Goal: Task Accomplishment & Management: Manage account settings

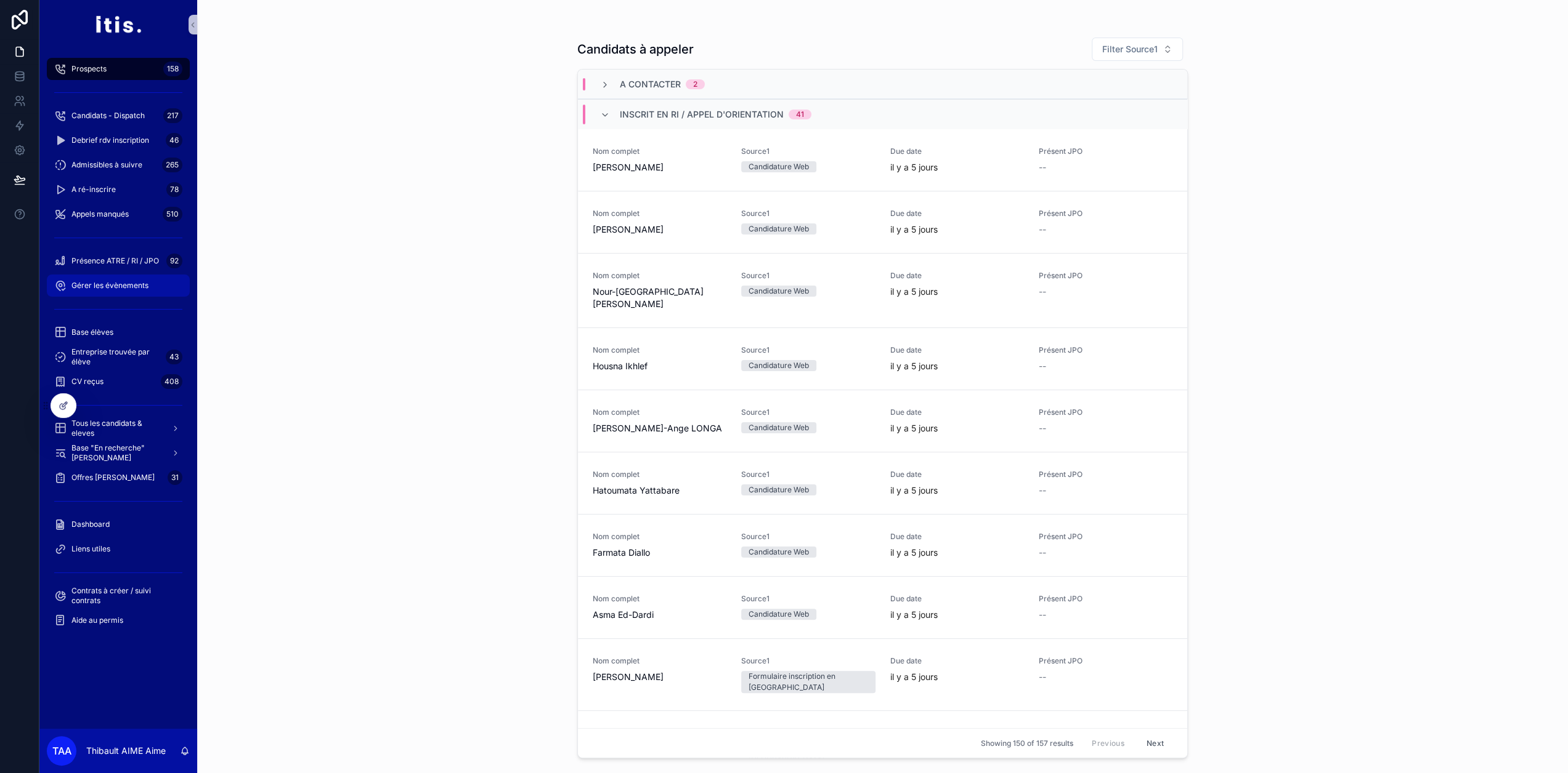
click at [125, 295] on div "Gérer les évènements" at bounding box center [118, 285] width 128 height 19
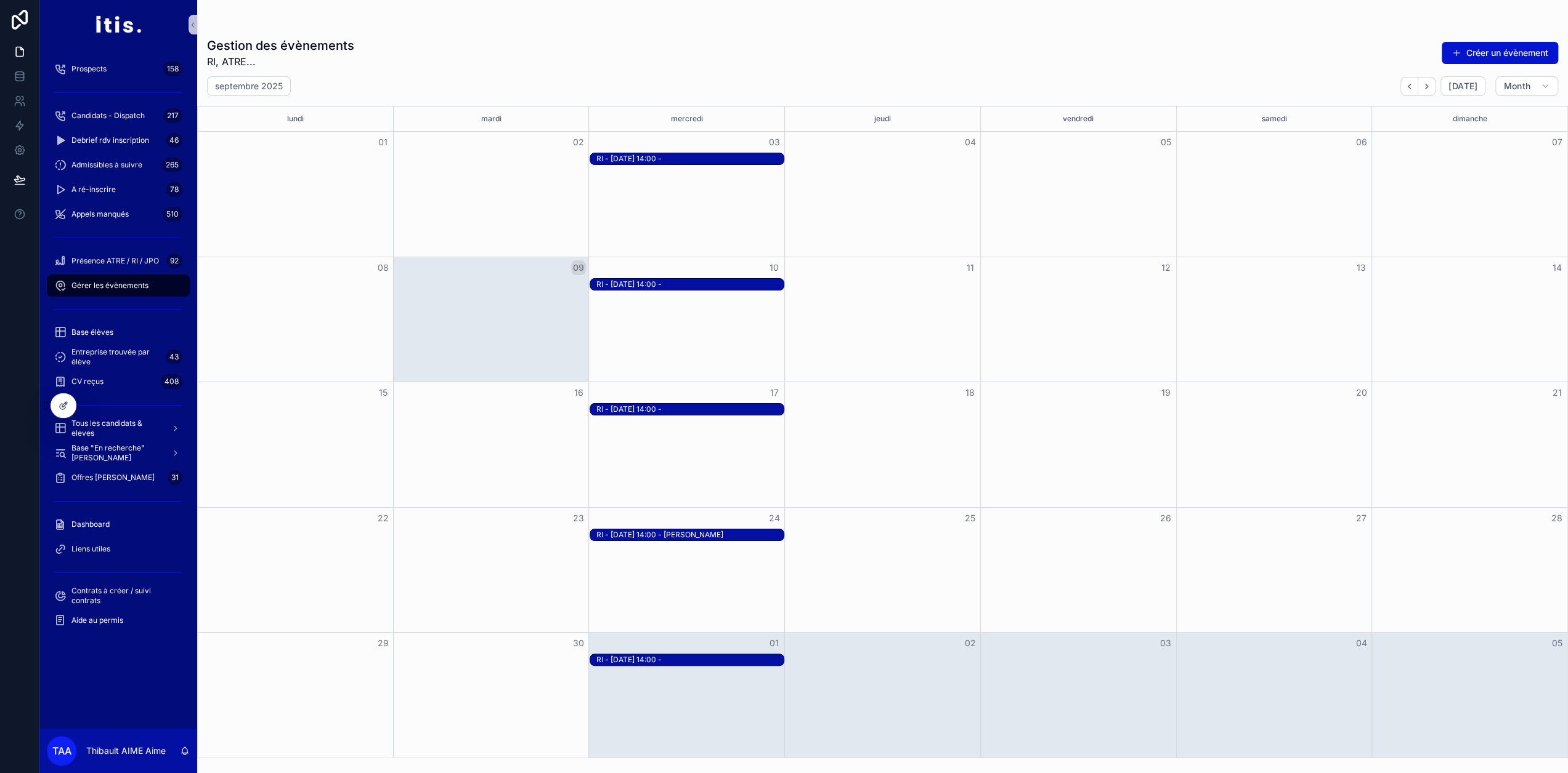
click at [834, 304] on div "Month View" at bounding box center [882, 320] width 196 height 125
click at [1500, 52] on button "Créer un évènement" at bounding box center [1499, 53] width 116 height 22
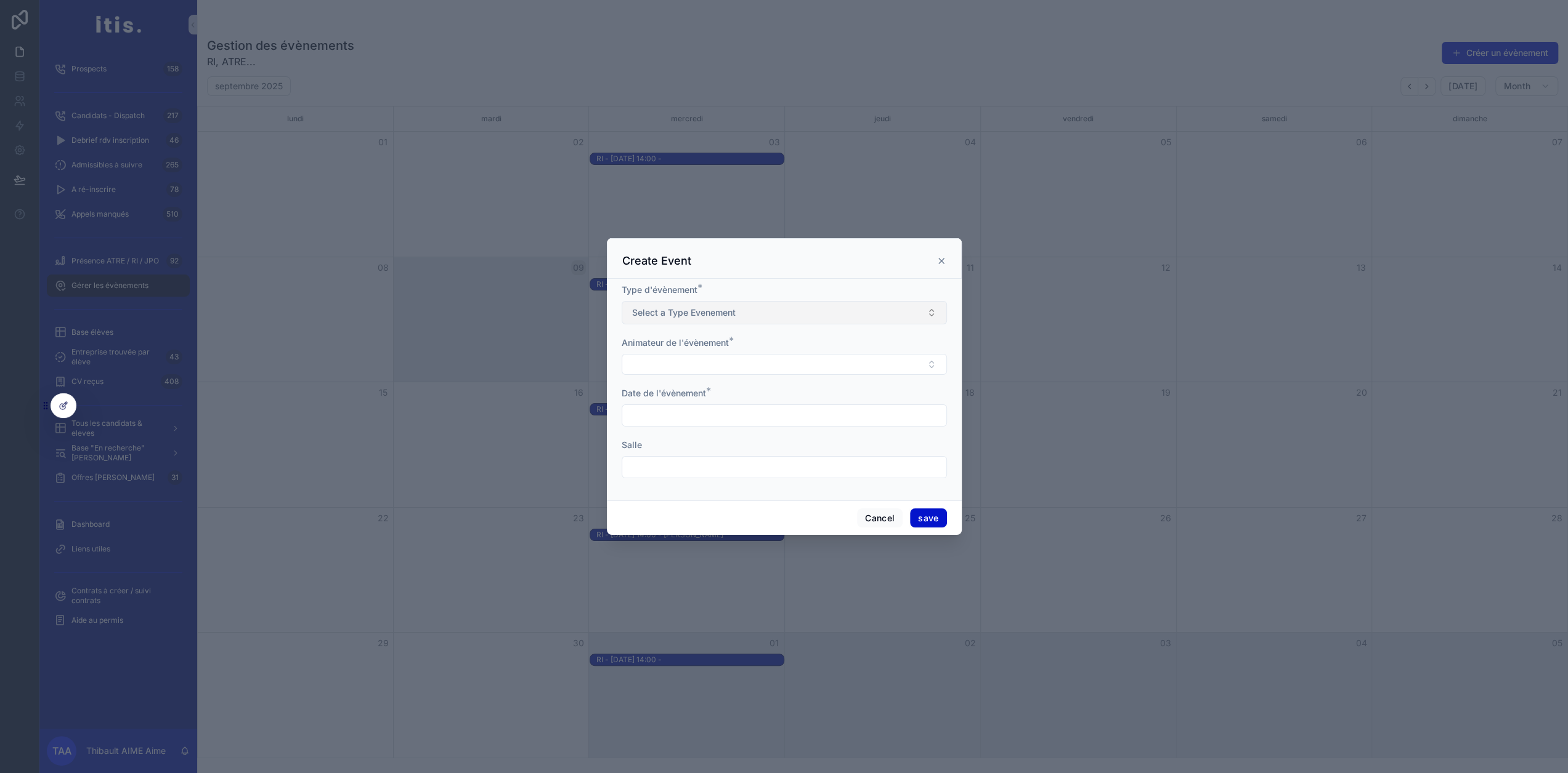
click at [802, 319] on button "Select a Type Evenement" at bounding box center [784, 313] width 326 height 23
click at [668, 371] on div "ATRE 1" at bounding box center [780, 367] width 319 height 19
click at [693, 363] on button "Select Button" at bounding box center [784, 364] width 326 height 21
type input "*"
type input "******"
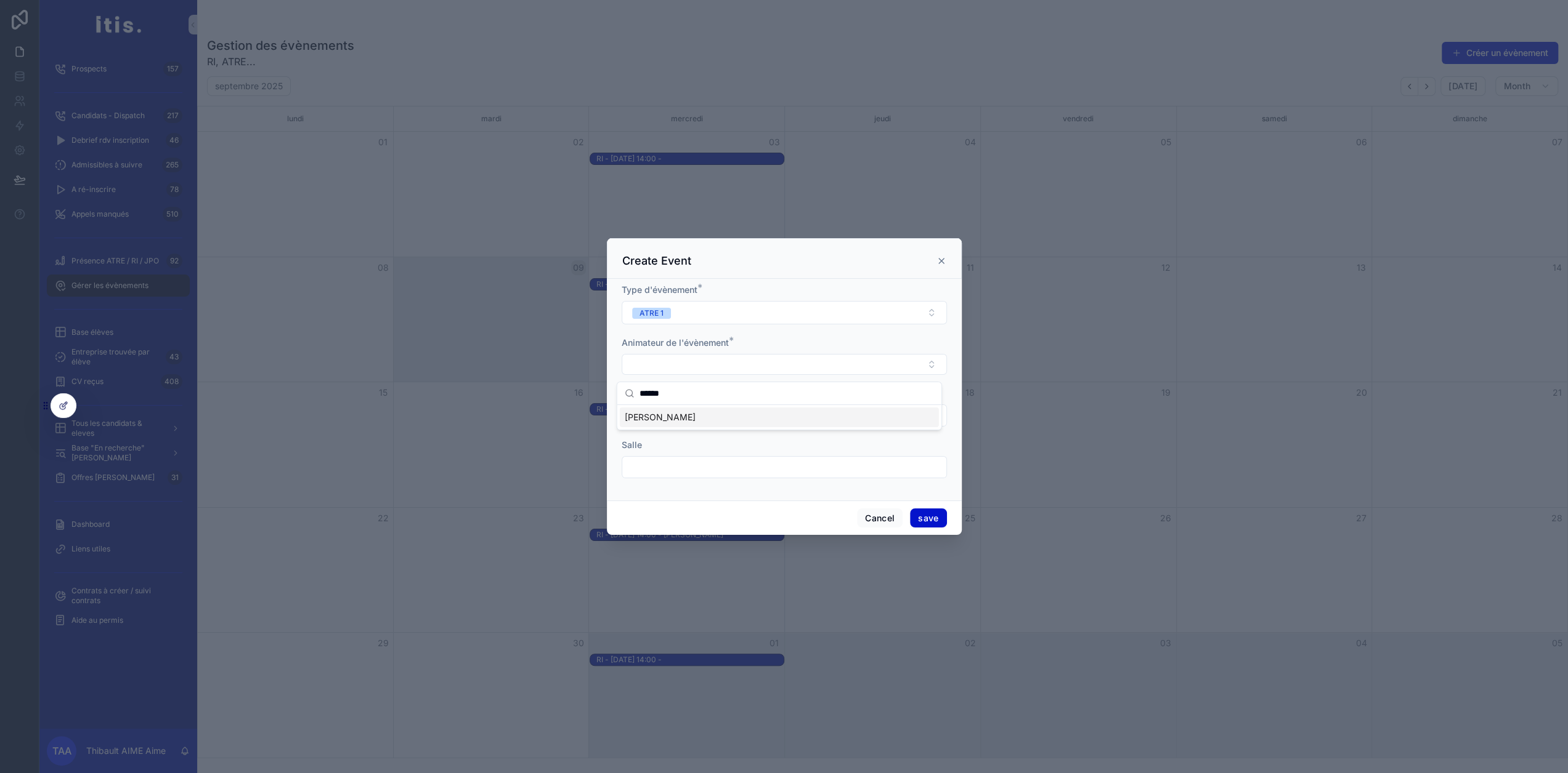
click at [688, 412] on span "[PERSON_NAME]" at bounding box center [660, 417] width 71 height 12
click at [752, 343] on div "Animateur de l'évènement *" at bounding box center [784, 341] width 326 height 12
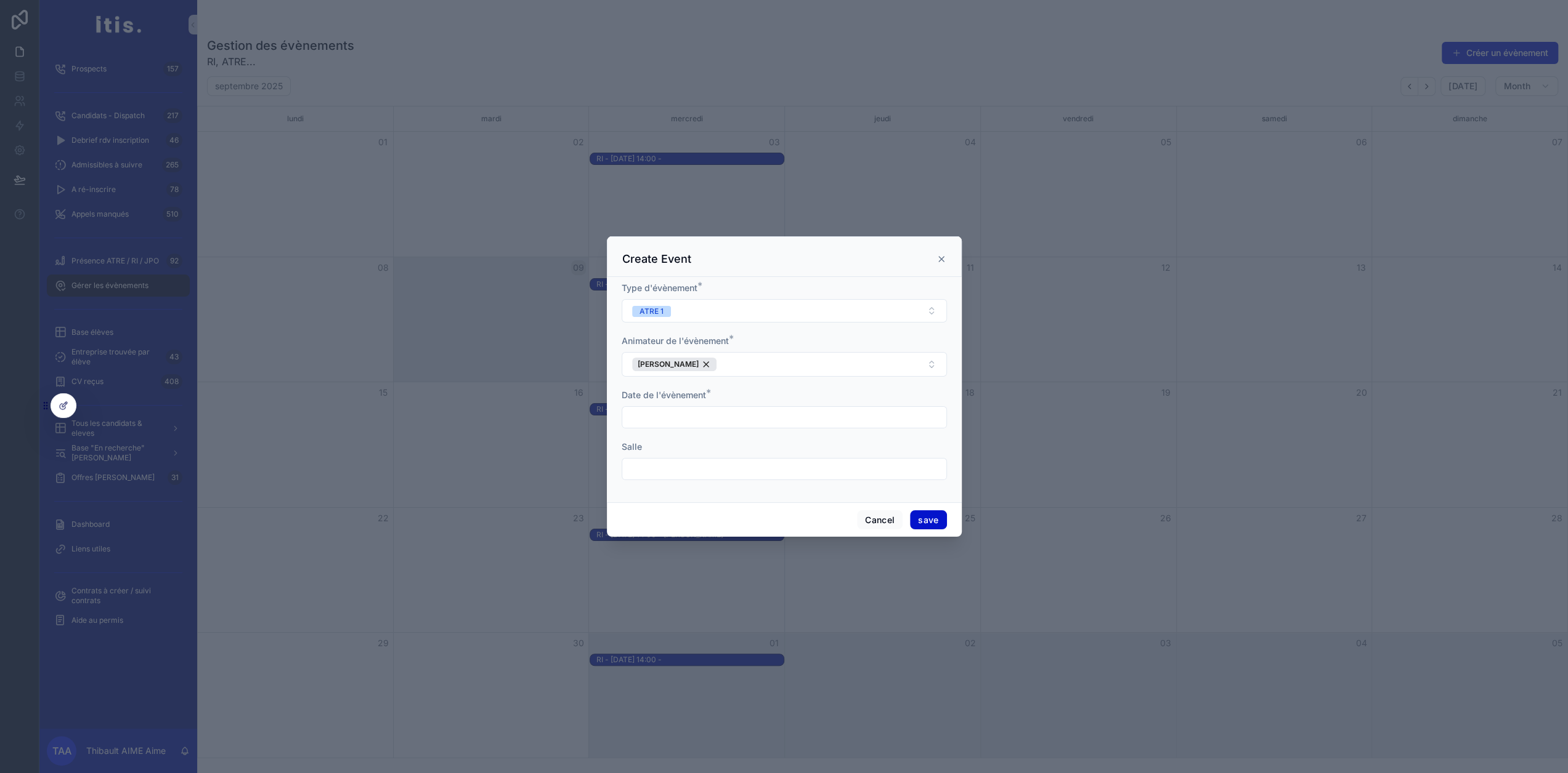
click at [739, 426] on input "scrollable content" at bounding box center [784, 417] width 324 height 17
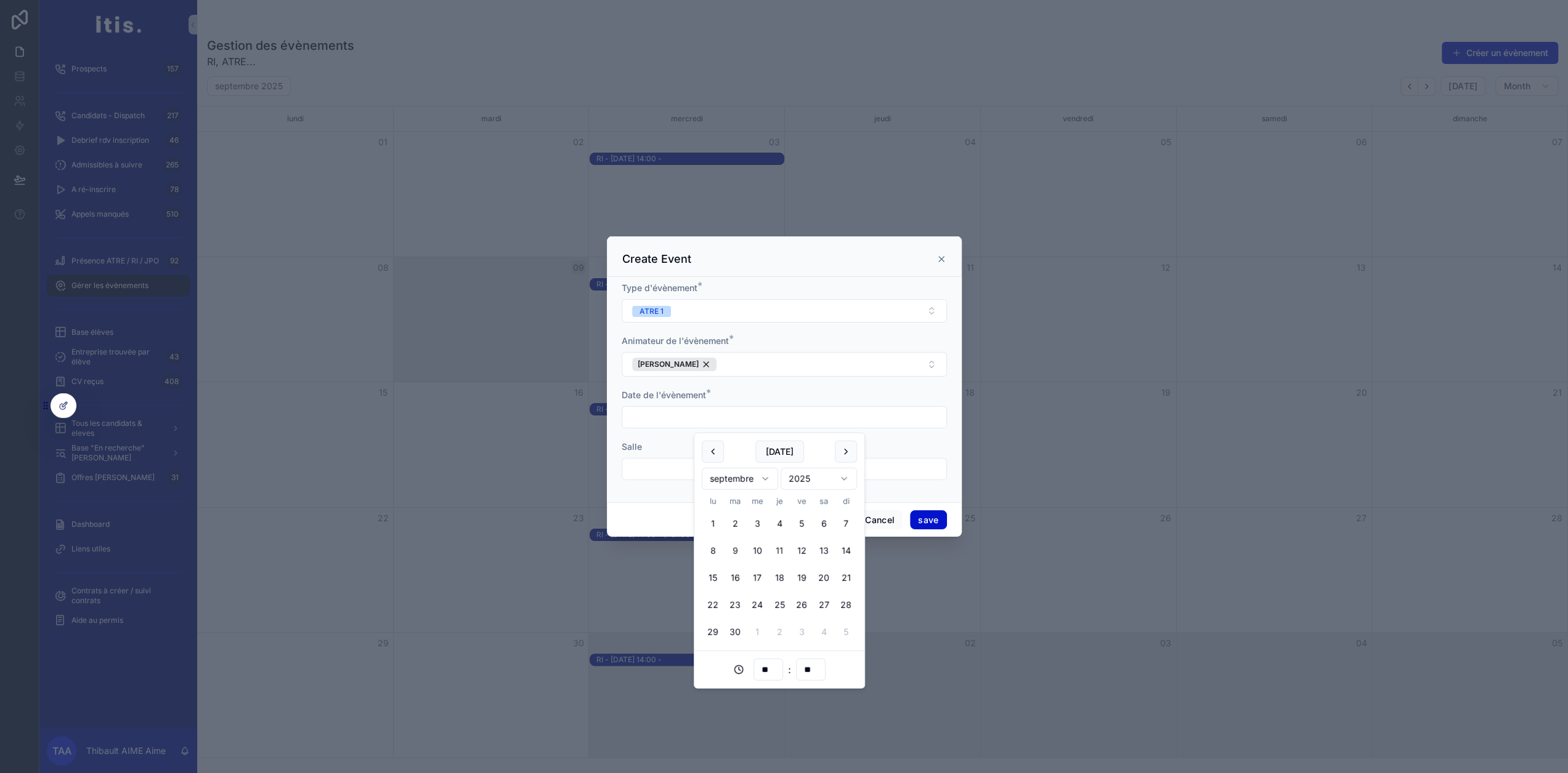
click at [780, 546] on button "11" at bounding box center [779, 551] width 22 height 22
drag, startPoint x: 765, startPoint y: 672, endPoint x: 737, endPoint y: 674, distance: 28.1
click at [737, 674] on div "** : **" at bounding box center [779, 669] width 155 height 22
click at [759, 543] on div "09" at bounding box center [768, 540] width 55 height 19
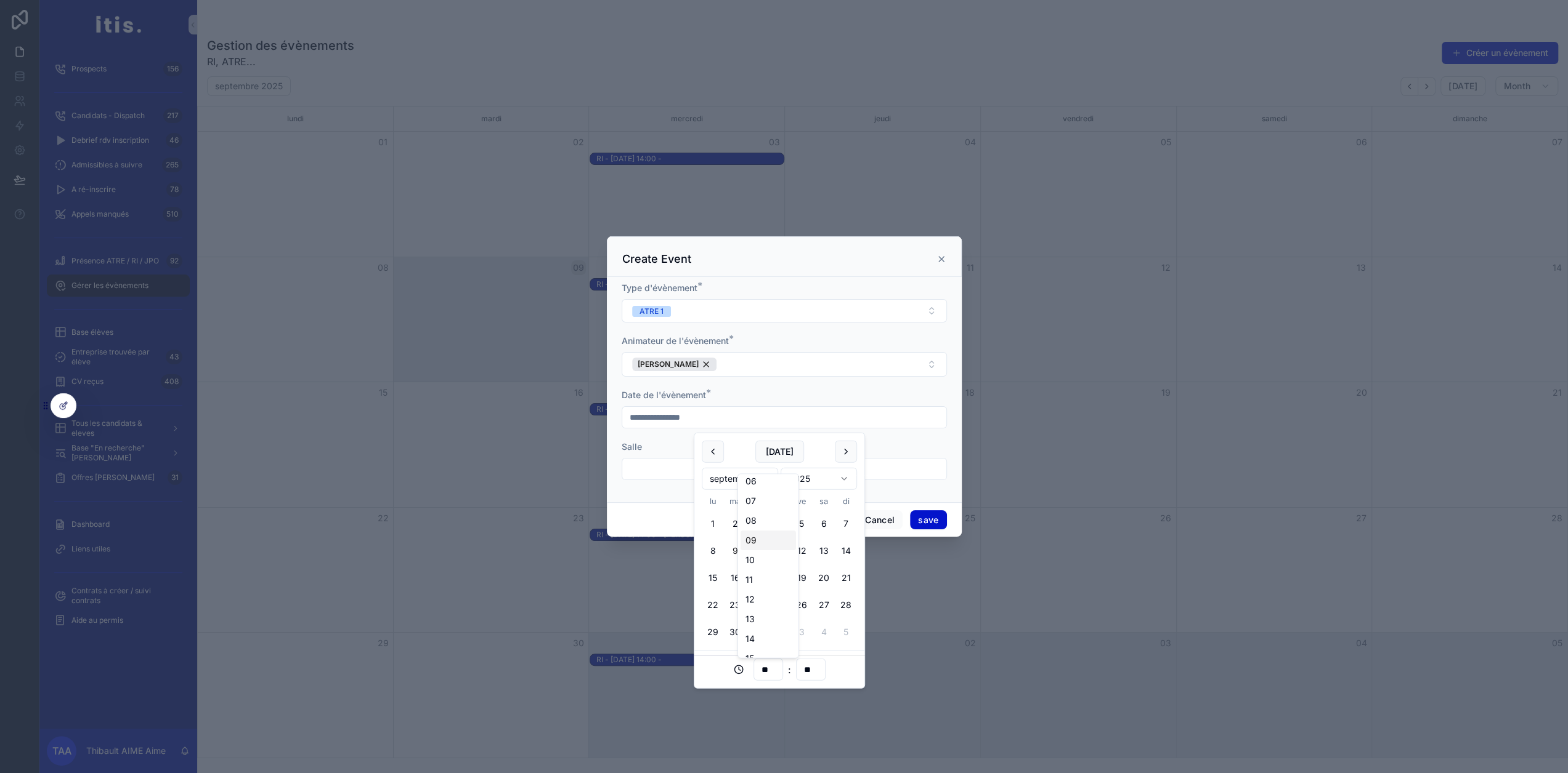
type input "**********"
type input "**"
click at [654, 446] on div "Salle" at bounding box center [784, 447] width 326 height 12
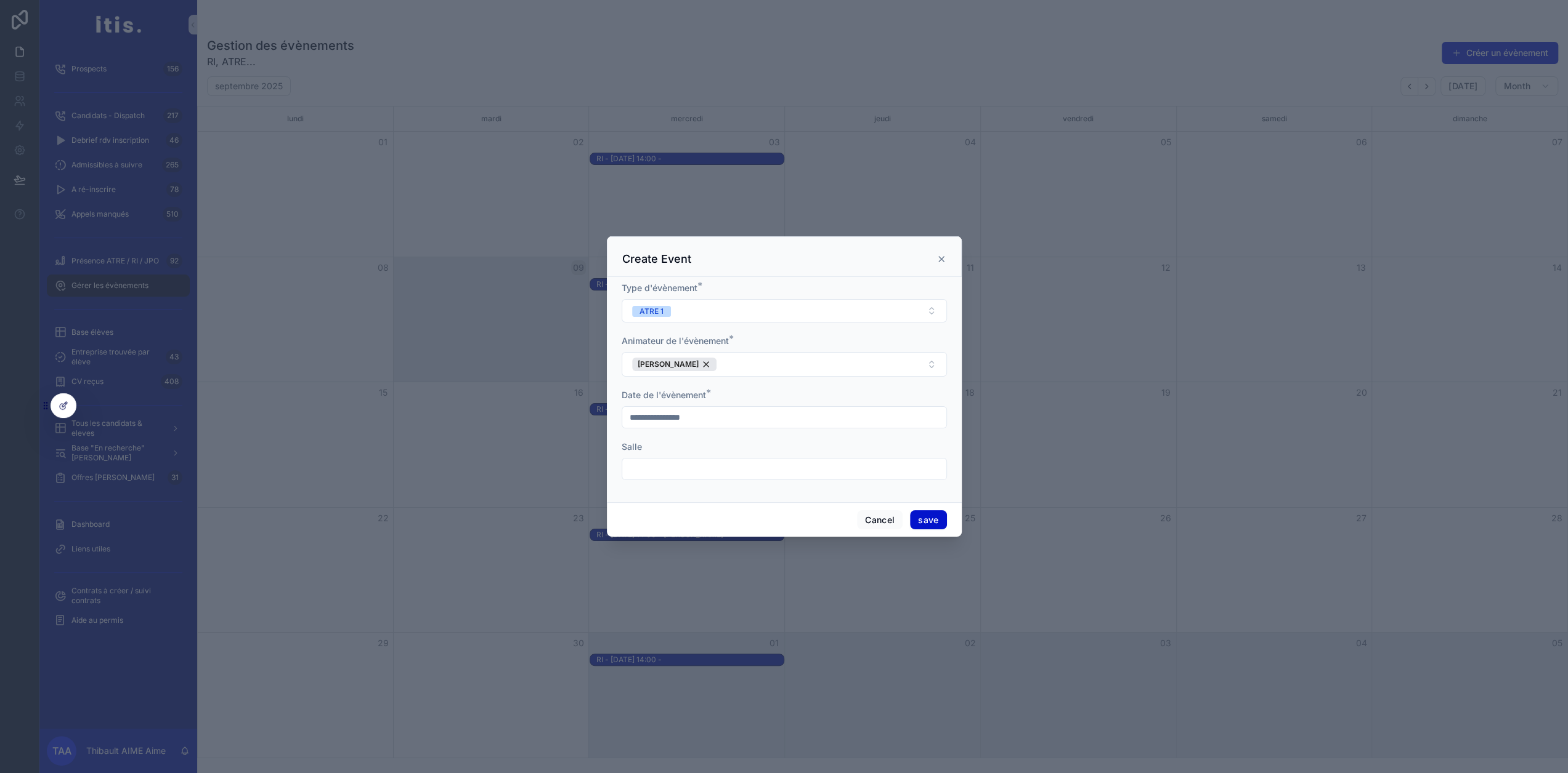
click at [657, 473] on input "scrollable content" at bounding box center [784, 469] width 324 height 17
type input "***"
click at [925, 522] on button "save" at bounding box center [928, 520] width 37 height 19
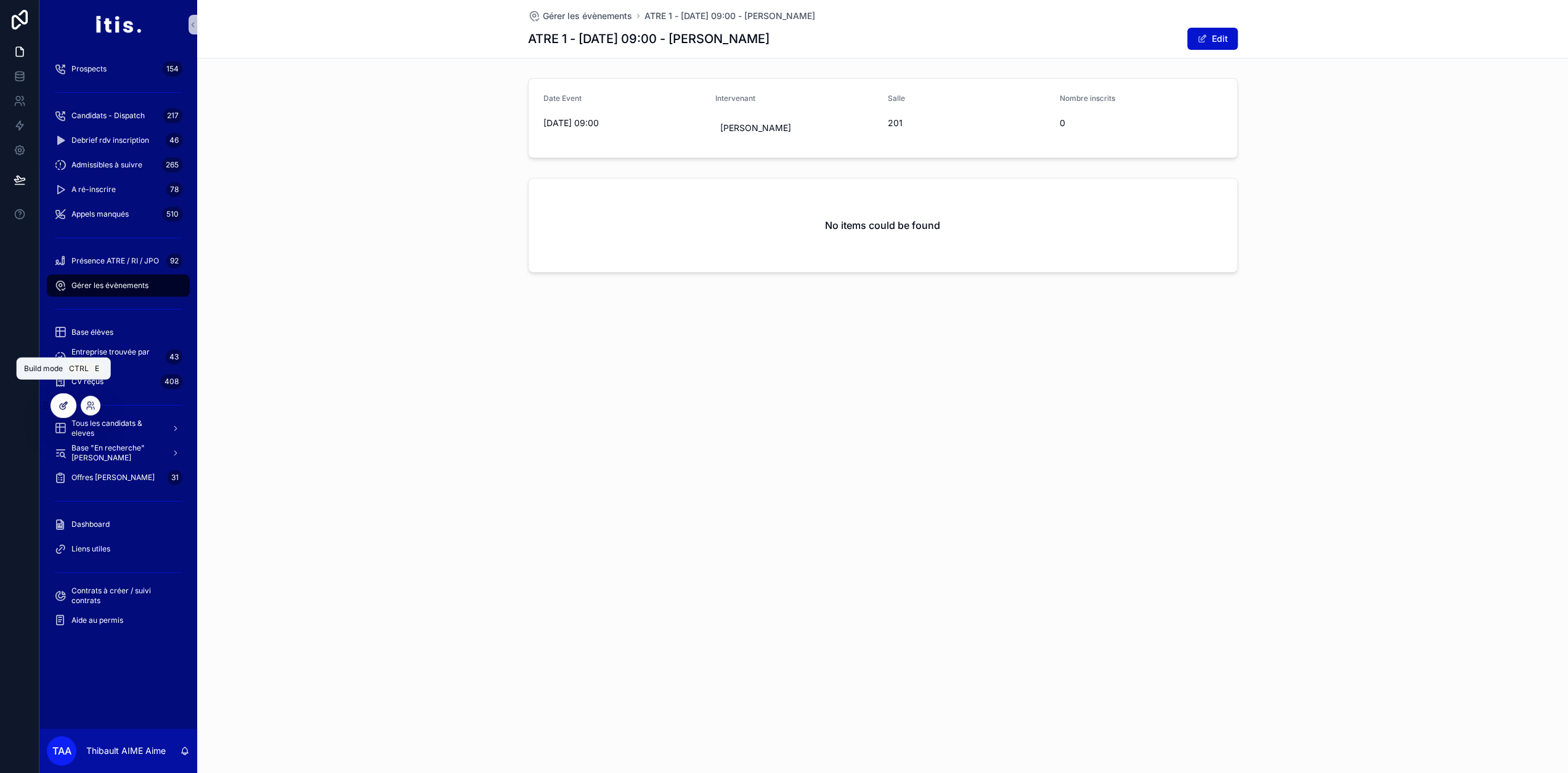
click at [69, 410] on div at bounding box center [64, 406] width 25 height 23
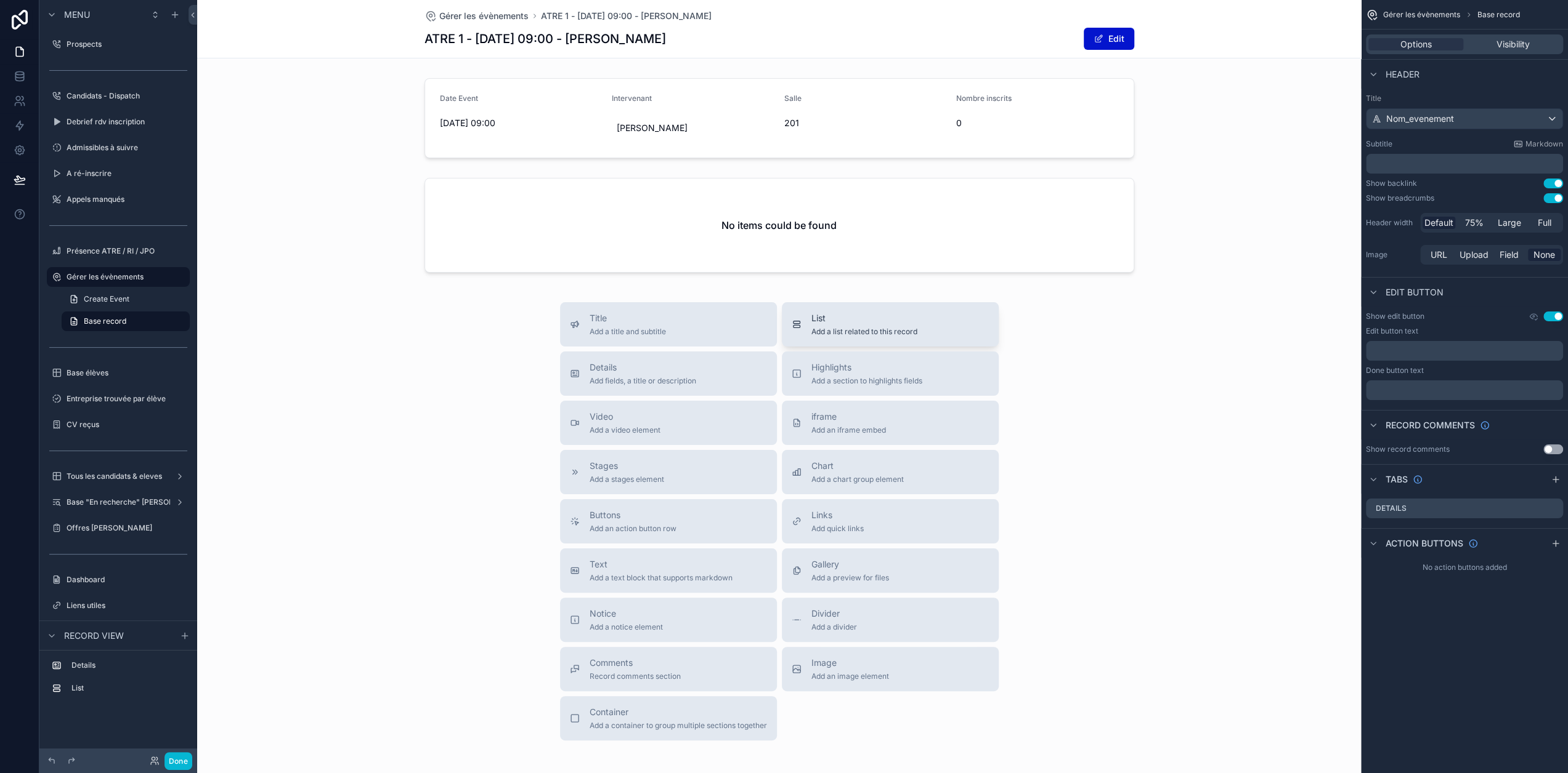
click at [844, 329] on span "Add a list related to this record" at bounding box center [864, 332] width 106 height 10
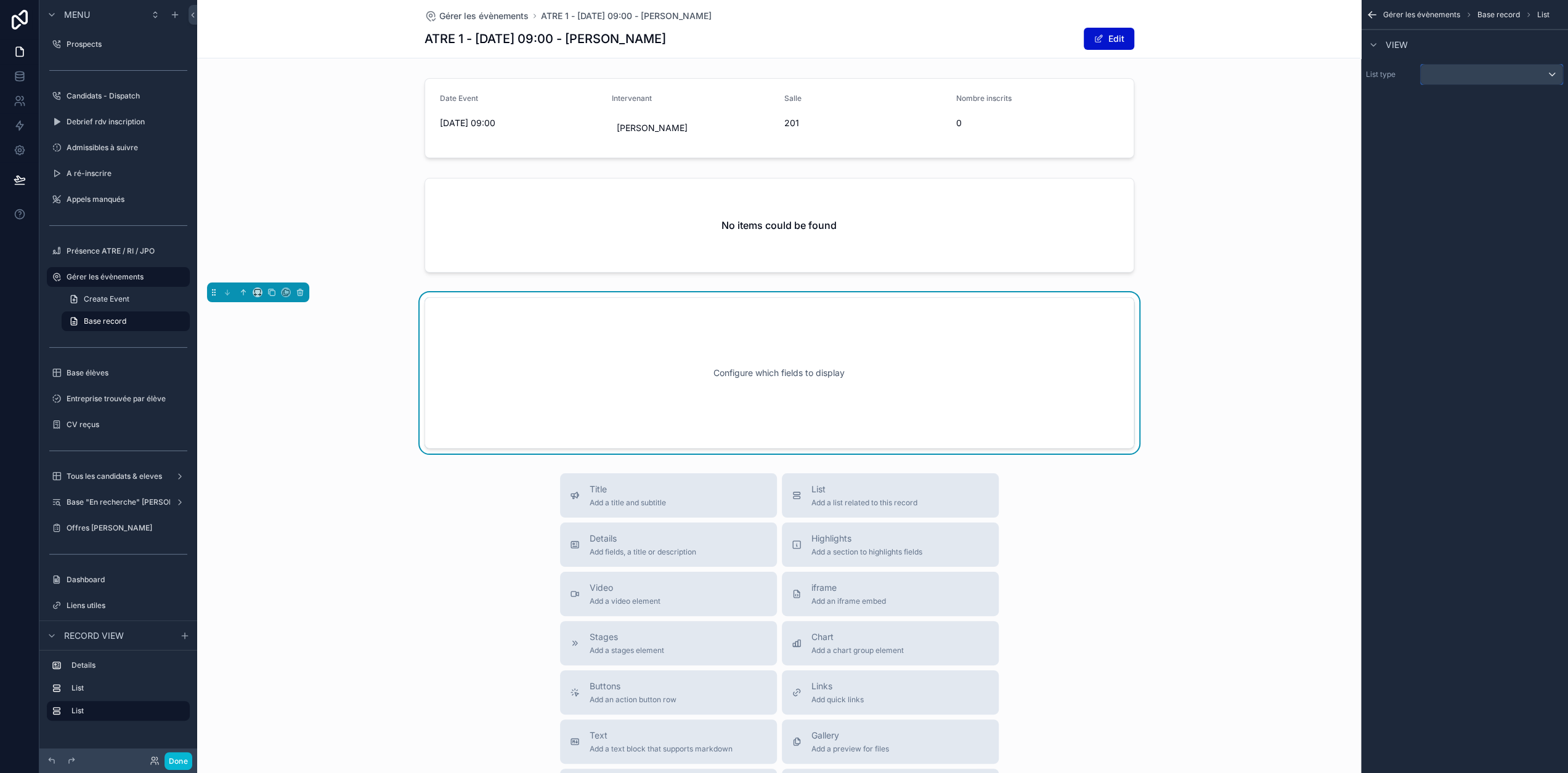
click at [1470, 72] on div "scrollable content" at bounding box center [1492, 74] width 142 height 19
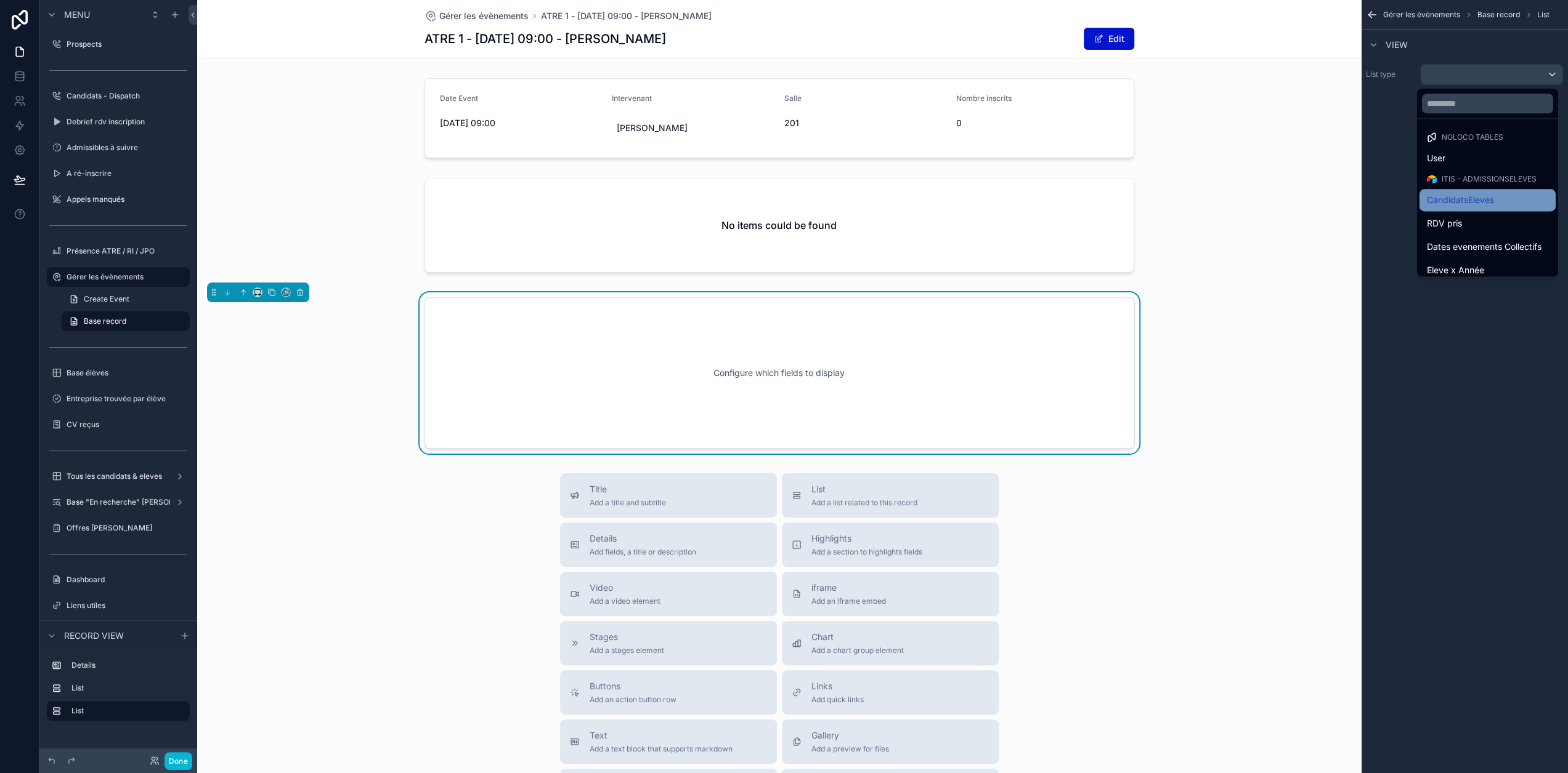
click at [1478, 193] on span "CandidatsEleves" at bounding box center [1461, 200] width 67 height 15
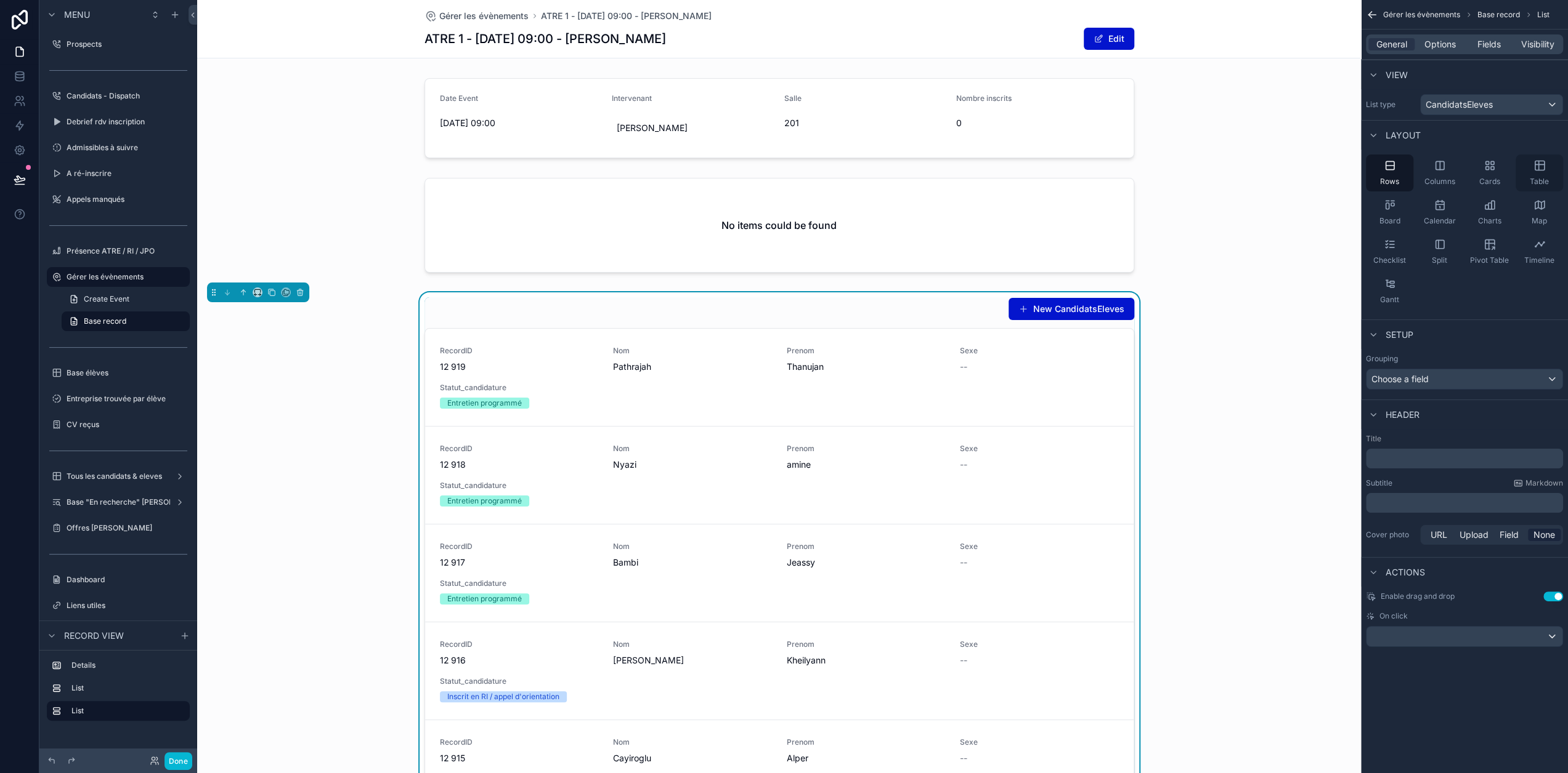
click at [1542, 170] on icon "scrollable content" at bounding box center [1539, 166] width 12 height 12
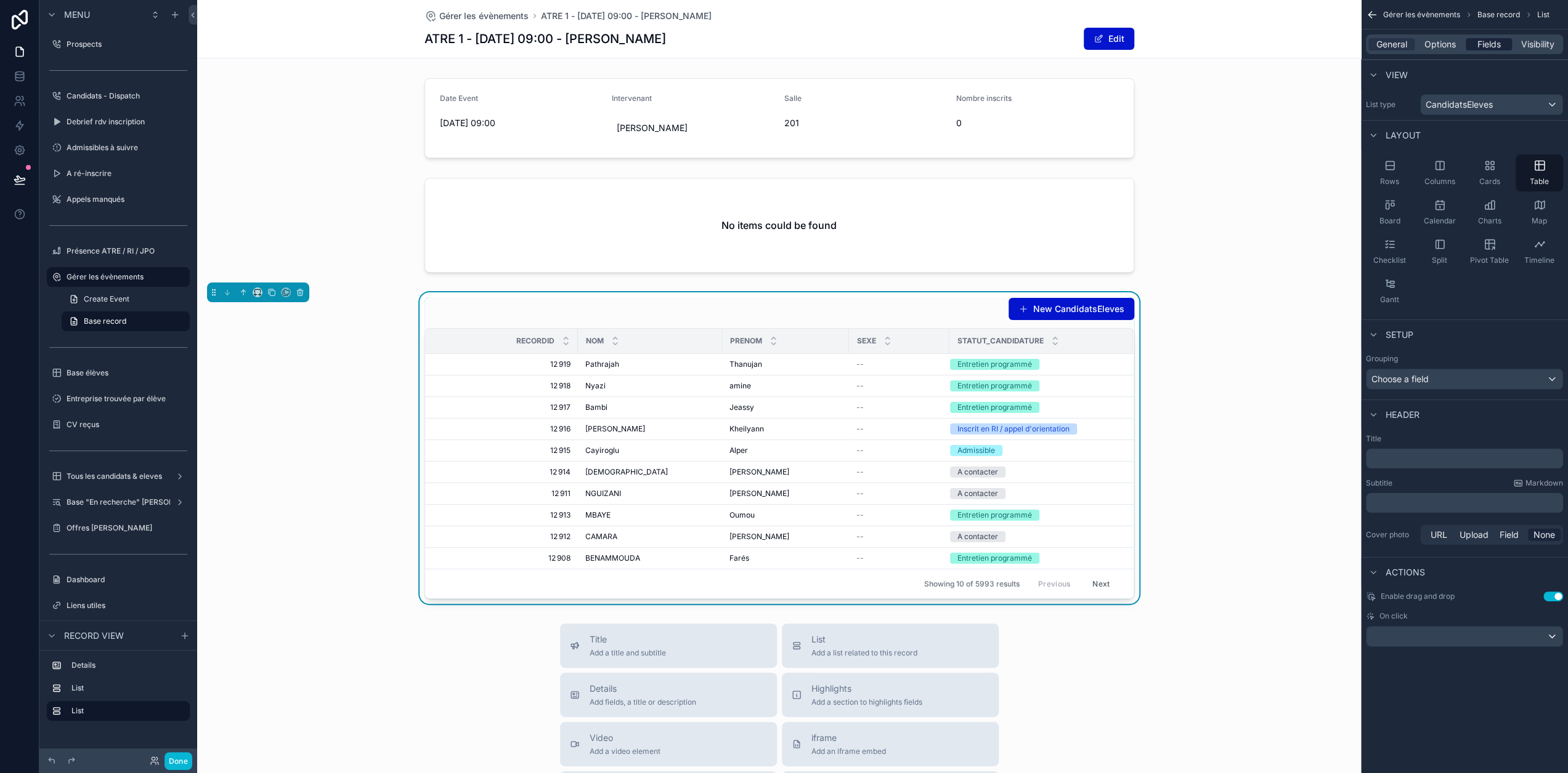
click at [1499, 47] on span "Fields" at bounding box center [1489, 44] width 23 height 12
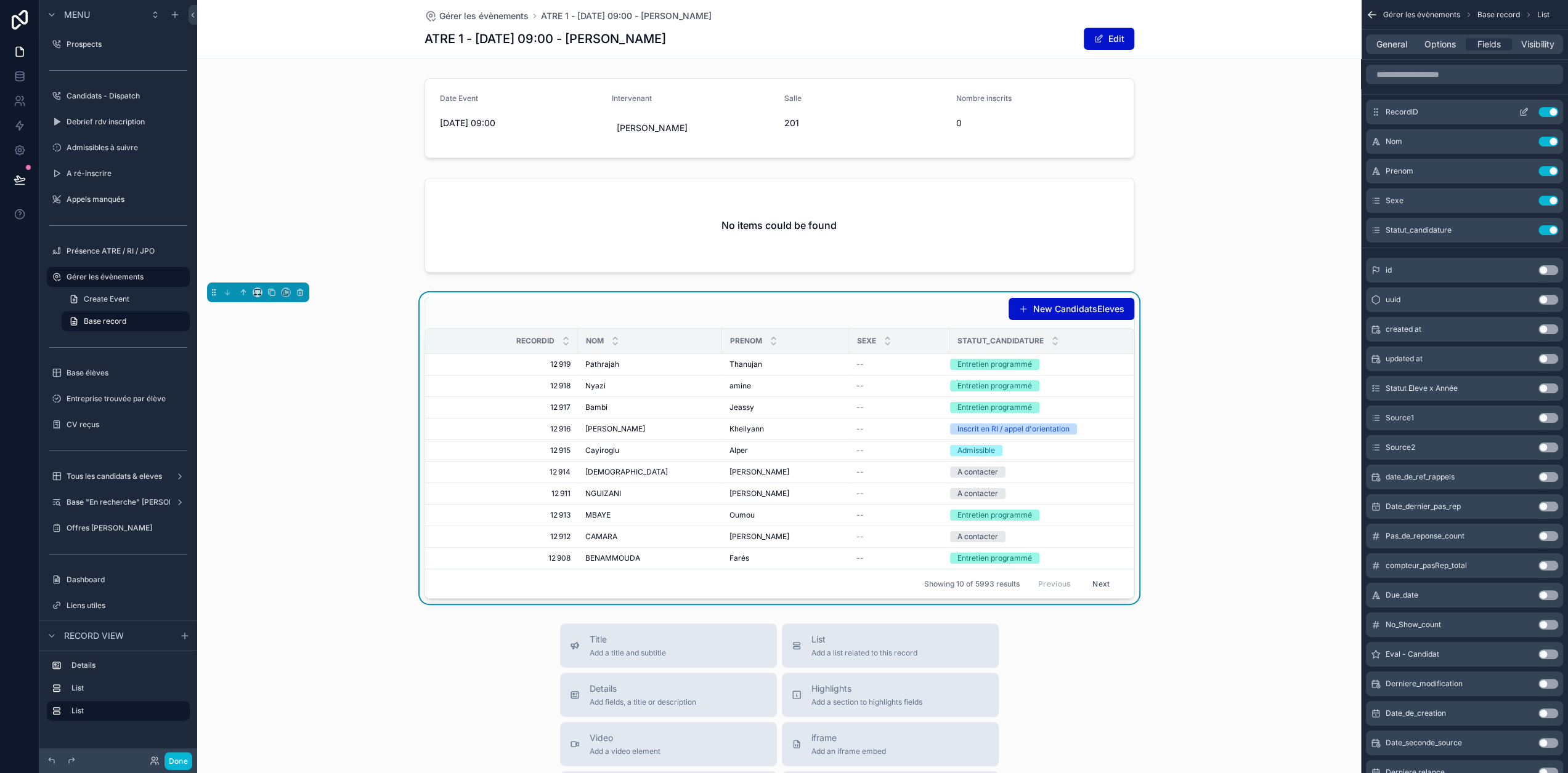
click at [1558, 109] on button "Use setting" at bounding box center [1548, 112] width 19 height 10
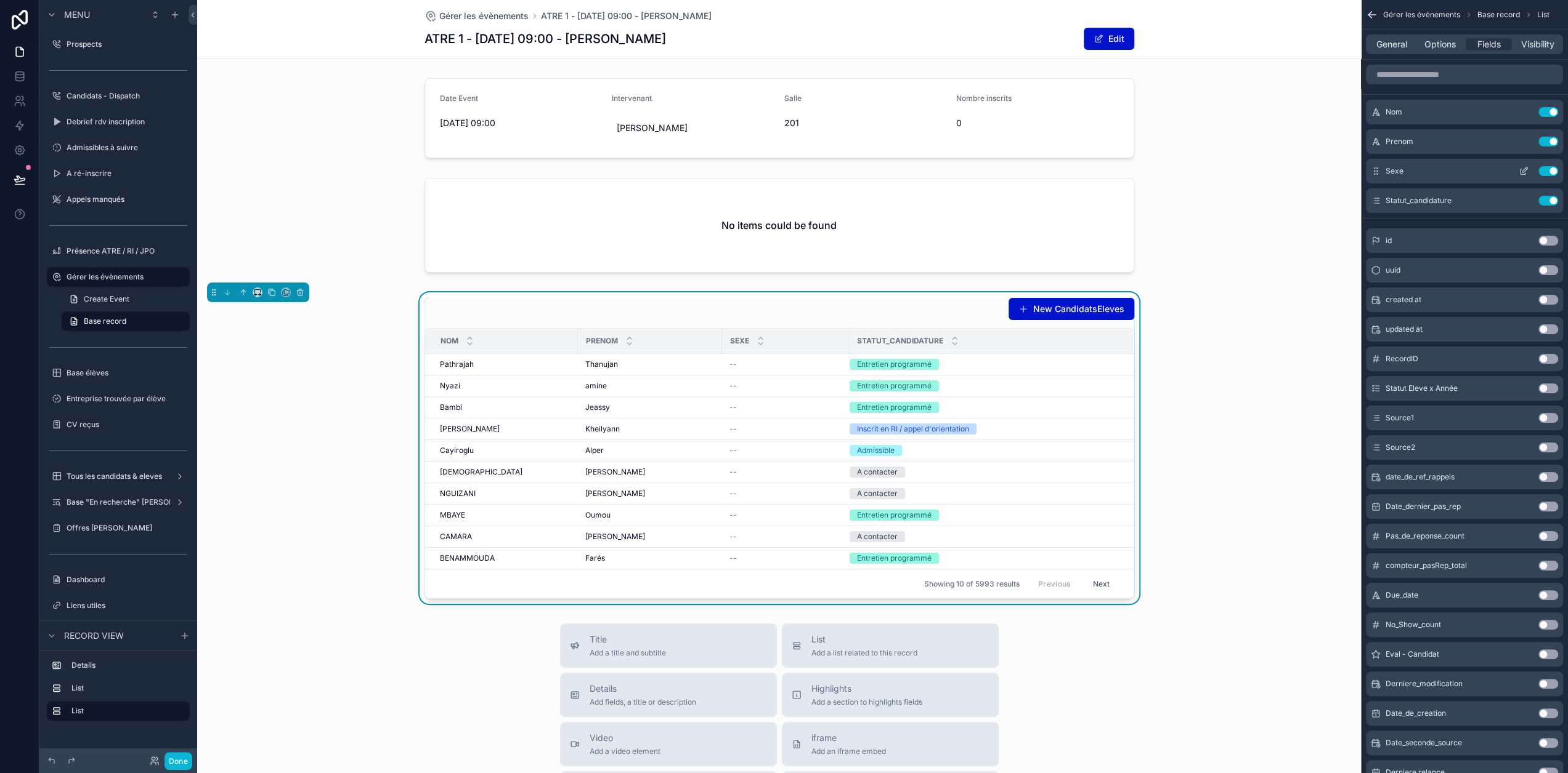
click at [1558, 169] on button "Use setting" at bounding box center [1548, 171] width 19 height 10
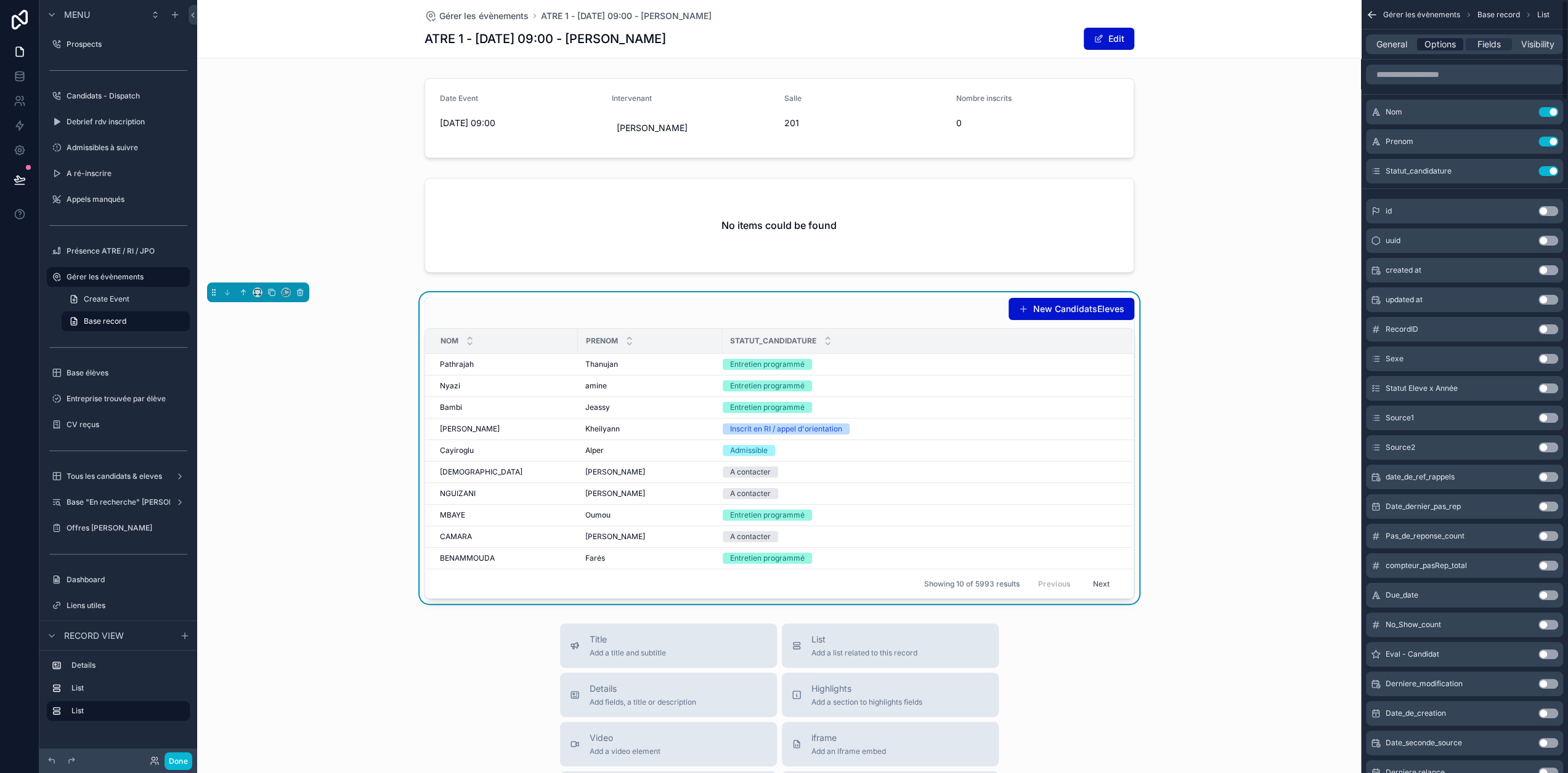
click at [1456, 42] on span "Options" at bounding box center [1439, 44] width 31 height 12
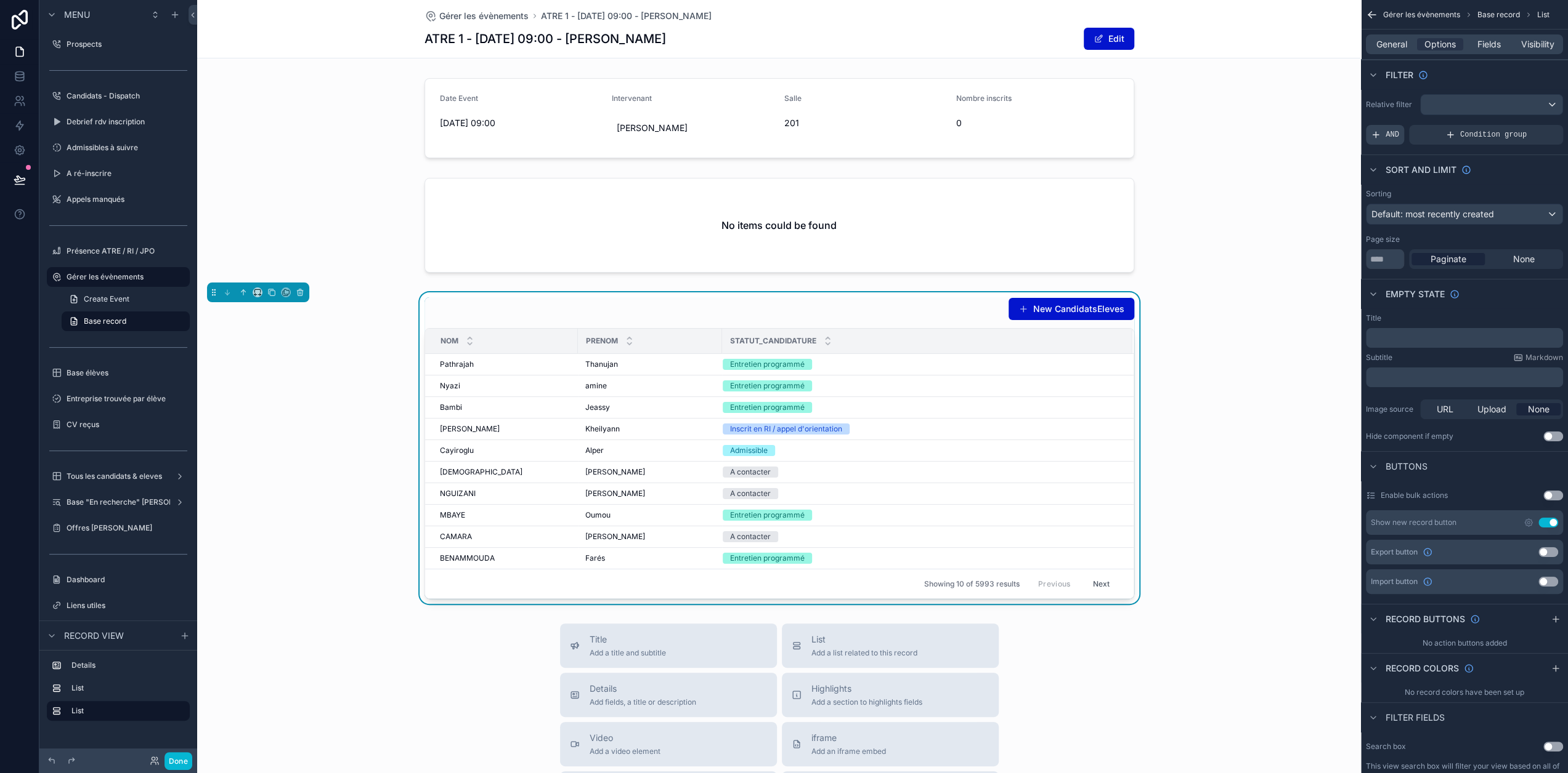
click at [1399, 131] on span "AND" at bounding box center [1392, 135] width 13 height 10
click at [1535, 122] on icon "scrollable content" at bounding box center [1531, 125] width 7 height 7
click at [1267, 114] on span "Select a field" at bounding box center [1240, 115] width 52 height 10
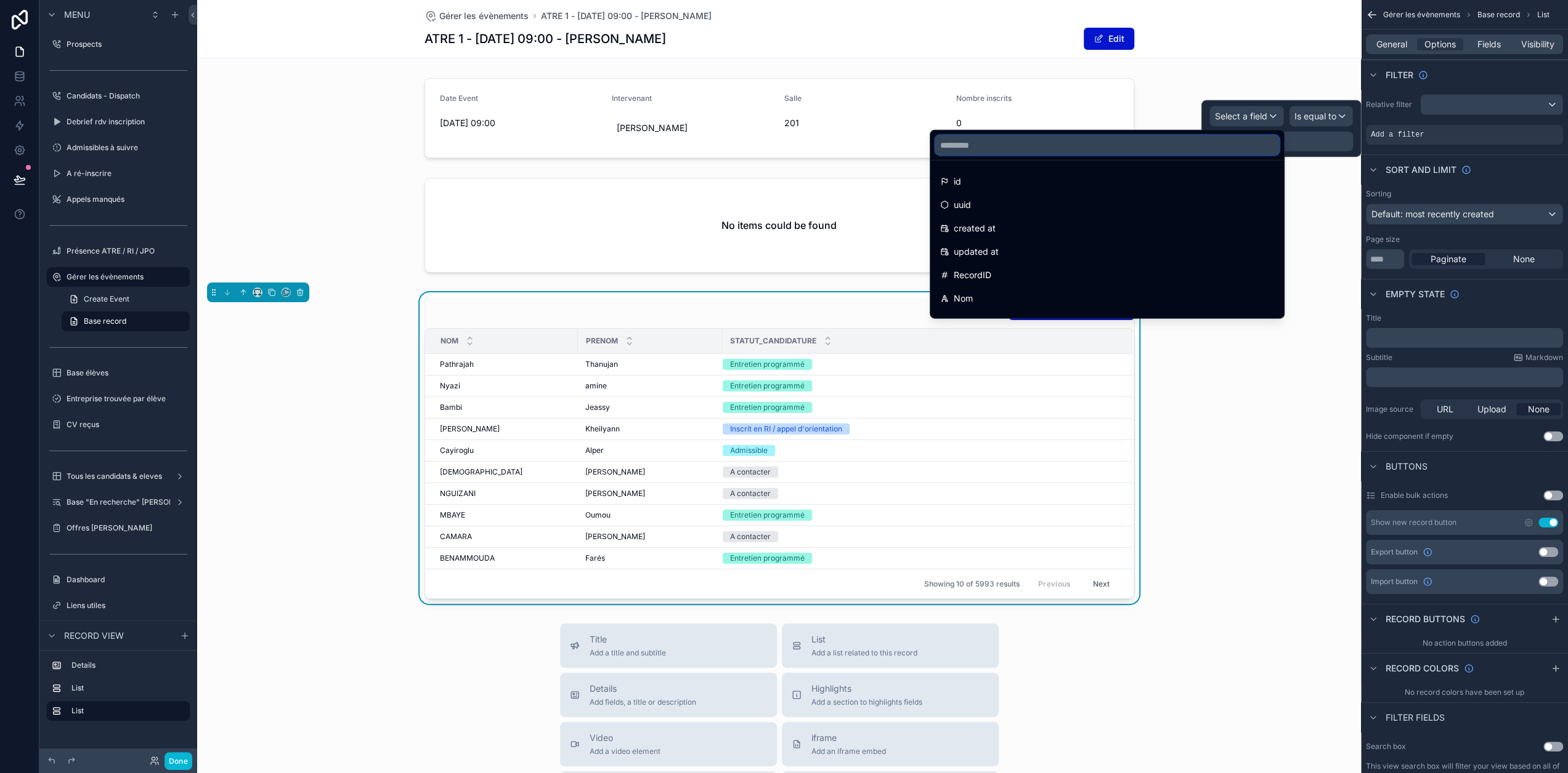
click at [1171, 140] on input "text" at bounding box center [1106, 145] width 344 height 19
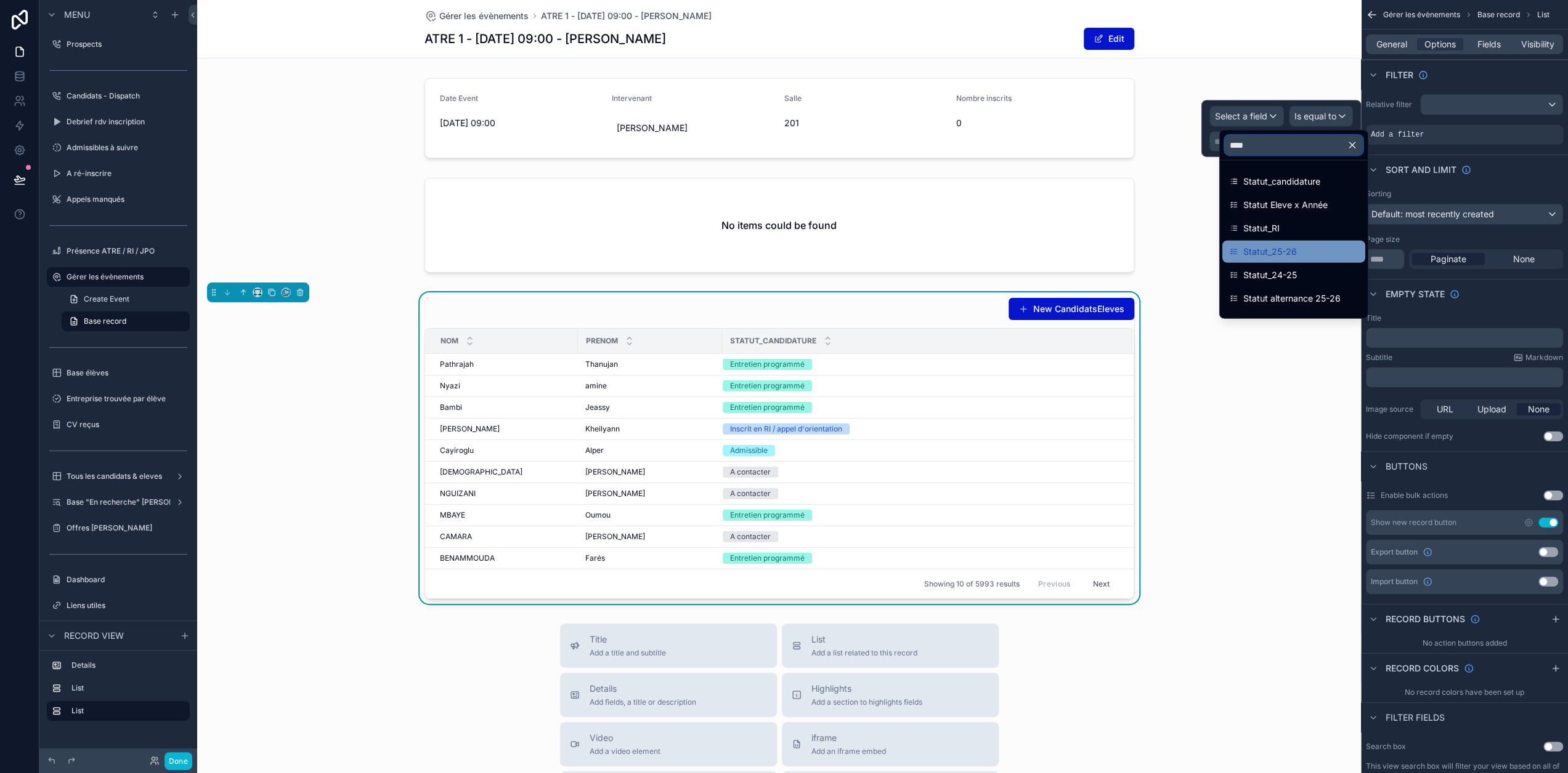
type input "****"
click at [1309, 252] on div "Statut_25-26" at bounding box center [1293, 251] width 128 height 15
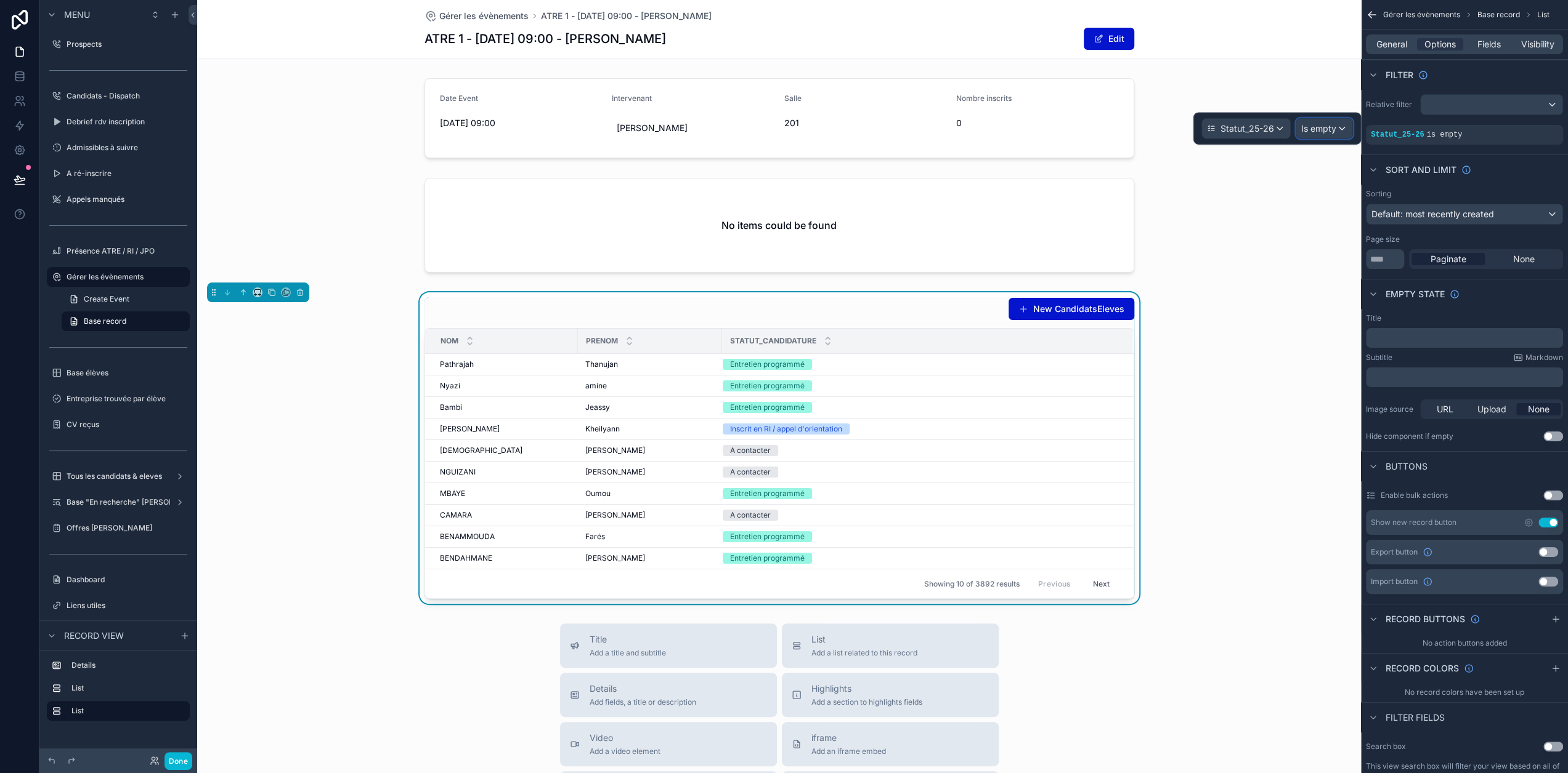
click at [1323, 125] on span "Is empty" at bounding box center [1318, 128] width 35 height 12
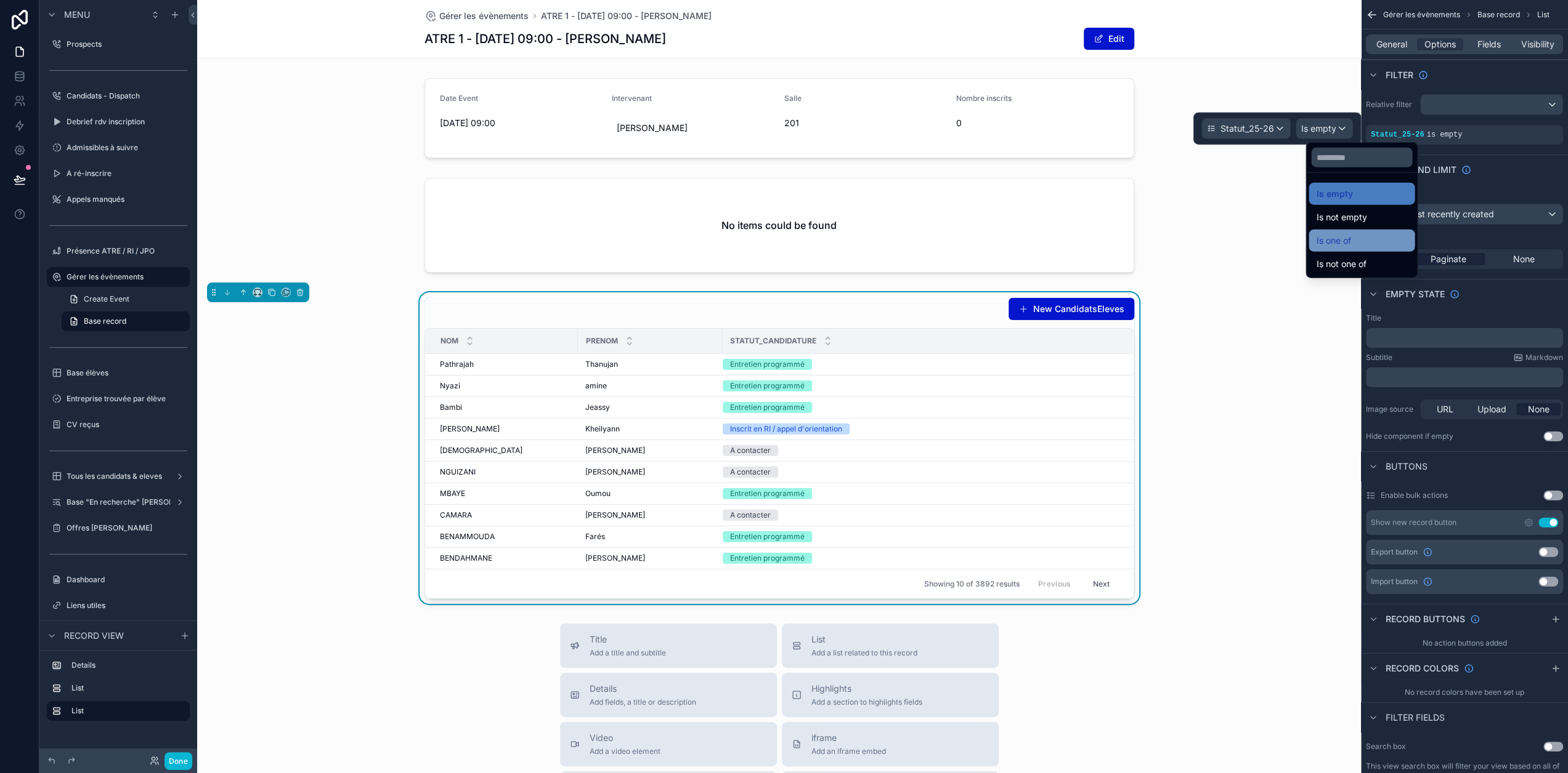
click at [1364, 236] on div "Is one of" at bounding box center [1361, 241] width 91 height 15
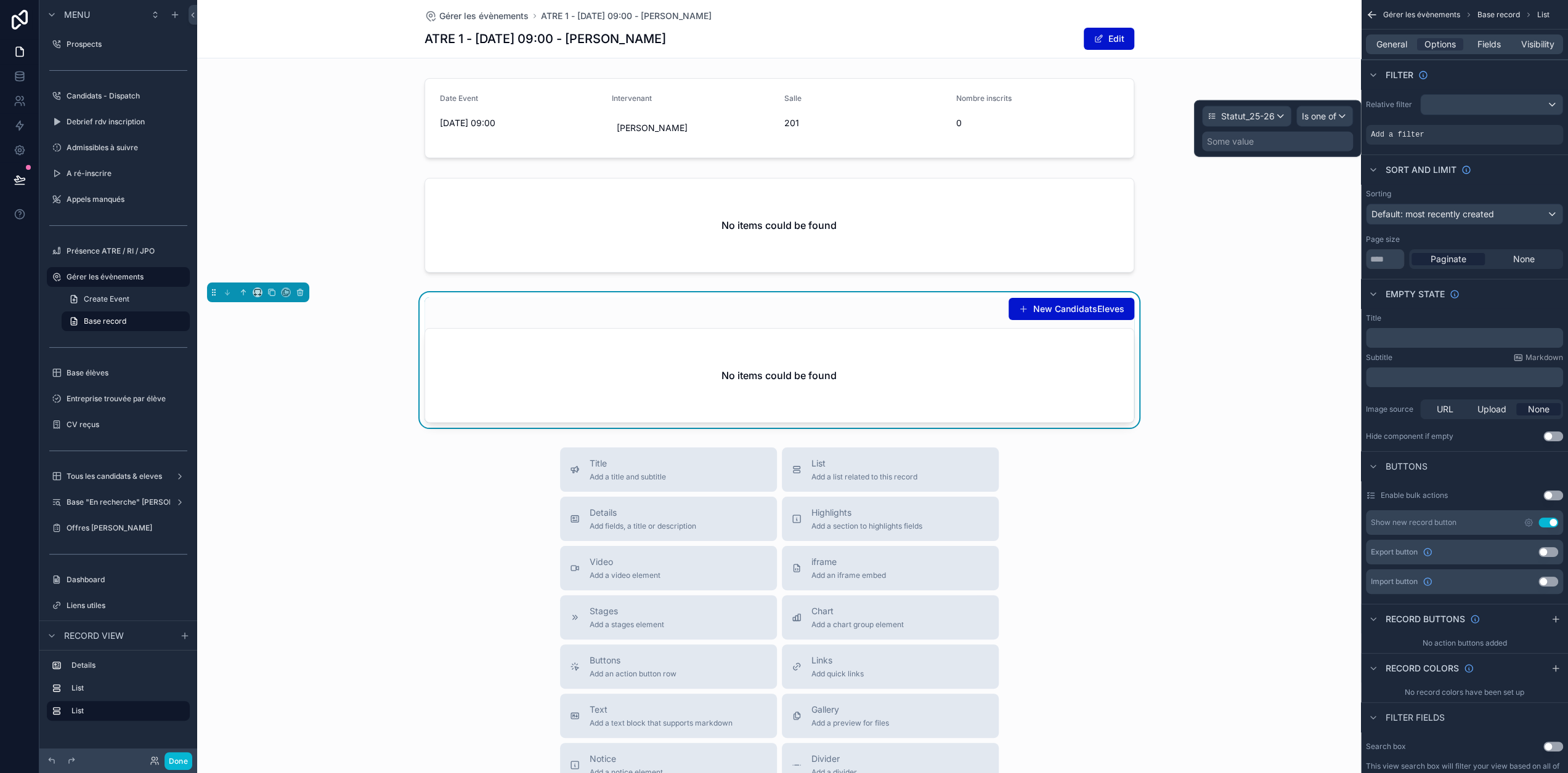
click at [1297, 143] on div "Some value" at bounding box center [1277, 141] width 151 height 19
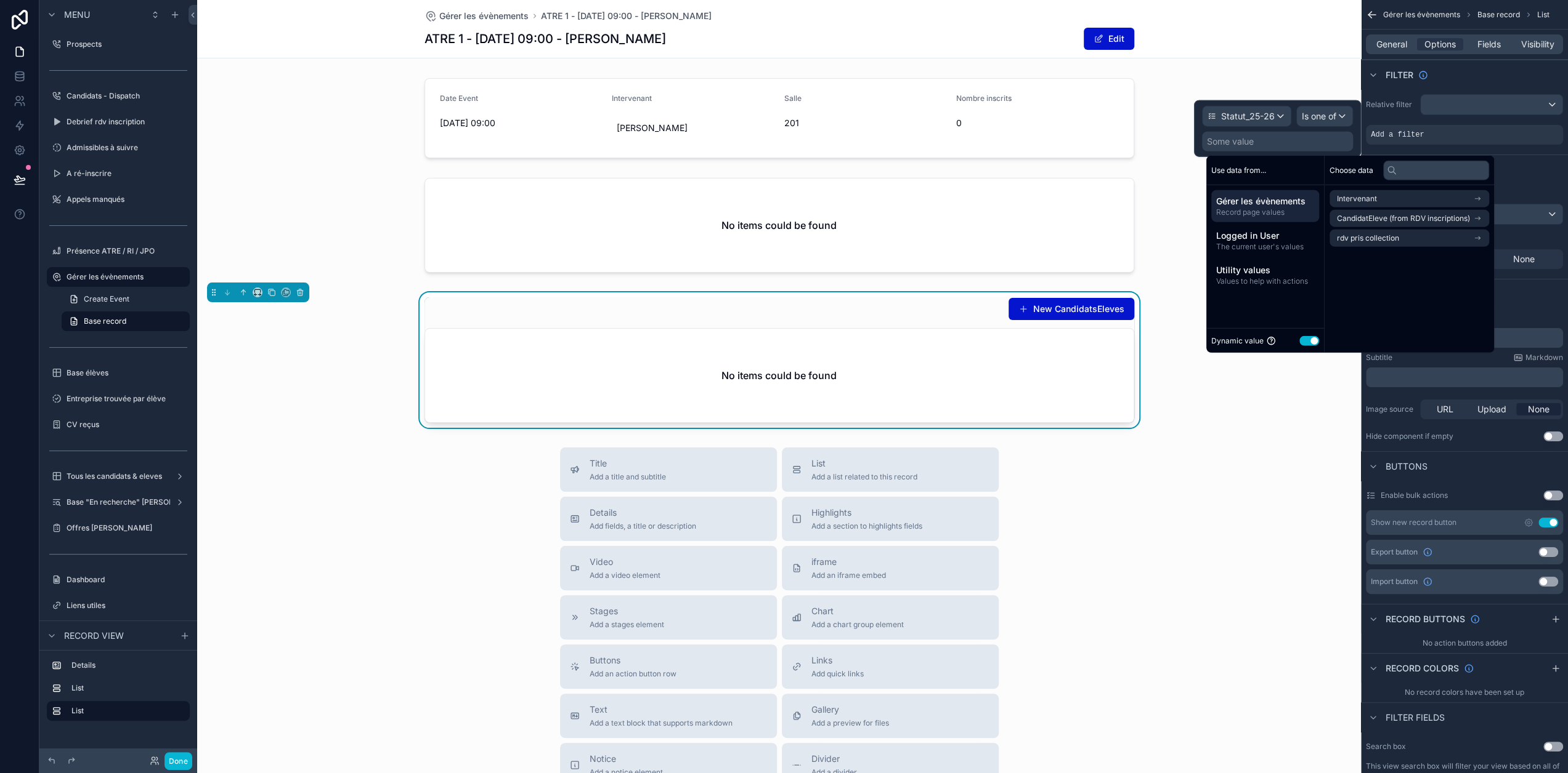
click at [1313, 338] on button "Use setting" at bounding box center [1309, 340] width 19 height 10
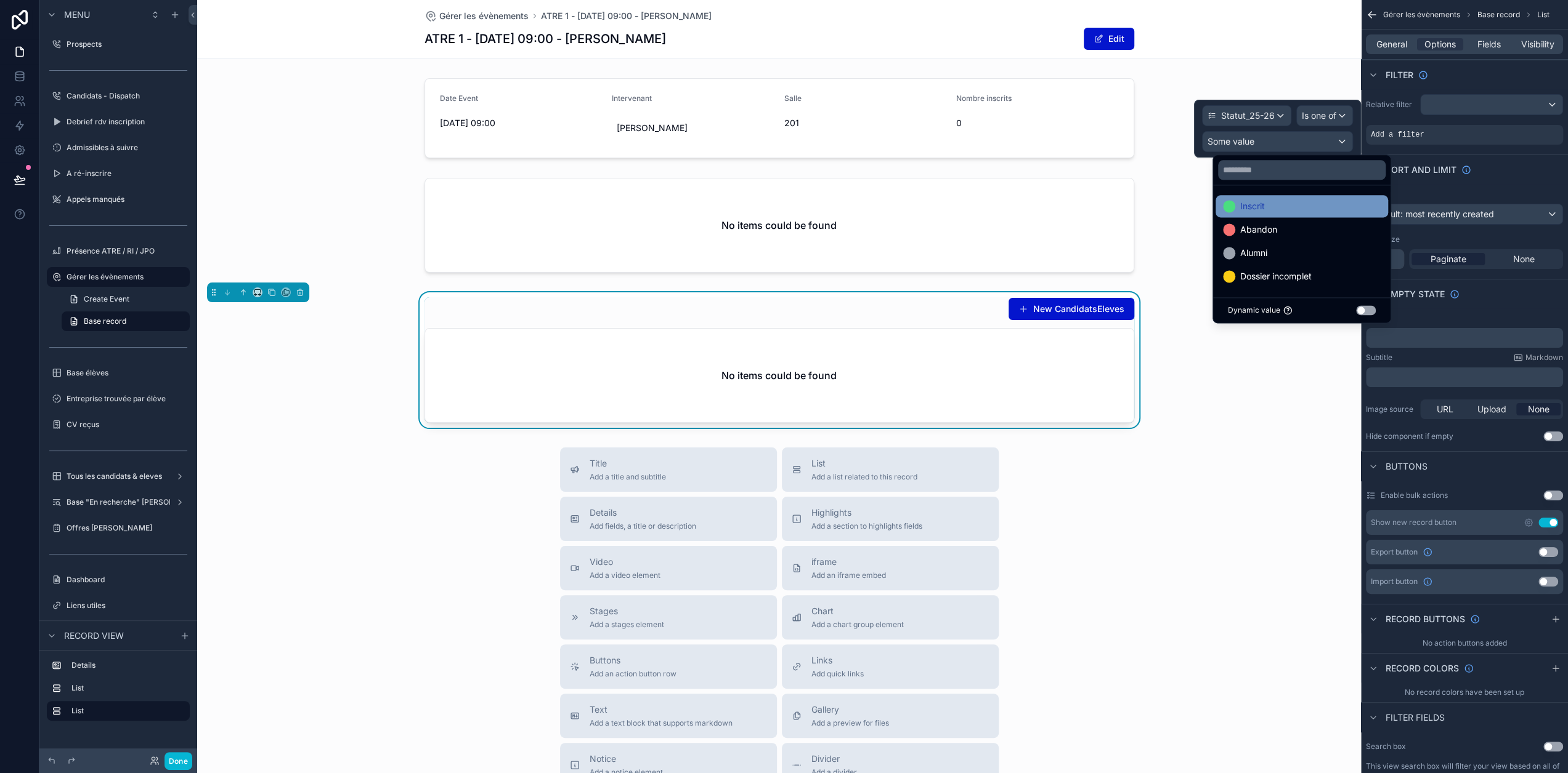
click at [1285, 208] on div "Inscrit" at bounding box center [1302, 206] width 157 height 15
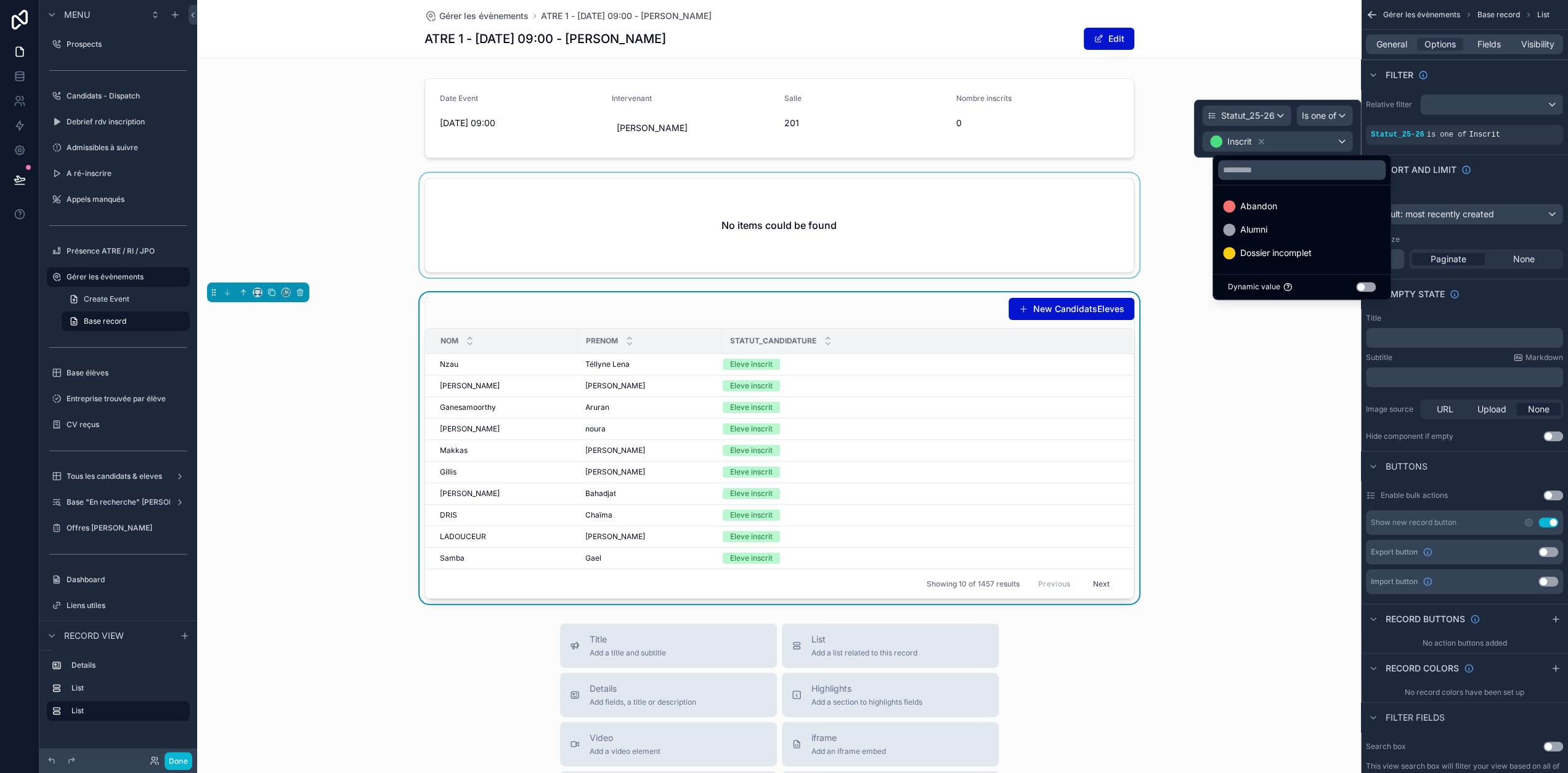
click at [1196, 196] on div "scrollable content" at bounding box center [779, 227] width 1164 height 110
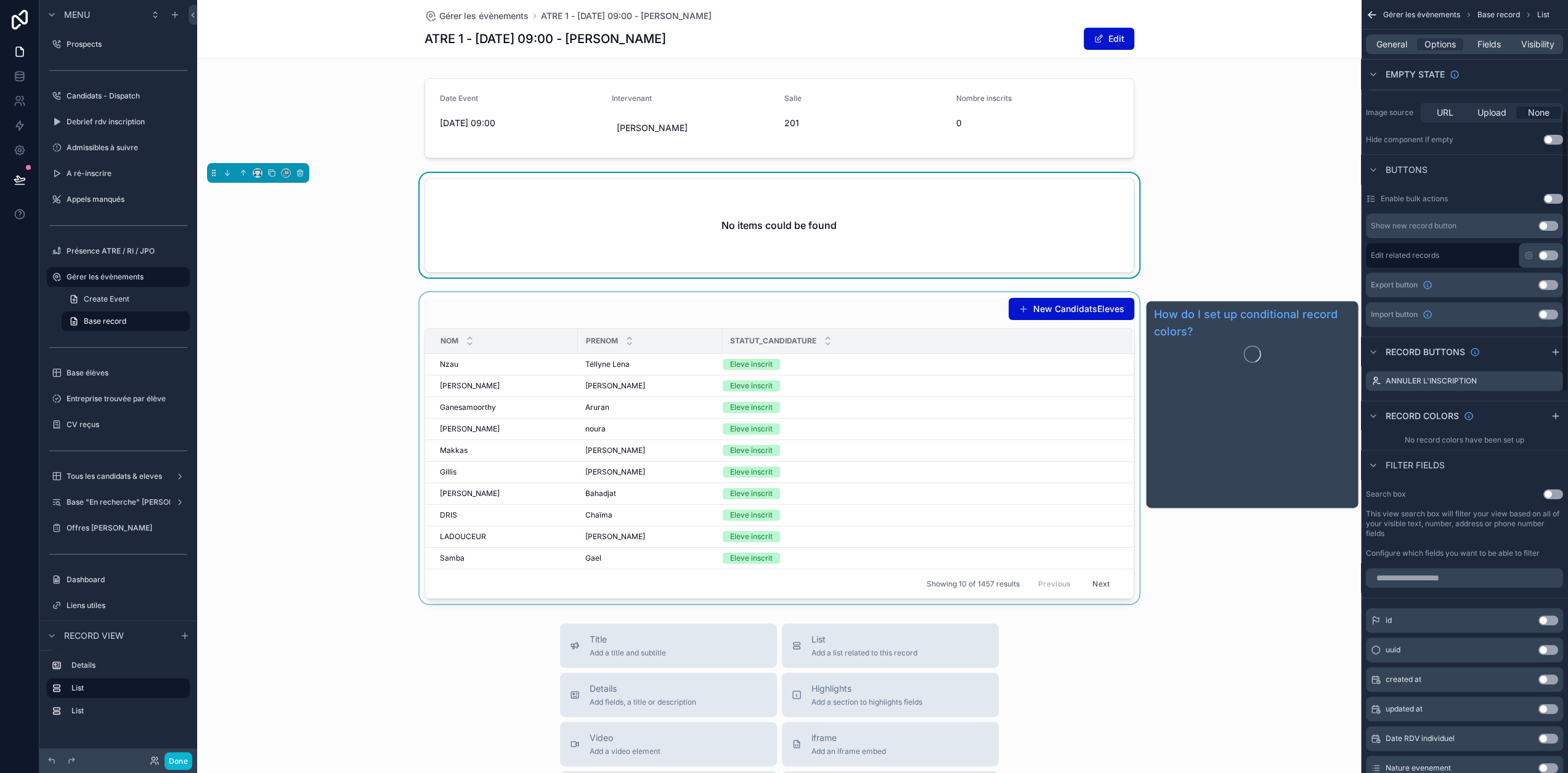
scroll to position [307, 0]
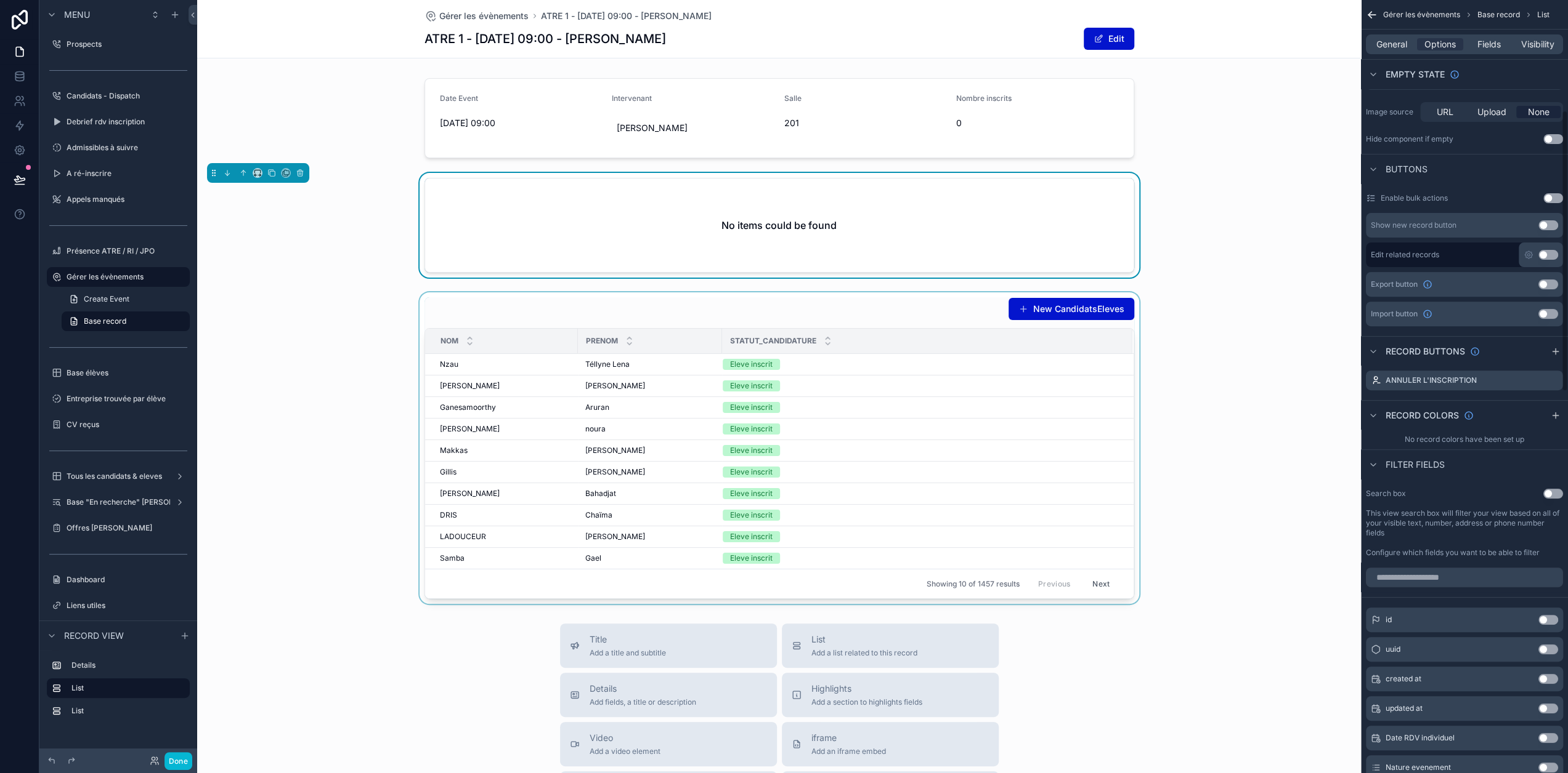
click at [921, 310] on div "scrollable content" at bounding box center [779, 448] width 1164 height 311
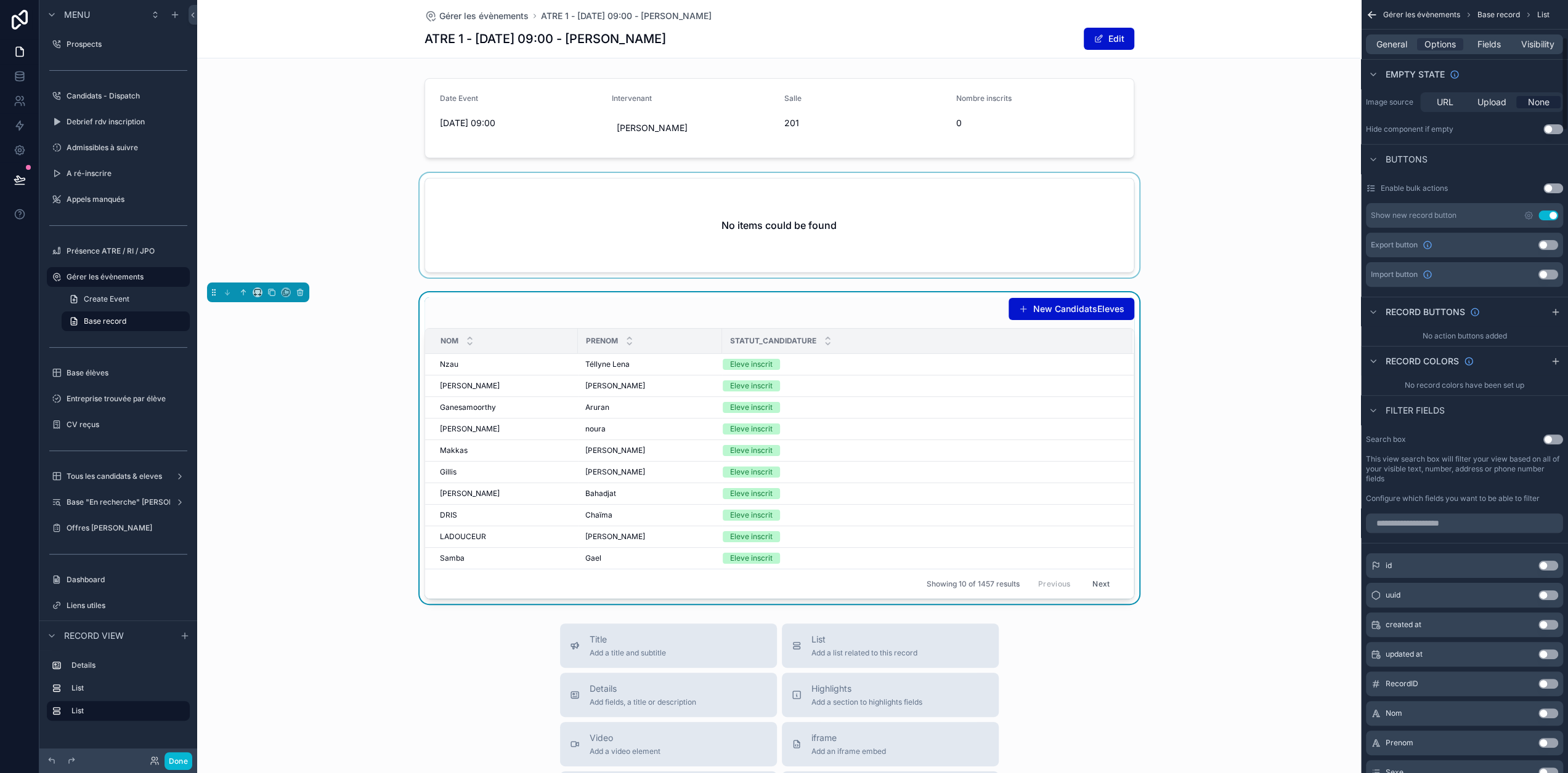
click at [1558, 213] on button "Use setting" at bounding box center [1548, 215] width 19 height 10
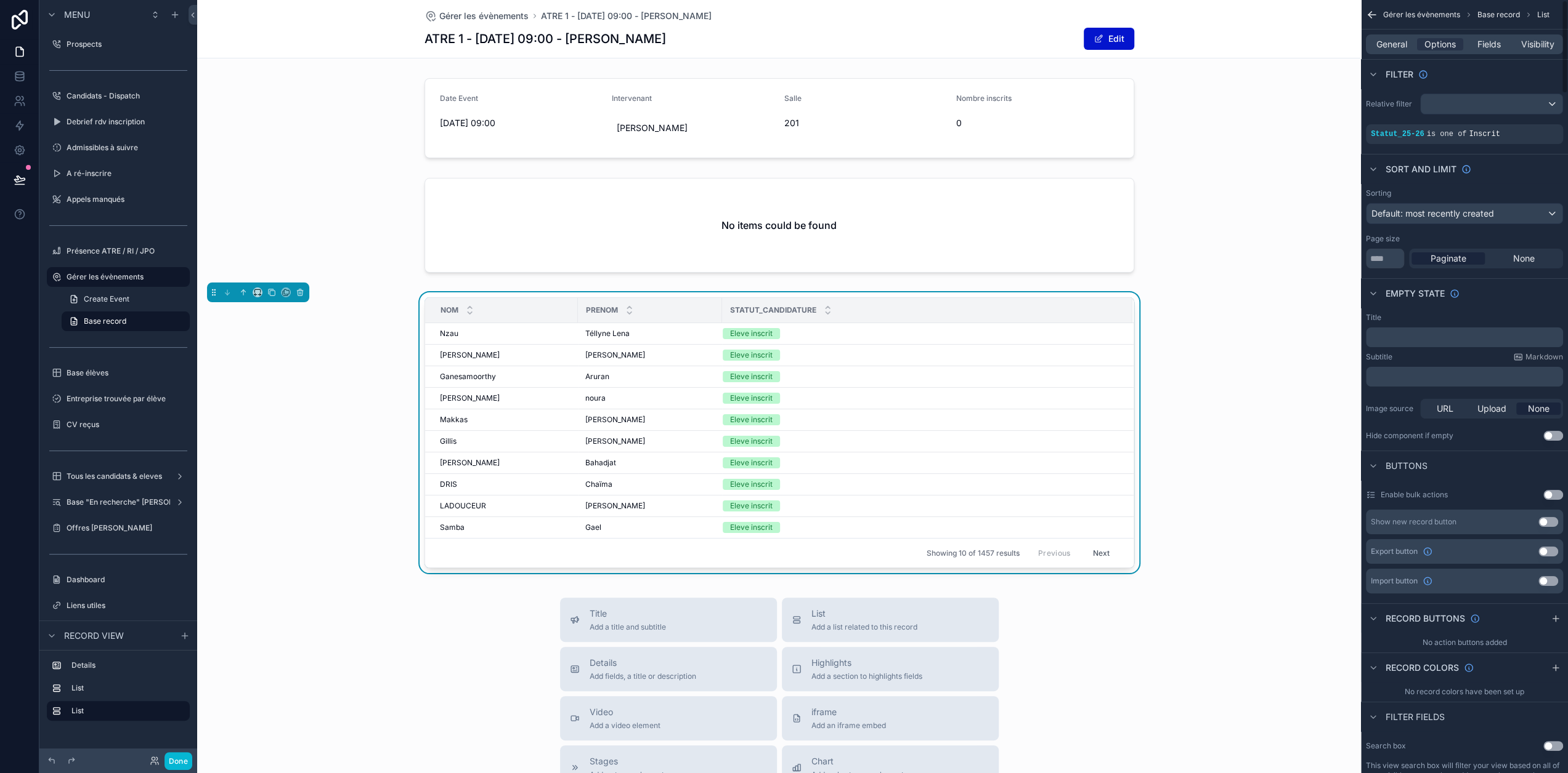
scroll to position [0, 0]
click at [1556, 493] on button "Use setting" at bounding box center [1552, 495] width 19 height 10
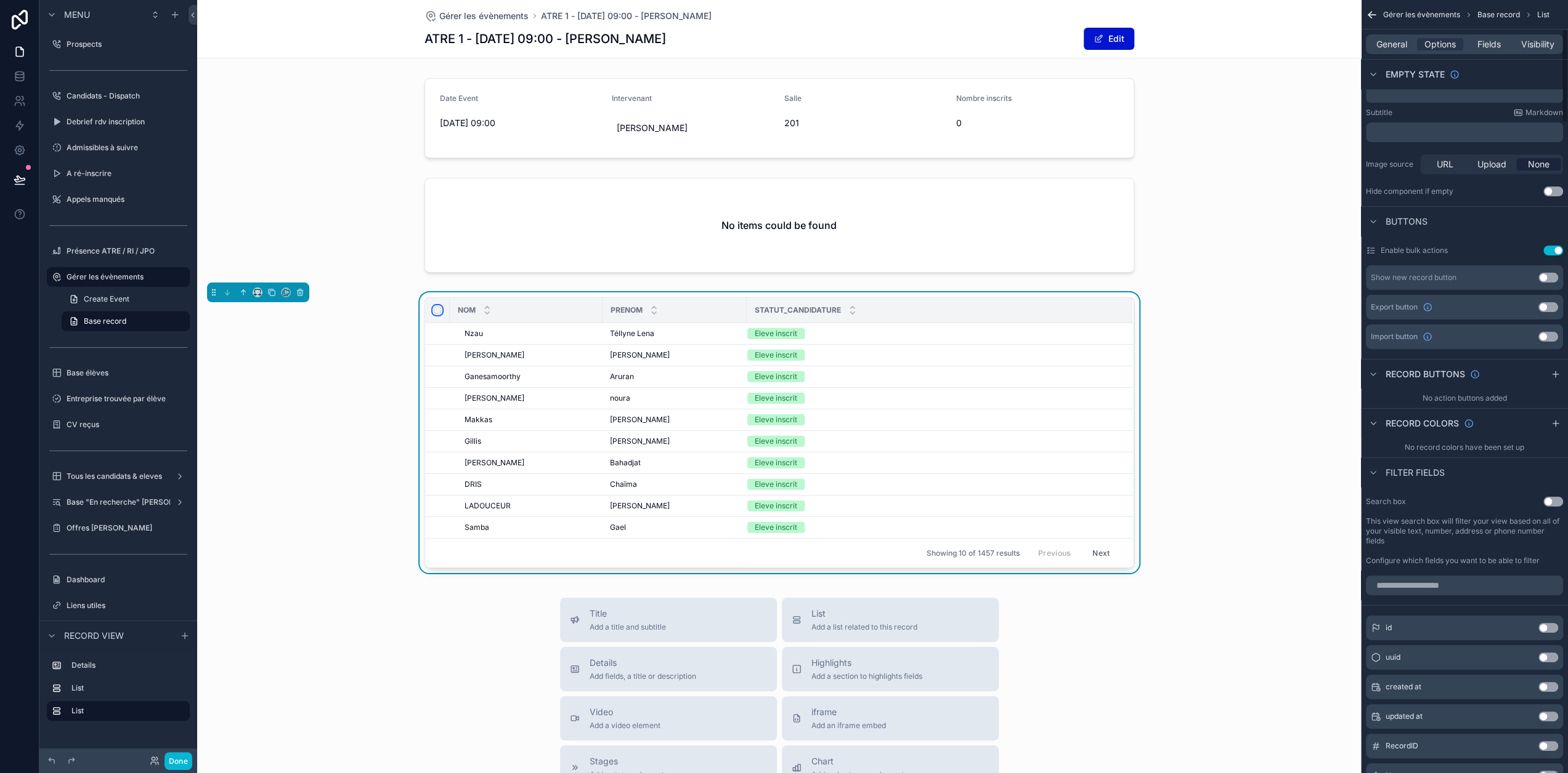
scroll to position [244, 0]
click at [1558, 502] on button "Use setting" at bounding box center [1552, 502] width 19 height 10
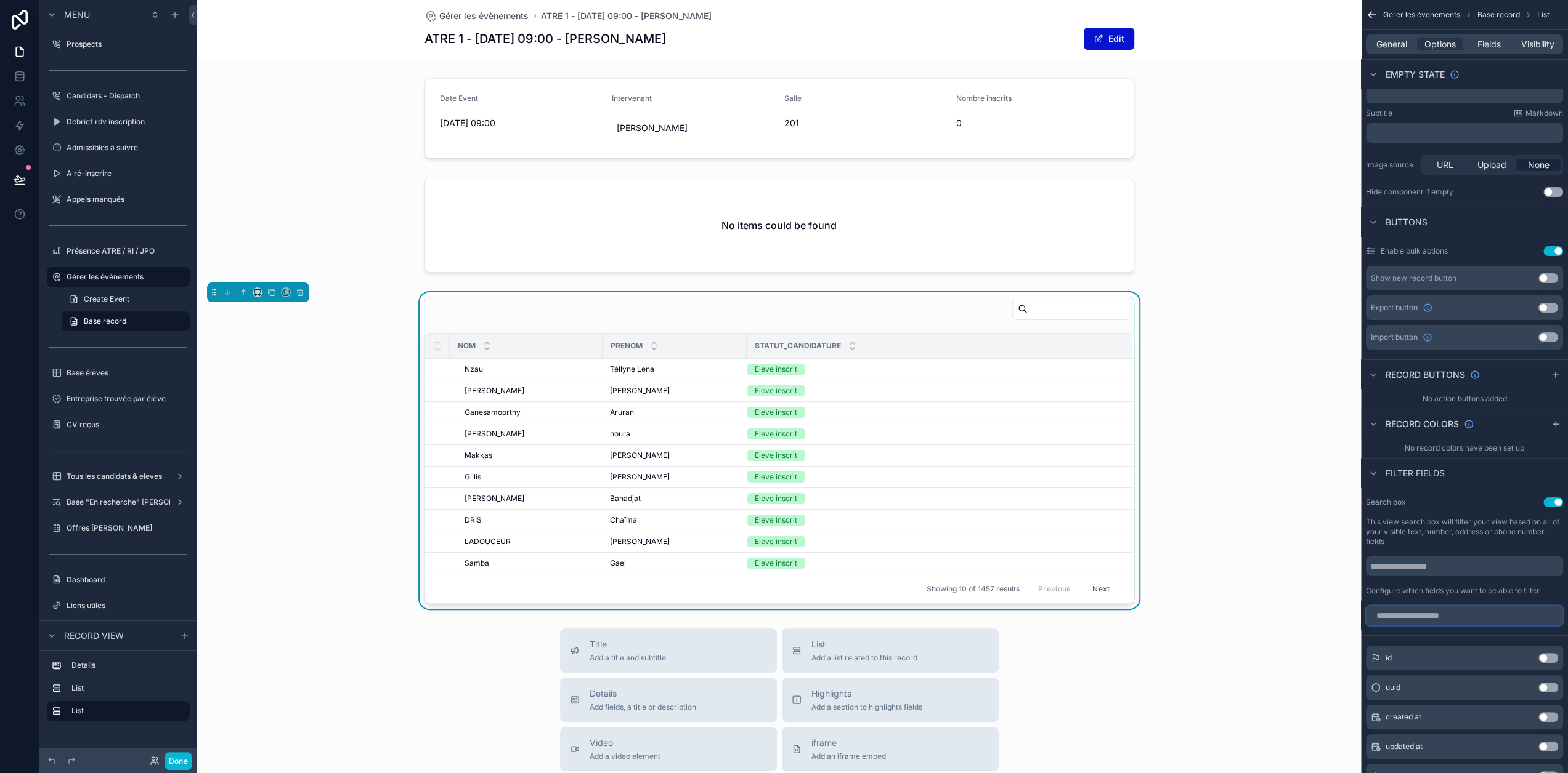
click at [1493, 610] on input "scrollable content" at bounding box center [1464, 615] width 197 height 19
type input "****"
click at [1550, 684] on button "Use setting" at bounding box center [1548, 687] width 19 height 10
drag, startPoint x: 1177, startPoint y: 366, endPoint x: 1161, endPoint y: 365, distance: 16.0
click at [1177, 366] on div "Nom Prenom Statut_candidature Nzau Nzau Téllyne Lena Téllyne Lena Eleve inscrit…" at bounding box center [779, 451] width 1164 height 316
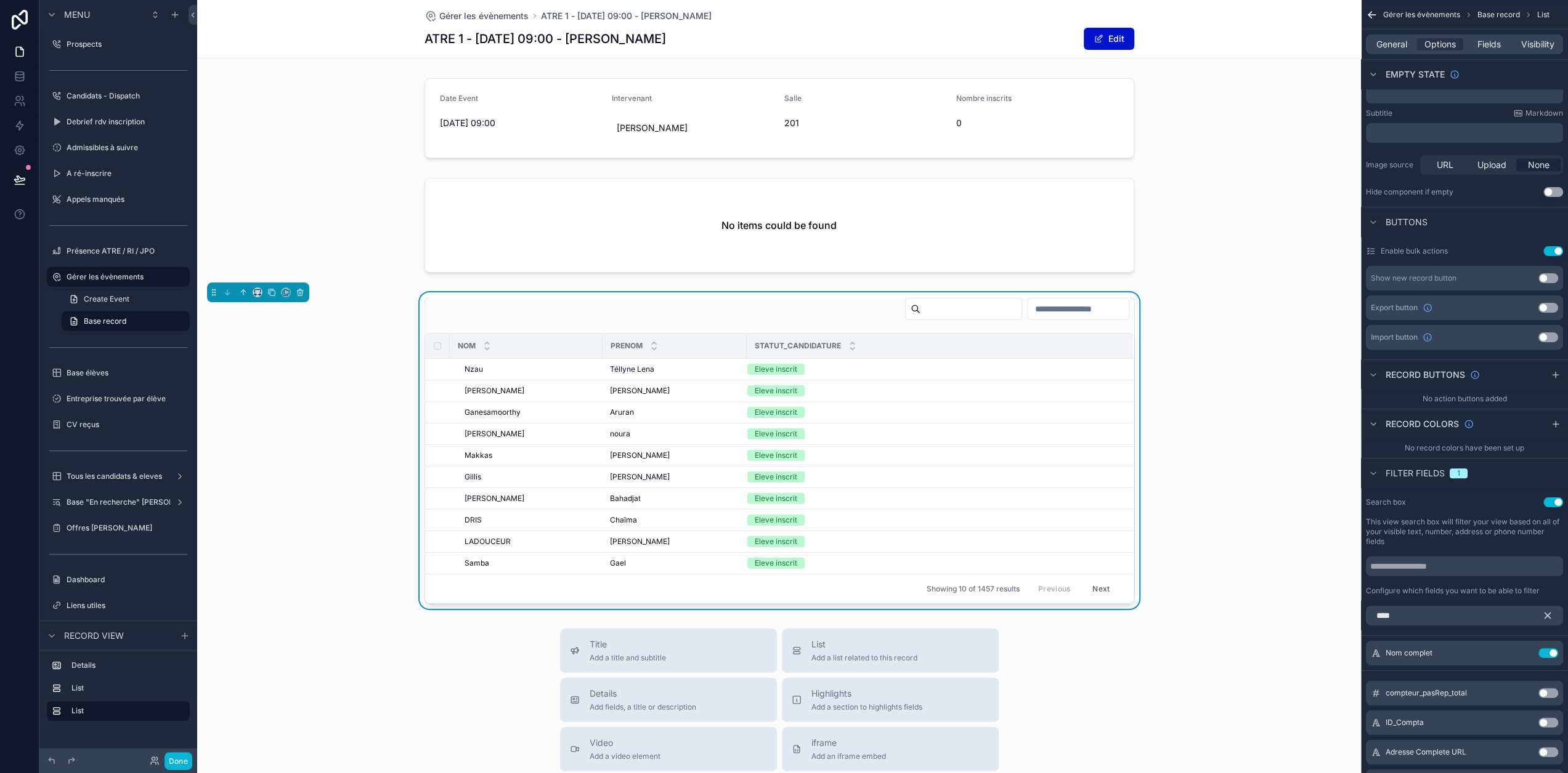
click at [940, 311] on input "scrollable content" at bounding box center [971, 309] width 101 height 17
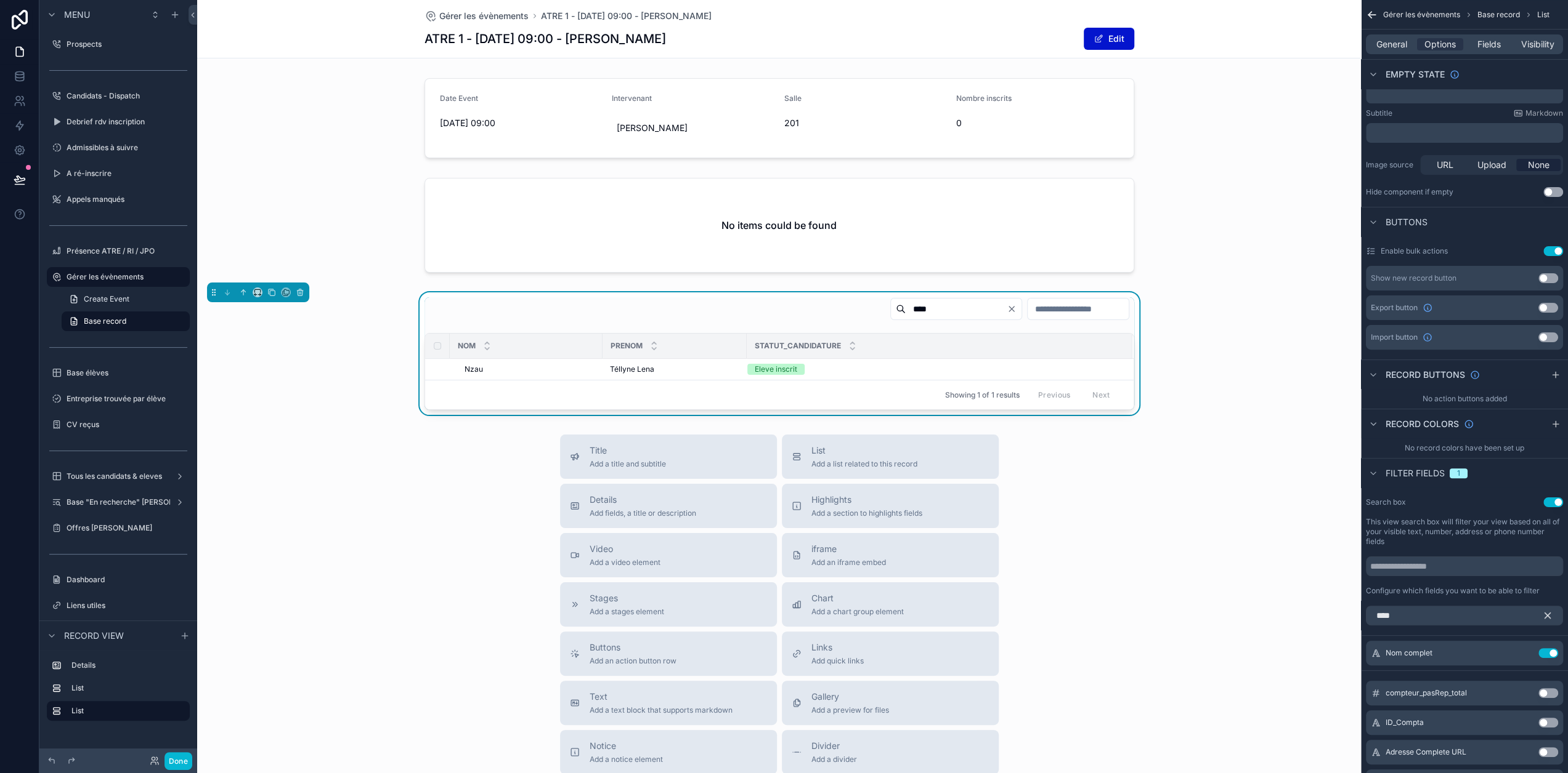
type input "****"
click at [1006, 310] on icon "Clear" at bounding box center [1011, 309] width 10 height 10
click at [1034, 307] on input "scrollable content" at bounding box center [1078, 309] width 101 height 17
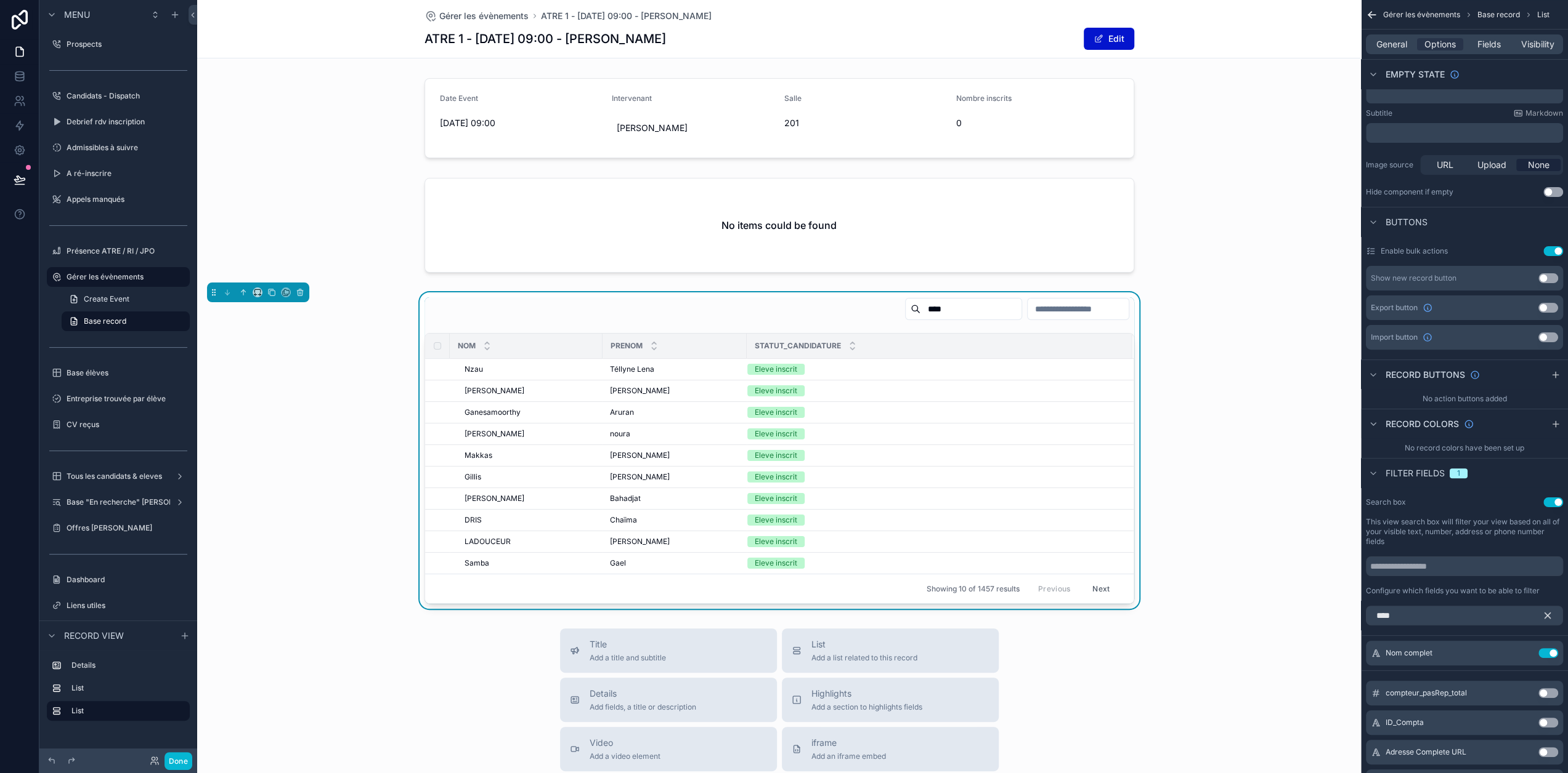
click at [967, 307] on input "****" at bounding box center [971, 309] width 101 height 17
click at [1044, 307] on input "scrollable content" at bounding box center [1078, 309] width 101 height 17
click at [1555, 651] on button "Use setting" at bounding box center [1548, 653] width 19 height 10
click at [1472, 564] on input "scrollable content" at bounding box center [1464, 566] width 197 height 19
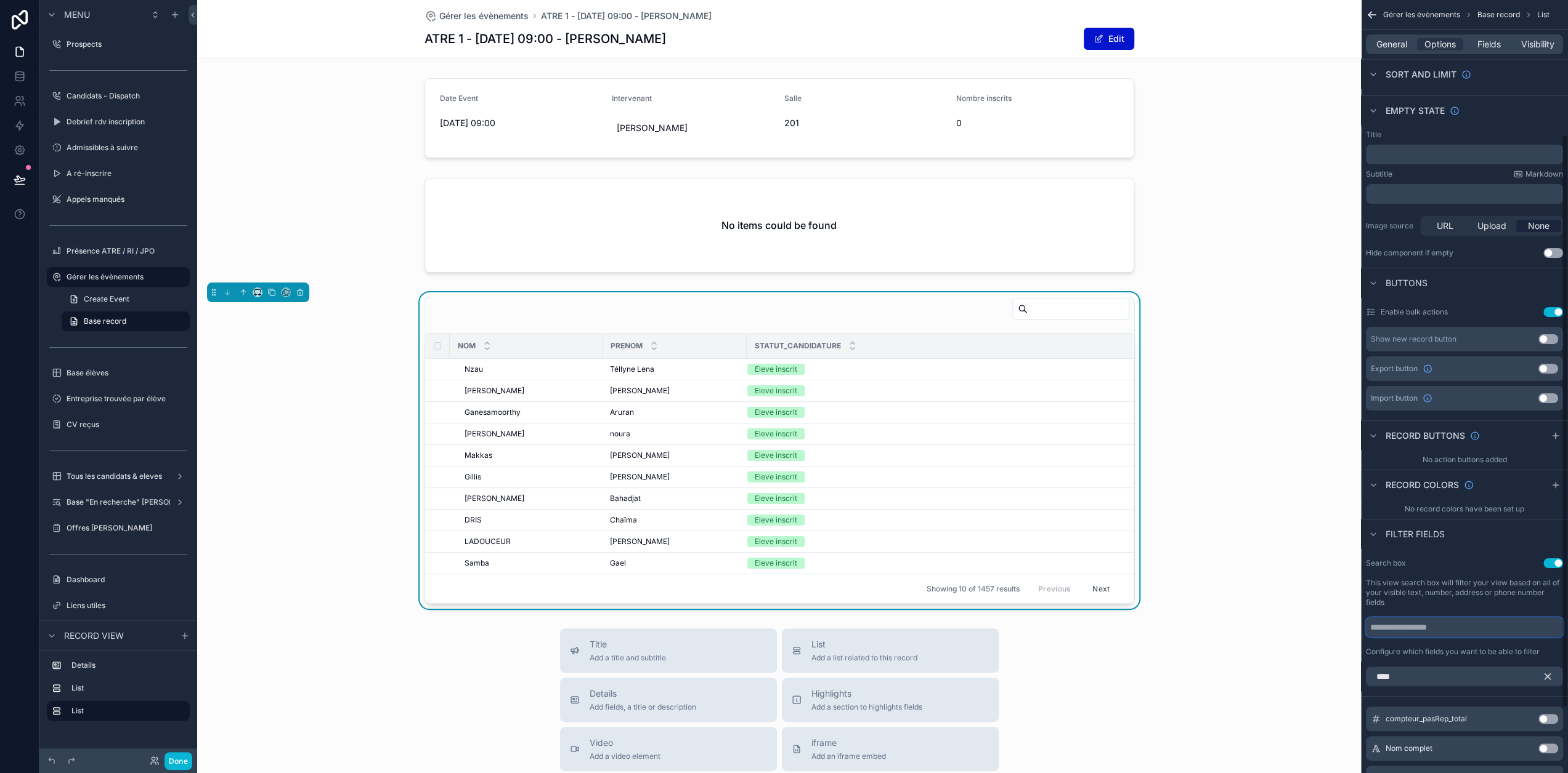
scroll to position [183, 0]
click at [1560, 435] on icon "scrollable content" at bounding box center [1555, 436] width 10 height 10
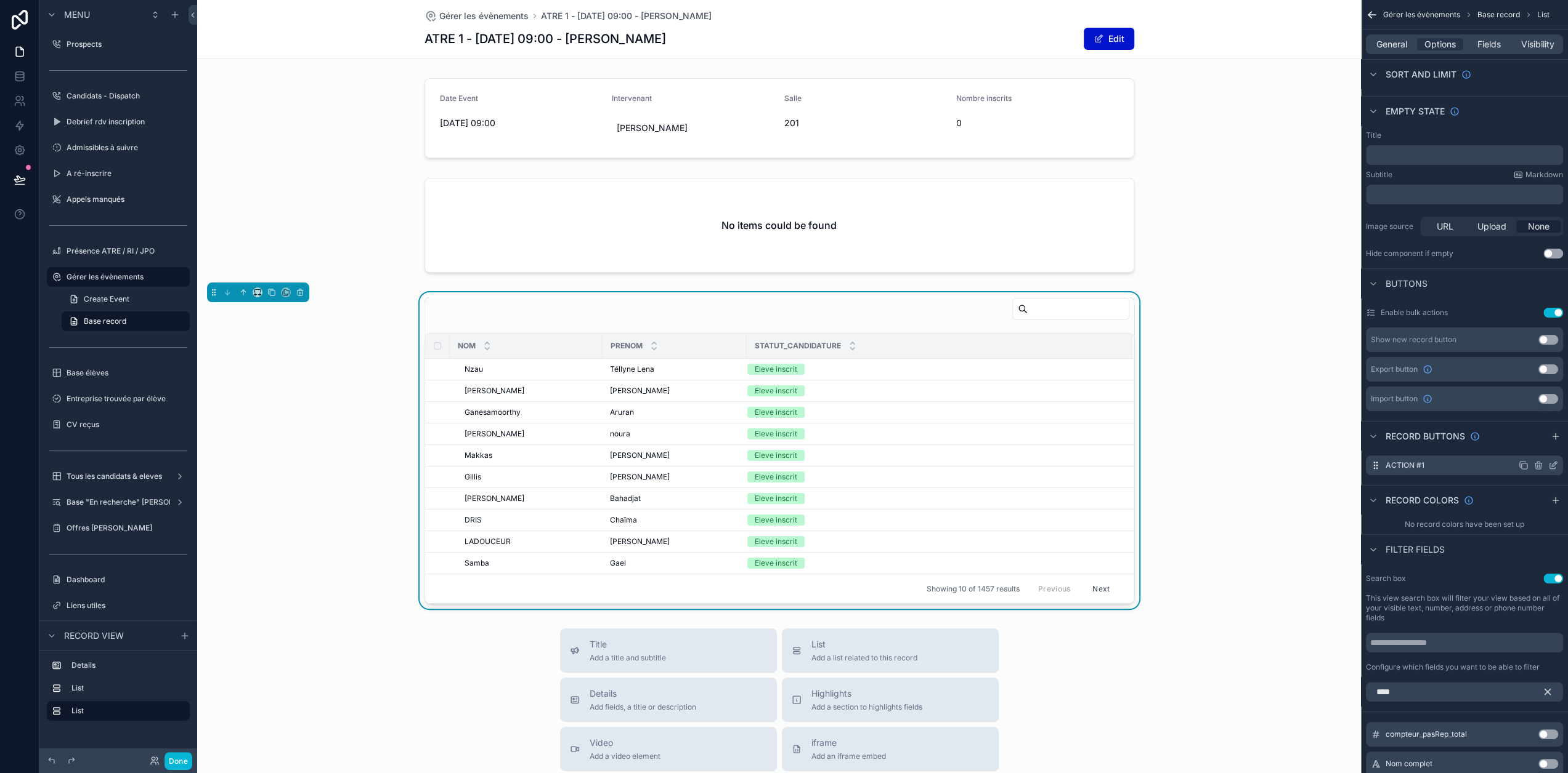
click at [1556, 463] on icon "scrollable content" at bounding box center [1552, 466] width 5 height 5
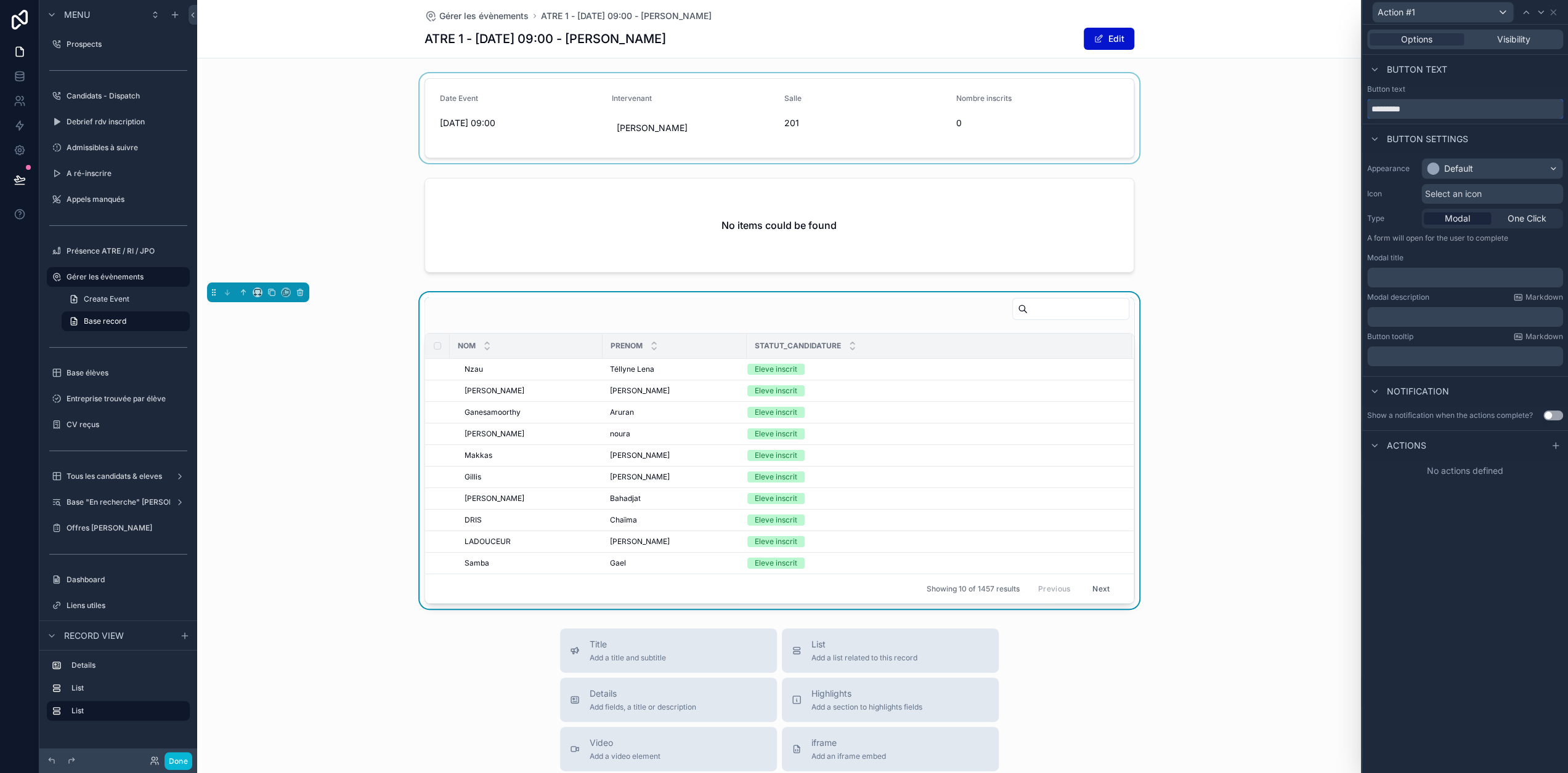
drag, startPoint x: 1432, startPoint y: 107, endPoint x: 1358, endPoint y: 113, distance: 74.2
click at [1358, 113] on div "Action #1 Options Visibility Button text Button text ********* Button settings …" at bounding box center [784, 386] width 1568 height 773
type input "**********"
click at [1499, 167] on div "Default" at bounding box center [1492, 168] width 140 height 19
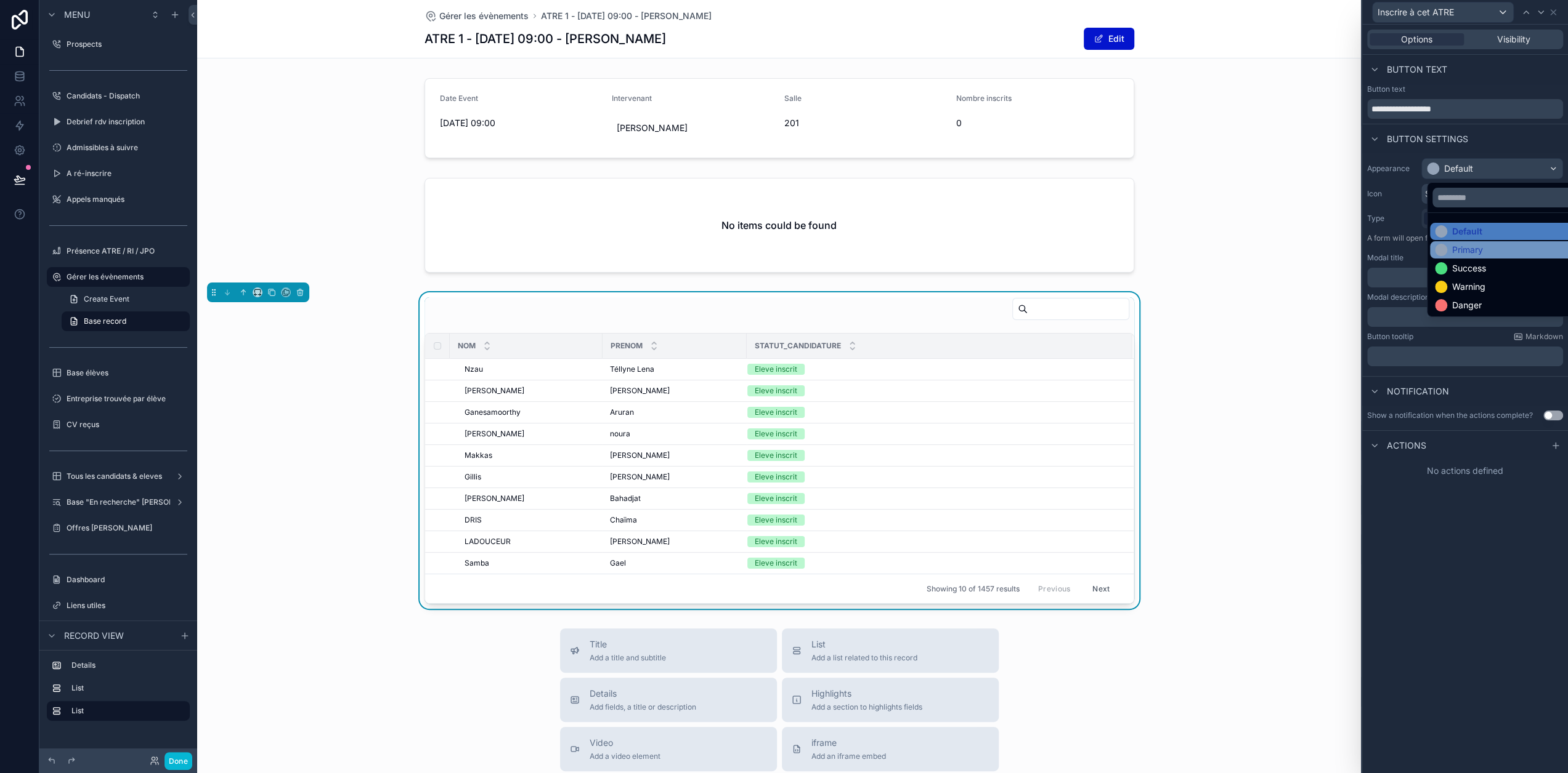
click at [1480, 255] on div "Primary" at bounding box center [1468, 250] width 31 height 12
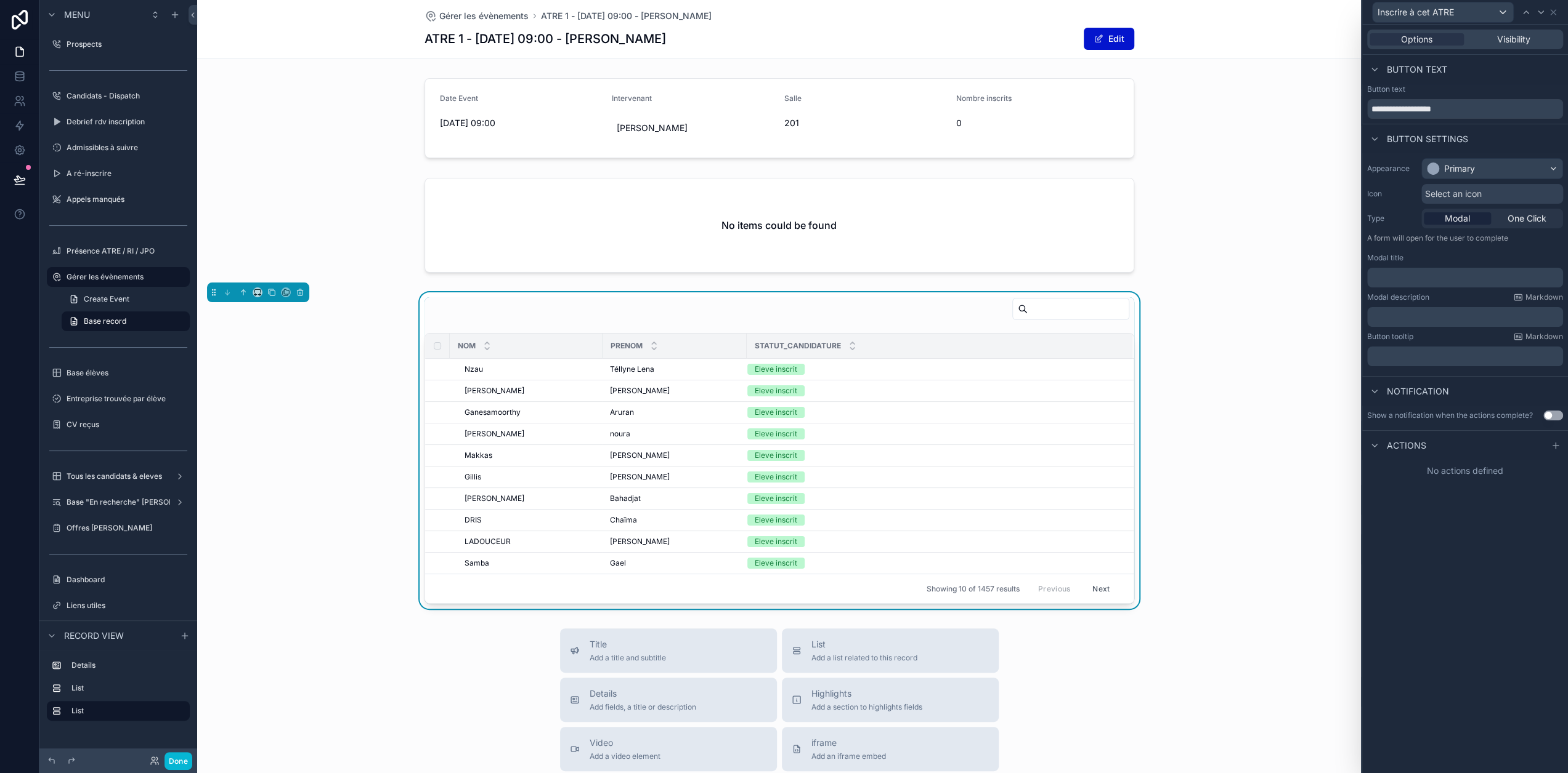
click at [1477, 192] on span "Select an icon" at bounding box center [1453, 194] width 57 height 12
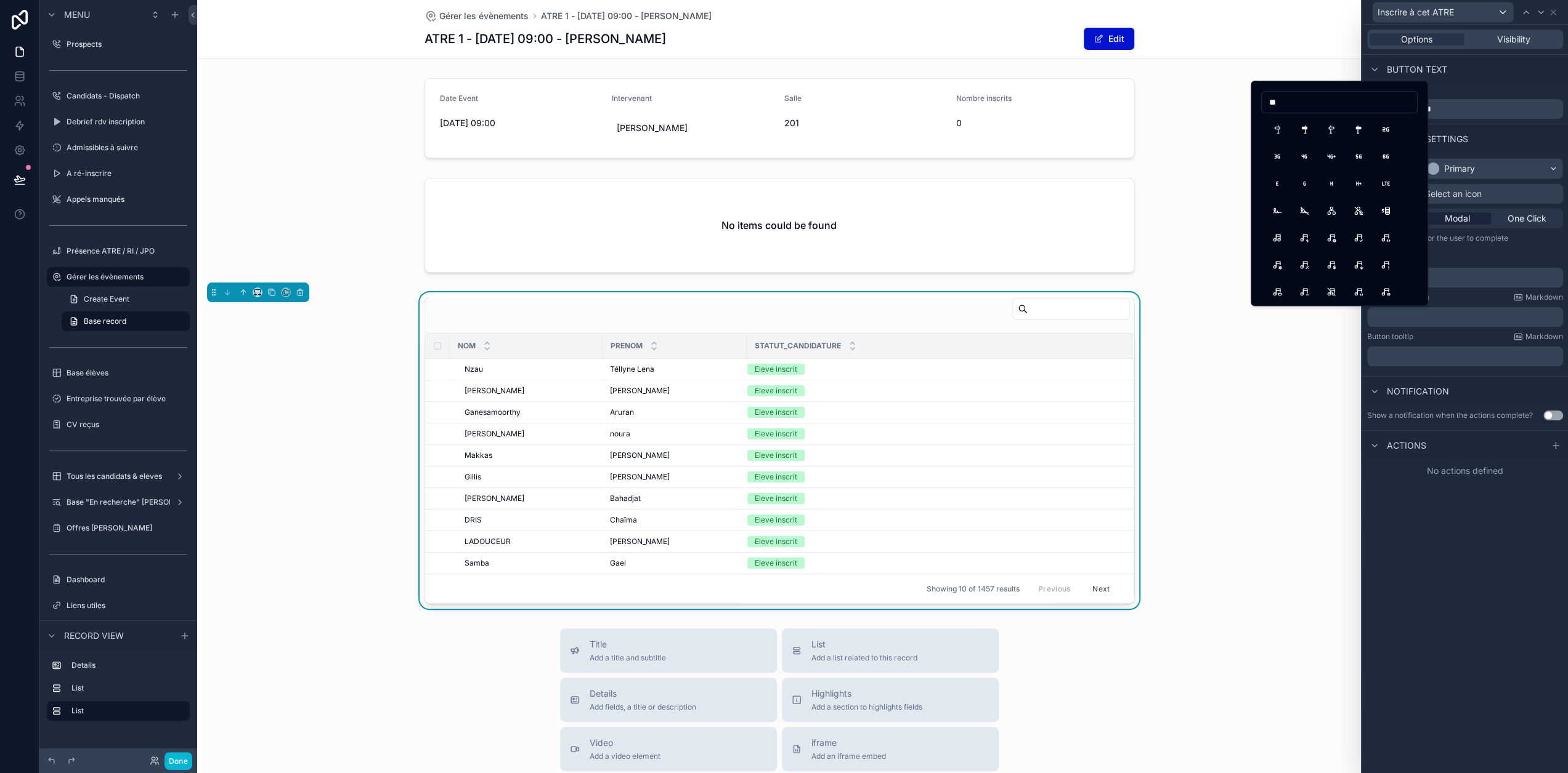
type input "*"
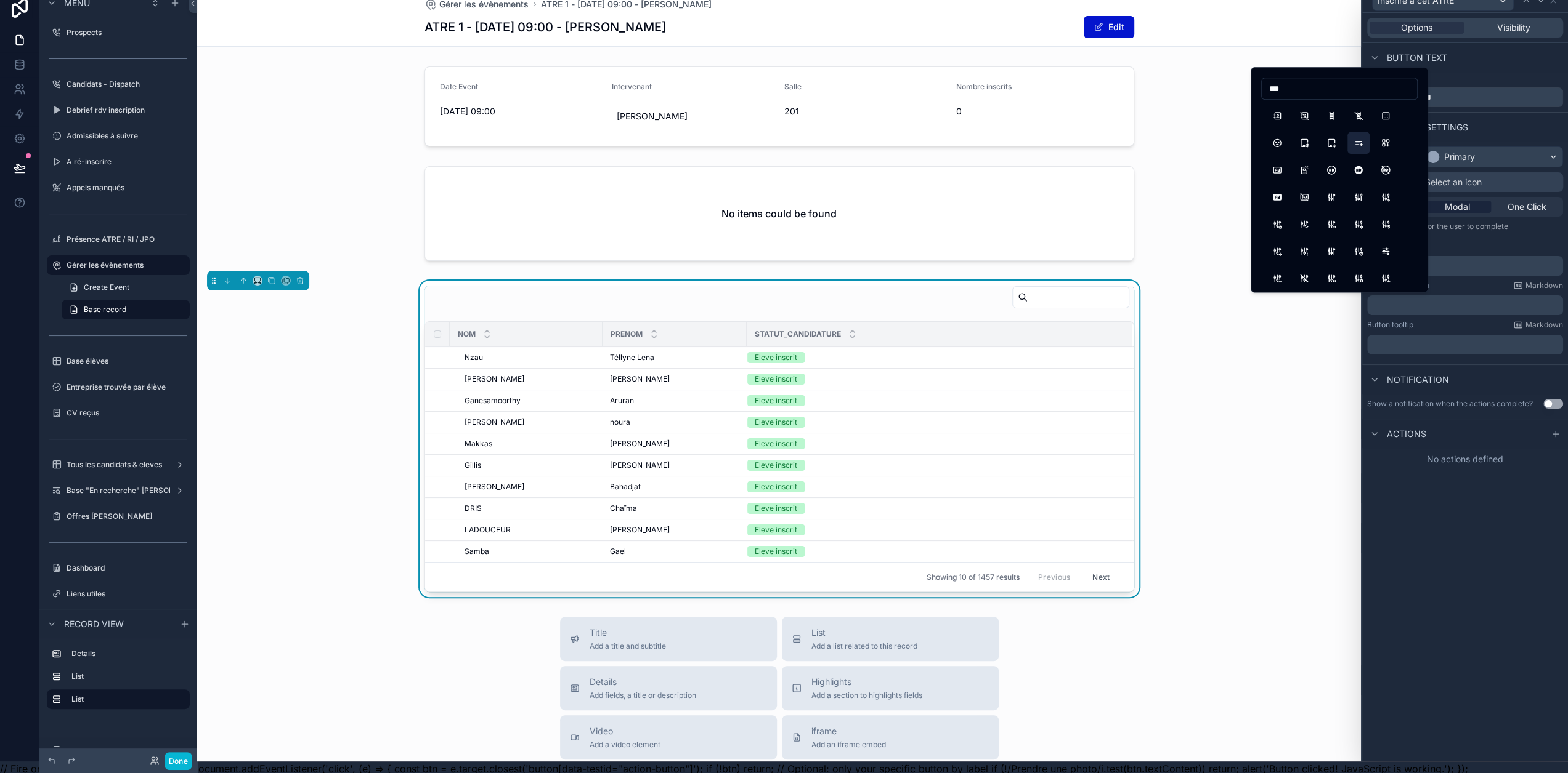
scroll to position [0, 0]
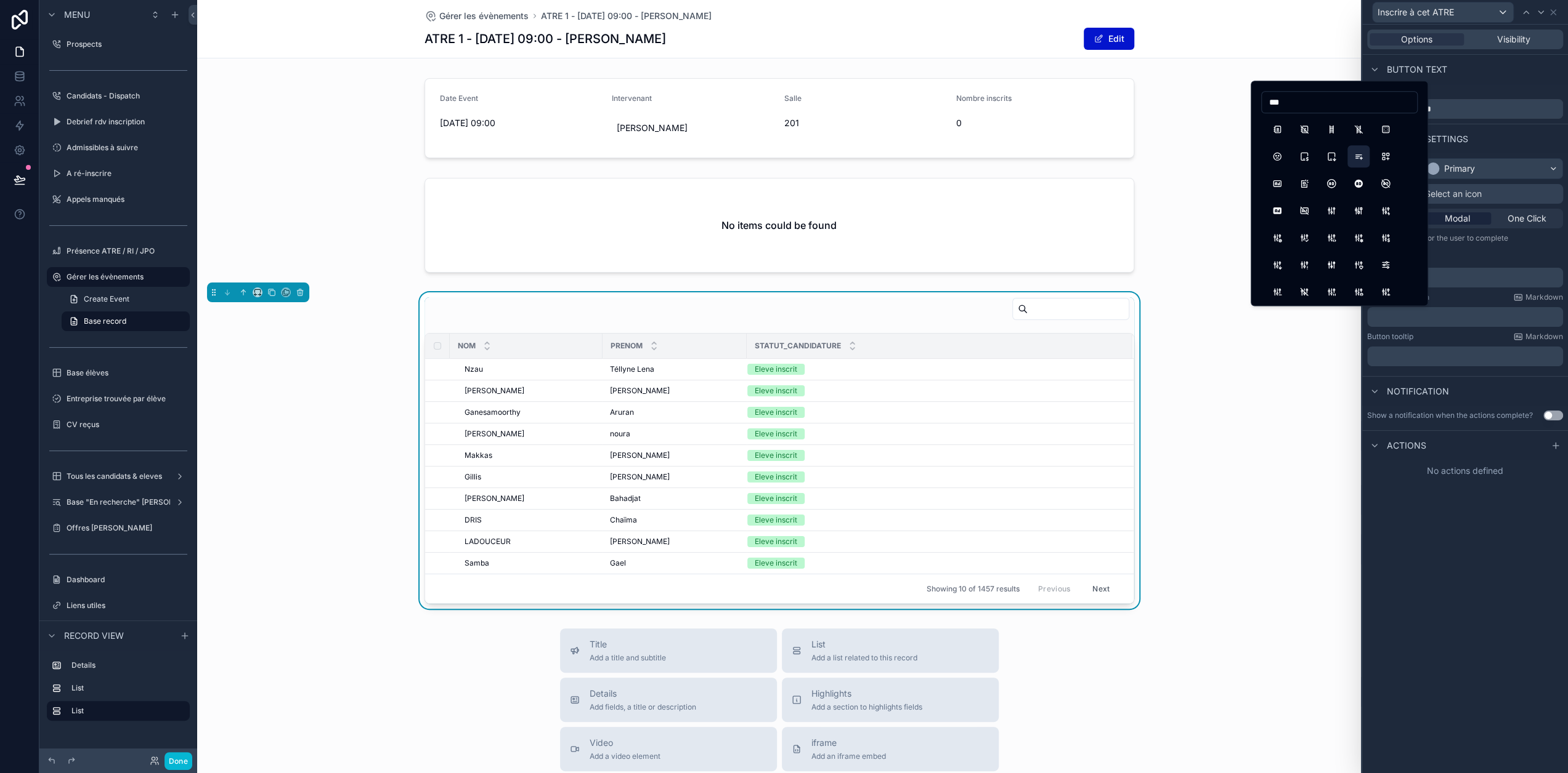
type input "***"
click at [1357, 158] on button "PlaylistAdd" at bounding box center [1358, 156] width 22 height 22
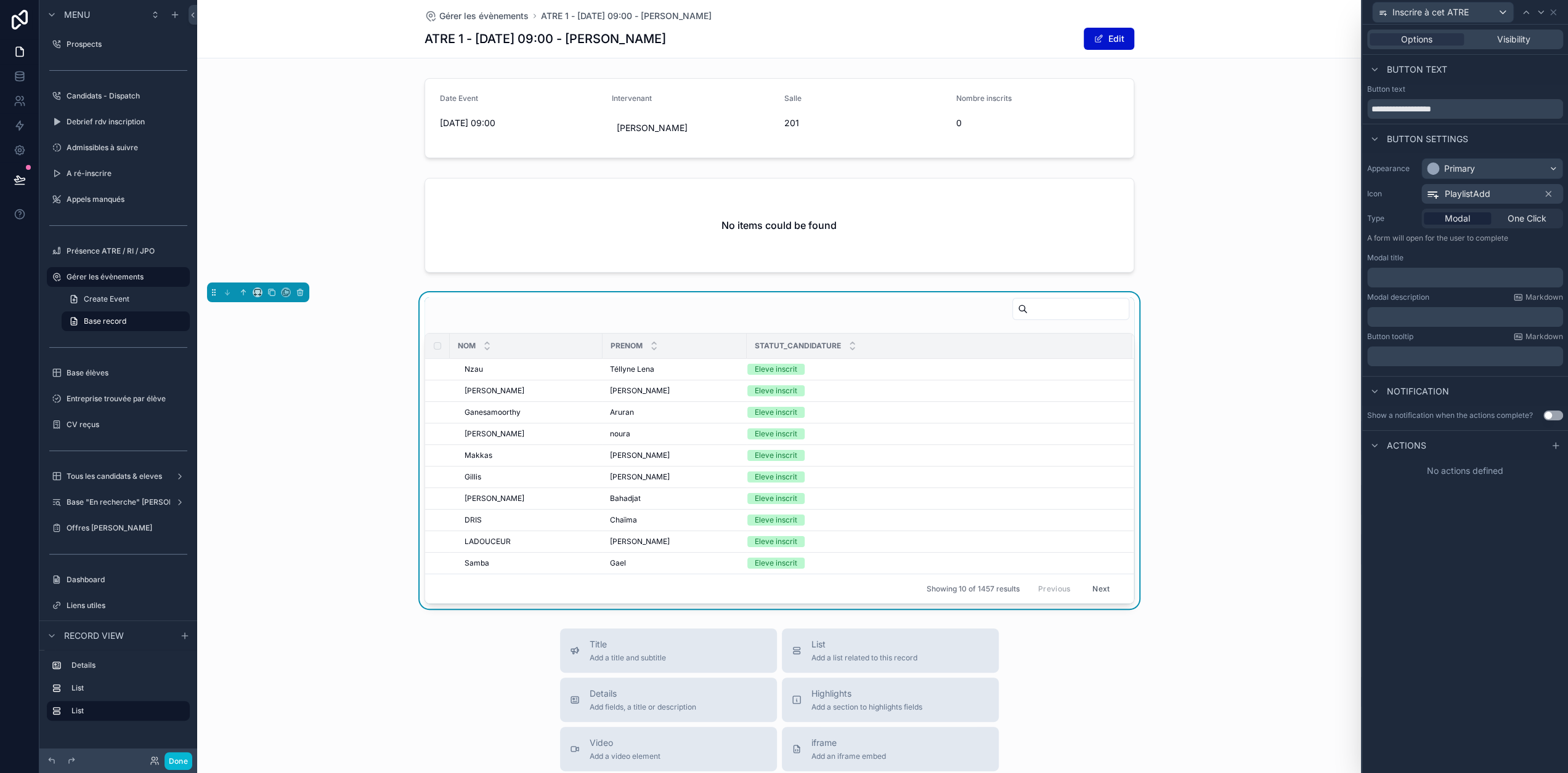
click at [1186, 399] on div "Nom Prenom Statut_candidature Nzau Nzau Téllyne Lena Téllyne Lena Eleve inscrit…" at bounding box center [779, 451] width 1164 height 316
click at [1535, 220] on span "One Click" at bounding box center [1527, 219] width 39 height 12
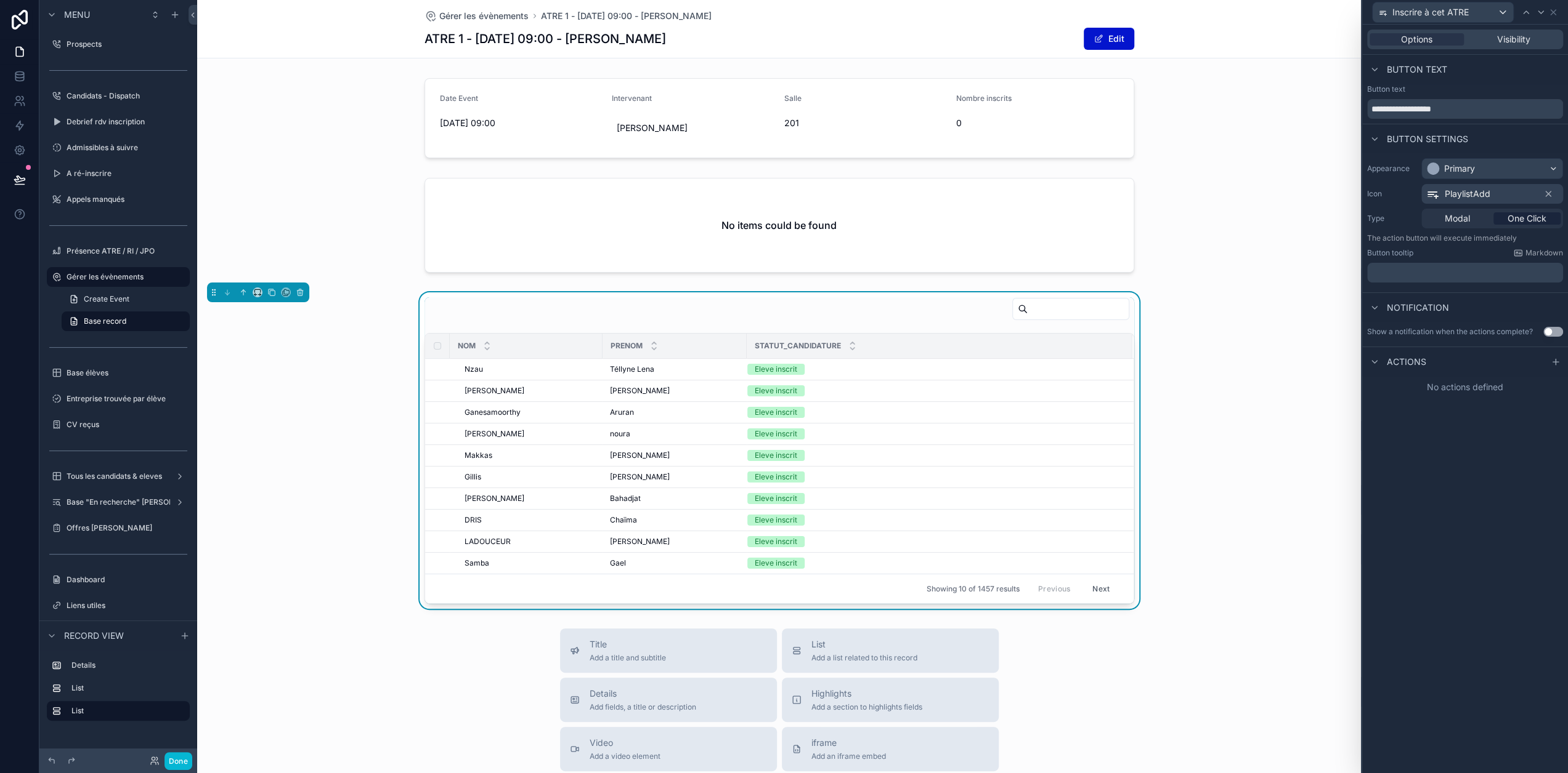
click at [1496, 272] on p "﻿" at bounding box center [1466, 272] width 189 height 12
click at [1502, 304] on div "Notification" at bounding box center [1464, 307] width 206 height 30
click at [1559, 364] on div at bounding box center [1555, 362] width 15 height 15
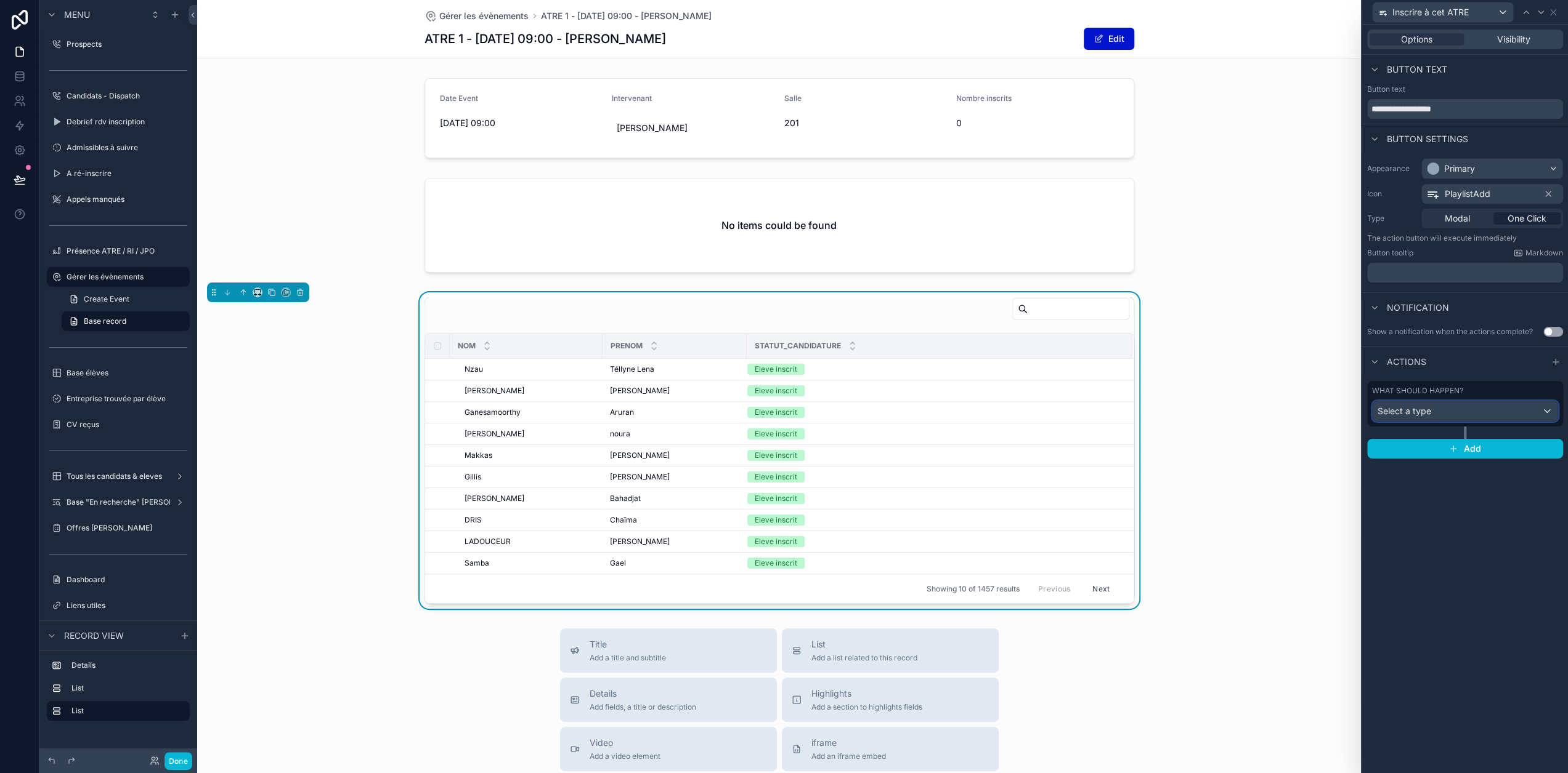
click at [1477, 405] on div "Select a type" at bounding box center [1464, 411] width 185 height 19
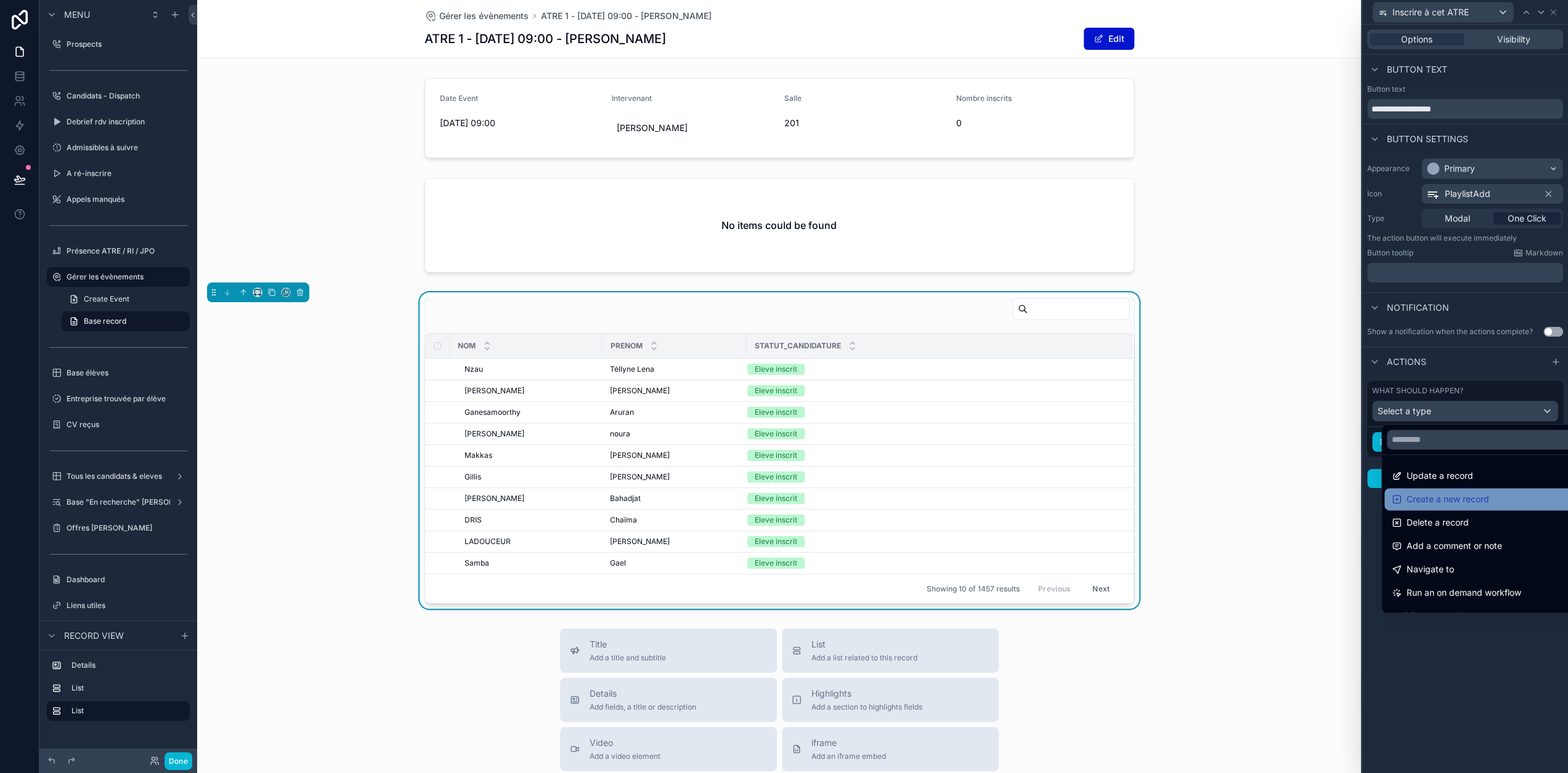
click at [1457, 496] on span "Create a new record" at bounding box center [1447, 499] width 83 height 15
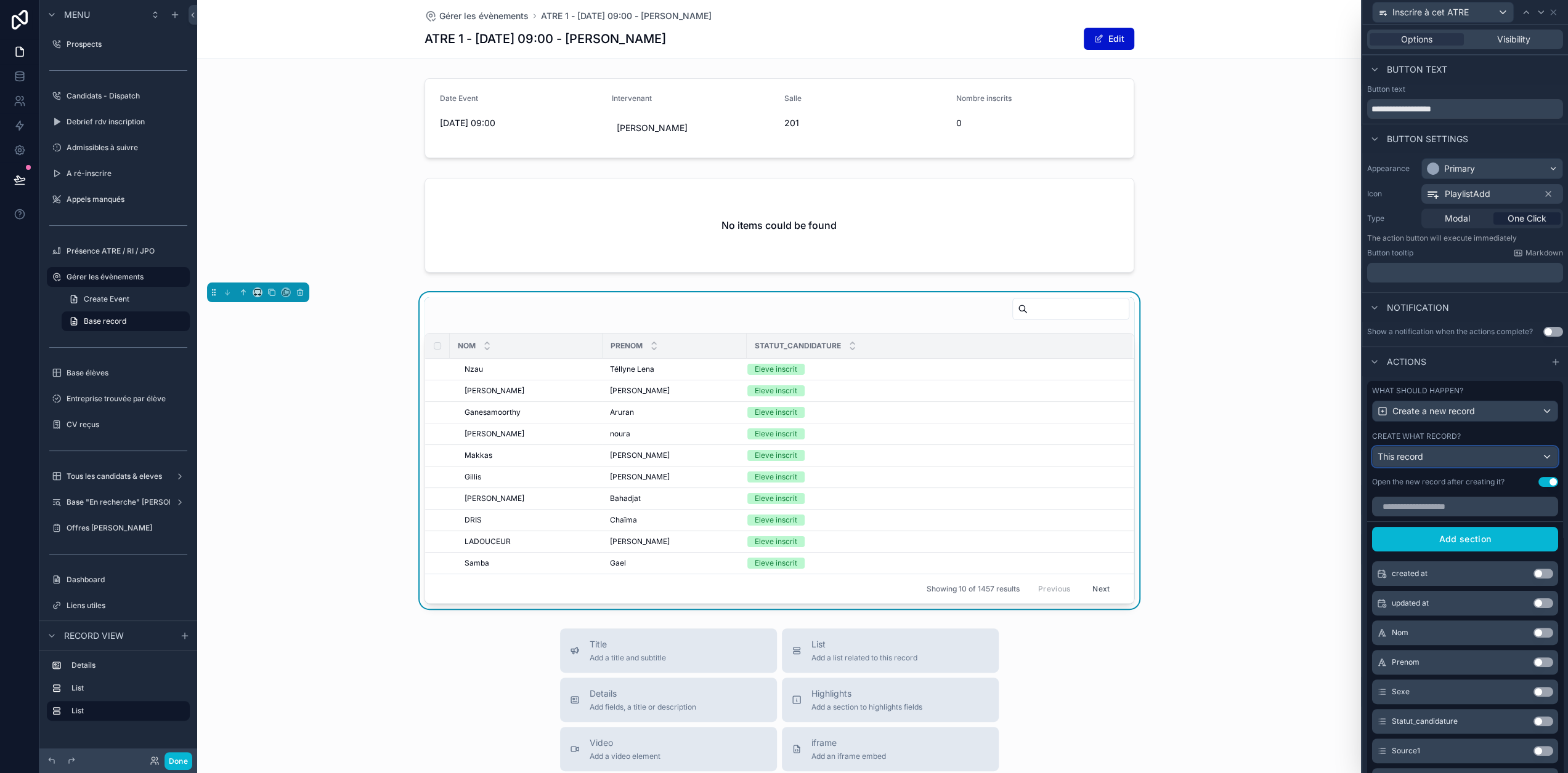
click at [1475, 466] on div "This record" at bounding box center [1464, 456] width 185 height 19
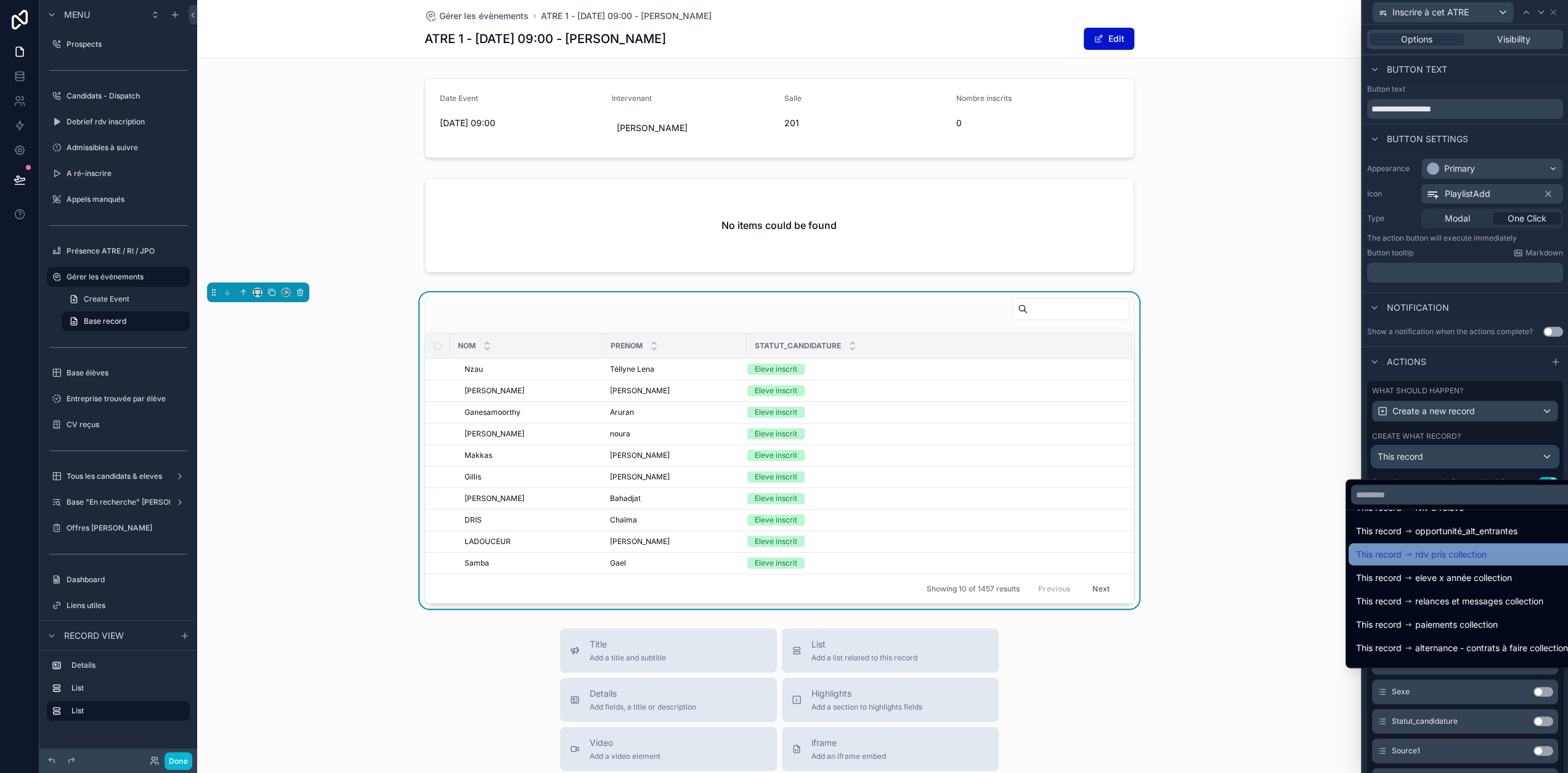
scroll to position [304, 0]
click at [1482, 557] on span "rdv pris collection" at bounding box center [1450, 553] width 72 height 15
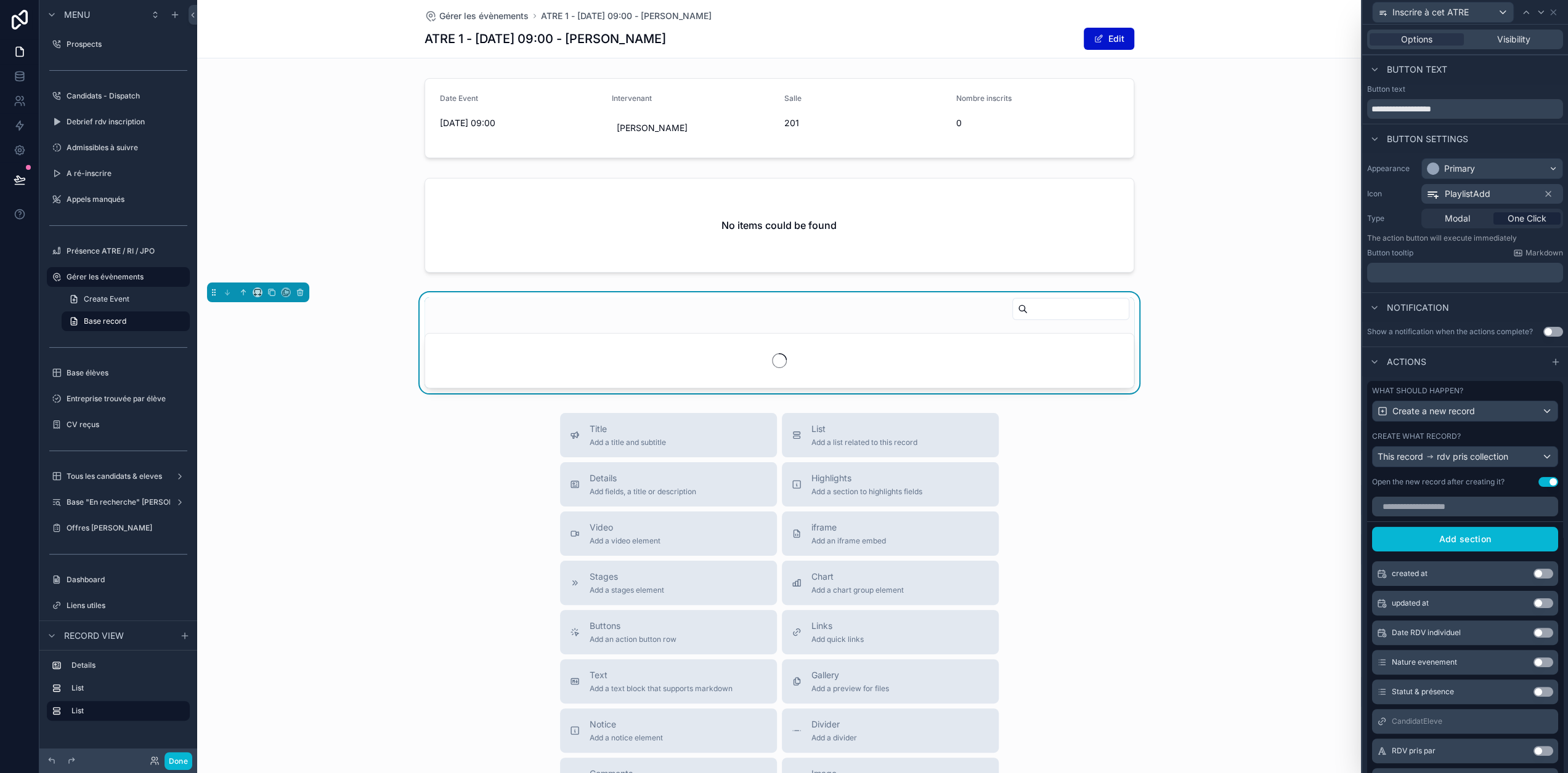
click at [1545, 487] on button "Use setting" at bounding box center [1548, 482] width 19 height 10
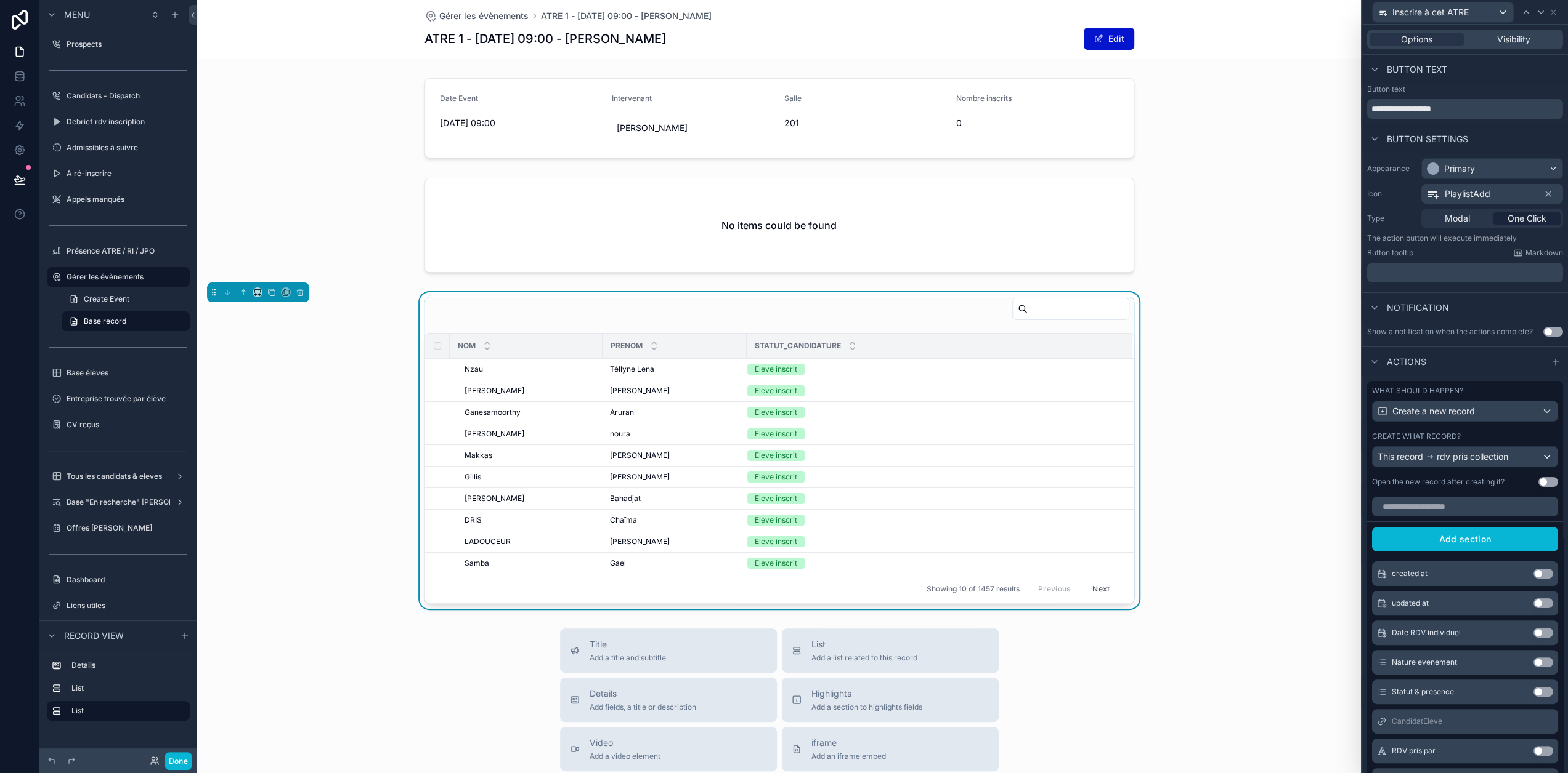
click at [1533, 667] on button "Use setting" at bounding box center [1542, 662] width 19 height 10
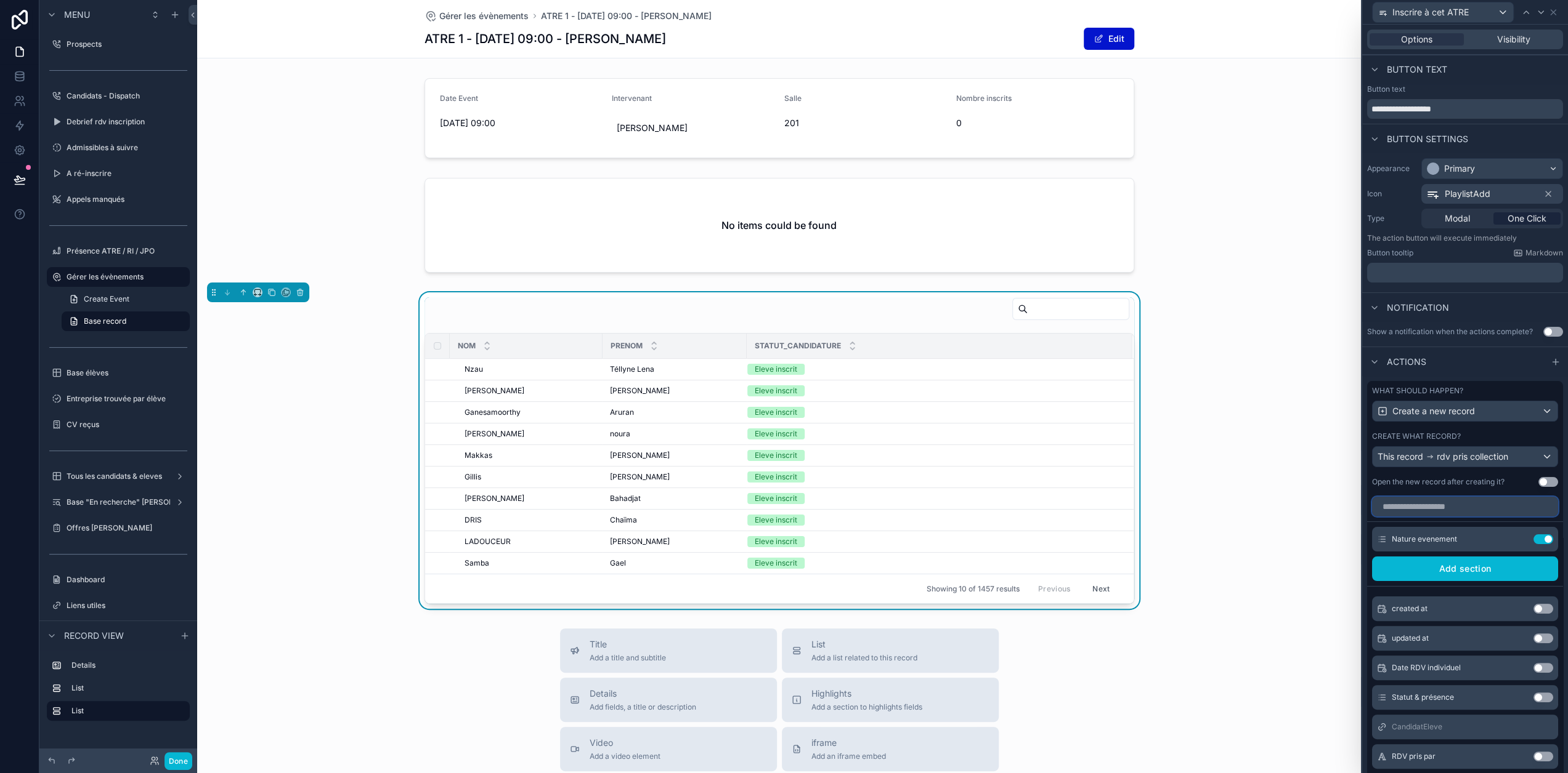
click at [1466, 516] on input "text" at bounding box center [1464, 506] width 186 height 19
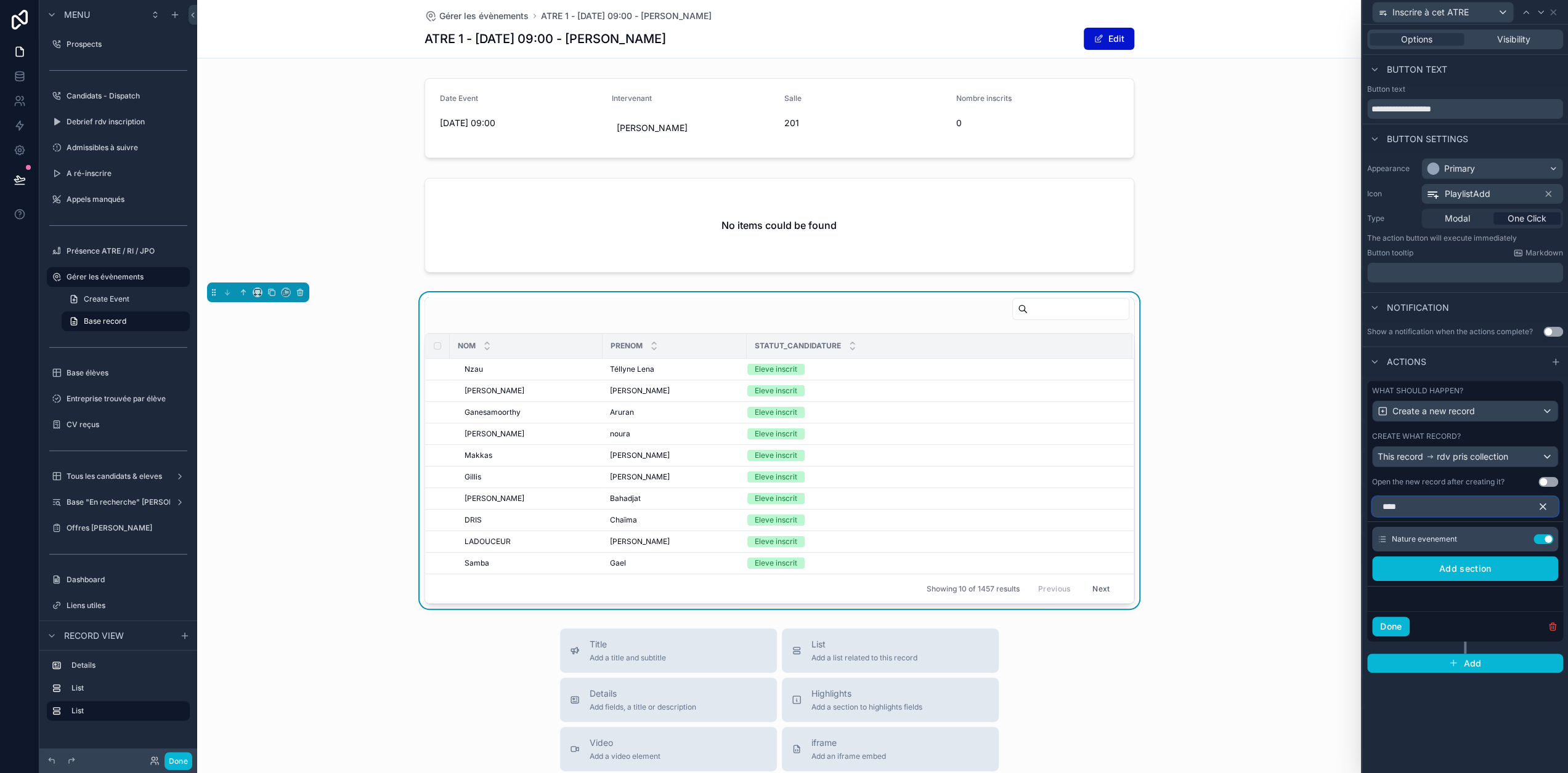
type input "****"
click at [1548, 506] on icon "button" at bounding box center [1542, 507] width 11 height 11
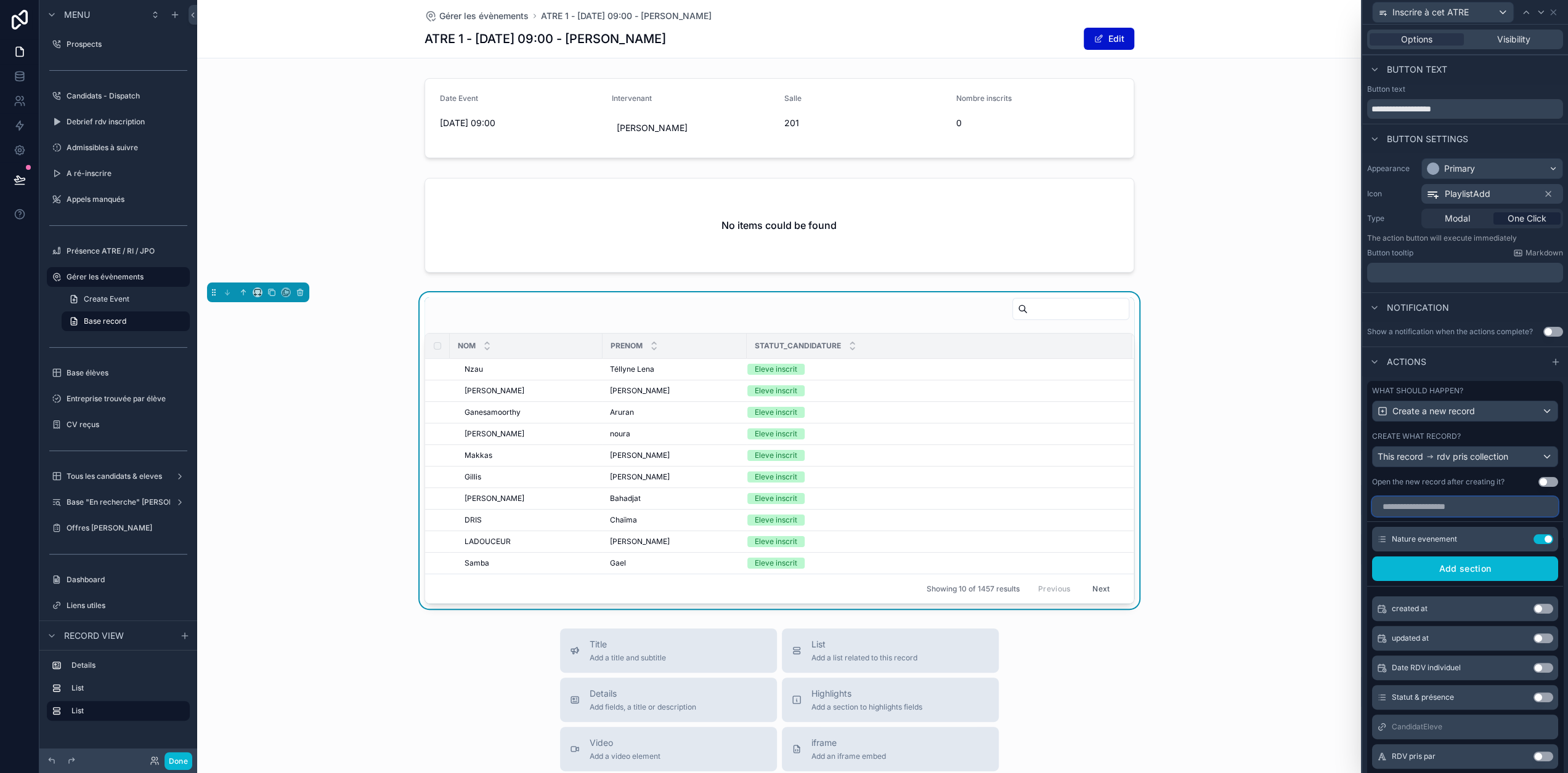
click at [1441, 516] on input "text" at bounding box center [1464, 506] width 186 height 19
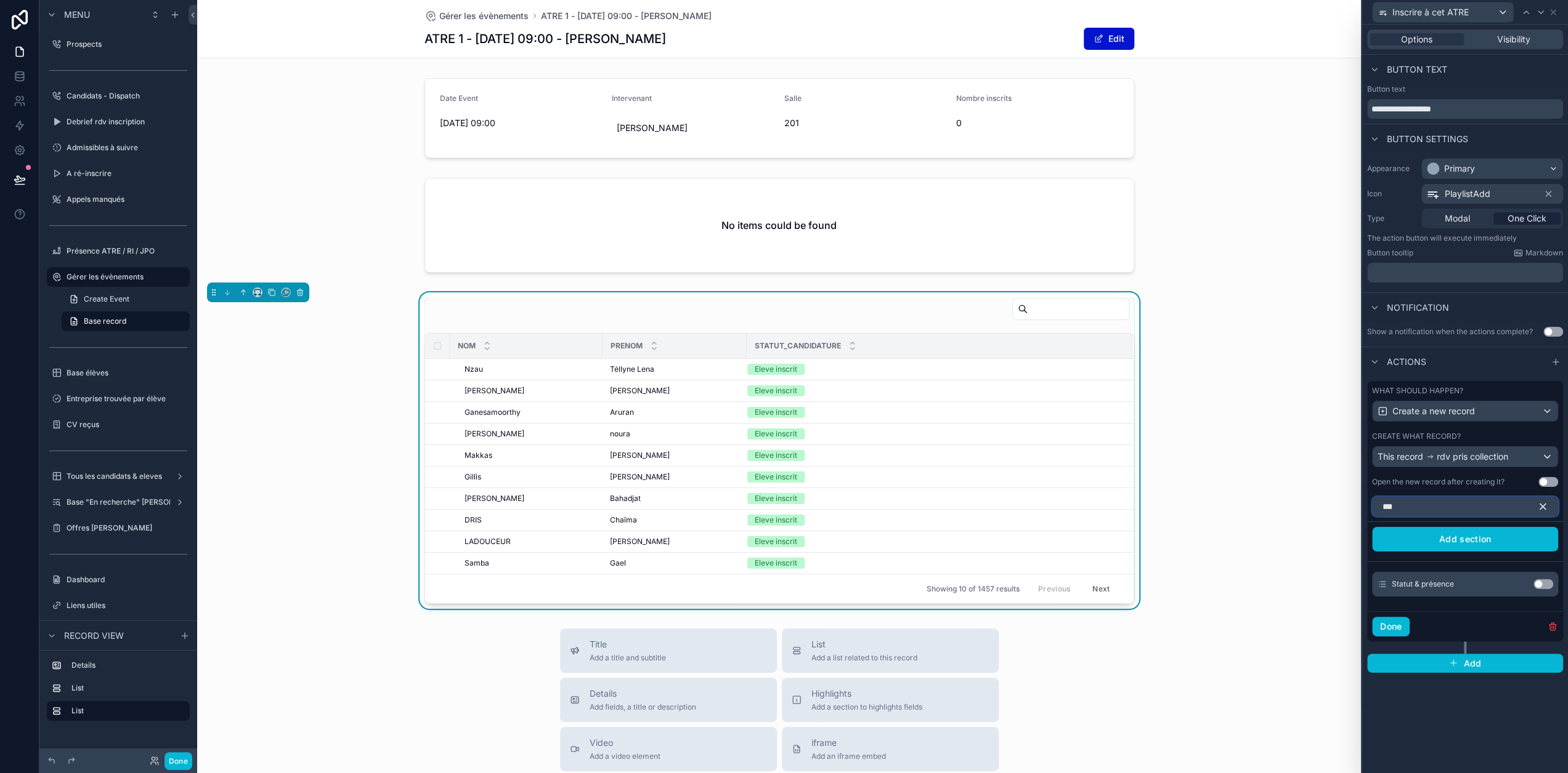
type input "***"
drag, startPoint x: 1548, startPoint y: 582, endPoint x: 1550, endPoint y: 504, distance: 78.0
click at [1548, 582] on button "Use setting" at bounding box center [1542, 584] width 19 height 10
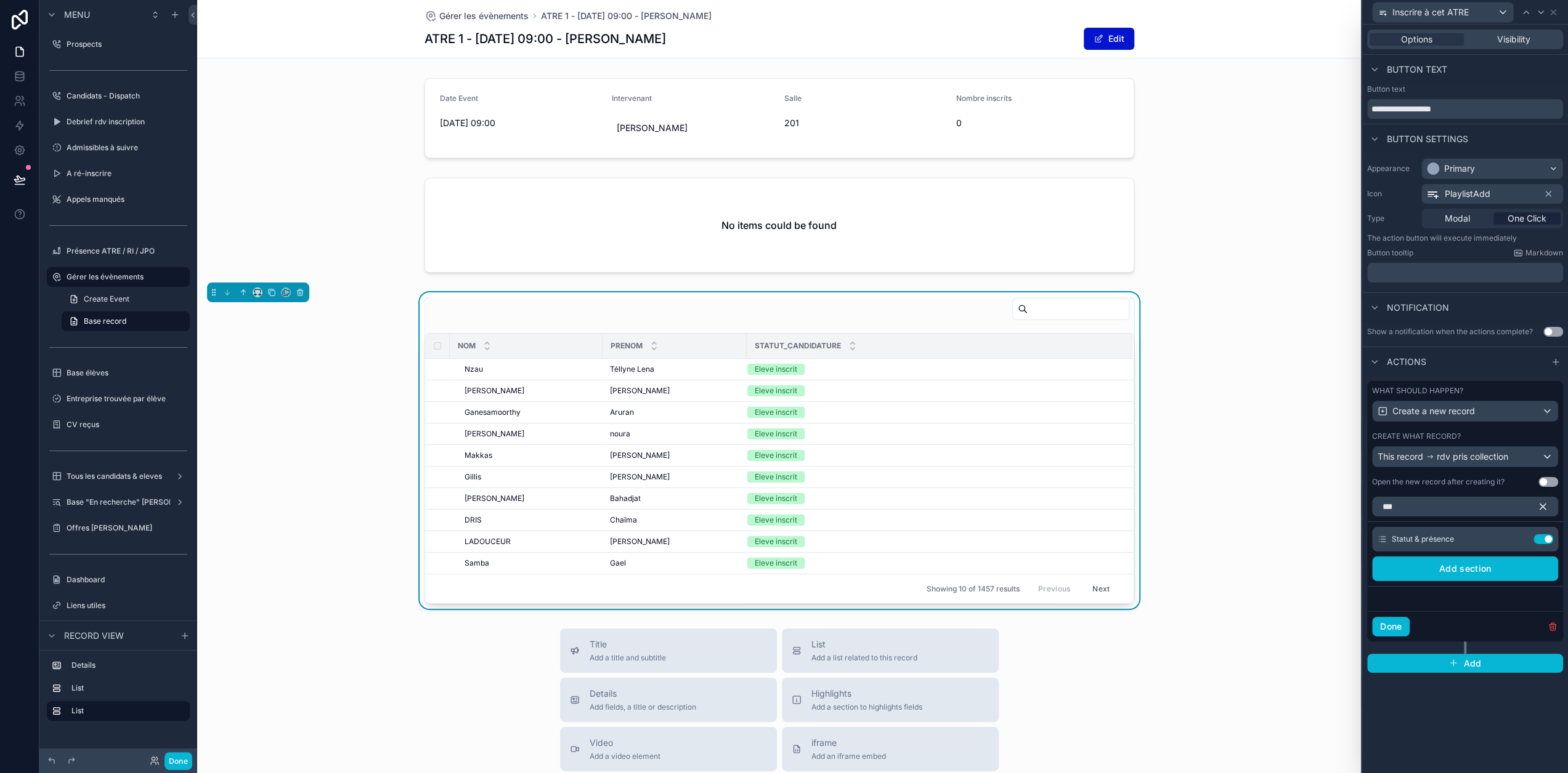
click at [1545, 504] on icon "button" at bounding box center [1542, 507] width 5 height 5
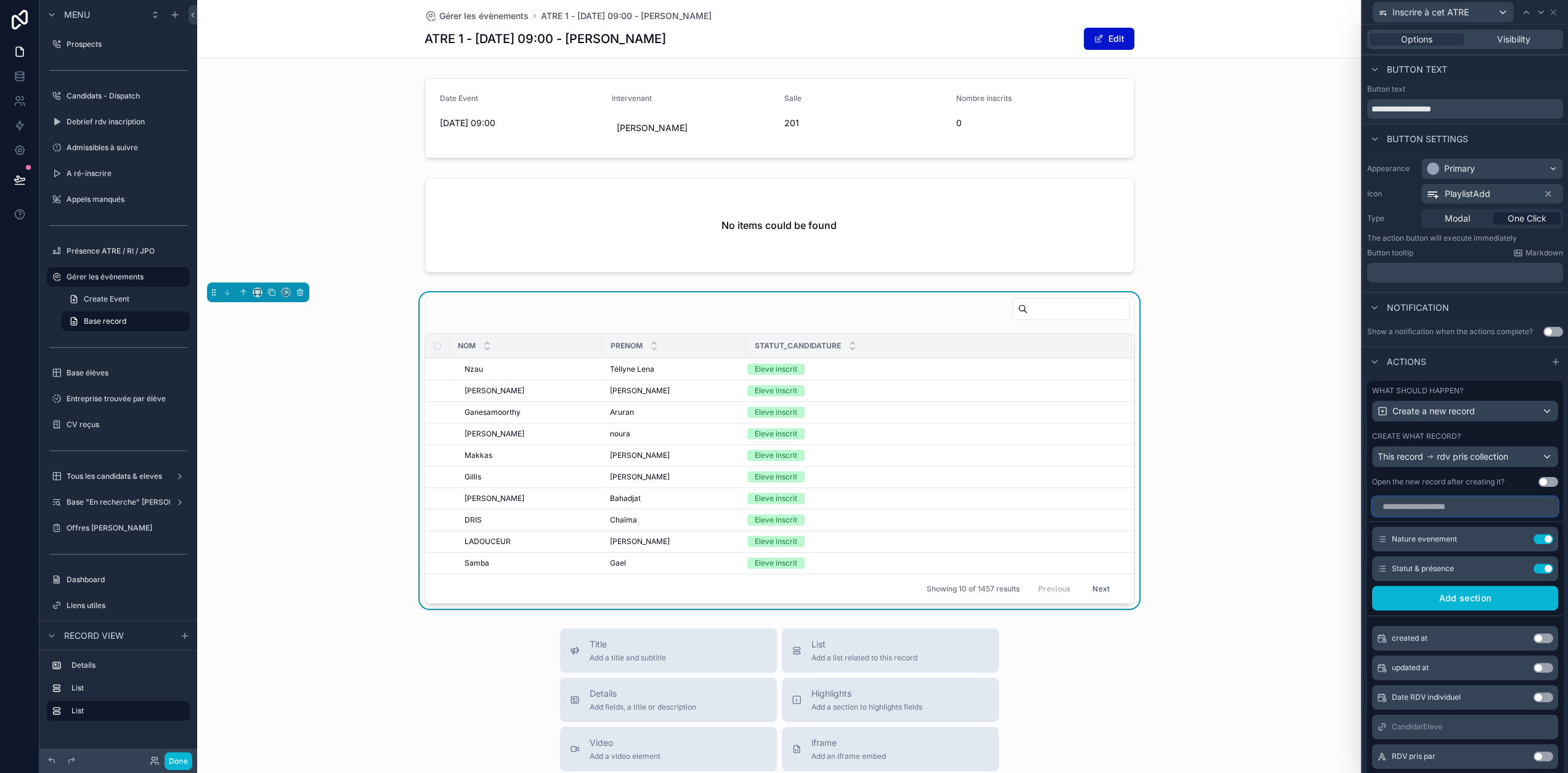
click at [1465, 511] on input "text" at bounding box center [1464, 506] width 186 height 19
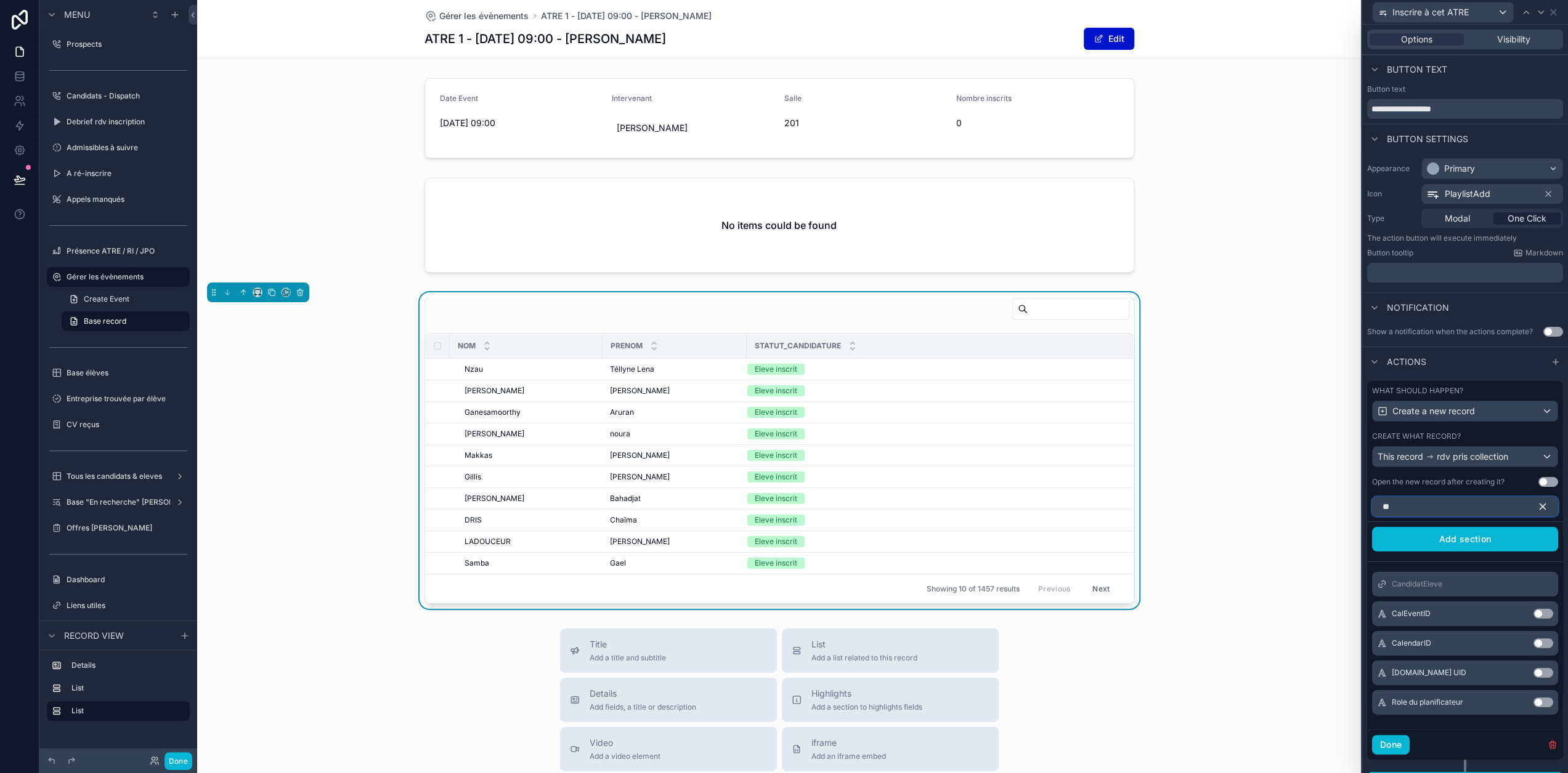
type input "*"
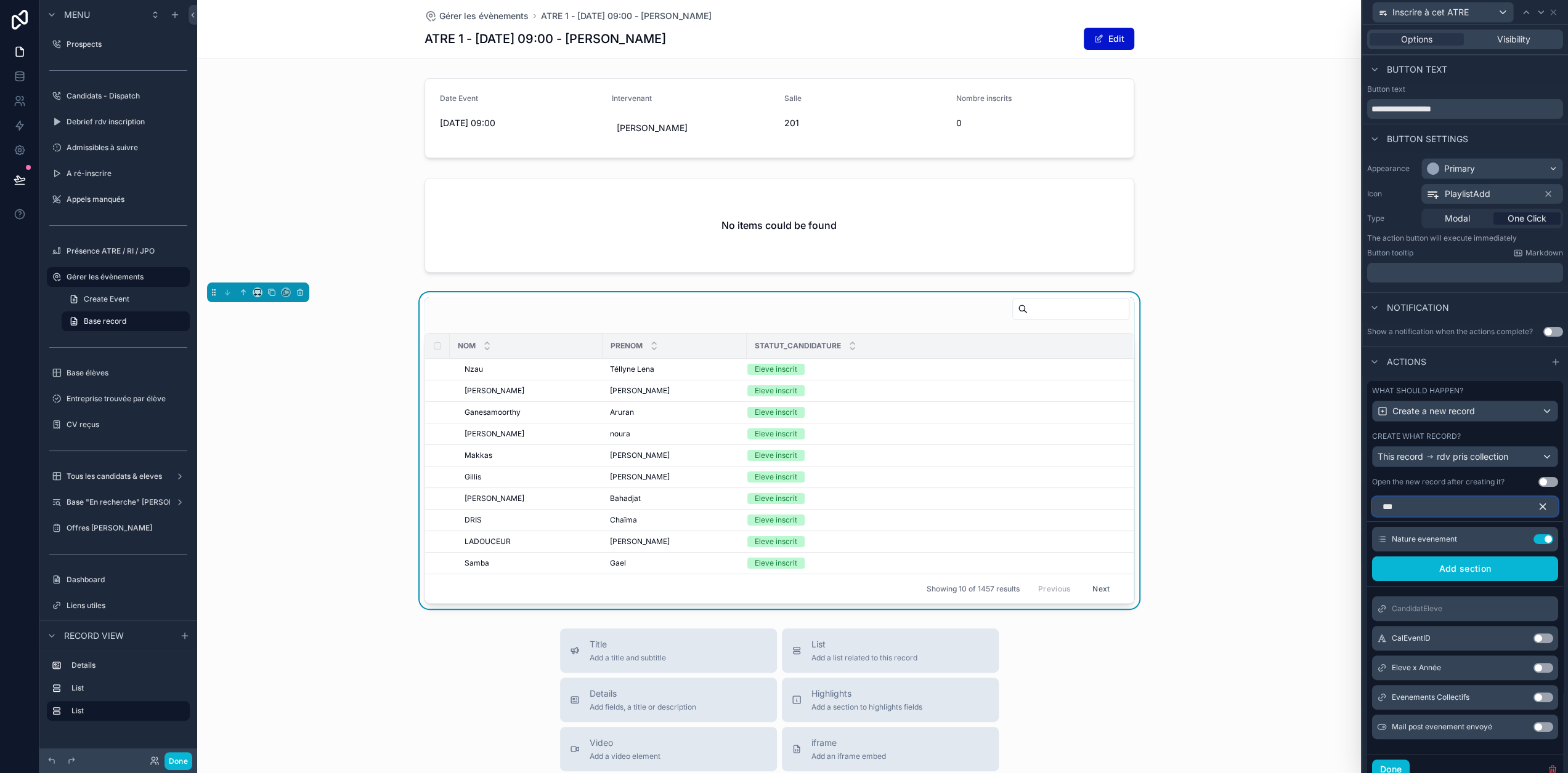
type input "***"
click at [1545, 702] on button "Use setting" at bounding box center [1542, 697] width 19 height 10
click at [1542, 512] on icon "button" at bounding box center [1542, 507] width 11 height 11
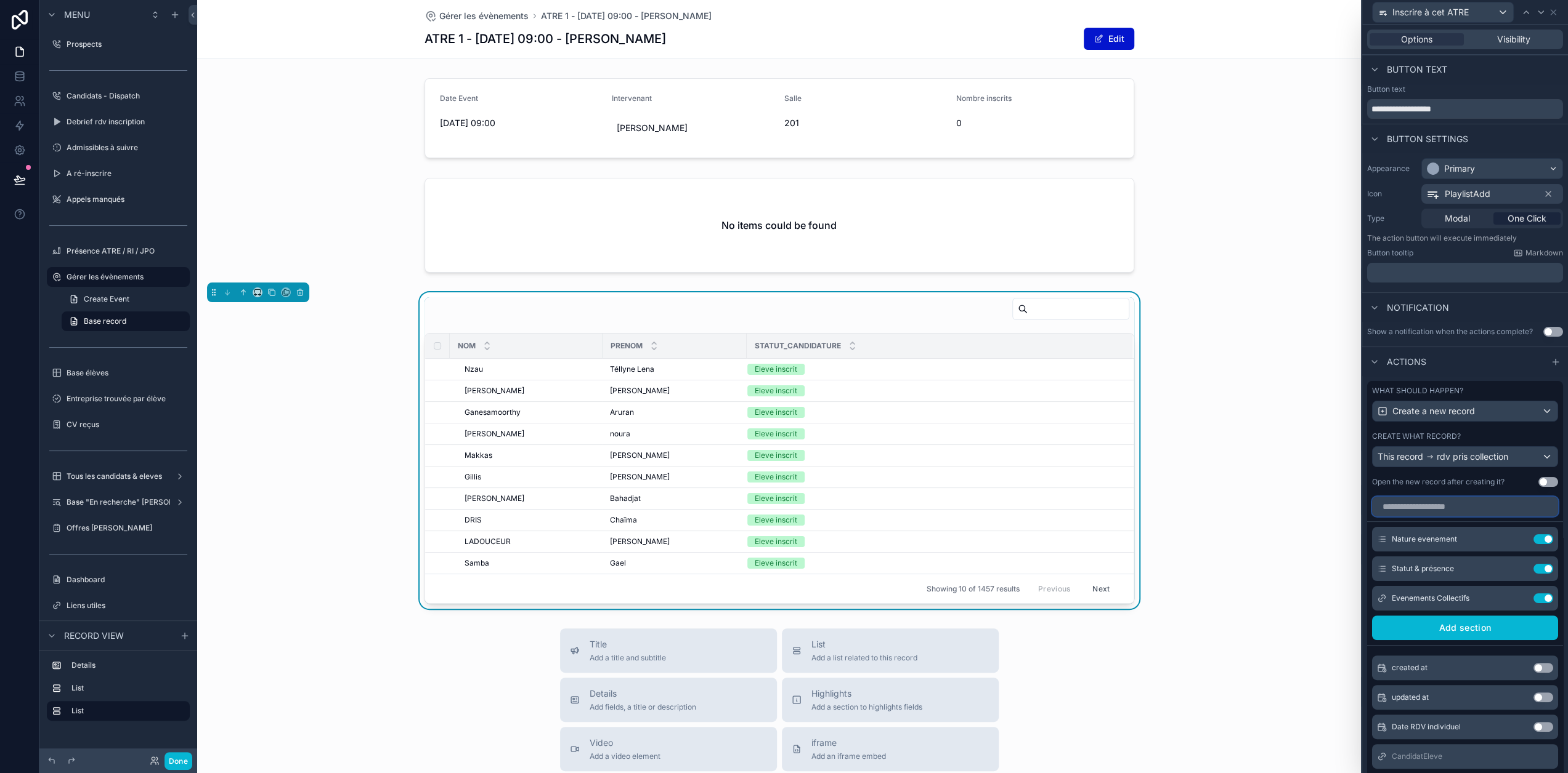
click at [1493, 516] on input "text" at bounding box center [1464, 506] width 186 height 19
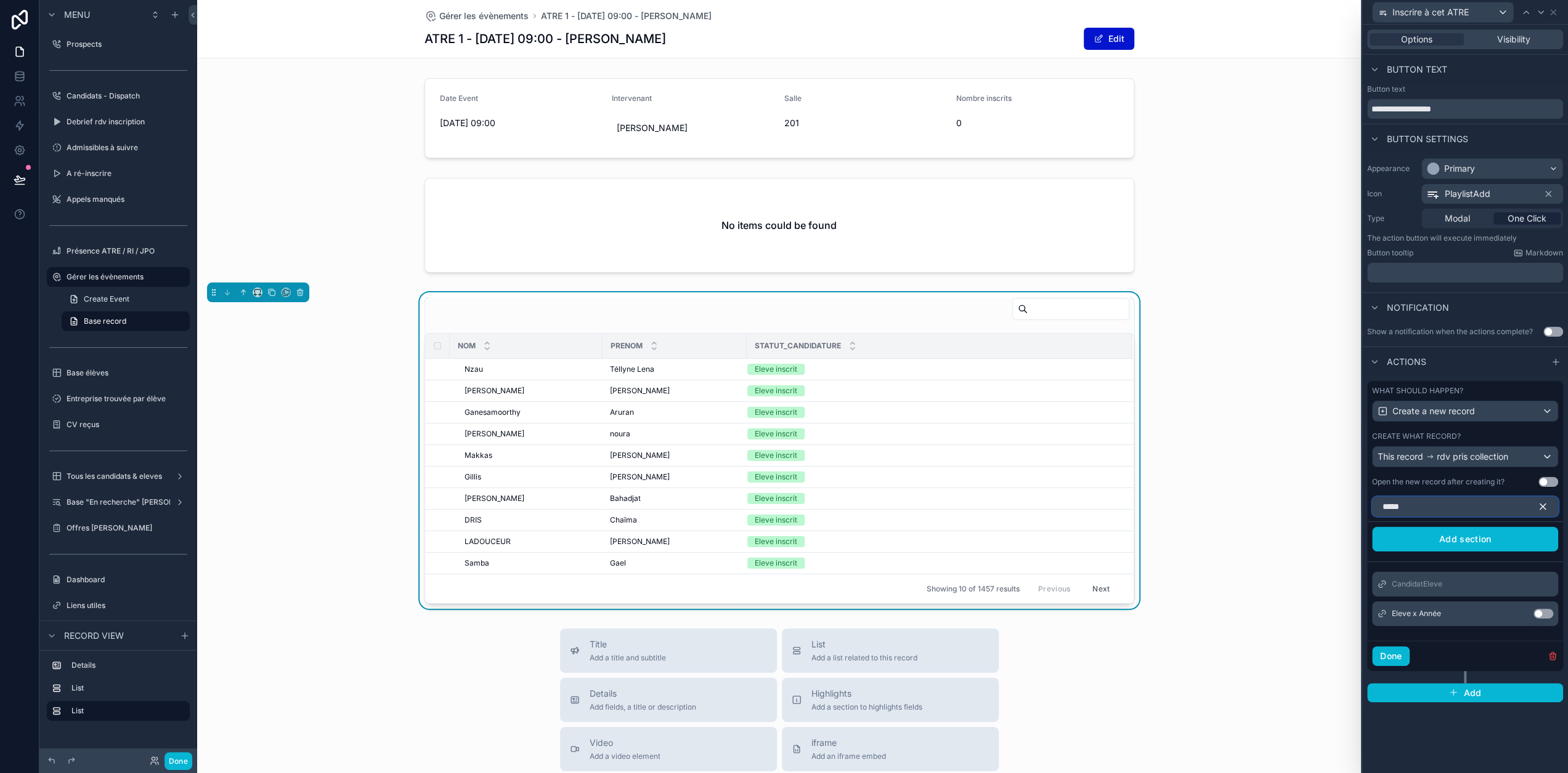
type input "*****"
click at [1553, 613] on button "Use setting" at bounding box center [1542, 613] width 19 height 10
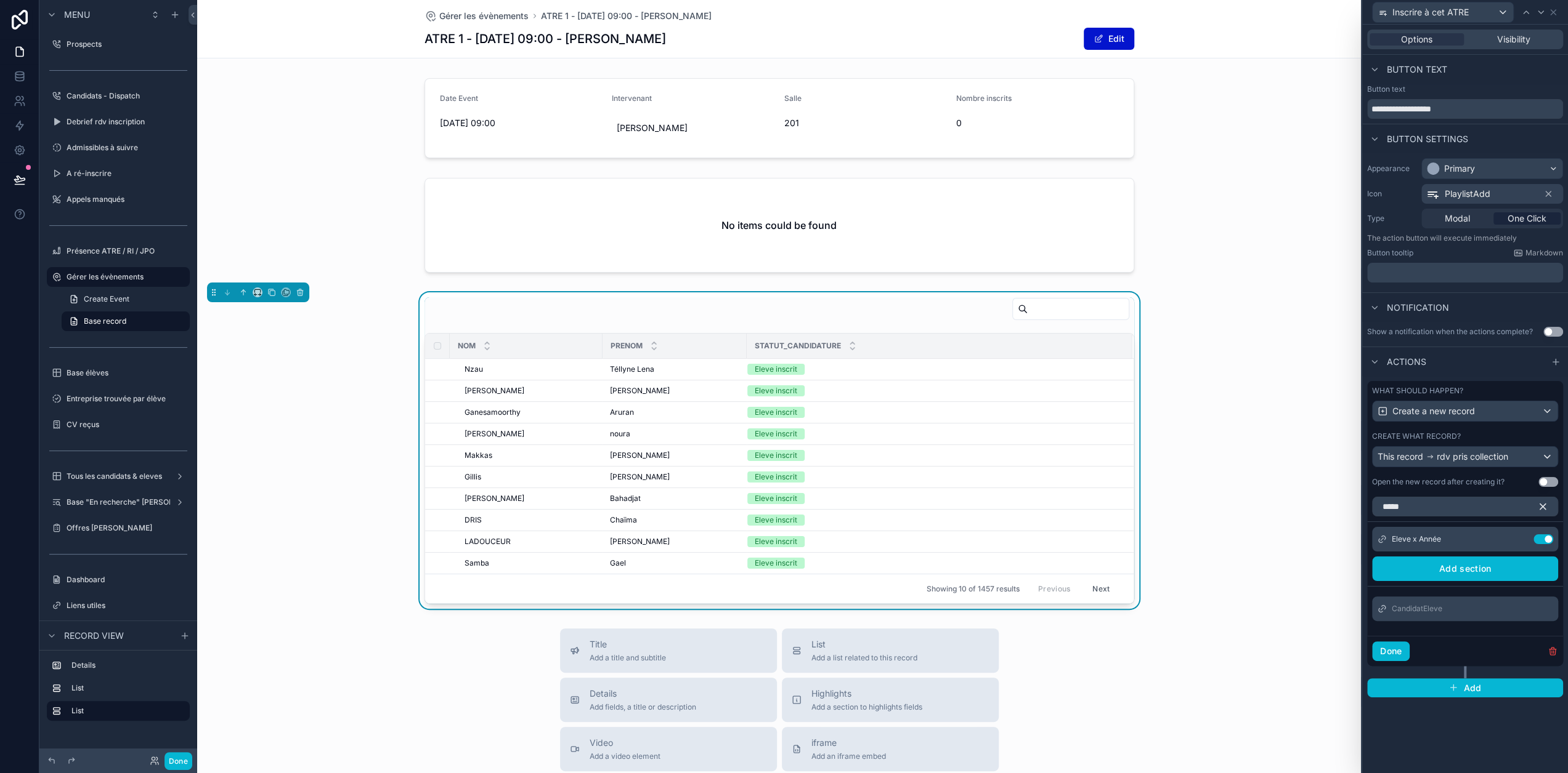
click at [1548, 507] on icon "button" at bounding box center [1542, 507] width 11 height 11
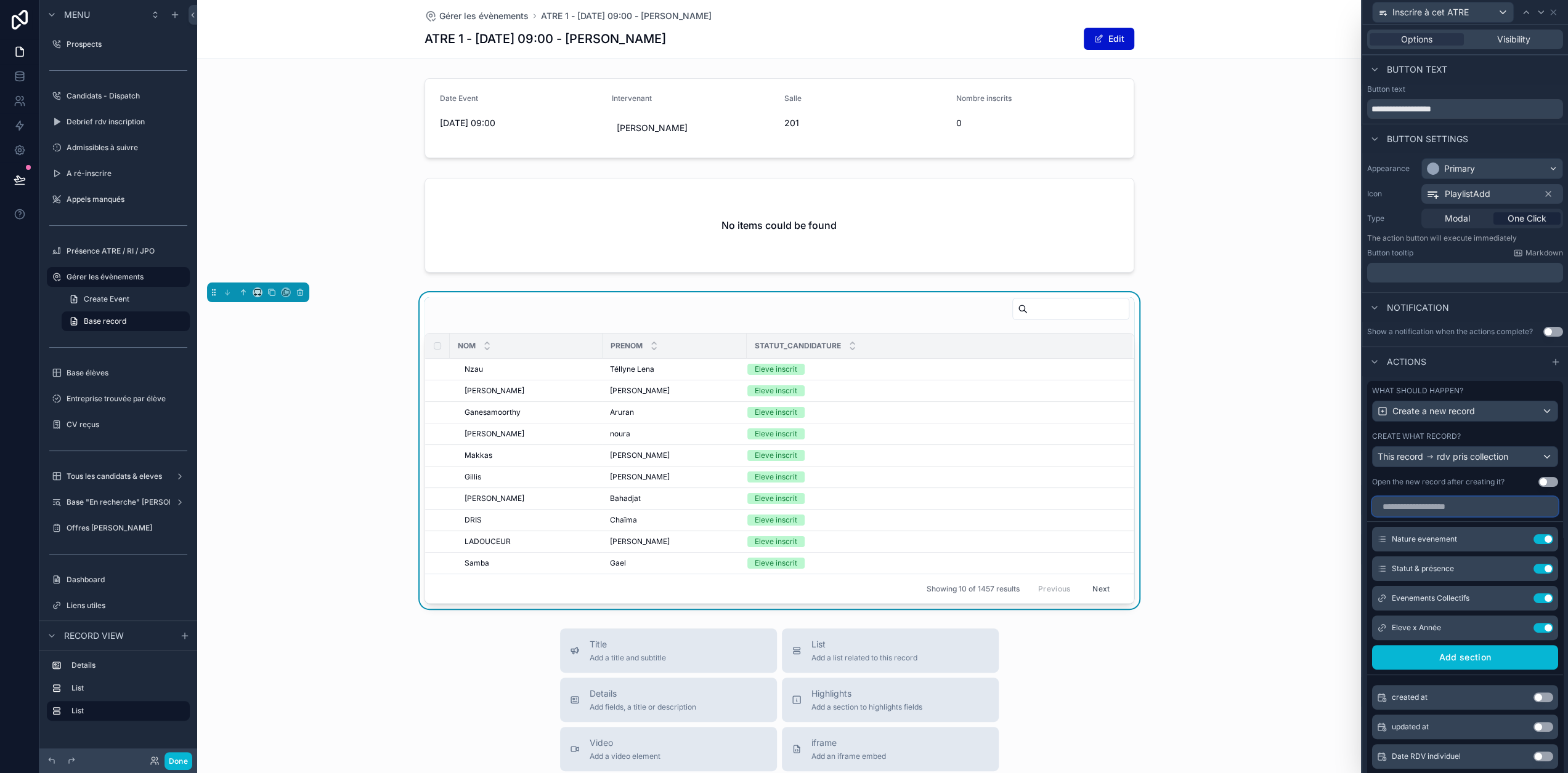
click at [1497, 514] on input "text" at bounding box center [1464, 506] width 186 height 19
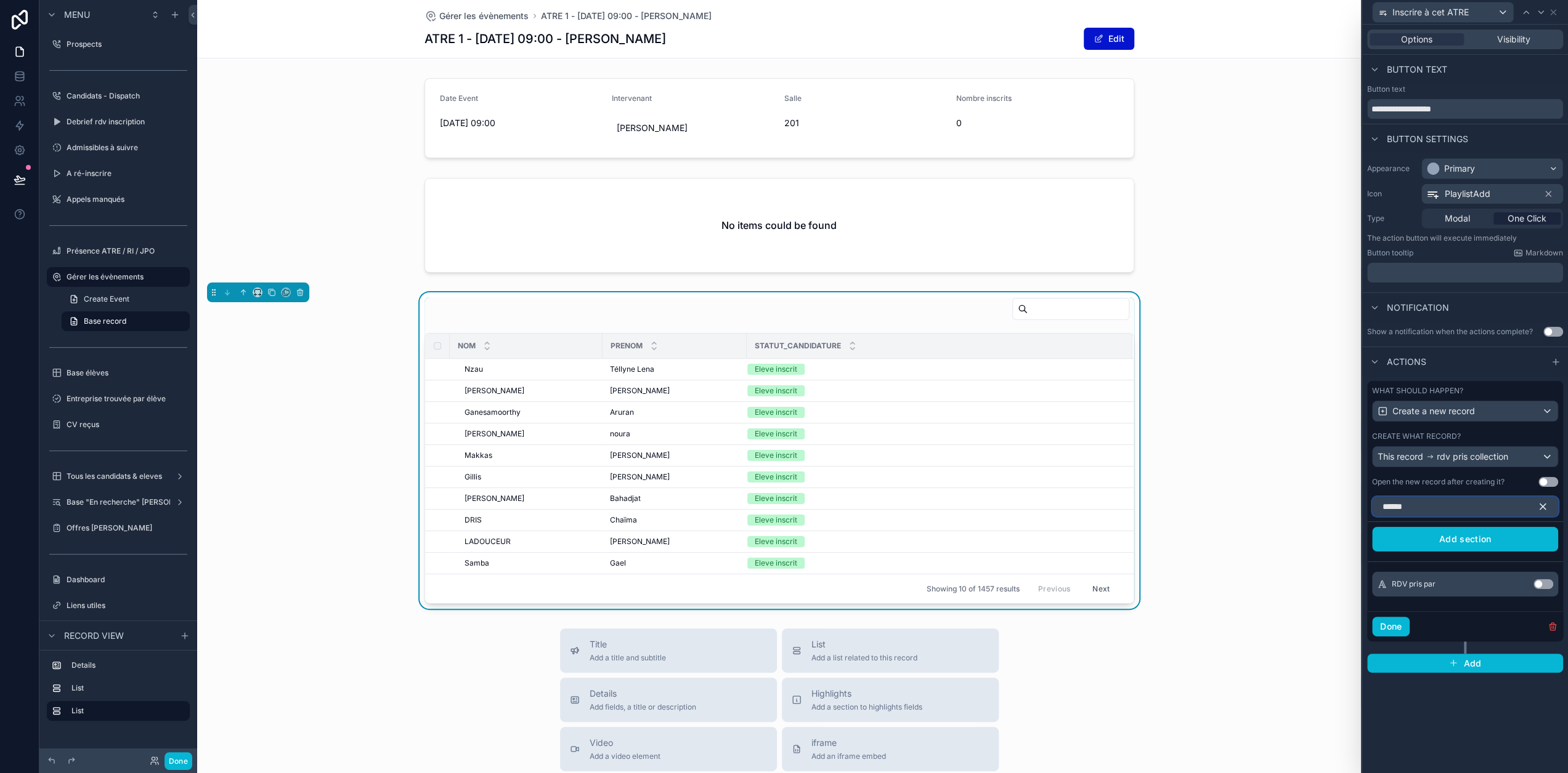
type input "******"
click at [1551, 582] on button "Use setting" at bounding box center [1542, 584] width 19 height 10
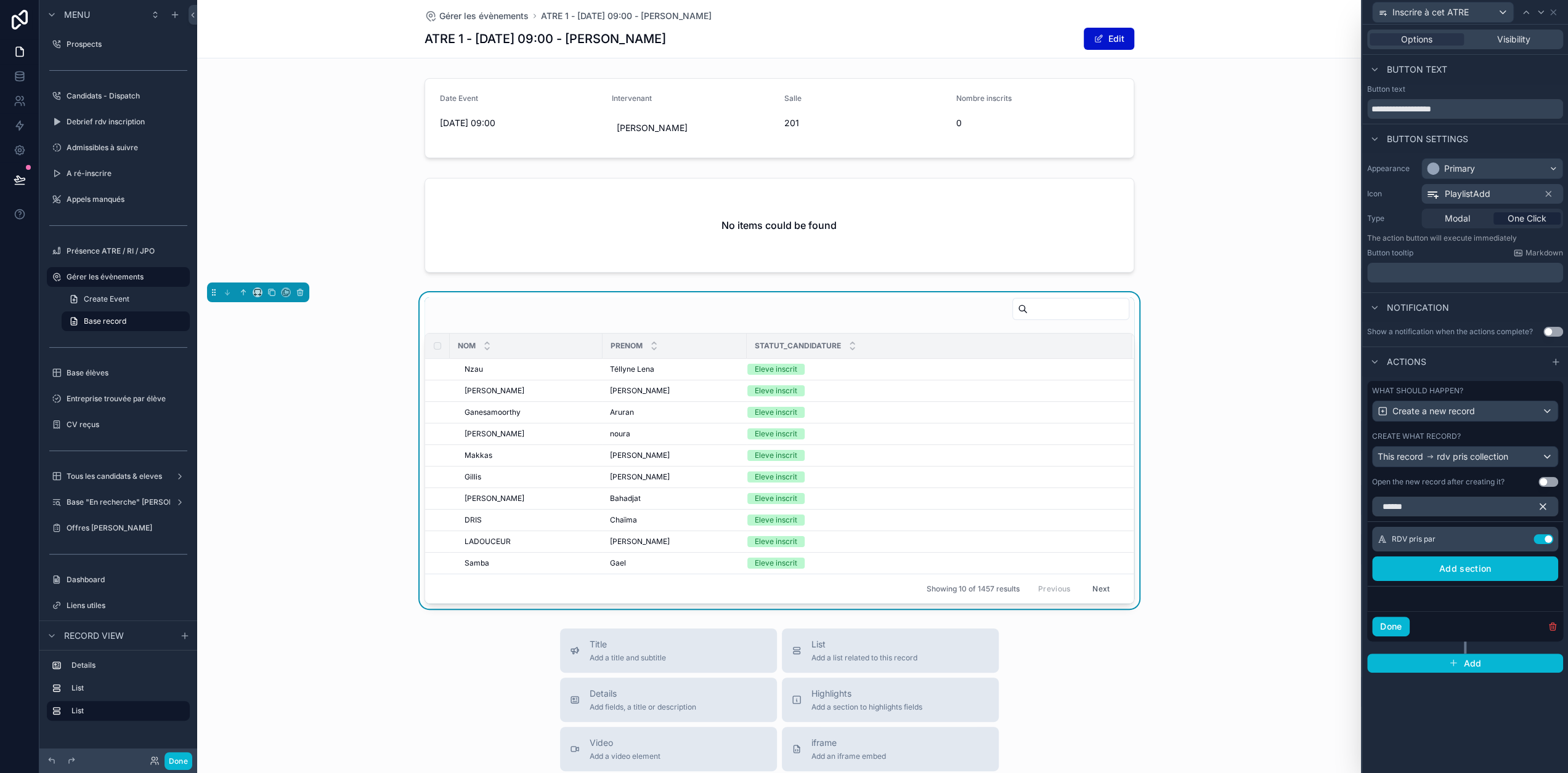
click at [1545, 507] on icon "button" at bounding box center [1542, 507] width 5 height 5
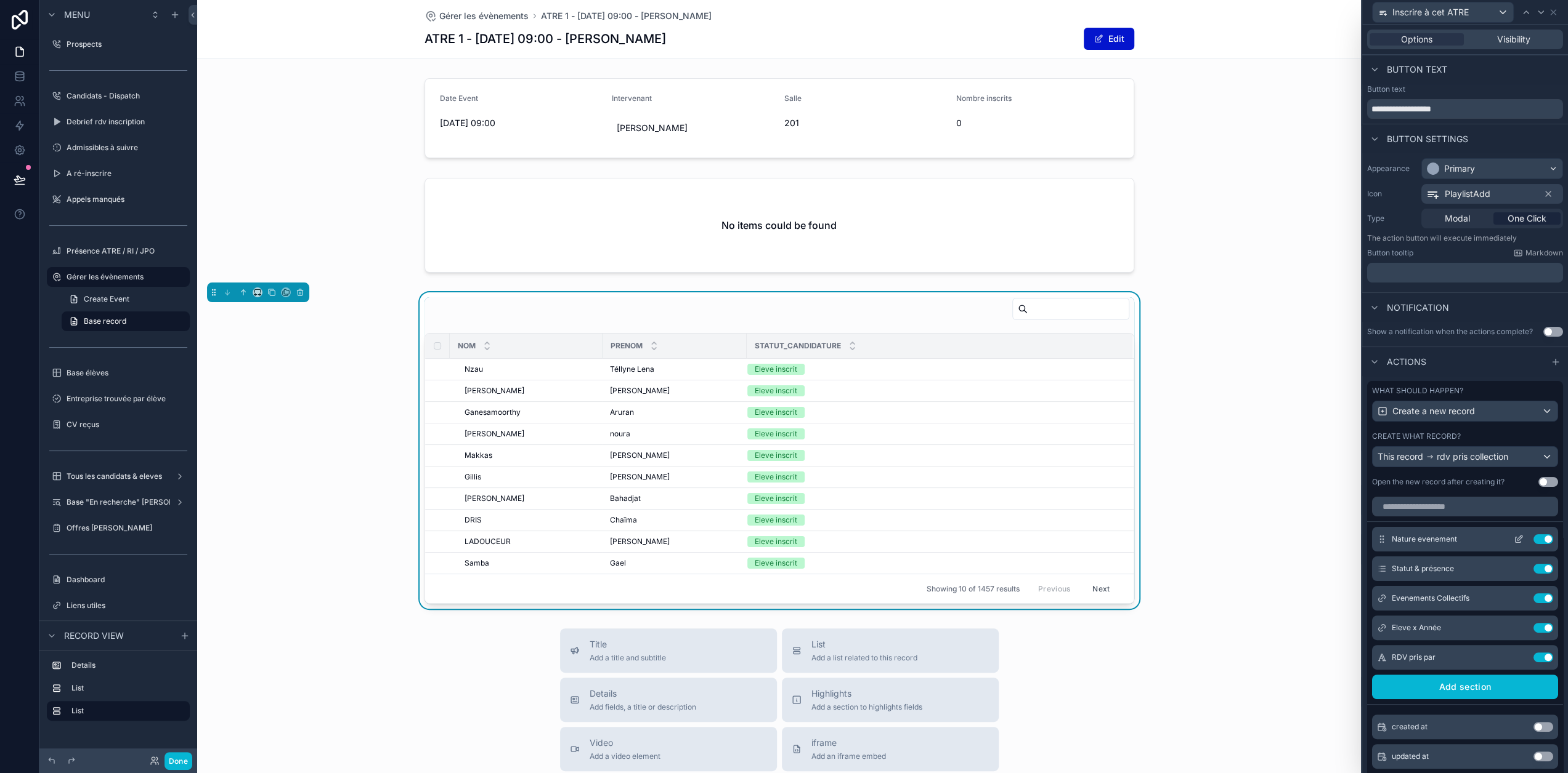
click at [1513, 544] on icon at bounding box center [1518, 539] width 10 height 10
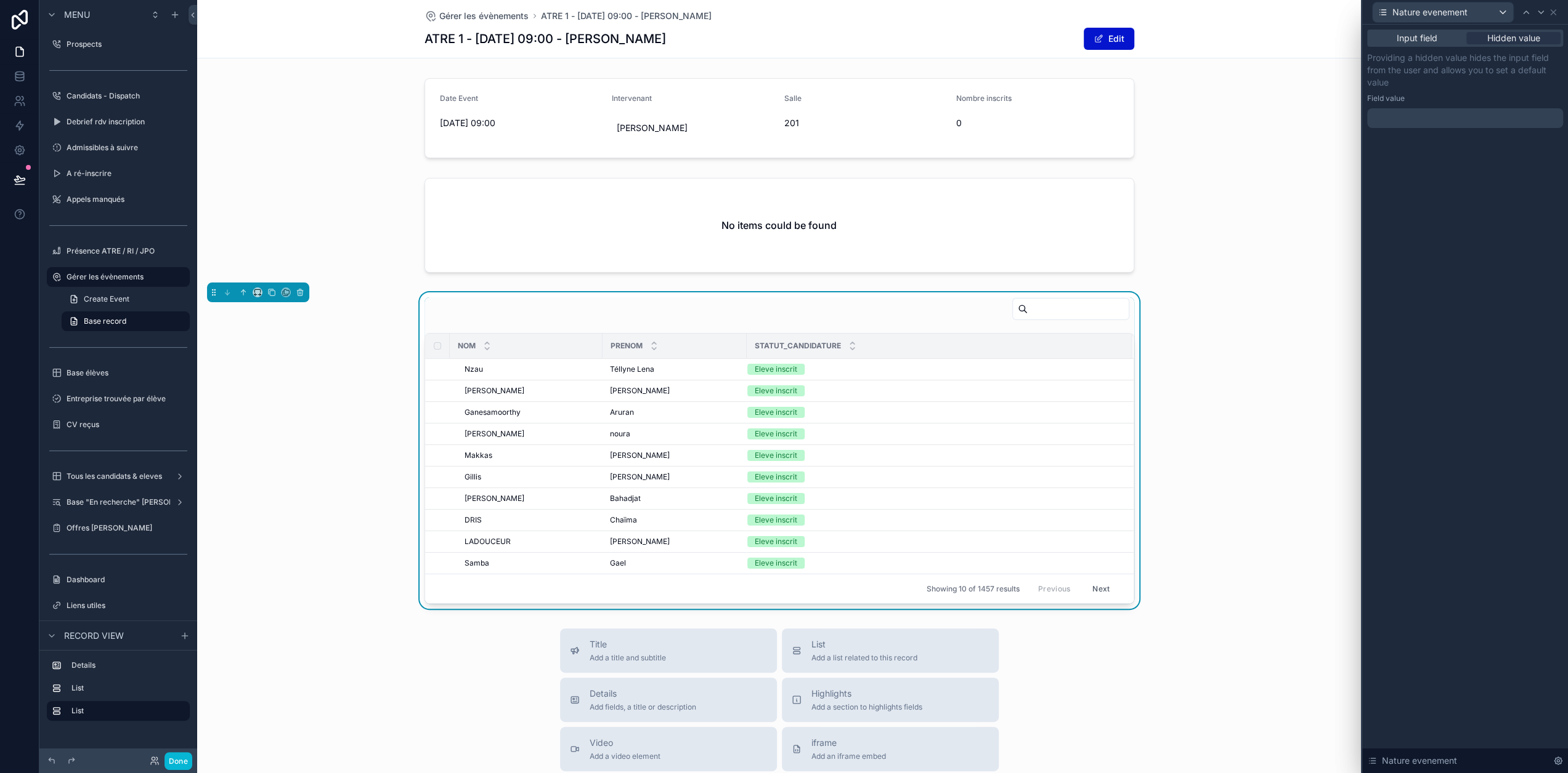
click at [1432, 116] on div at bounding box center [1464, 118] width 196 height 19
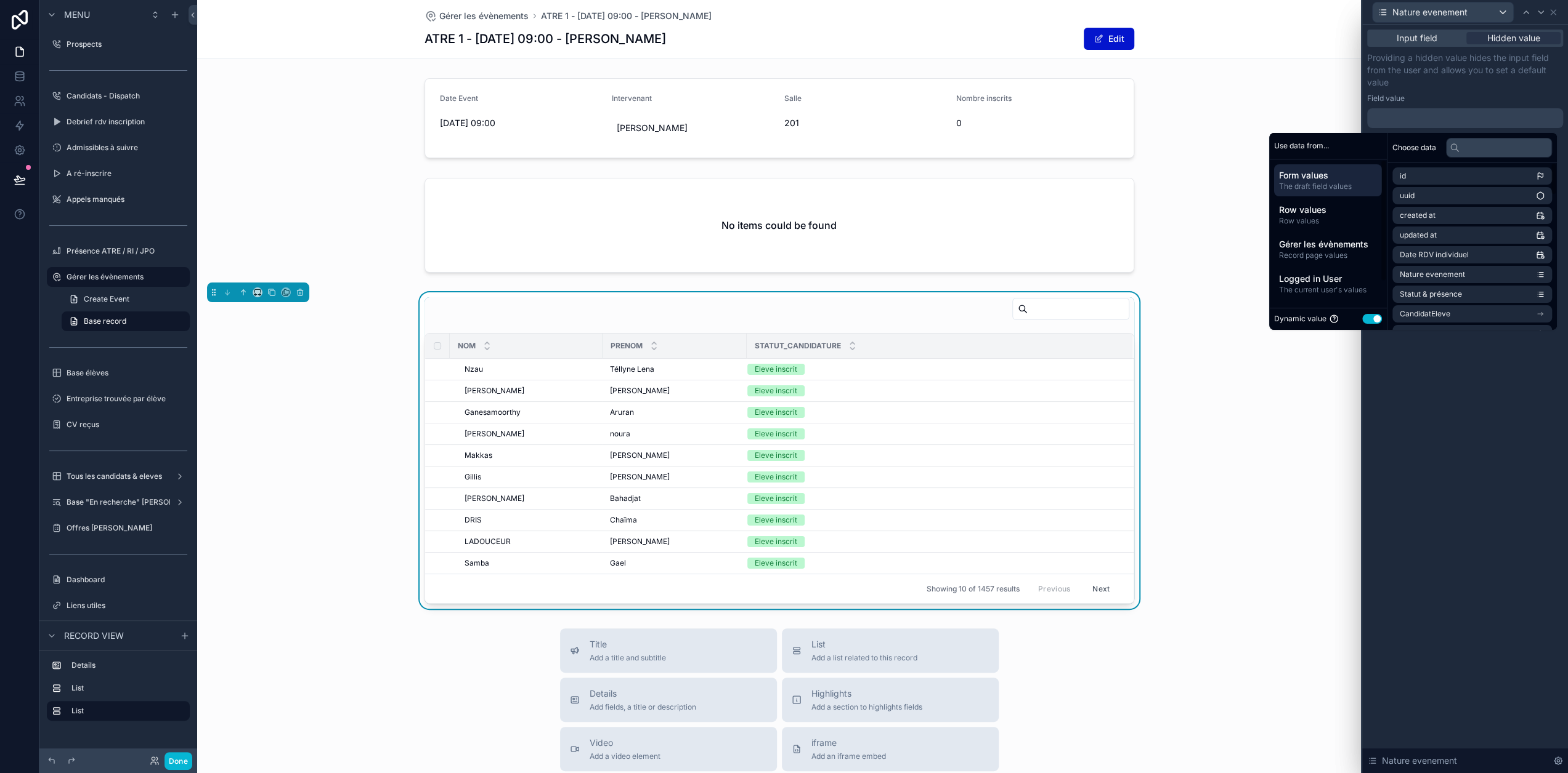
click at [1379, 322] on button "Use setting" at bounding box center [1371, 318] width 19 height 10
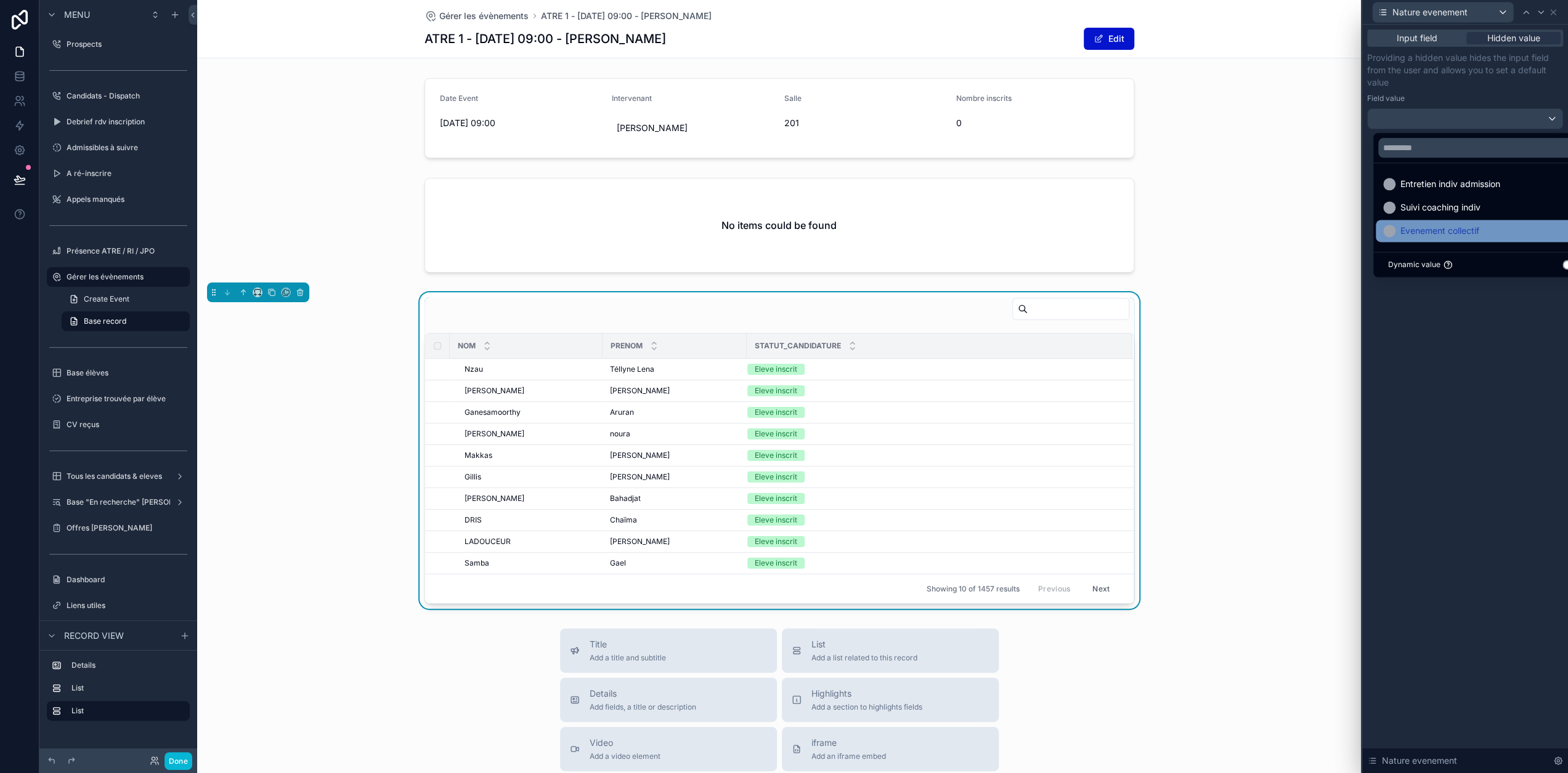
click at [1485, 234] on div "Evenement collectif" at bounding box center [1485, 230] width 204 height 15
click at [1495, 78] on p "Providing a hidden value hides the input field from the user and allows you to …" at bounding box center [1464, 69] width 196 height 37
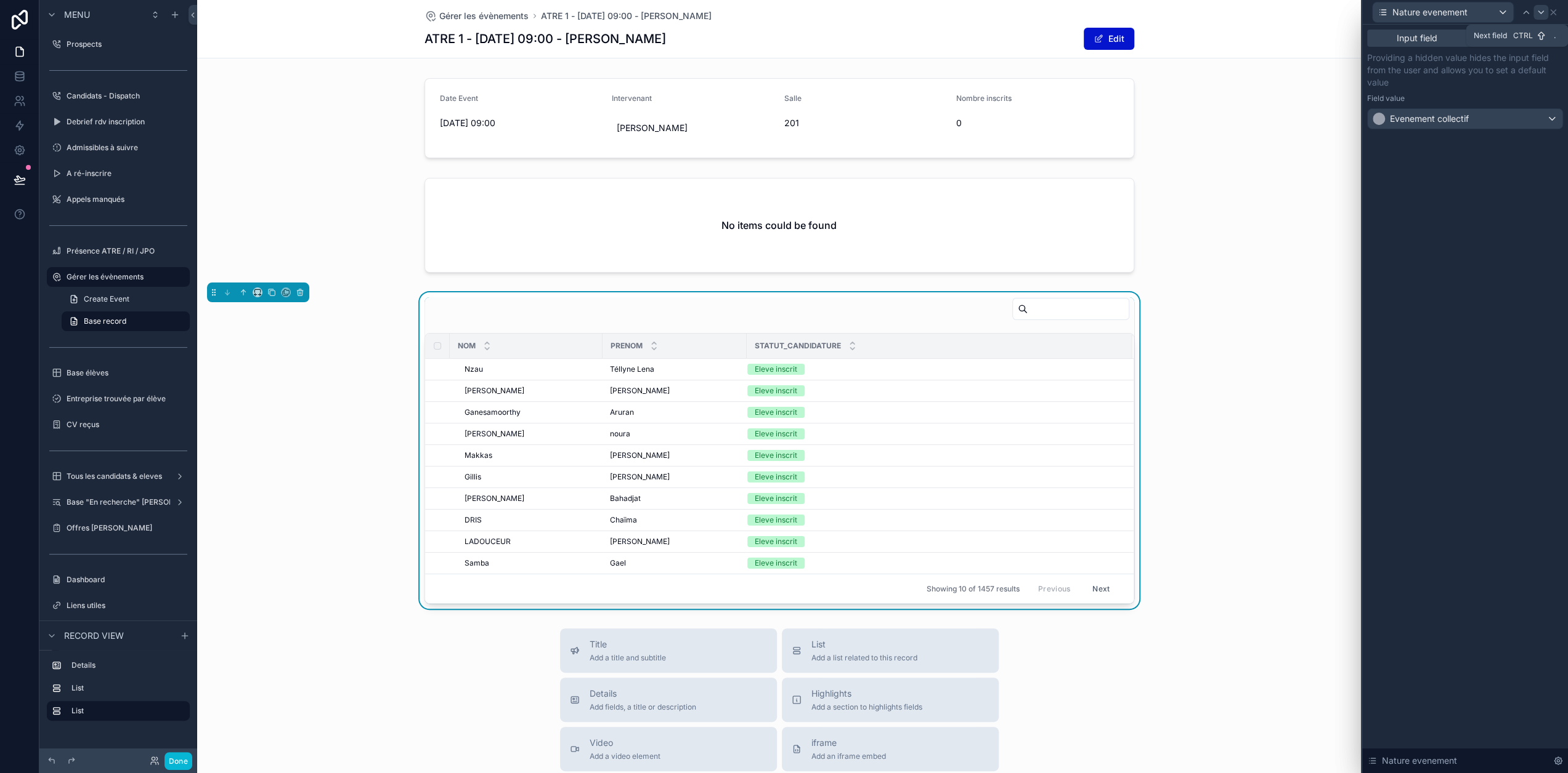
click at [1545, 16] on icon at bounding box center [1540, 12] width 10 height 10
click at [1489, 121] on div at bounding box center [1464, 118] width 196 height 19
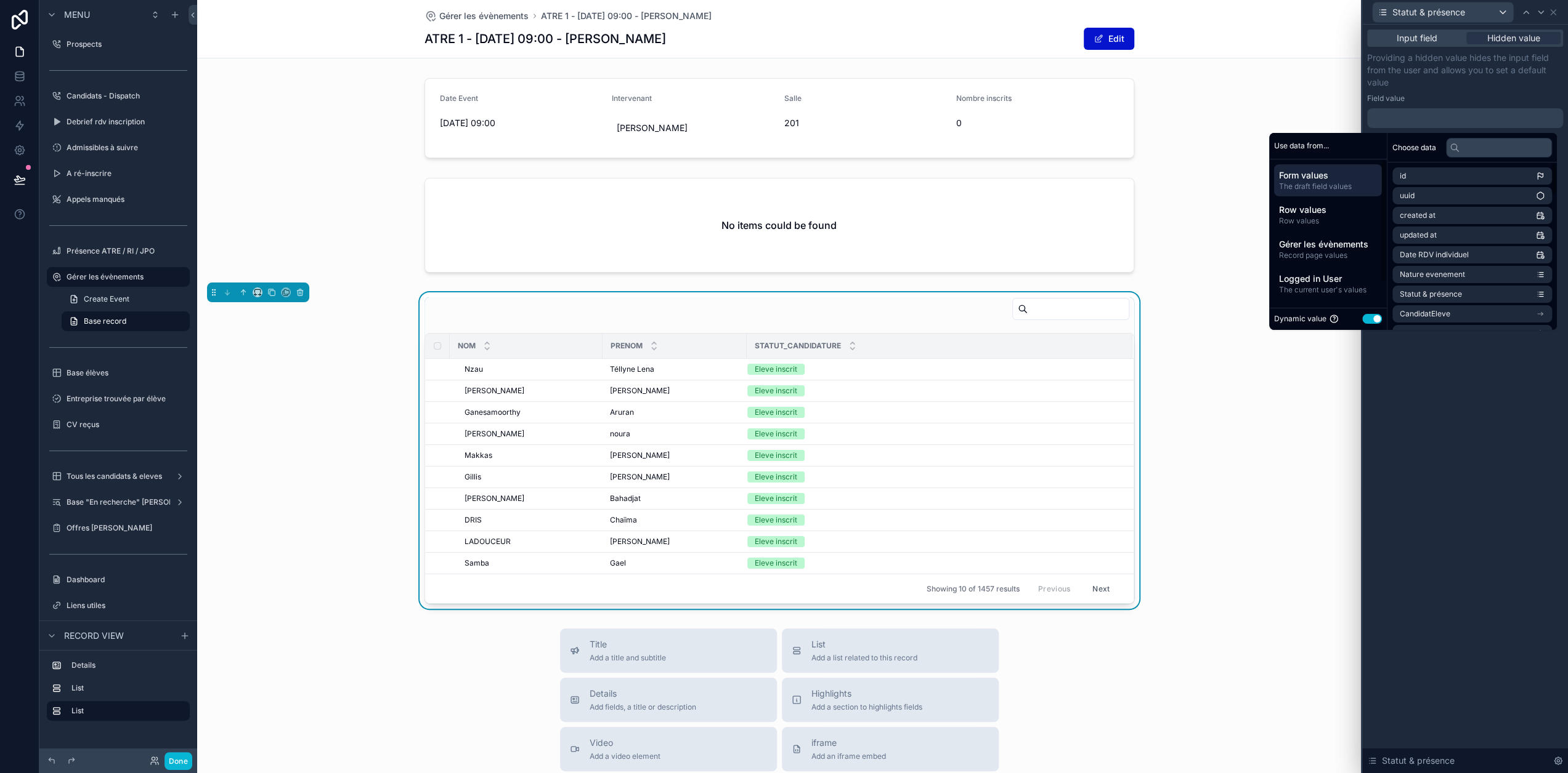
click at [1382, 319] on button "Use setting" at bounding box center [1371, 318] width 19 height 10
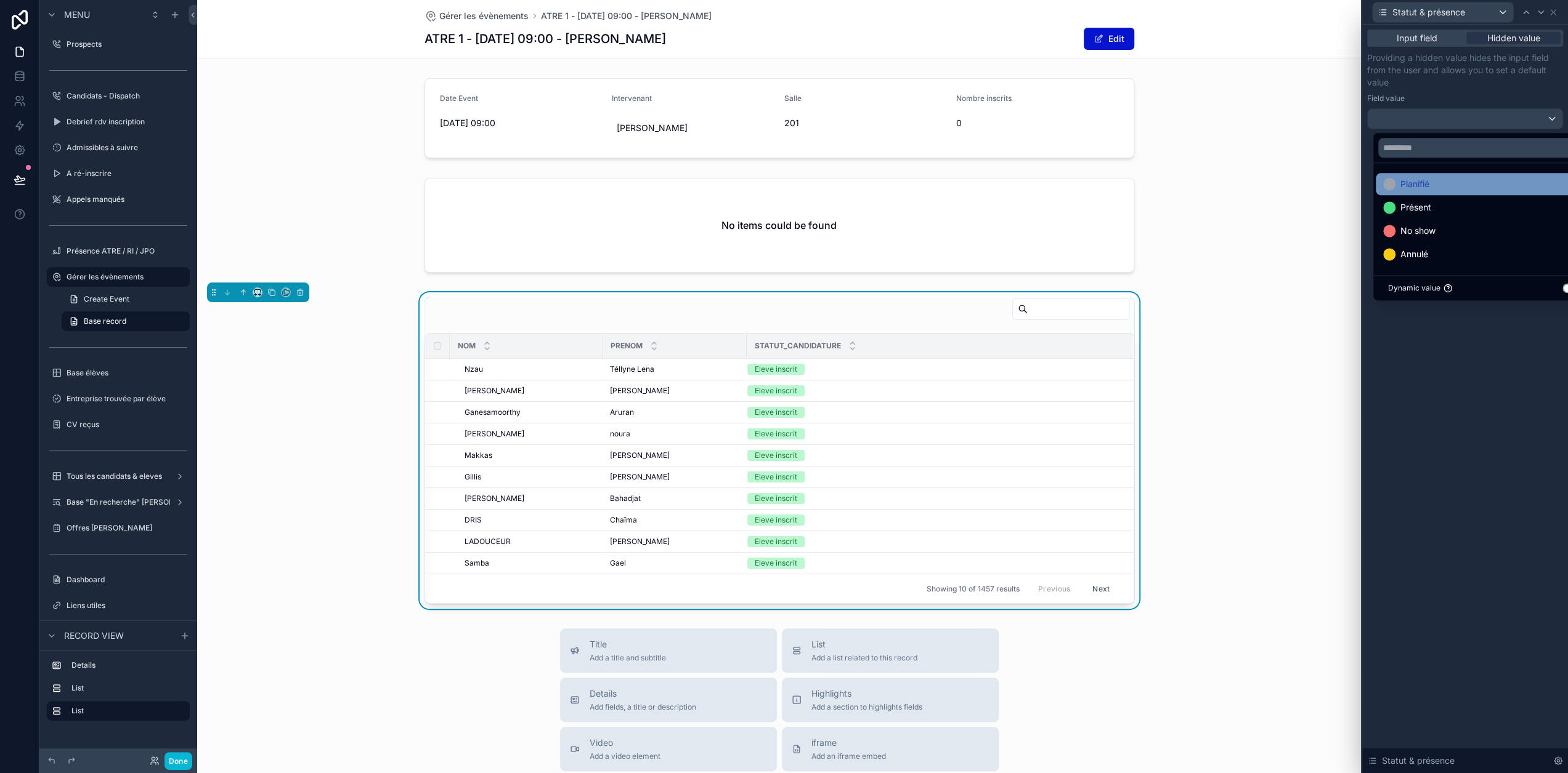
click at [1432, 189] on div "Planifié" at bounding box center [1485, 184] width 204 height 15
click at [1480, 93] on div "Providing a hidden value hides the input field from the user and allows you to …" at bounding box center [1464, 90] width 196 height 78
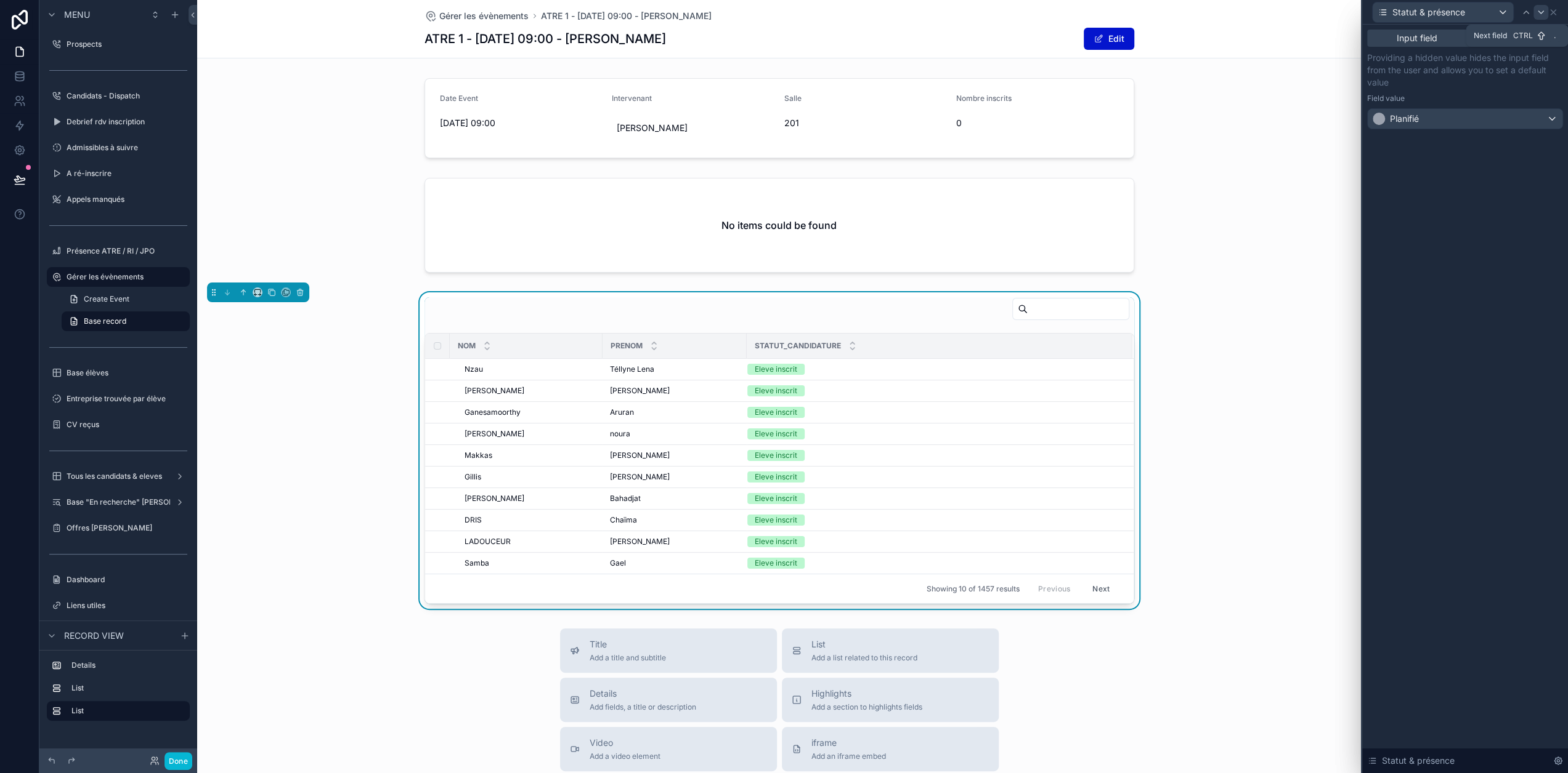
click at [1545, 14] on icon at bounding box center [1540, 12] width 10 height 10
click at [1496, 118] on div at bounding box center [1464, 118] width 196 height 19
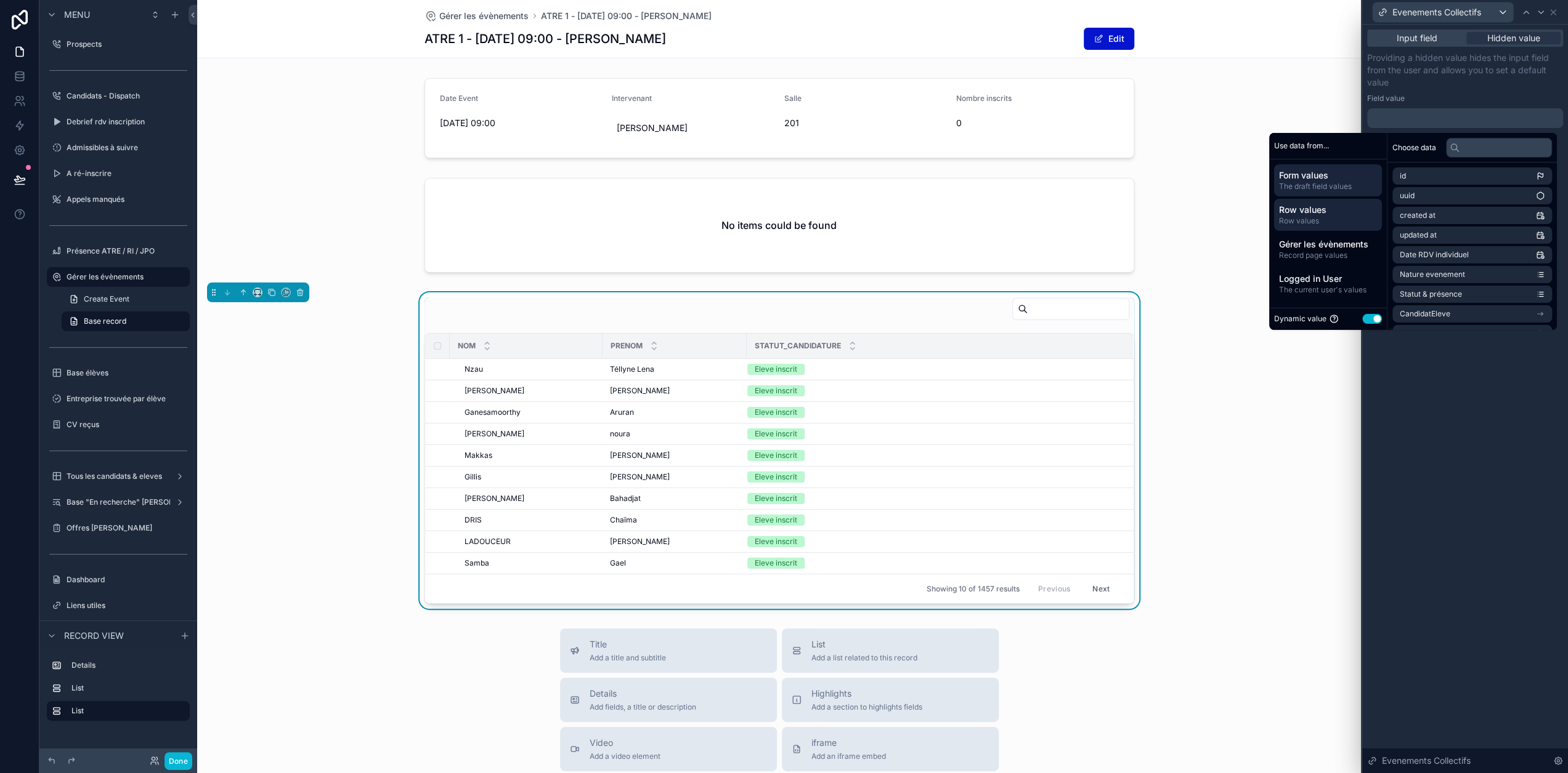
click at [1350, 209] on span "Row values" at bounding box center [1328, 210] width 98 height 12
click at [1343, 253] on span "Record page values" at bounding box center [1328, 255] width 98 height 10
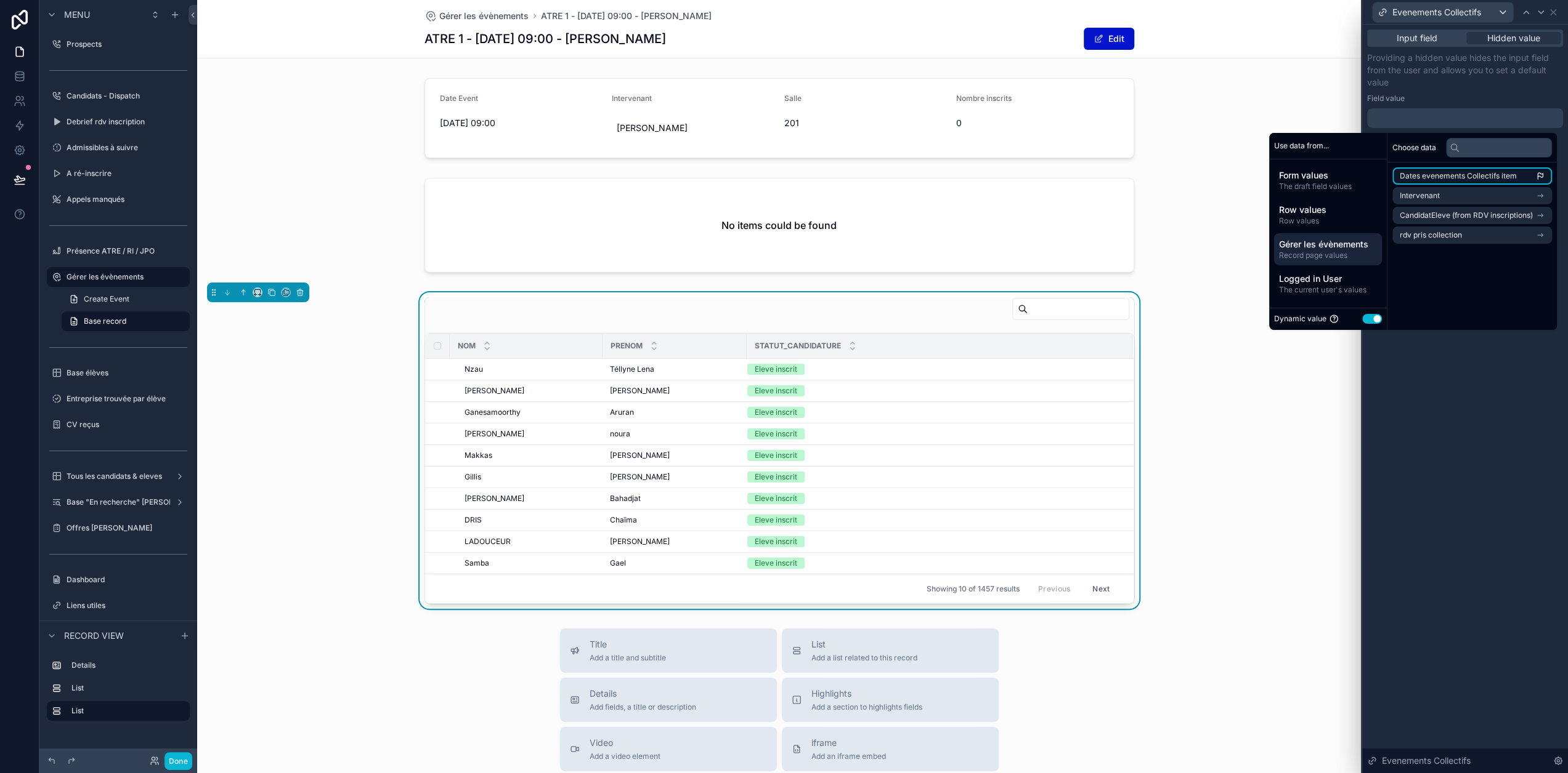
click at [1525, 179] on li "Dates evenements Collectifs item" at bounding box center [1471, 176] width 160 height 17
click at [1356, 279] on span "Logged in User" at bounding box center [1328, 279] width 98 height 12
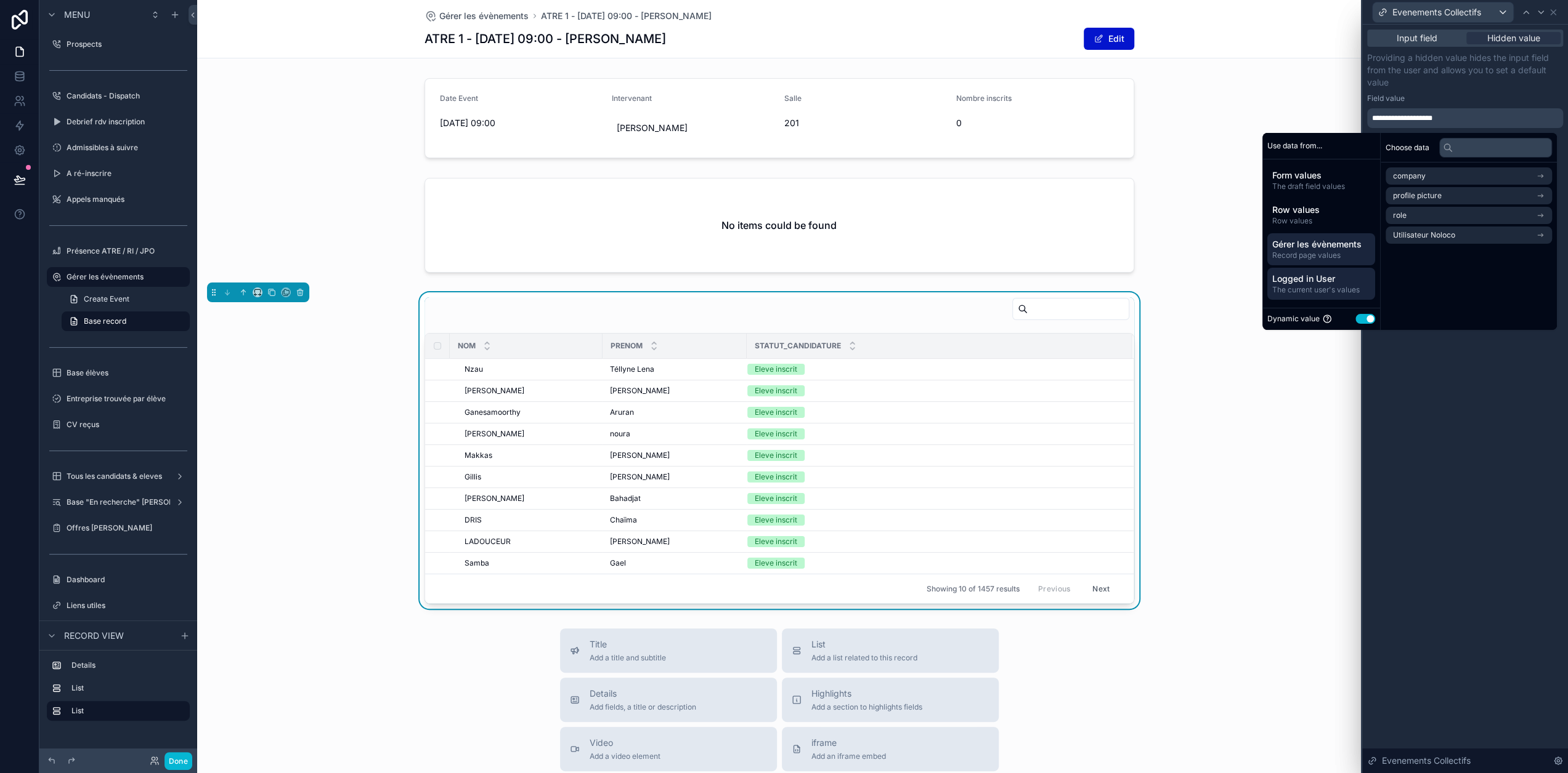
click at [1358, 257] on span "Record page values" at bounding box center [1321, 255] width 98 height 10
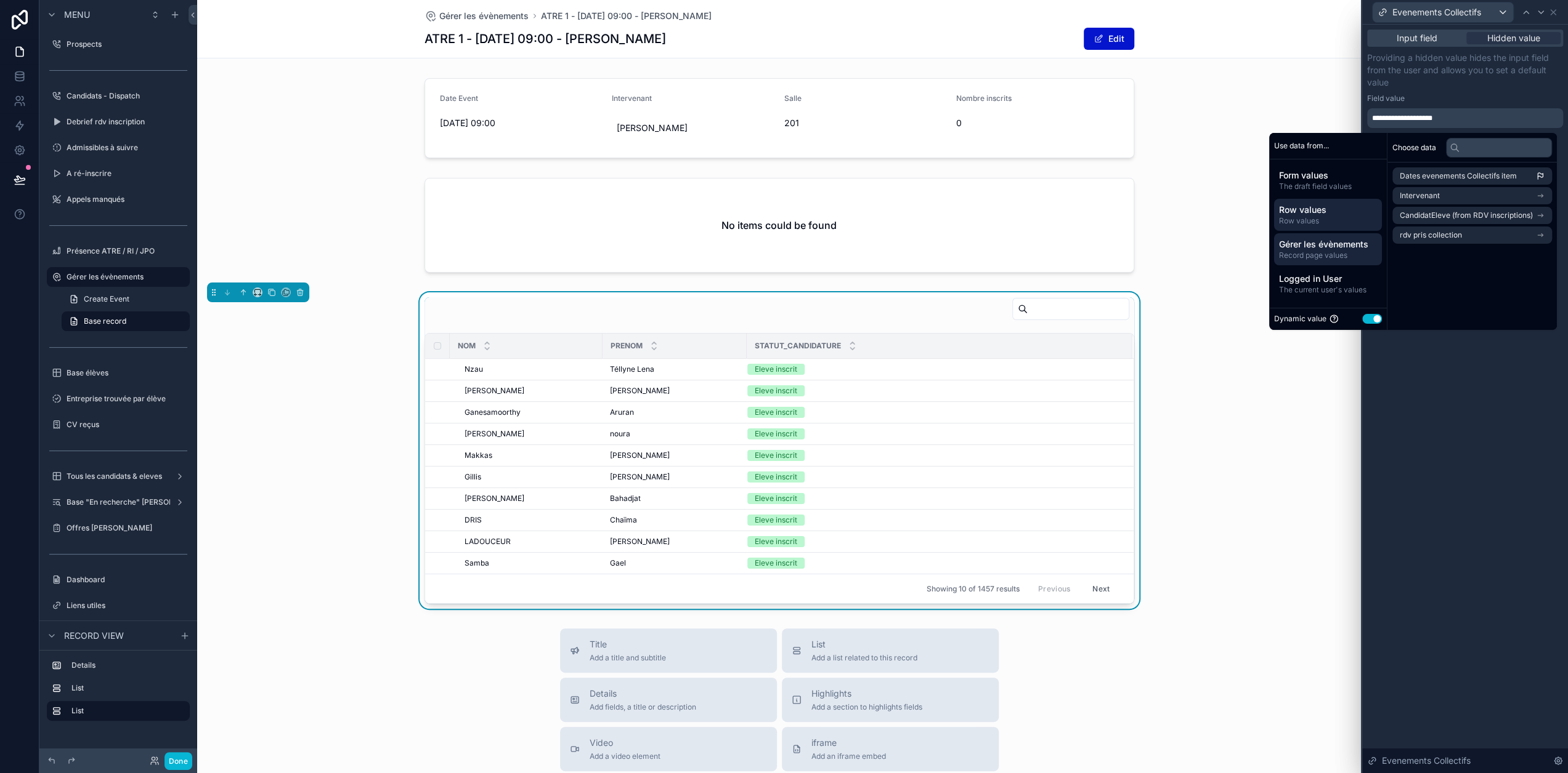
click at [1352, 226] on div "Row values Row values" at bounding box center [1327, 214] width 107 height 32
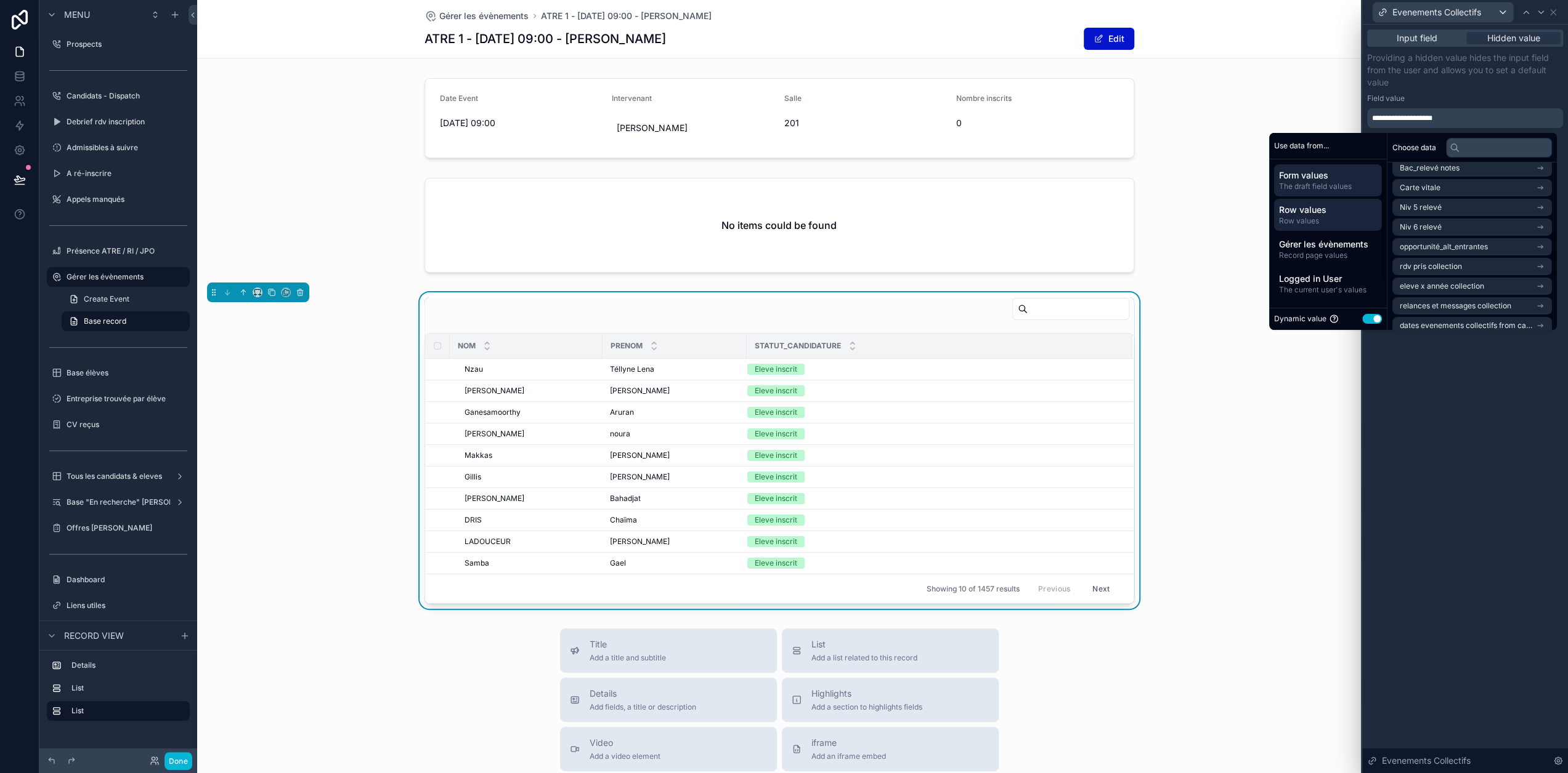
click at [1350, 184] on span "The draft field values" at bounding box center [1328, 186] width 98 height 10
click at [1499, 93] on div "**********" at bounding box center [1464, 90] width 196 height 76
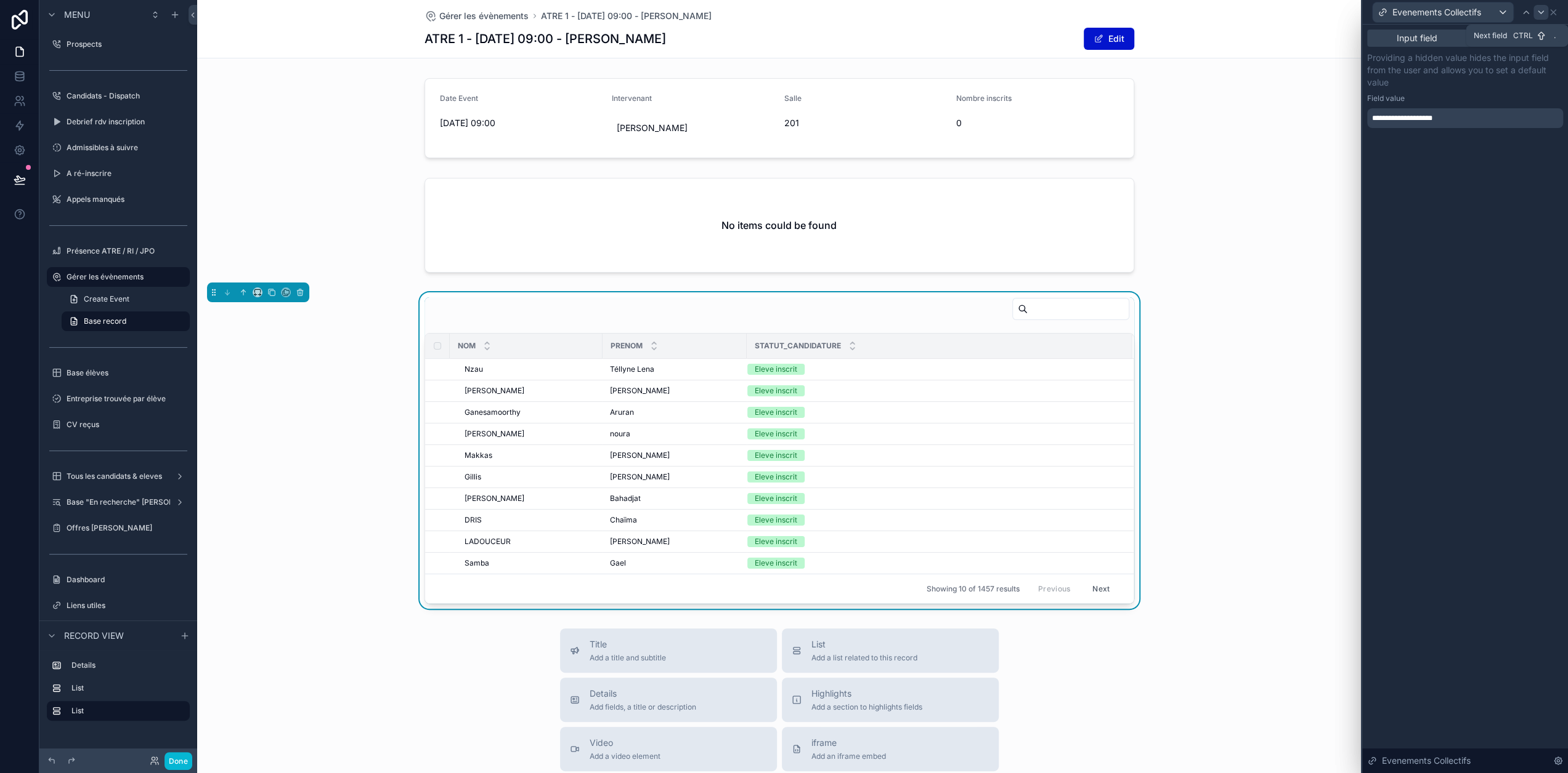
click at [1545, 14] on icon at bounding box center [1540, 12] width 10 height 10
click at [1558, 12] on icon at bounding box center [1552, 12] width 10 height 10
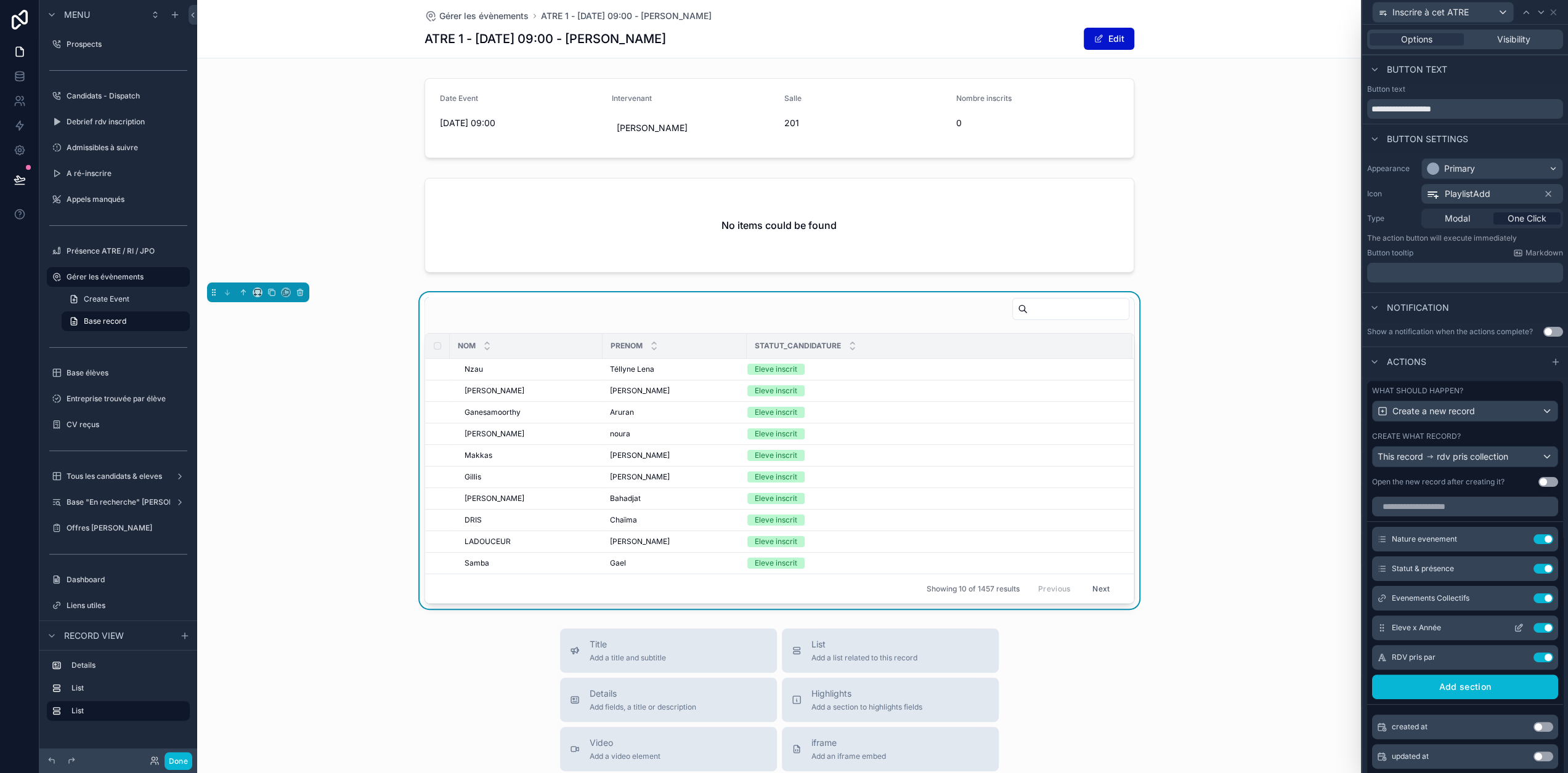
click at [1533, 633] on button "Use setting" at bounding box center [1542, 627] width 19 height 10
click at [1515, 631] on icon at bounding box center [1517, 628] width 5 height 5
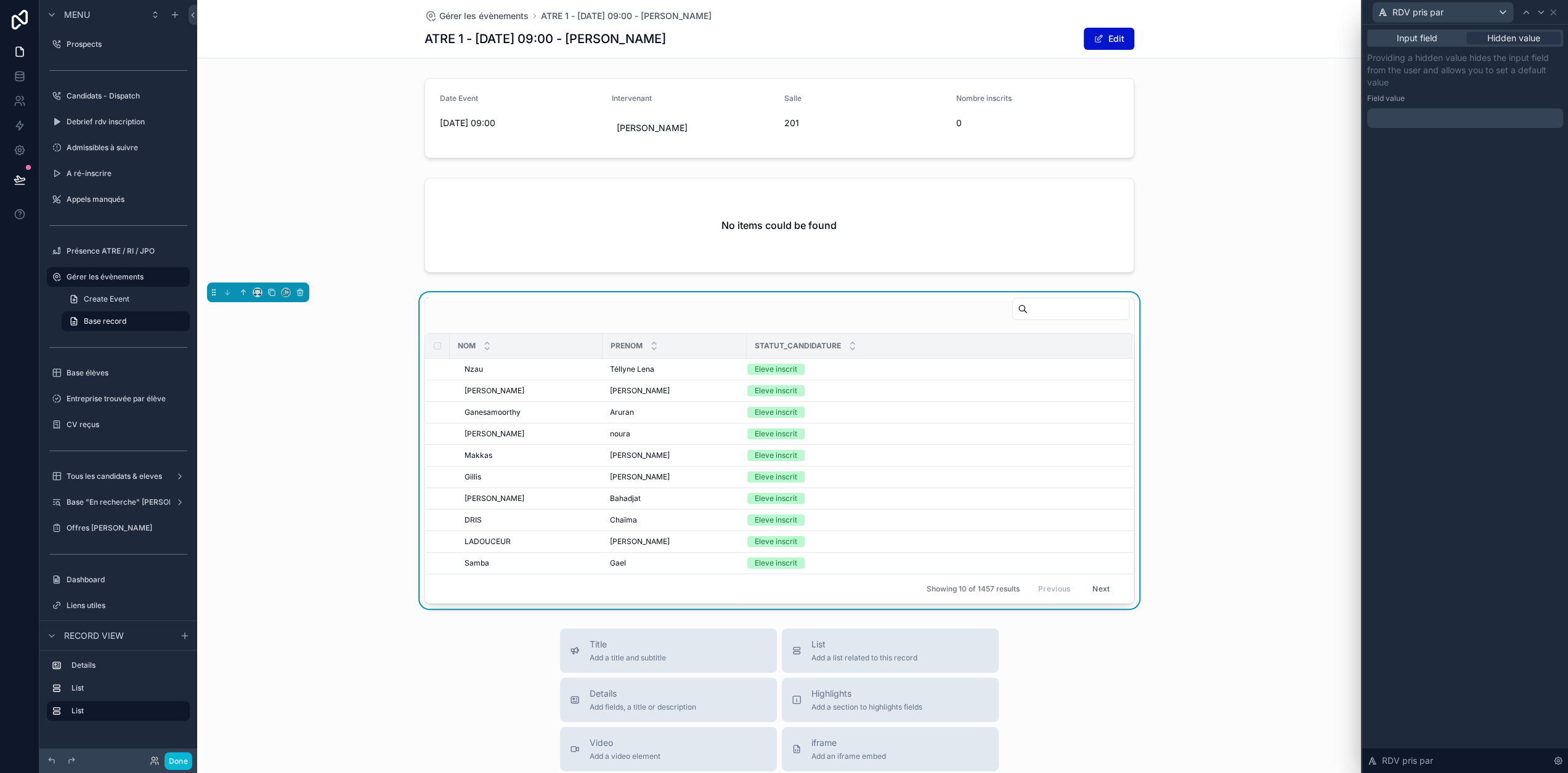
click at [1472, 121] on p "﻿" at bounding box center [1466, 118] width 189 height 12
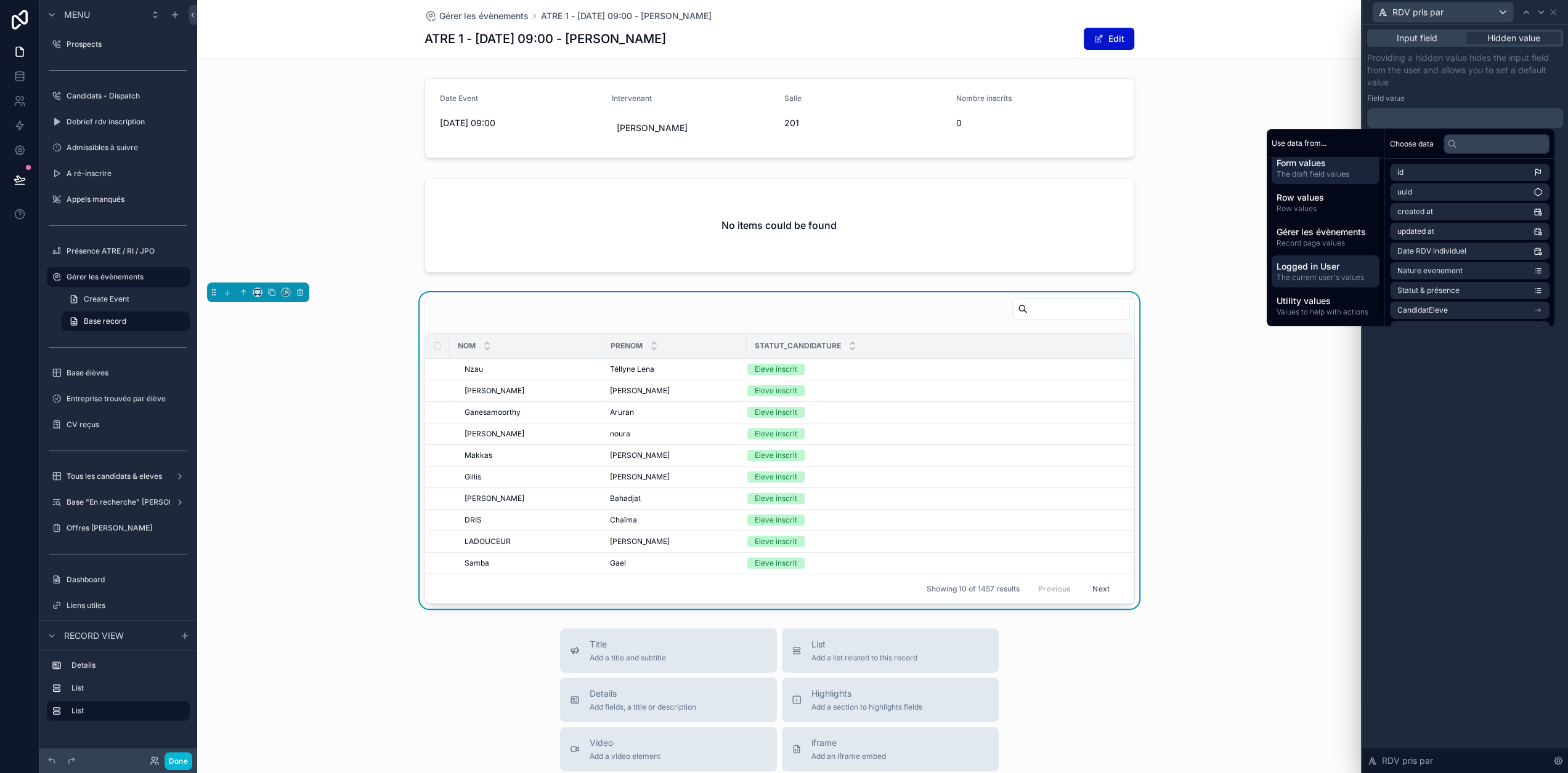
scroll to position [11, 0]
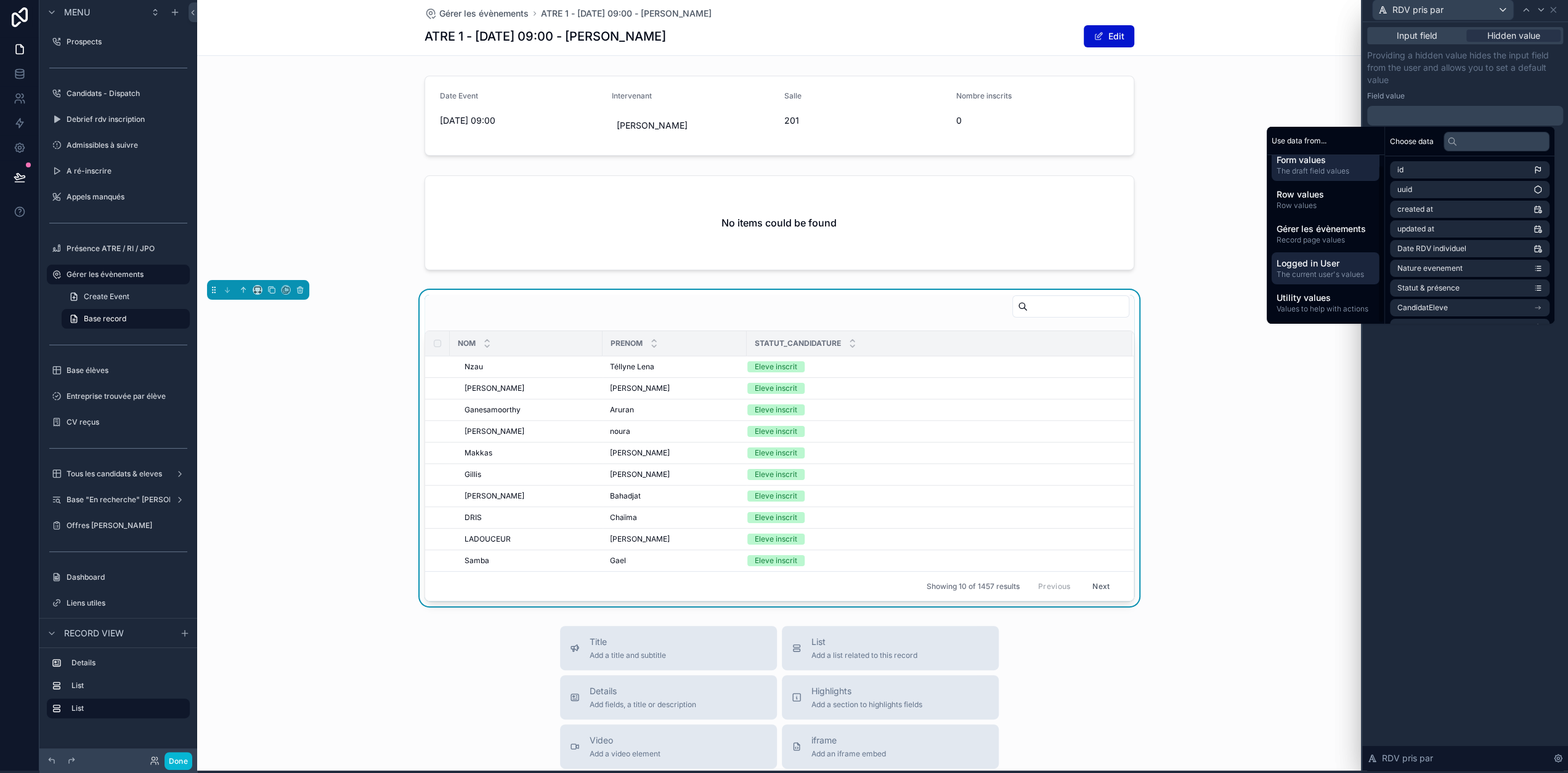
click at [1340, 268] on div "Logged in User The current user's values" at bounding box center [1325, 268] width 107 height 32
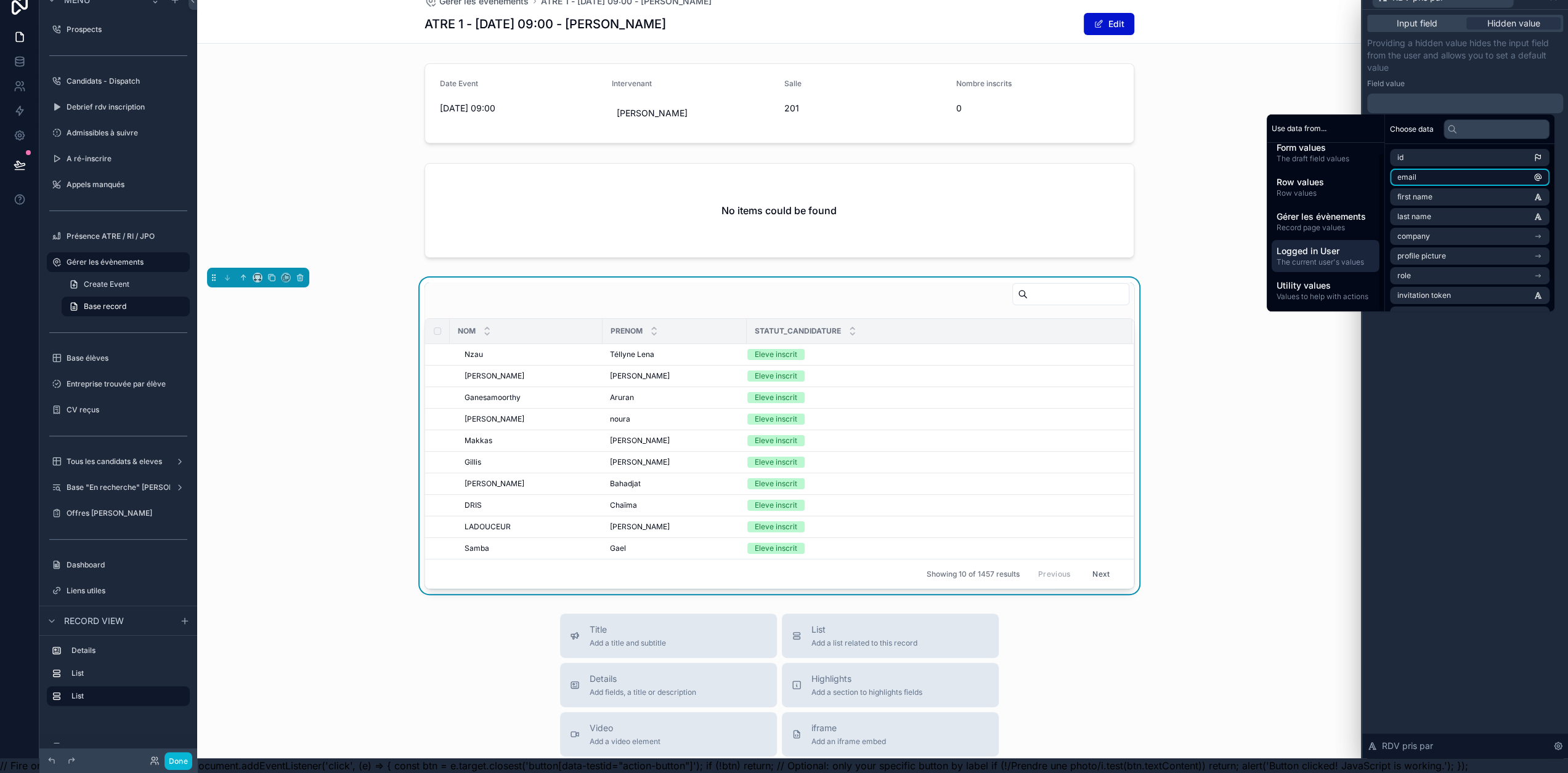
click at [1440, 179] on li "email" at bounding box center [1469, 177] width 160 height 17
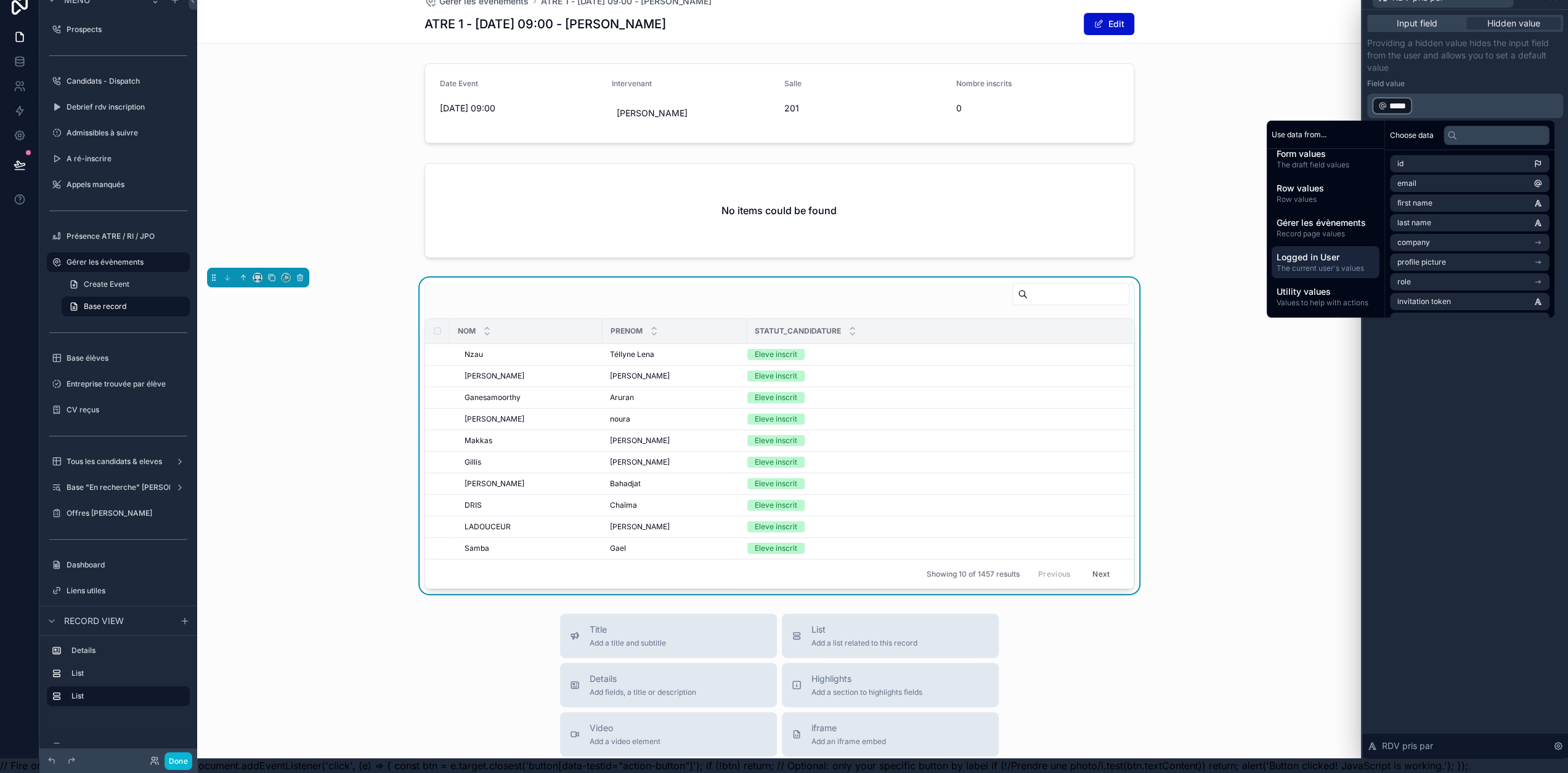
scroll to position [2, 0]
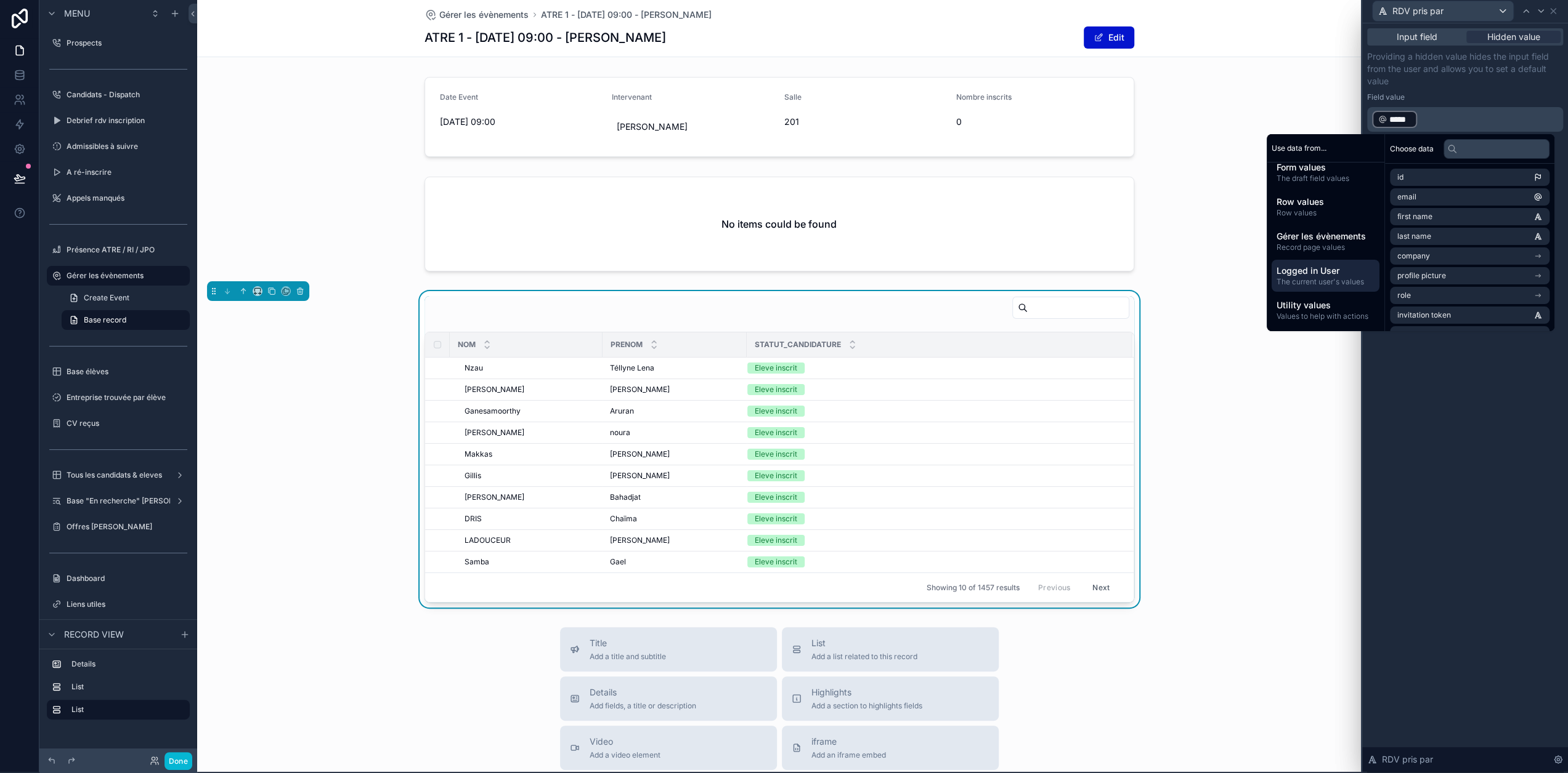
click at [1478, 83] on p "Providing a hidden value hides the input field from the user and allows you to …" at bounding box center [1464, 69] width 196 height 37
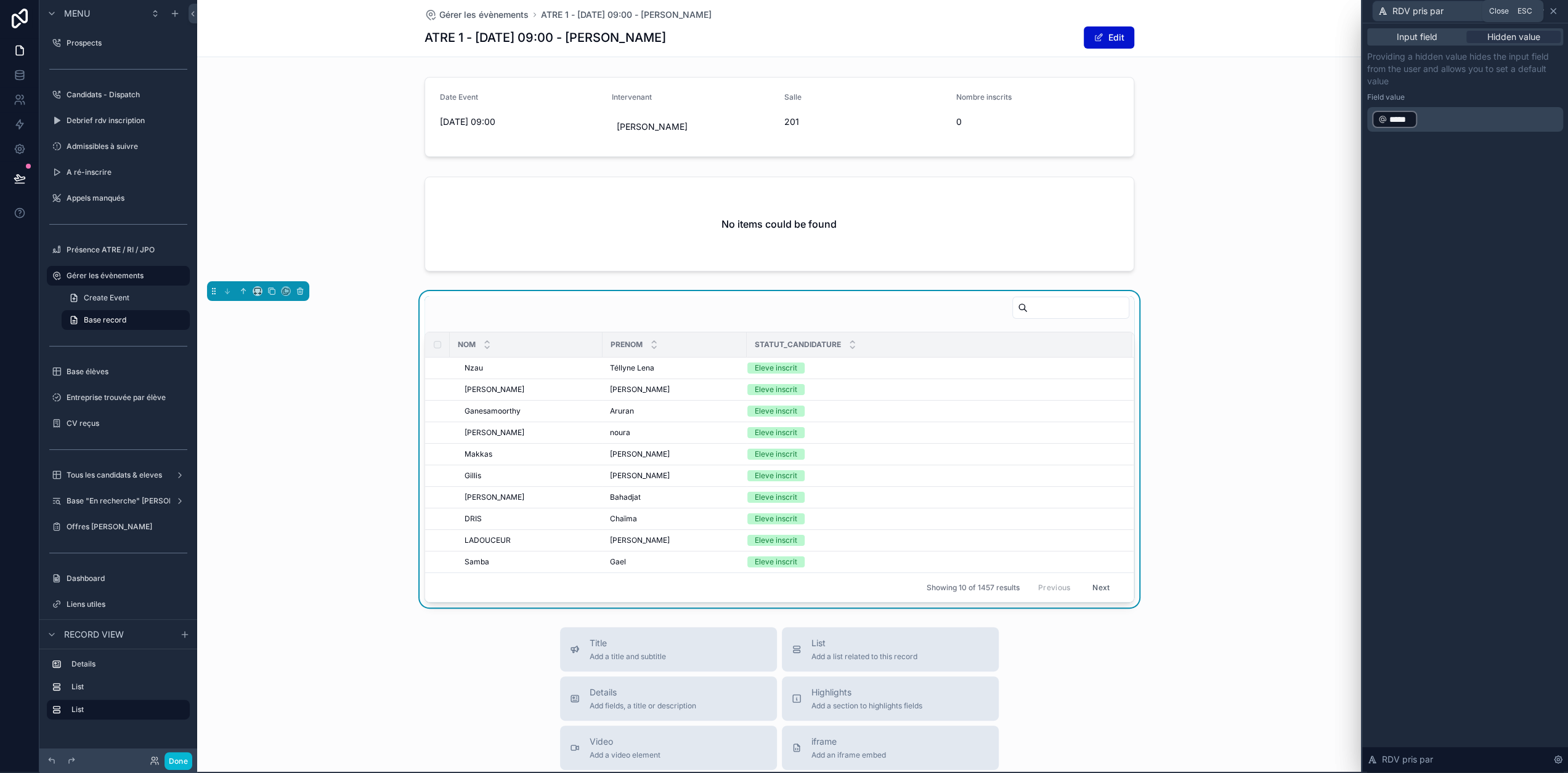
click at [1556, 12] on icon at bounding box center [1552, 11] width 5 height 5
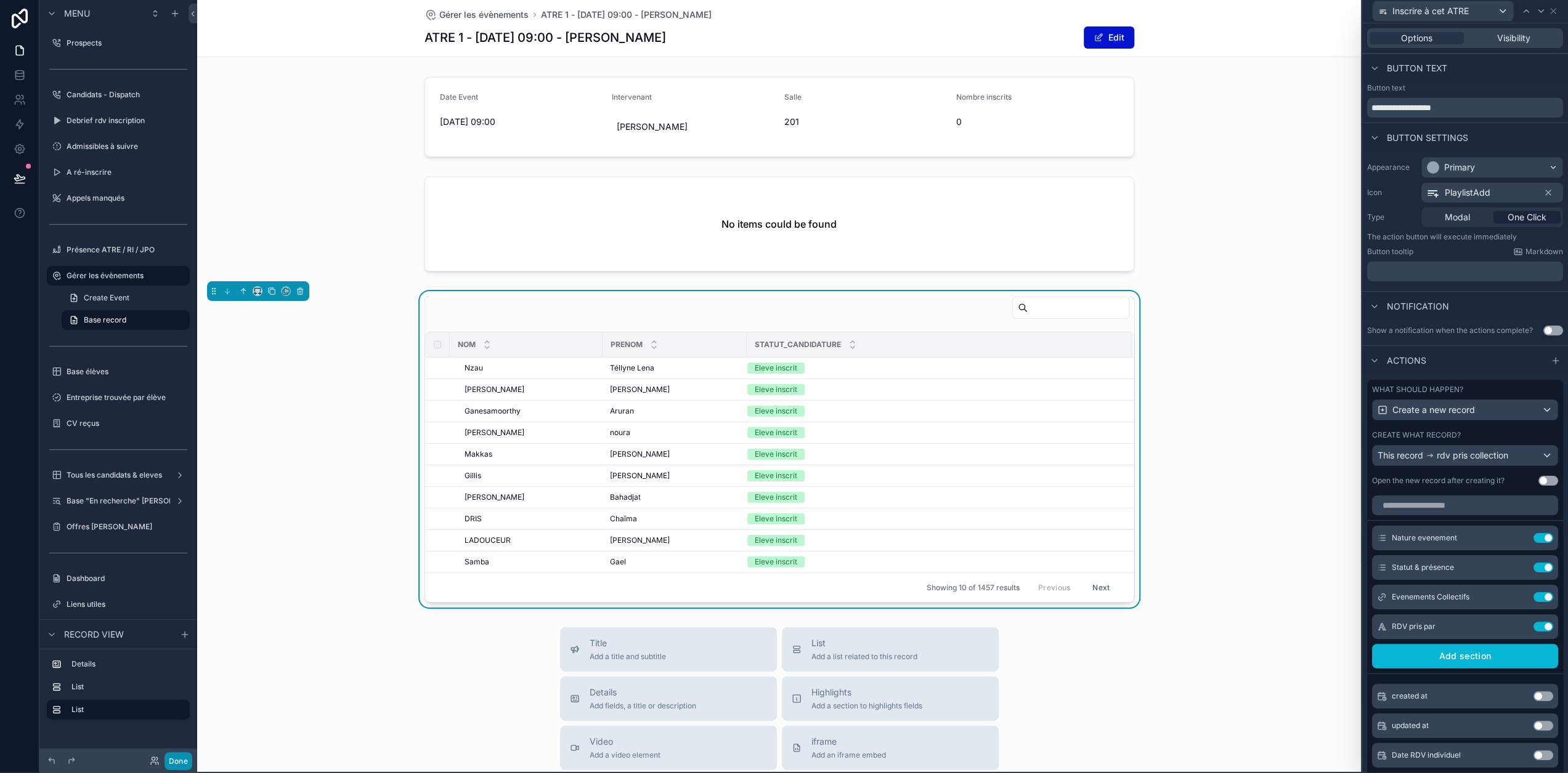
click at [181, 764] on button "Done" at bounding box center [178, 761] width 28 height 18
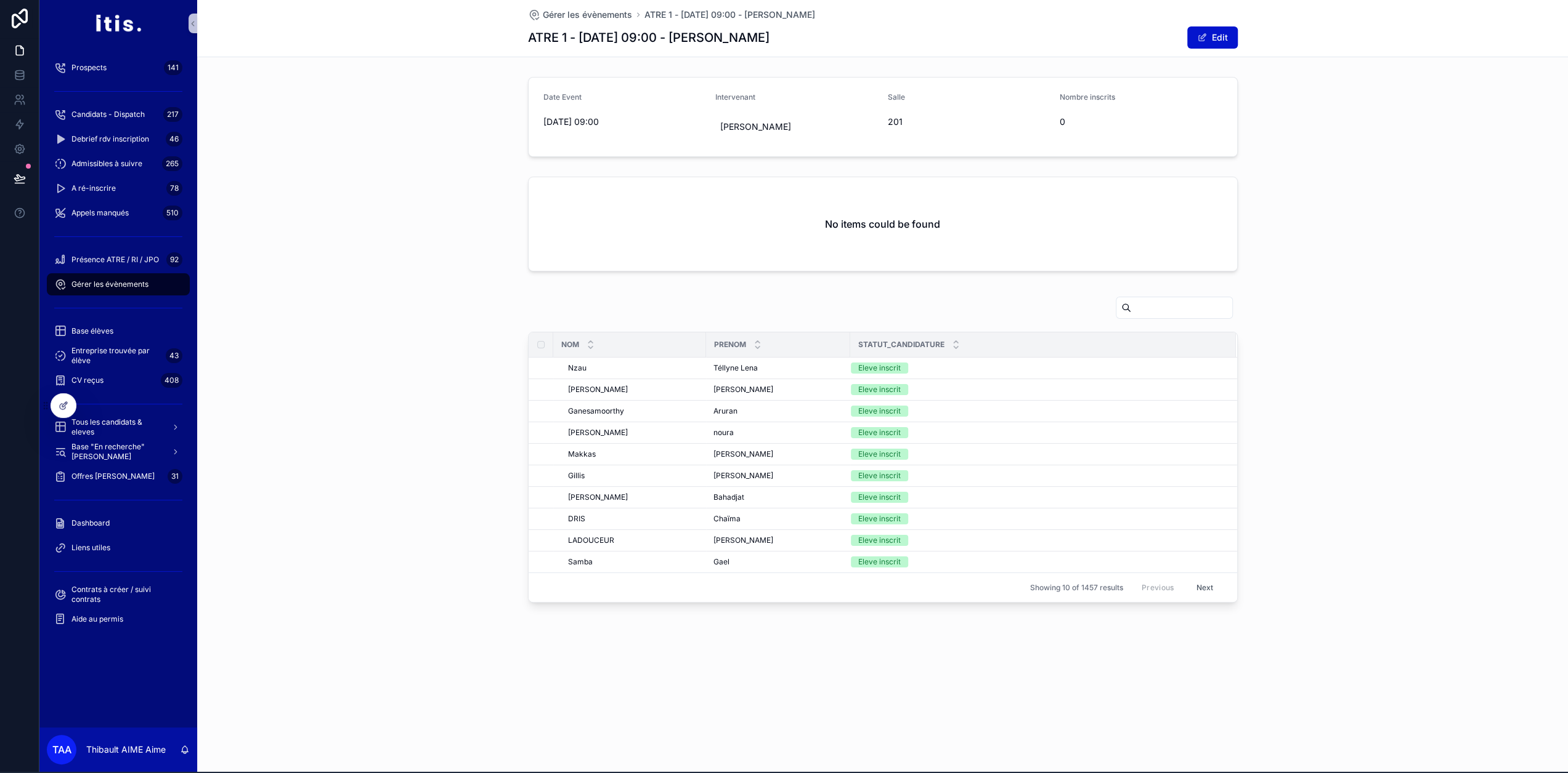
click at [1156, 305] on input "scrollable content" at bounding box center [1182, 307] width 101 height 17
type input "********"
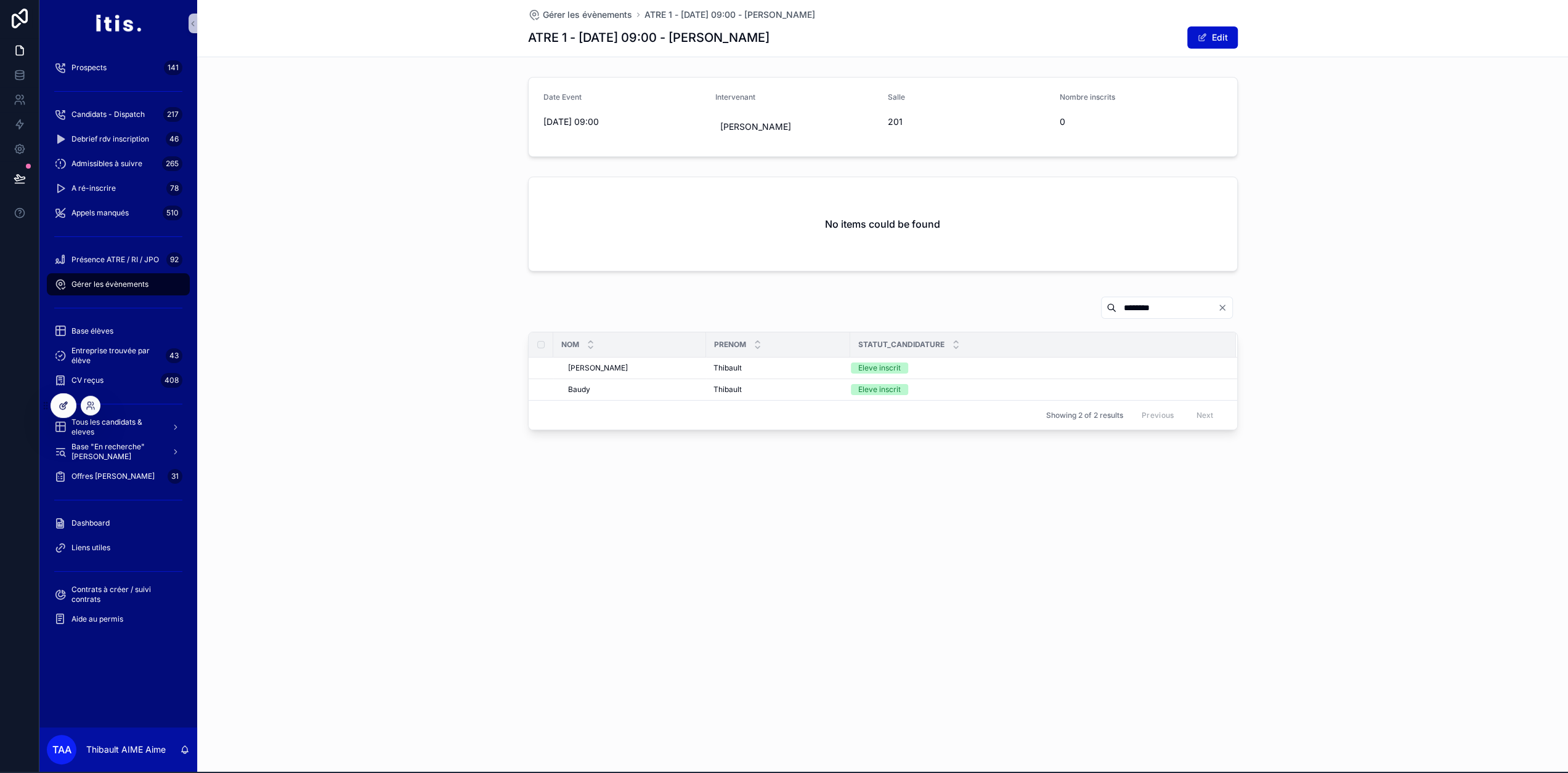
click at [64, 410] on div at bounding box center [64, 406] width 25 height 23
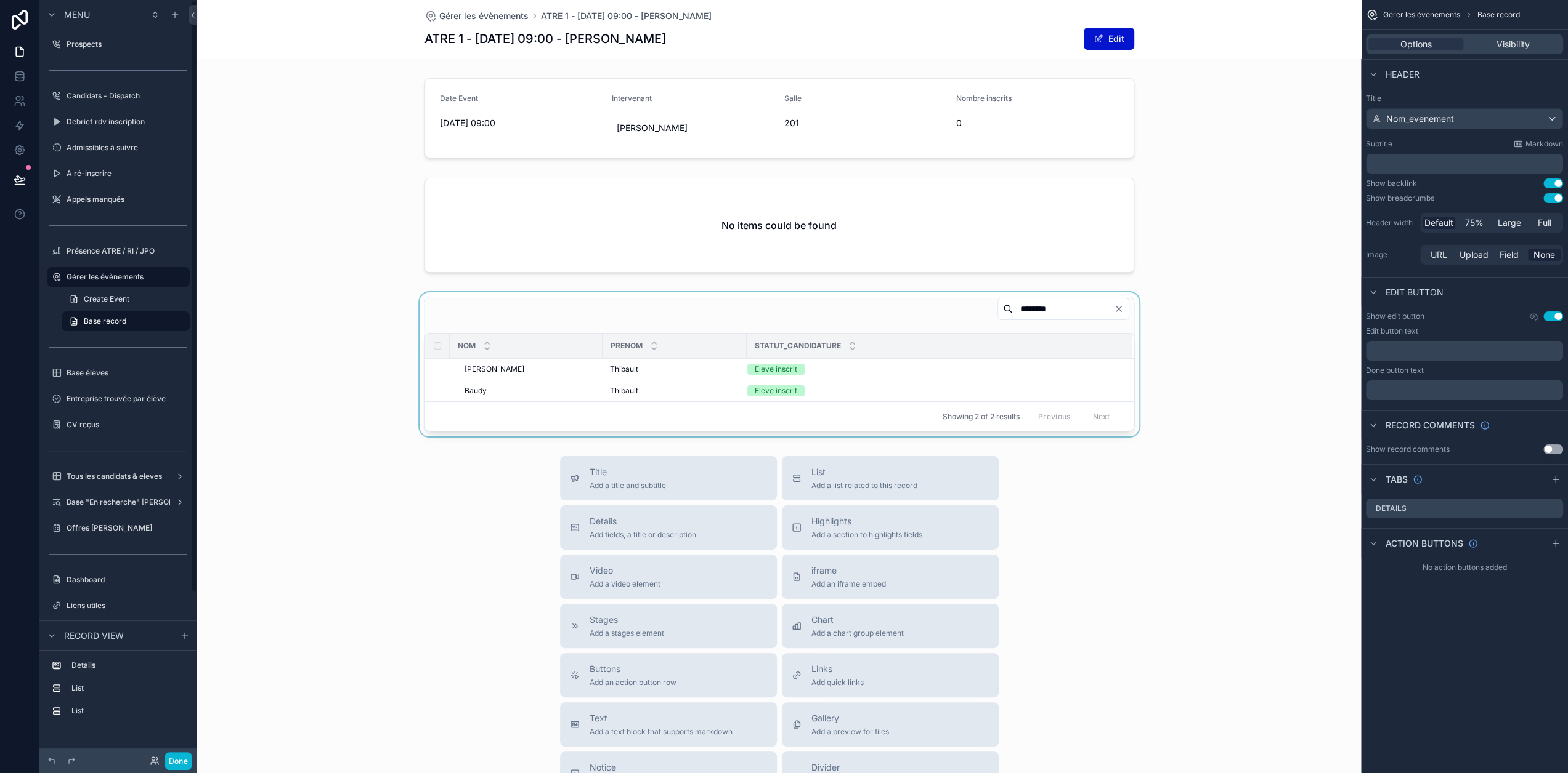
click at [741, 402] on div "Showing 2 of 2 results Previous Next" at bounding box center [779, 416] width 708 height 30
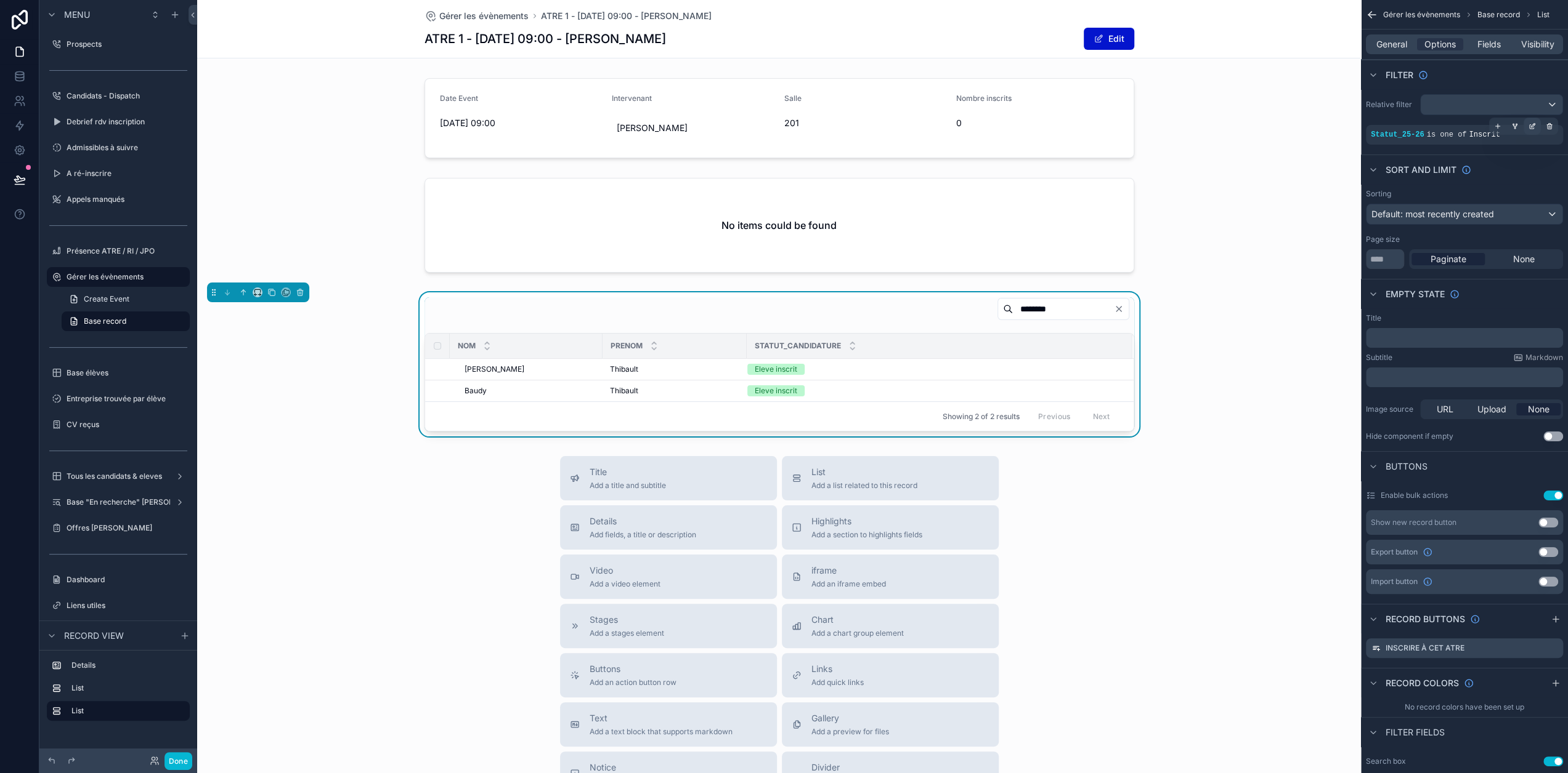
click at [1535, 126] on icon "scrollable content" at bounding box center [1533, 125] width 4 height 4
click at [1332, 139] on div "Inscrit" at bounding box center [1277, 141] width 150 height 19
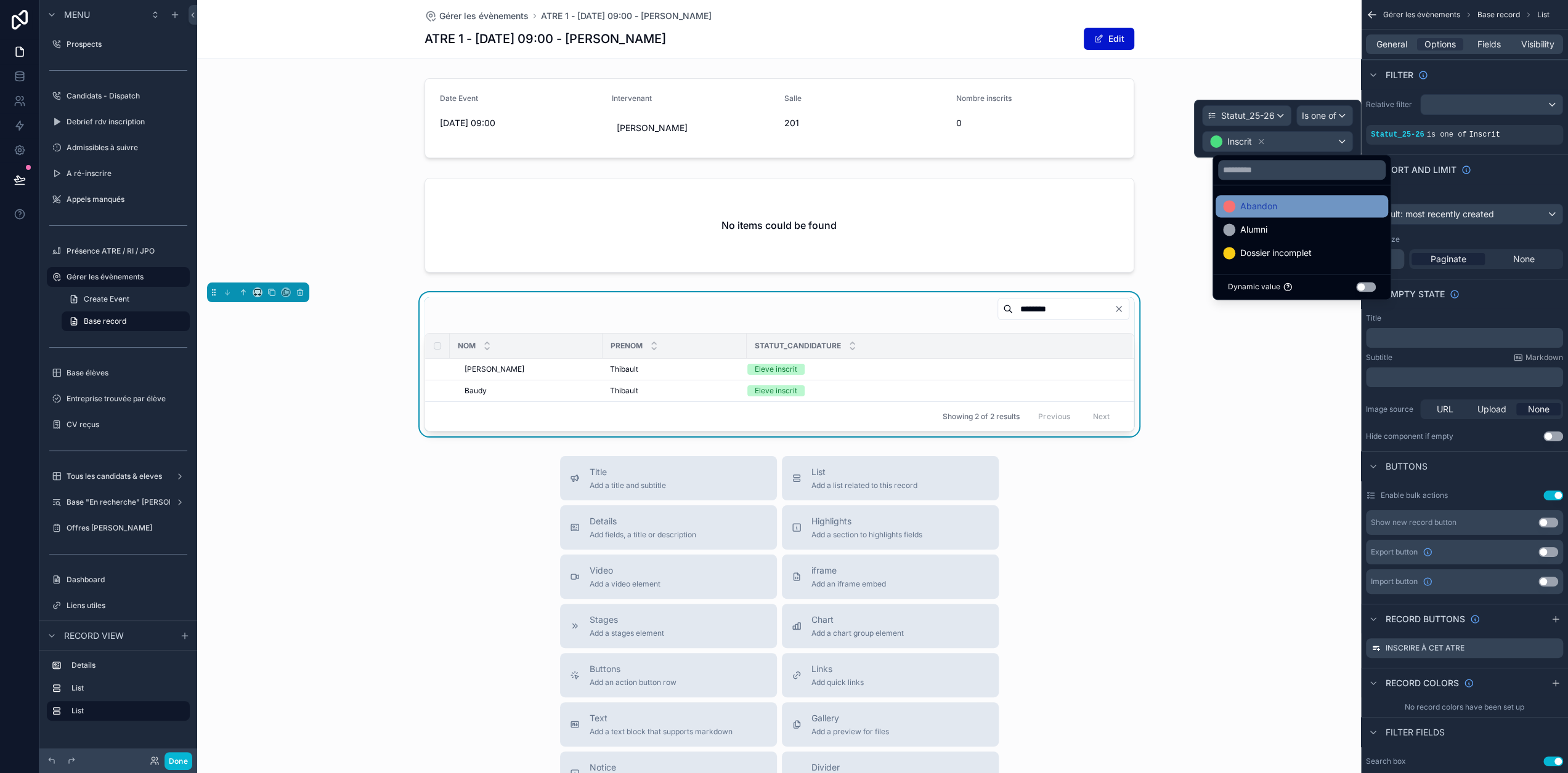
click at [1277, 206] on div "Abandon" at bounding box center [1302, 206] width 157 height 15
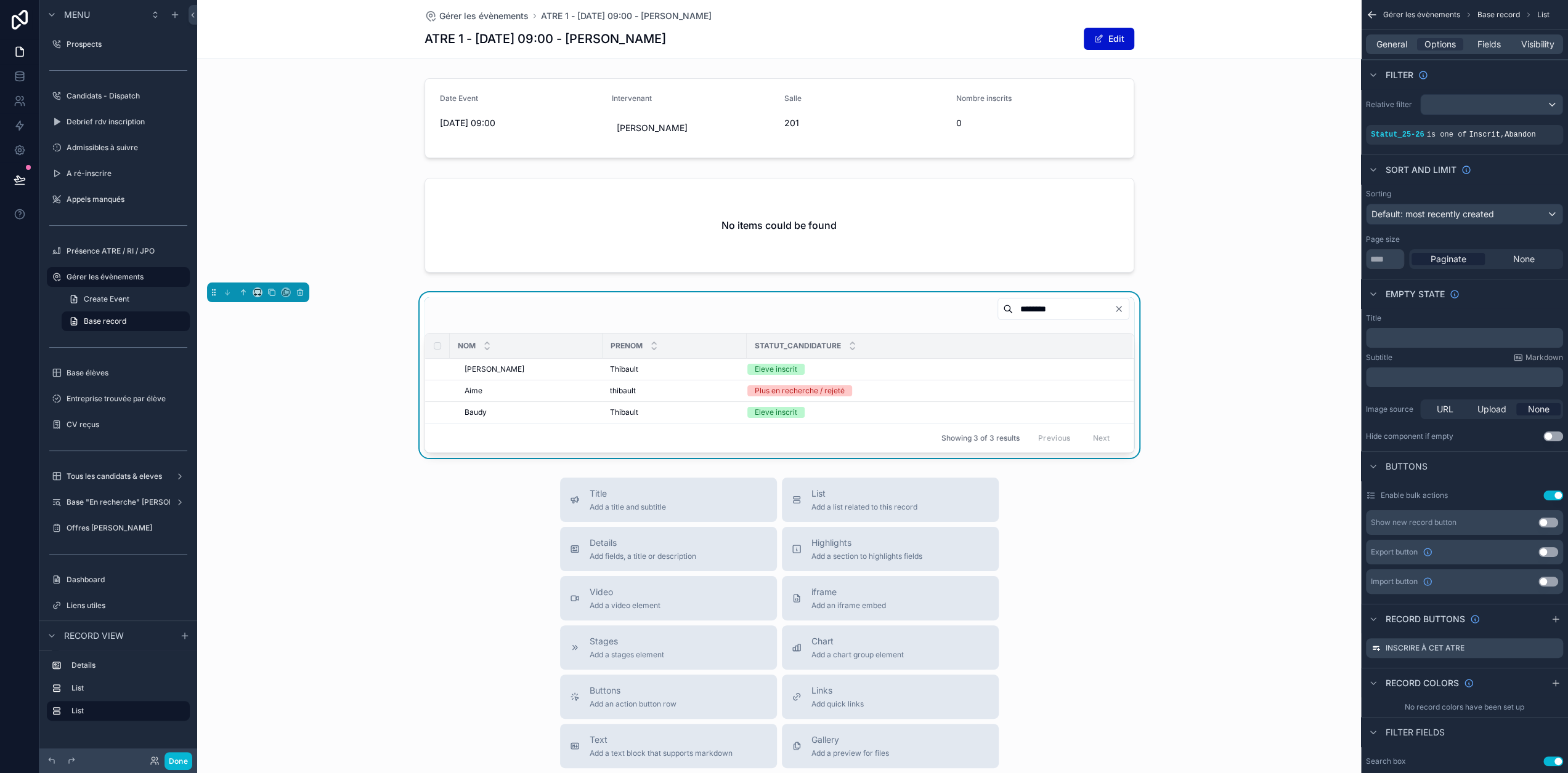
click at [1246, 311] on div "******** Nom Prenom Statut_candidature Avini Avini Avini Avini Thibault Thibaul…" at bounding box center [779, 375] width 1164 height 166
click at [186, 764] on button "Done" at bounding box center [178, 761] width 28 height 18
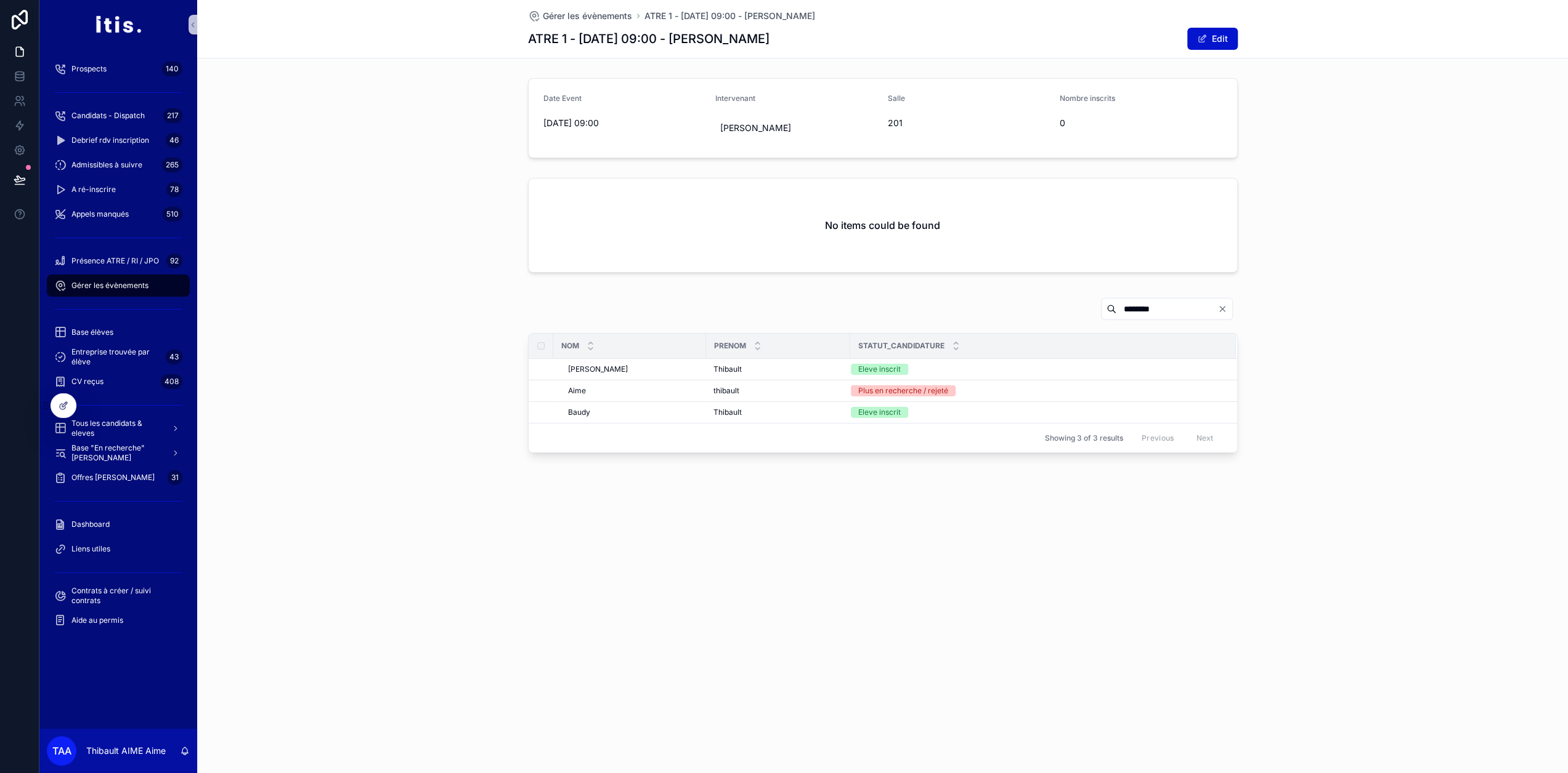
click at [0, 0] on span "Inscrire à cet ATRE" at bounding box center [0, 0] width 0 height 0
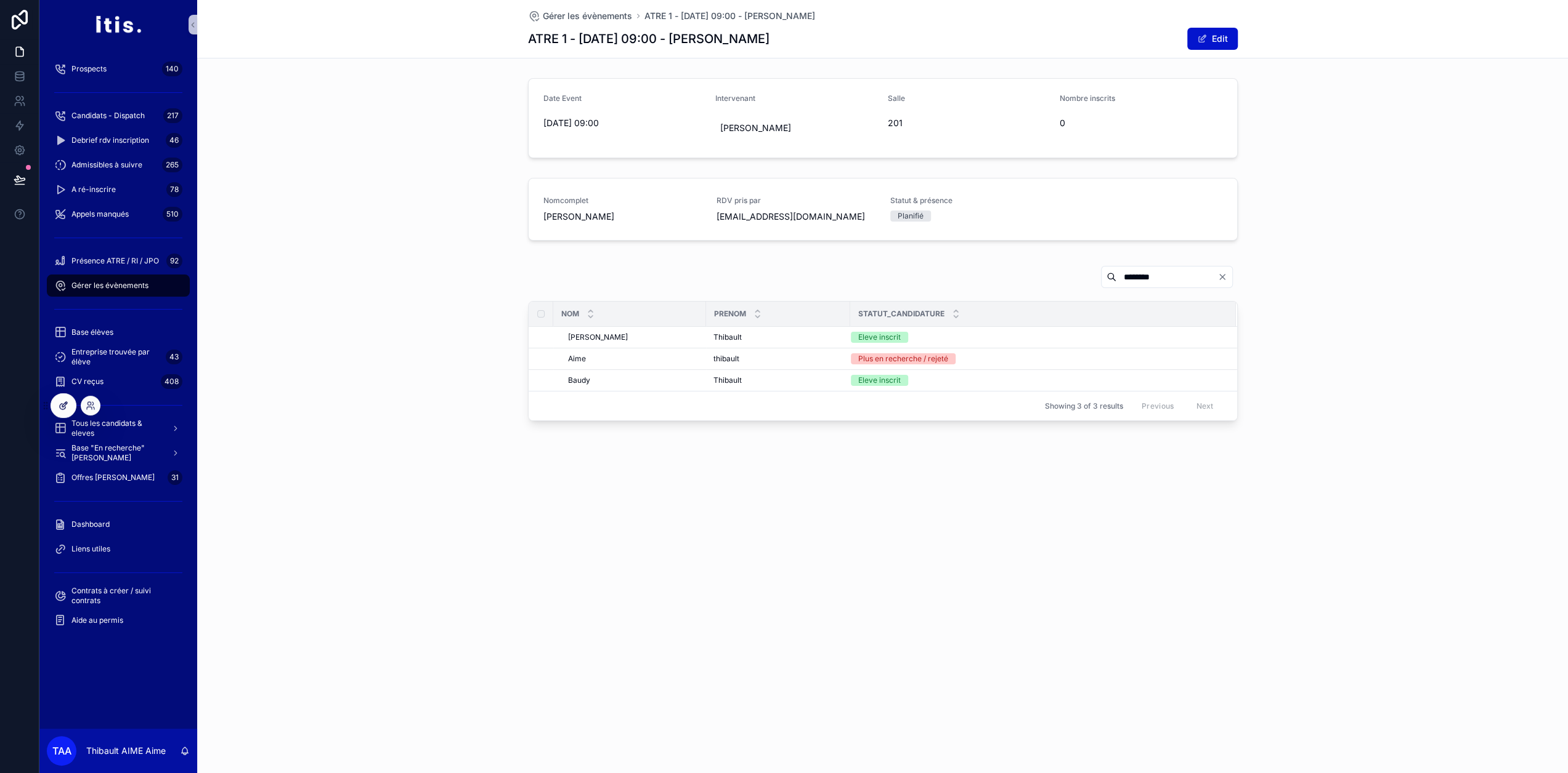
click at [66, 407] on icon at bounding box center [63, 406] width 10 height 10
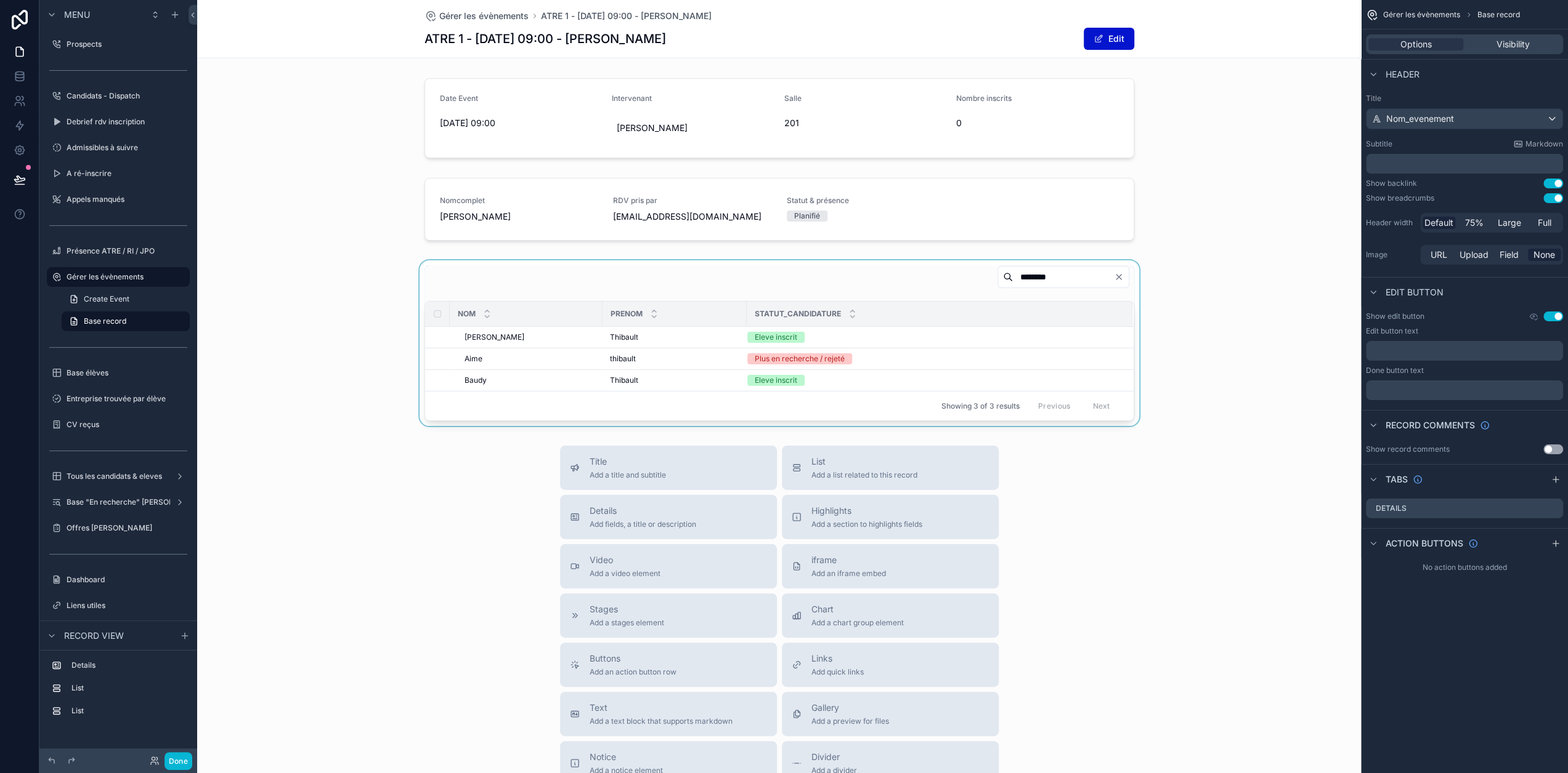
click at [619, 290] on div "scrollable content" at bounding box center [779, 343] width 1164 height 166
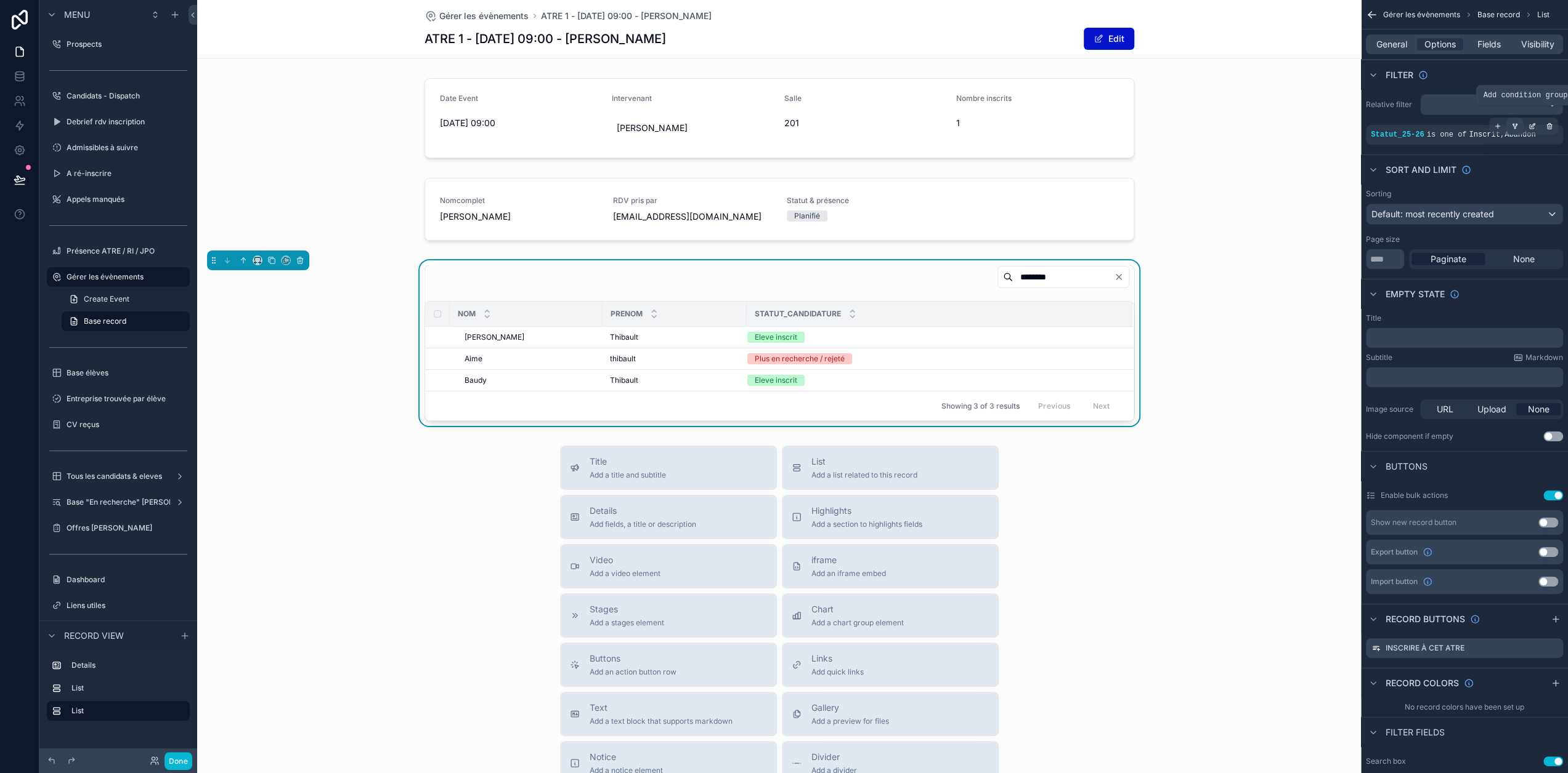
click at [1518, 128] on icon "scrollable content" at bounding box center [1514, 125] width 7 height 7
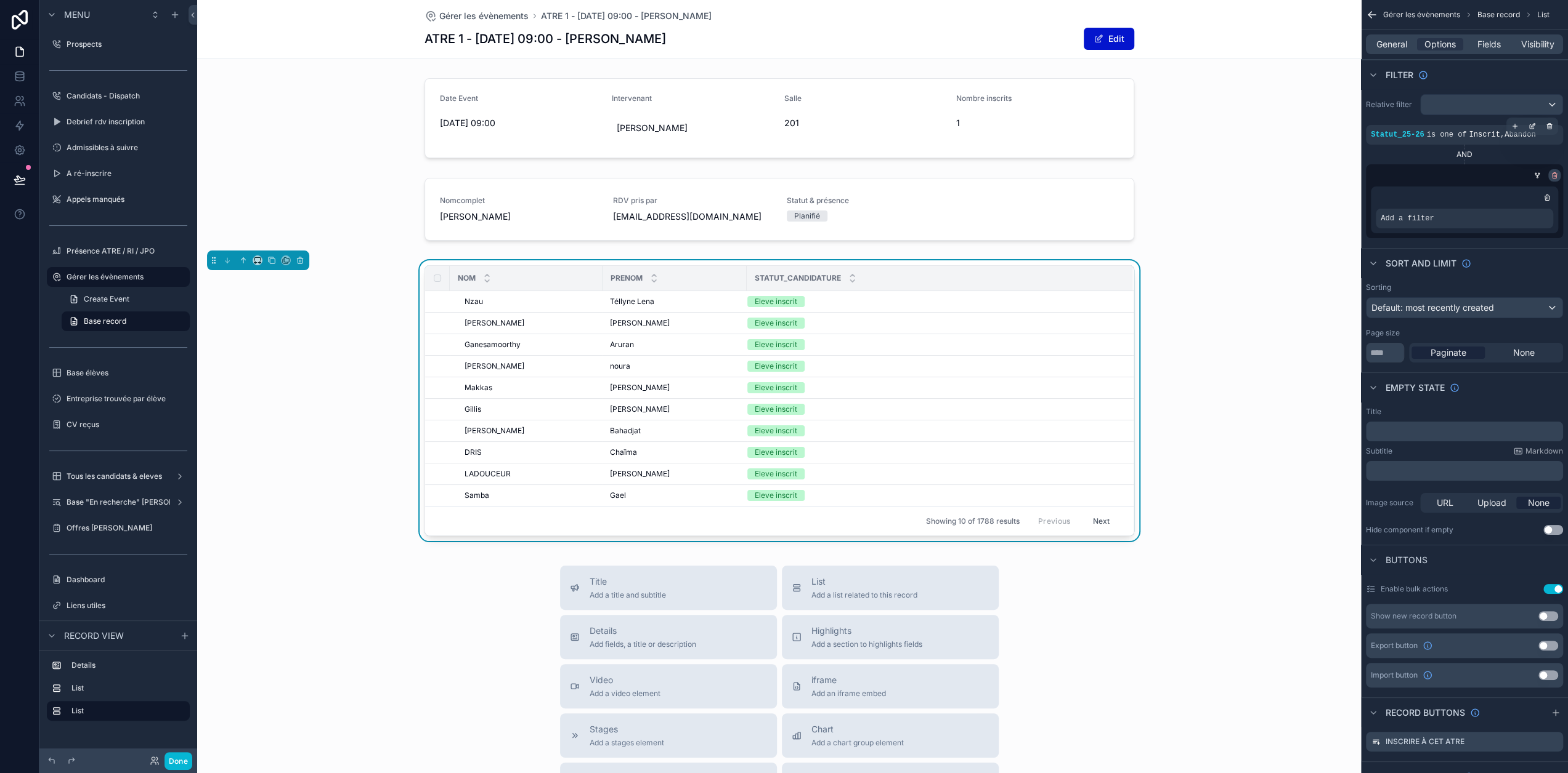
click at [1560, 178] on div "scrollable content" at bounding box center [1554, 175] width 12 height 12
click at [1556, 174] on icon "scrollable content" at bounding box center [1554, 174] width 5 height 0
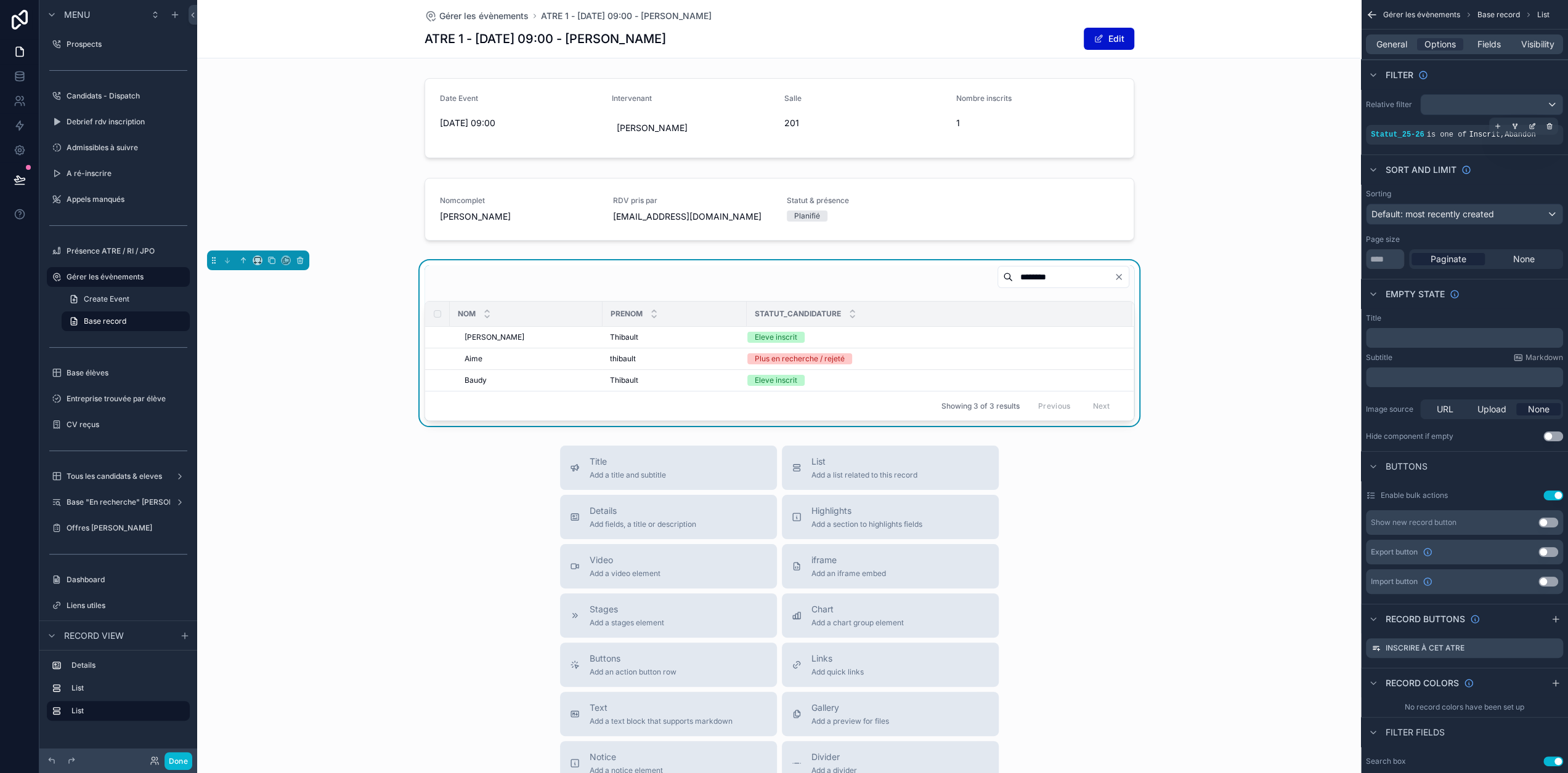
click at [1468, 136] on div "Statut_25-26 is one of Inscrit , Abandon" at bounding box center [1464, 135] width 187 height 10
click at [0, 0] on div "scrollable content" at bounding box center [0, 0] width 0 height 0
click at [1334, 142] on icon at bounding box center [1329, 141] width 9 height 9
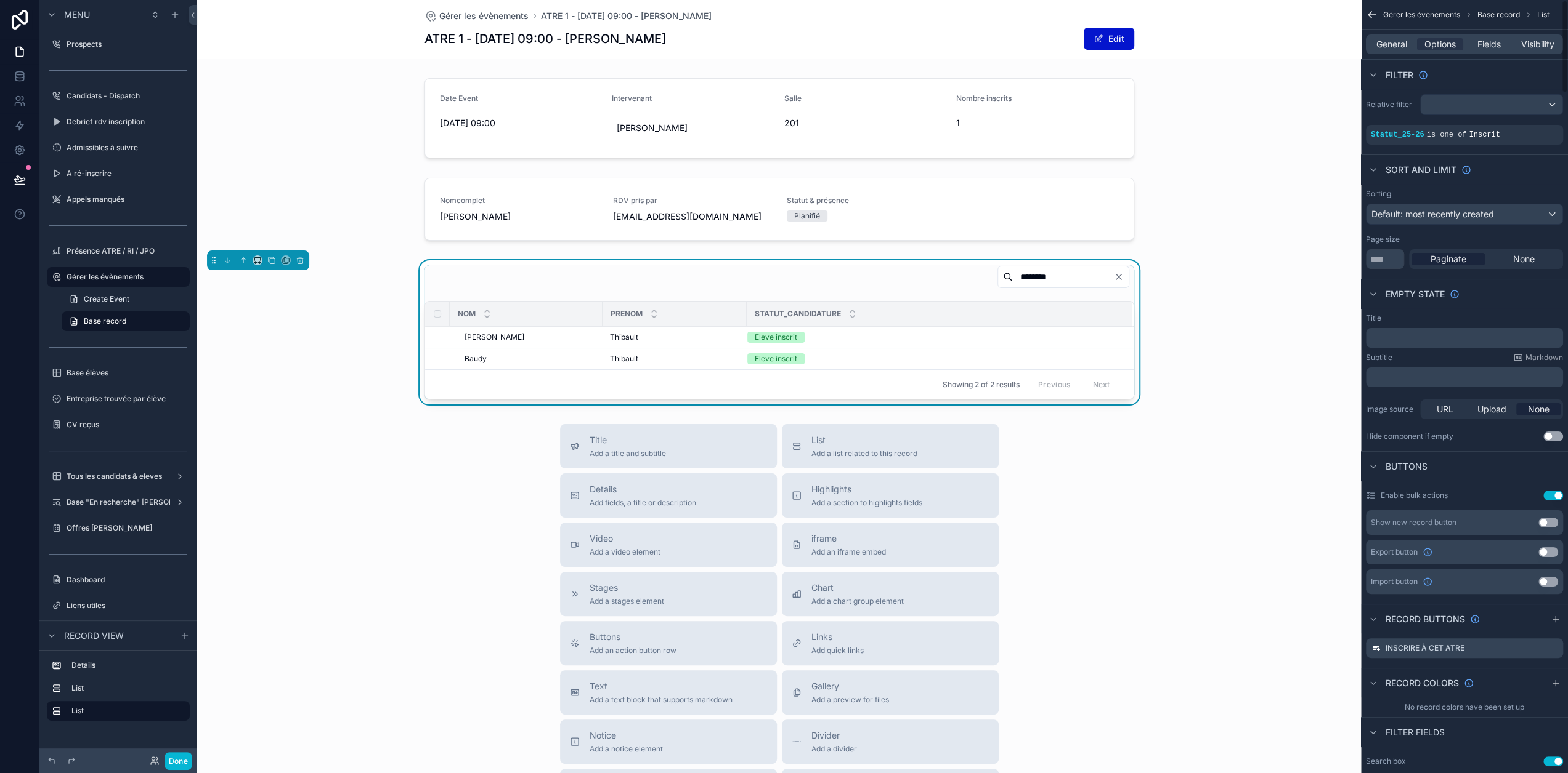
click at [1418, 88] on div "Filter" at bounding box center [1464, 75] width 207 height 30
drag, startPoint x: 1390, startPoint y: 259, endPoint x: 1355, endPoint y: 265, distance: 35.5
click at [1355, 265] on div "Prospects 137 Candidats - Dispatch 217 Debrief rdv inscription 46 Admissibles à…" at bounding box center [883, 386] width 1371 height 773
type input "**"
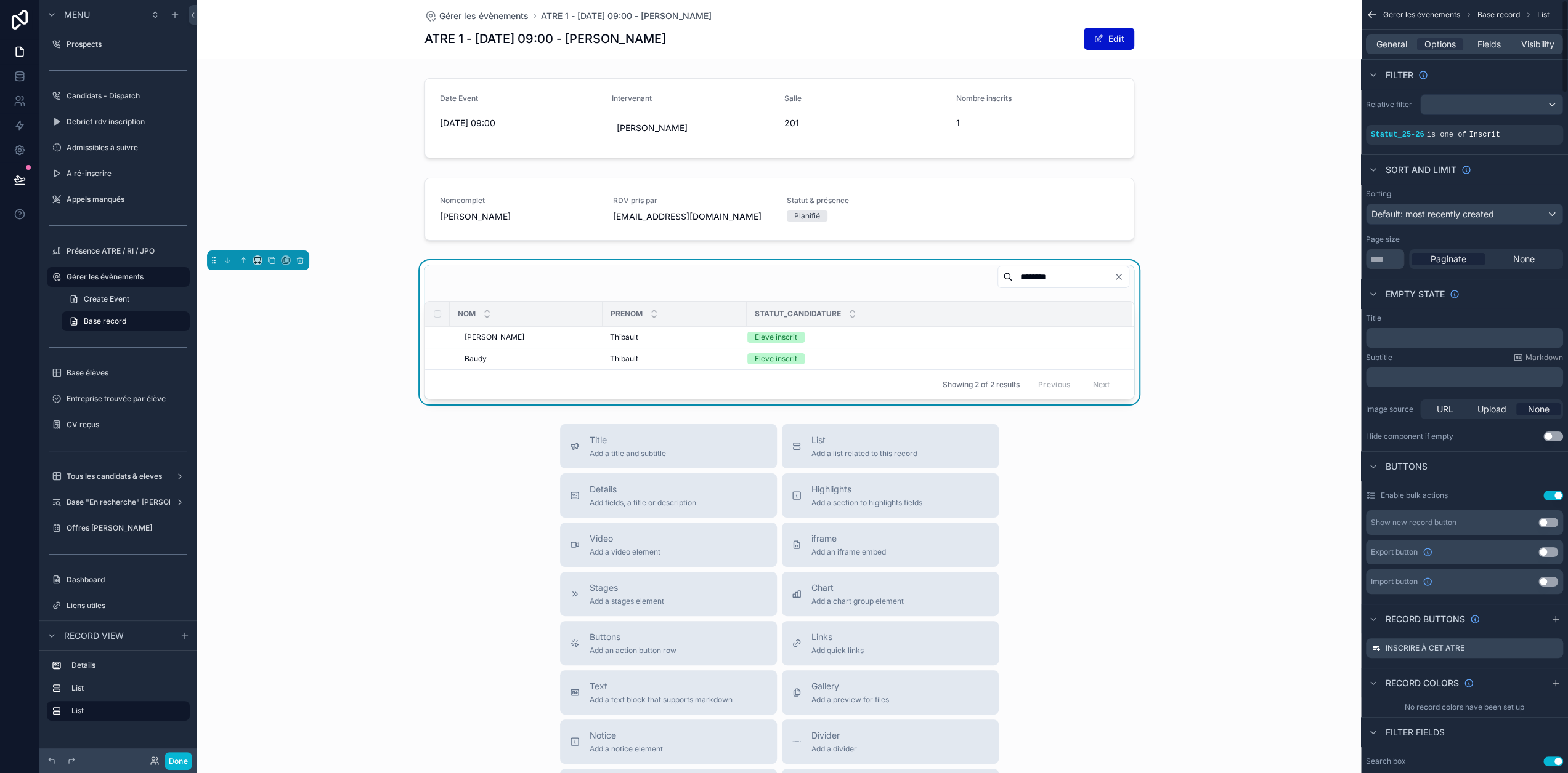
click at [1419, 237] on div "Page size" at bounding box center [1464, 239] width 197 height 10
click at [1506, 130] on div "scrollable content" at bounding box center [1497, 126] width 17 height 17
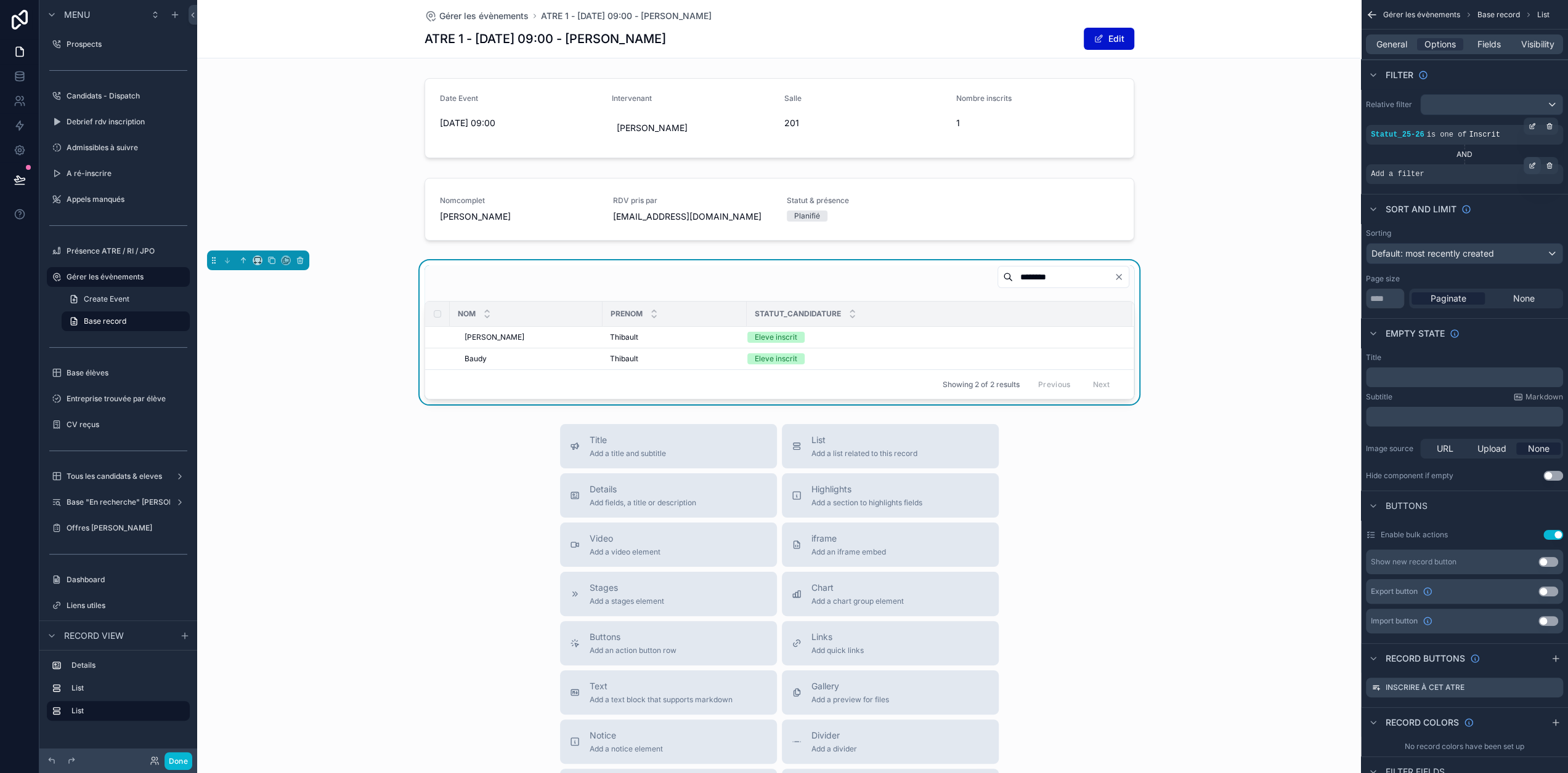
click at [1535, 167] on icon "scrollable content" at bounding box center [1531, 165] width 7 height 7
click at [1267, 156] on span "Select a field" at bounding box center [1240, 155] width 52 height 10
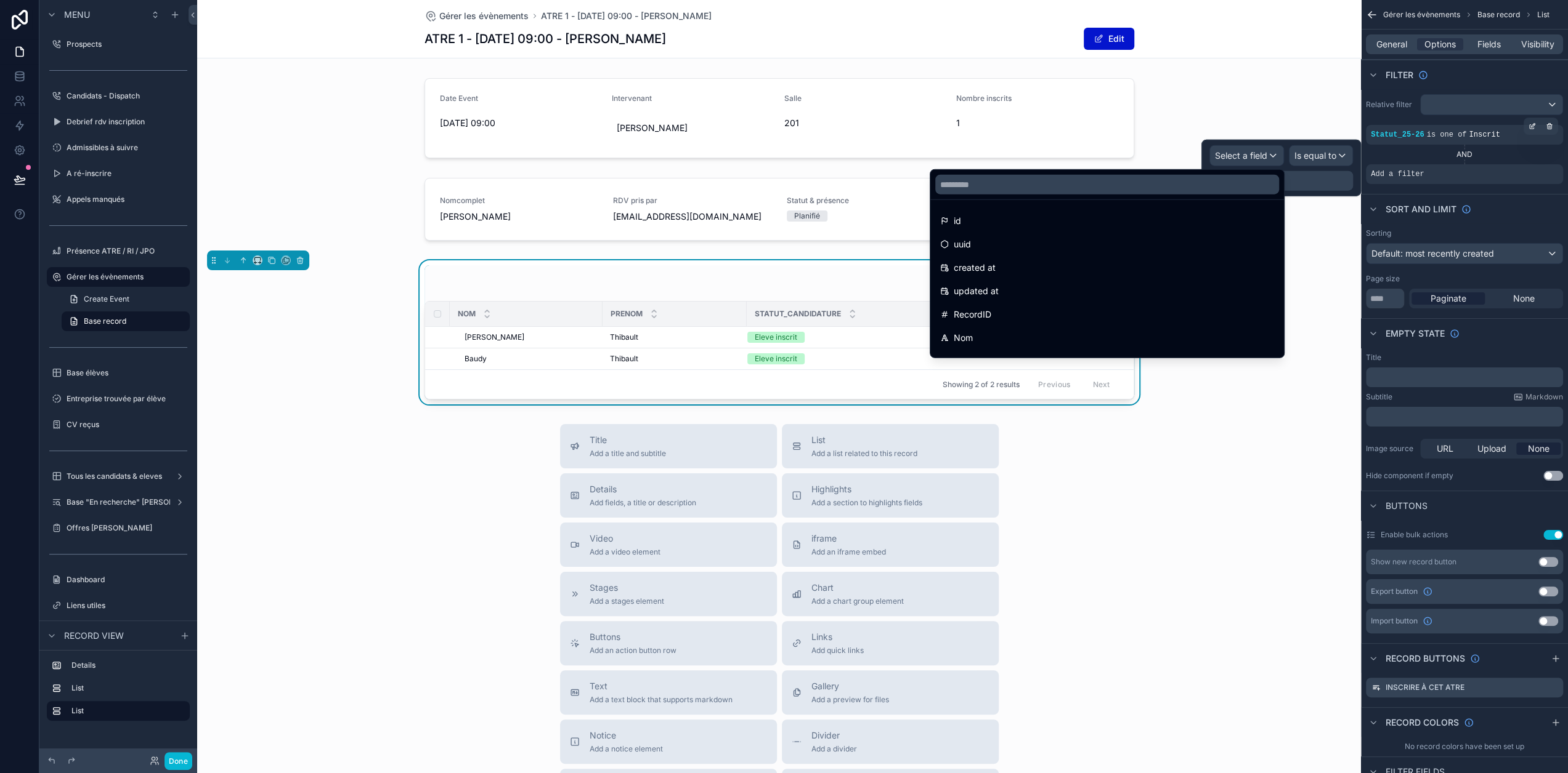
click at [1309, 160] on div at bounding box center [1281, 168] width 160 height 57
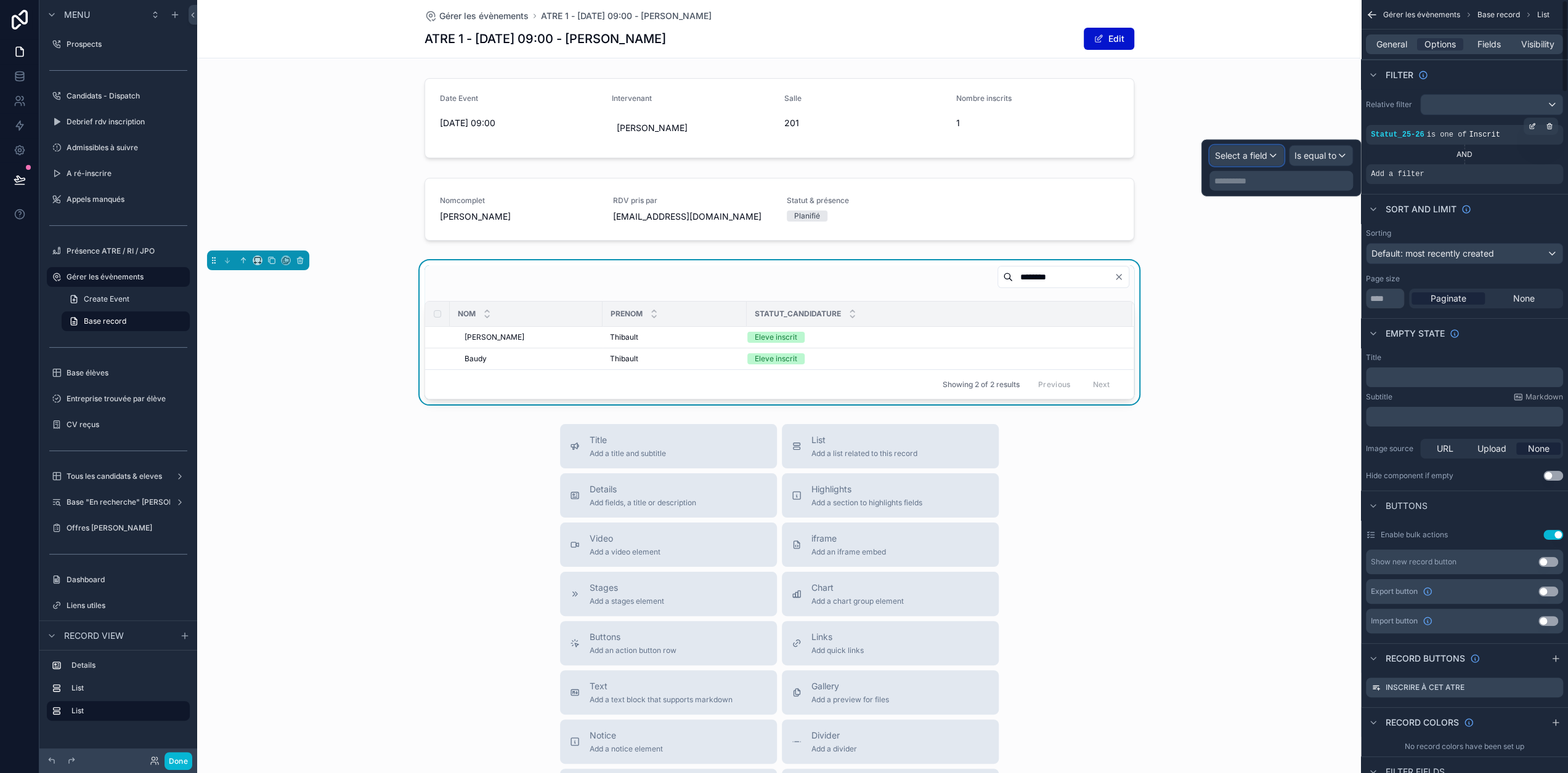
click at [1263, 156] on span "Select a field" at bounding box center [1240, 155] width 52 height 10
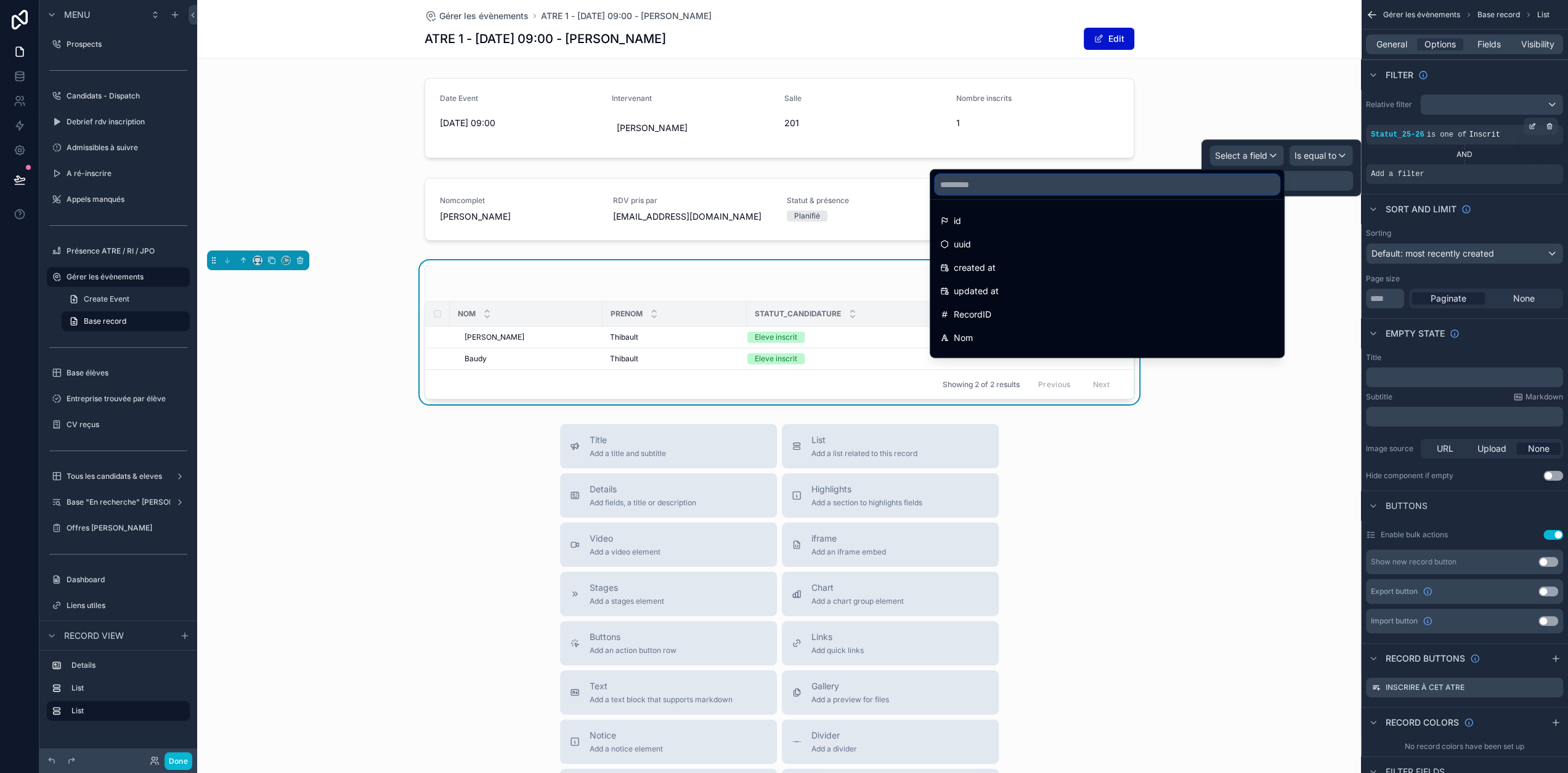
click at [1100, 187] on input "text" at bounding box center [1106, 184] width 344 height 19
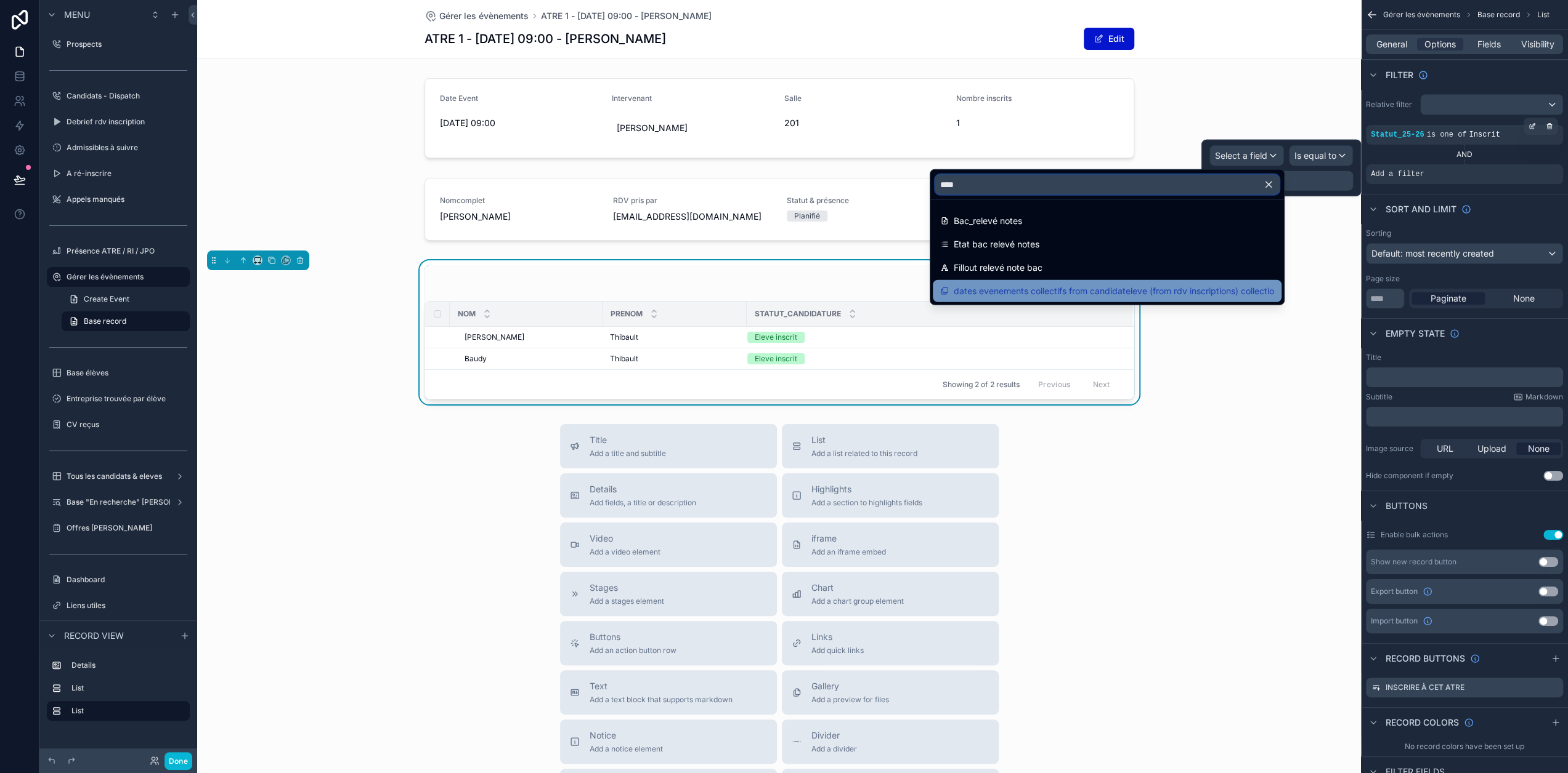
type input "****"
click at [1132, 286] on span "dates evenements collectifs from candidateleve (from rdv inscriptions) collecti…" at bounding box center [1113, 291] width 320 height 15
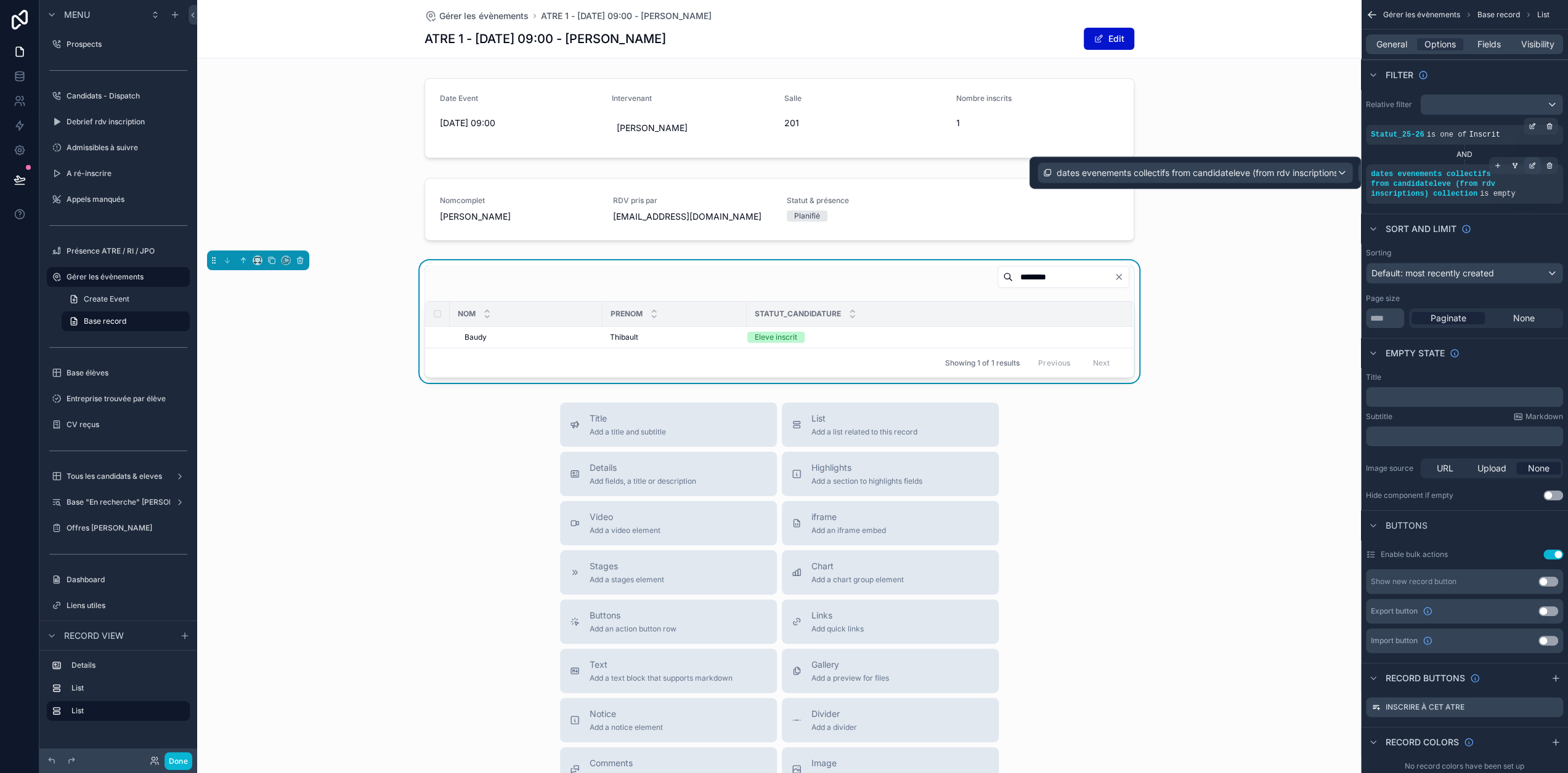
click at [1535, 166] on icon "scrollable content" at bounding box center [1531, 165] width 7 height 7
click at [1320, 172] on span "dates evenements collectifs from candidateleve (from rdv inscriptions) collecti…" at bounding box center [1196, 173] width 280 height 12
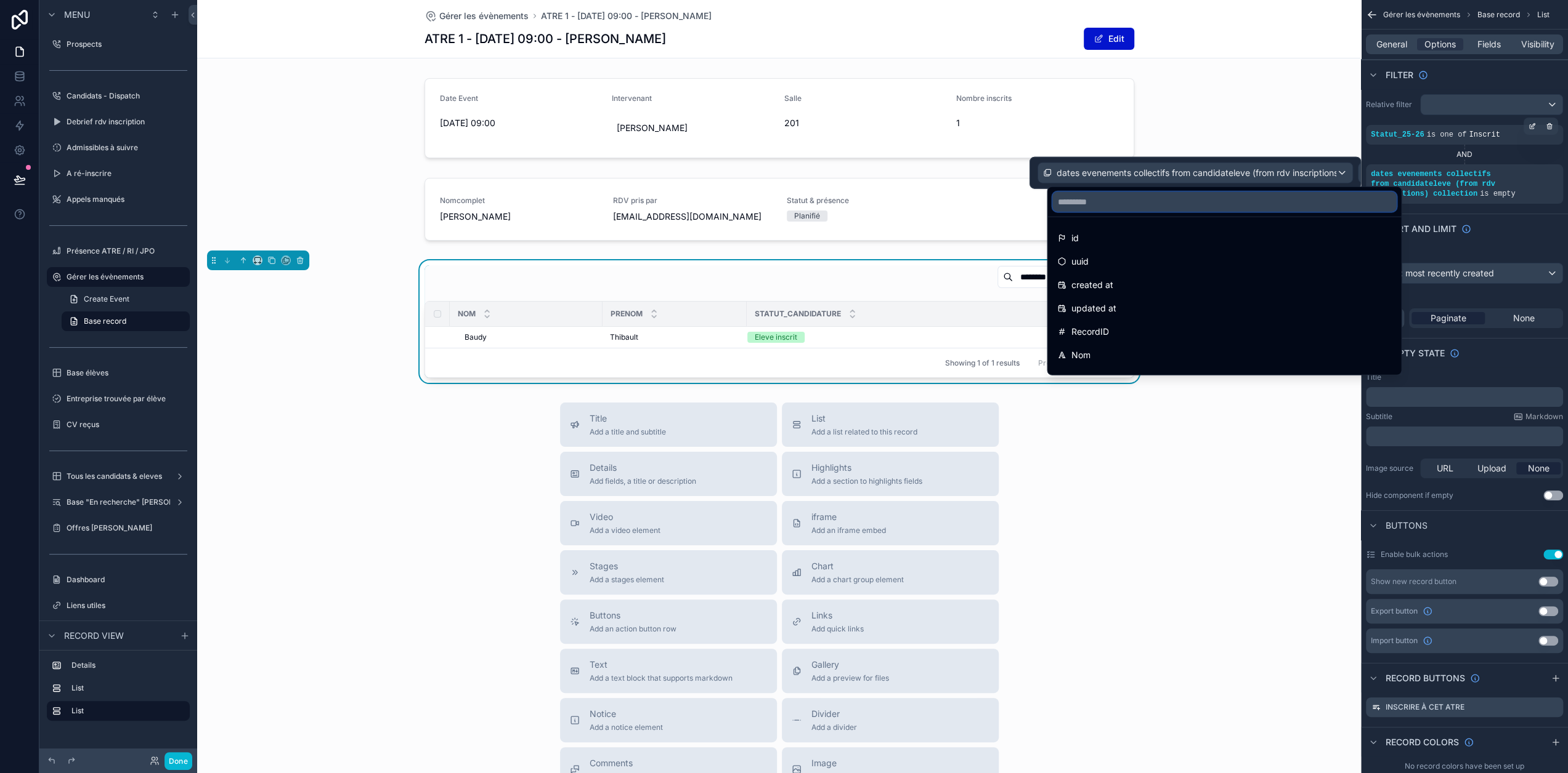
click at [1217, 197] on input "text" at bounding box center [1224, 202] width 344 height 19
click at [1415, 154] on div "AND" at bounding box center [1464, 154] width 197 height 10
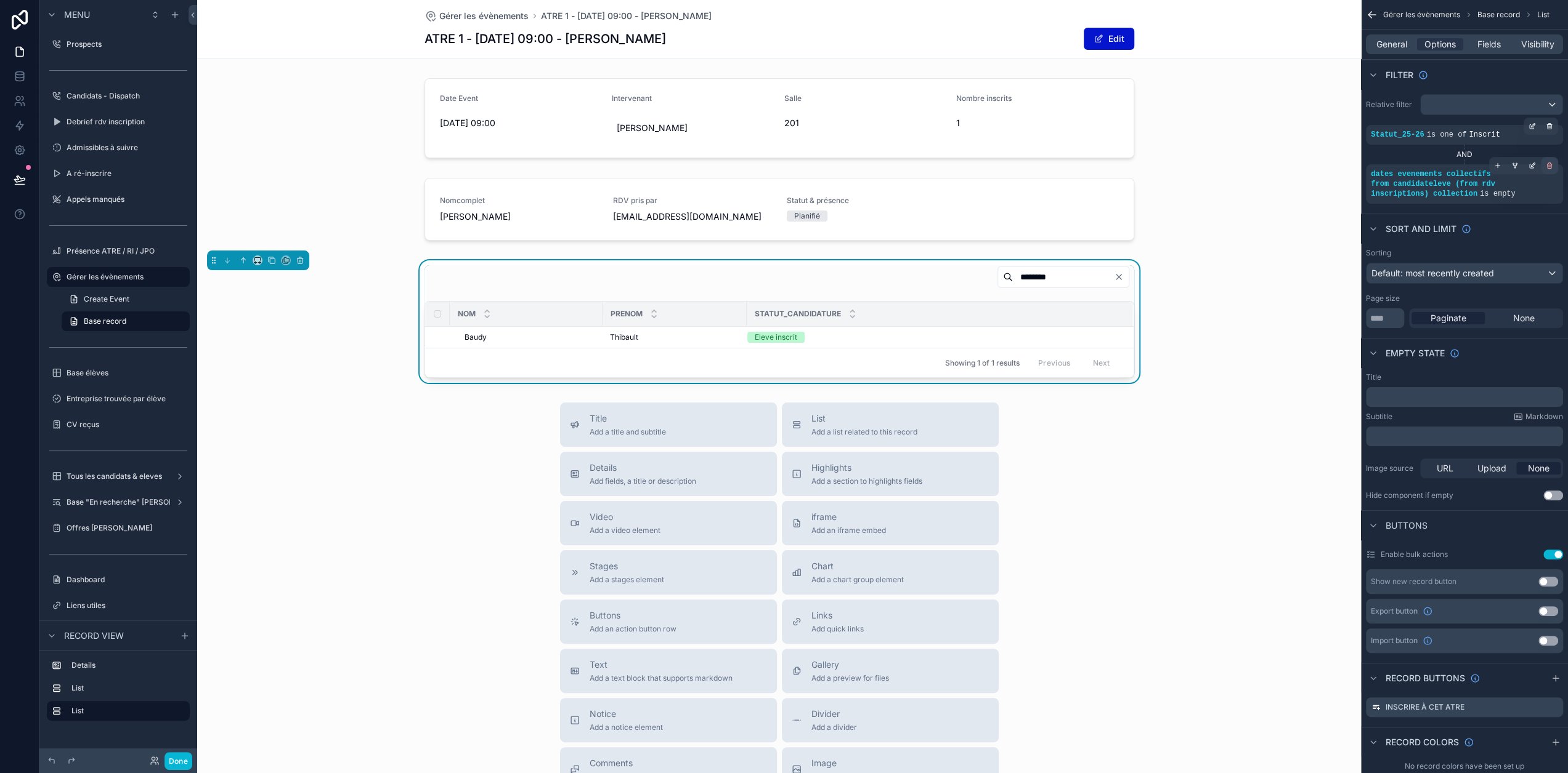
click at [1553, 165] on icon "scrollable content" at bounding box center [1549, 165] width 7 height 7
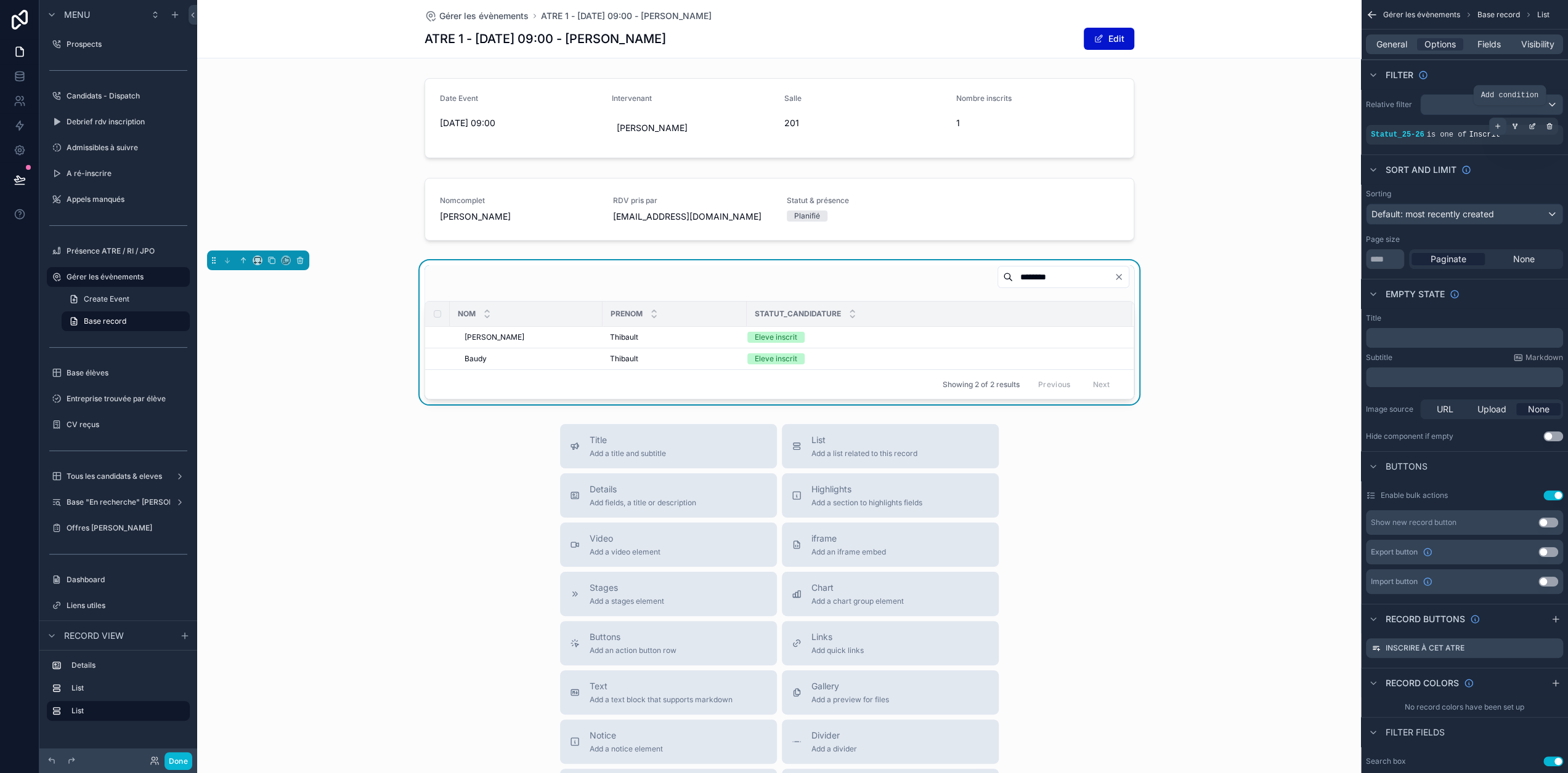
click at [1501, 122] on icon "scrollable content" at bounding box center [1497, 125] width 7 height 7
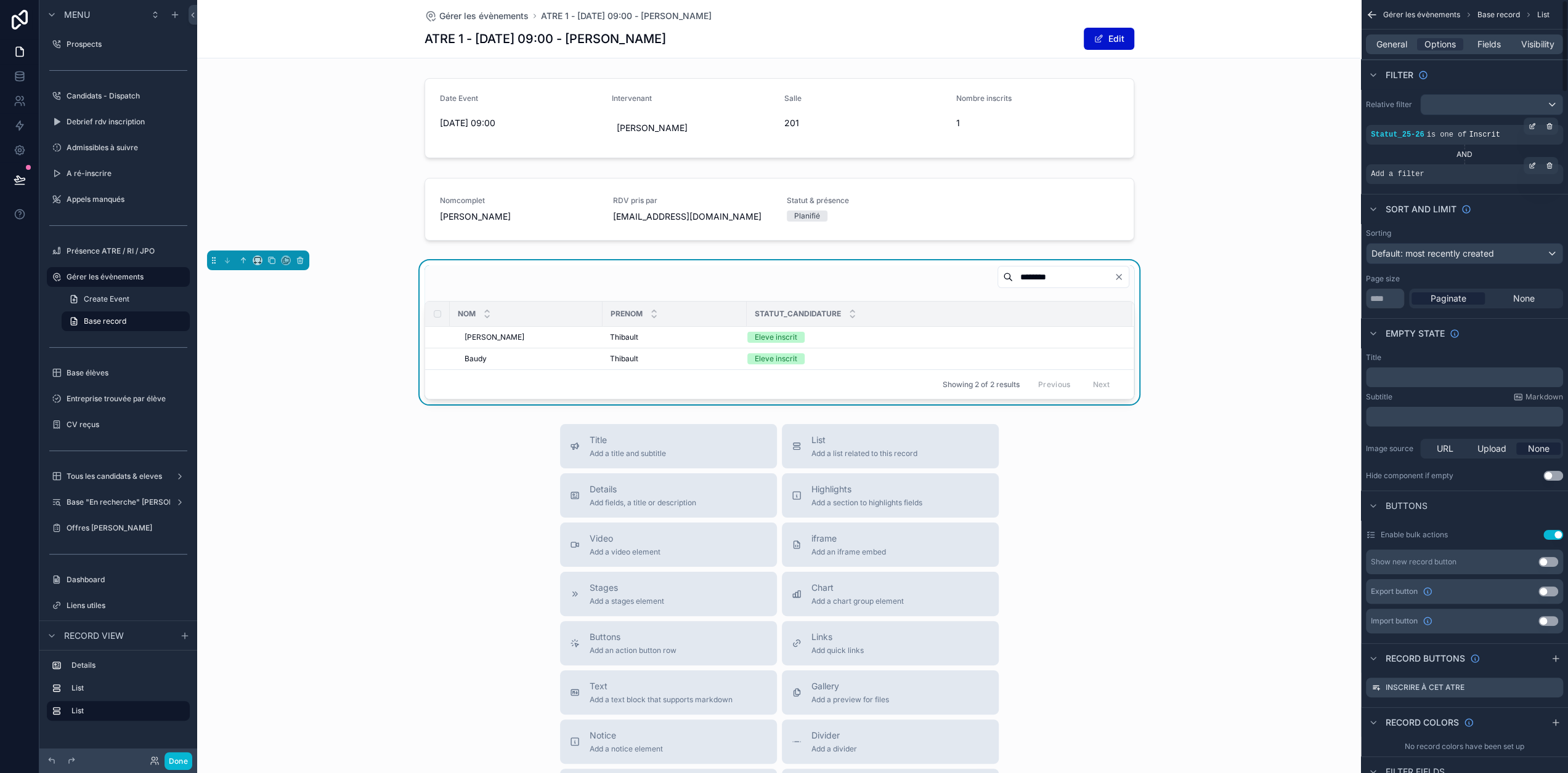
click at [1460, 170] on div "Add a filter" at bounding box center [1464, 174] width 197 height 19
click at [1535, 164] on icon "scrollable content" at bounding box center [1531, 165] width 7 height 7
click at [1250, 156] on span "Select a field" at bounding box center [1240, 155] width 52 height 10
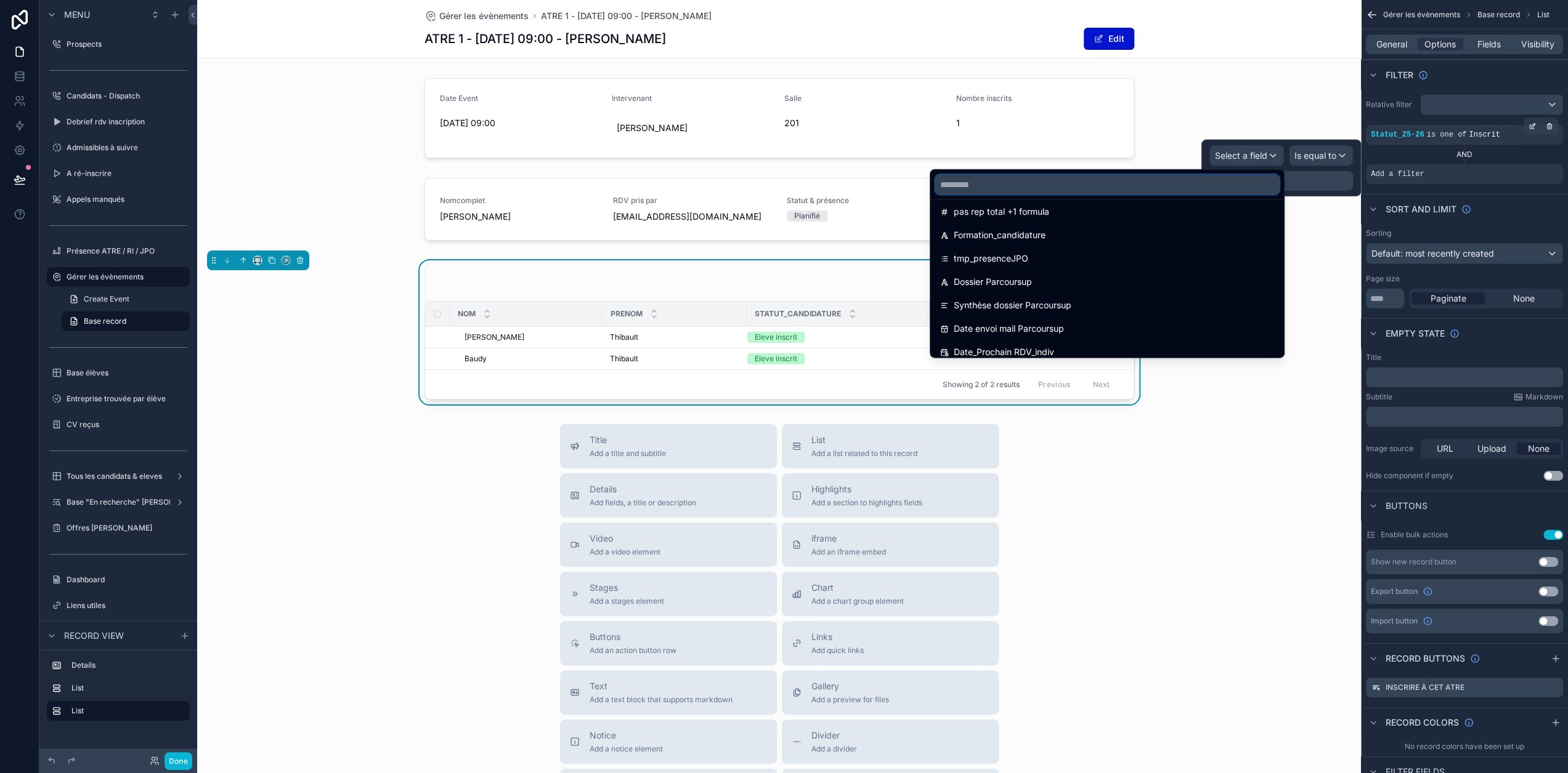
click at [1165, 180] on input "text" at bounding box center [1106, 184] width 344 height 19
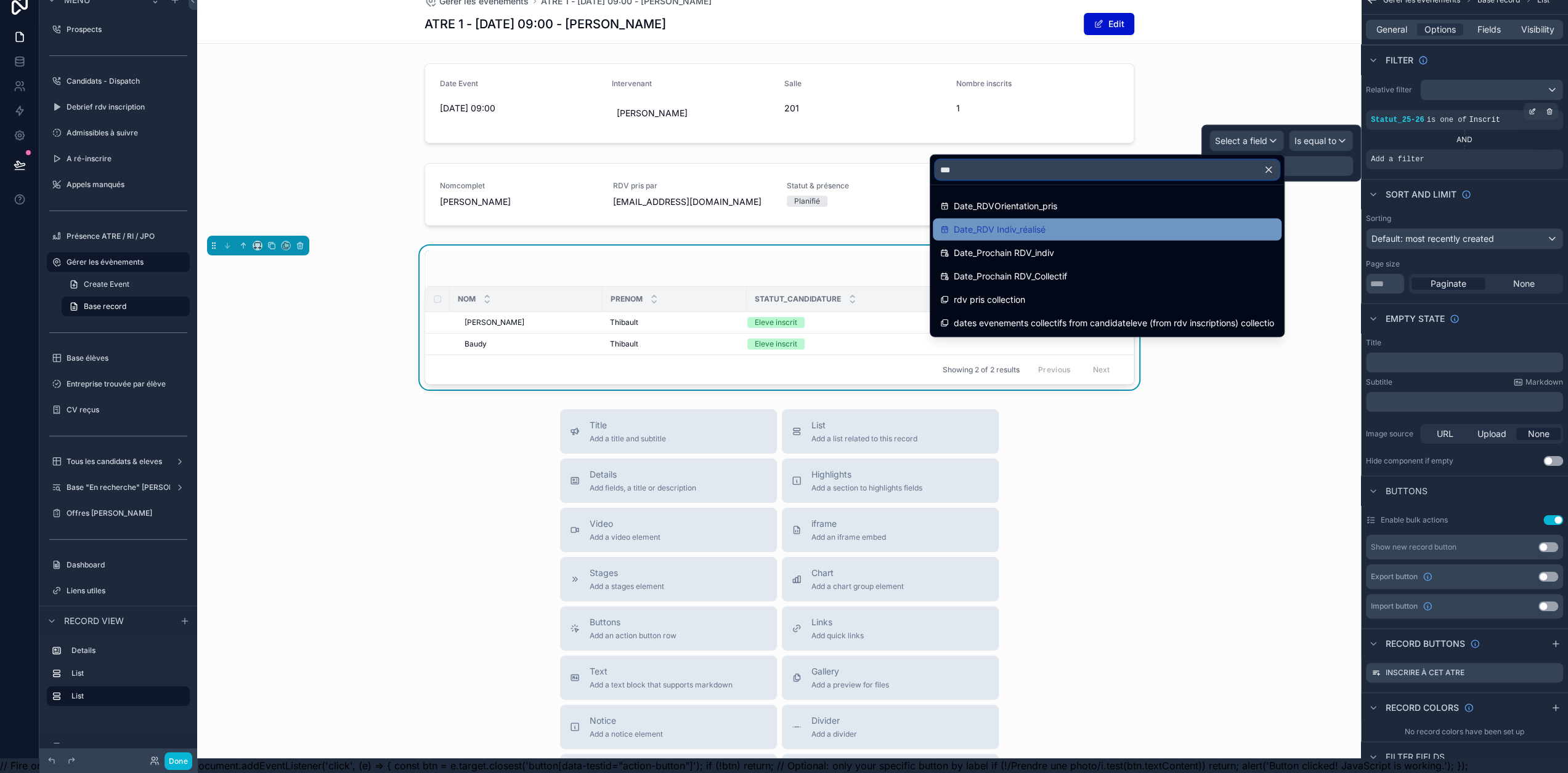
scroll to position [24, 0]
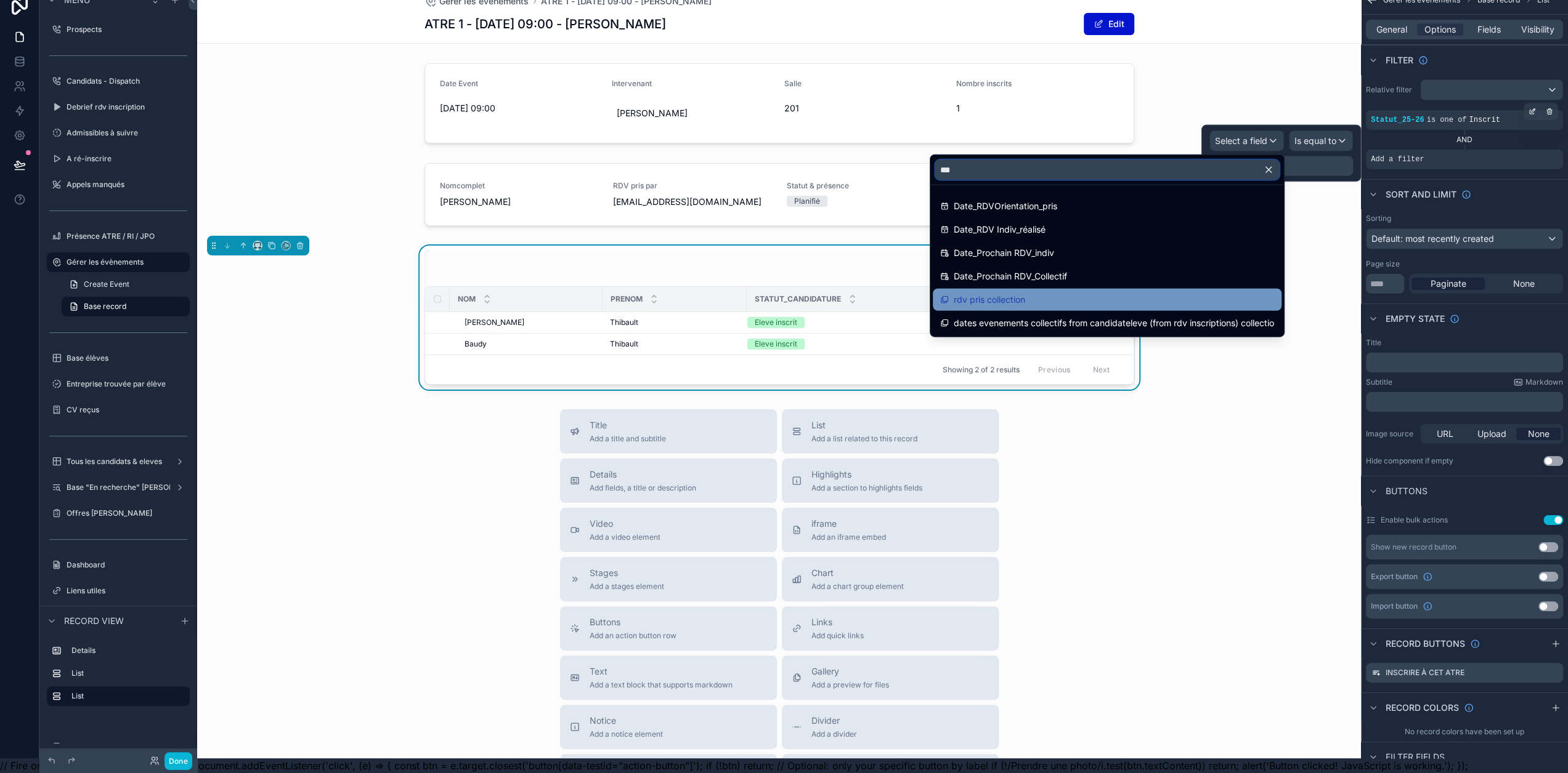
type input "***"
click at [1059, 293] on div "rdv pris collection" at bounding box center [1107, 300] width 334 height 15
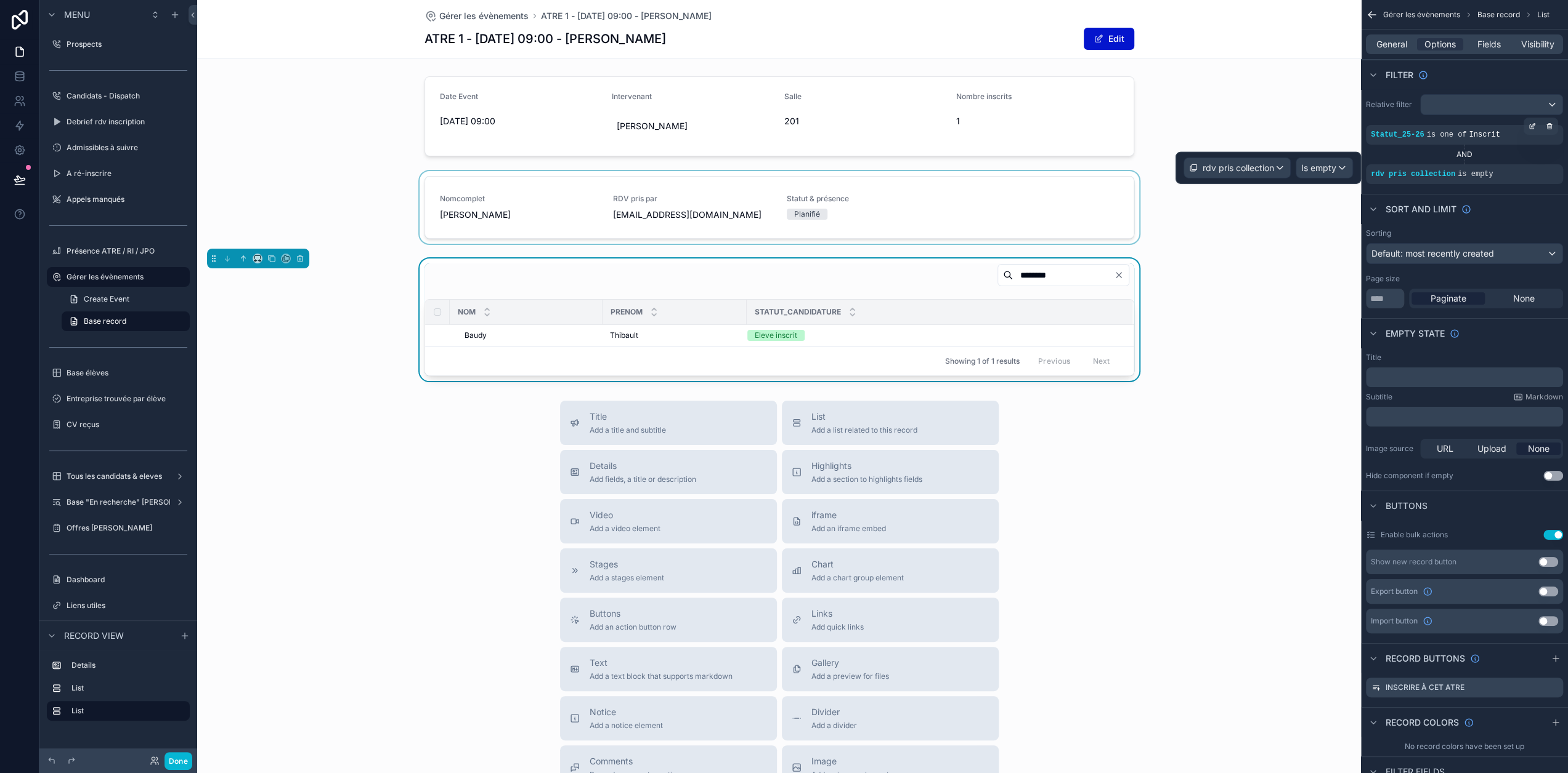
scroll to position [2, 0]
click at [1332, 167] on span "Is empty" at bounding box center [1318, 168] width 35 height 12
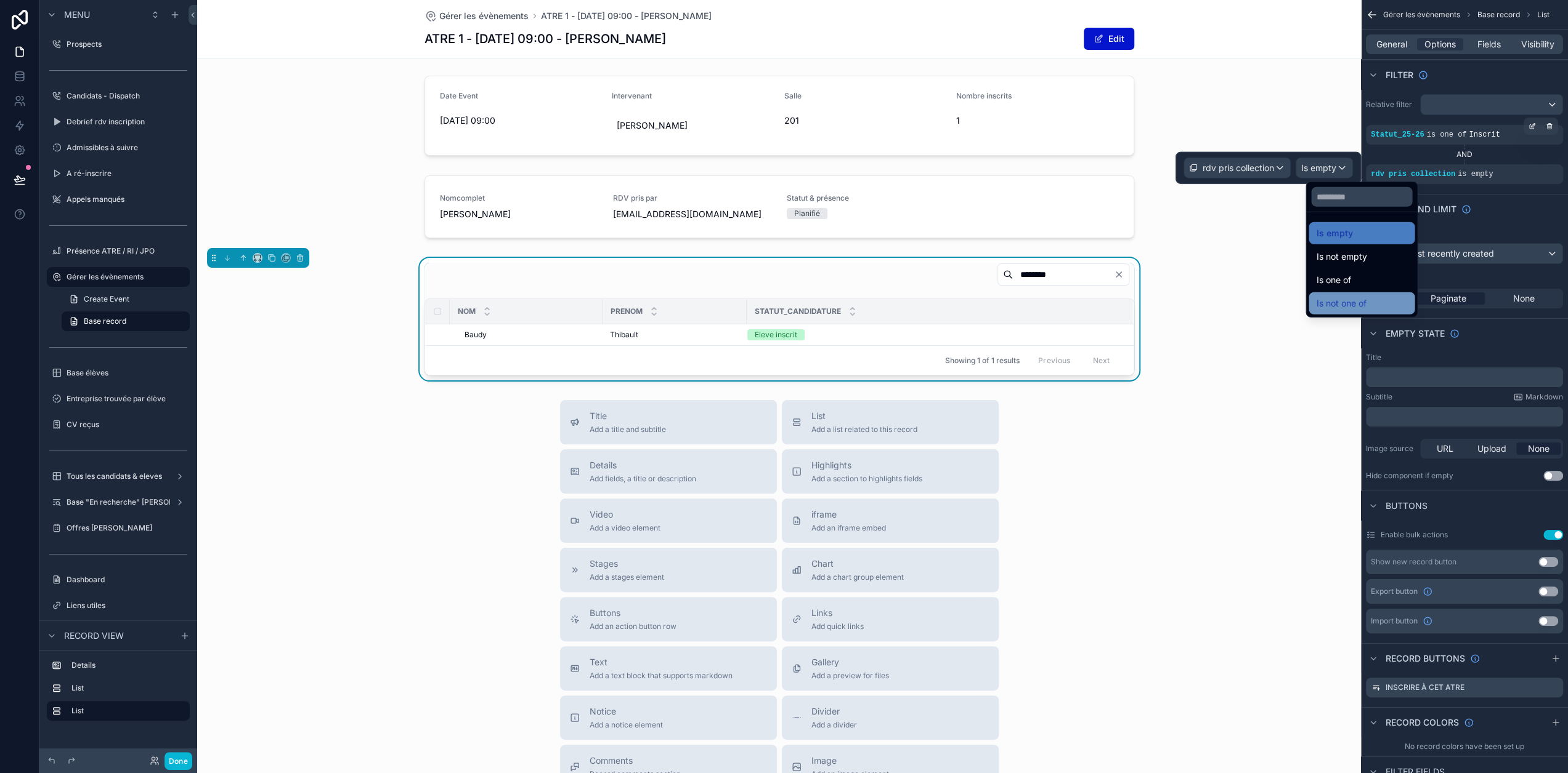
click at [1334, 302] on span "Is not one of" at bounding box center [1341, 303] width 50 height 15
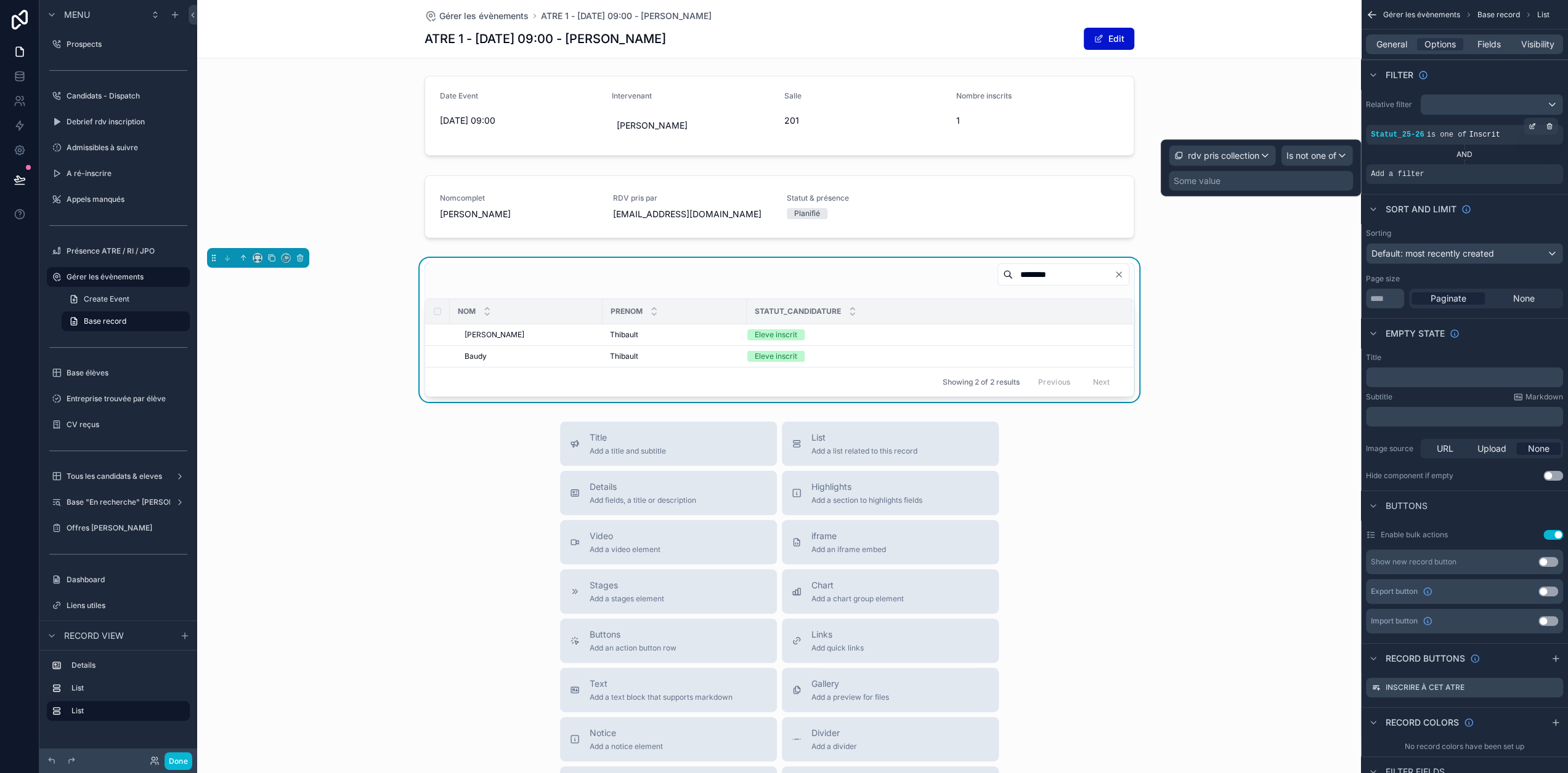
click at [1233, 177] on div "Some value" at bounding box center [1260, 181] width 184 height 19
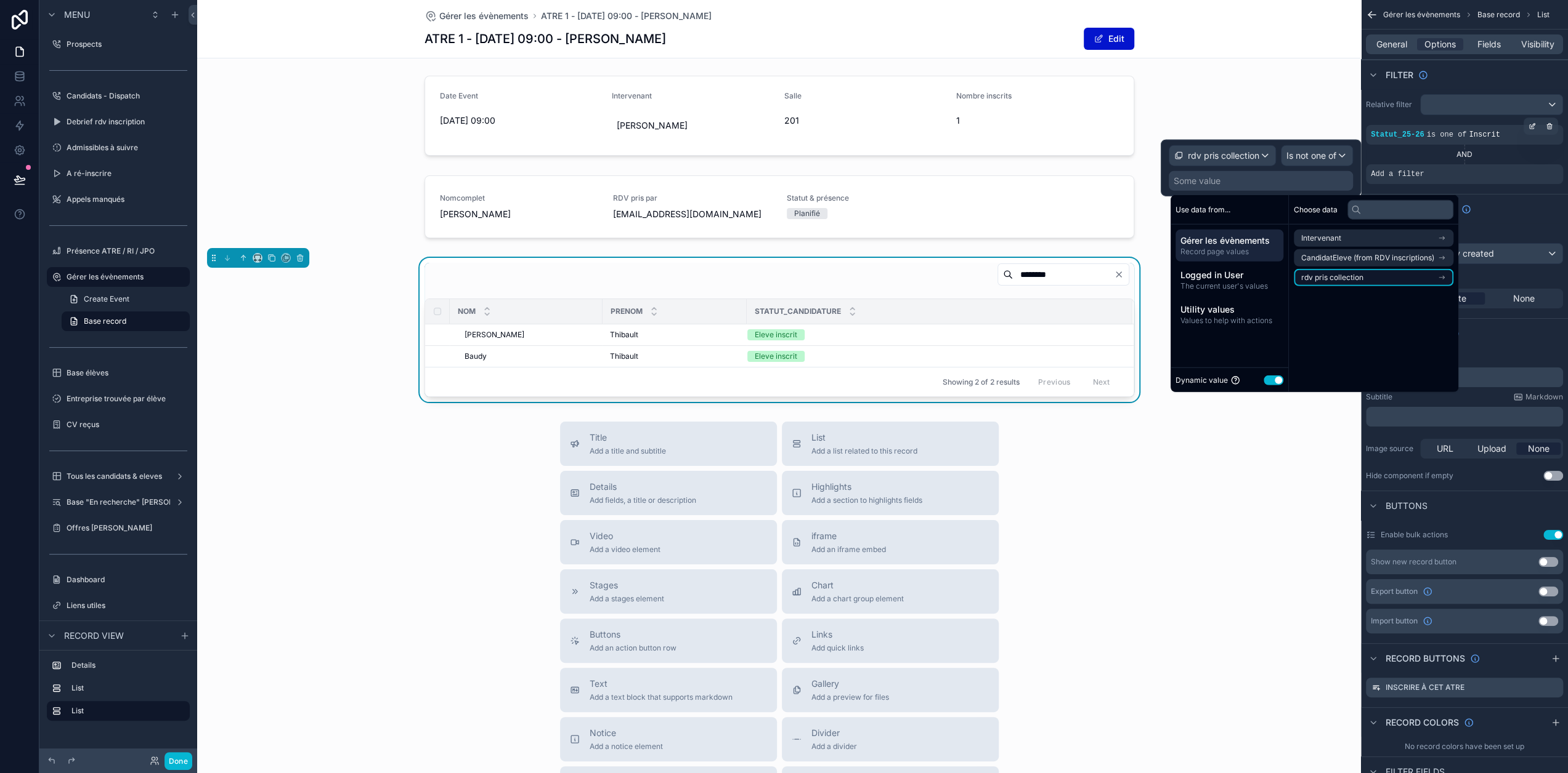
click at [1326, 277] on span "rdv pris collection" at bounding box center [1332, 277] width 62 height 10
click at [1233, 305] on span "Utility values" at bounding box center [1229, 310] width 98 height 12
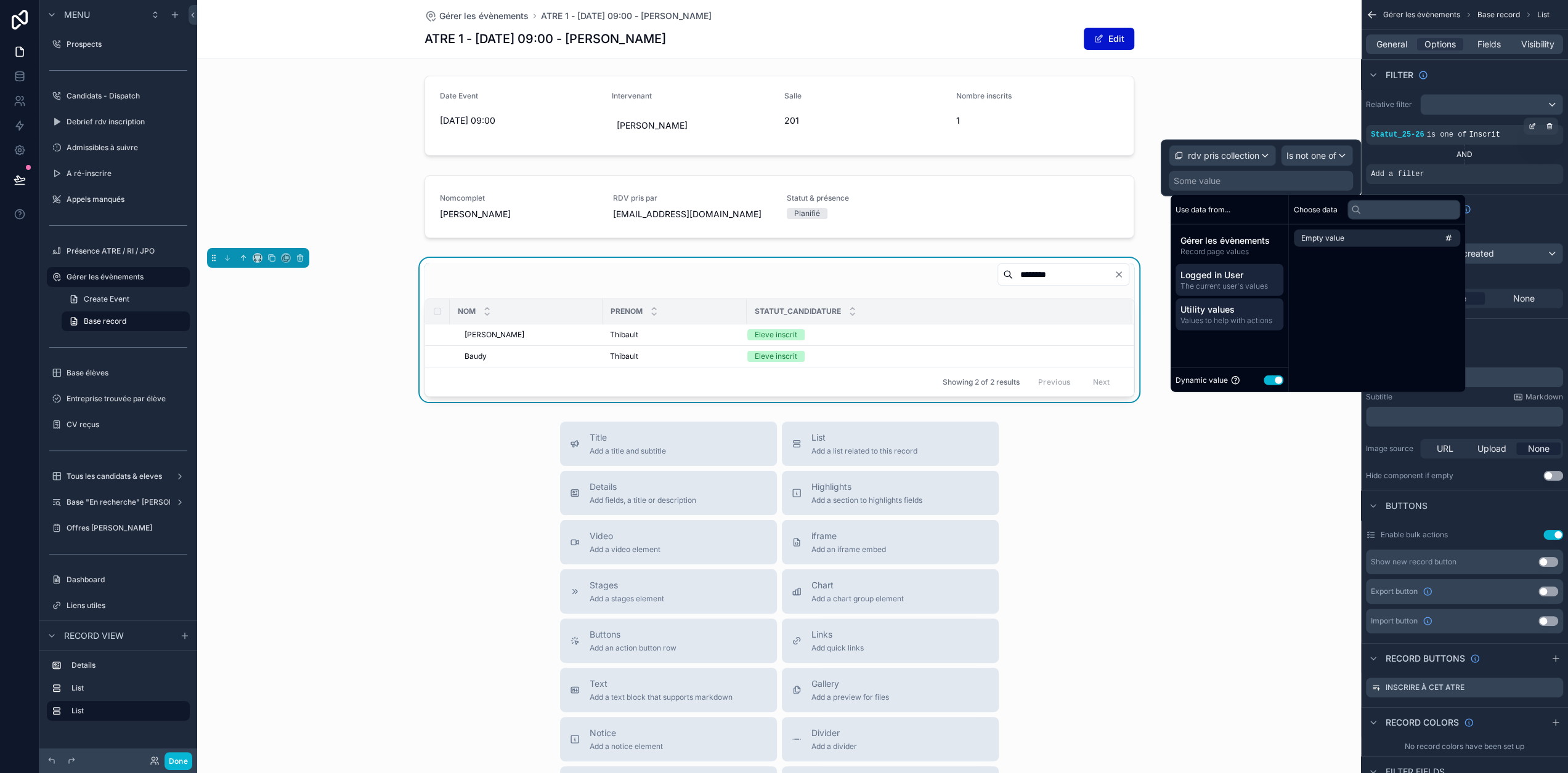
click at [1243, 281] on span "The current user's values" at bounding box center [1229, 286] width 98 height 10
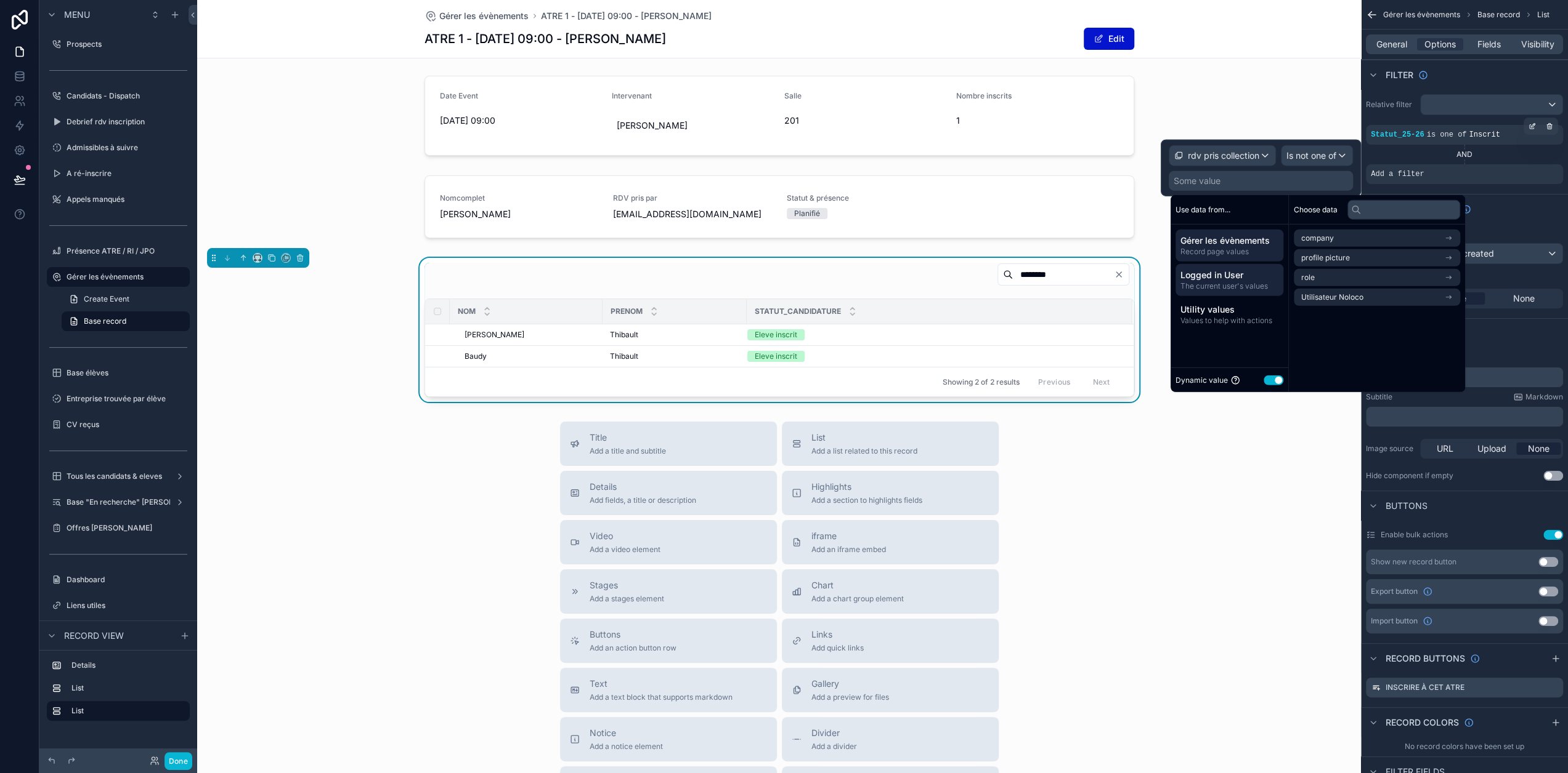
click at [1253, 251] on span "Record page values" at bounding box center [1229, 251] width 98 height 10
click at [1320, 277] on span "rdv pris collection" at bounding box center [1332, 277] width 62 height 10
click at [1338, 260] on li "id (list)" at bounding box center [1377, 260] width 167 height 17
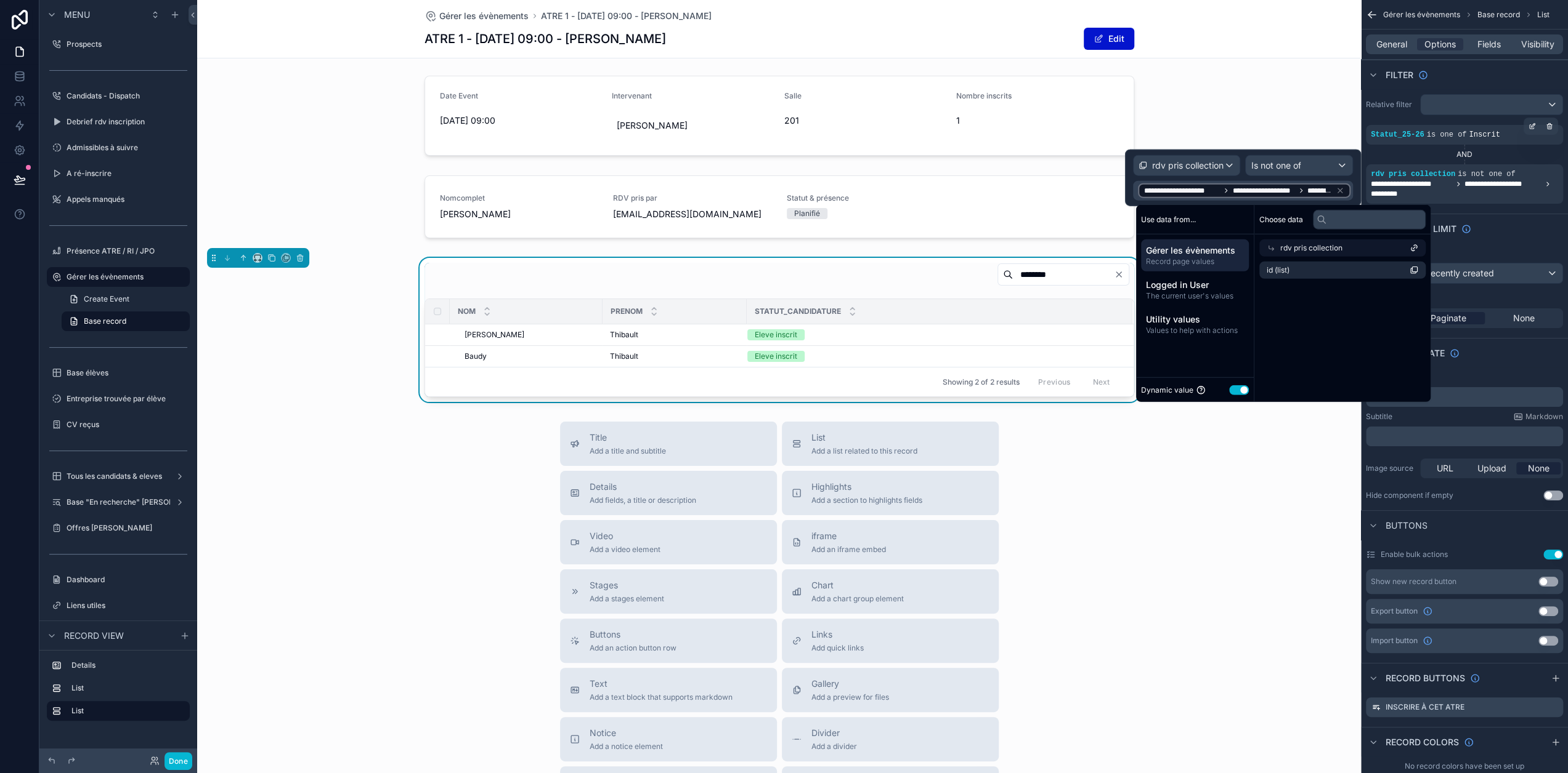
click at [1285, 457] on div "Title Add a title and subtitle List Add a list related to this record Details A…" at bounding box center [779, 641] width 1164 height 438
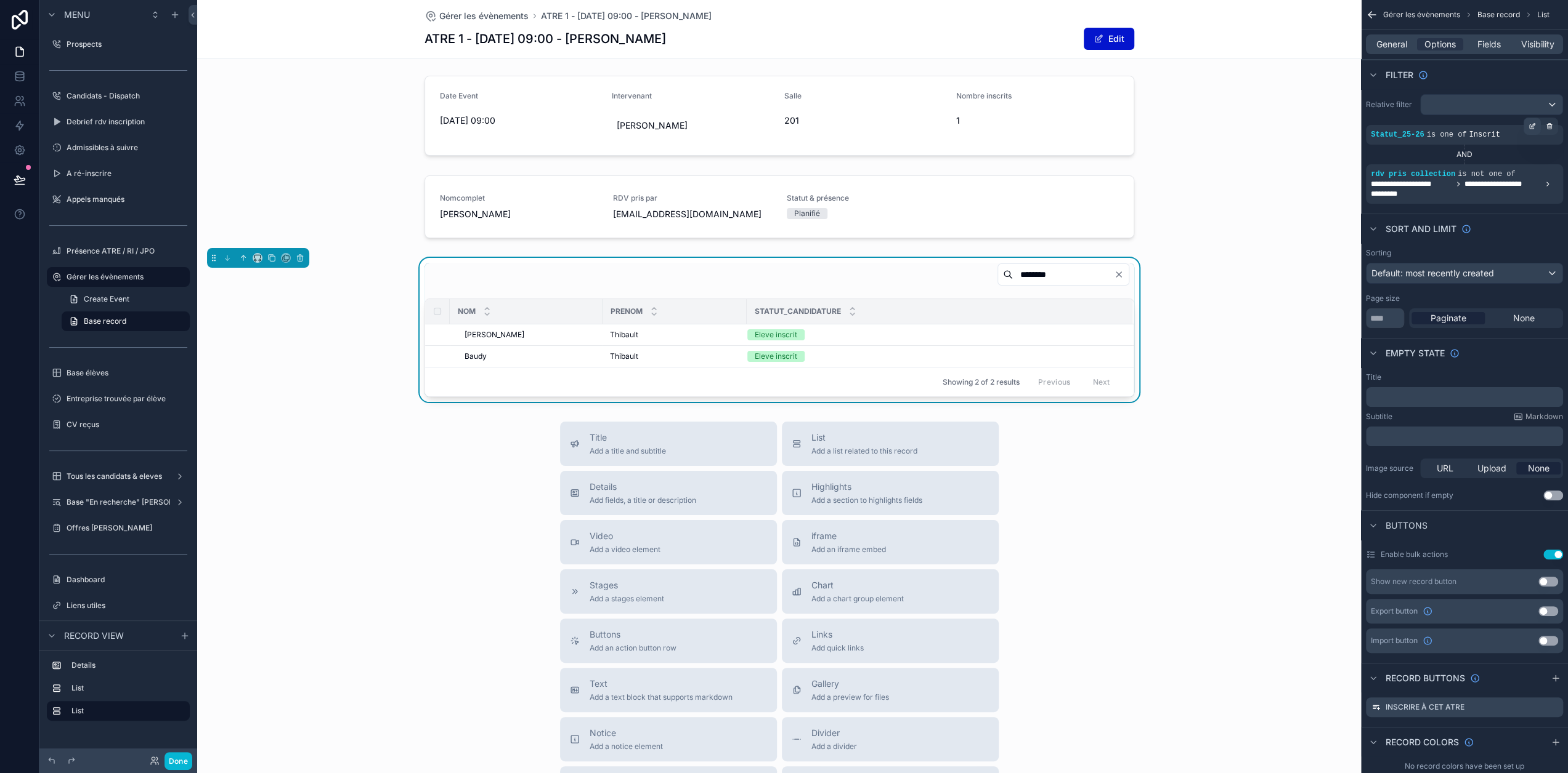
click at [1535, 128] on icon "scrollable content" at bounding box center [1531, 125] width 7 height 7
click at [1331, 120] on span "Is one of" at bounding box center [1319, 116] width 34 height 12
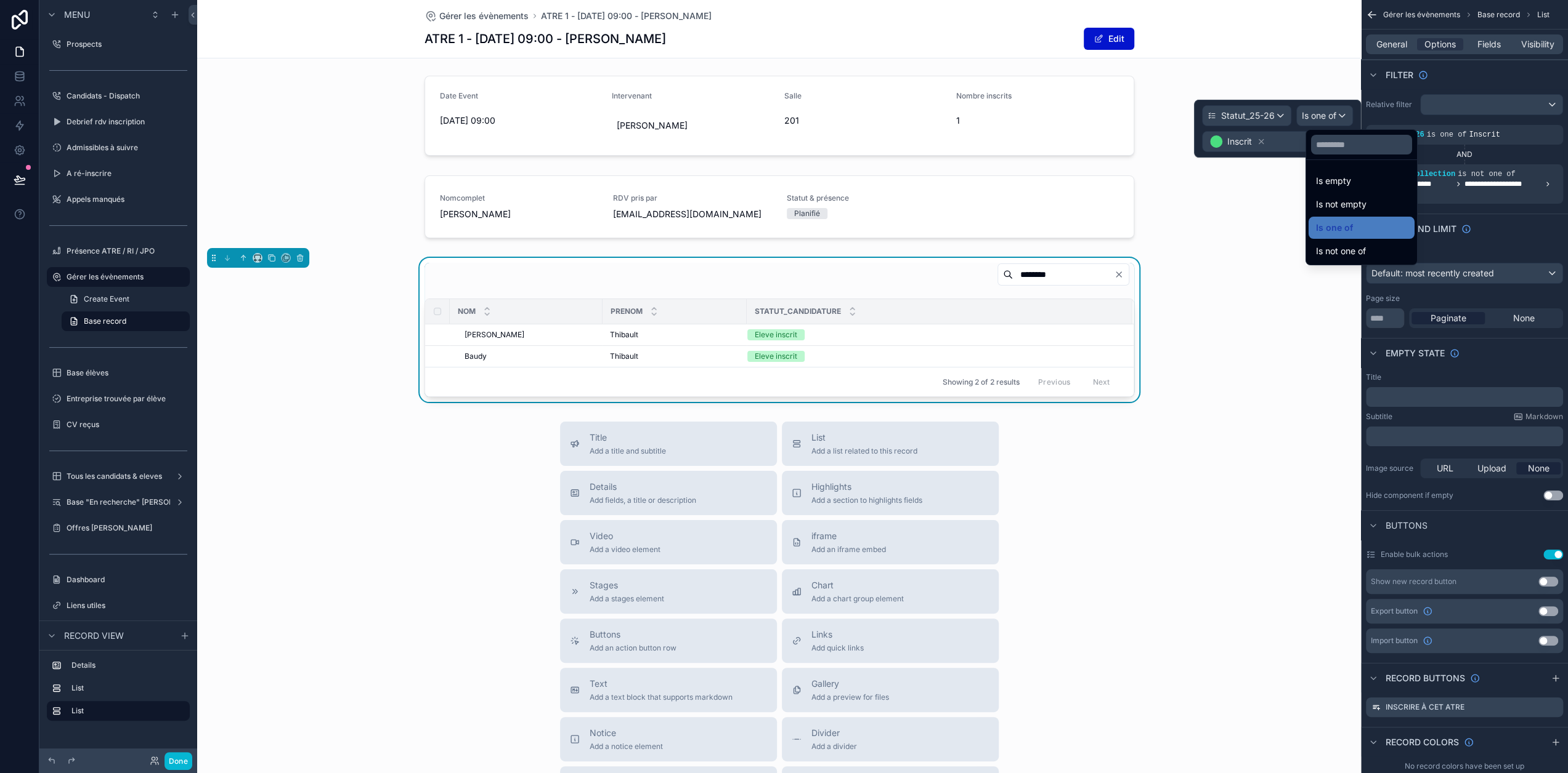
click at [1282, 135] on div at bounding box center [1277, 128] width 167 height 58
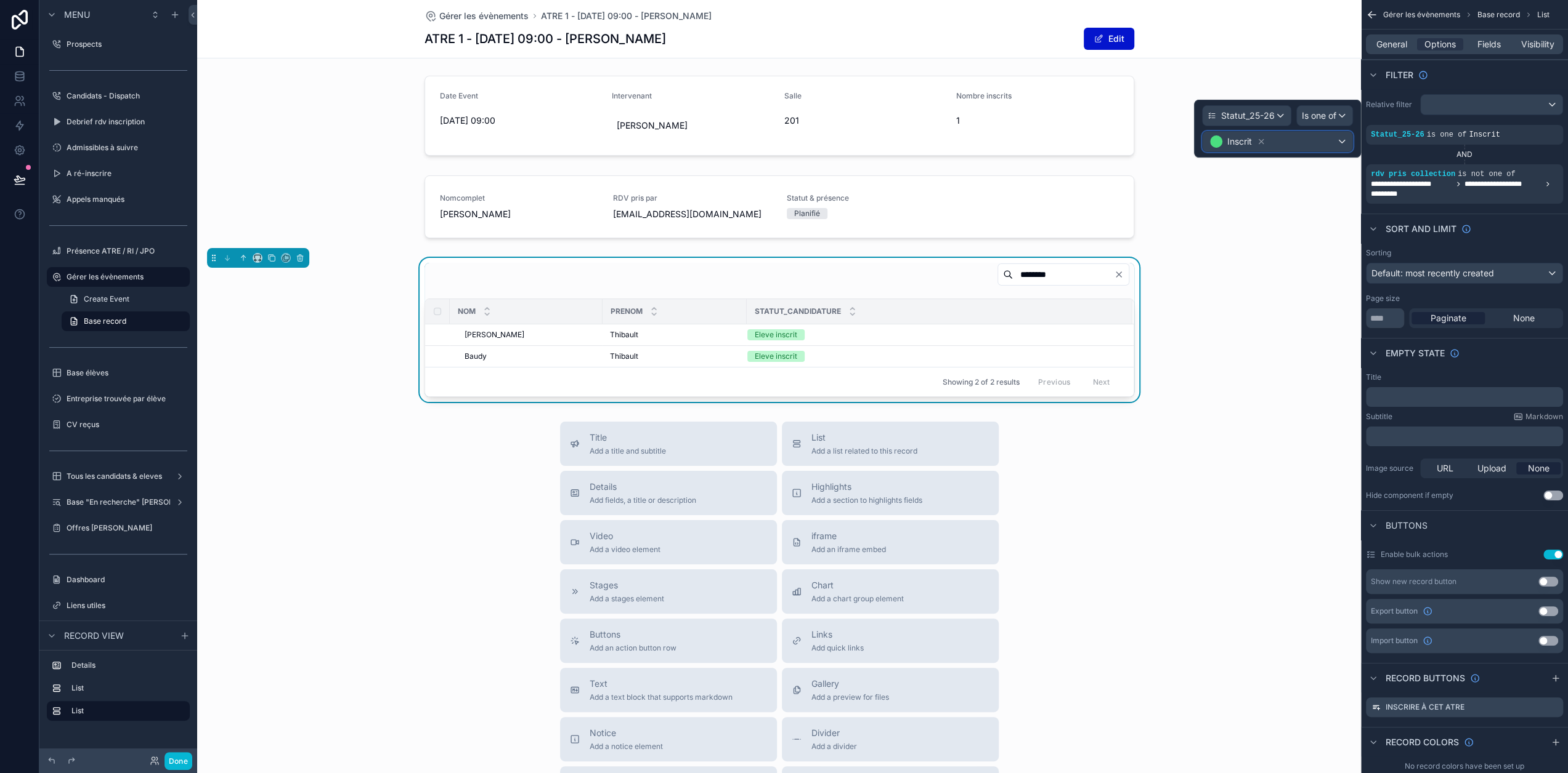
click at [1291, 139] on div "Inscrit" at bounding box center [1277, 141] width 150 height 19
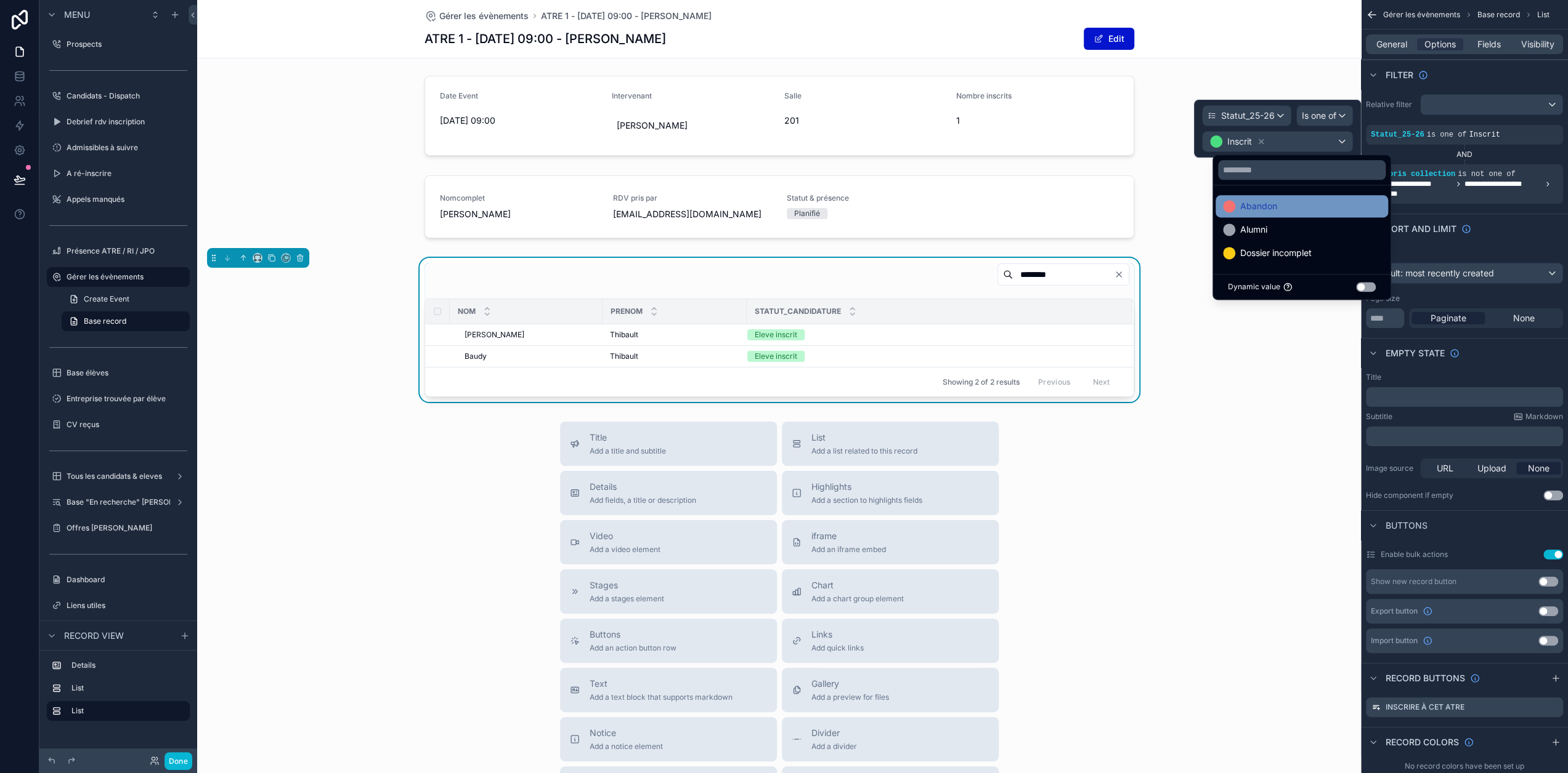
click at [1271, 202] on span "Abandon" at bounding box center [1258, 206] width 37 height 15
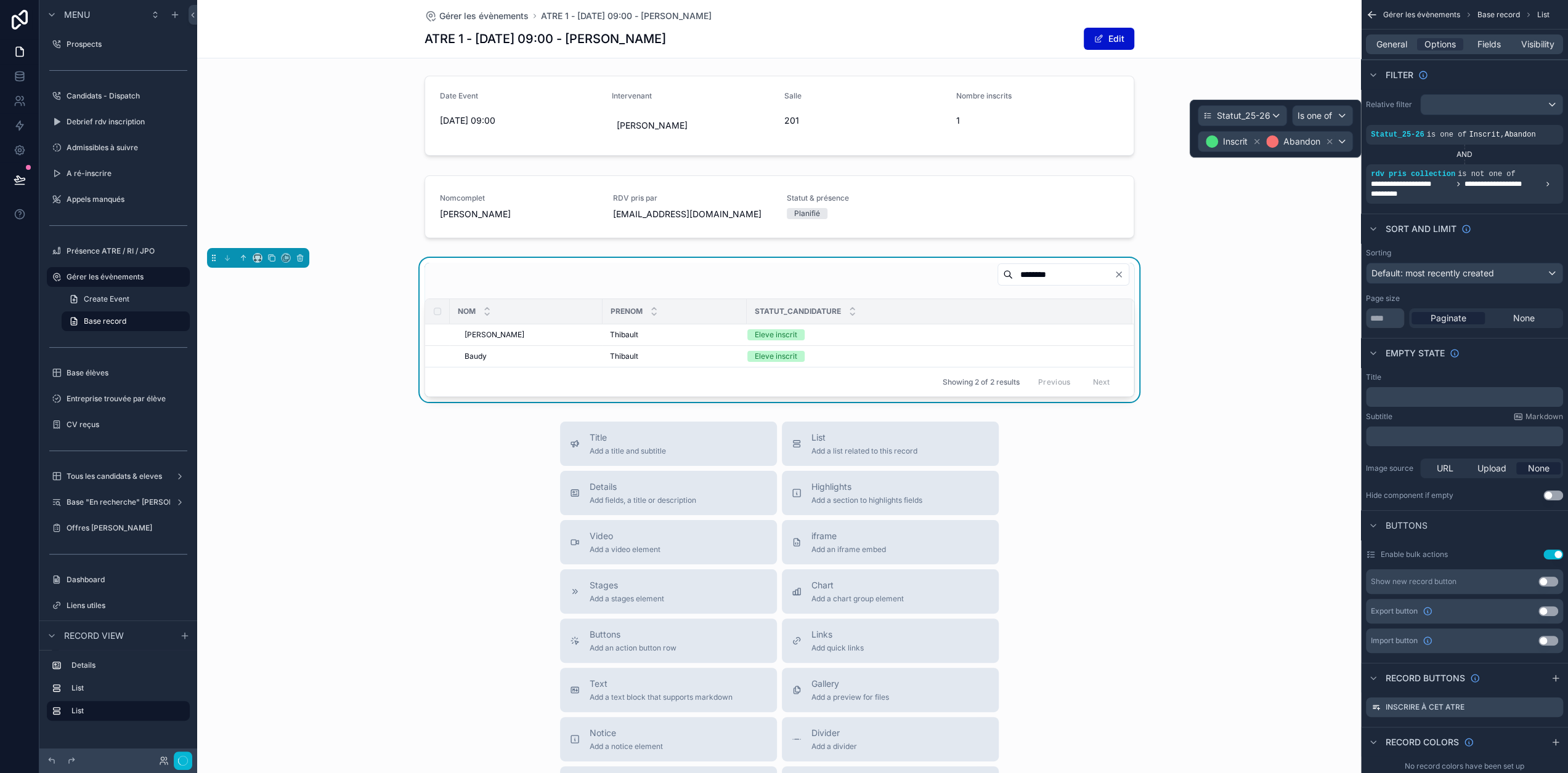
click at [1251, 302] on div "******** Nom Prenom Statut_candidature Avini Avini Avini Avini Thibault Thibaul…" at bounding box center [779, 329] width 1164 height 144
click at [181, 762] on button "Done" at bounding box center [178, 761] width 28 height 18
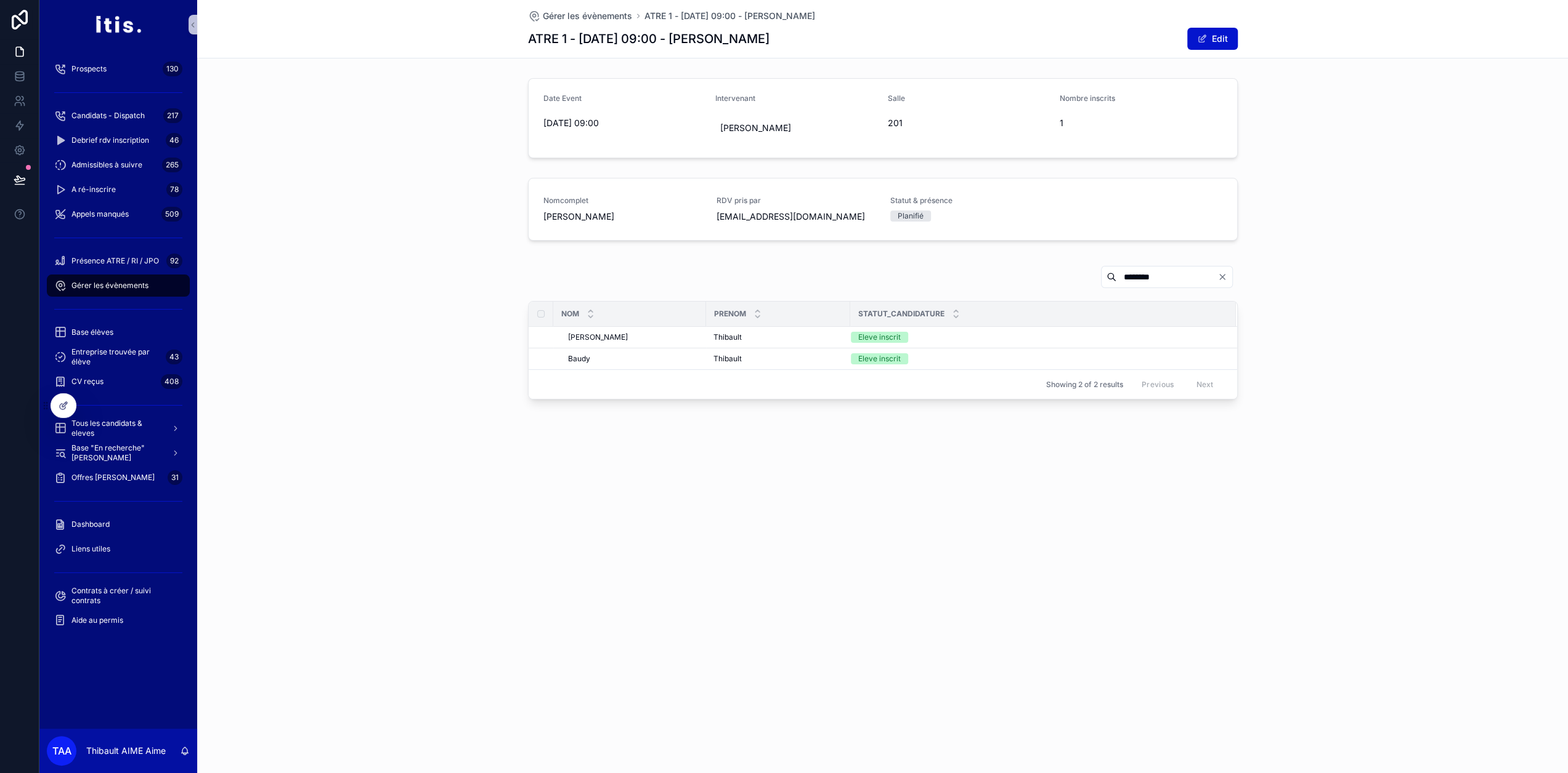
scroll to position [0, 0]
click at [1175, 209] on span "Annuler l'inscription" at bounding box center [1189, 212] width 70 height 10
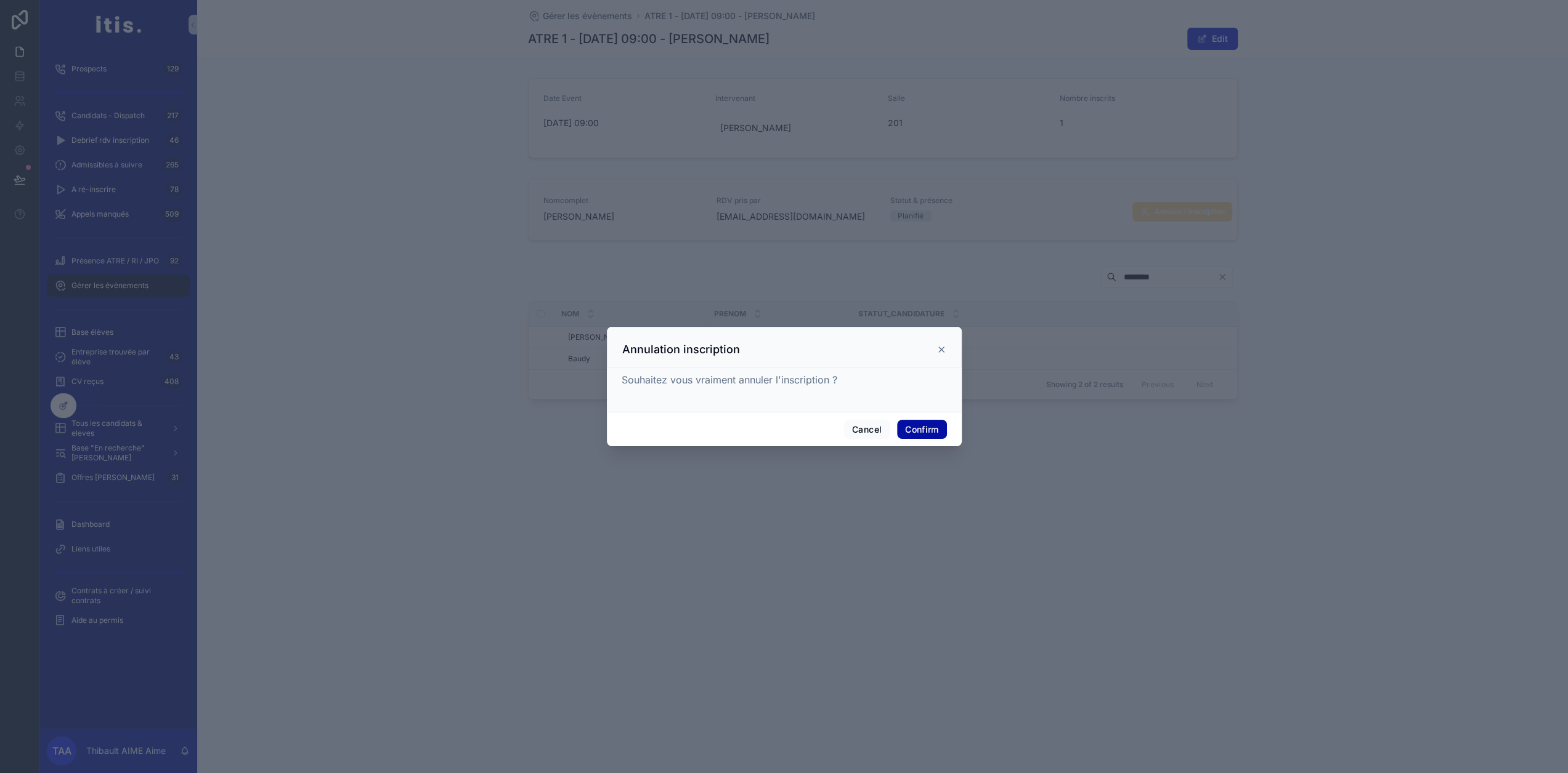
click at [921, 434] on button "Confirm" at bounding box center [921, 429] width 49 height 19
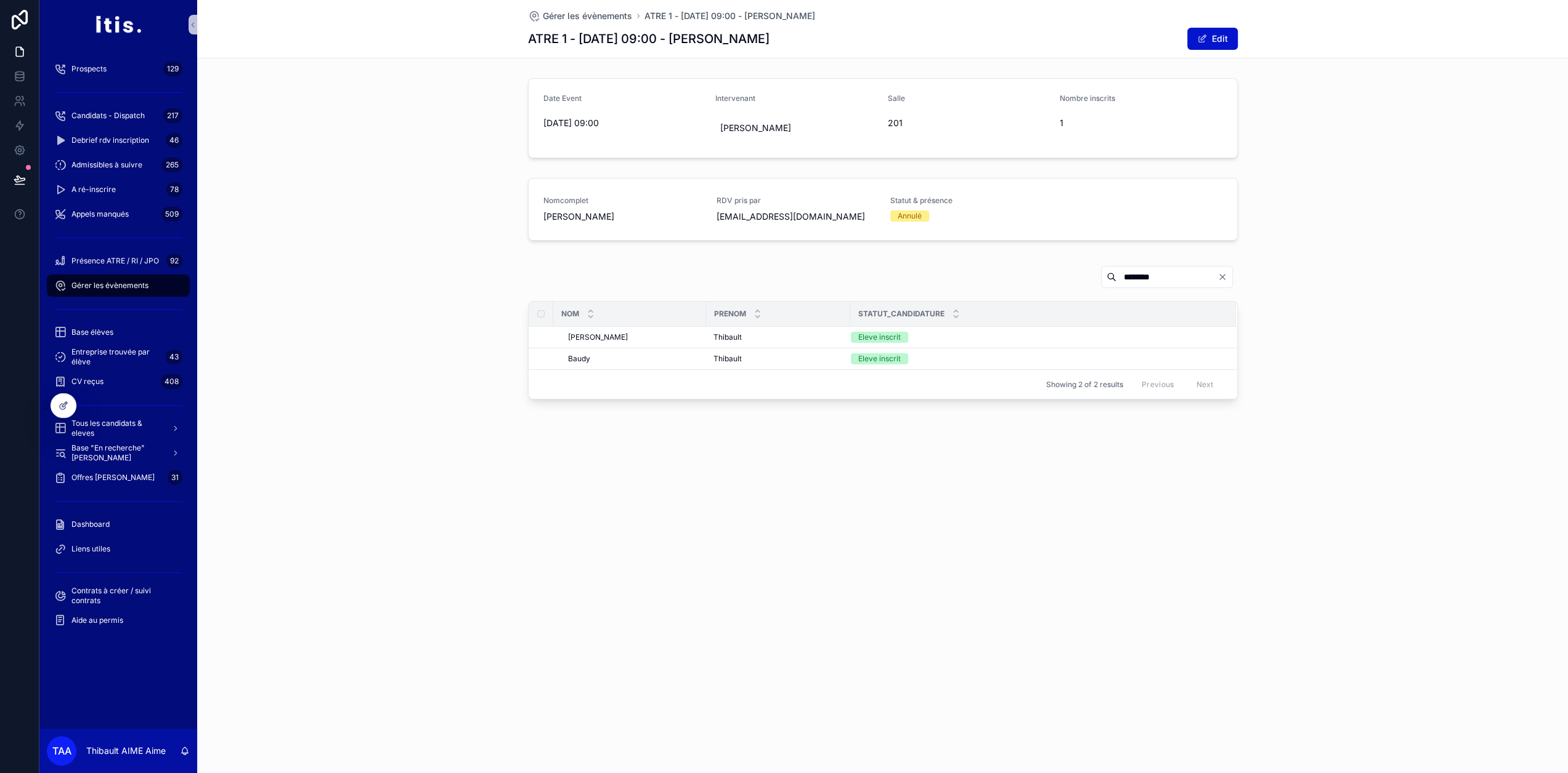
click at [980, 274] on div "********" at bounding box center [883, 279] width 710 height 28
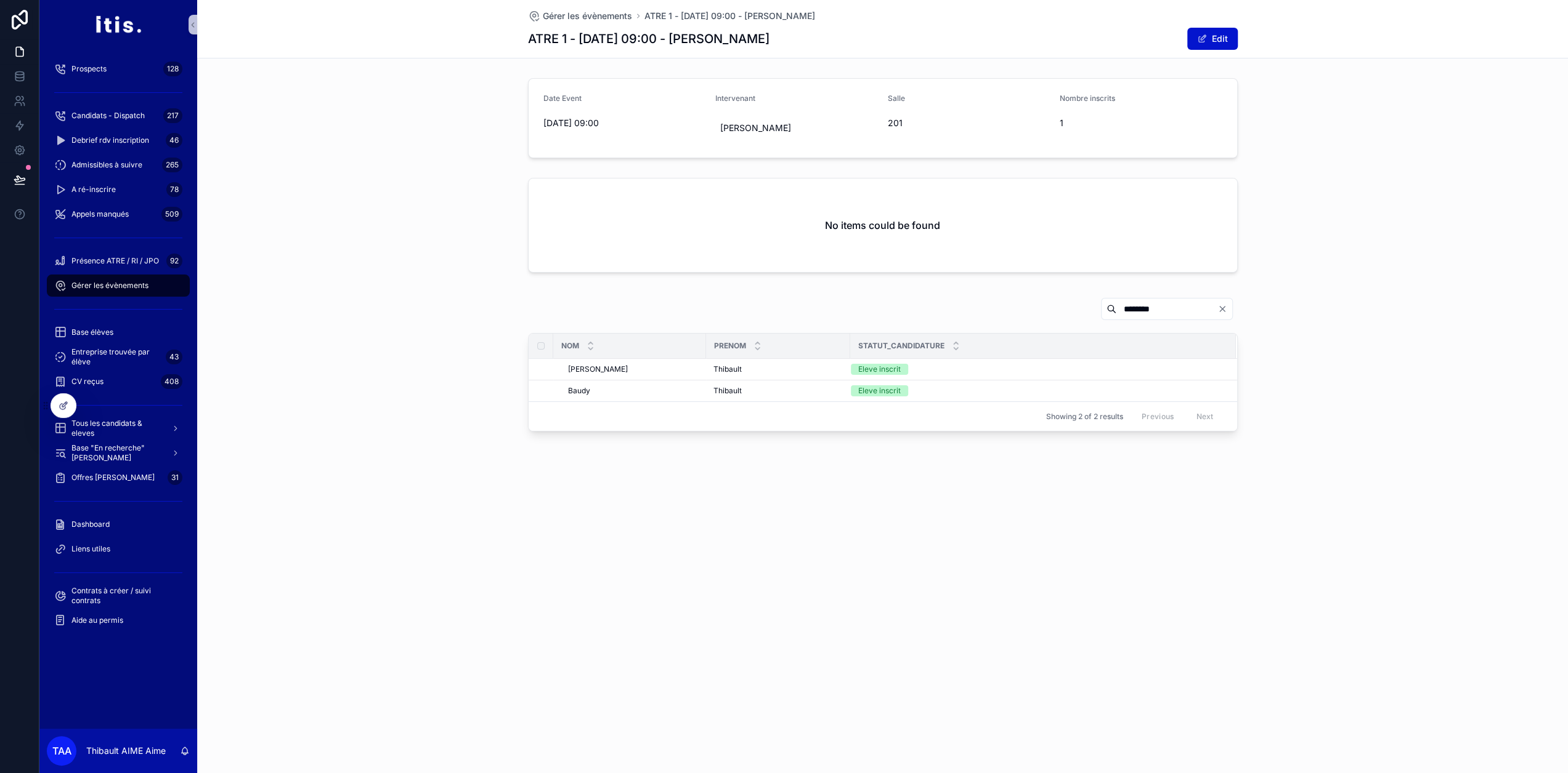
click at [1227, 307] on icon "Clear" at bounding box center [1222, 309] width 10 height 10
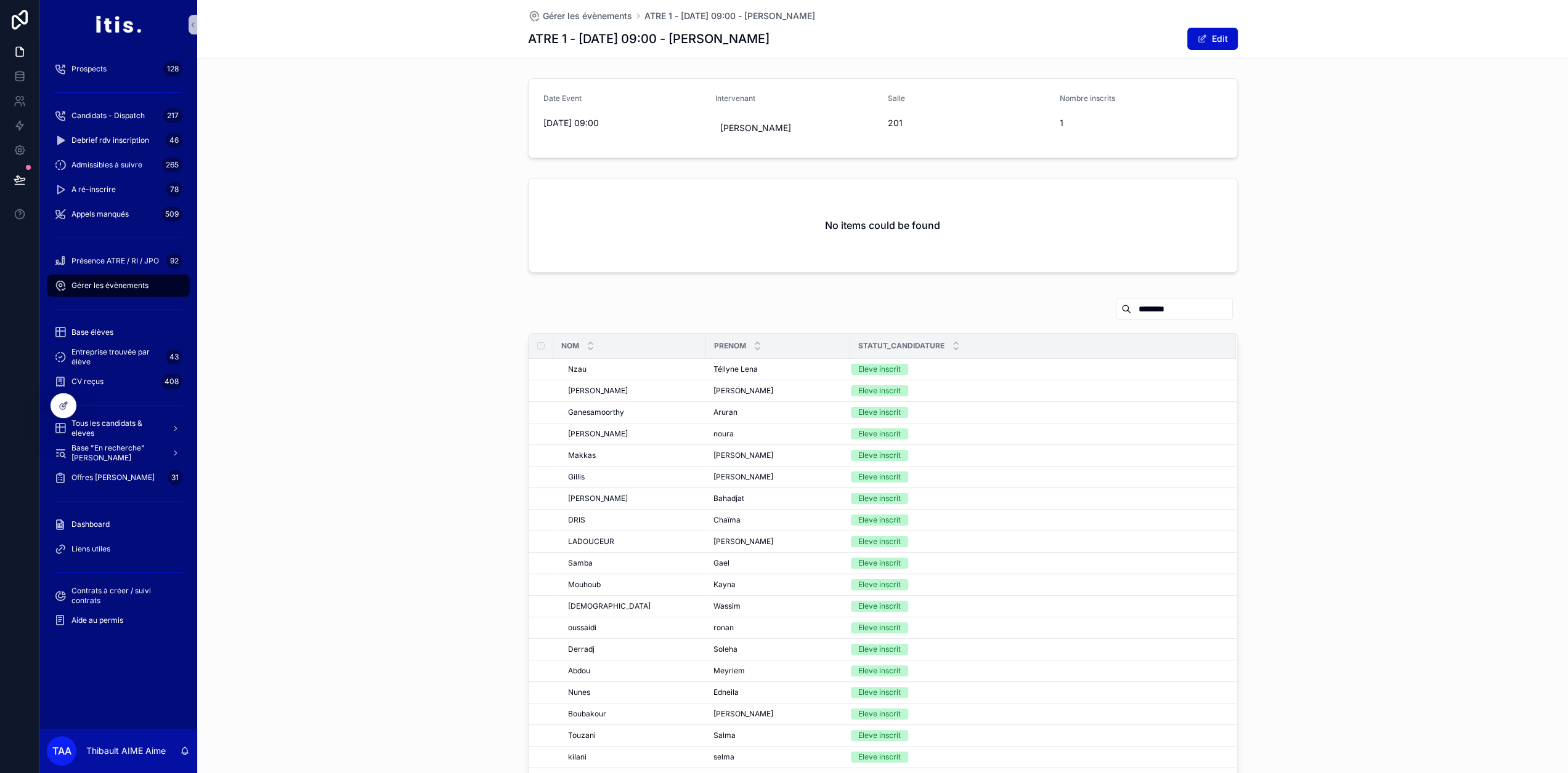
click at [1166, 308] on input "********" at bounding box center [1182, 309] width 101 height 17
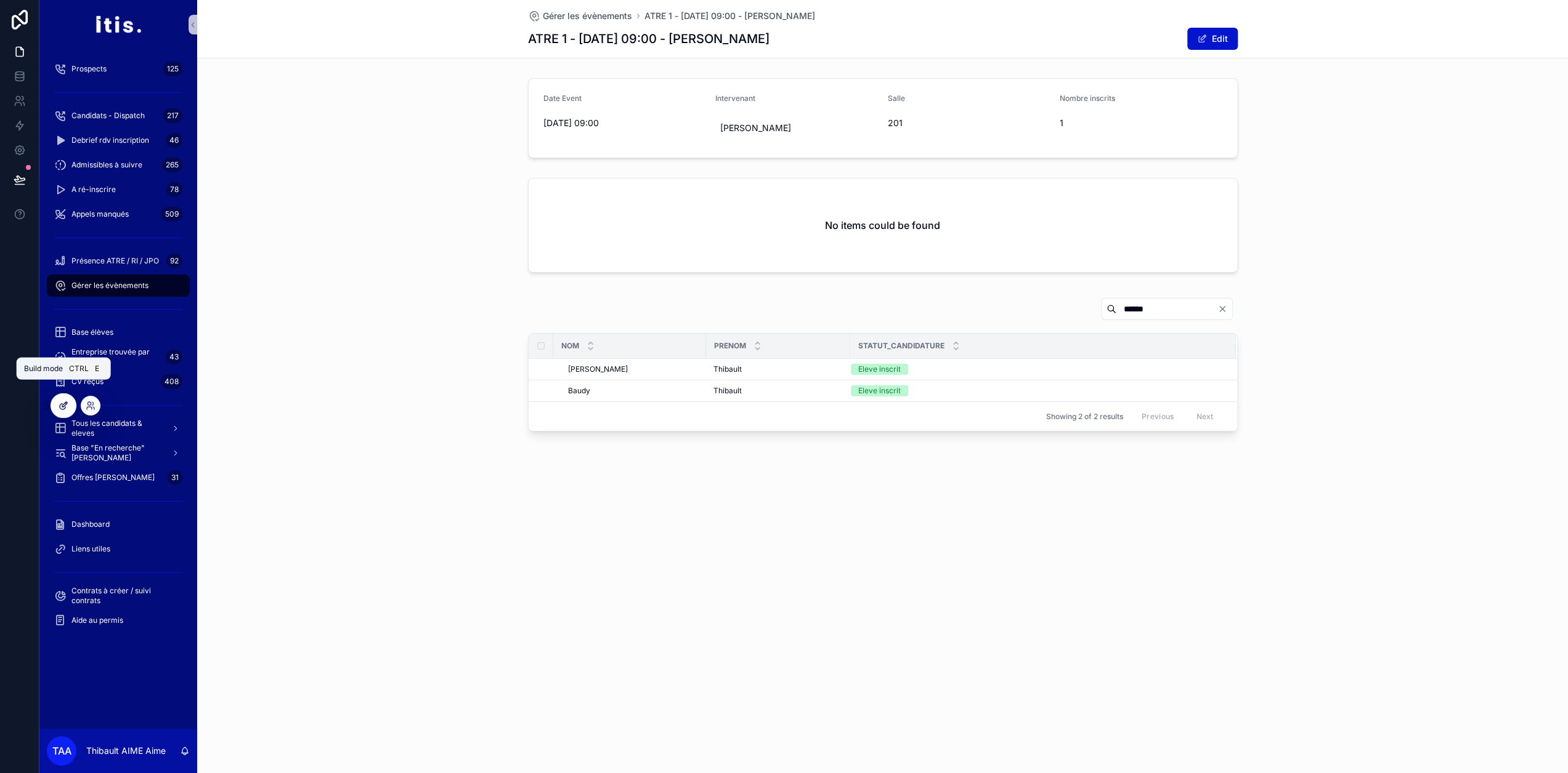
type input "******"
click at [66, 410] on div at bounding box center [64, 406] width 25 height 23
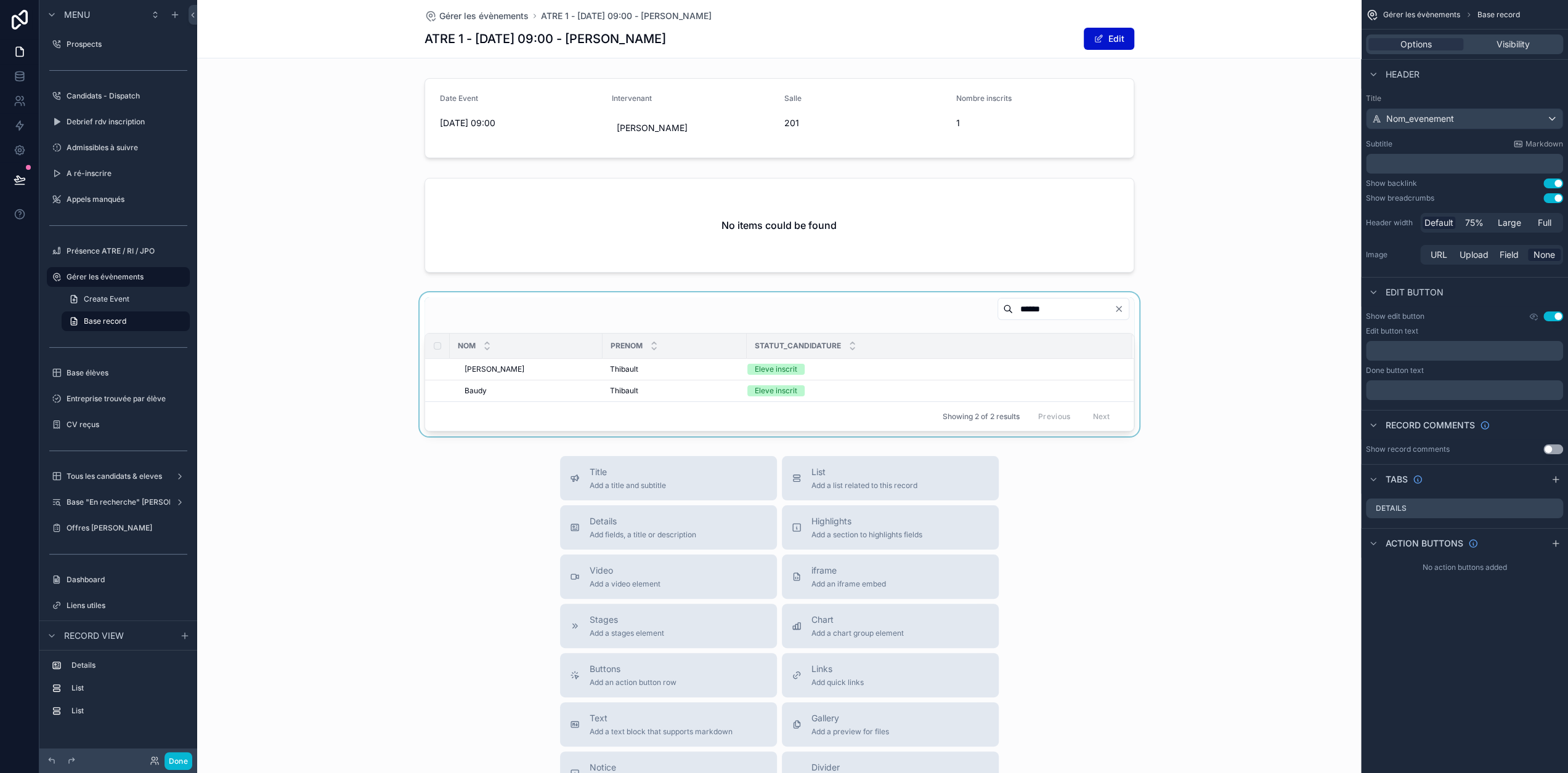
click at [851, 393] on div "scrollable content" at bounding box center [779, 364] width 1164 height 144
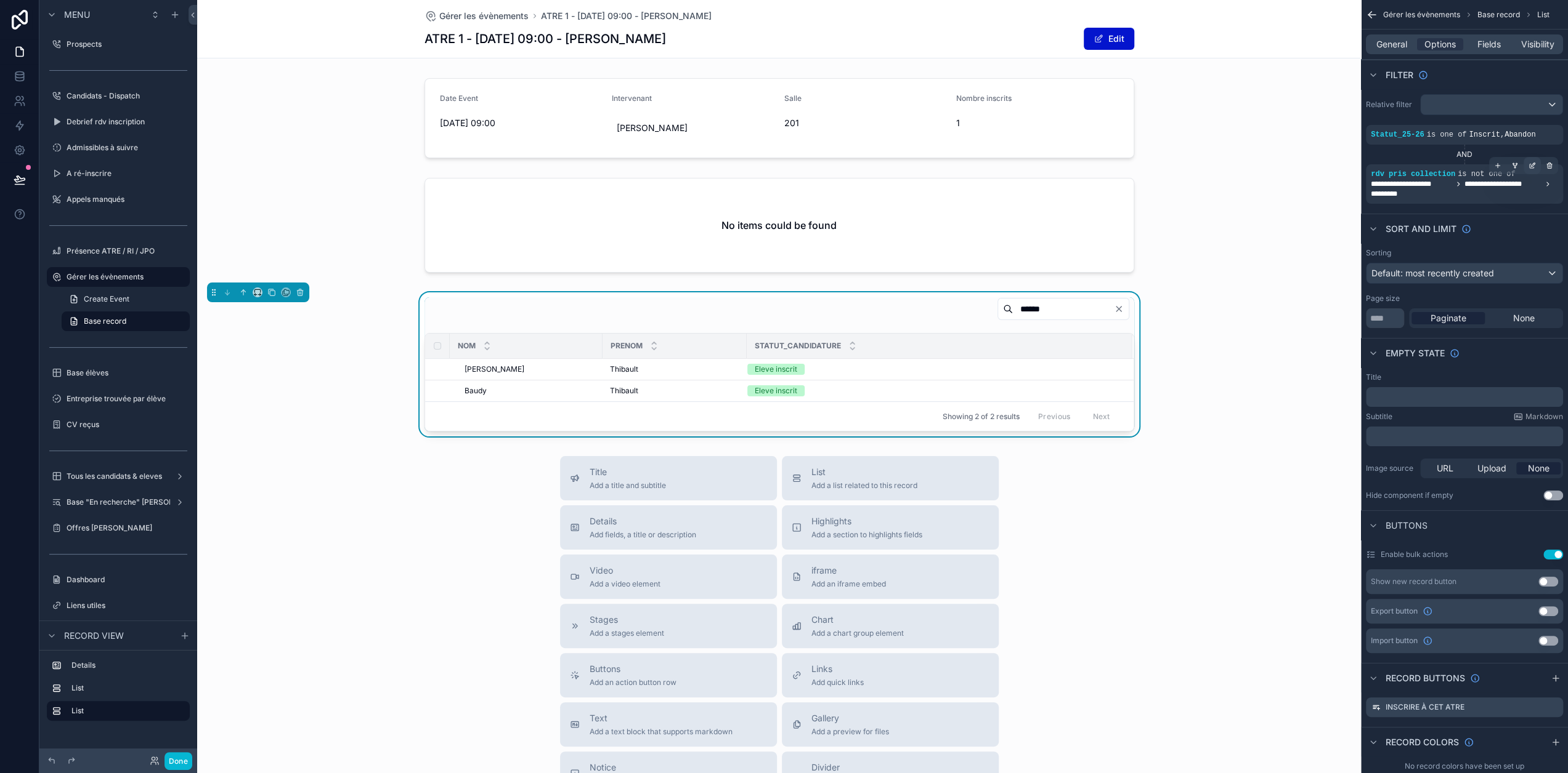
click at [1535, 168] on icon "scrollable content" at bounding box center [1531, 165] width 7 height 7
click at [1406, 154] on div "AND" at bounding box center [1464, 154] width 197 height 10
click at [1501, 168] on icon "scrollable content" at bounding box center [1497, 165] width 7 height 7
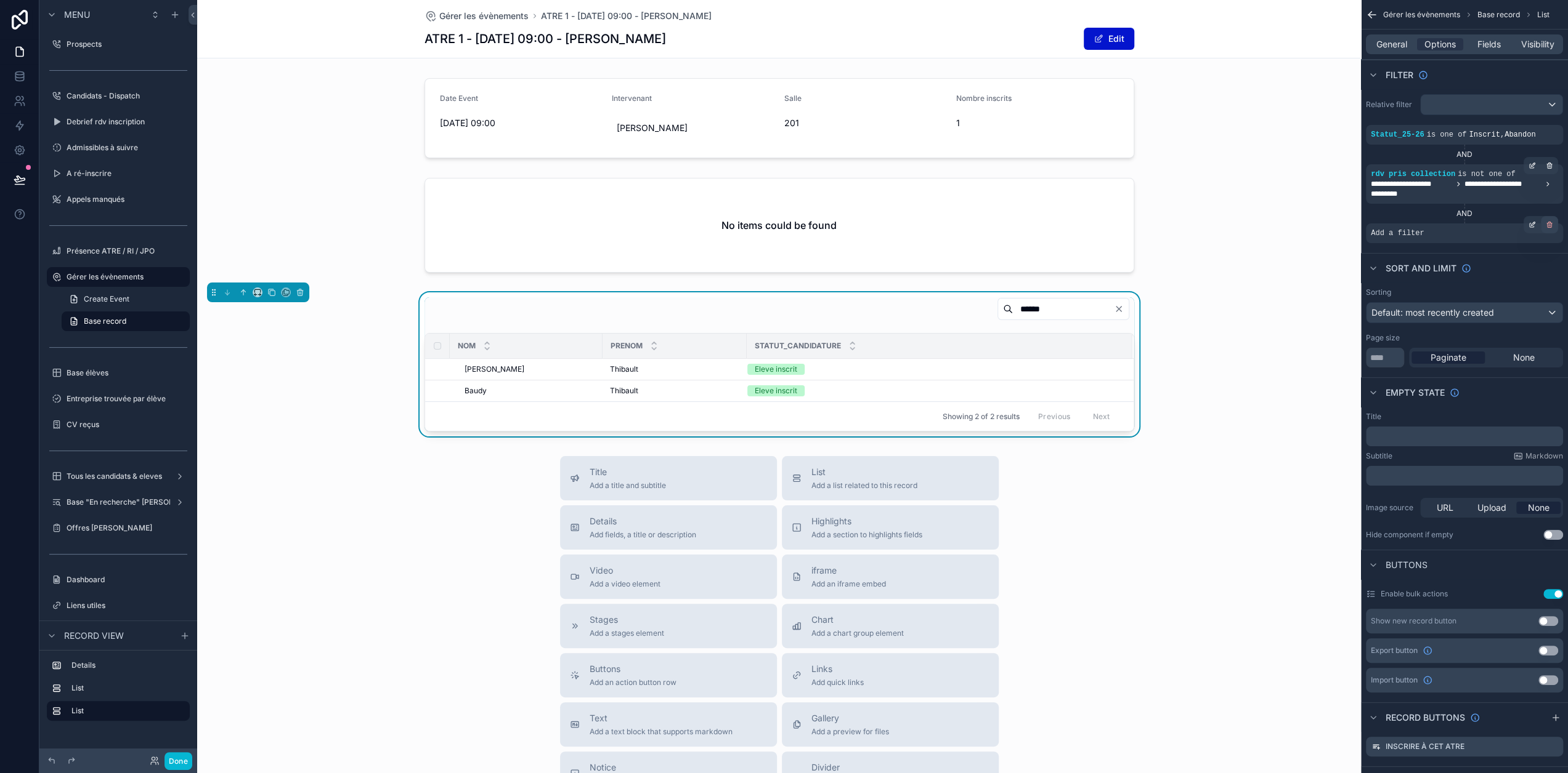
click at [1553, 226] on icon "scrollable content" at bounding box center [1549, 224] width 7 height 7
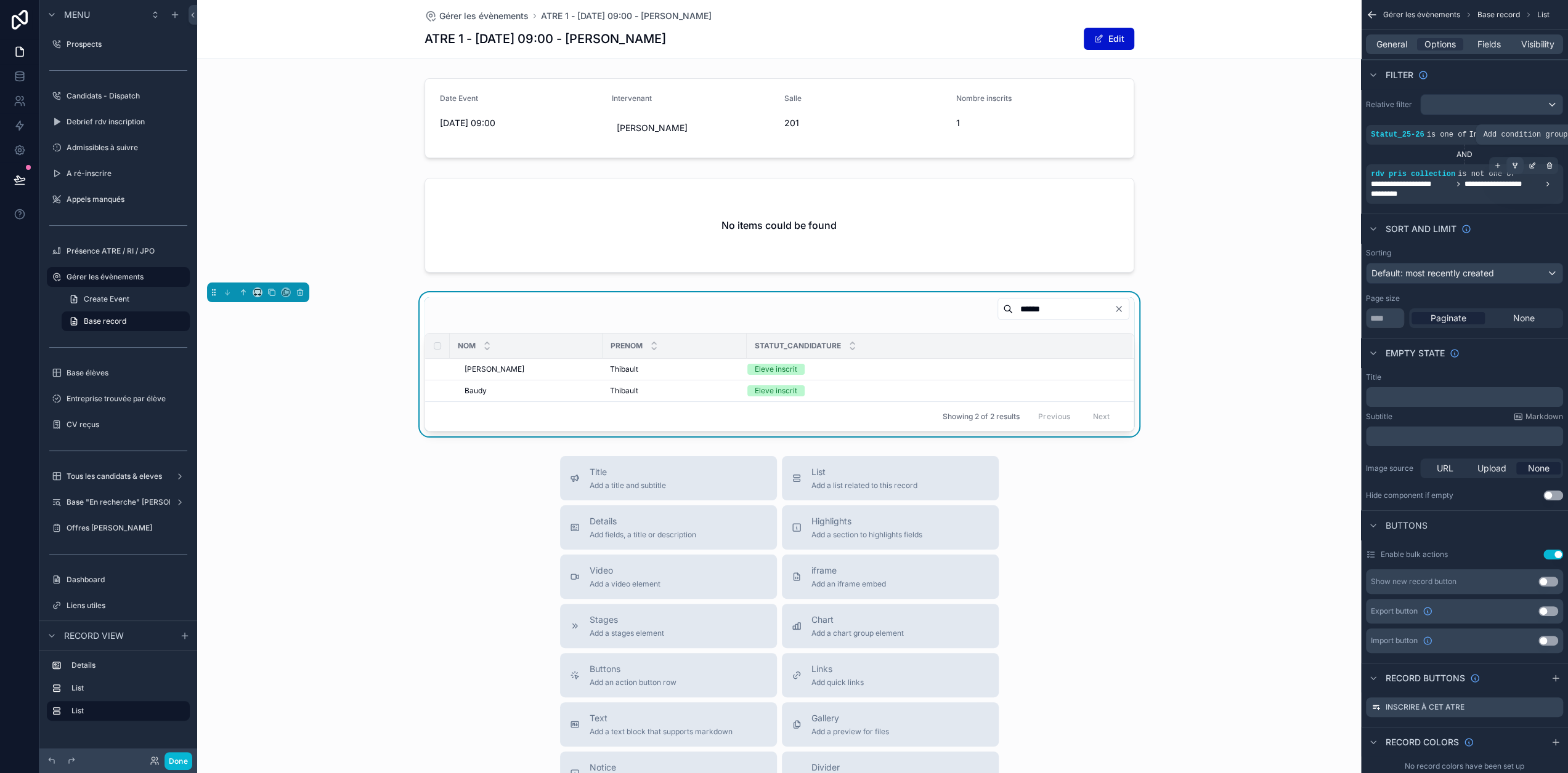
click at [1517, 164] on icon "scrollable content" at bounding box center [1515, 165] width 3 height 2
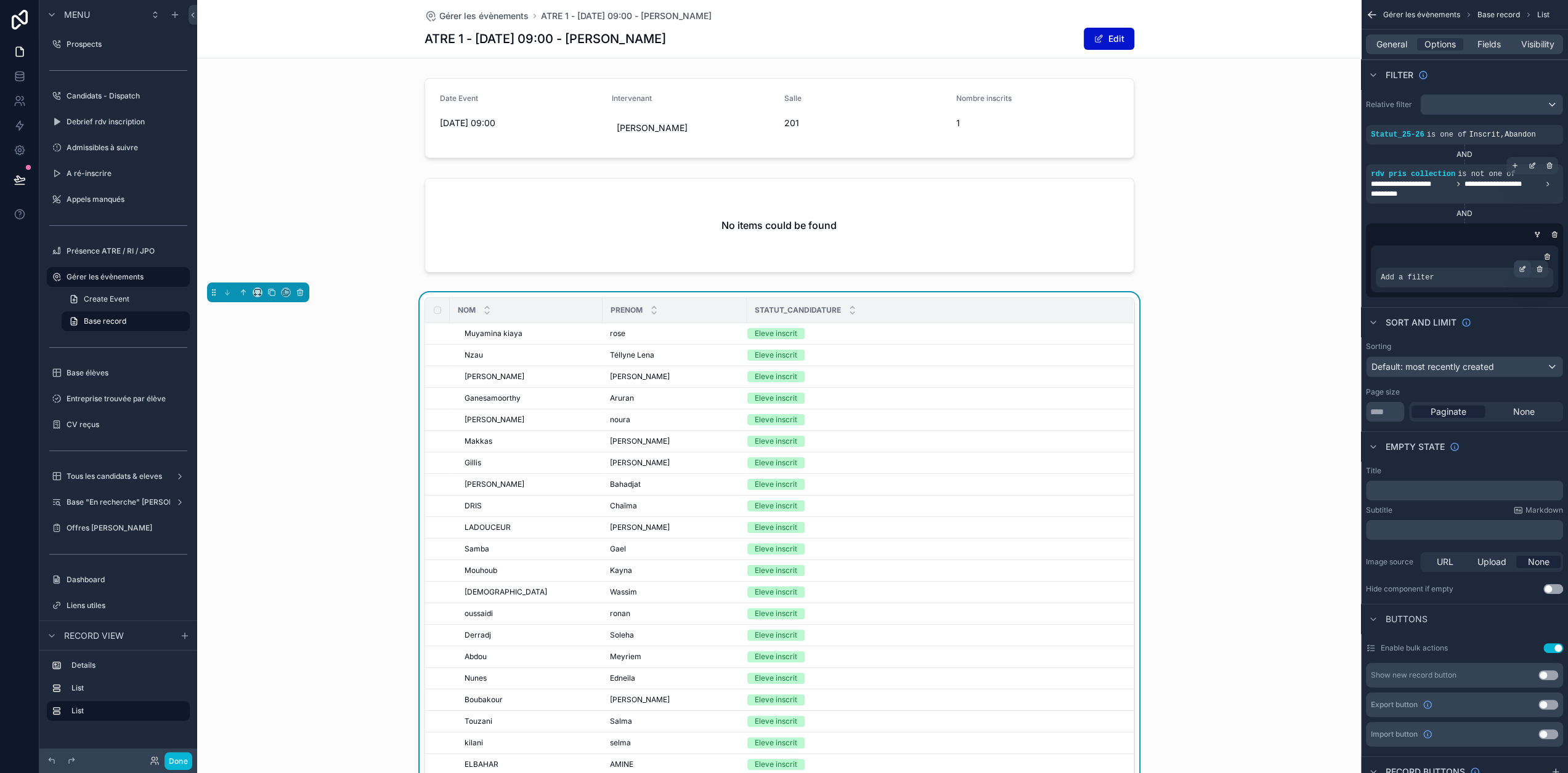
click at [1526, 269] on icon "scrollable content" at bounding box center [1521, 269] width 7 height 7
click at [1275, 262] on span "Select a field" at bounding box center [1250, 258] width 52 height 10
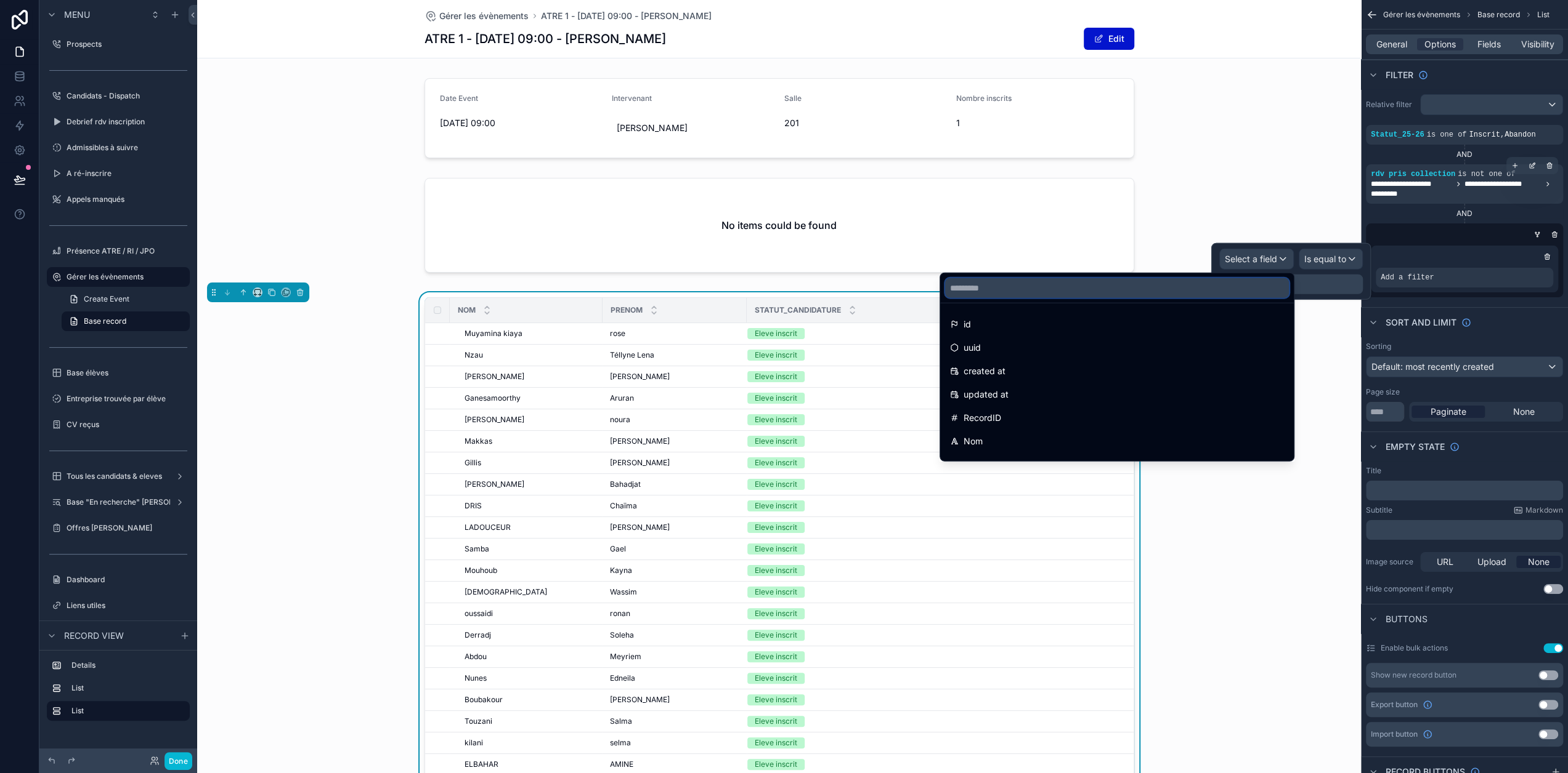
click at [1108, 289] on input "text" at bounding box center [1116, 287] width 344 height 19
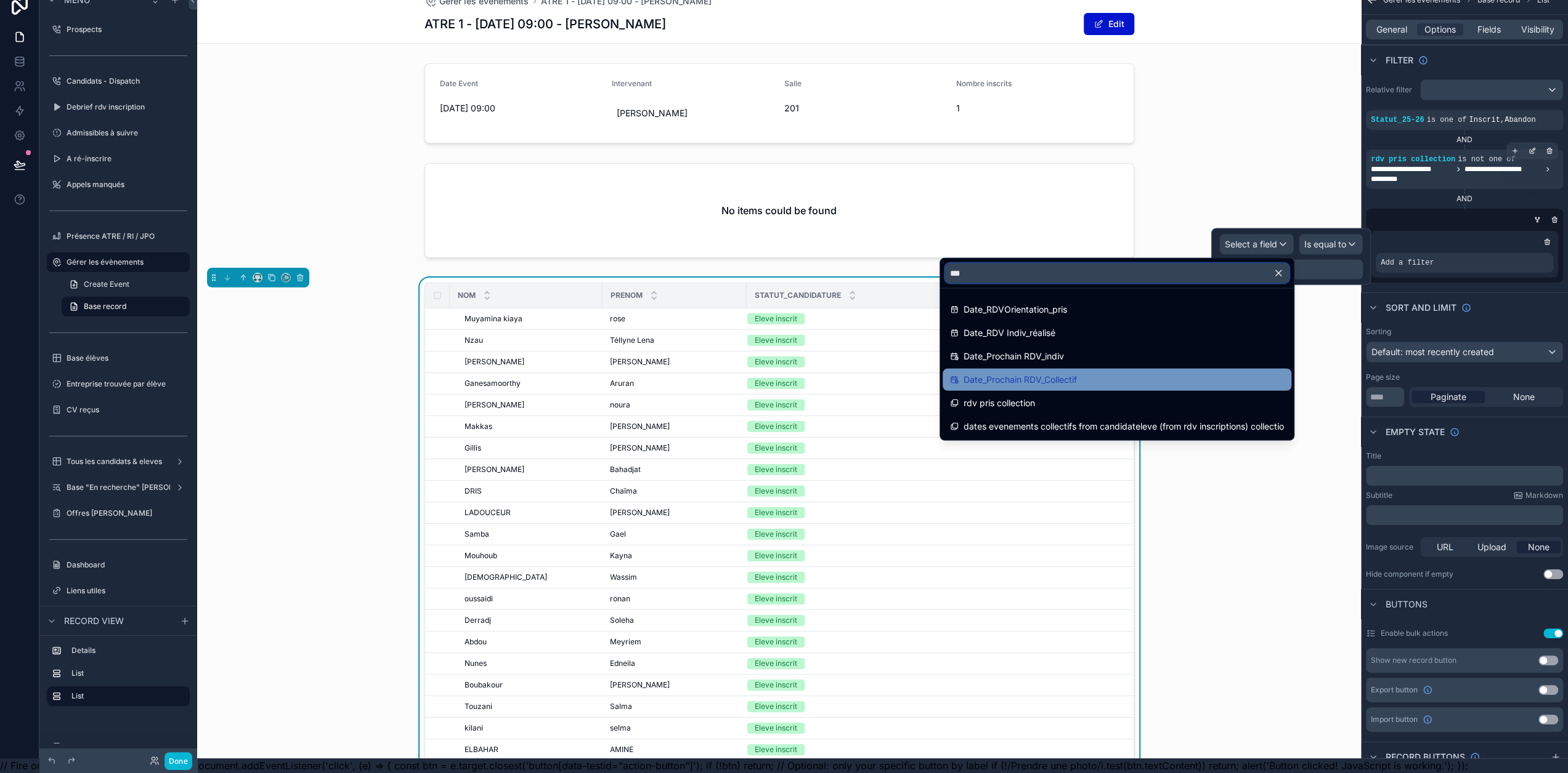
scroll to position [24, 0]
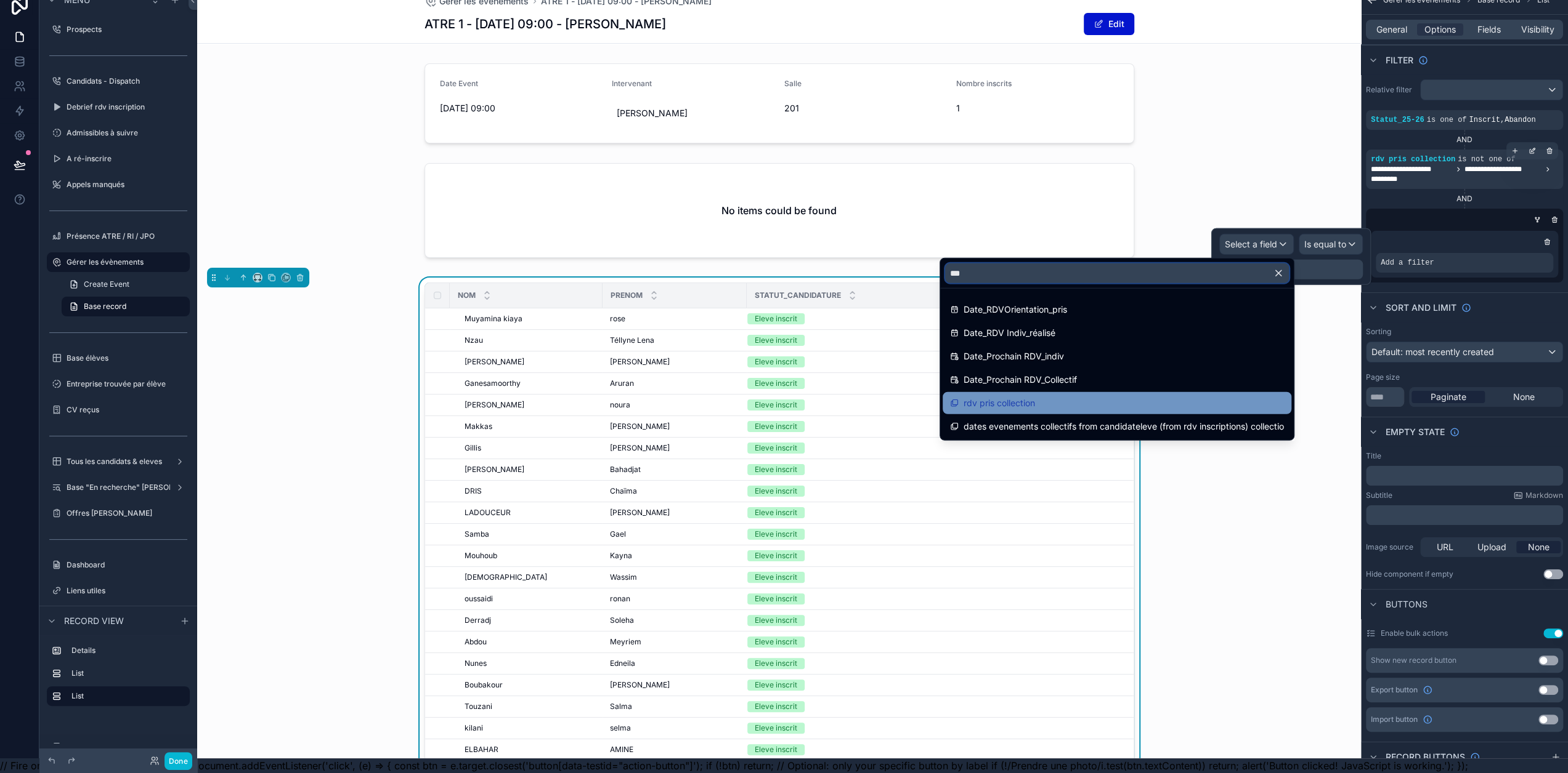
type input "***"
click at [1092, 395] on div "rdv pris collection" at bounding box center [1116, 402] width 334 height 15
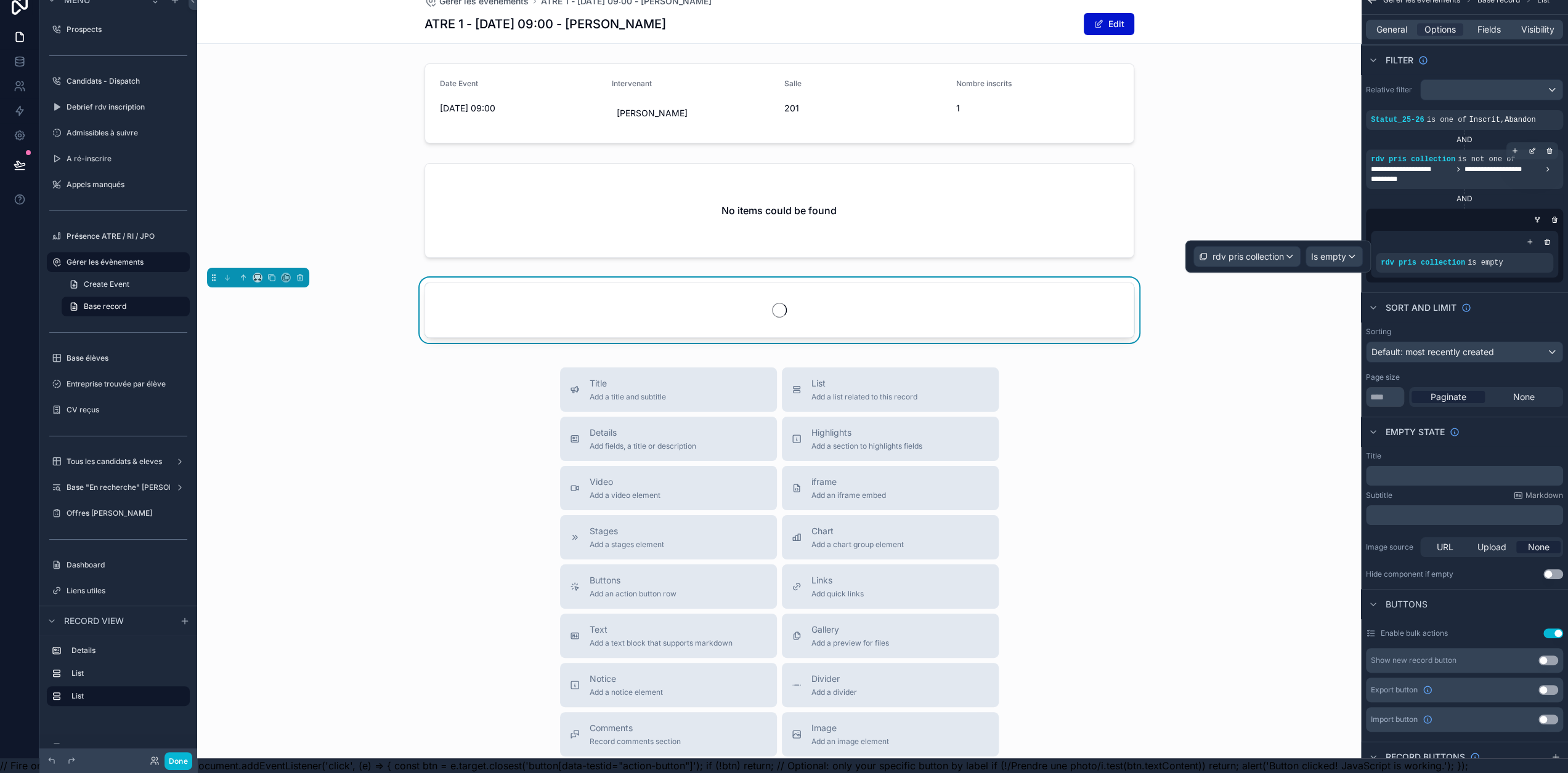
scroll to position [0, 0]
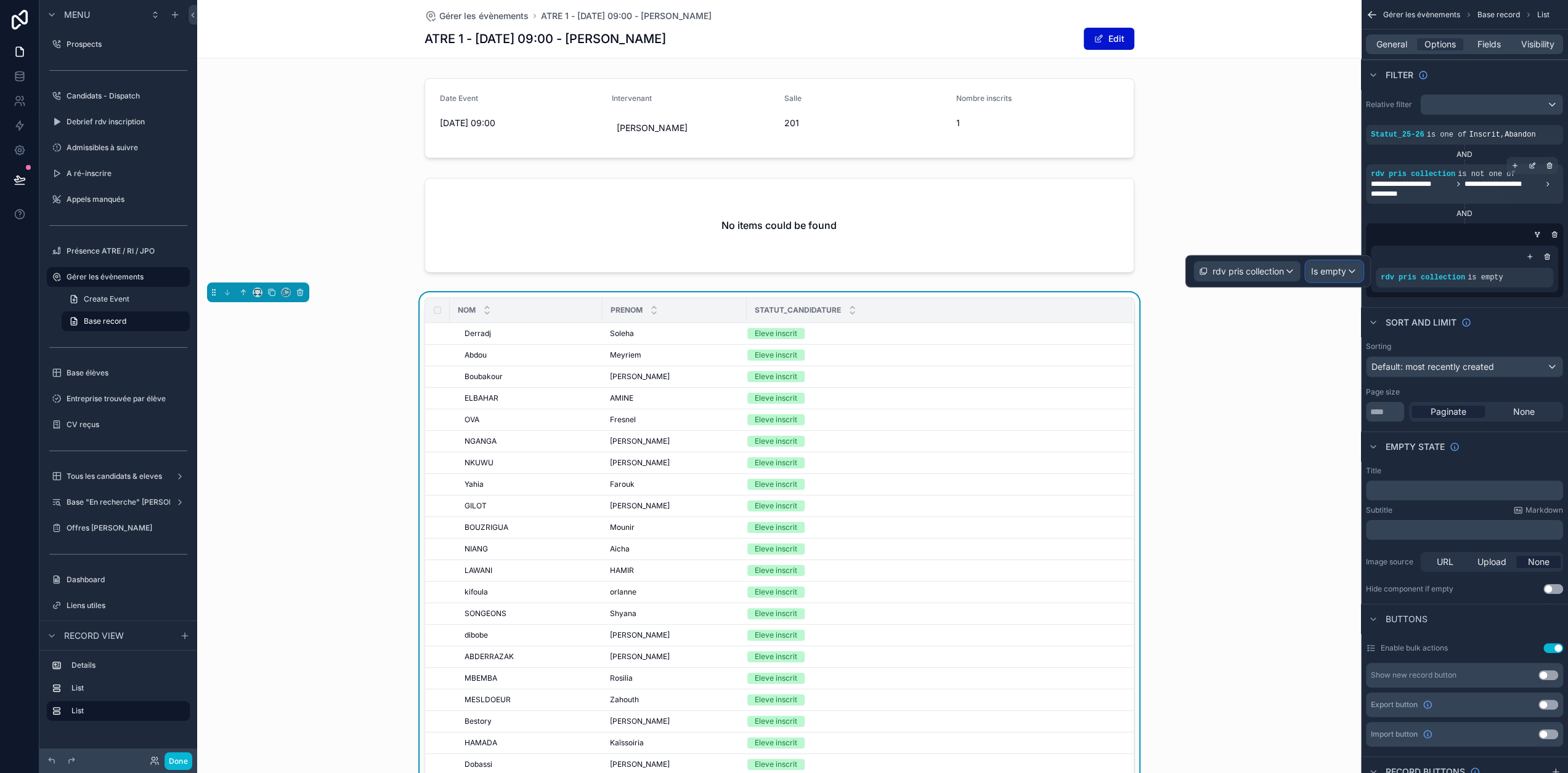
click at [1346, 272] on span "Is empty" at bounding box center [1328, 272] width 35 height 12
click at [1374, 384] on div "Is one of" at bounding box center [1371, 383] width 91 height 15
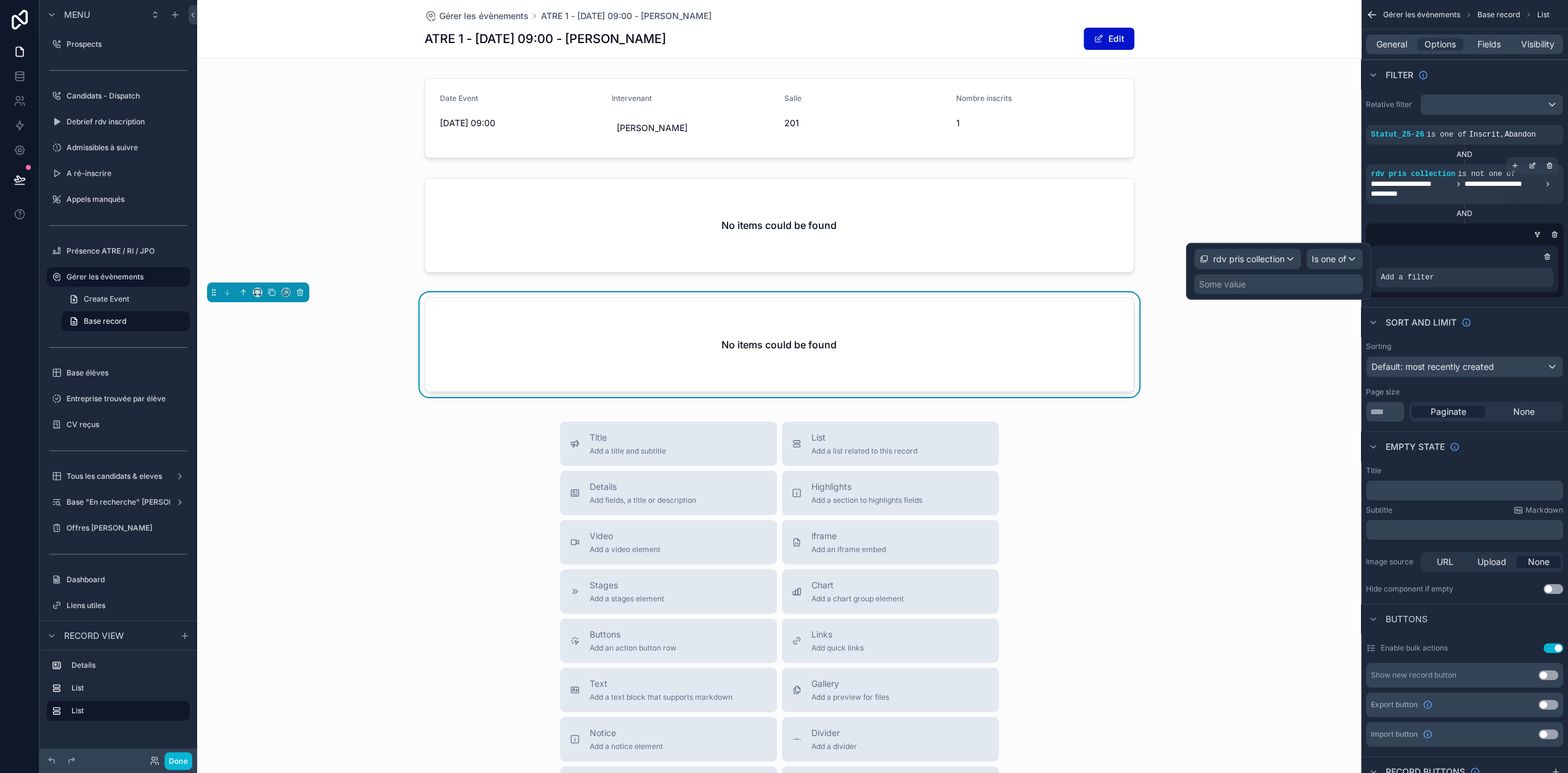
click at [1271, 286] on div "Some value" at bounding box center [1278, 284] width 169 height 19
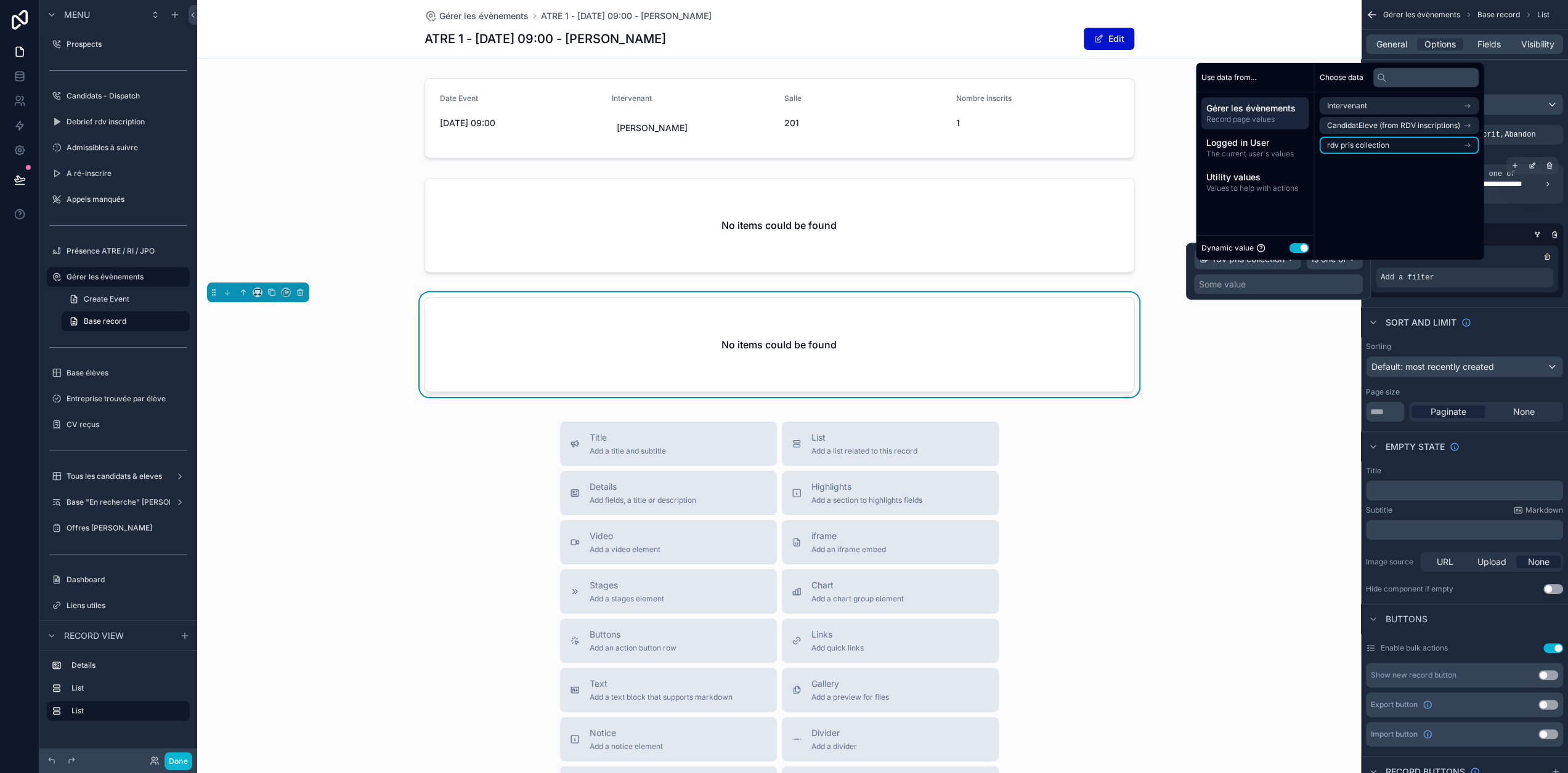
click at [1383, 150] on span "rdv pris collection" at bounding box center [1358, 145] width 62 height 10
click at [1379, 137] on li "id (list)" at bounding box center [1398, 128] width 160 height 17
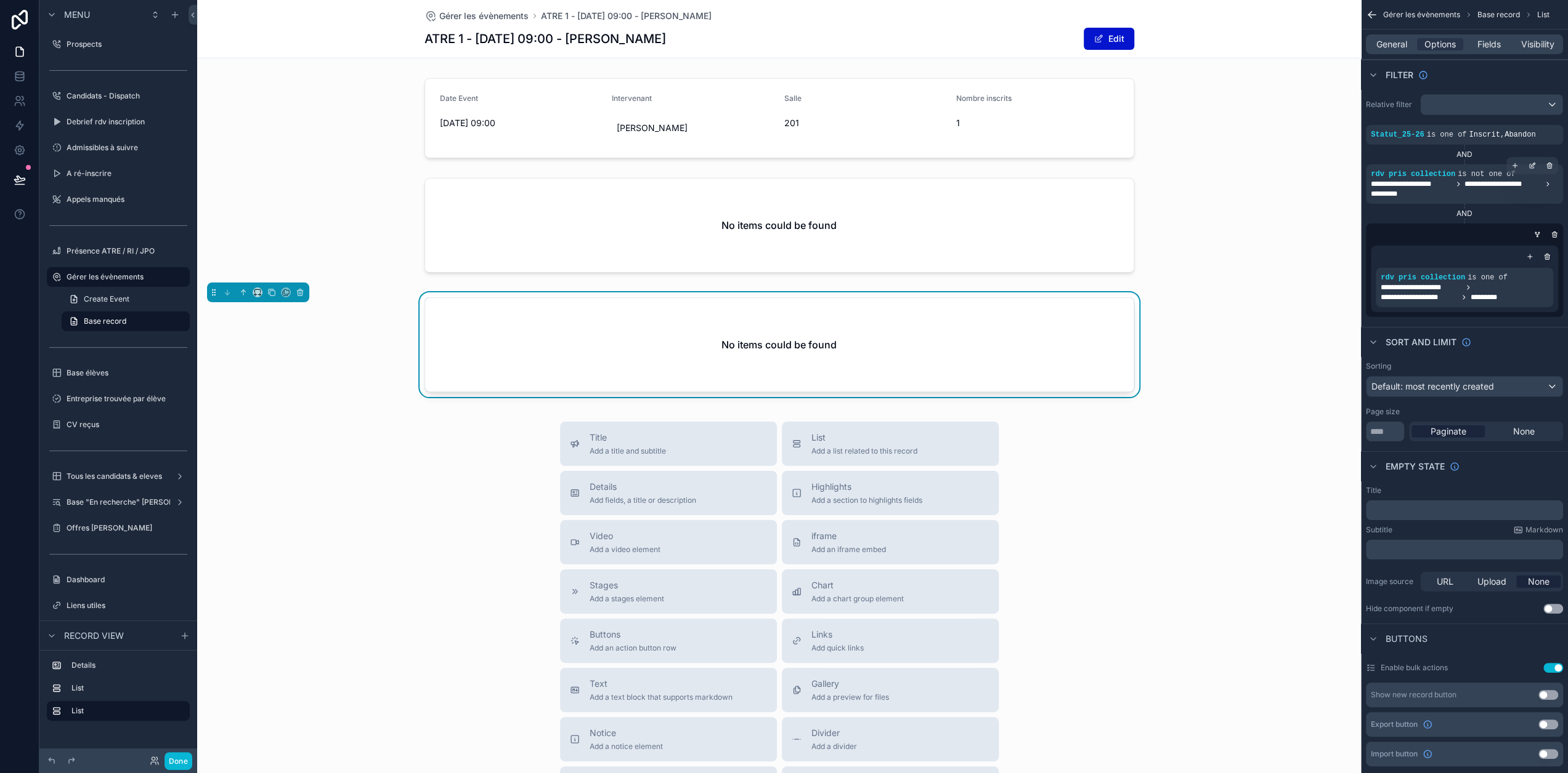
drag, startPoint x: 1548, startPoint y: 269, endPoint x: 1553, endPoint y: 264, distance: 7.1
click at [0, 0] on icon "scrollable content" at bounding box center [0, 0] width 0 height 0
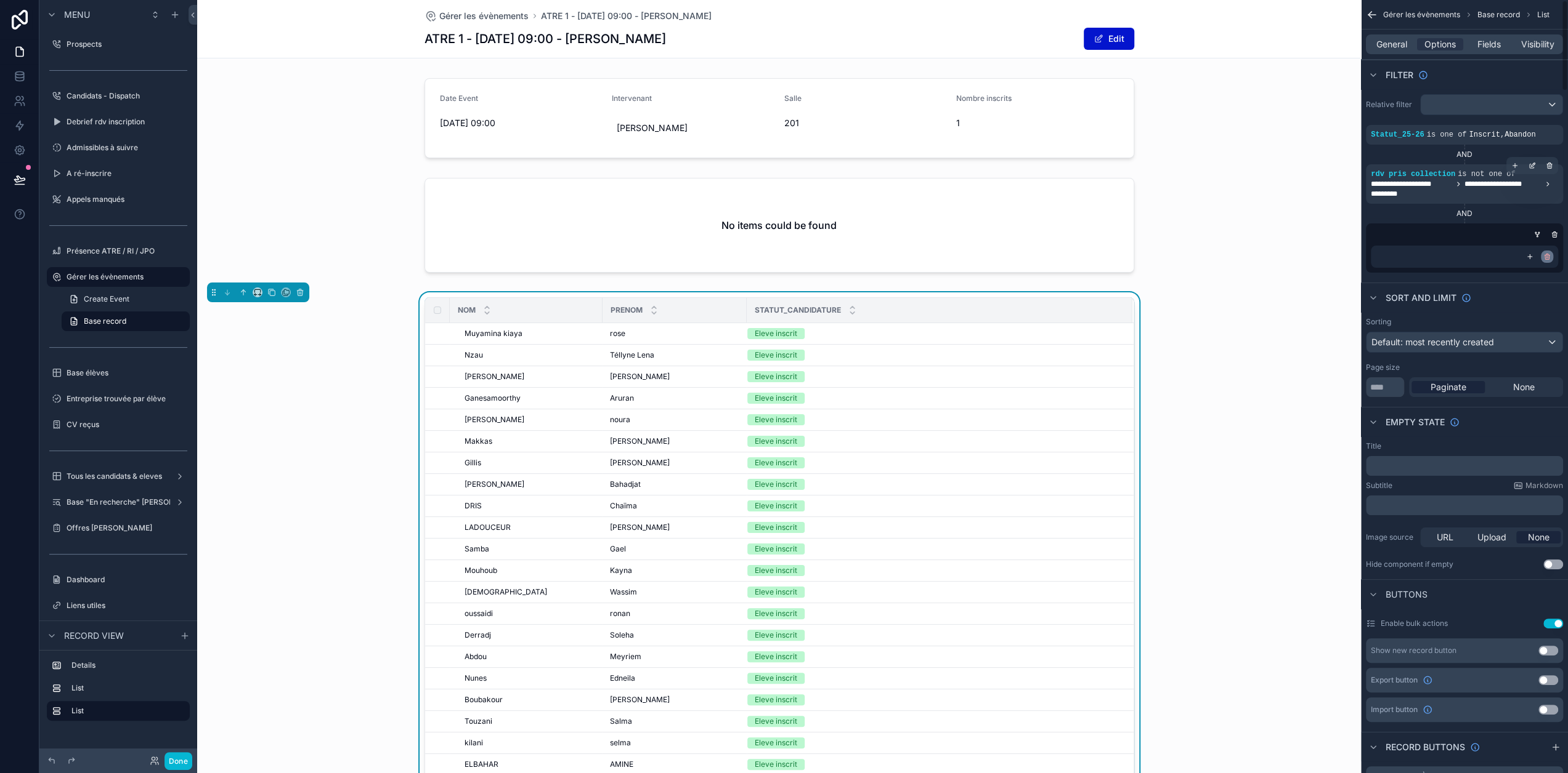
click at [1546, 257] on icon "scrollable content" at bounding box center [1546, 258] width 0 height 2
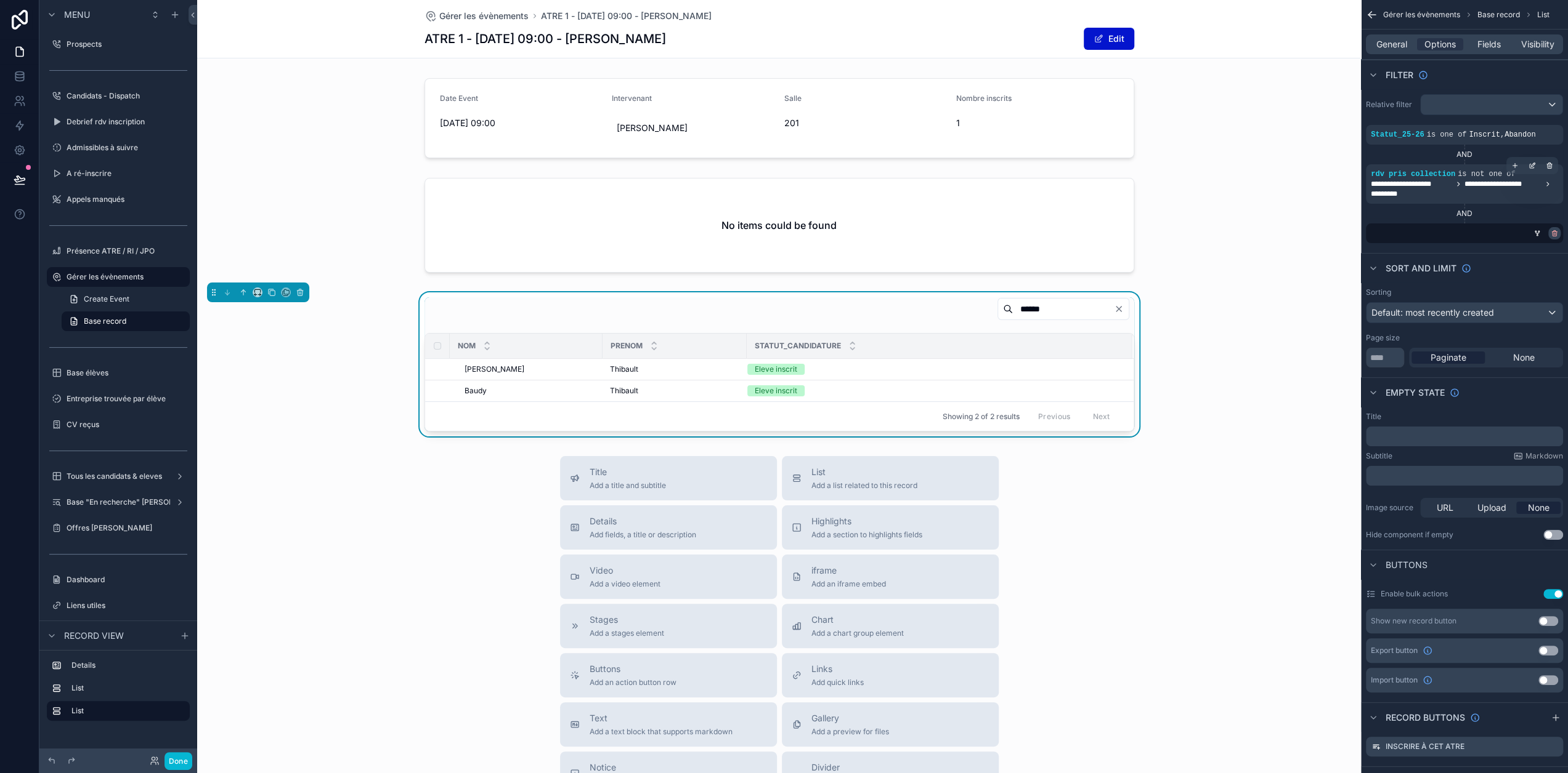
click at [1558, 234] on icon "scrollable content" at bounding box center [1553, 233] width 7 height 7
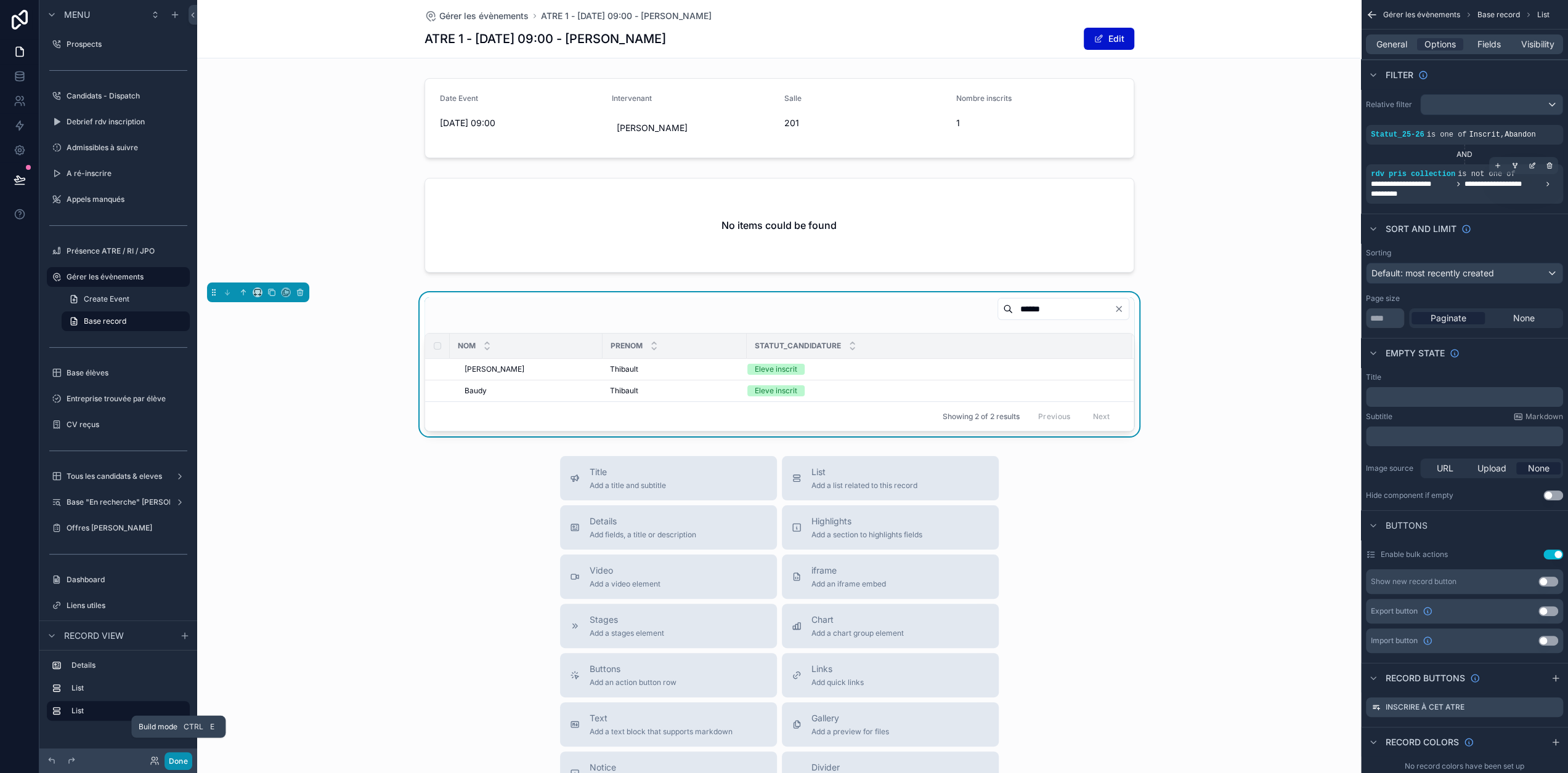
click at [185, 757] on button "Done" at bounding box center [178, 761] width 28 height 18
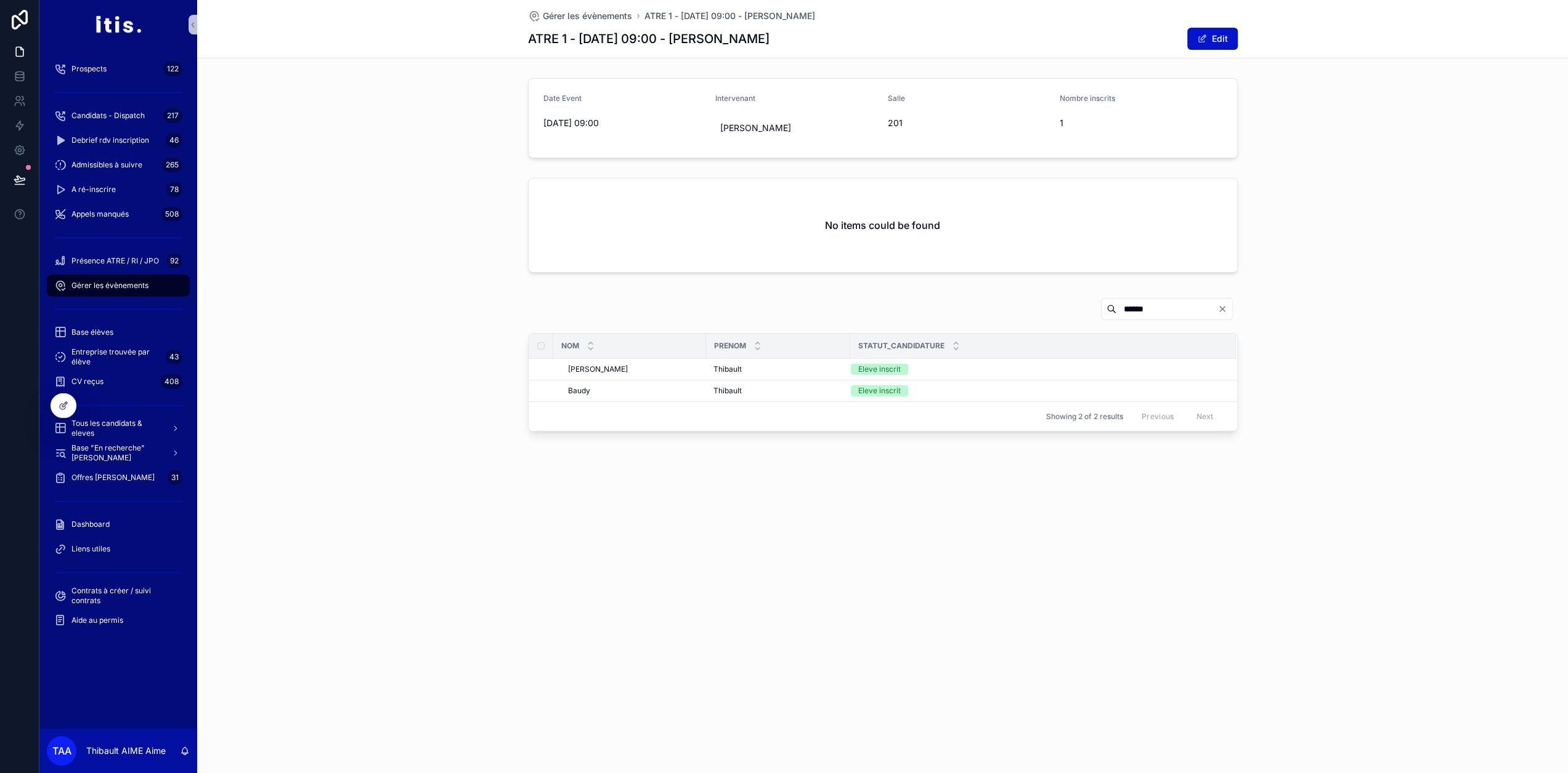
click at [1224, 306] on icon "Clear" at bounding box center [1222, 309] width 10 height 10
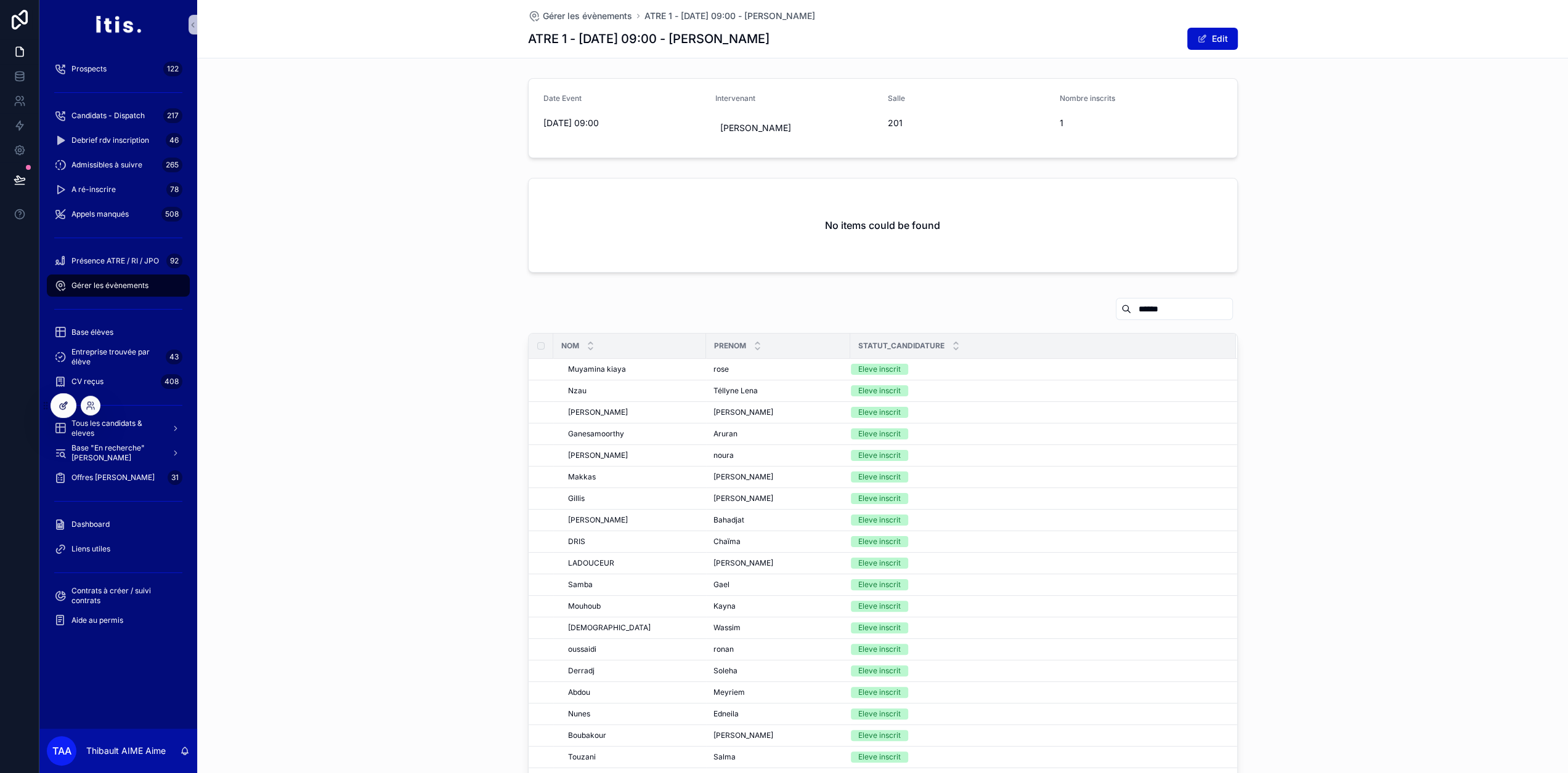
click at [68, 409] on icon at bounding box center [63, 406] width 10 height 10
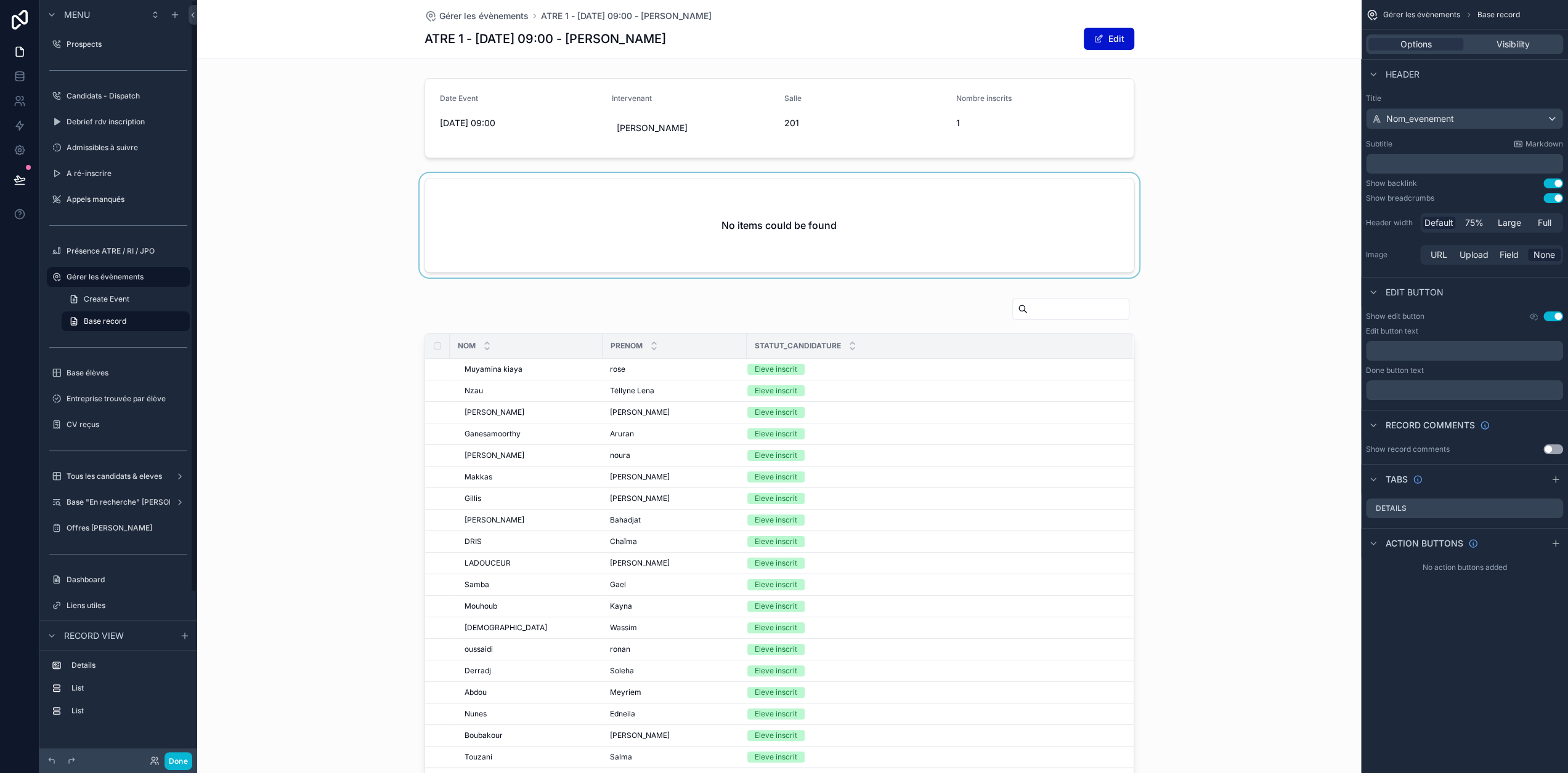
click at [611, 190] on div "scrollable content" at bounding box center [779, 227] width 1164 height 110
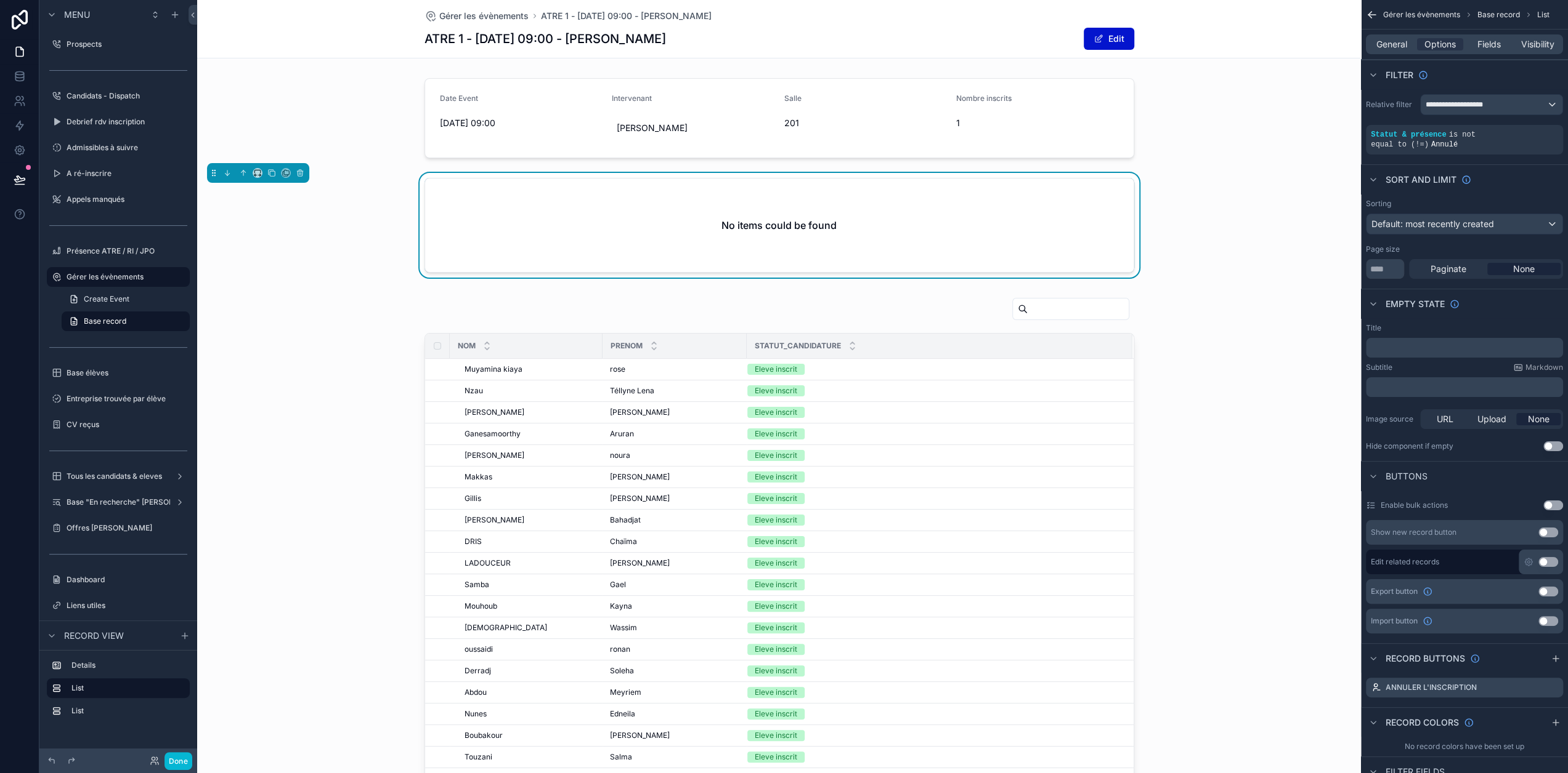
click at [1418, 378] on div "﻿" at bounding box center [1464, 387] width 197 height 19
click at [1420, 382] on p "﻿" at bounding box center [1466, 387] width 190 height 10
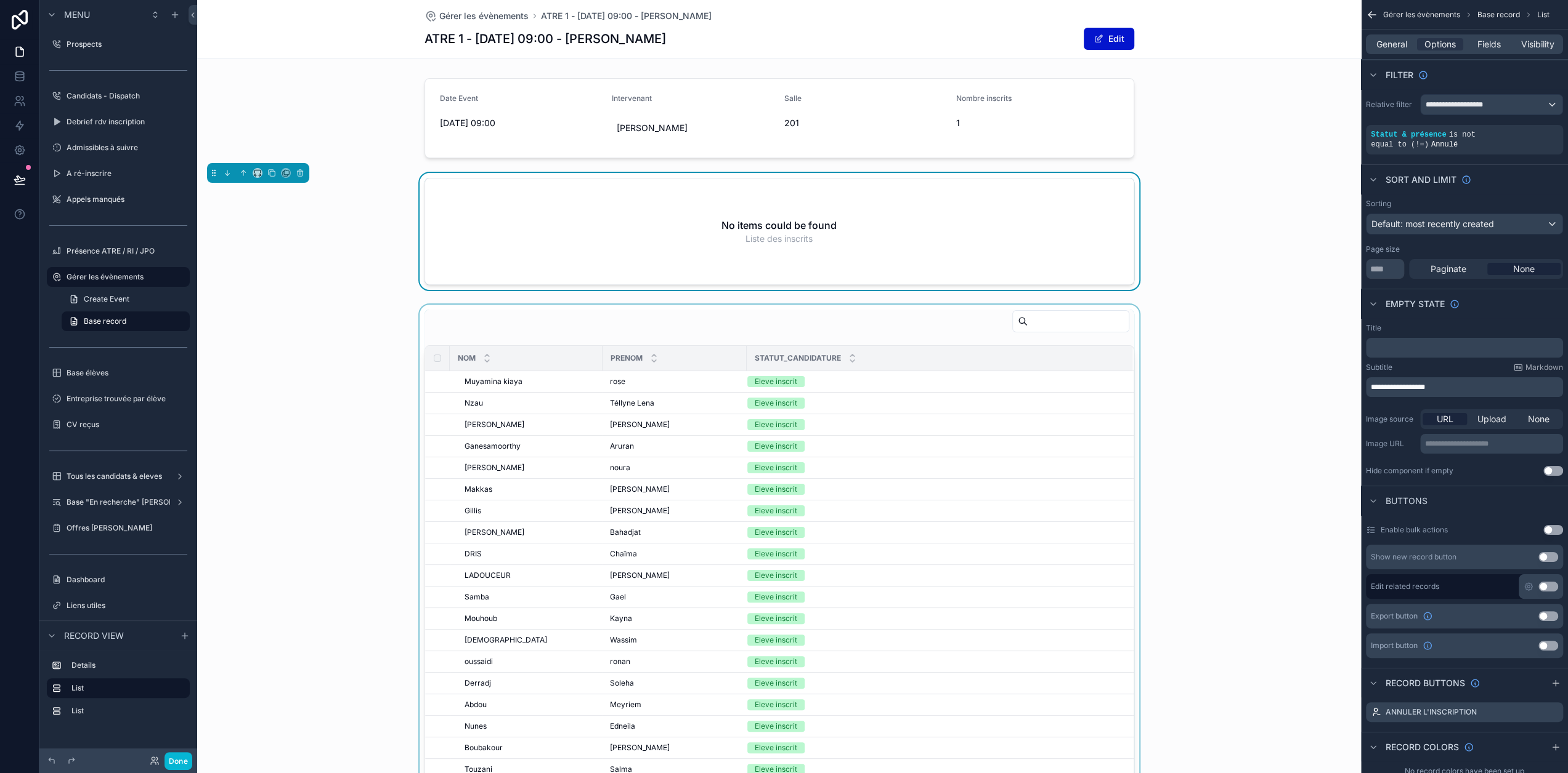
click at [1320, 404] on div "scrollable content" at bounding box center [779, 617] width 1164 height 627
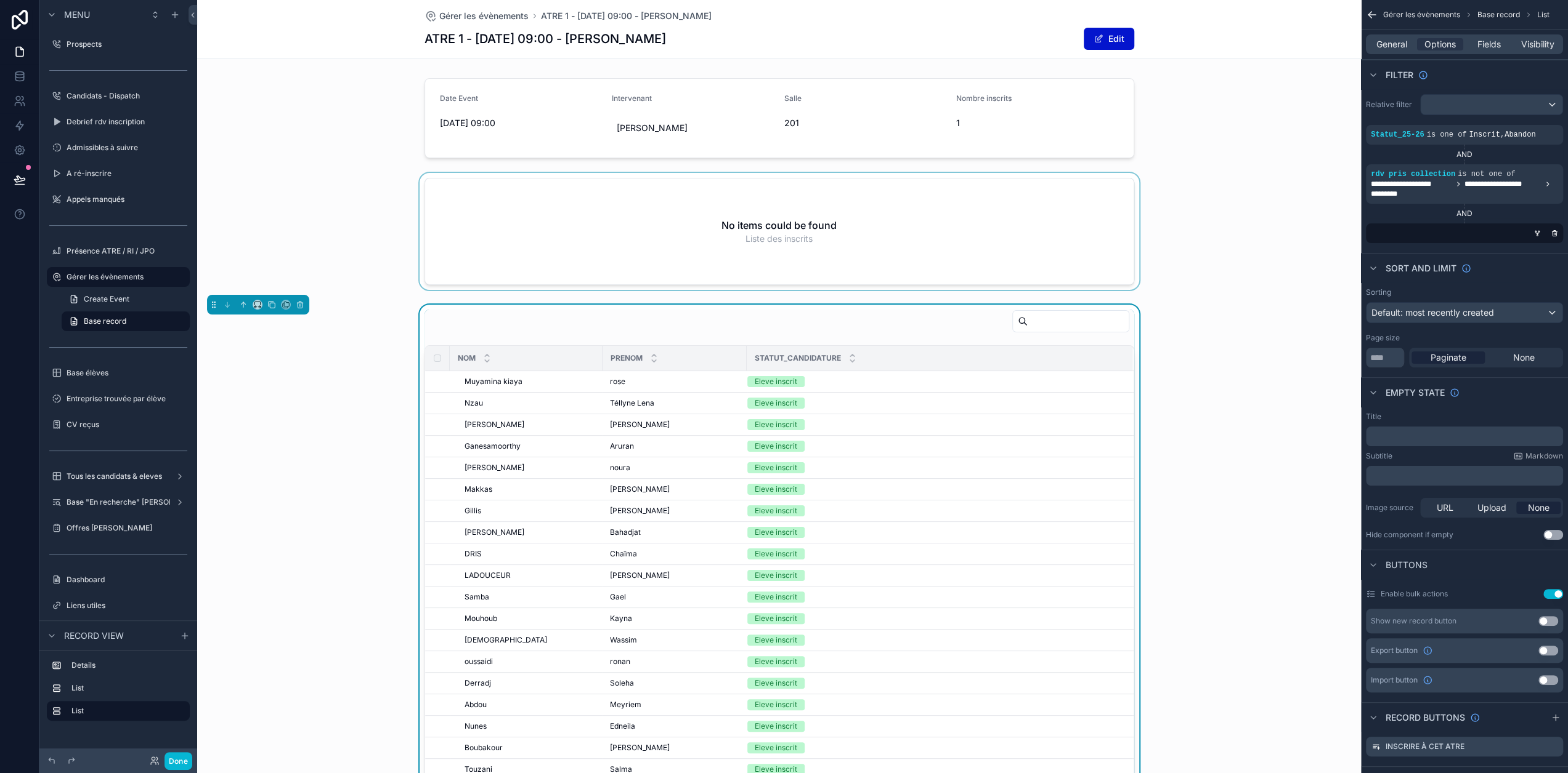
click at [923, 244] on div "scrollable content" at bounding box center [779, 234] width 1164 height 122
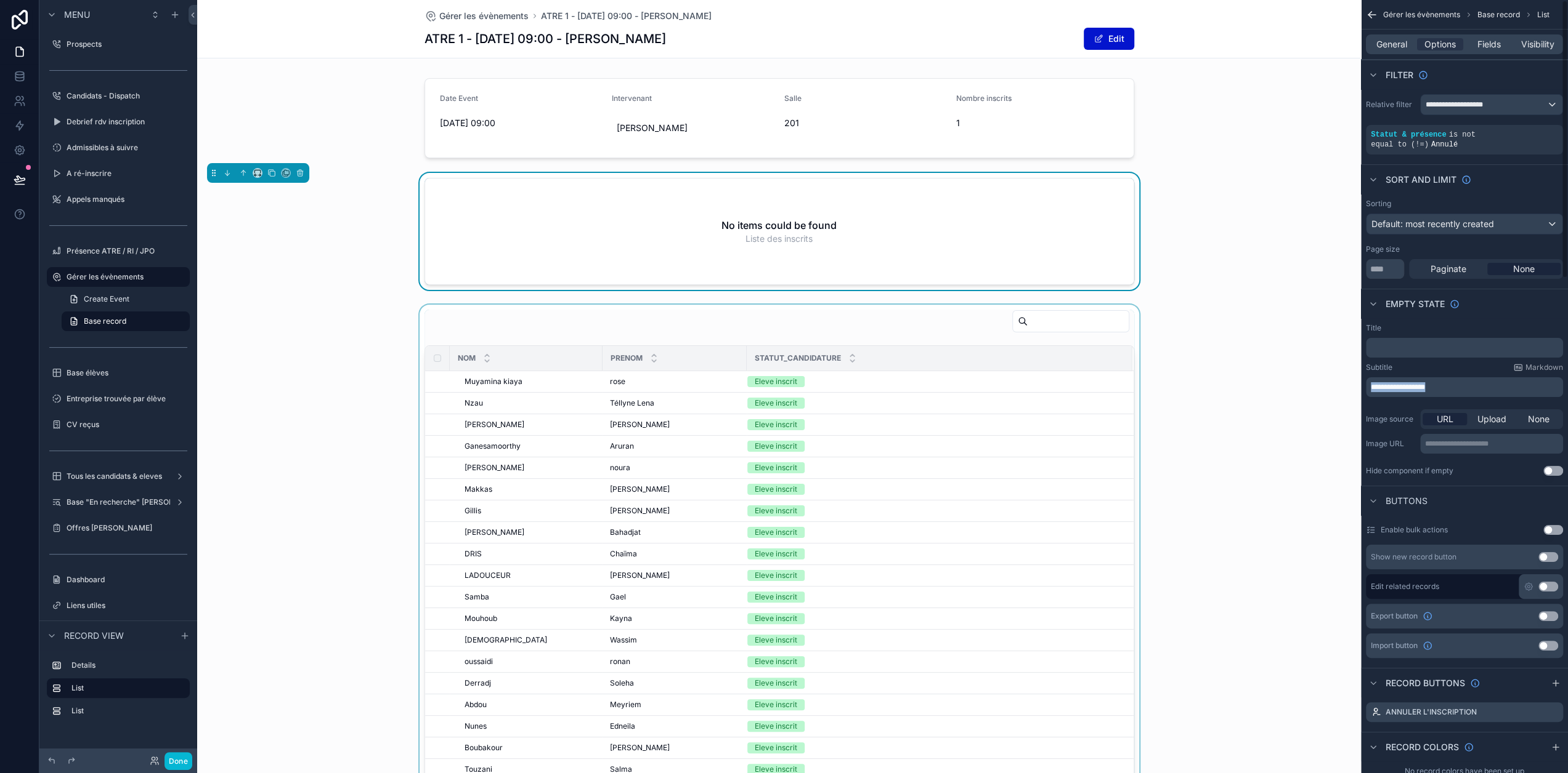
drag, startPoint x: 1448, startPoint y: 374, endPoint x: 1365, endPoint y: 376, distance: 83.0
click at [1365, 376] on div "Prospects 122 Candidats - Dispatch 217 Debrief rdv inscription 46 Admissibles à…" at bounding box center [883, 386] width 1371 height 773
click at [1412, 342] on div "﻿" at bounding box center [1464, 347] width 197 height 19
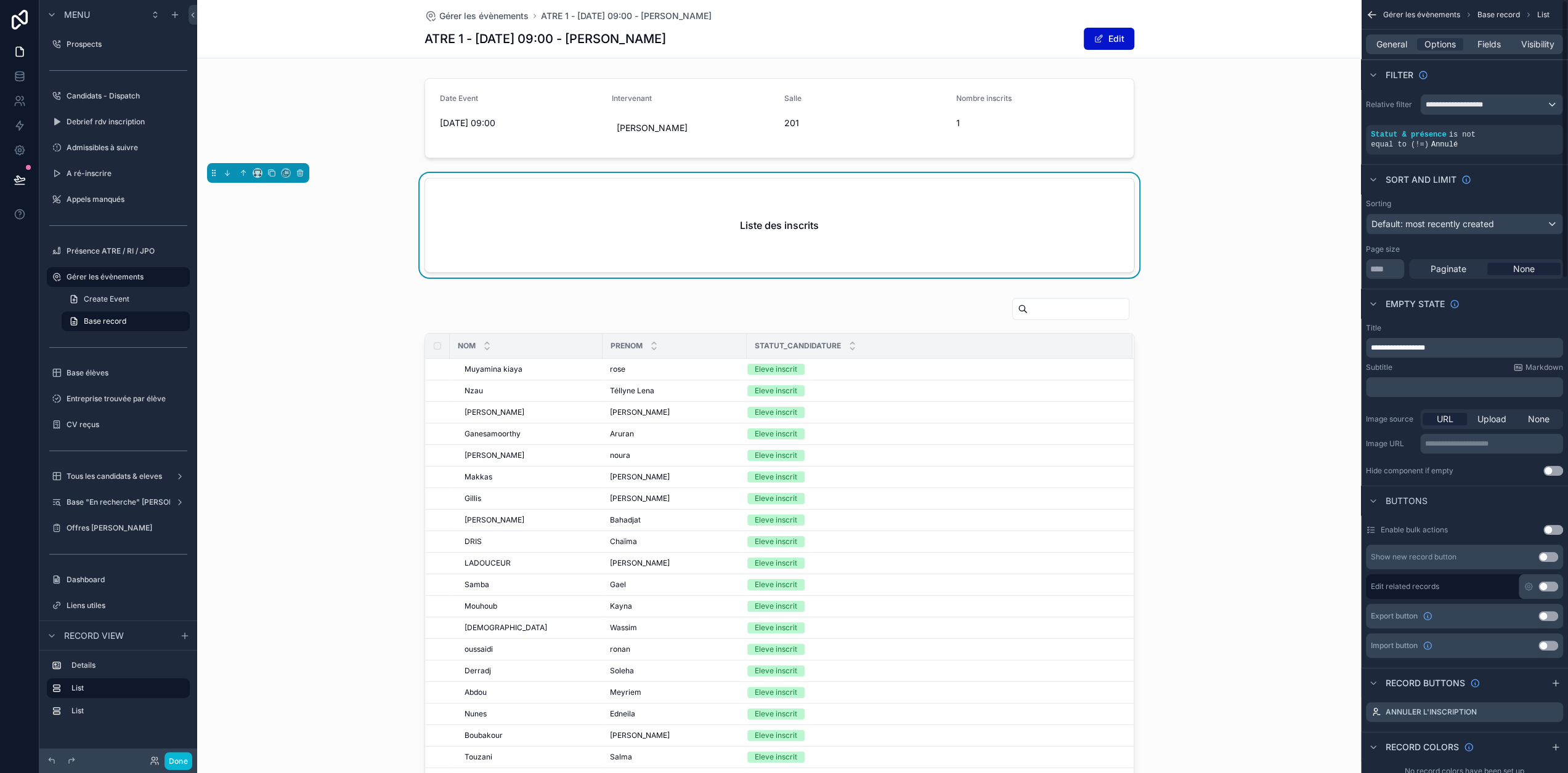
click at [1461, 363] on div "Subtitle Markdown" at bounding box center [1464, 367] width 197 height 10
click at [1254, 300] on div "scrollable content" at bounding box center [779, 606] width 1164 height 627
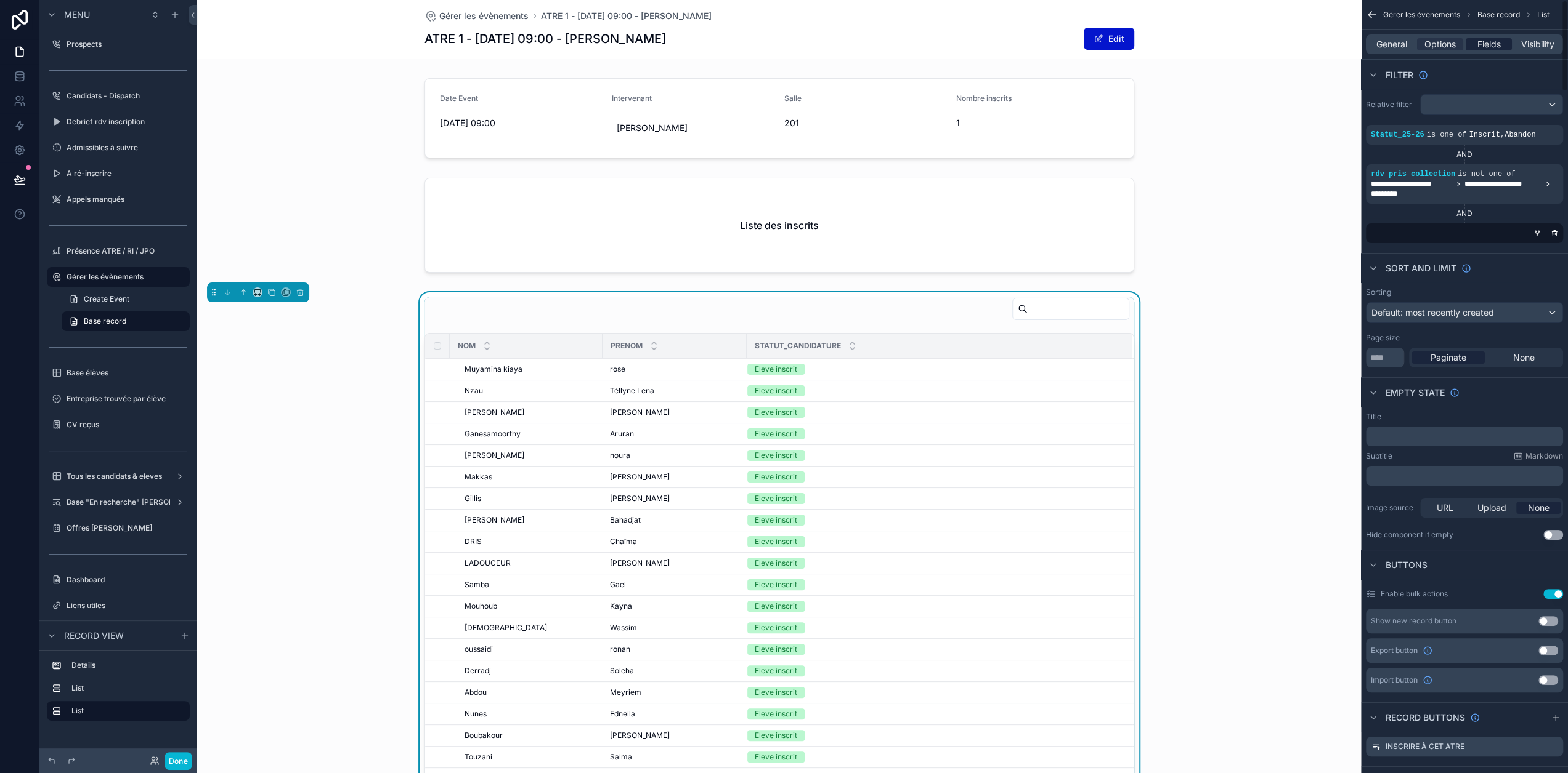
click at [1500, 48] on span "Fields" at bounding box center [1489, 44] width 23 height 12
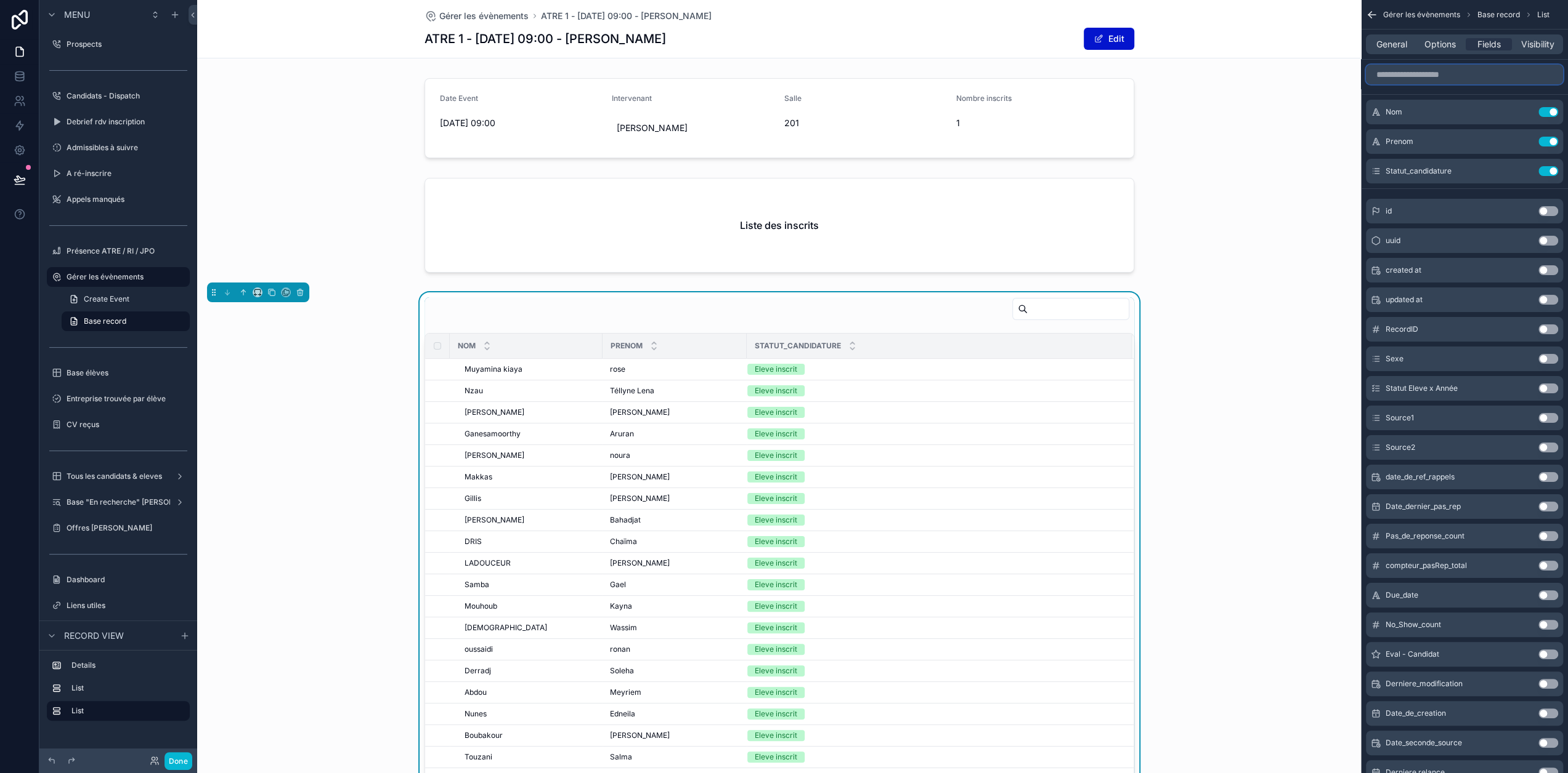
click at [1474, 73] on input "scrollable content" at bounding box center [1464, 74] width 197 height 19
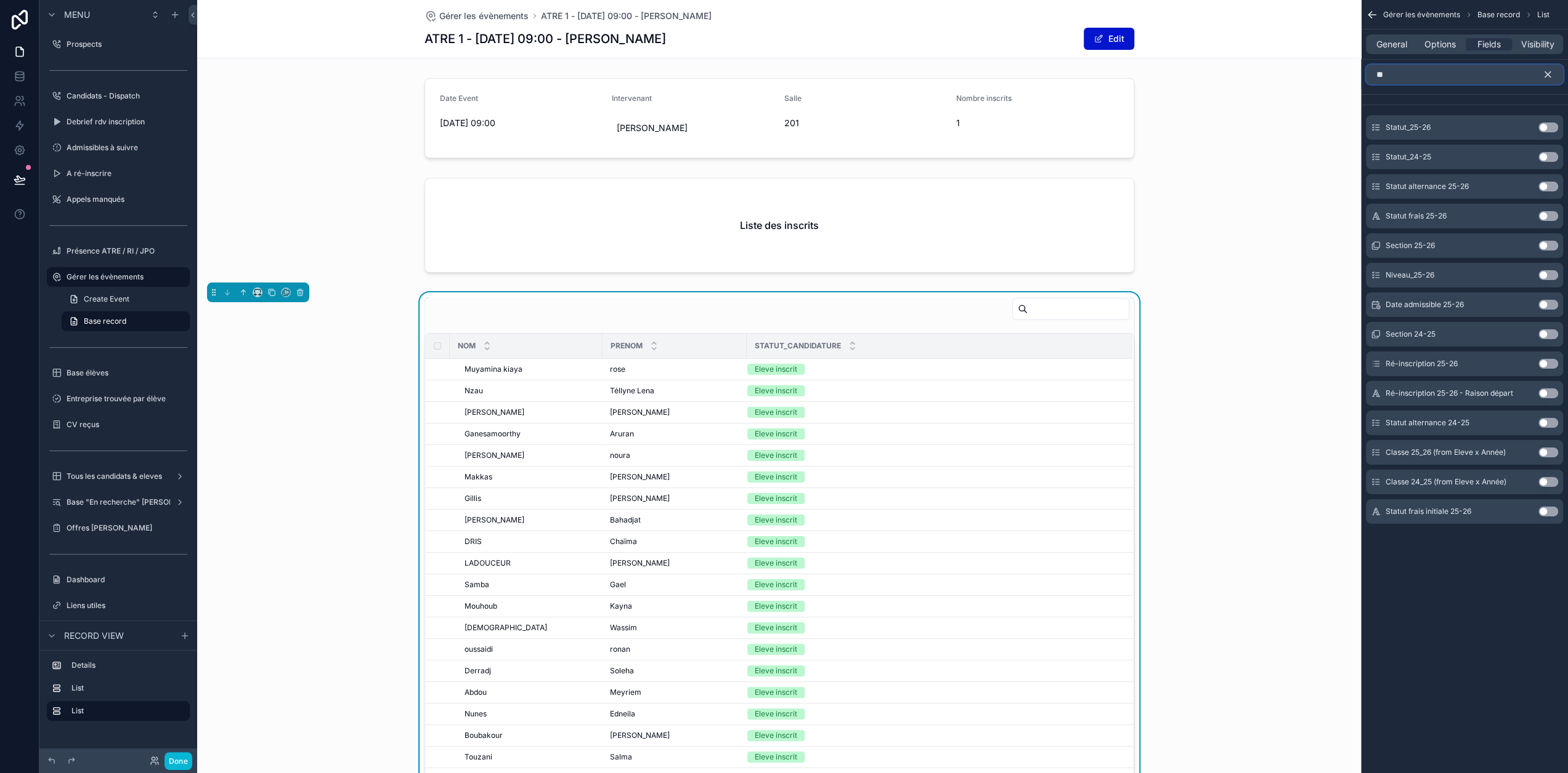
drag, startPoint x: 1436, startPoint y: 79, endPoint x: 1385, endPoint y: 79, distance: 51.0
click at [1385, 79] on input "**" at bounding box center [1464, 74] width 197 height 19
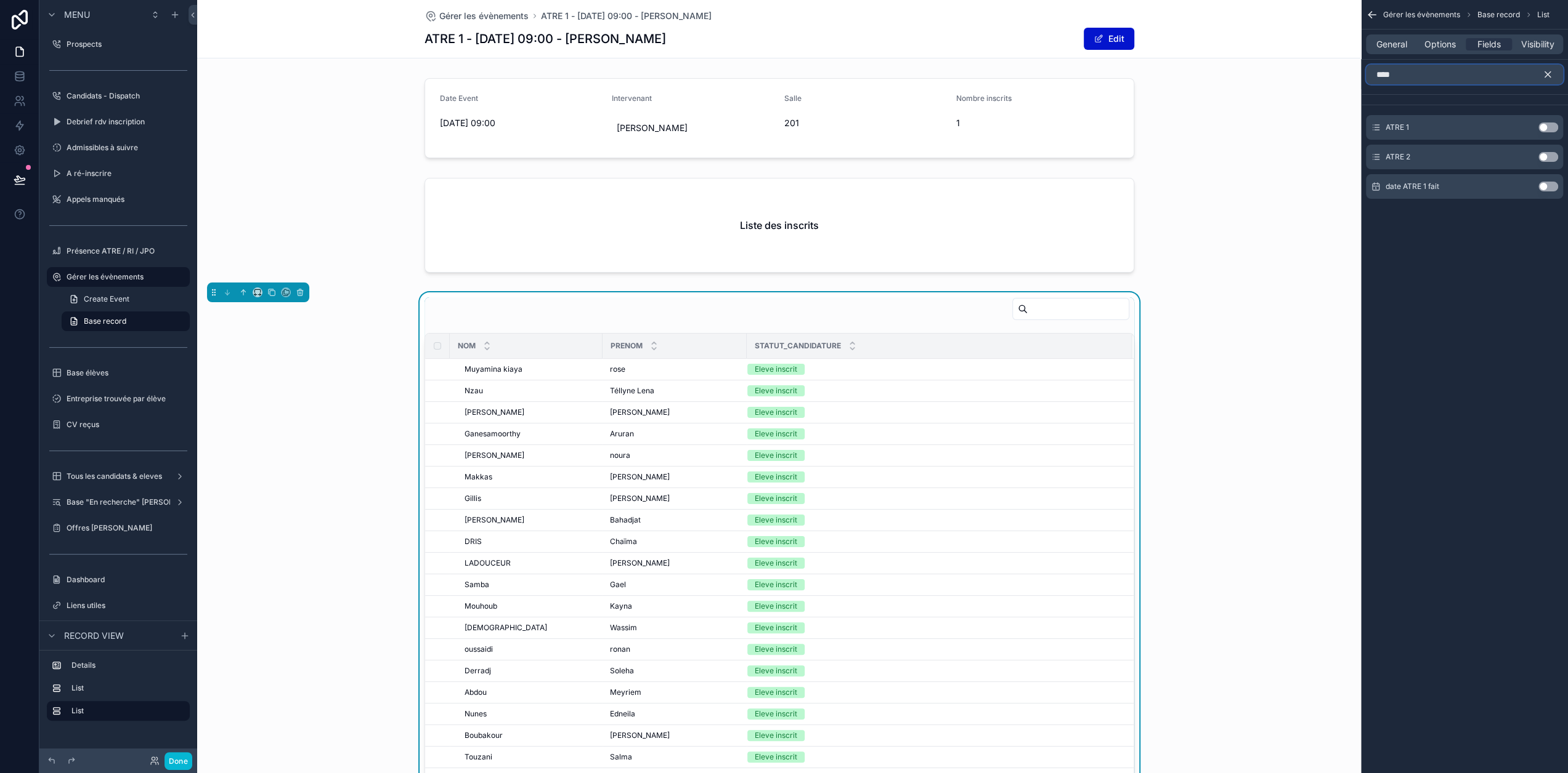
type input "****"
click at [1550, 124] on button "Use setting" at bounding box center [1548, 127] width 19 height 10
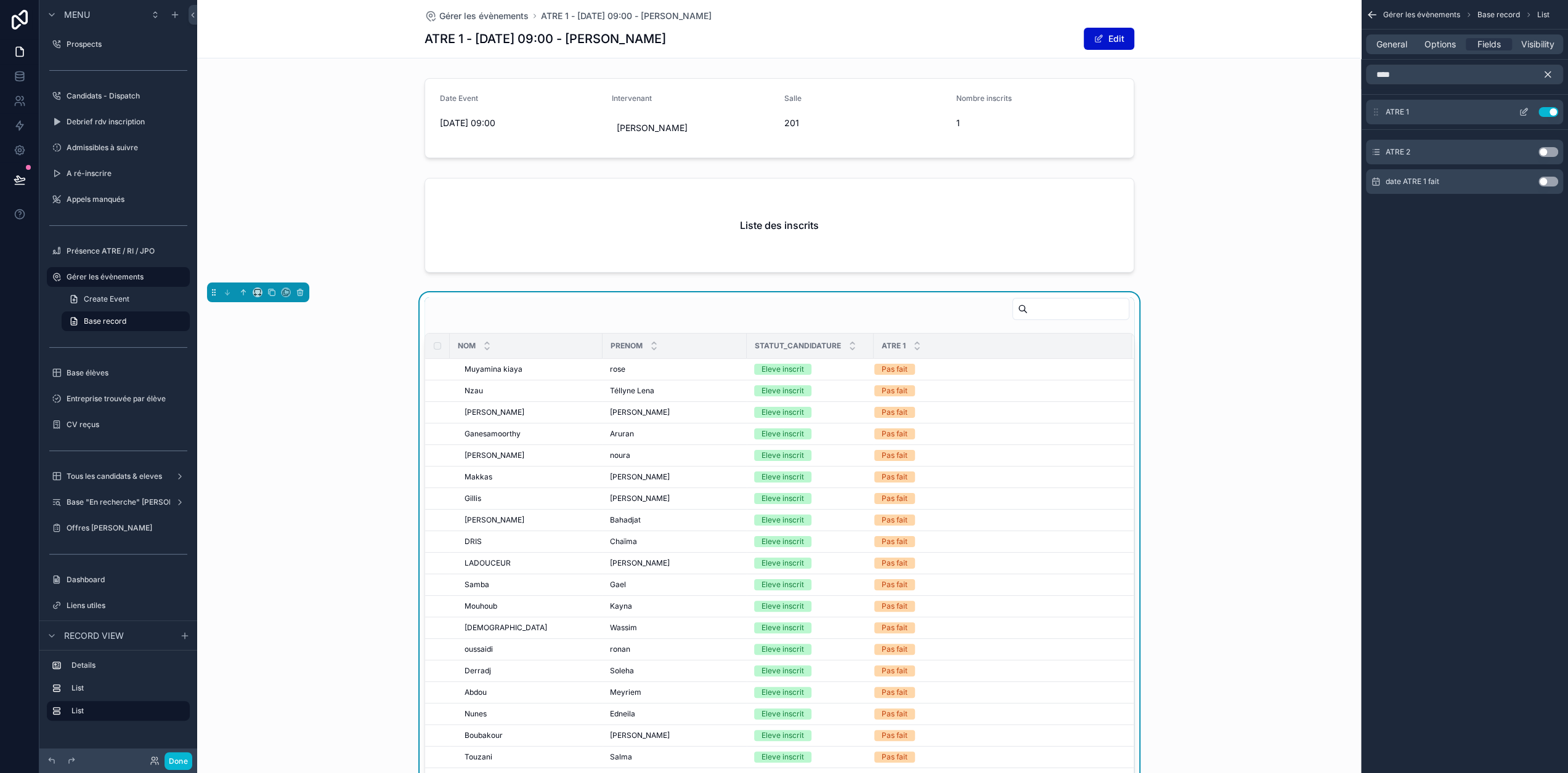
click at [1528, 114] on icon "scrollable content" at bounding box center [1523, 112] width 10 height 10
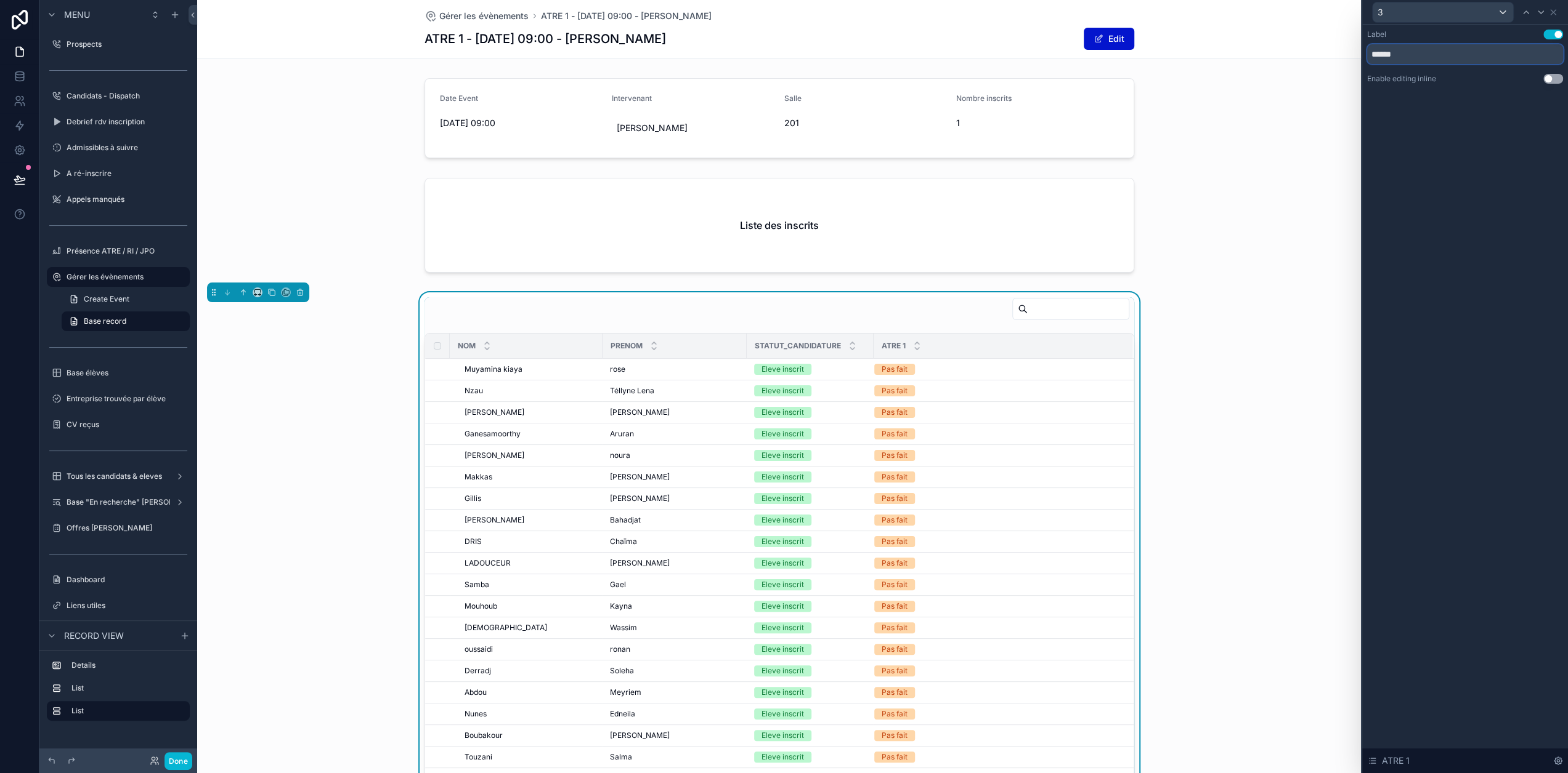
click at [1447, 58] on input "******" at bounding box center [1464, 54] width 196 height 19
type input "****"
click at [1558, 12] on icon at bounding box center [1552, 12] width 10 height 10
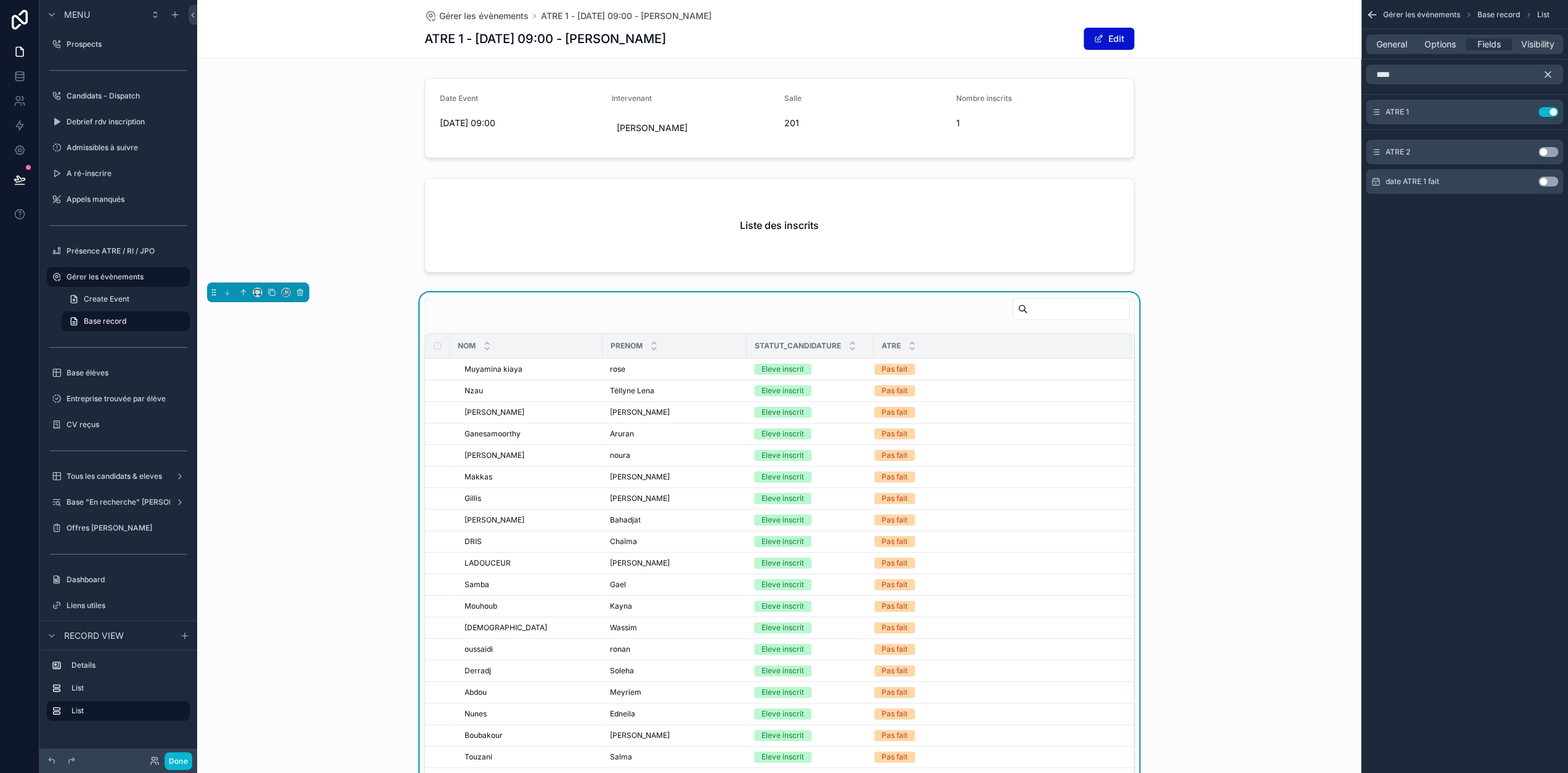
click at [1553, 76] on icon "scrollable content" at bounding box center [1547, 75] width 11 height 11
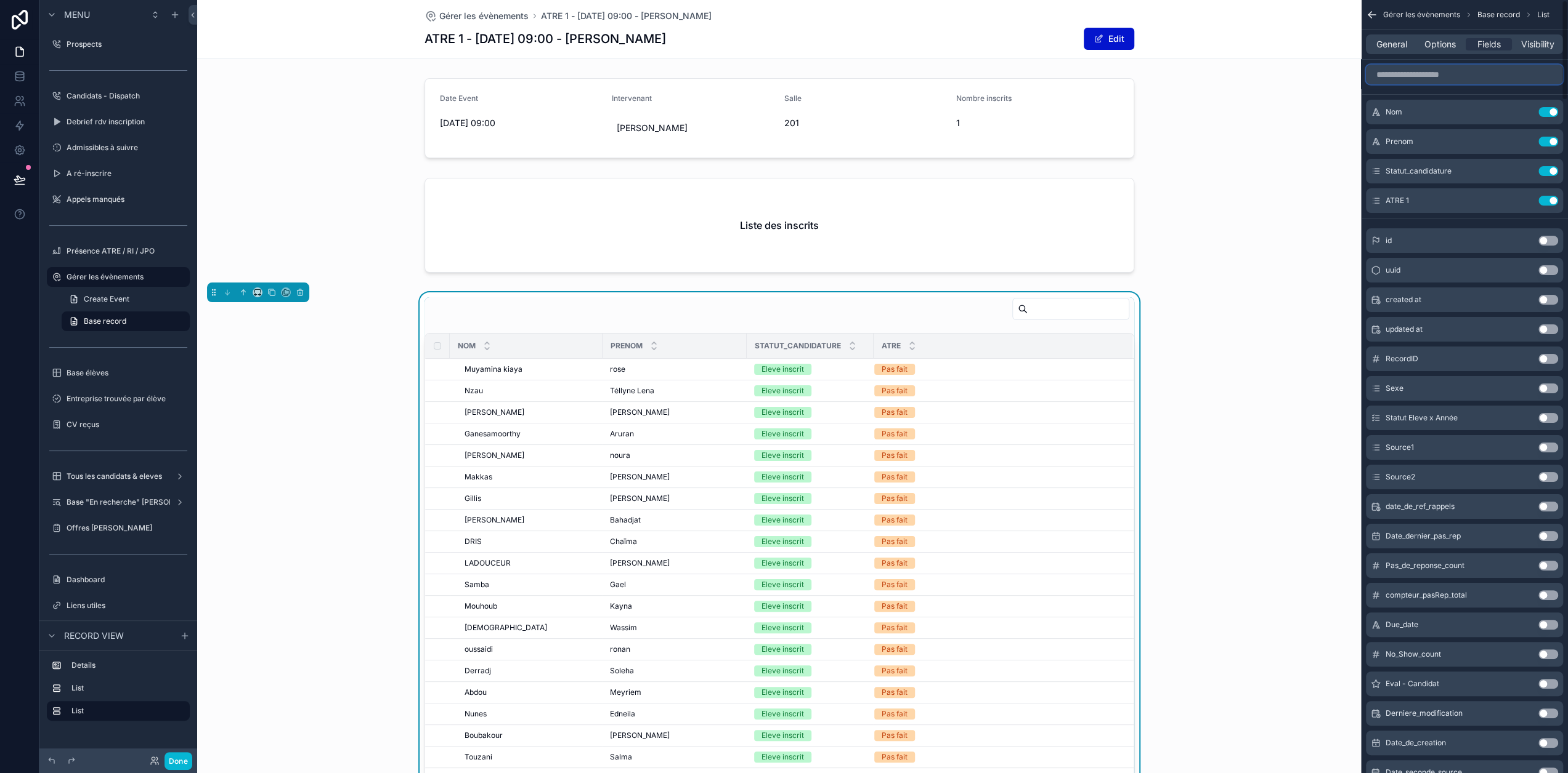
click at [1485, 75] on input "scrollable content" at bounding box center [1464, 74] width 197 height 19
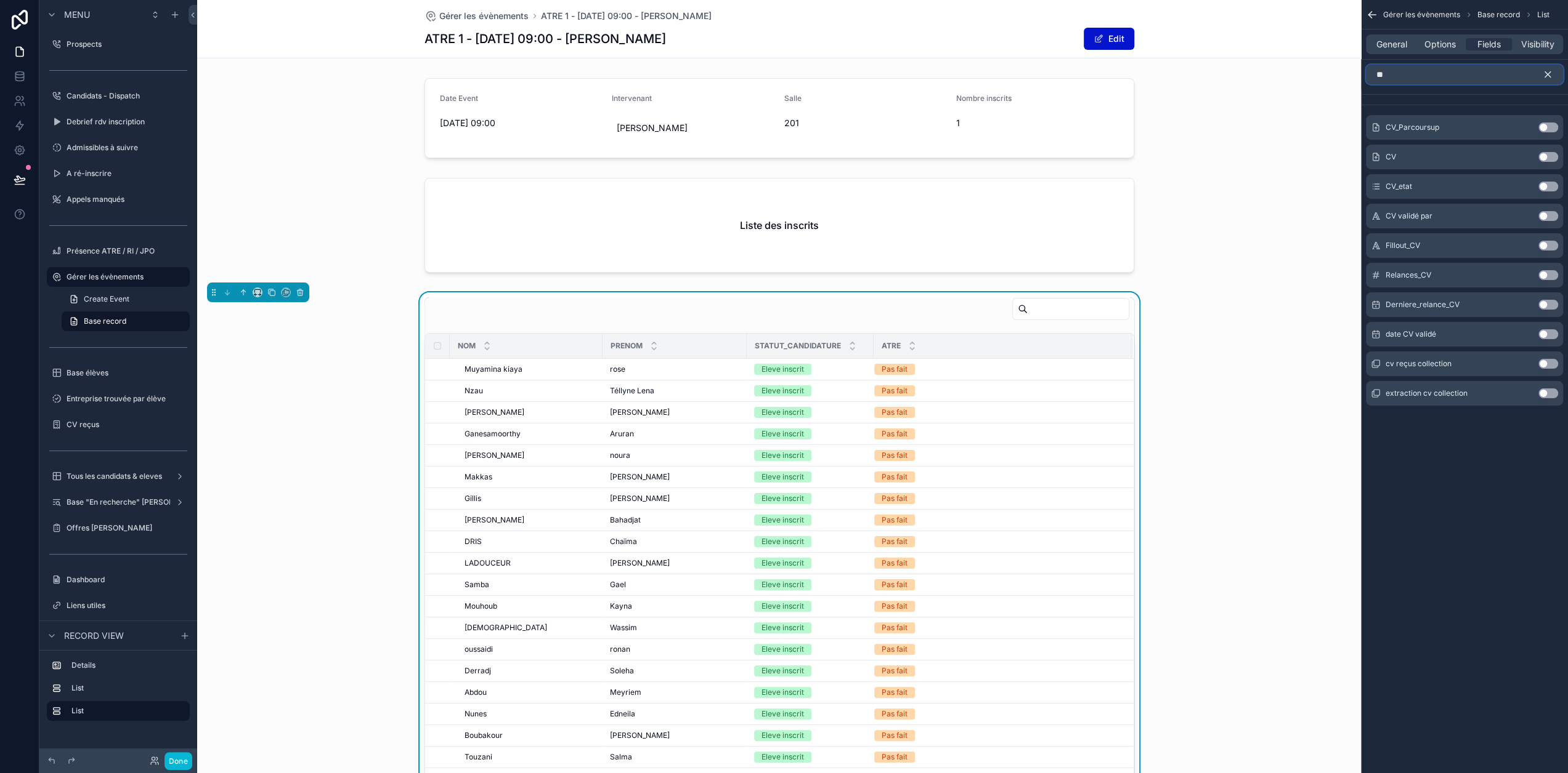
type input "**"
click at [1555, 184] on button "Use setting" at bounding box center [1548, 186] width 19 height 10
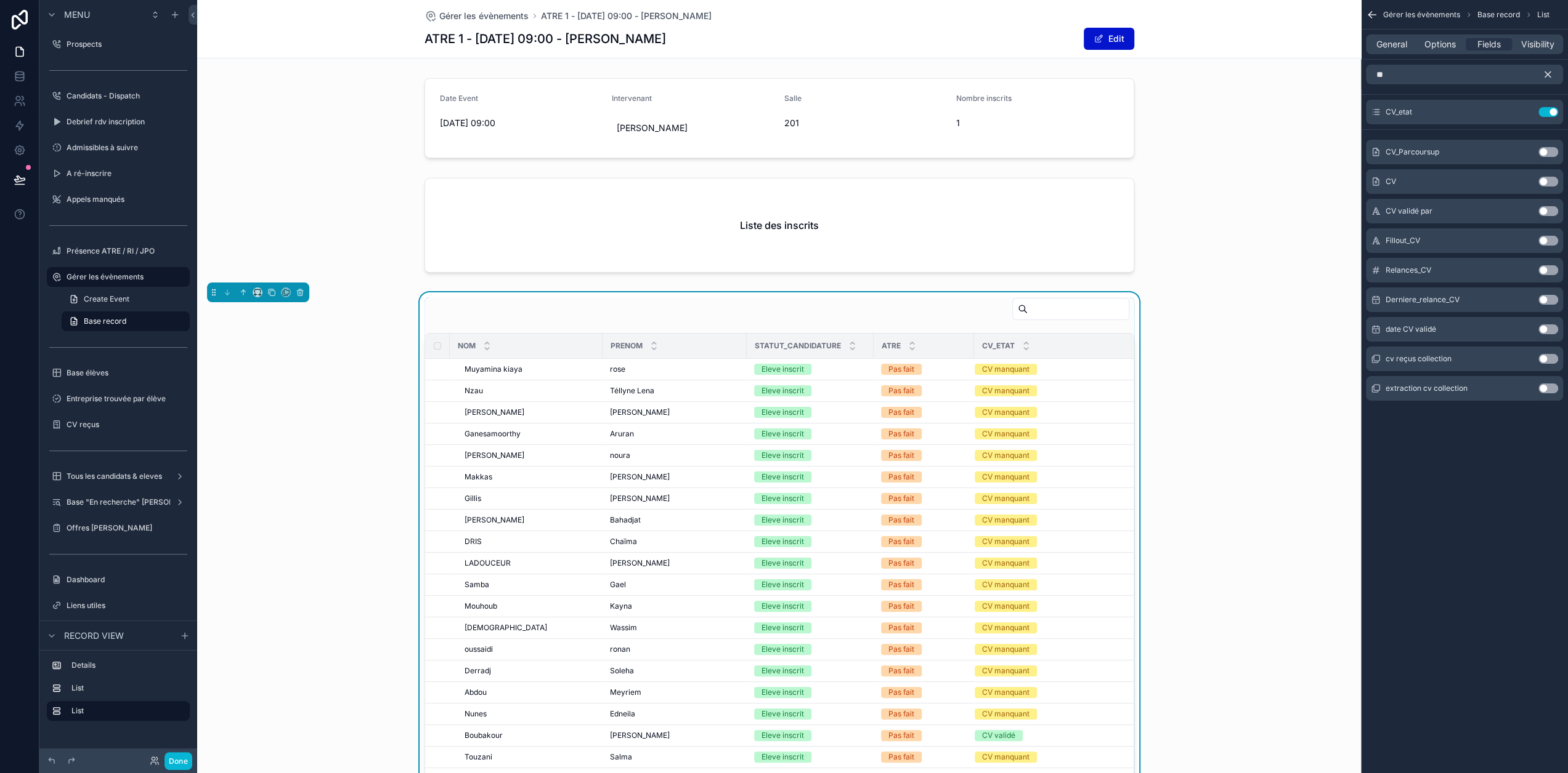
click at [1553, 73] on icon "scrollable content" at bounding box center [1547, 75] width 11 height 11
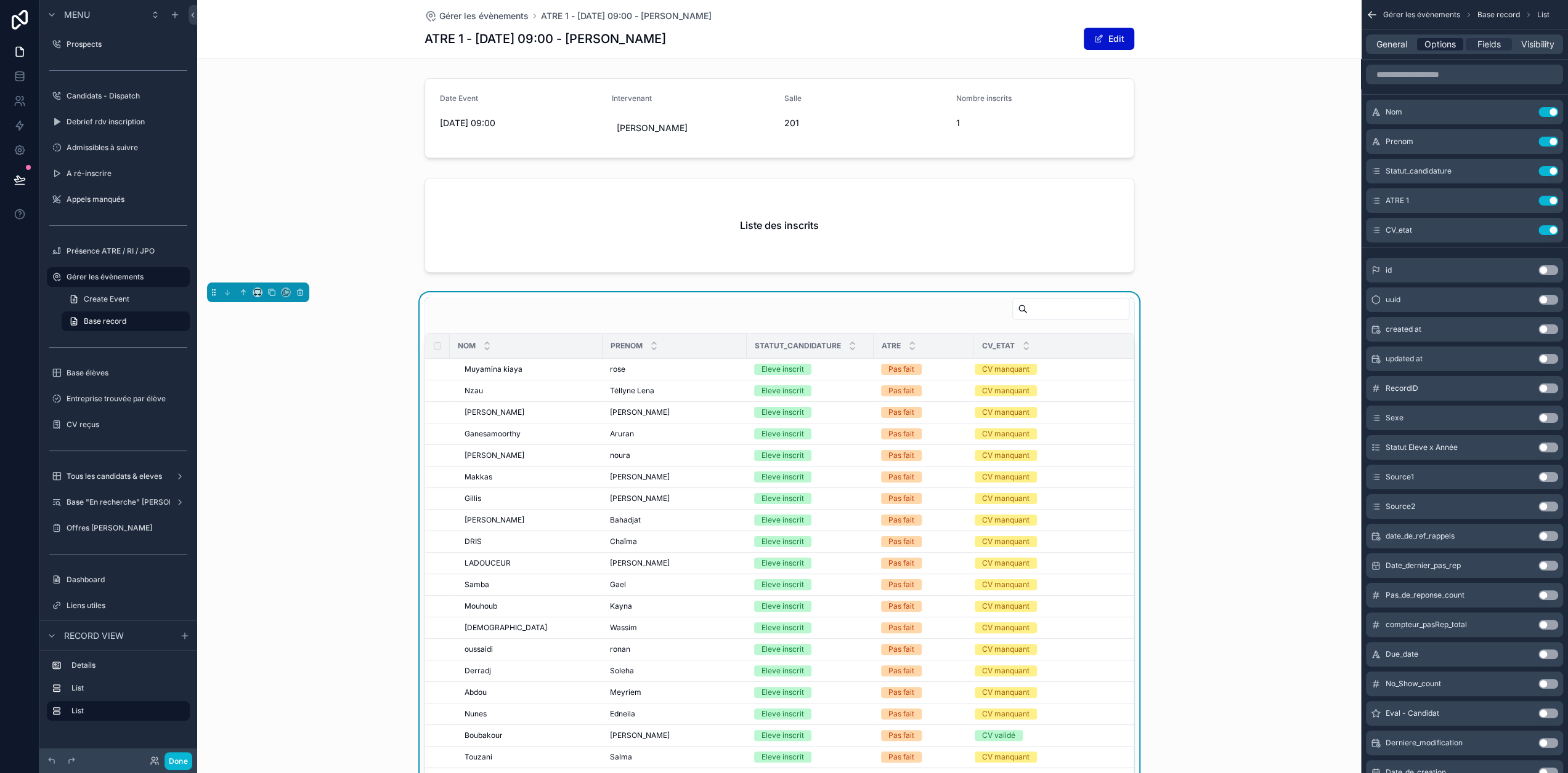
click at [1442, 44] on span "Options" at bounding box center [1439, 44] width 31 height 12
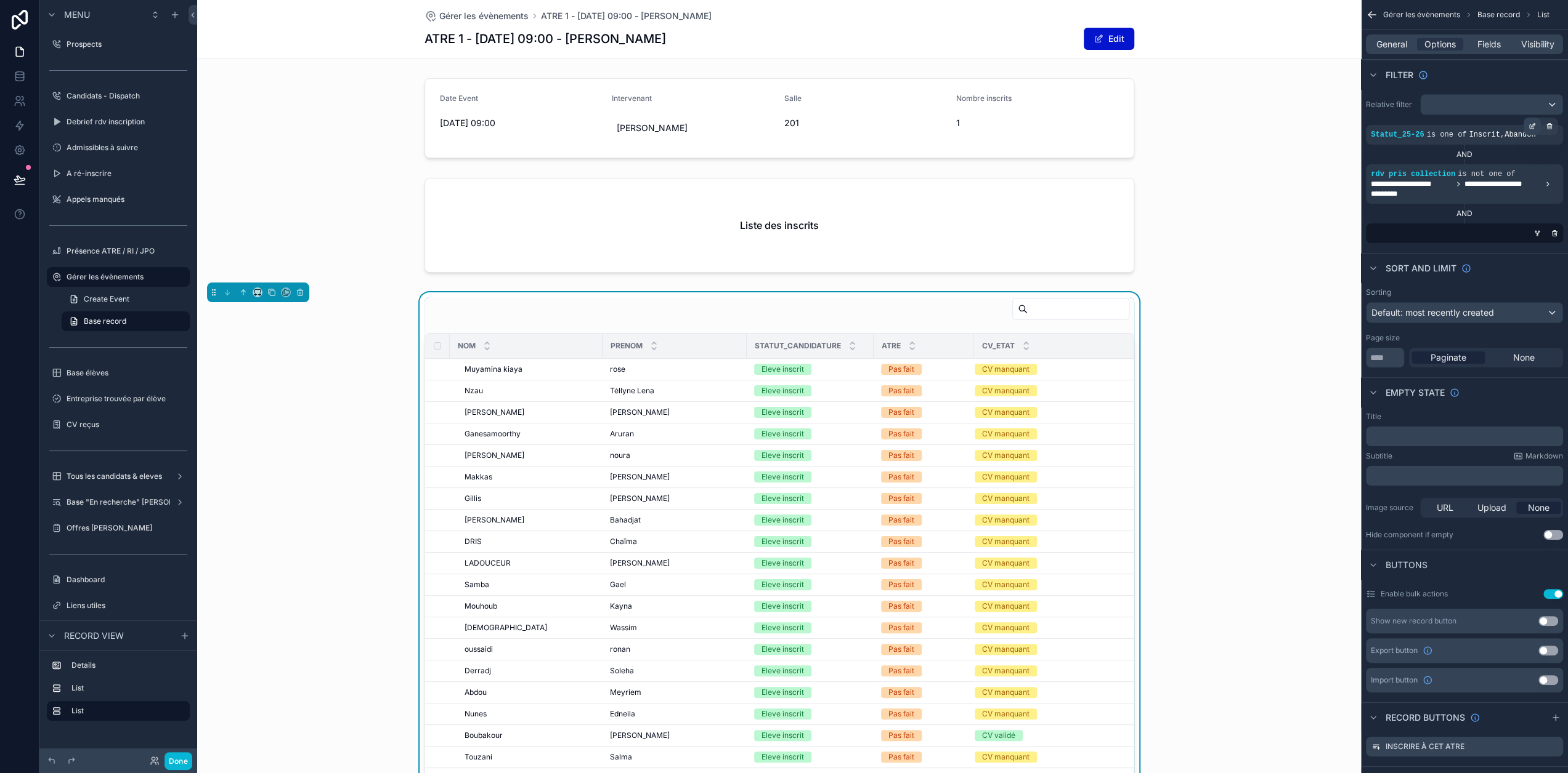
click at [1535, 124] on icon "scrollable content" at bounding box center [1531, 125] width 7 height 7
click at [1334, 141] on icon at bounding box center [1329, 141] width 9 height 9
click at [1413, 114] on div "Relative filter" at bounding box center [1464, 104] width 197 height 21
click at [1500, 40] on span "Fields" at bounding box center [1489, 44] width 23 height 12
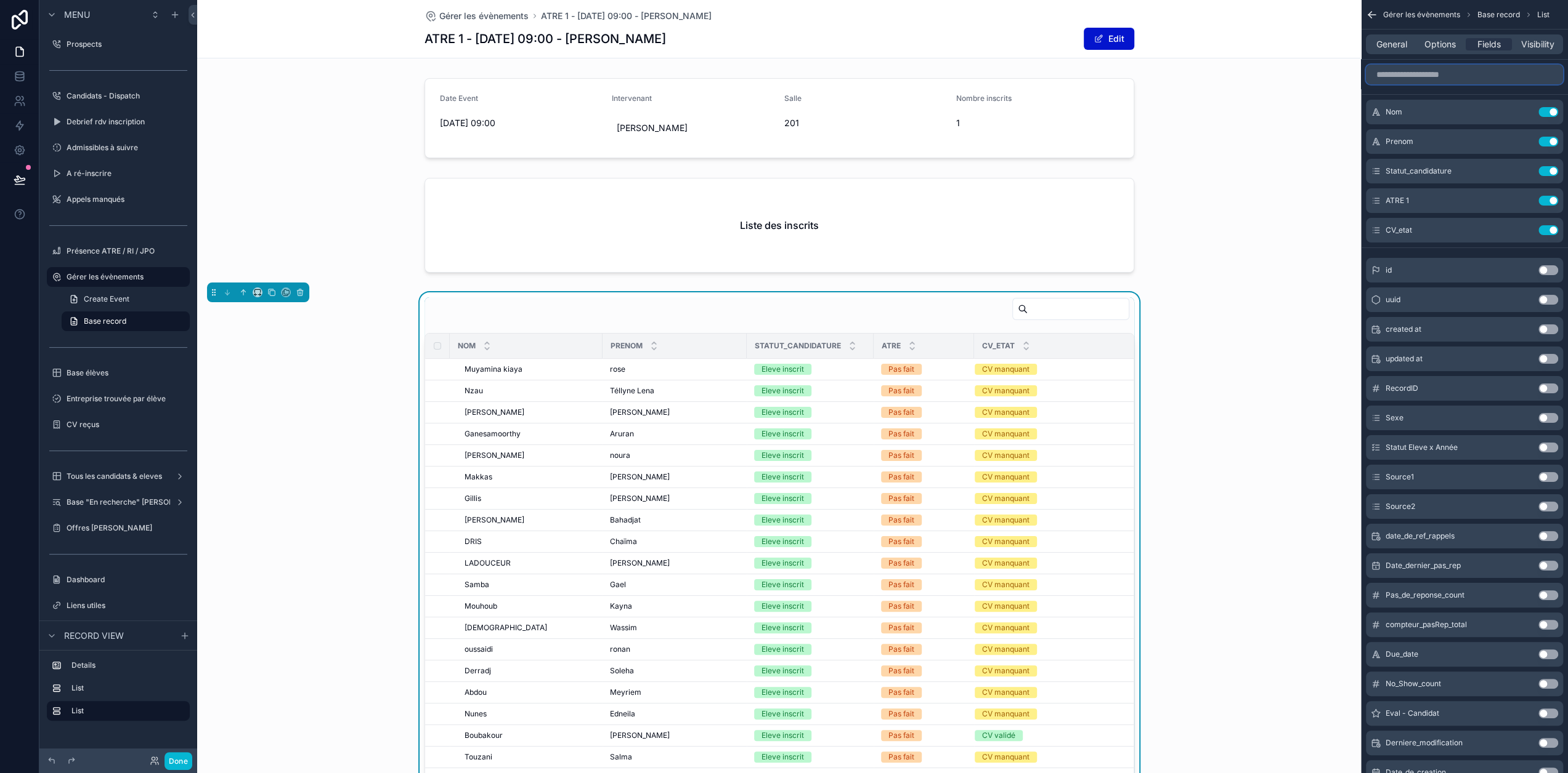
click at [1475, 77] on input "scrollable content" at bounding box center [1464, 74] width 197 height 19
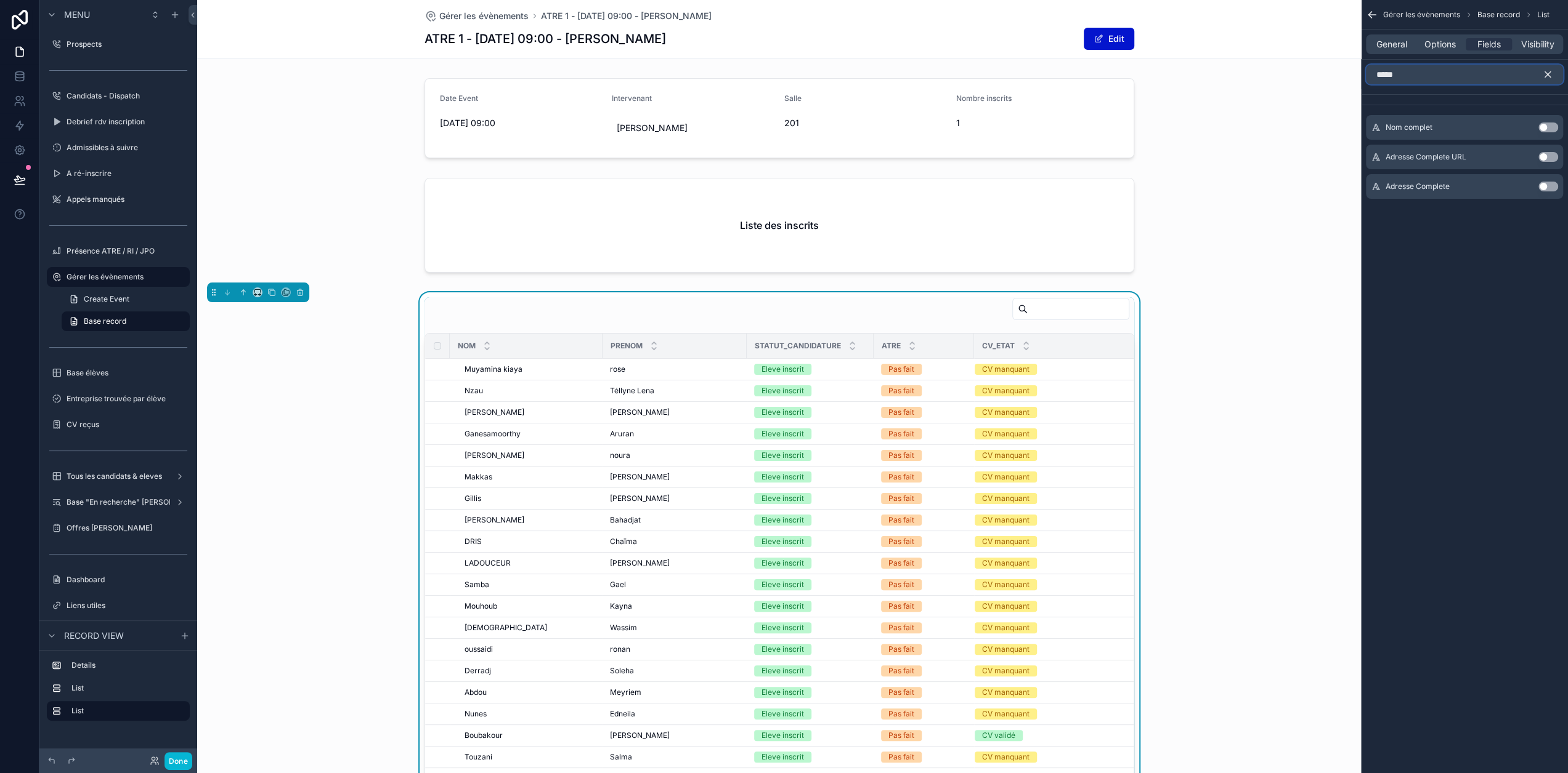
type input "*****"
click at [1556, 125] on button "Use setting" at bounding box center [1548, 127] width 19 height 10
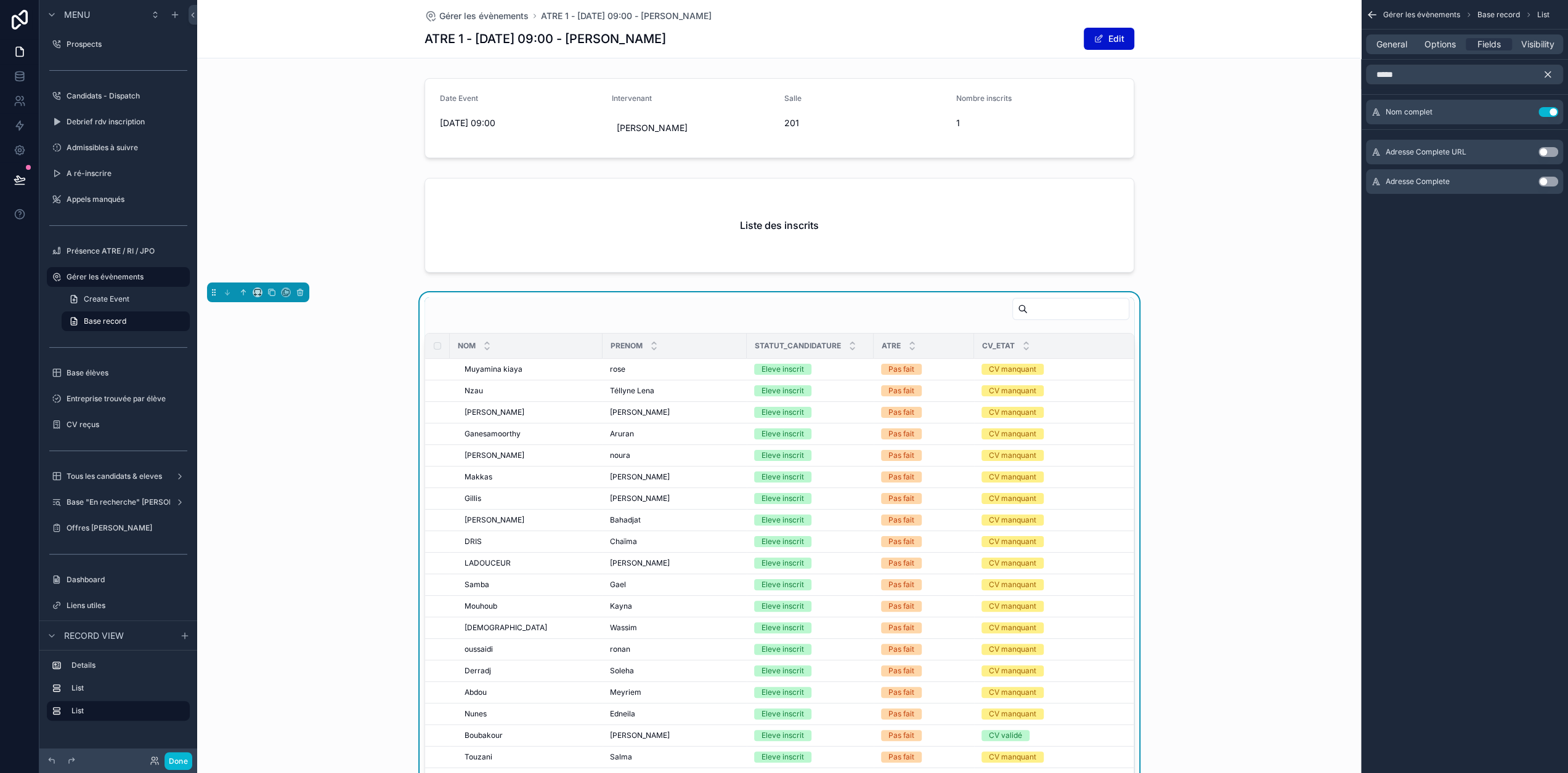
click at [1553, 77] on icon "scrollable content" at bounding box center [1547, 75] width 11 height 11
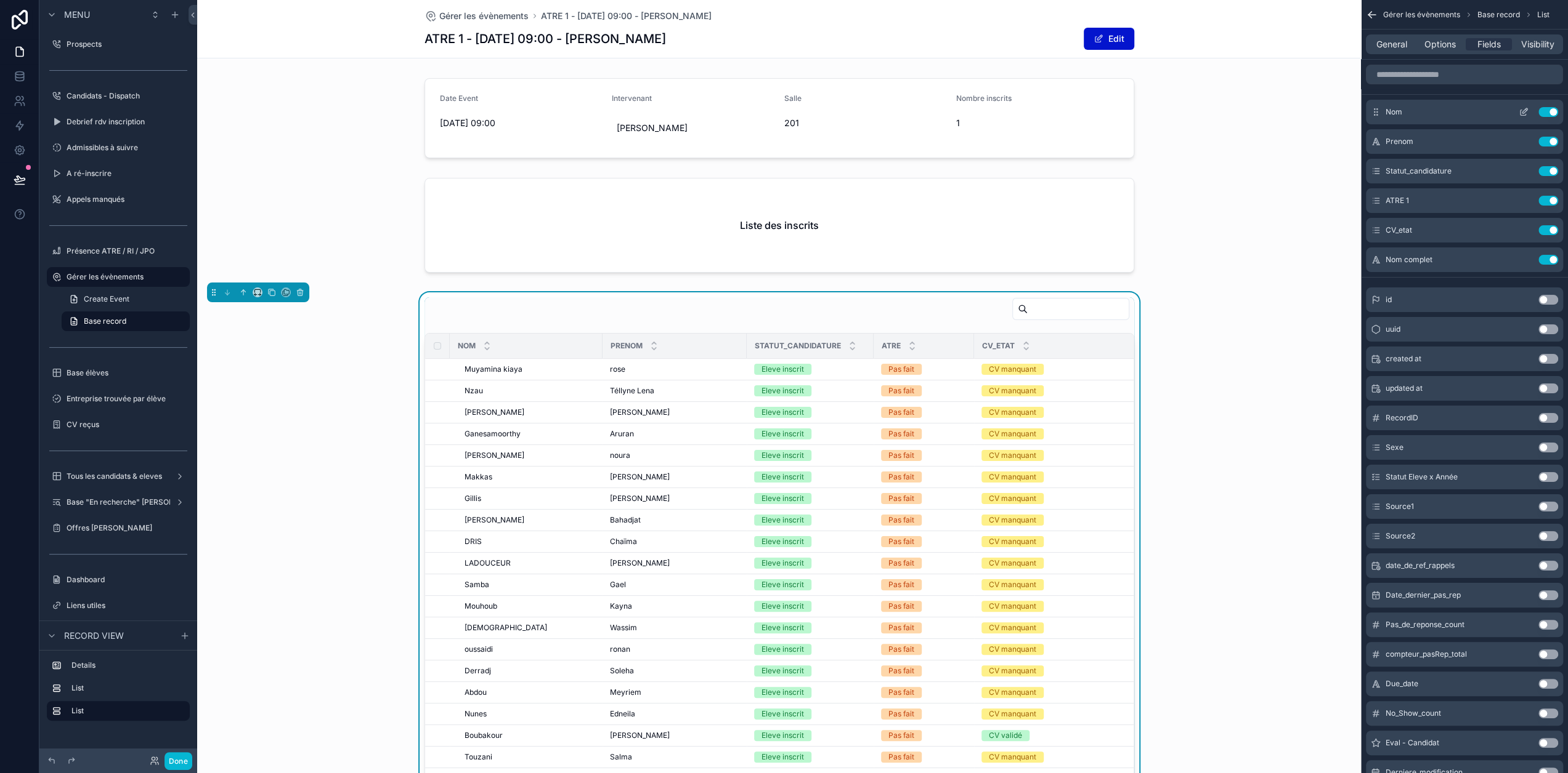
click at [1556, 111] on button "Use setting" at bounding box center [1548, 112] width 19 height 10
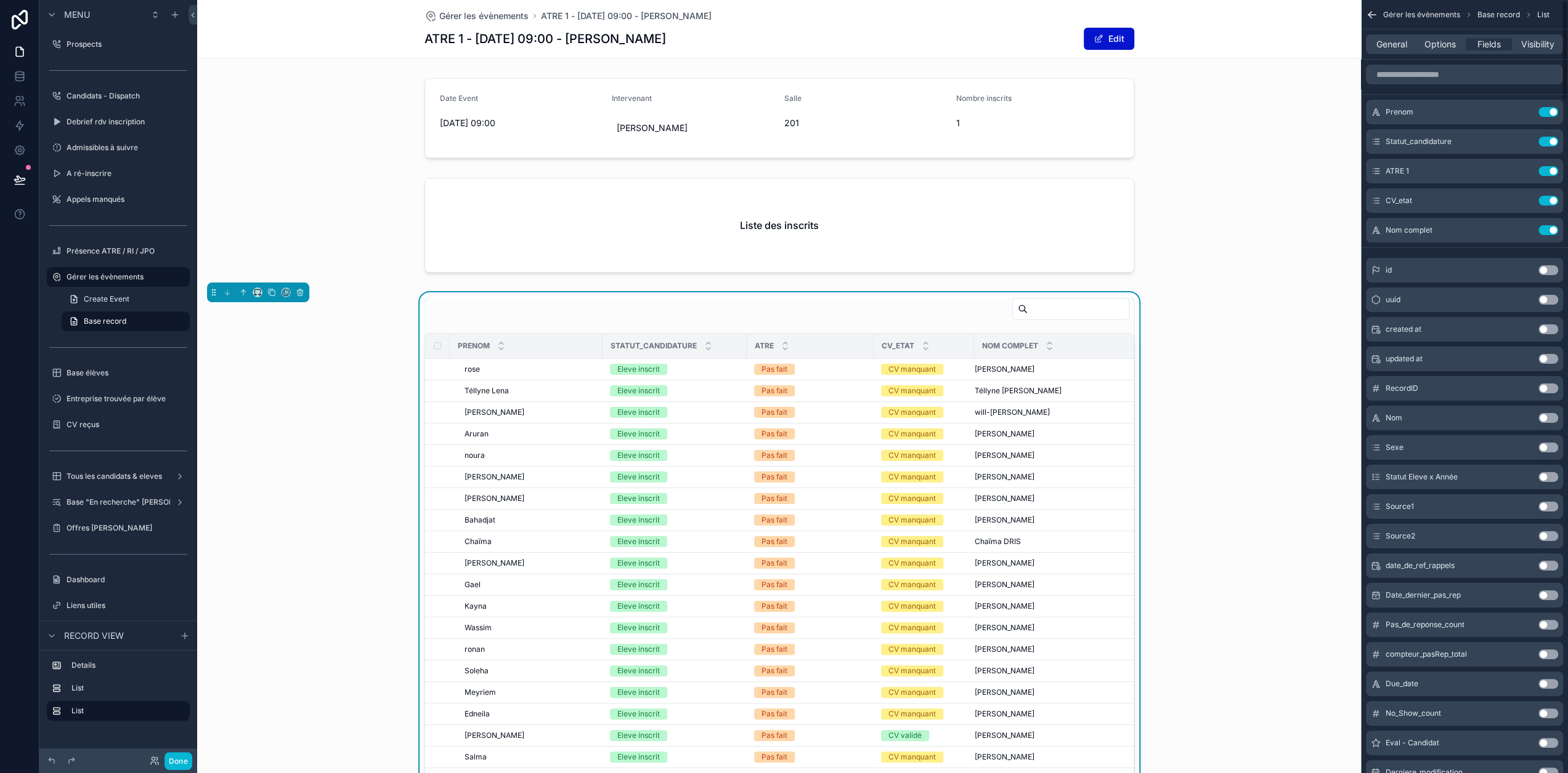
click at [1556, 111] on button "Use setting" at bounding box center [1548, 112] width 19 height 10
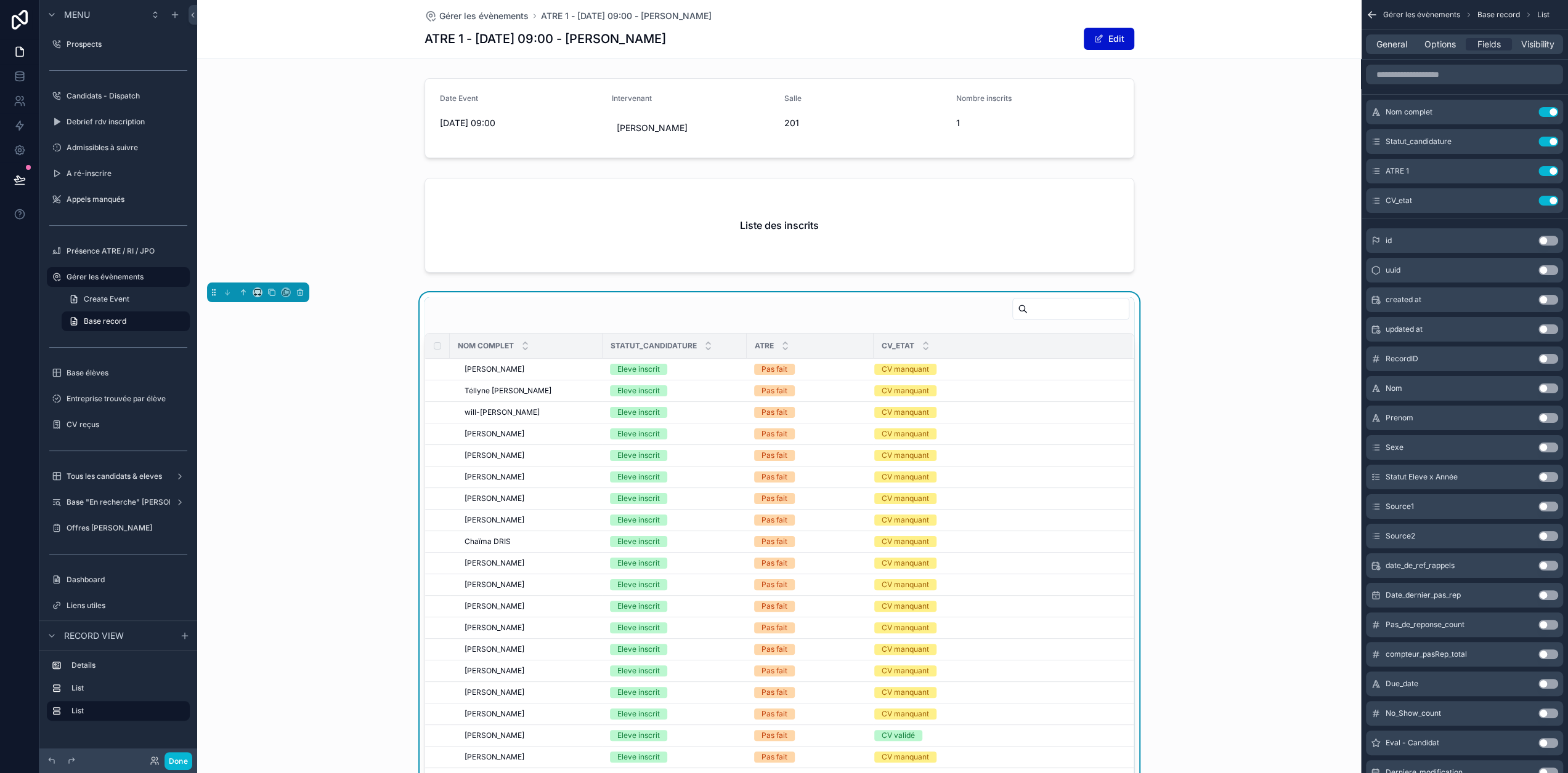
click at [1228, 308] on div "Nom complet Statut_candidature ATRE CV_etat rose Muyamina kiaya rose Muyamina k…" at bounding box center [779, 606] width 1164 height 627
click at [1456, 46] on span "Options" at bounding box center [1439, 44] width 31 height 12
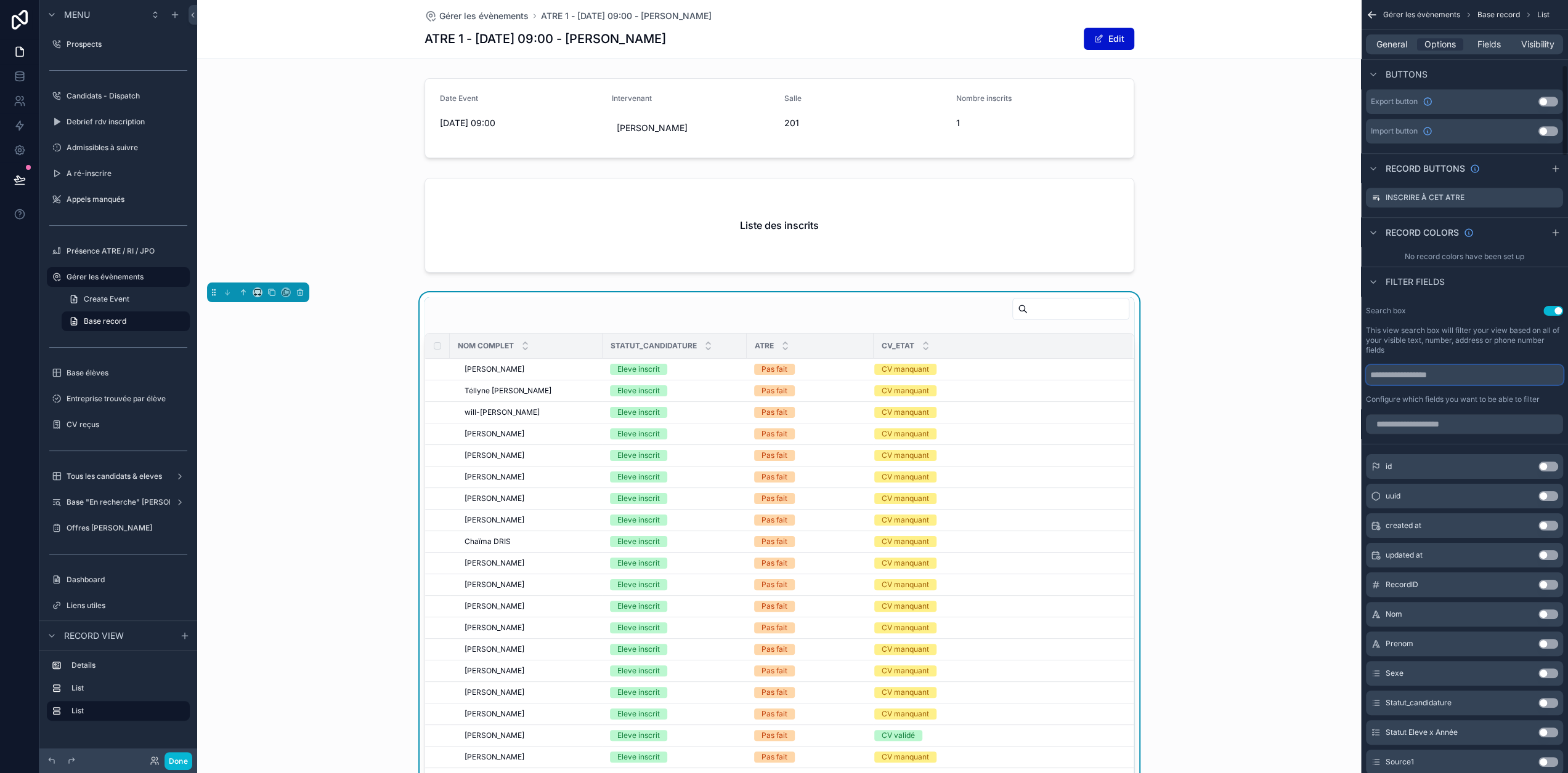
click at [1478, 377] on input "scrollable content" at bounding box center [1464, 374] width 197 height 19
type input "*******"
drag, startPoint x: 1471, startPoint y: 378, endPoint x: 1362, endPoint y: 378, distance: 109.0
click at [1362, 378] on div "Prospects 122 Candidats - Dispatch 217 Debrief rdv inscription 46 Admissibles à…" at bounding box center [883, 386] width 1371 height 773
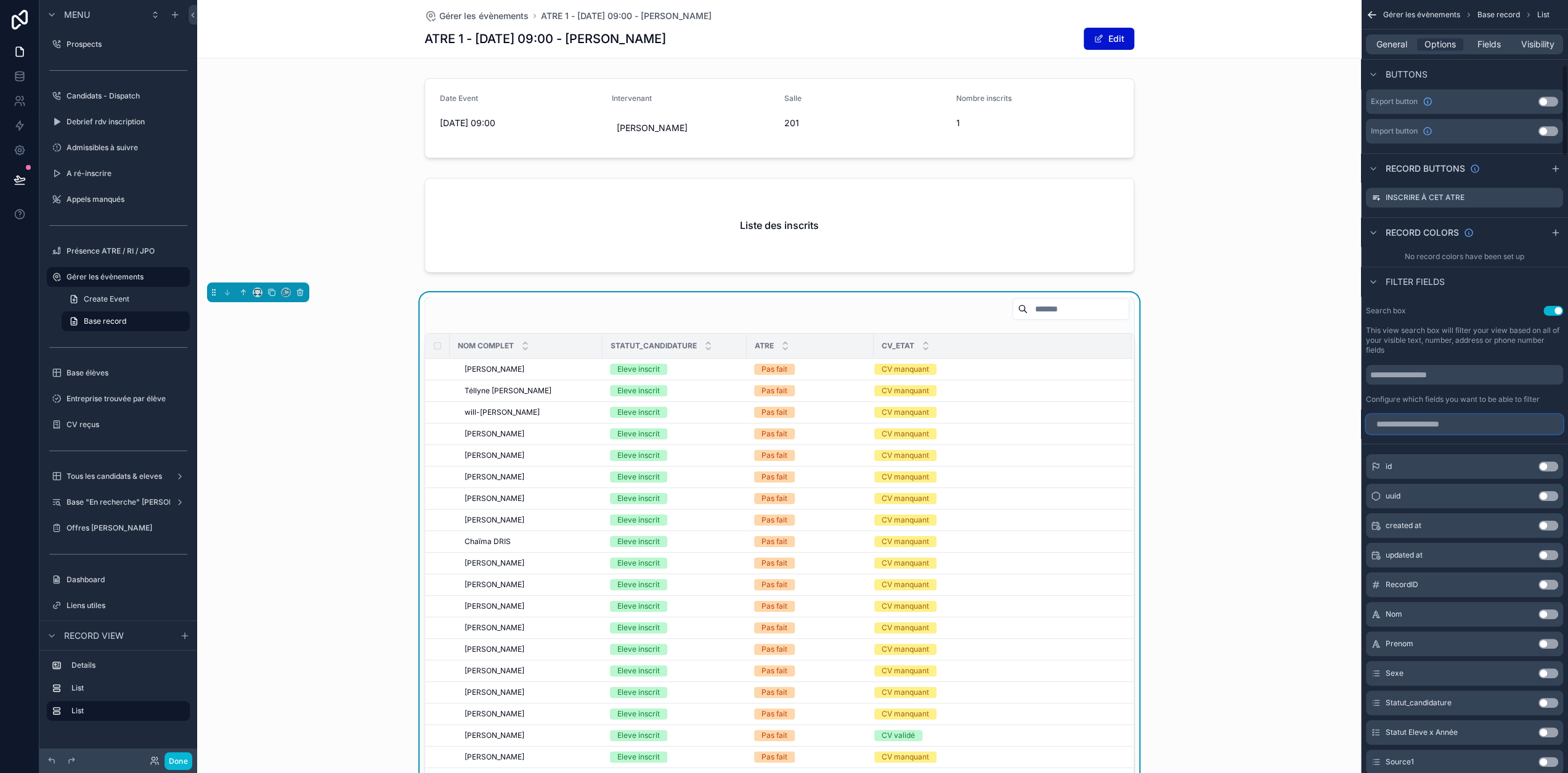
click at [1419, 420] on input "scrollable content" at bounding box center [1464, 423] width 197 height 19
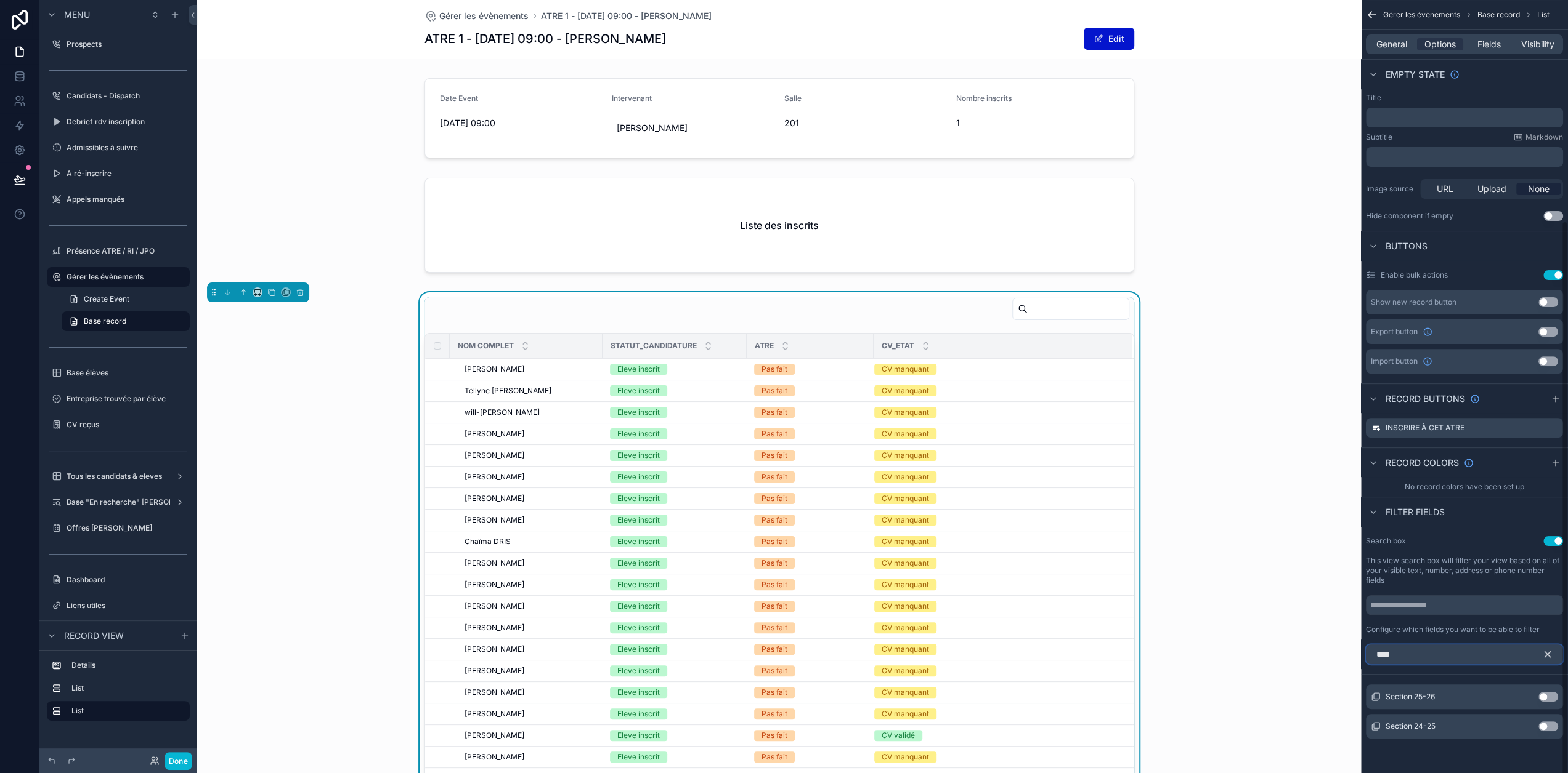
scroll to position [307, 0]
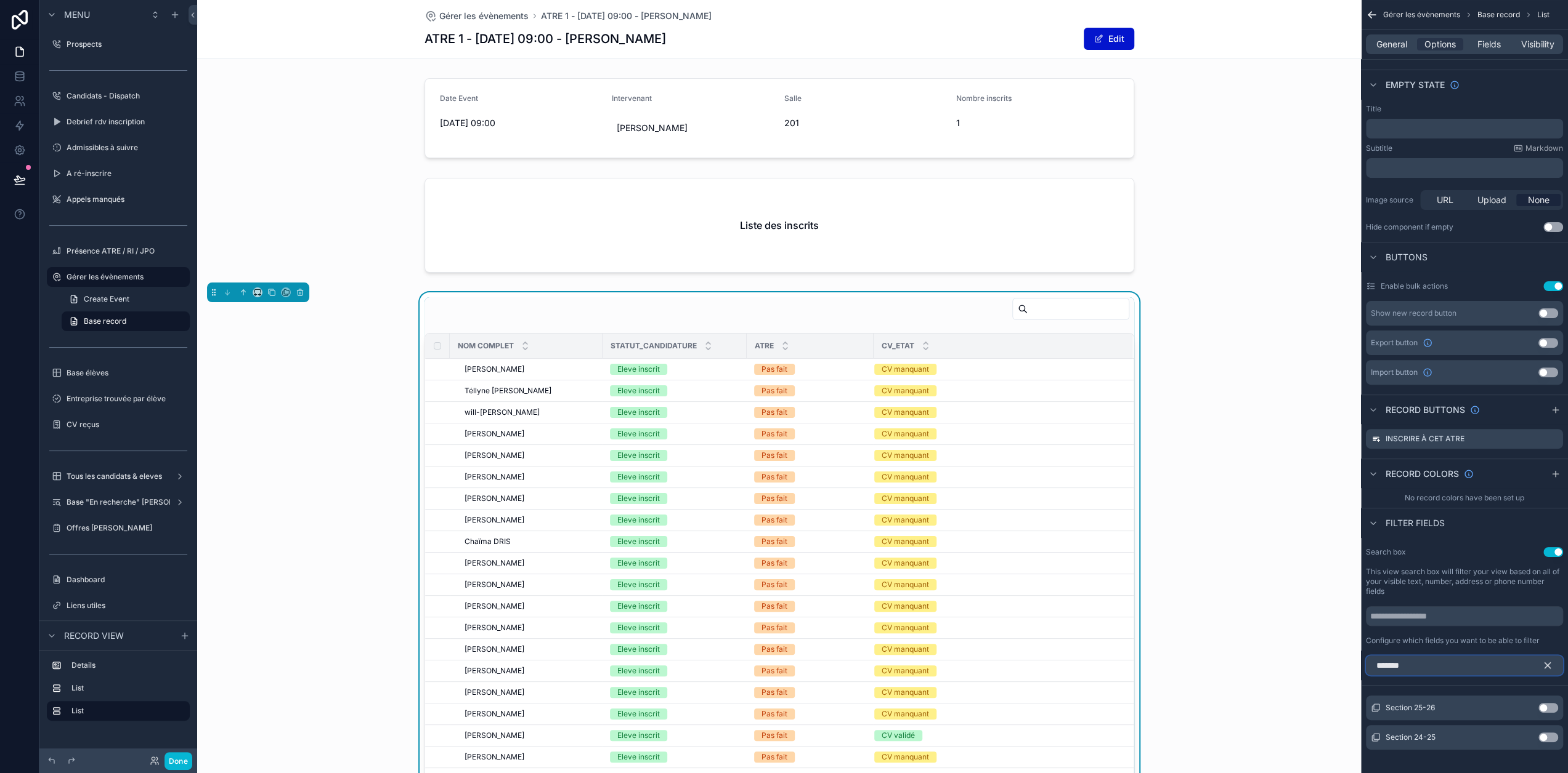
type input "*******"
click at [1558, 706] on button "Use setting" at bounding box center [1548, 708] width 19 height 10
click at [1553, 666] on icon "scrollable content" at bounding box center [1547, 666] width 11 height 11
click at [1407, 46] on span "General" at bounding box center [1392, 44] width 31 height 12
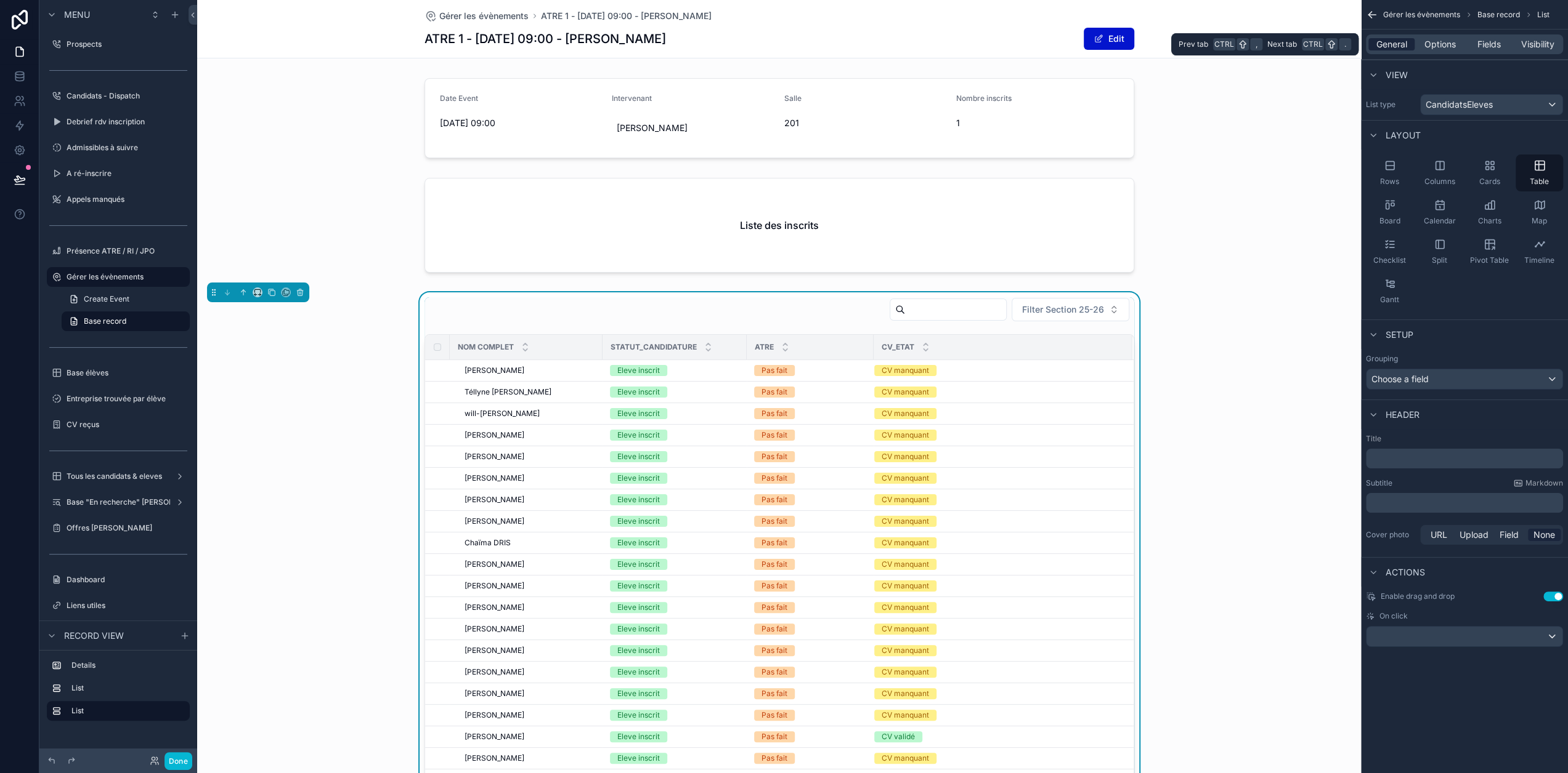
scroll to position [0, 0]
click at [1456, 40] on span "Options" at bounding box center [1439, 44] width 31 height 12
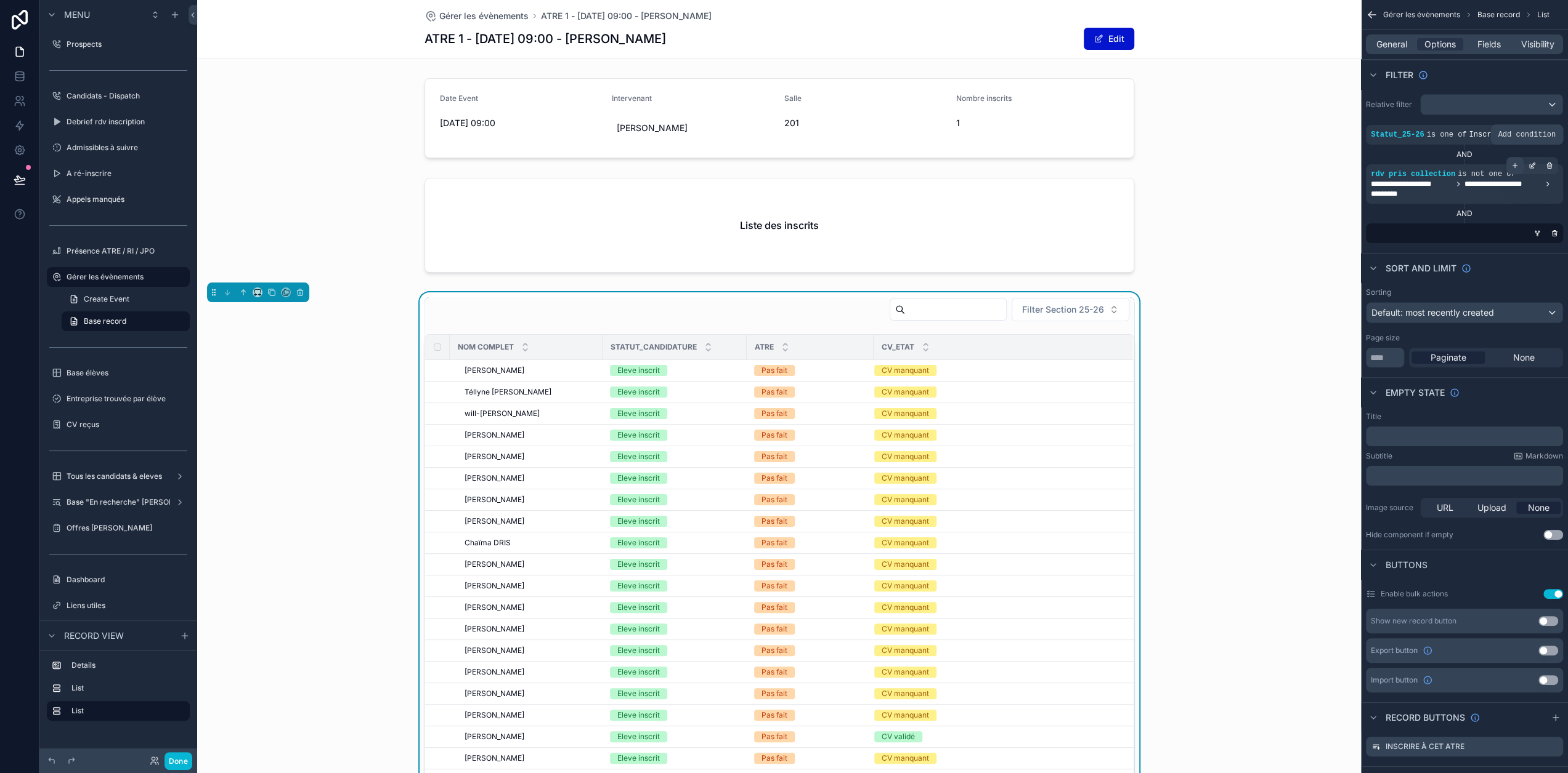
click at [1522, 160] on div "scrollable content" at bounding box center [1515, 166] width 17 height 17
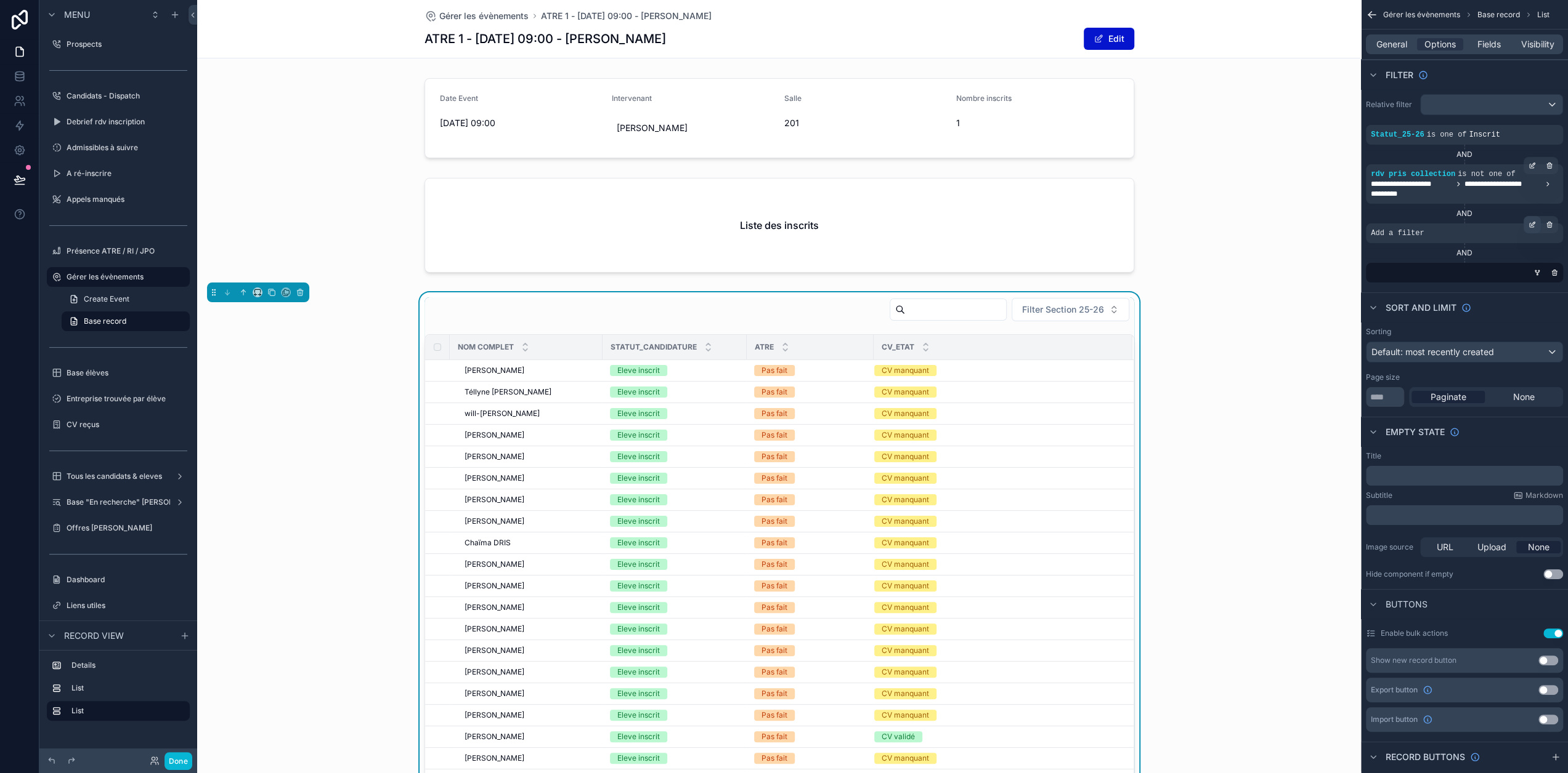
click at [1535, 224] on icon "scrollable content" at bounding box center [1531, 224] width 7 height 7
click at [1281, 215] on div "Select a field" at bounding box center [1246, 214] width 73 height 19
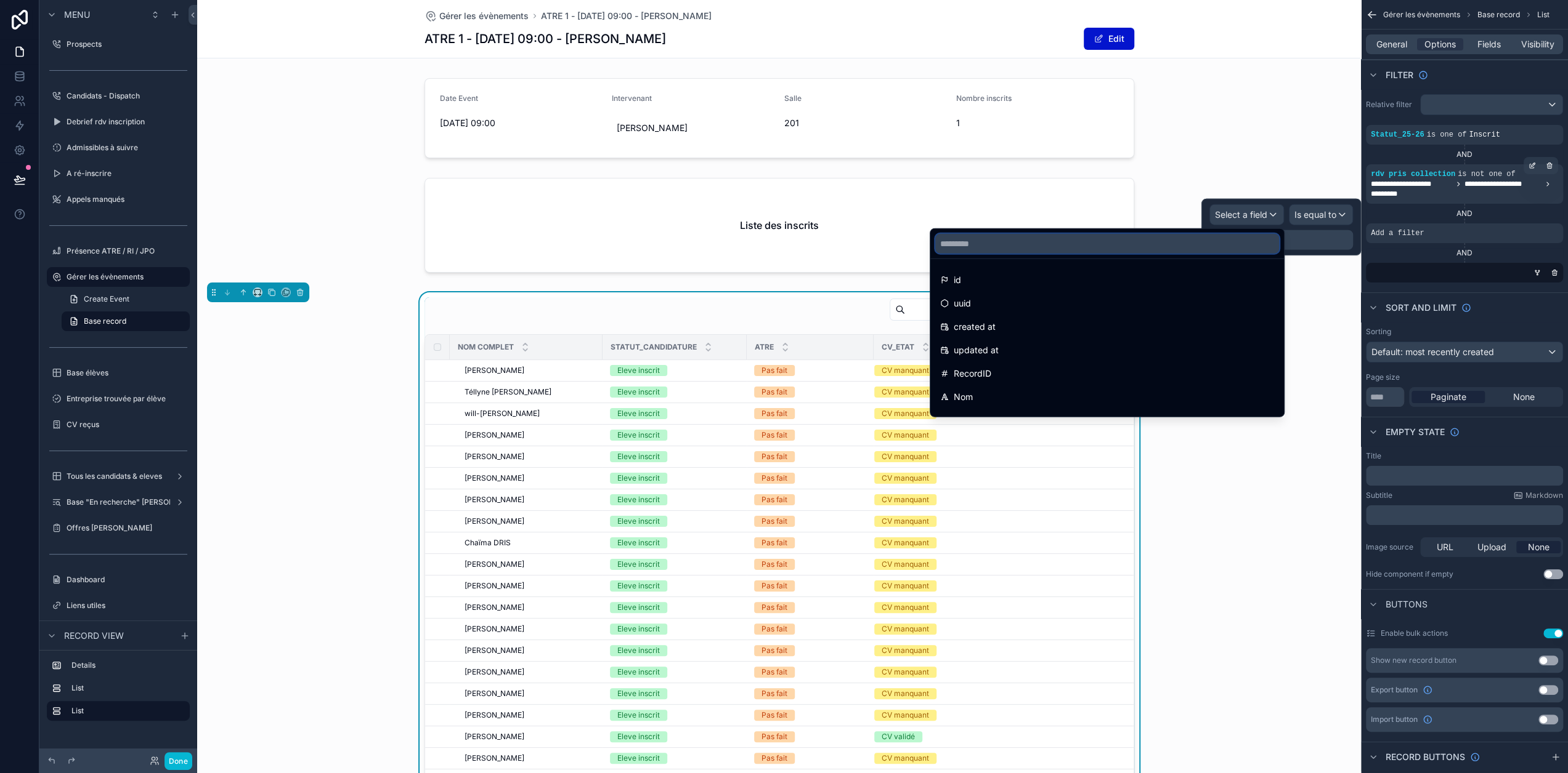
click at [1214, 237] on input "text" at bounding box center [1106, 244] width 344 height 19
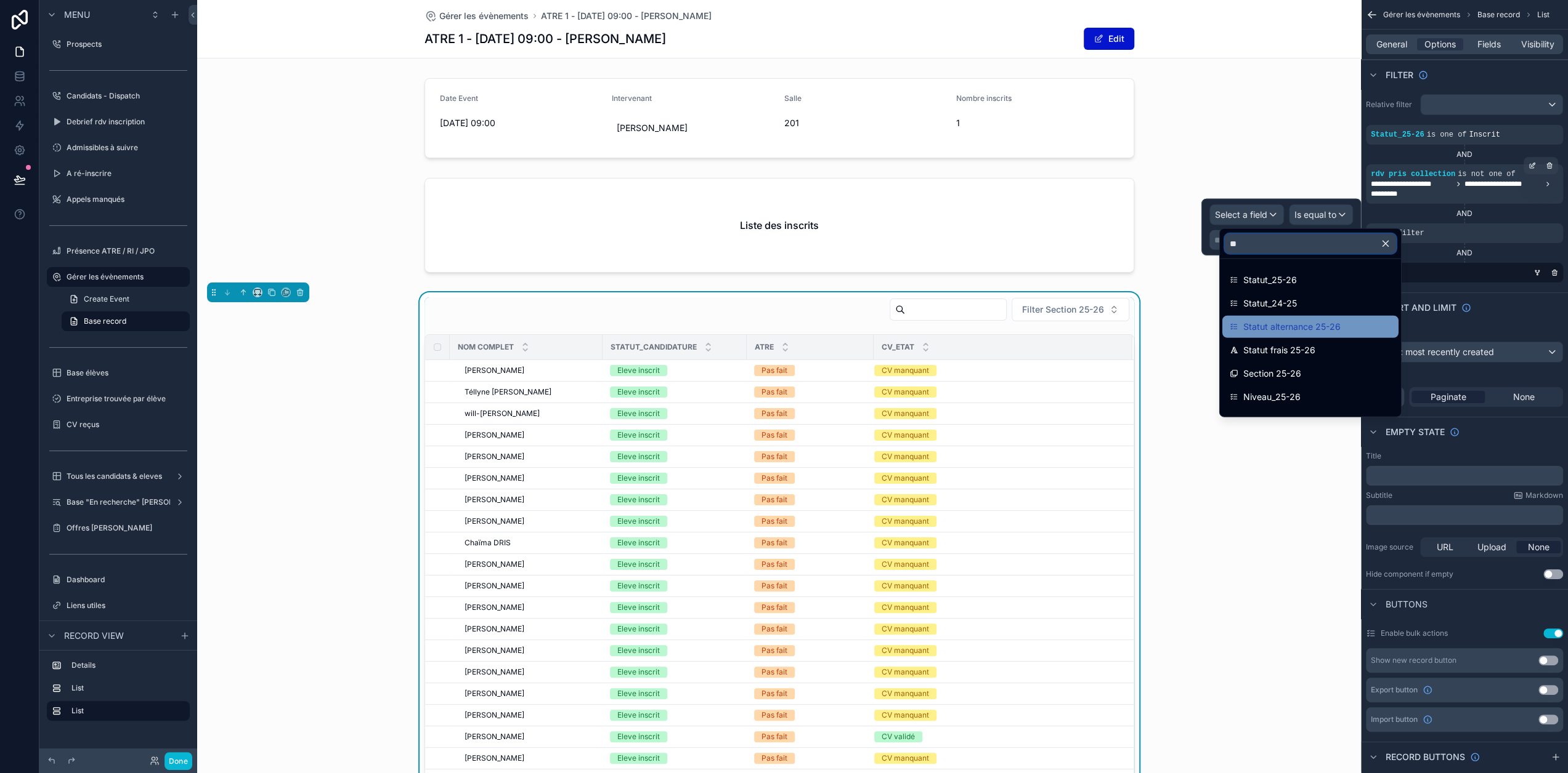
type input "**"
click at [1303, 331] on span "Statut alternance 25-26" at bounding box center [1291, 326] width 97 height 15
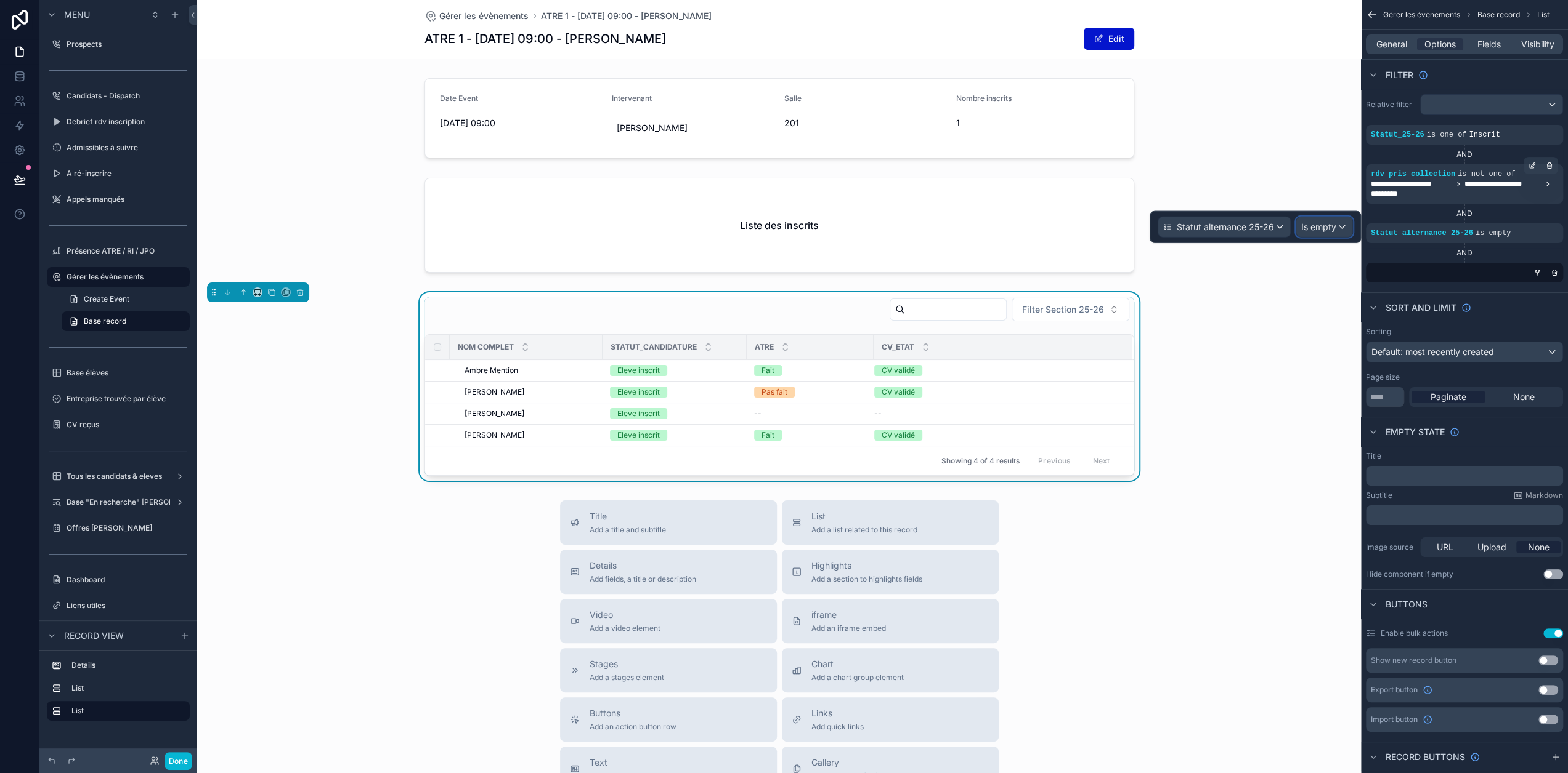
click at [1328, 222] on span "Is empty" at bounding box center [1318, 227] width 35 height 12
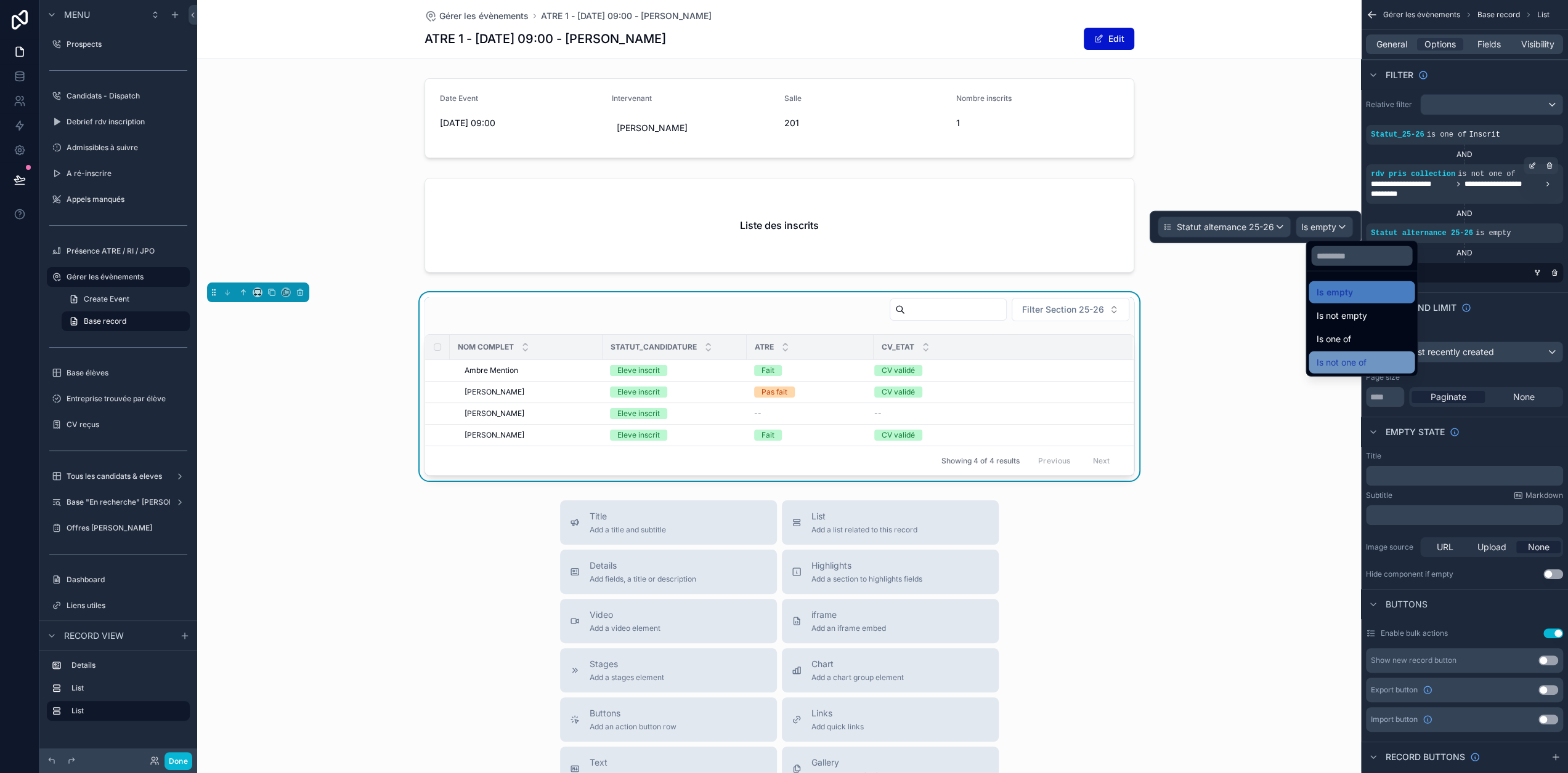
click at [1365, 357] on span "Is not one of" at bounding box center [1341, 362] width 50 height 15
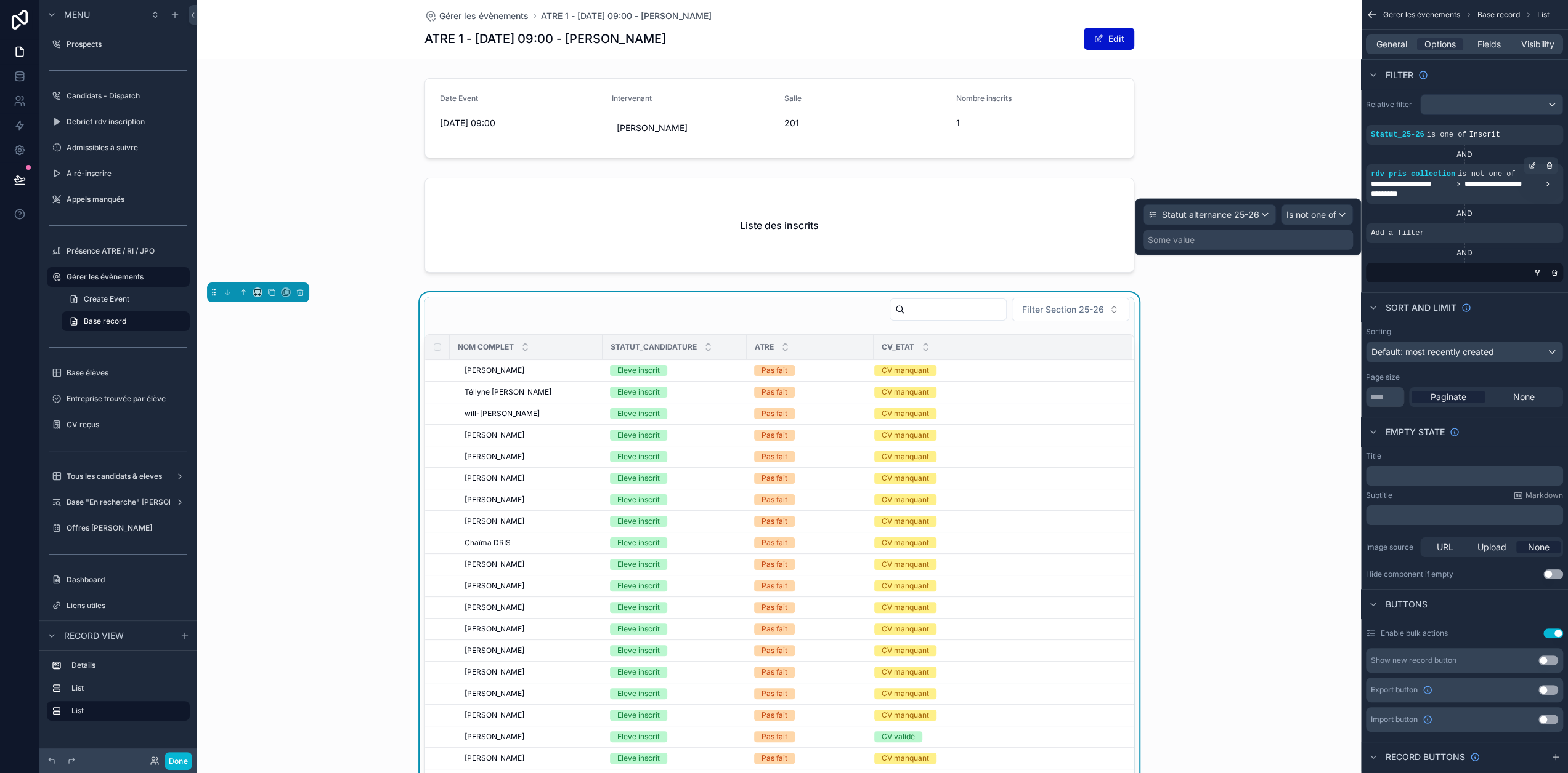
click at [1258, 236] on div "Some value" at bounding box center [1248, 240] width 210 height 19
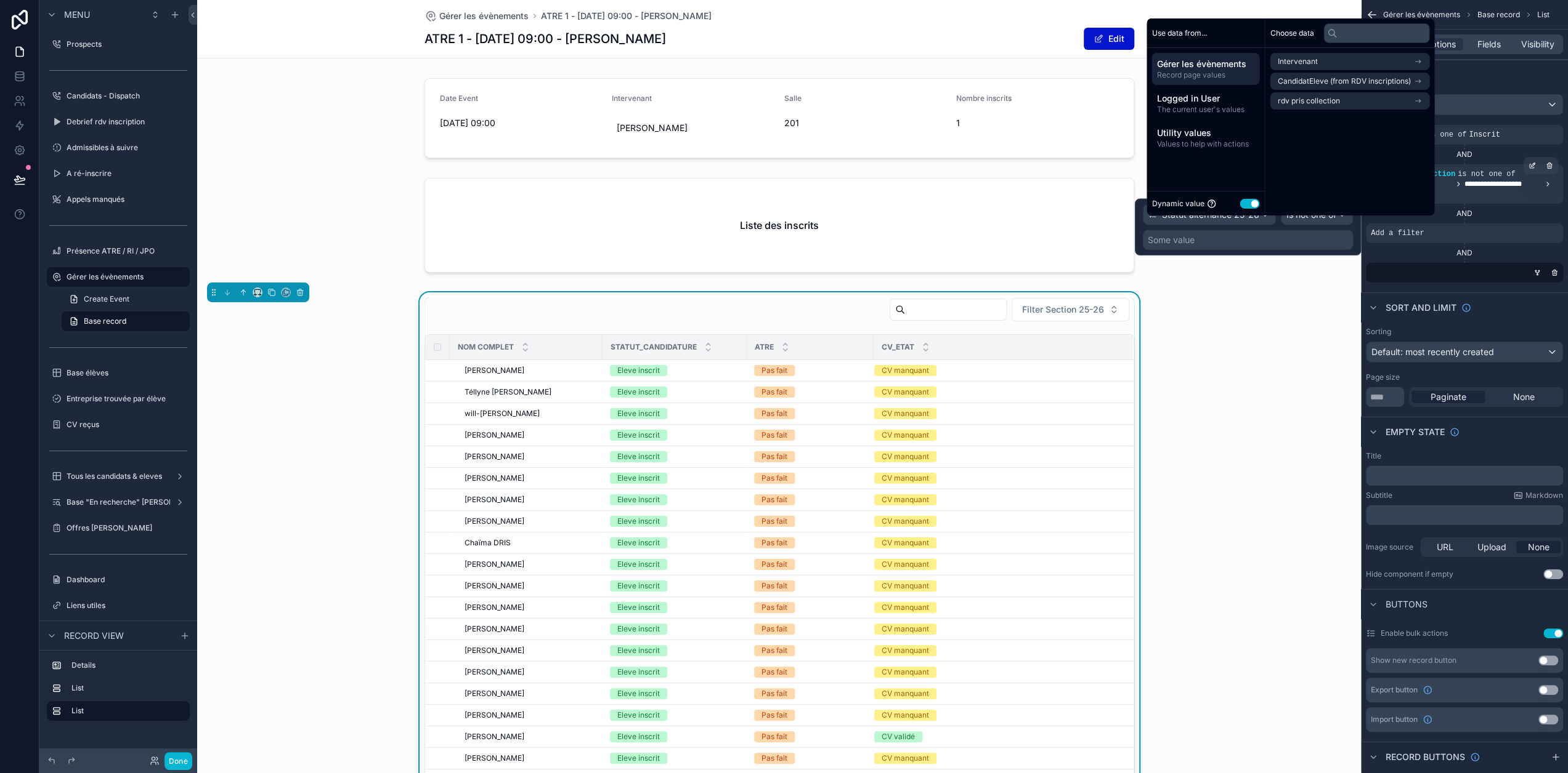
click at [1253, 209] on button "Use setting" at bounding box center [1249, 203] width 19 height 10
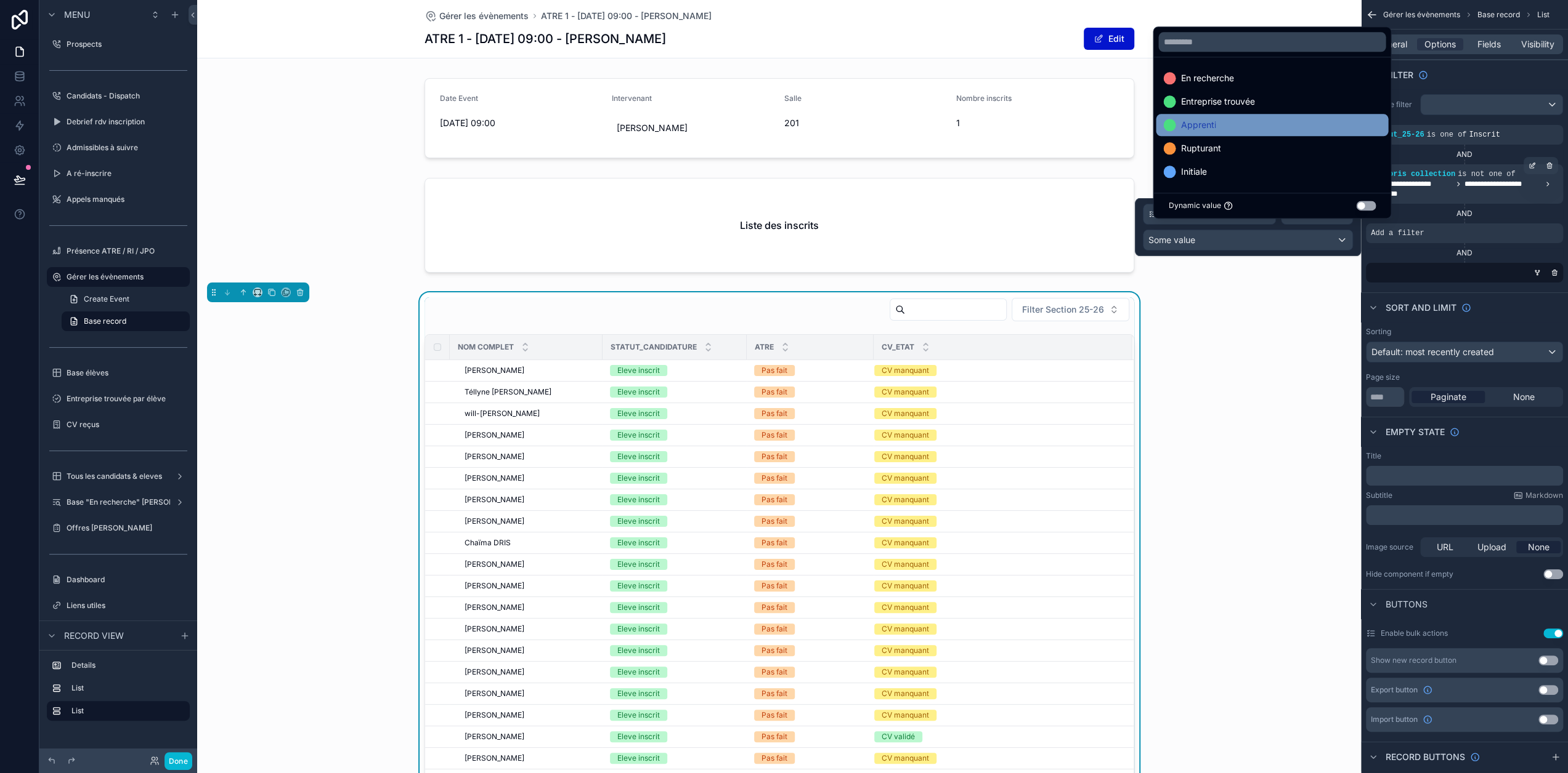
click at [1241, 128] on div "Apprenti" at bounding box center [1271, 125] width 217 height 15
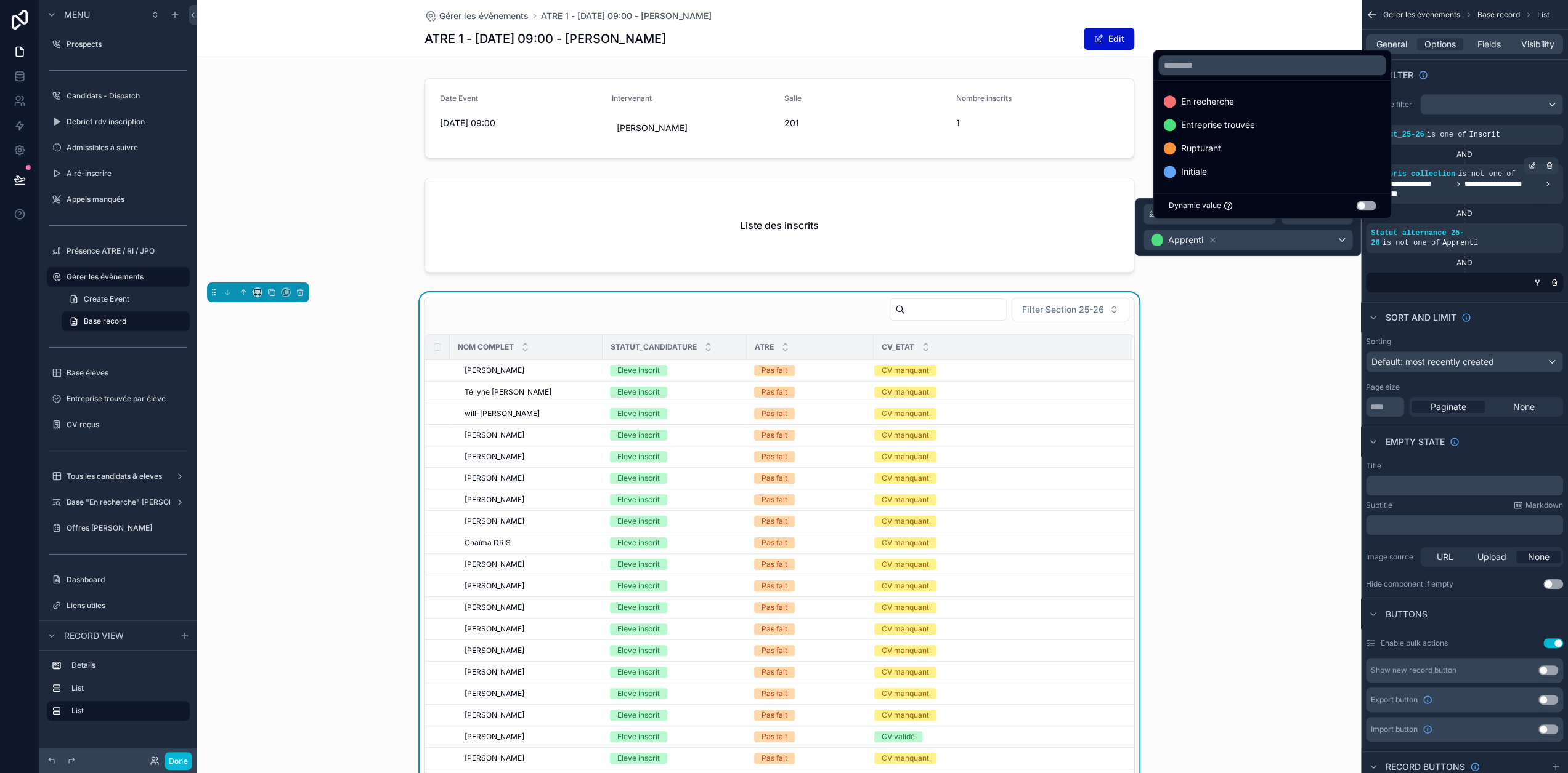
click at [1296, 306] on div "Filter Section 25-26 Nom complet Statut_candidature ATRE CV_etat rose Muyamina …" at bounding box center [779, 606] width 1164 height 628
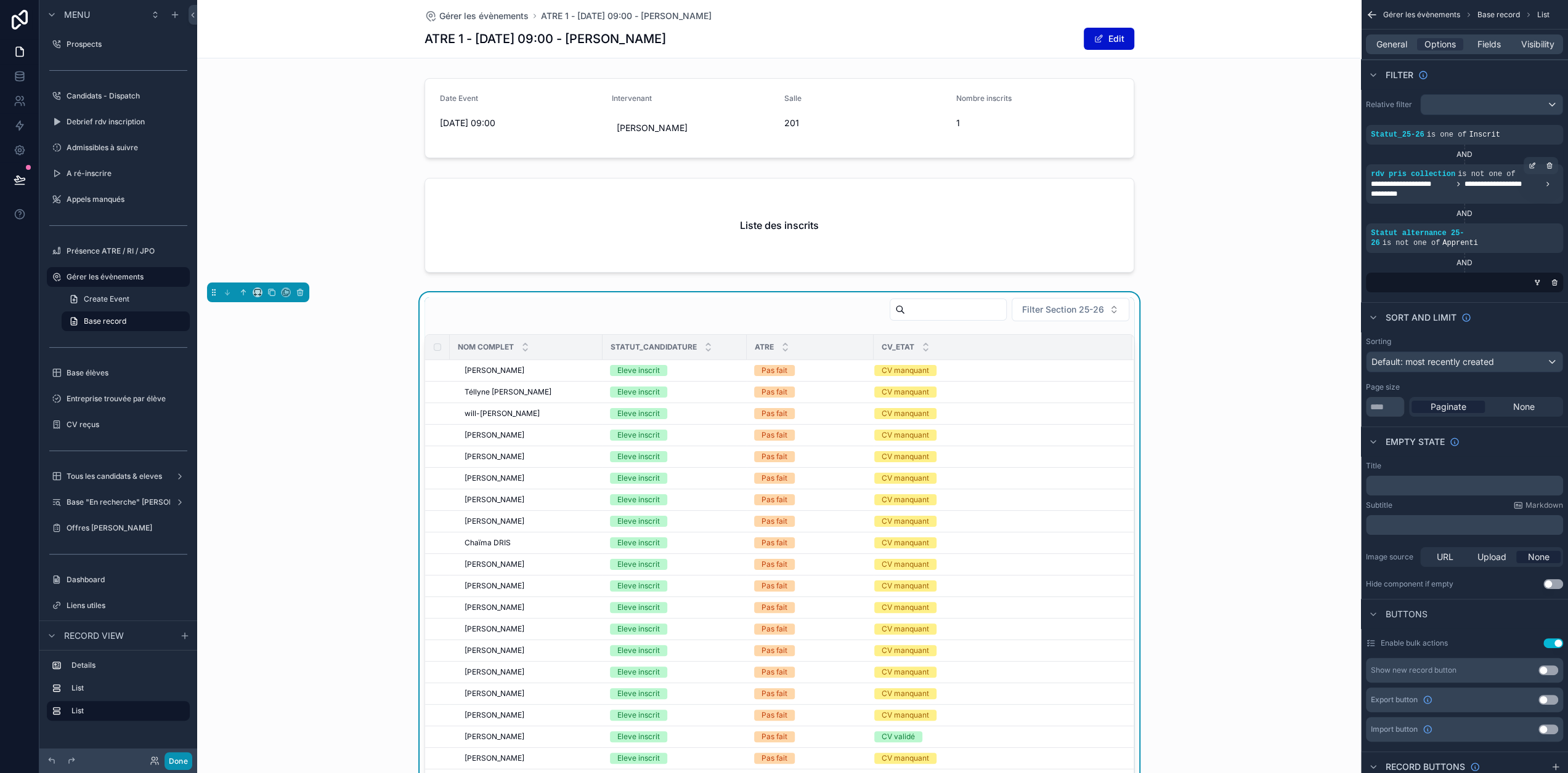
click at [182, 761] on button "Done" at bounding box center [178, 761] width 28 height 18
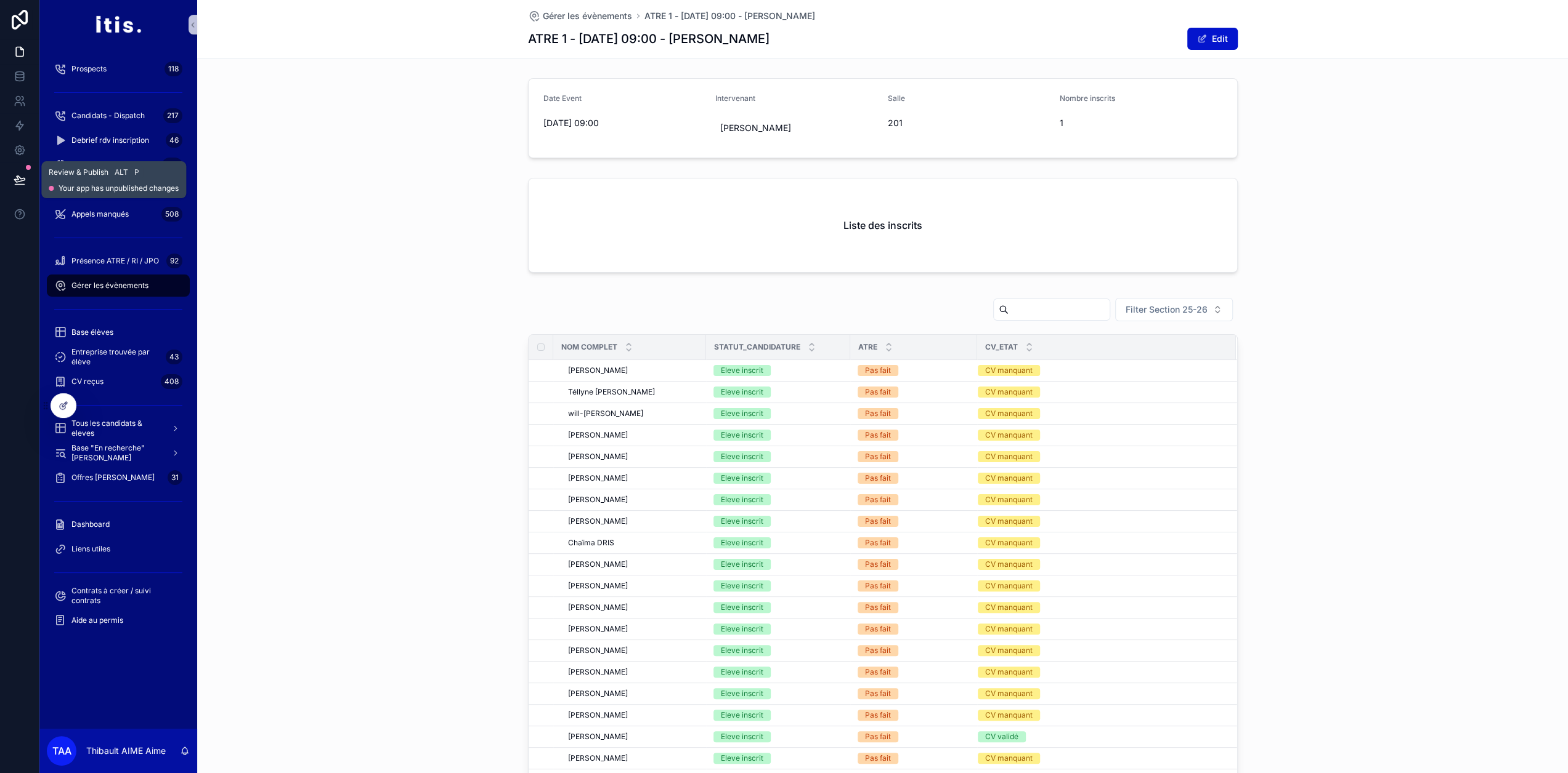
click at [21, 175] on icon at bounding box center [19, 180] width 12 height 12
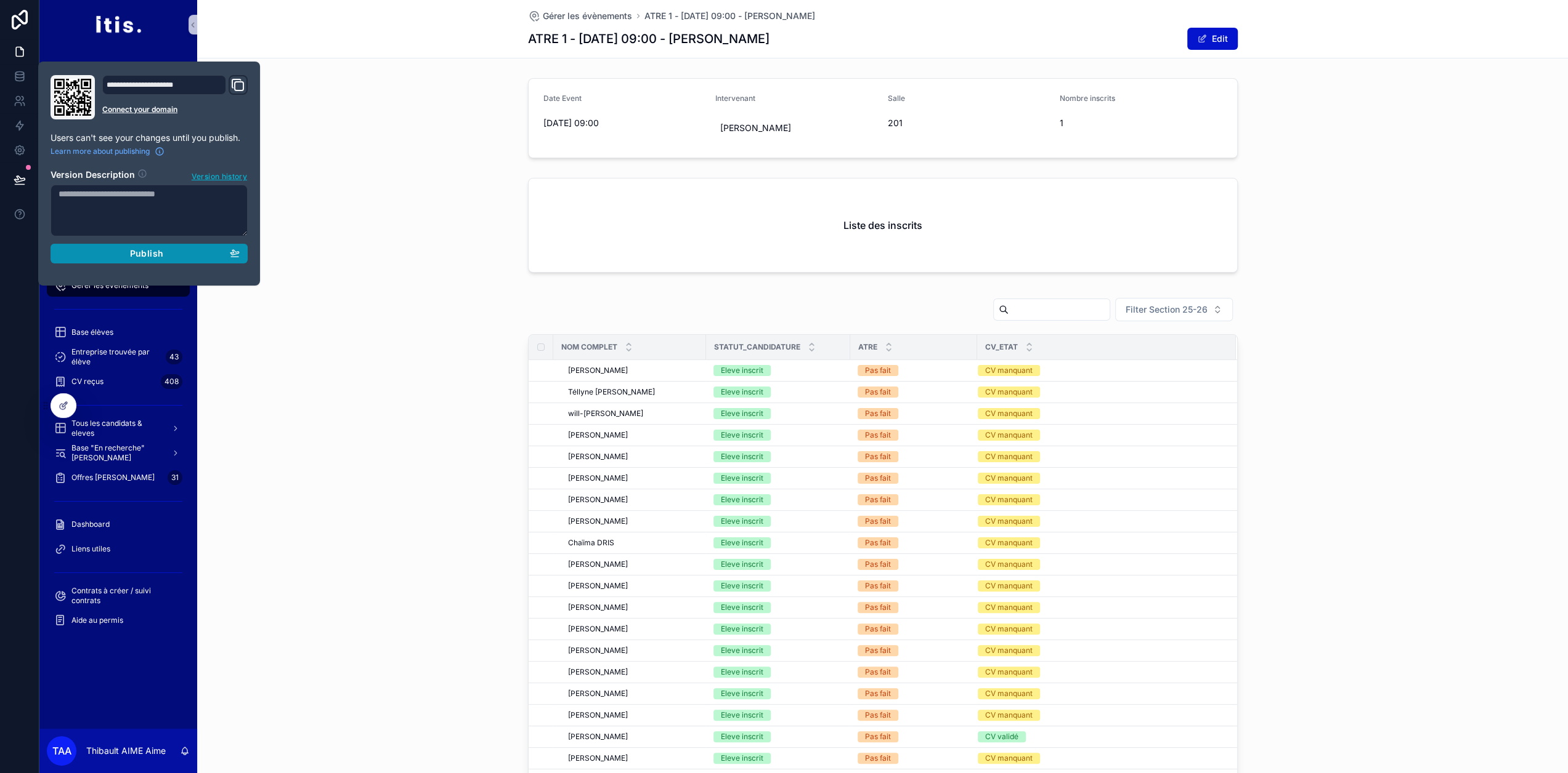
click at [123, 258] on button "Publish" at bounding box center [149, 253] width 197 height 19
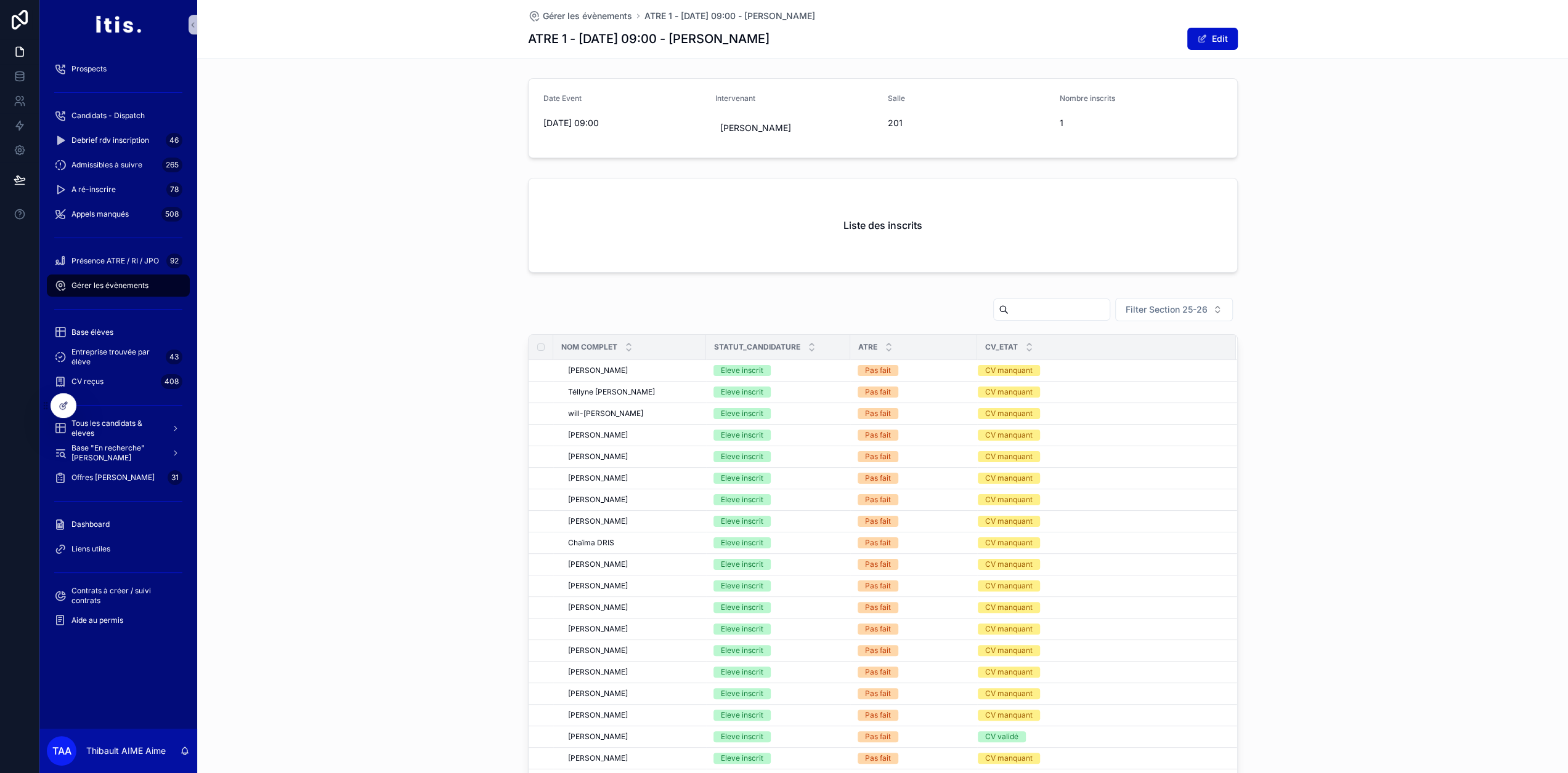
click at [111, 287] on span "Gérer les évènements" at bounding box center [110, 286] width 77 height 10
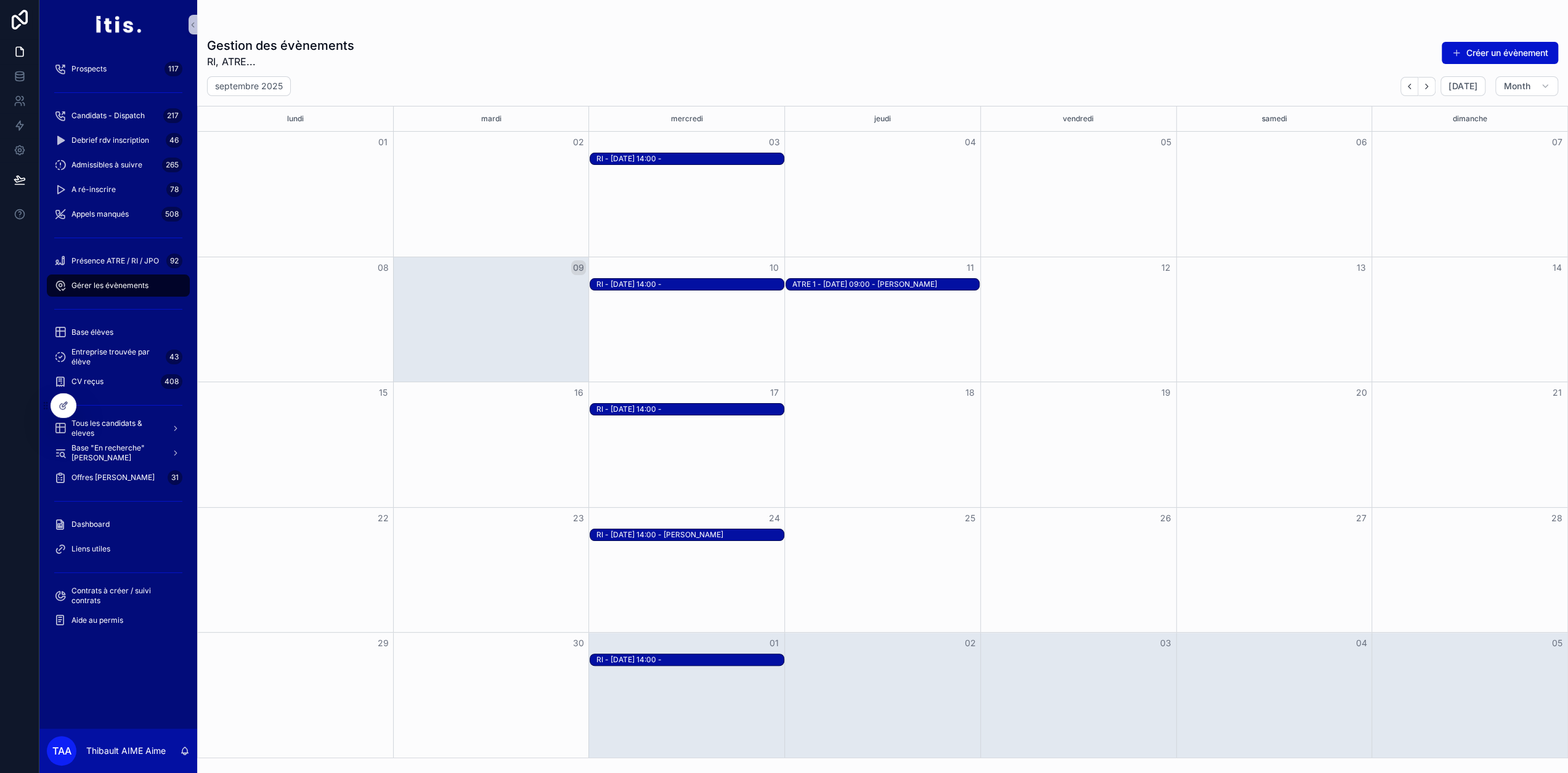
click at [867, 290] on div "ATRE 1 - [DATE] 09:00 - [PERSON_NAME]" at bounding box center [886, 284] width 187 height 10
click at [1150, 388] on span "Open" at bounding box center [1141, 385] width 23 height 11
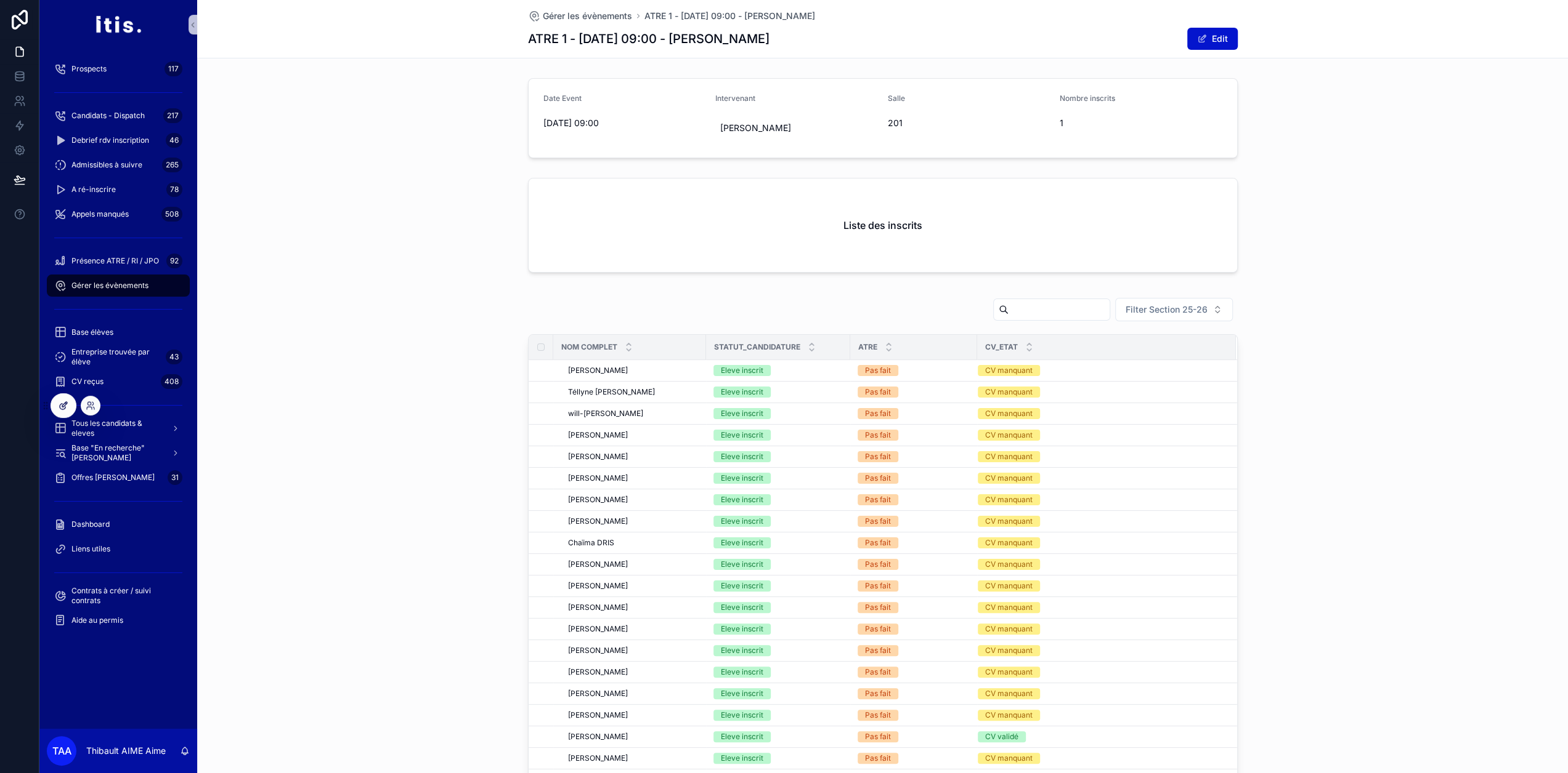
click at [64, 412] on div at bounding box center [64, 406] width 25 height 23
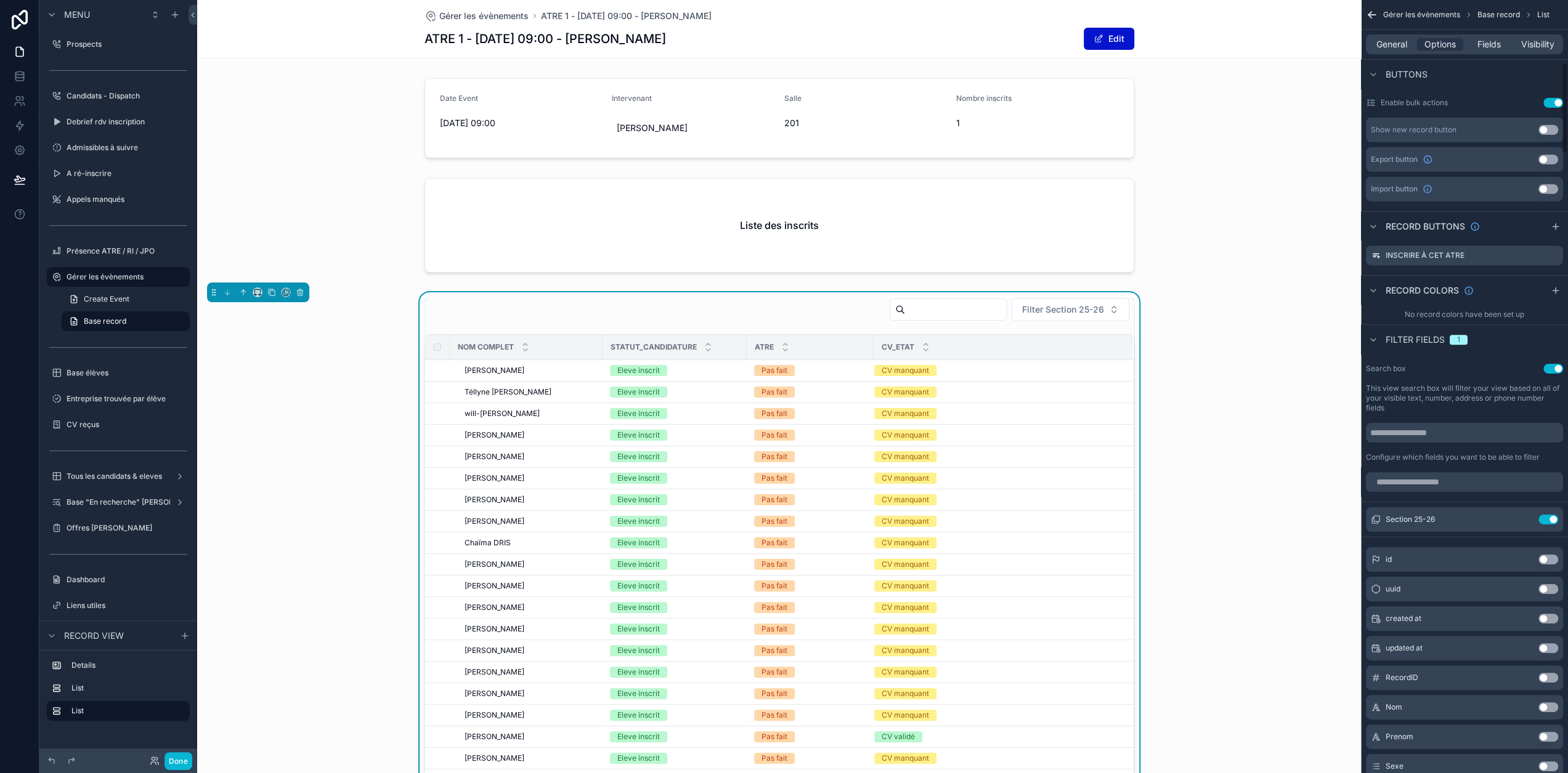
scroll to position [540, 0]
click at [1475, 473] on input "scrollable content" at bounding box center [1464, 482] width 197 height 19
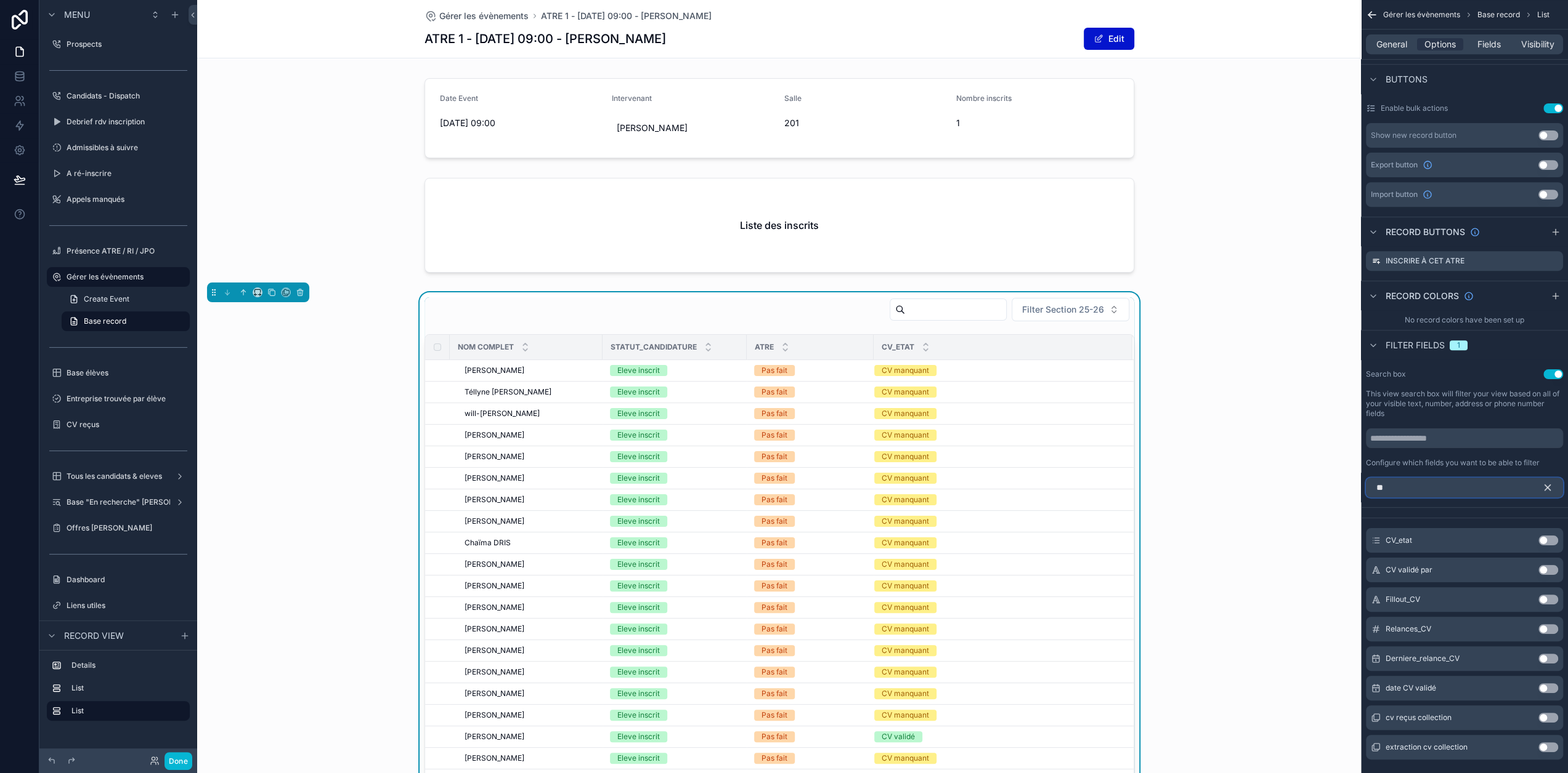
type input "**"
click at [1552, 536] on button "Use setting" at bounding box center [1548, 540] width 19 height 10
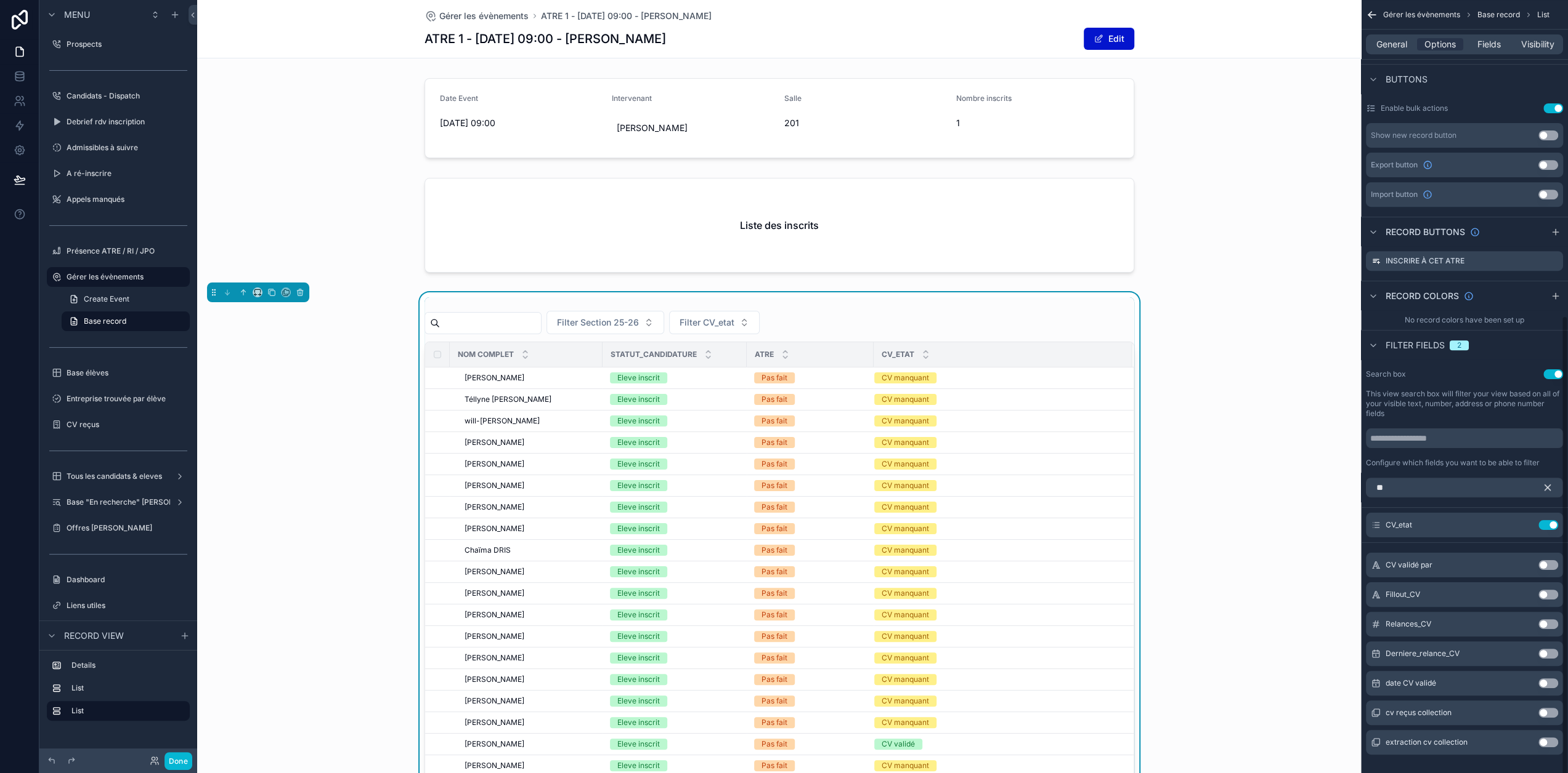
scroll to position [530, 0]
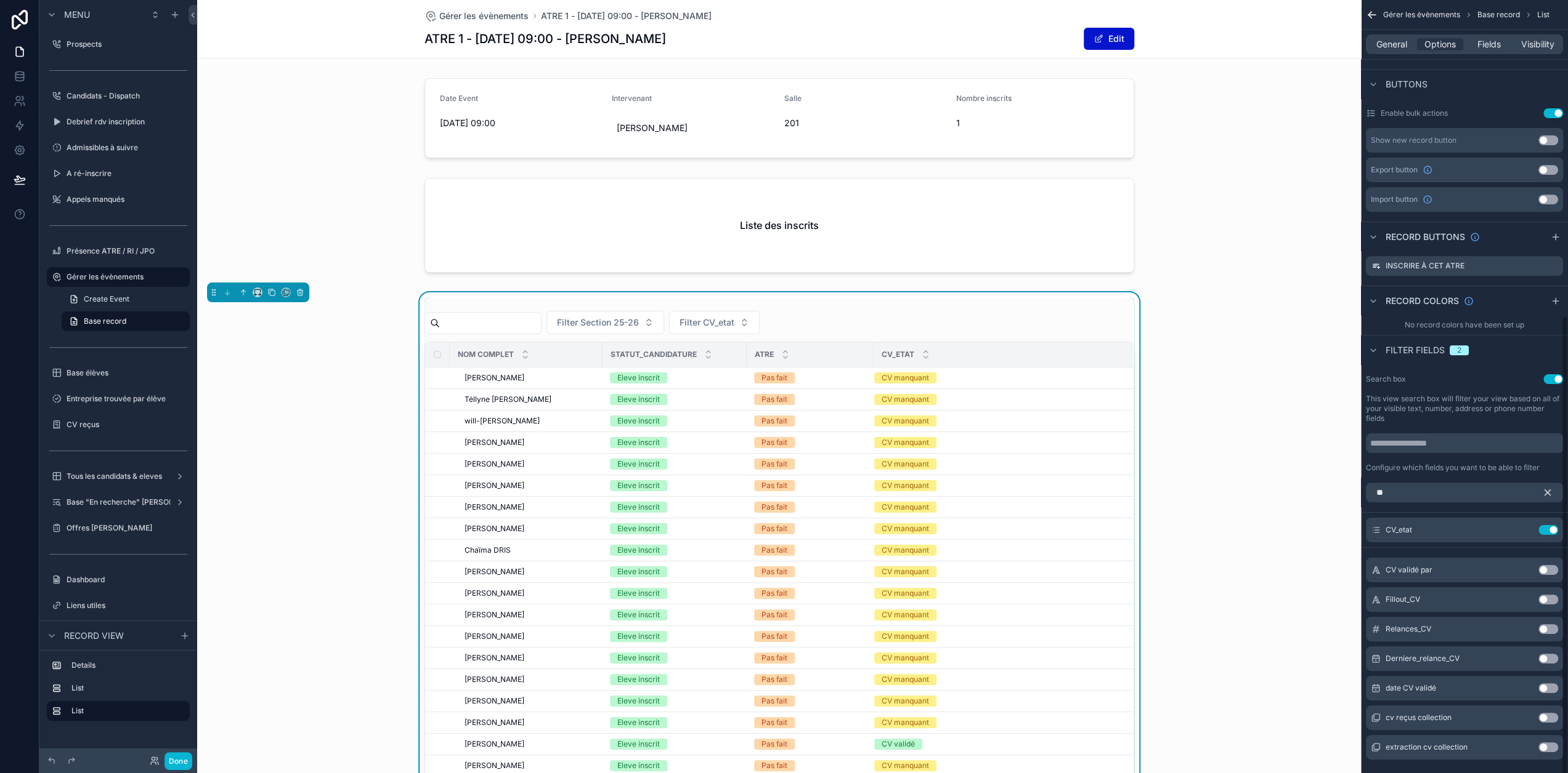
click at [1553, 487] on icon "scrollable content" at bounding box center [1547, 493] width 11 height 11
click at [1524, 483] on input "scrollable content" at bounding box center [1464, 492] width 197 height 19
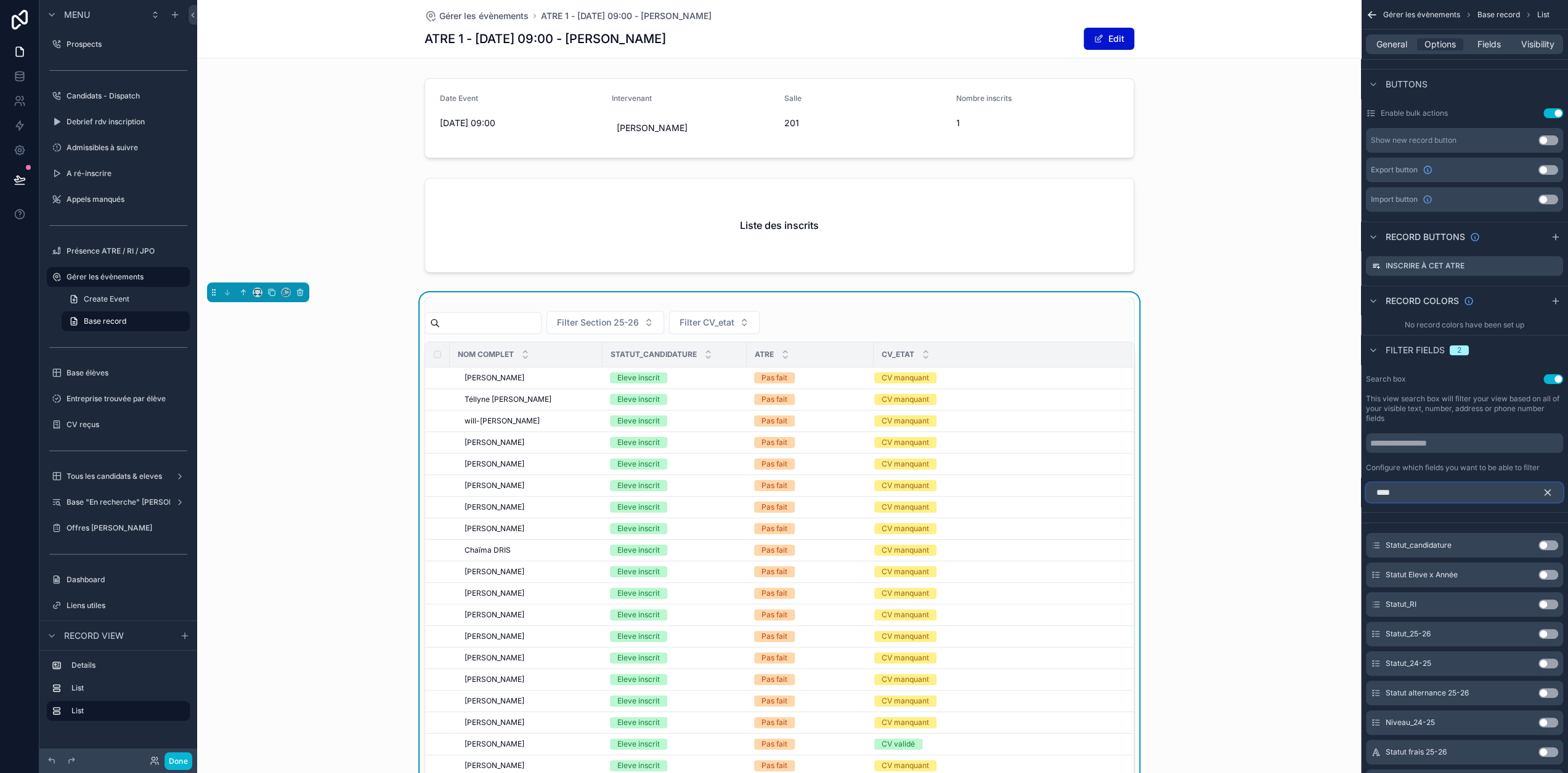
type input "****"
click at [1553, 487] on icon "scrollable content" at bounding box center [1547, 493] width 11 height 11
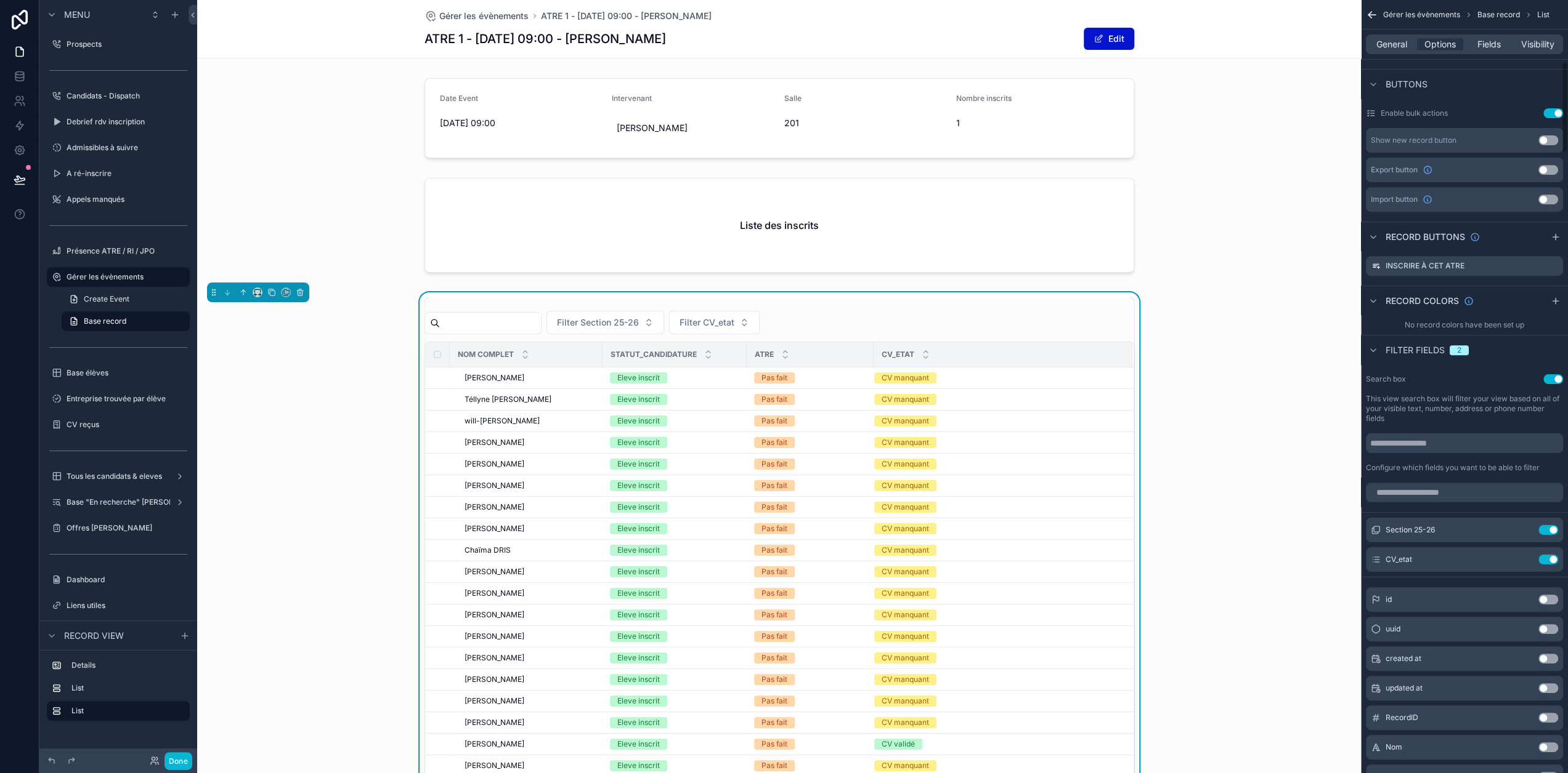
click at [1303, 466] on div "Filter Section 25-26 Filter CV_etat Nom complet Statut_candidature ATRE CV_etat…" at bounding box center [779, 610] width 1164 height 635
click at [186, 761] on button "Done" at bounding box center [178, 761] width 28 height 18
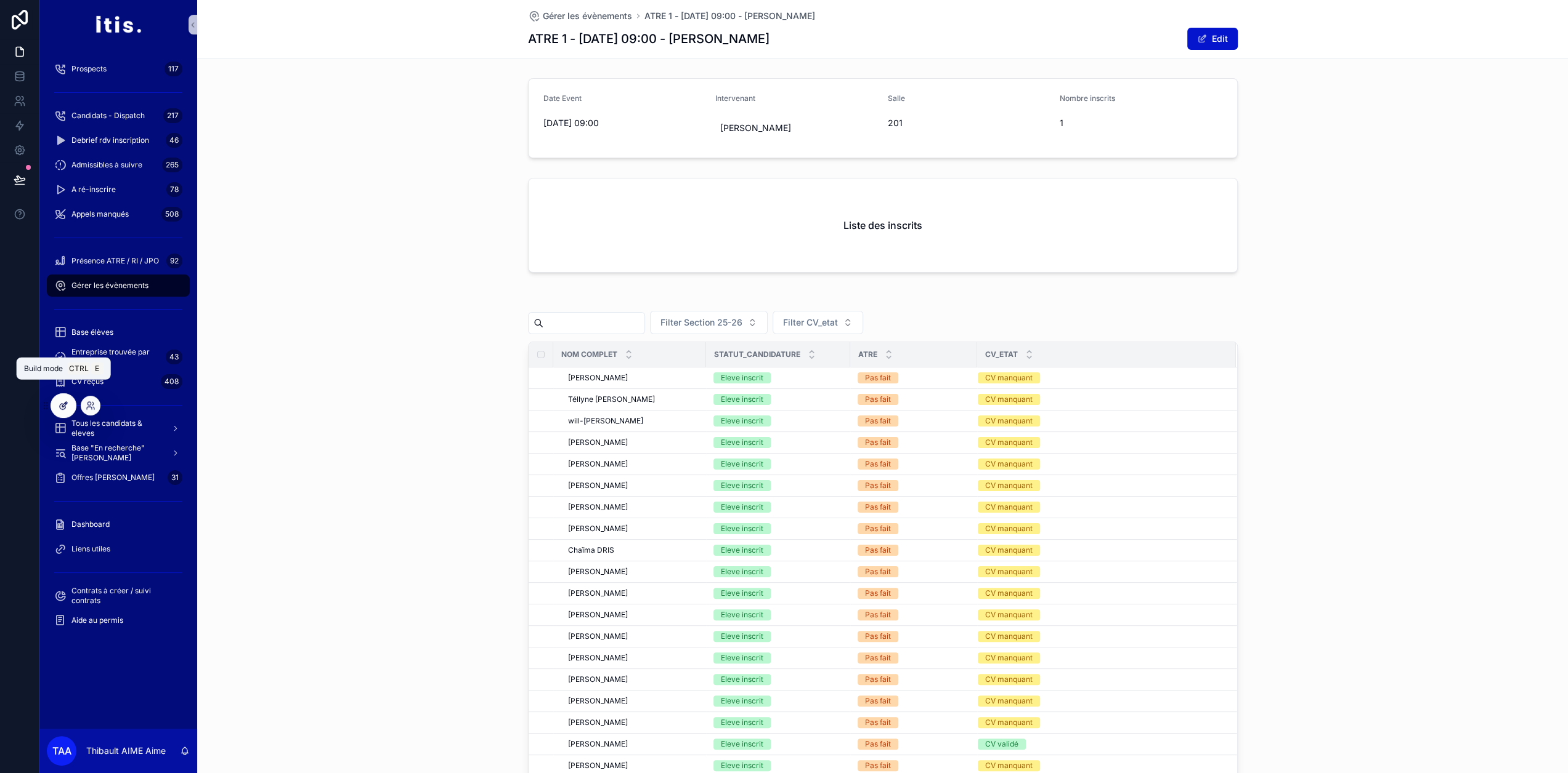
click at [69, 408] on div at bounding box center [64, 406] width 25 height 23
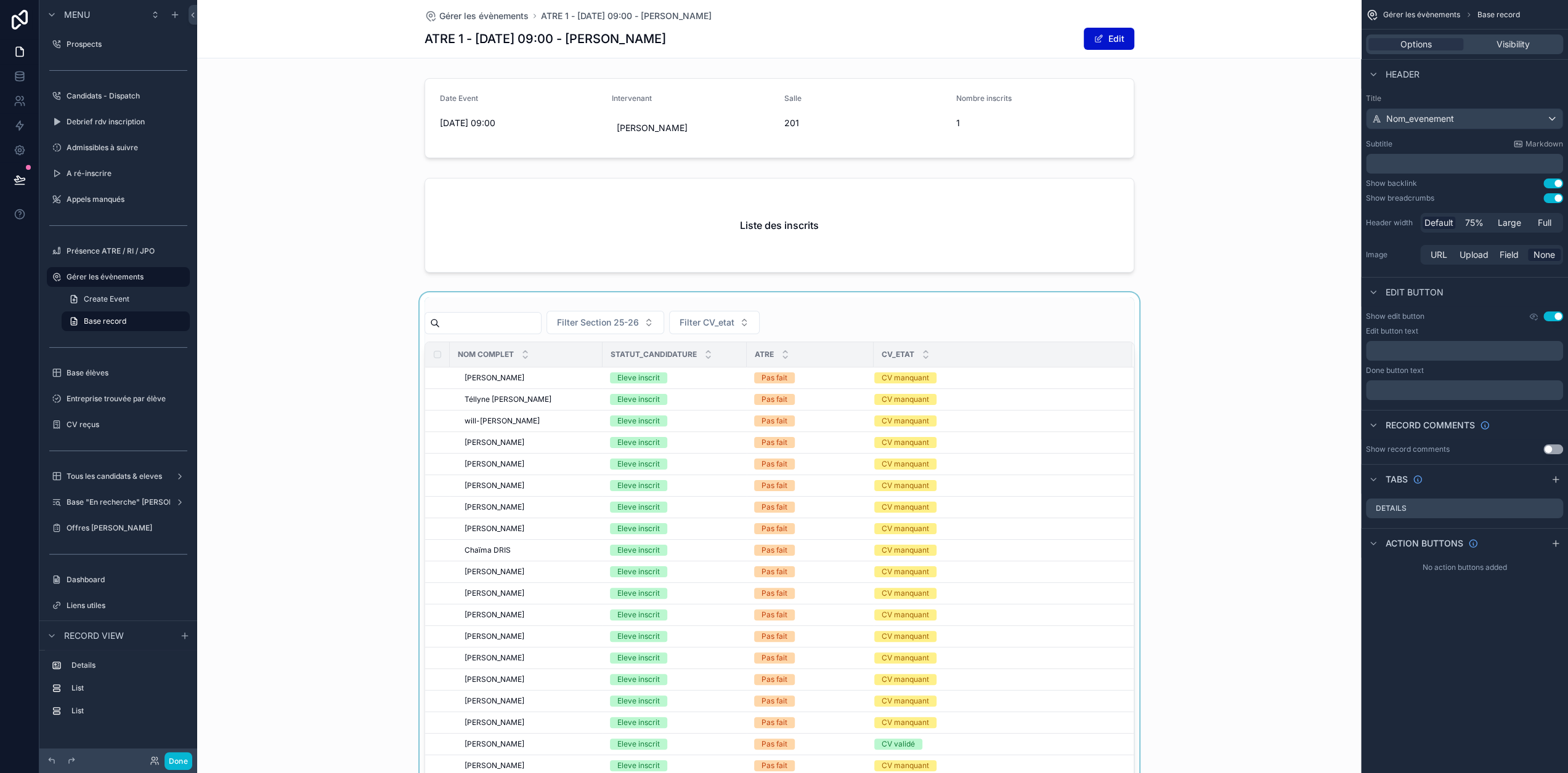
click at [922, 312] on div "scrollable content" at bounding box center [779, 610] width 1164 height 635
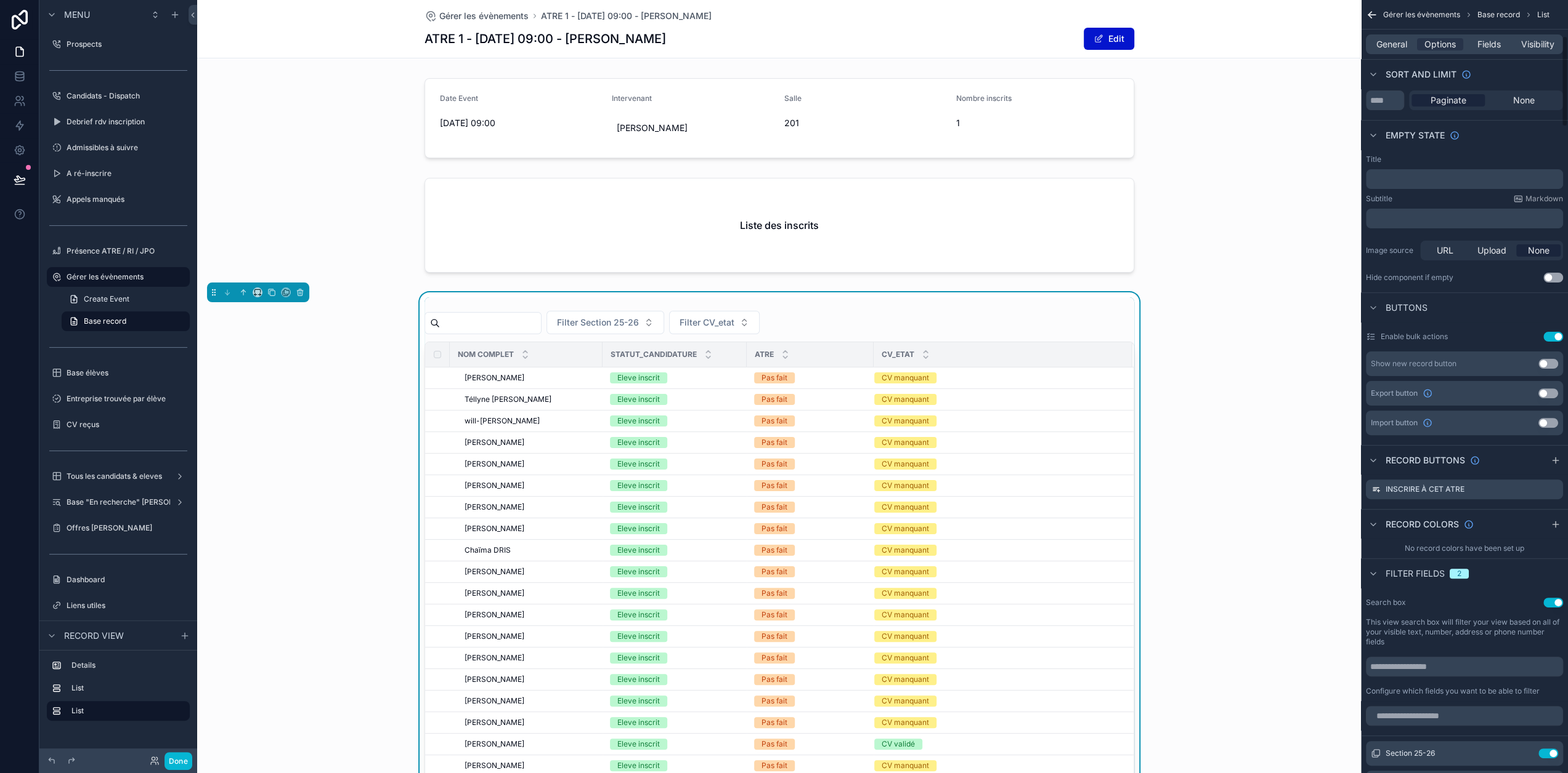
scroll to position [307, 0]
click at [1482, 705] on input "scrollable content" at bounding box center [1464, 715] width 197 height 19
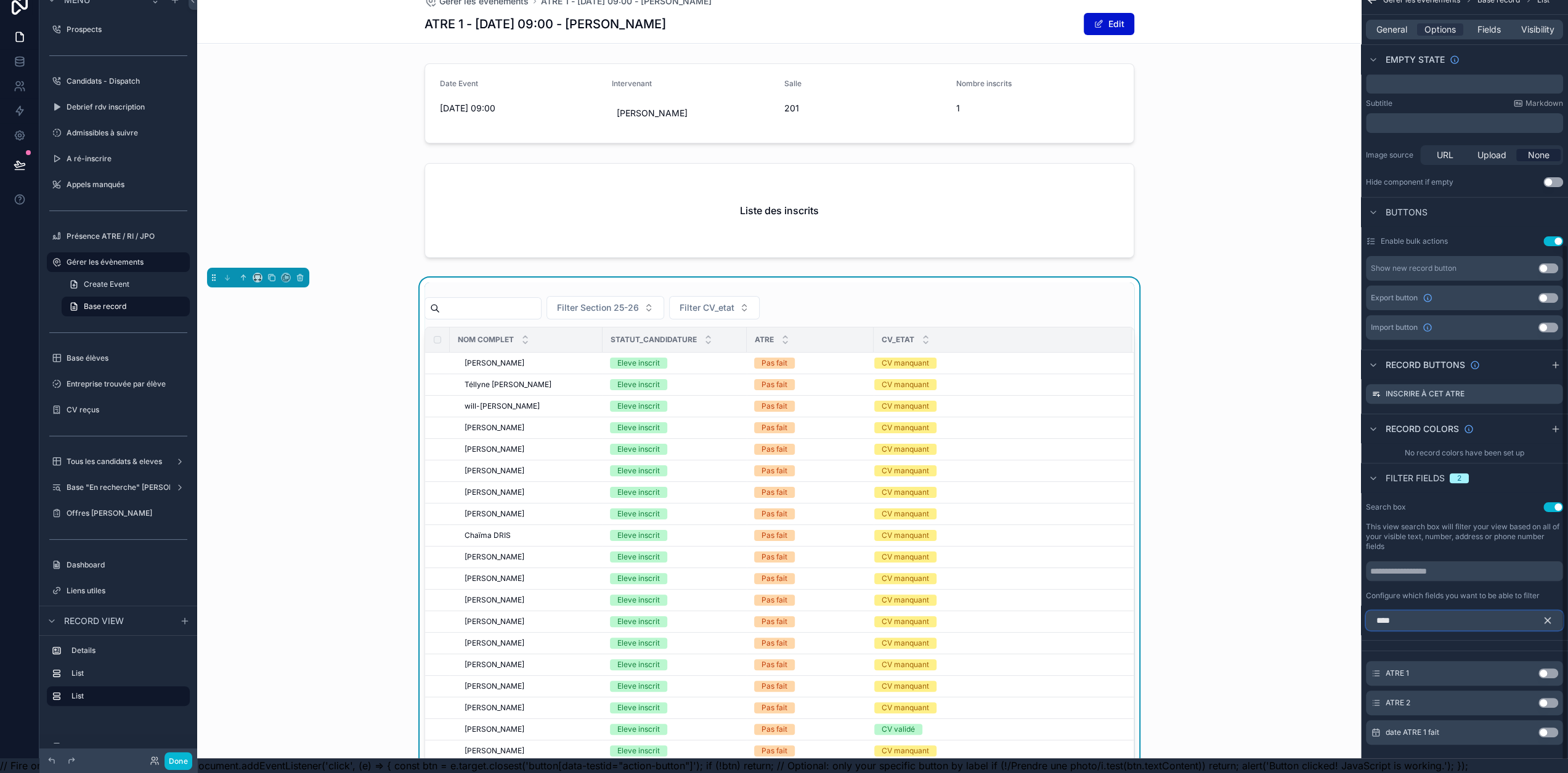
scroll to position [24, 0]
type input "****"
click at [1553, 669] on button "Use setting" at bounding box center [1548, 673] width 19 height 10
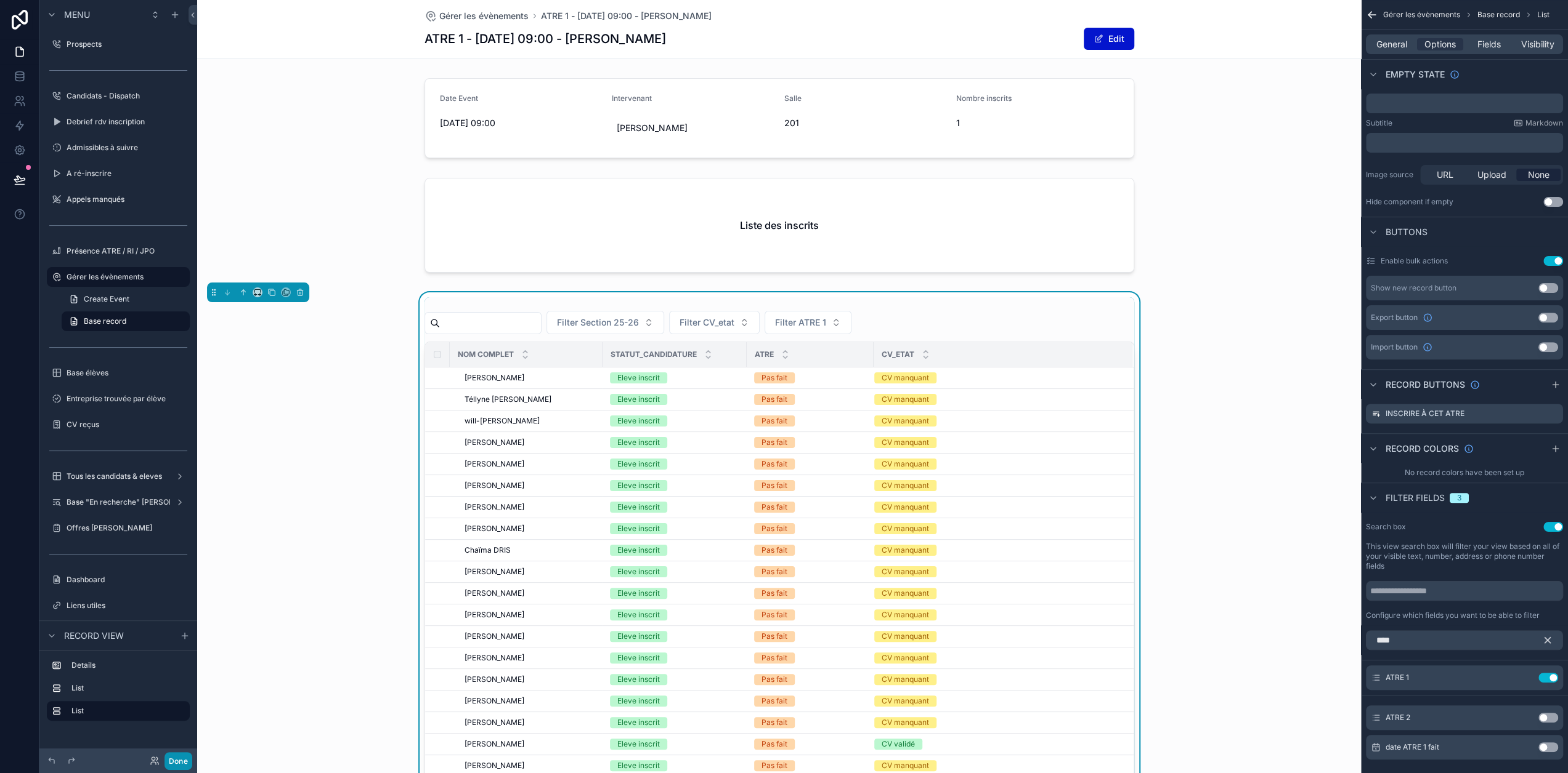
click at [186, 758] on button "Done" at bounding box center [178, 761] width 28 height 18
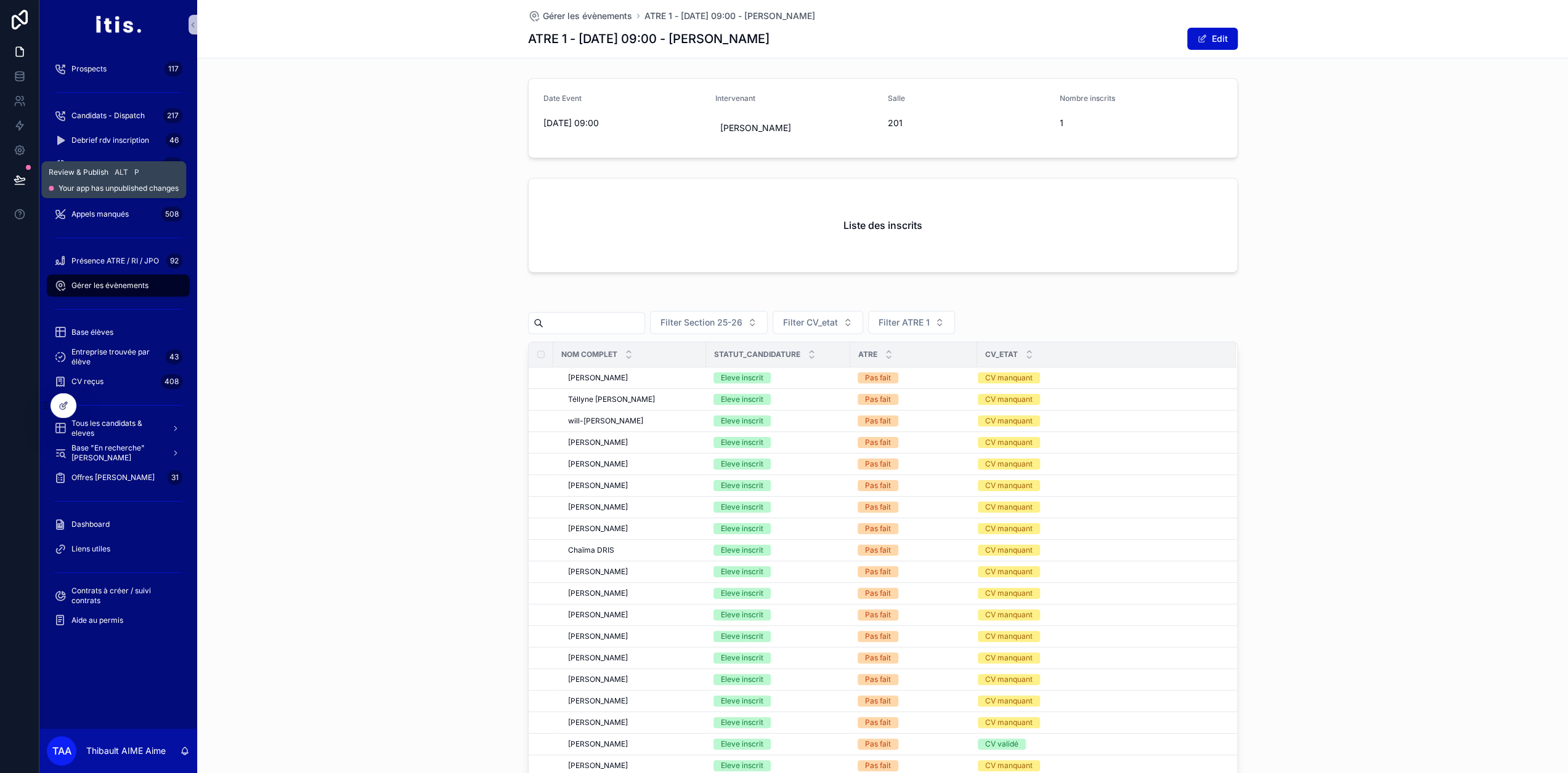
click at [21, 175] on icon at bounding box center [19, 180] width 12 height 12
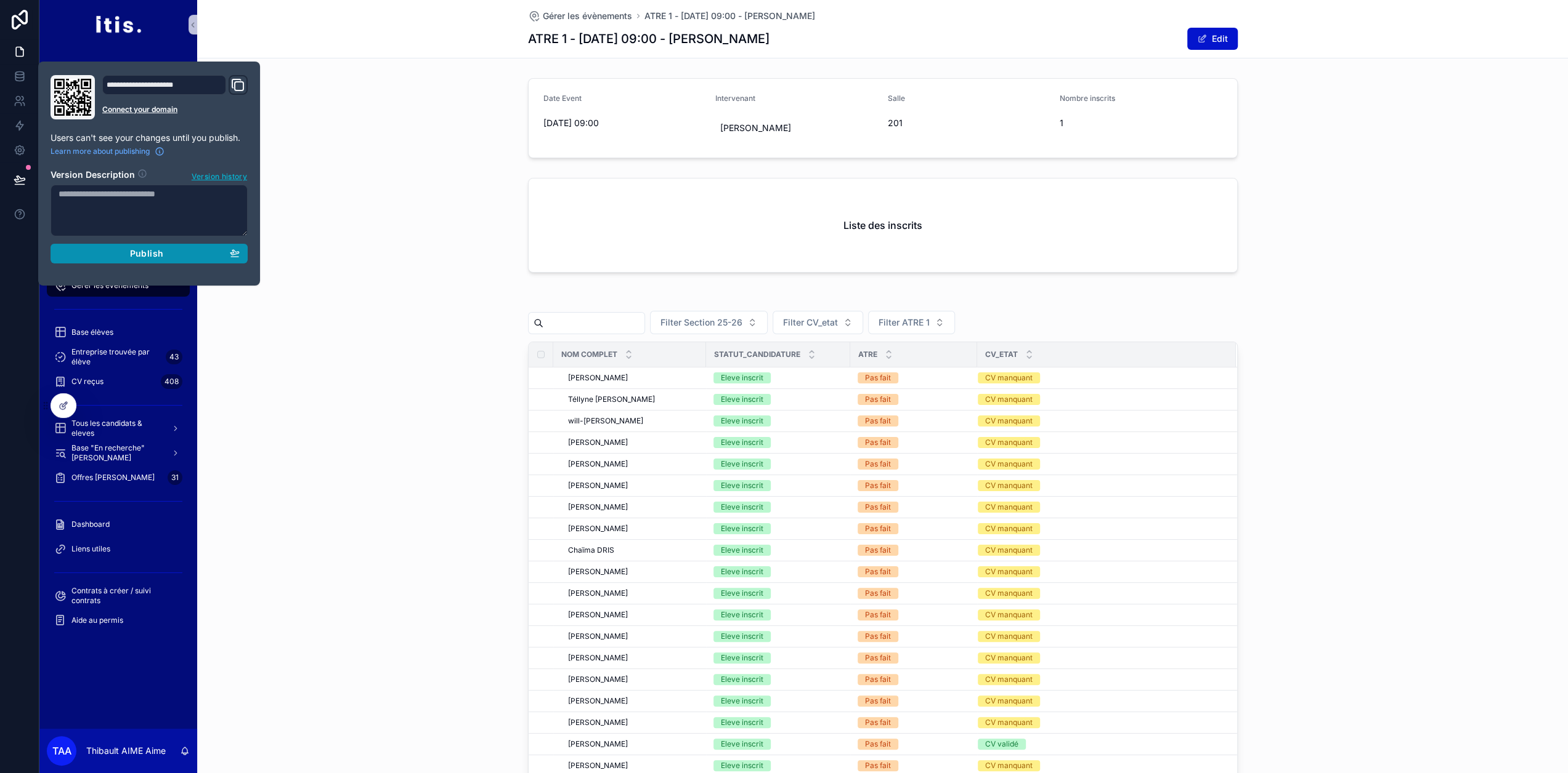
click at [130, 248] on span "Publish" at bounding box center [146, 254] width 33 height 11
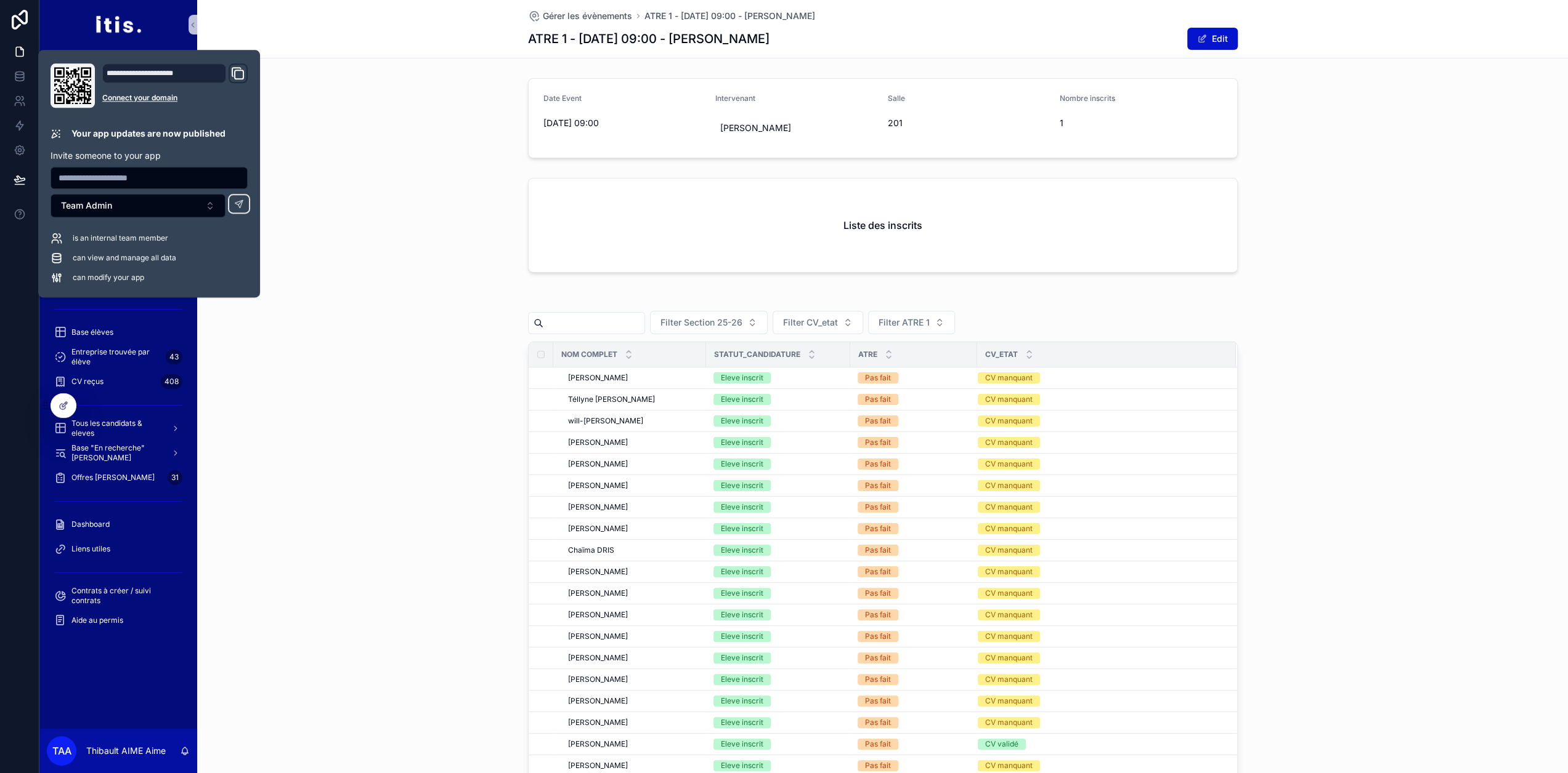
click at [373, 177] on div "Liste des inscrits" at bounding box center [883, 227] width 1371 height 110
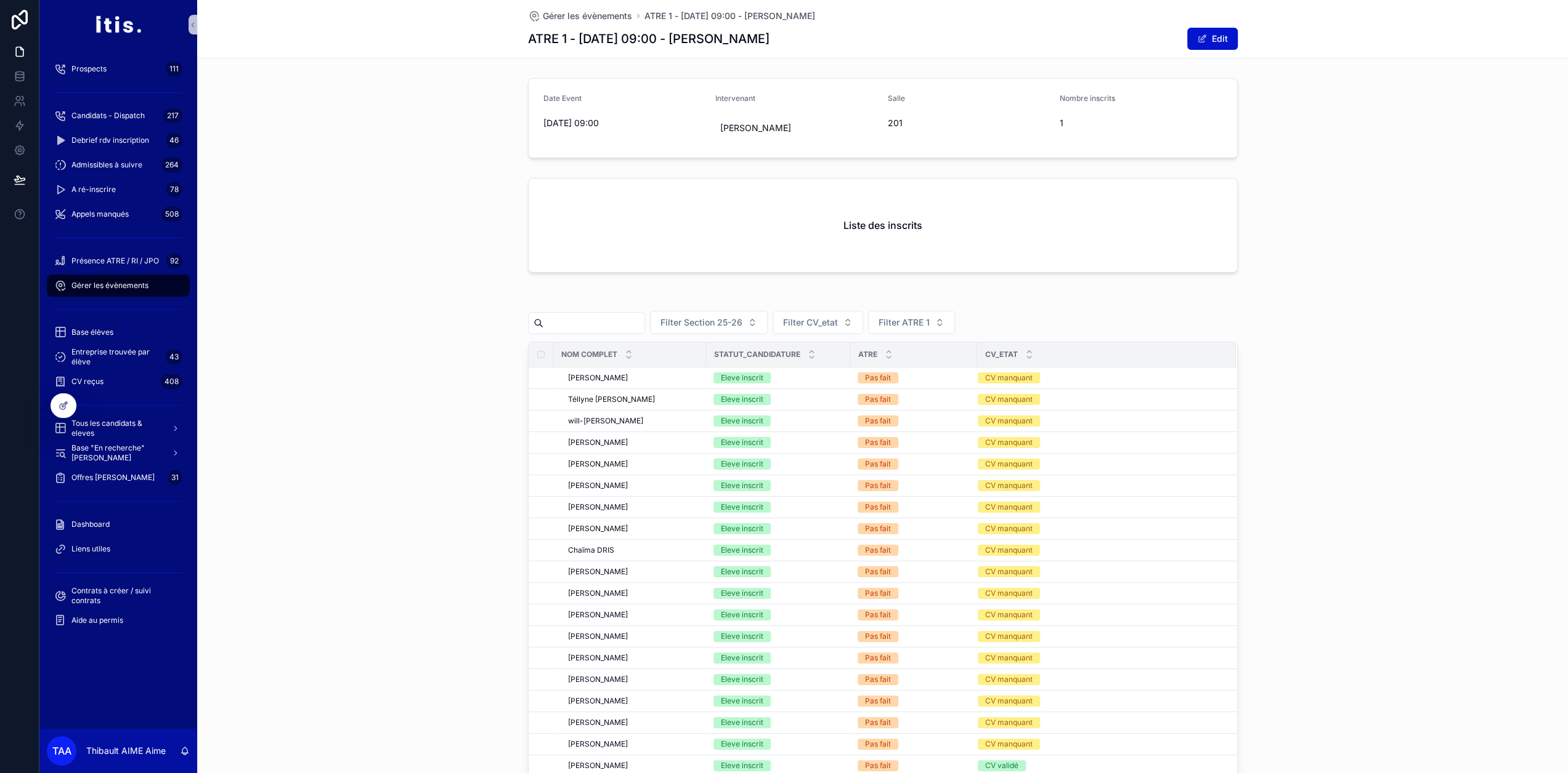
click at [333, 179] on div "Liste des inscrits" at bounding box center [883, 227] width 1371 height 110
drag, startPoint x: 1365, startPoint y: 236, endPoint x: 1327, endPoint y: 228, distance: 38.8
click at [1327, 228] on div "Liste des inscrits" at bounding box center [883, 227] width 1371 height 110
click at [137, 285] on span "Gérer les évènements" at bounding box center [110, 286] width 77 height 10
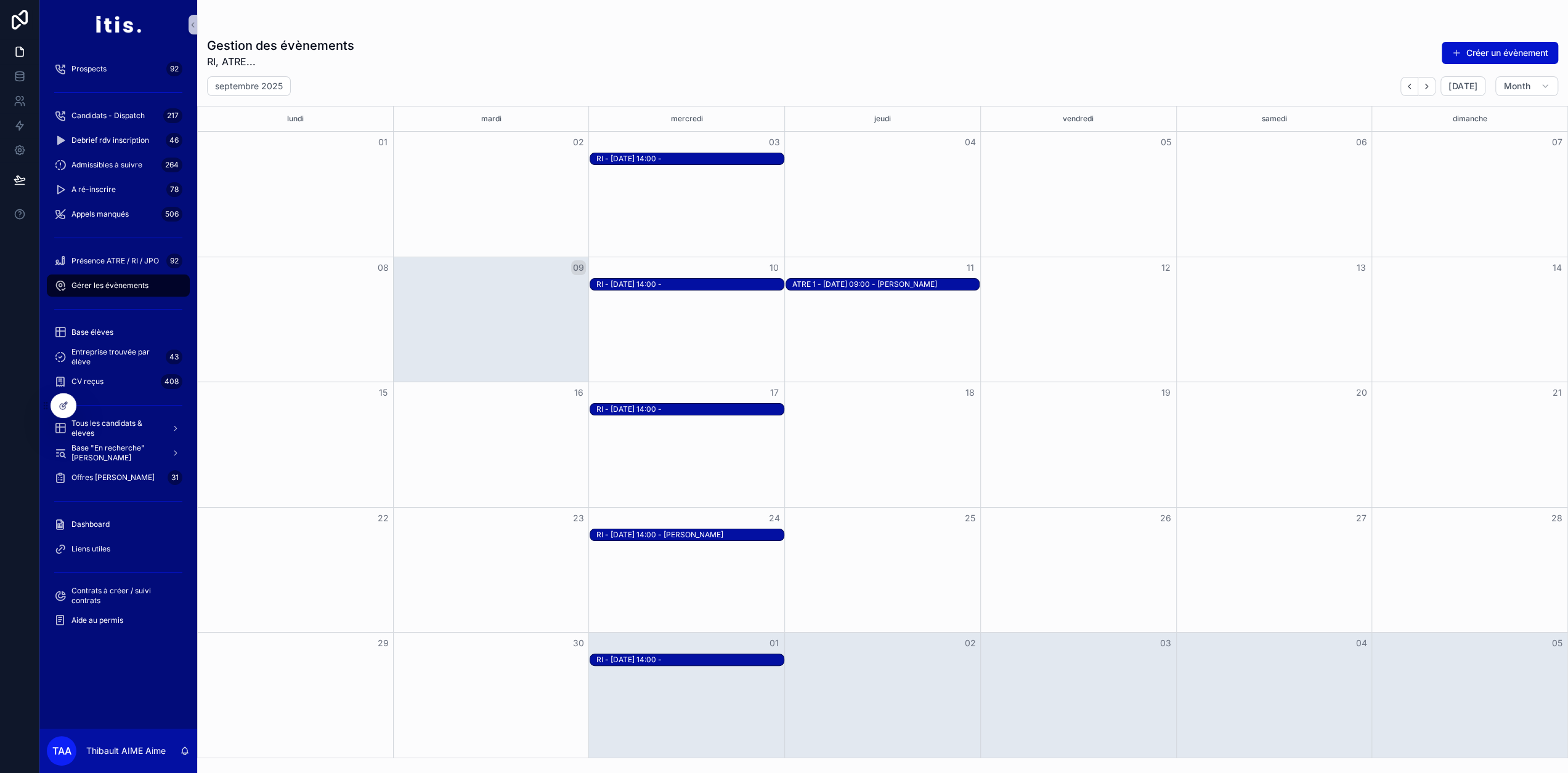
click at [830, 284] on div "ATRE 1 - 11-09-25 à 09:00 - Jean-David PICARD" at bounding box center [886, 284] width 187 height 10
click at [1141, 382] on span "Open" at bounding box center [1141, 385] width 23 height 11
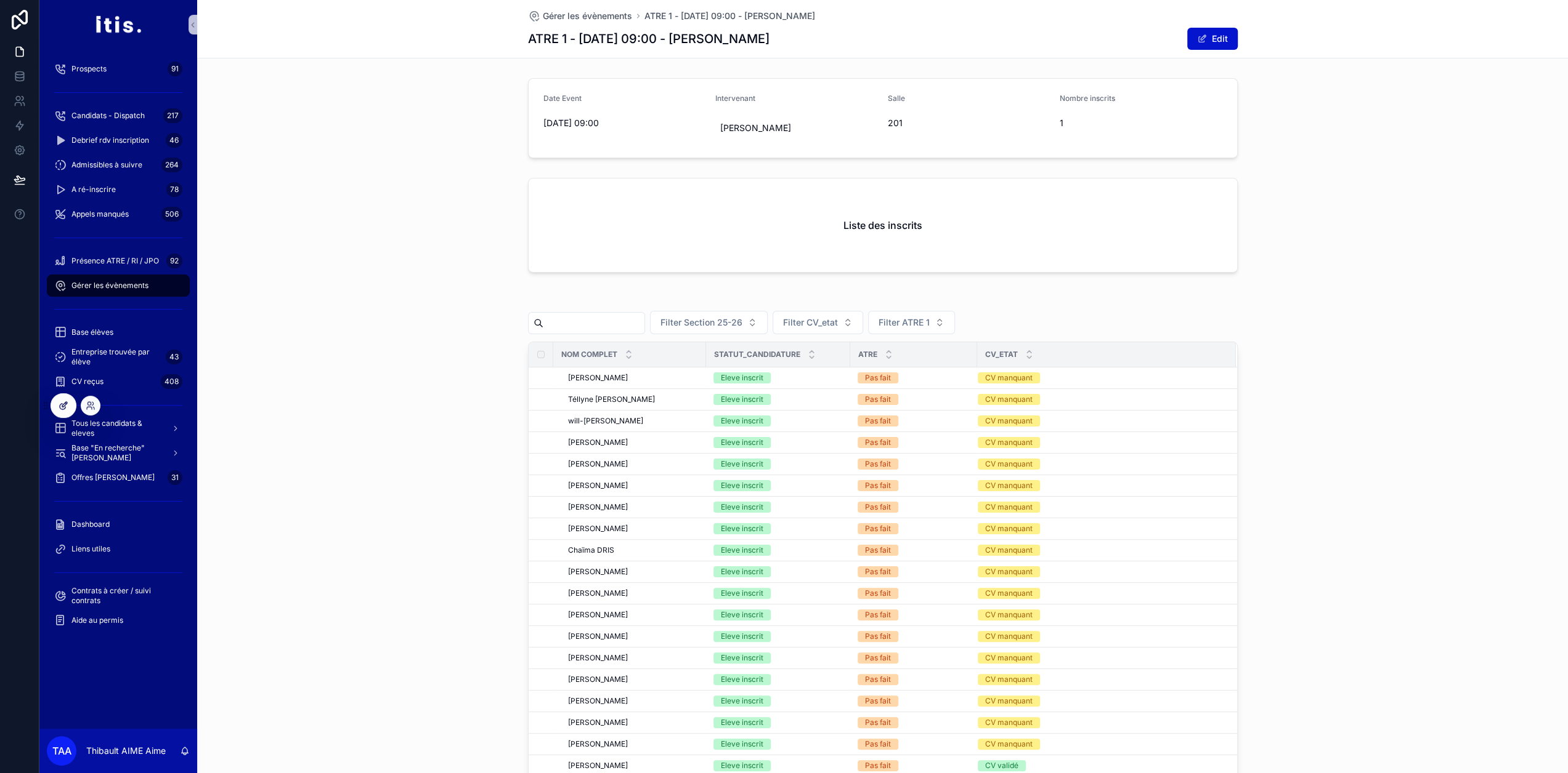
click at [60, 407] on icon at bounding box center [63, 406] width 10 height 10
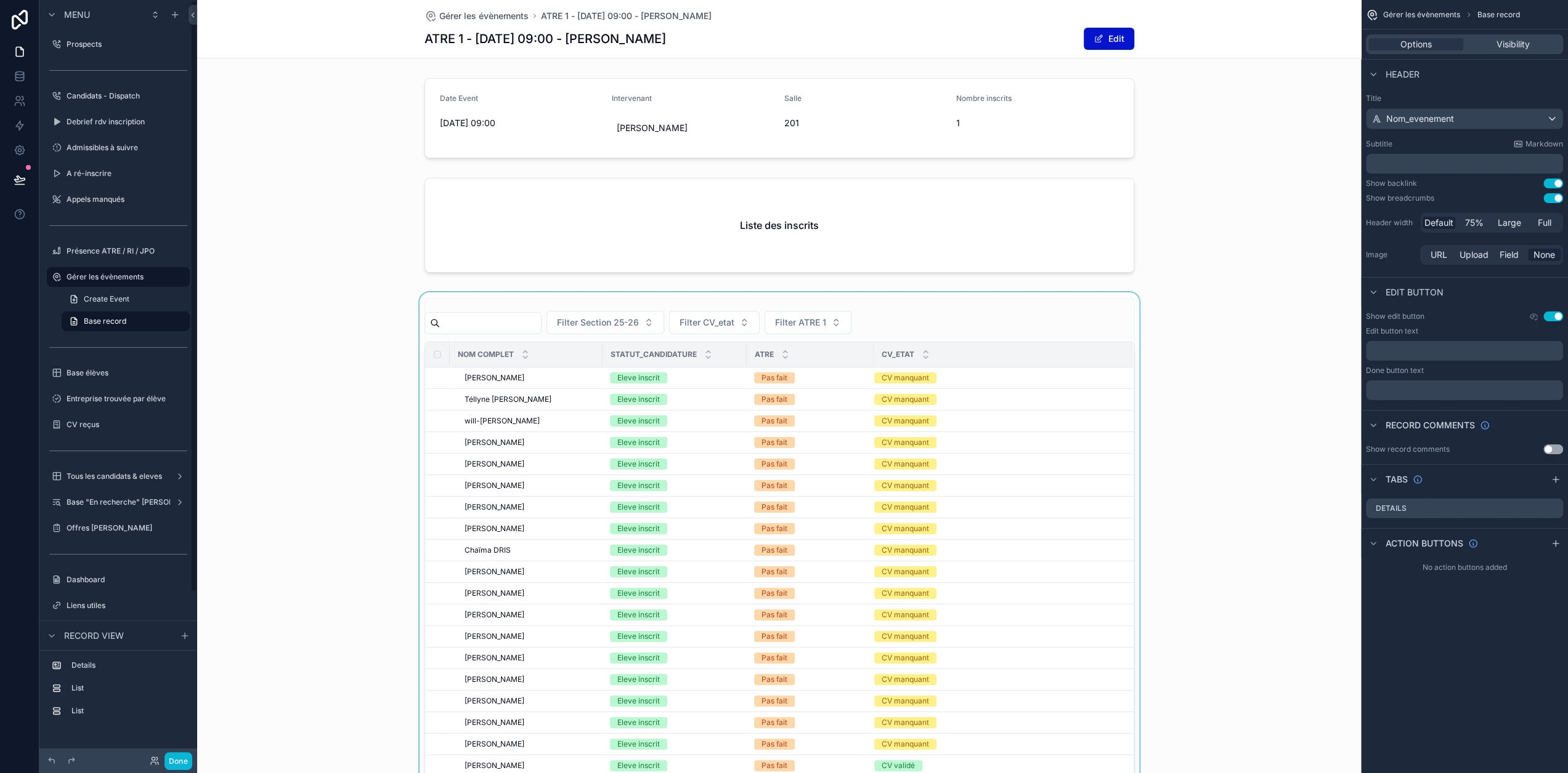
click at [942, 316] on div "scrollable content" at bounding box center [779, 610] width 1164 height 635
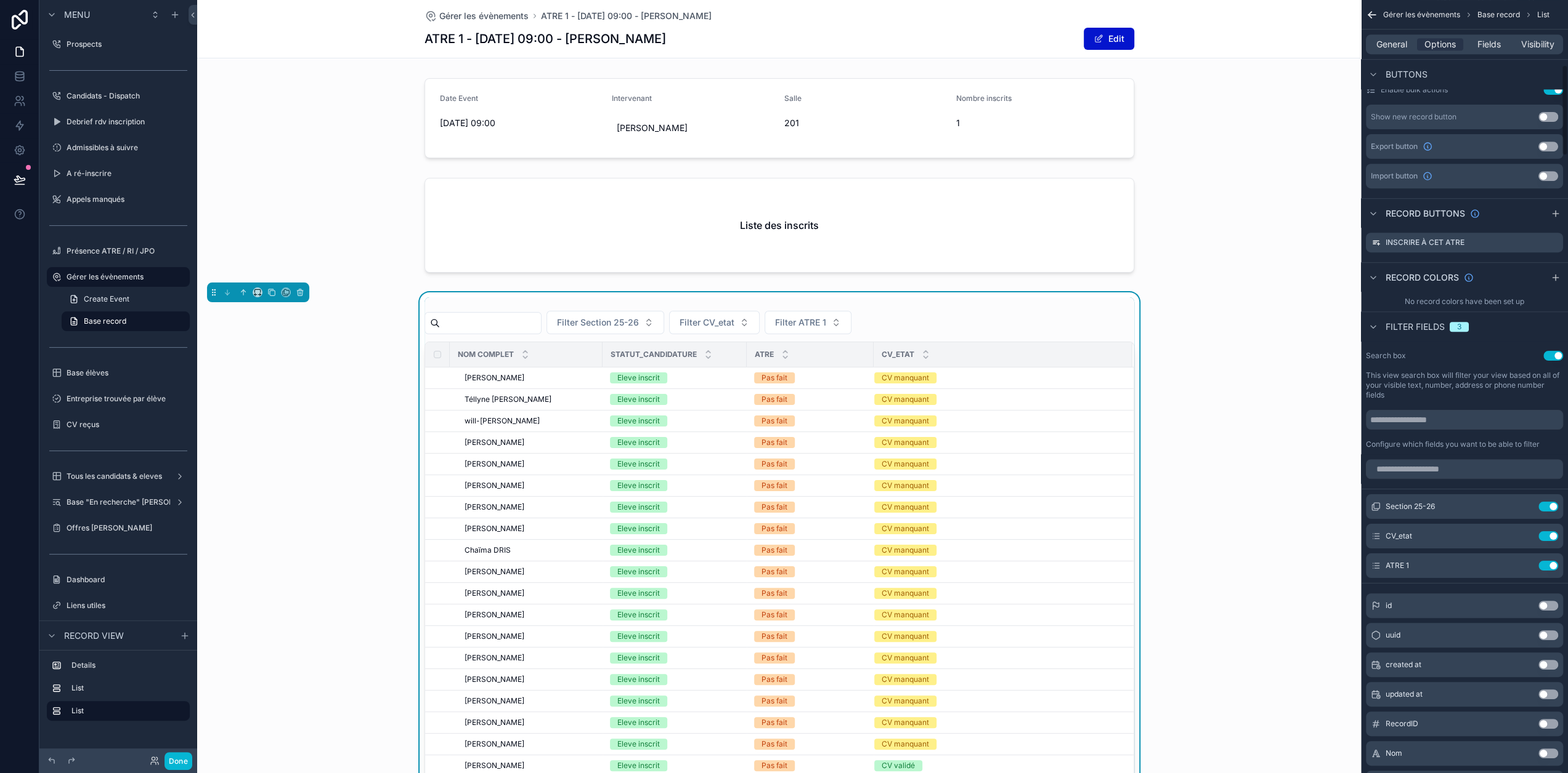
scroll to position [554, 0]
click at [1464, 460] on input "scrollable content" at bounding box center [1464, 468] width 197 height 19
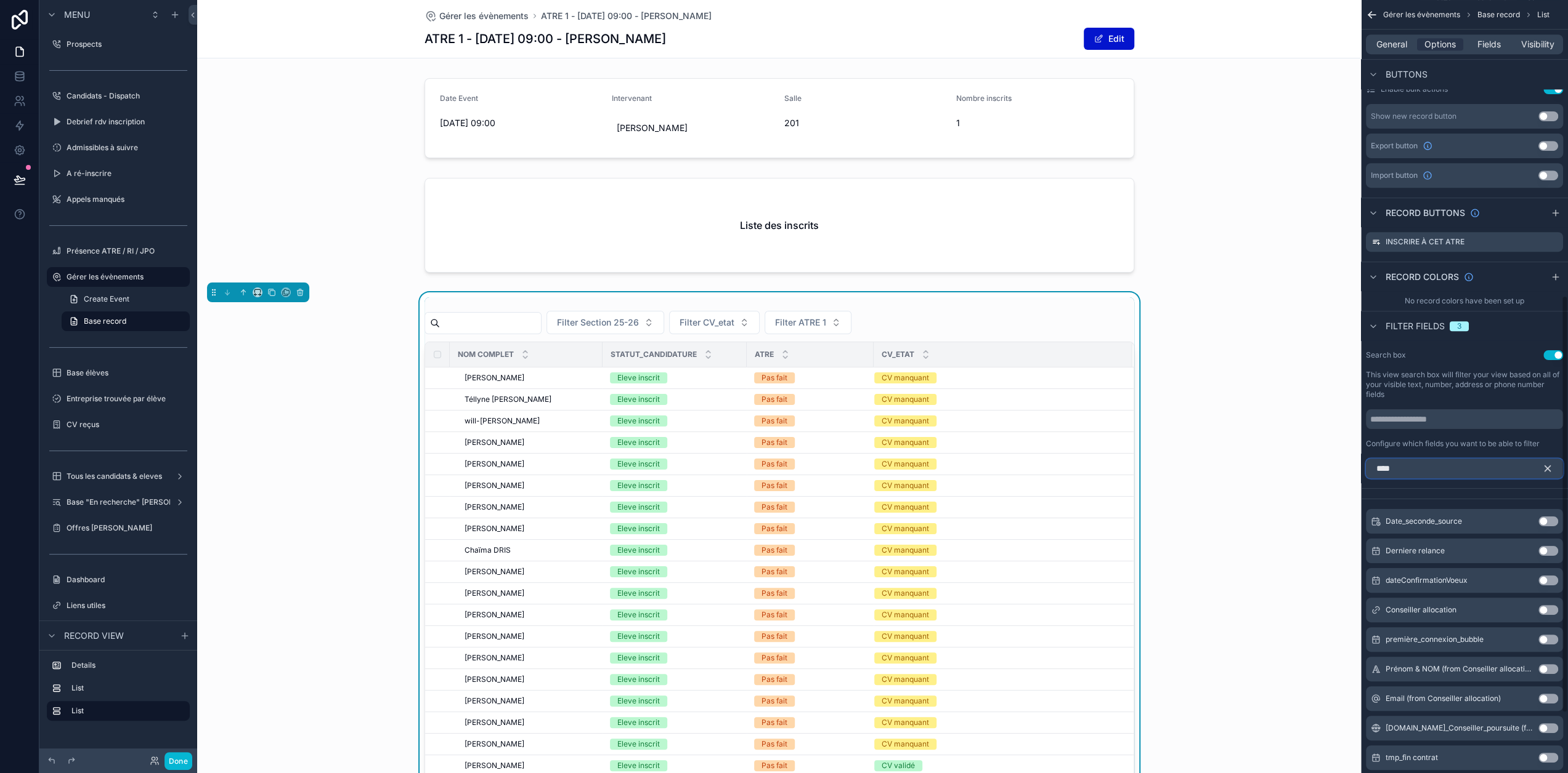
scroll to position [416, 0]
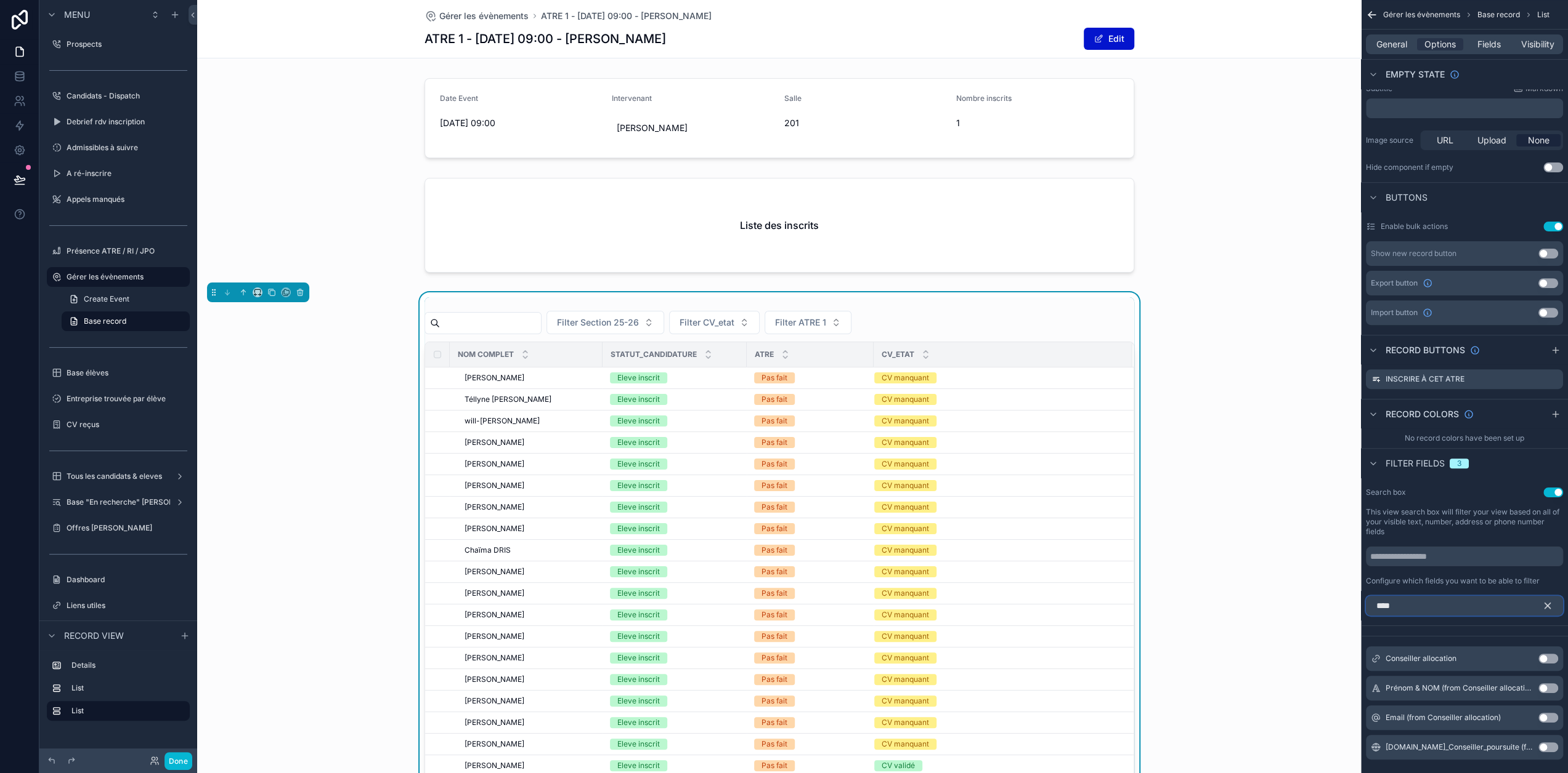
type input "****"
click at [1556, 654] on button "Use setting" at bounding box center [1548, 659] width 19 height 10
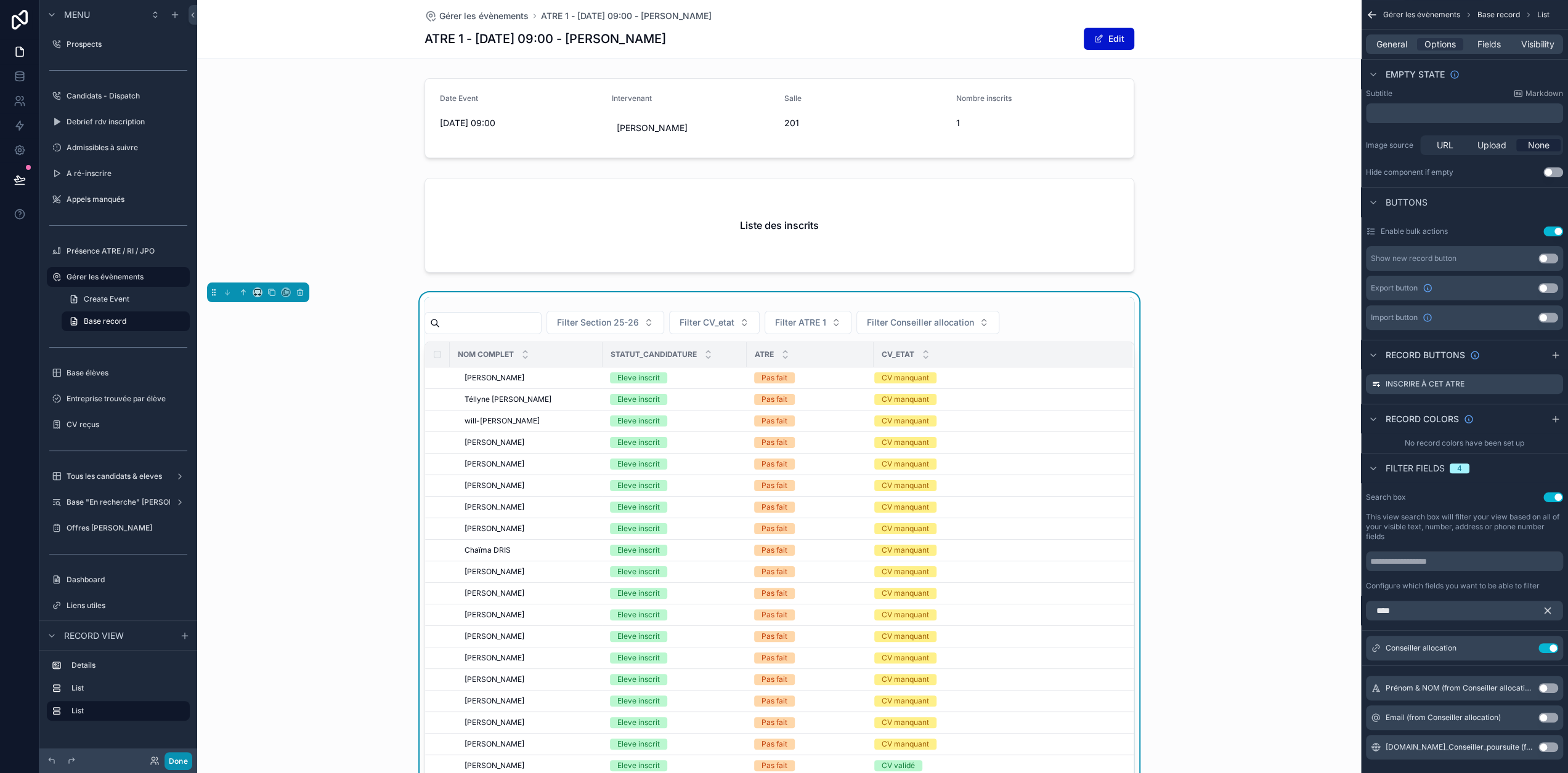
click at [191, 757] on button "Done" at bounding box center [178, 761] width 28 height 18
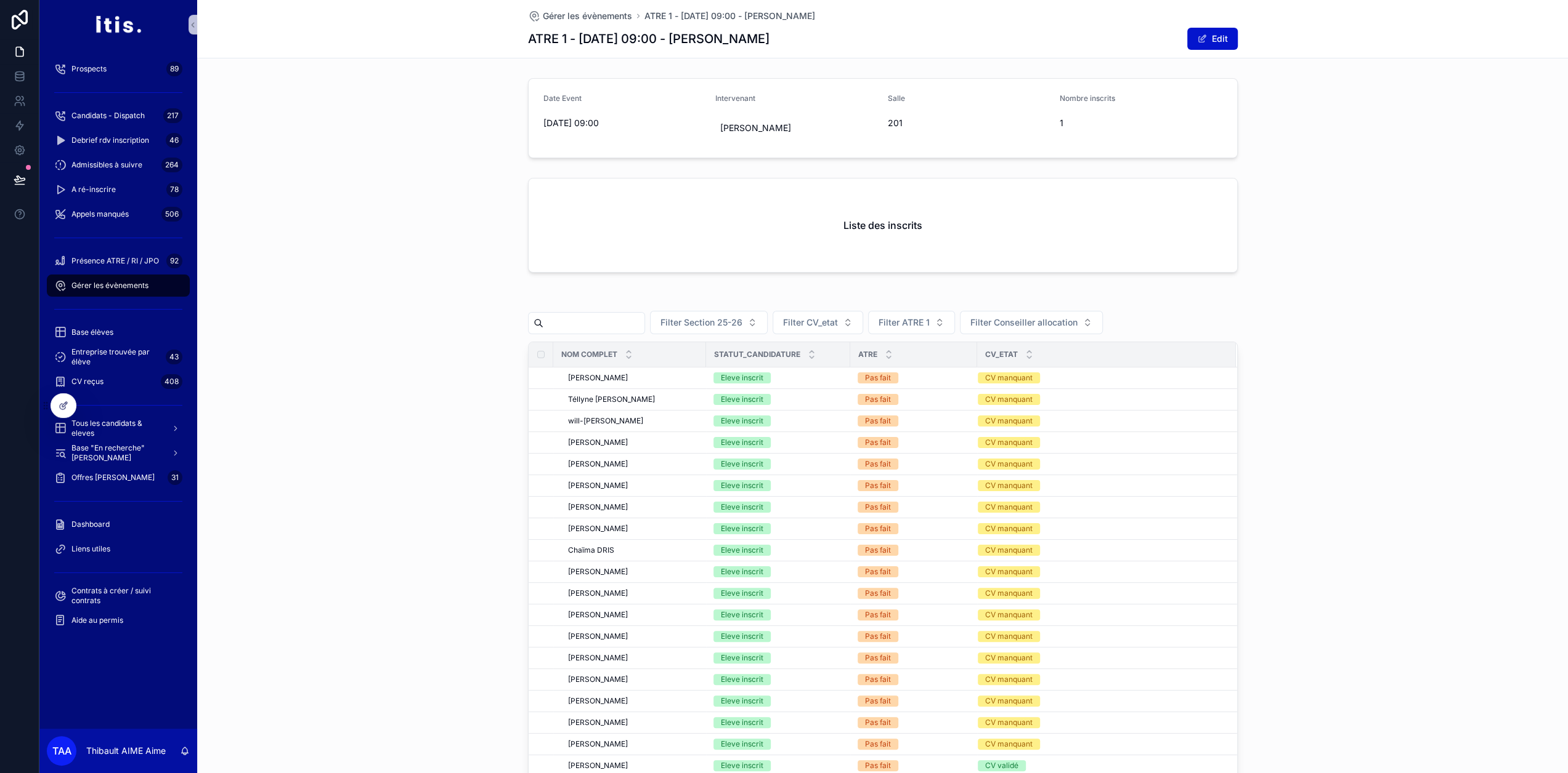
click at [106, 289] on span "Gérer les évènements" at bounding box center [110, 286] width 77 height 10
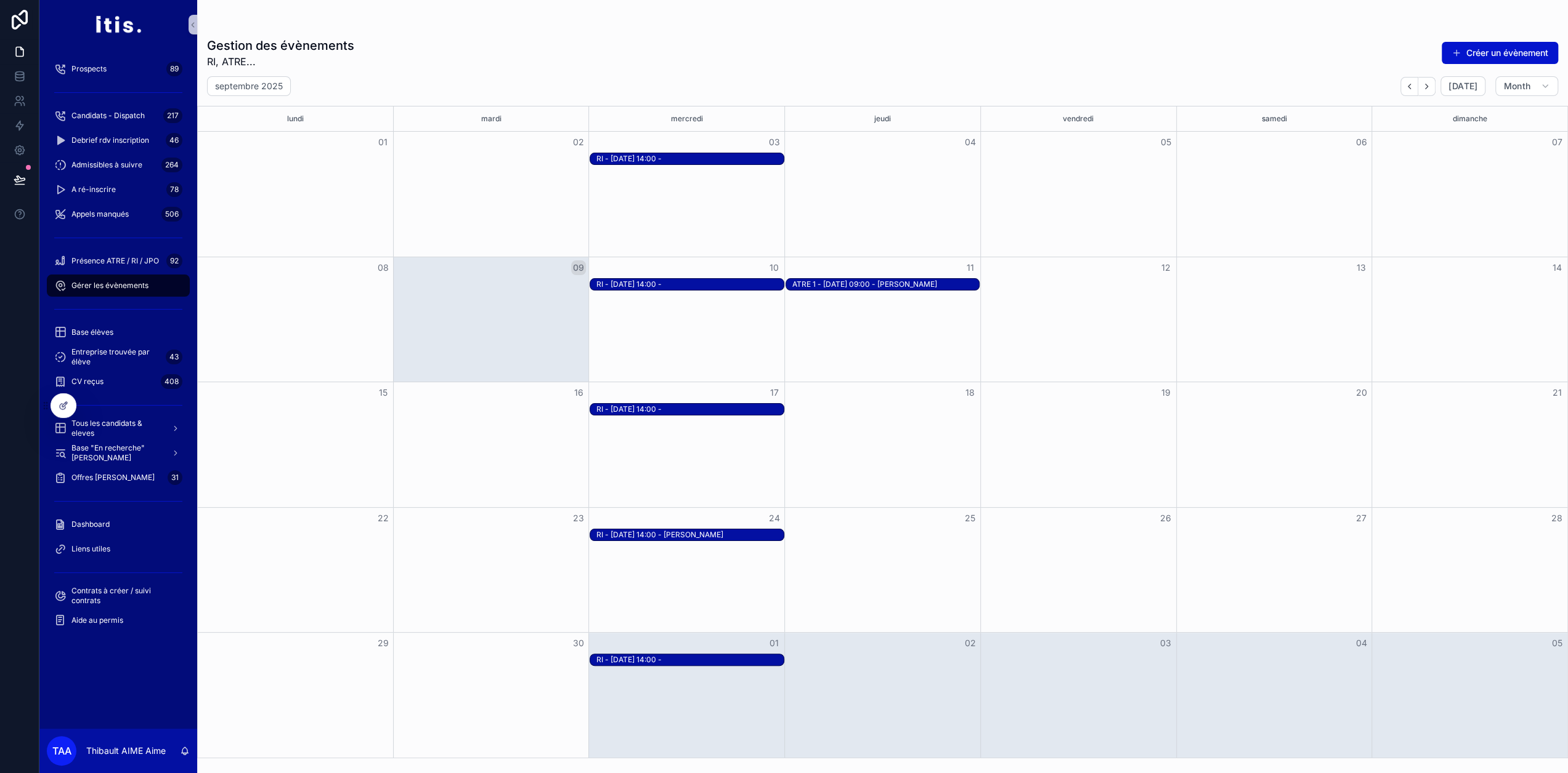
click at [867, 286] on div "ATRE 1 - 11-09-25 à 09:00 - Jean-David PICARD" at bounding box center [886, 284] width 187 height 10
click at [1152, 390] on button "Open" at bounding box center [1149, 385] width 54 height 20
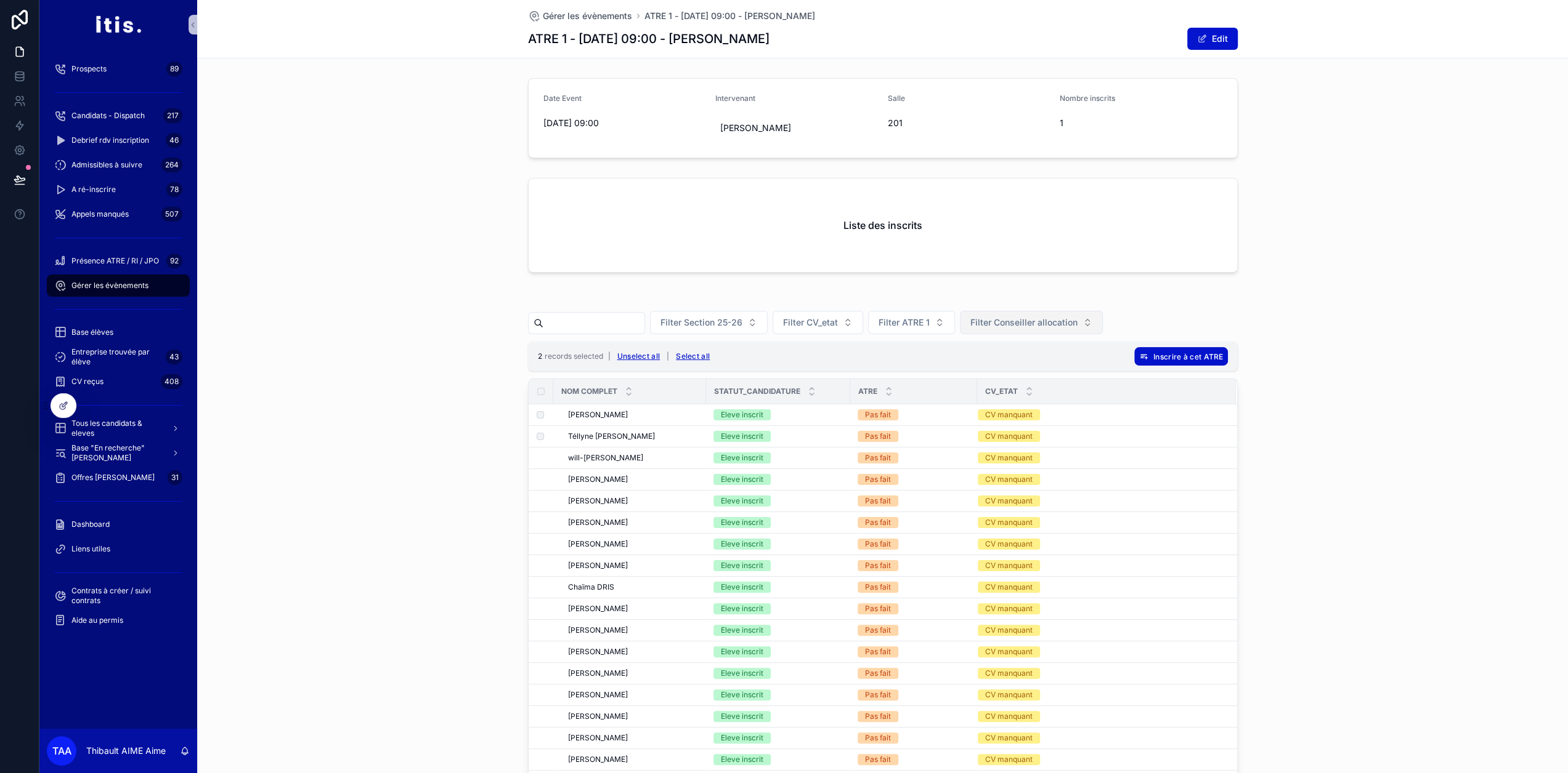
click at [1025, 319] on span "Filter Conseiller allocation" at bounding box center [1024, 322] width 107 height 12
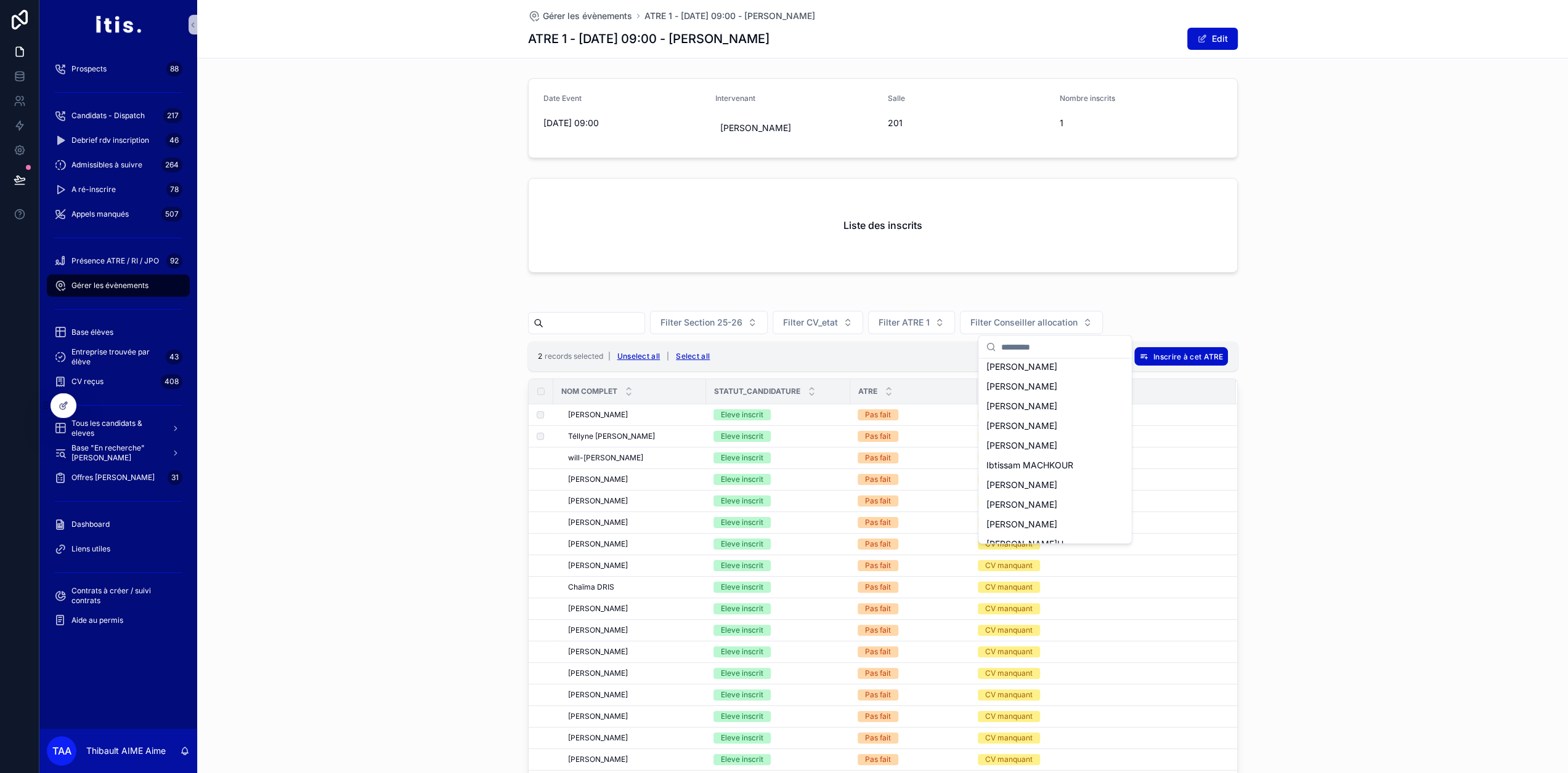
scroll to position [494, 0]
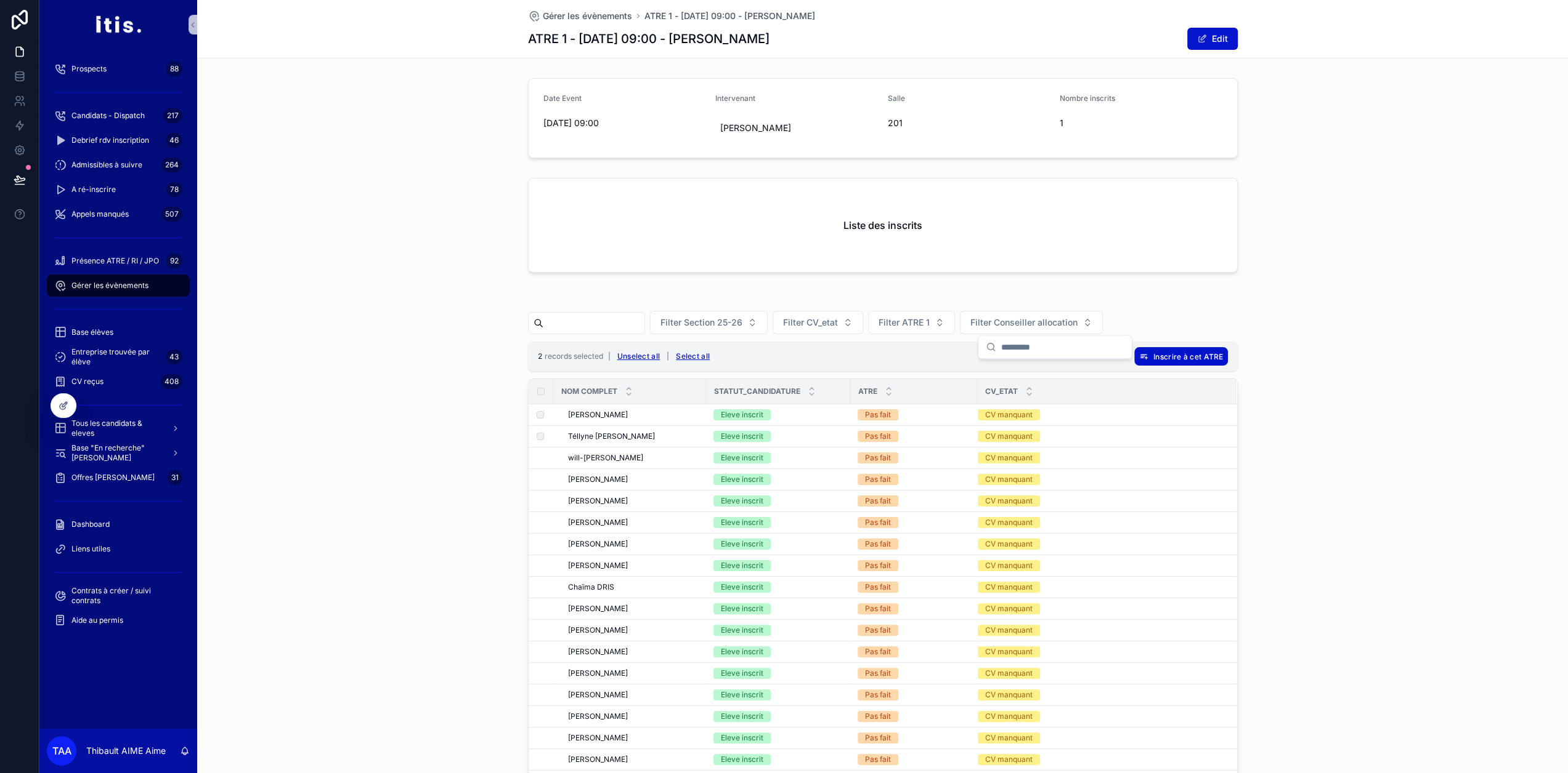
click at [119, 287] on span "Gérer les évènements" at bounding box center [110, 286] width 77 height 10
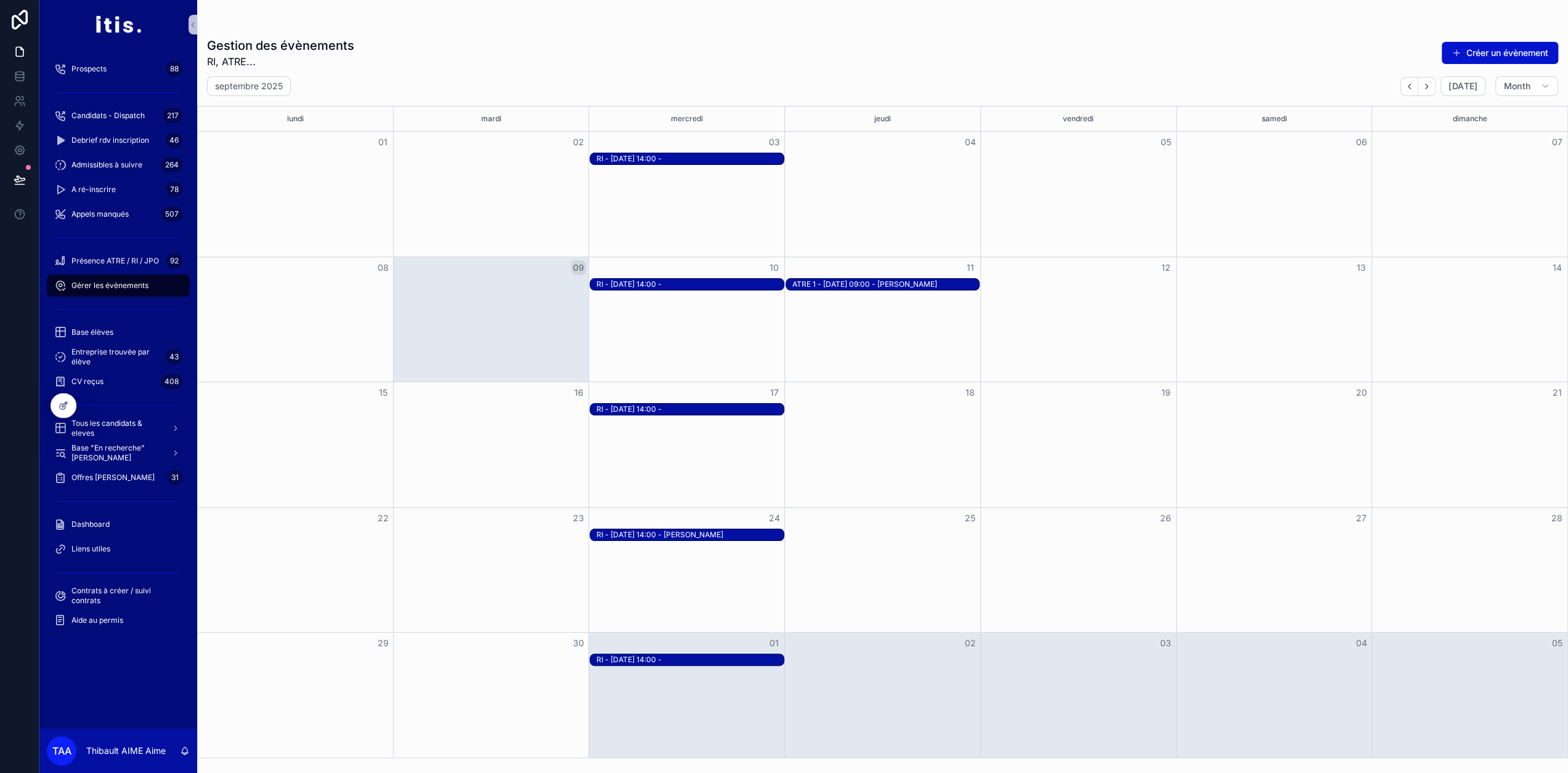
click at [874, 285] on div "ATRE 1 - 11-09-25 à 09:00 - Jean-David PICARD" at bounding box center [886, 284] width 187 height 10
click at [1150, 390] on button "Open" at bounding box center [1149, 385] width 54 height 20
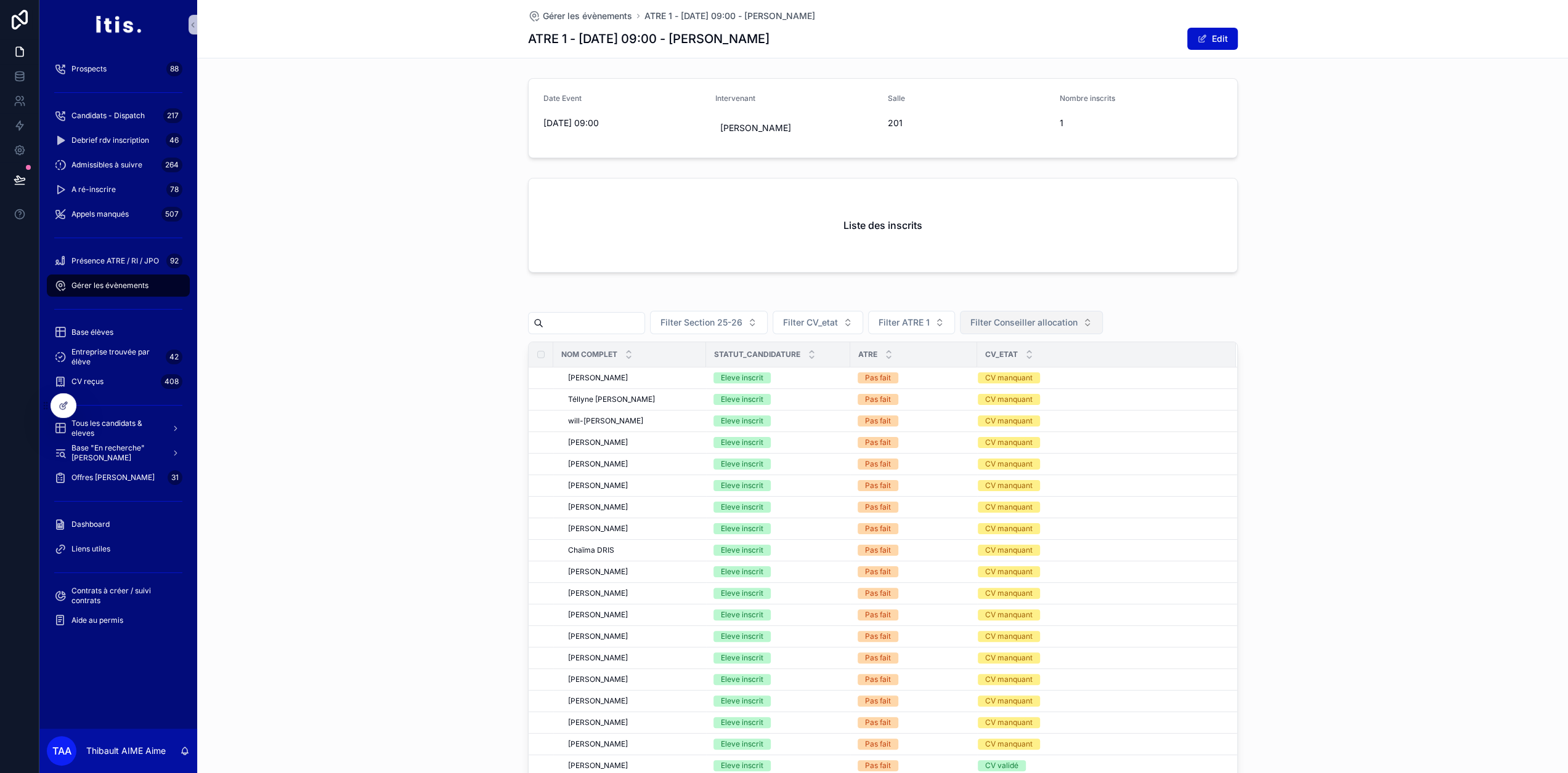
click at [1027, 324] on span "Filter Conseiller allocation" at bounding box center [1024, 322] width 107 height 12
type input "***"
click at [1012, 367] on span "Eva GUYOMARC'H" at bounding box center [1024, 371] width 77 height 12
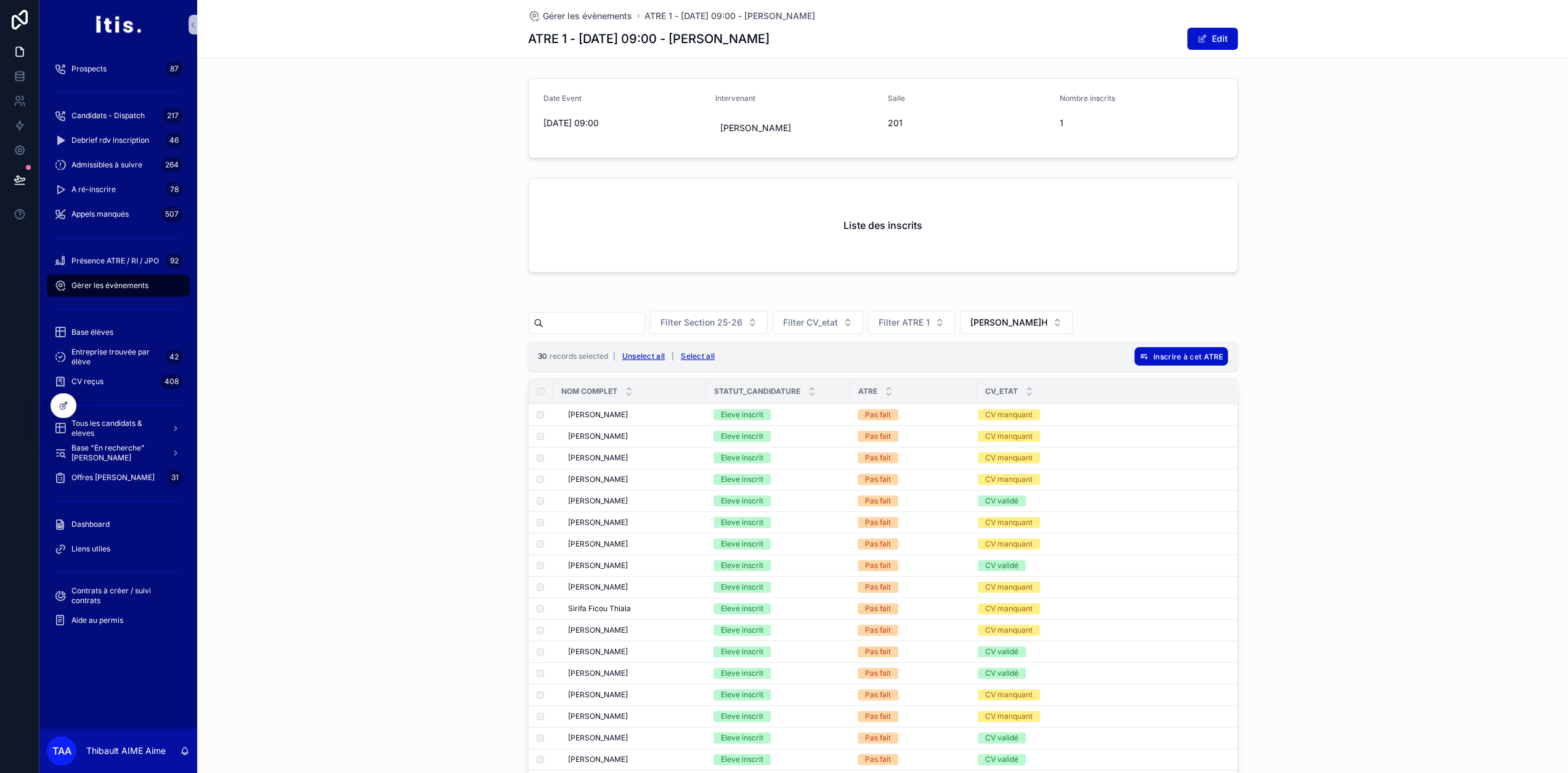
click at [129, 289] on span "Gérer les évènements" at bounding box center [110, 286] width 77 height 10
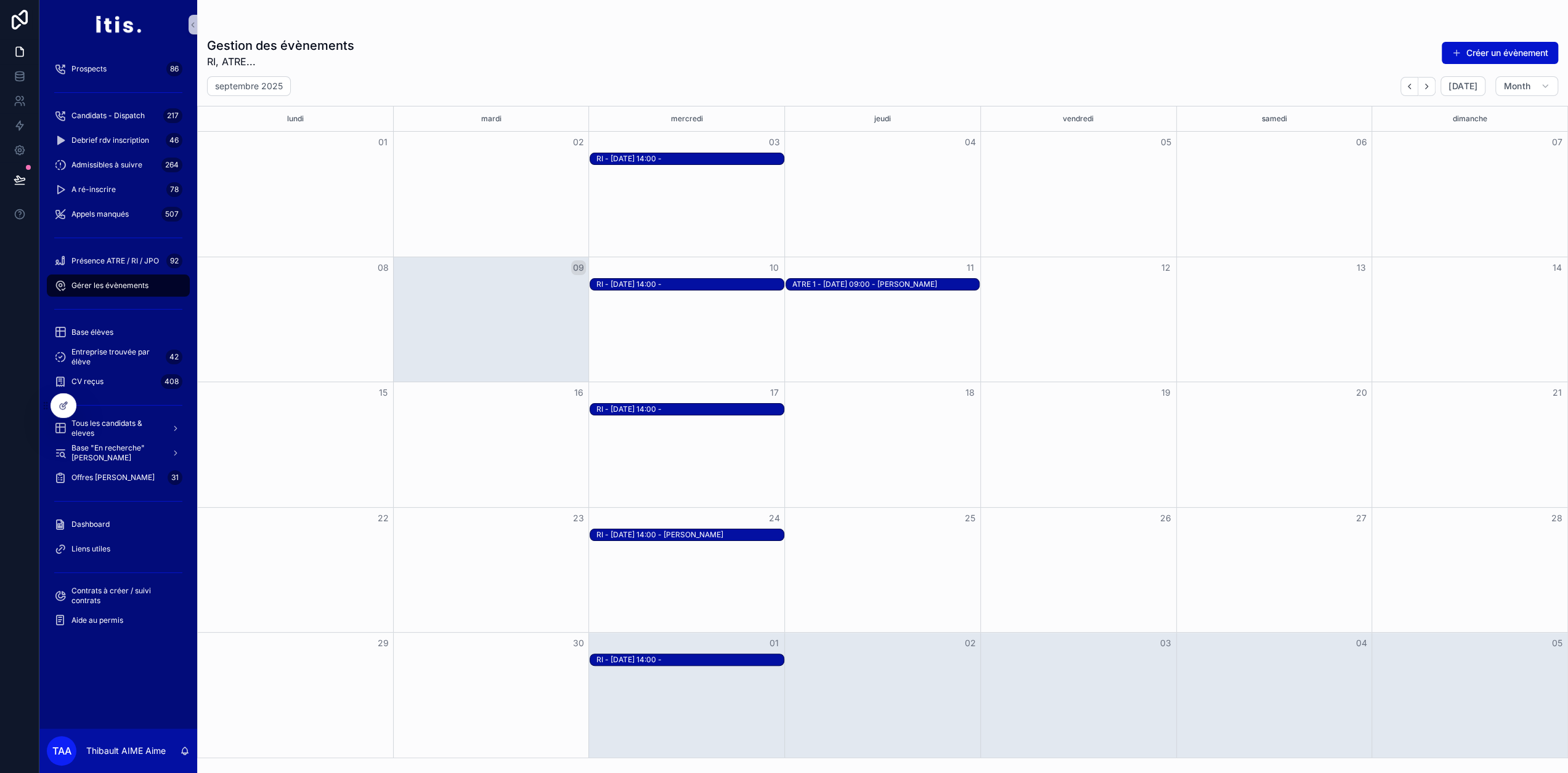
click at [890, 287] on div "ATRE 1 - 11-09-25 à 09:00 - Jean-David PICARD" at bounding box center [886, 284] width 187 height 10
click at [1138, 387] on span "Open" at bounding box center [1141, 385] width 23 height 11
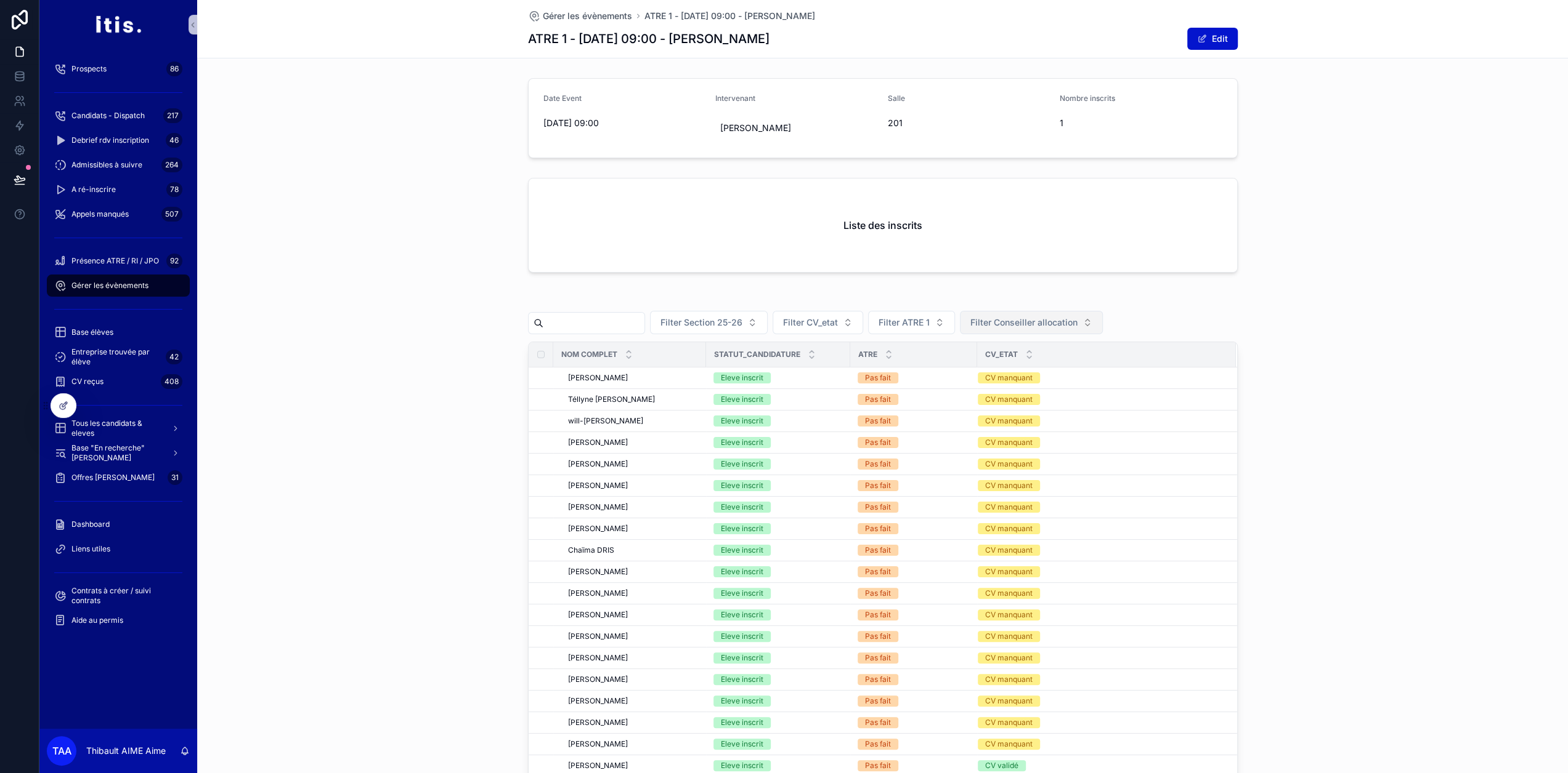
click at [1020, 318] on span "Filter Conseiller allocation" at bounding box center [1024, 322] width 107 height 12
type input "***"
click at [1018, 373] on span "Eva GUYOMARC'H" at bounding box center [1024, 371] width 77 height 12
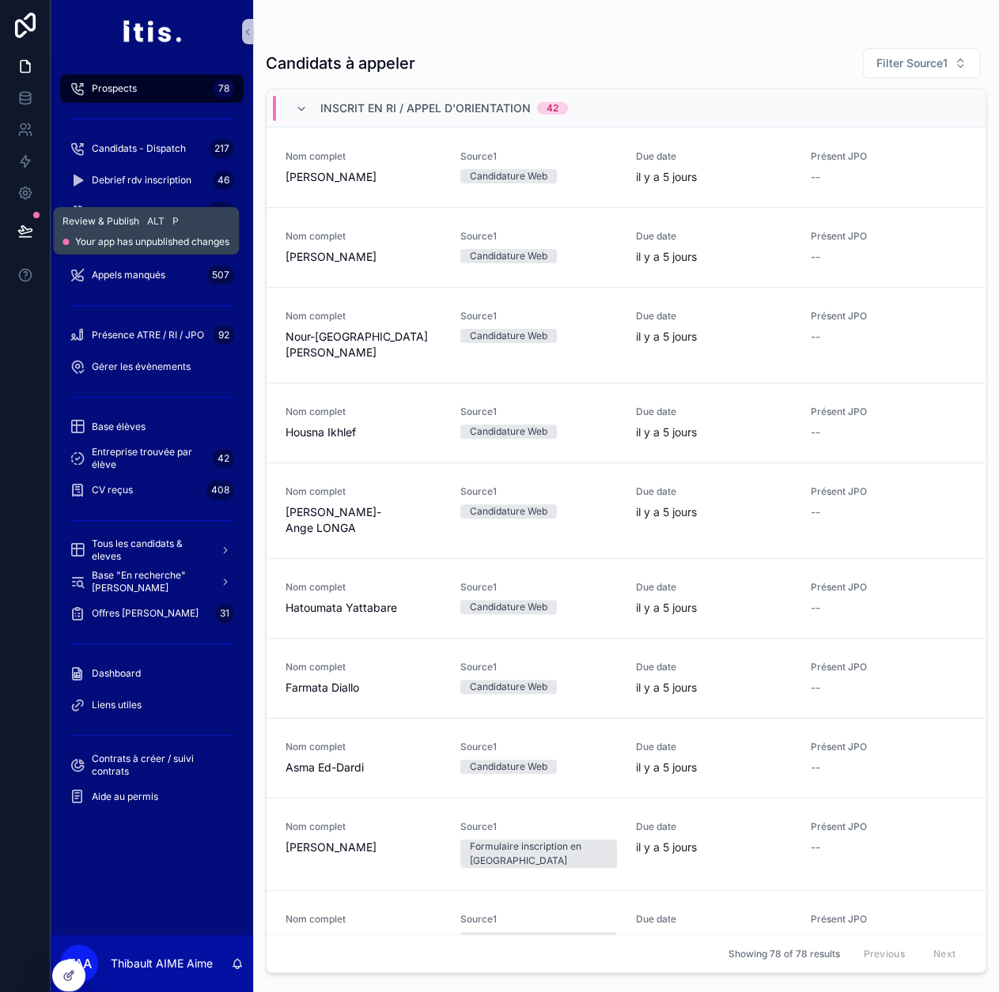
click at [27, 225] on icon at bounding box center [25, 231] width 16 height 16
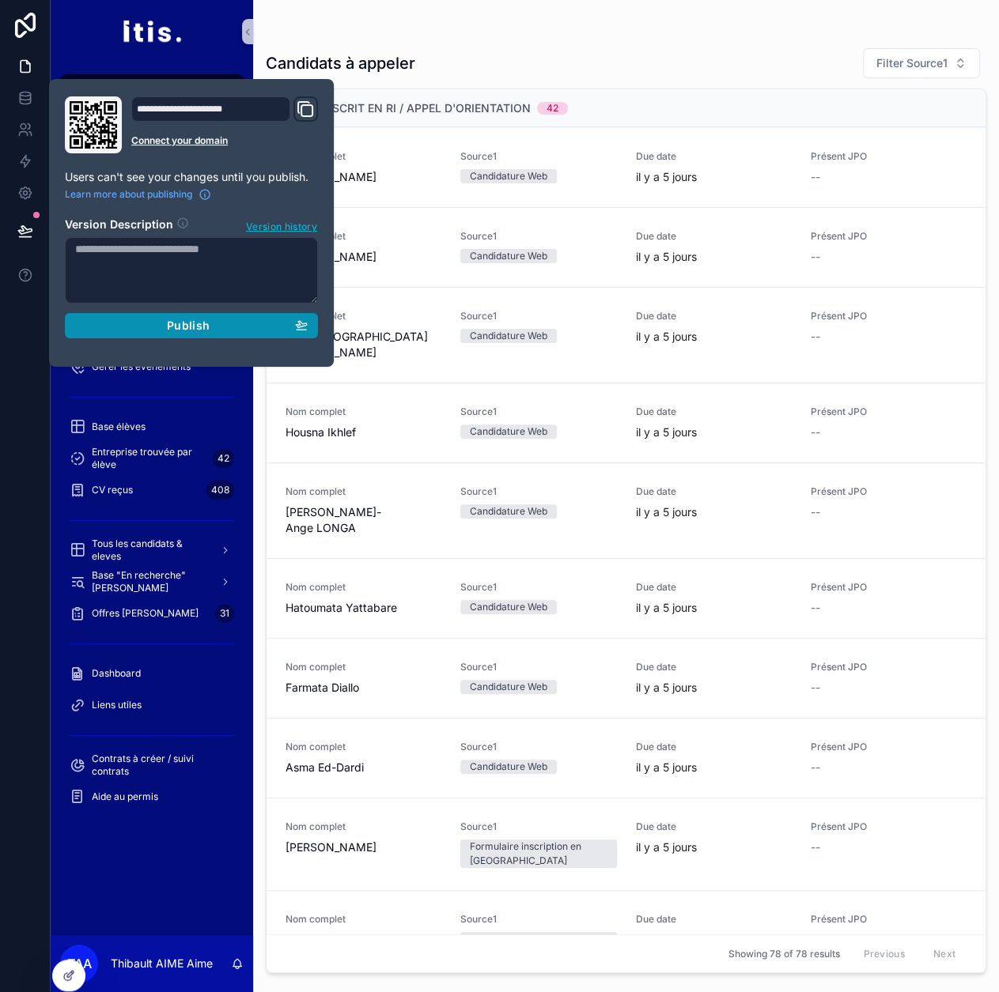
click at [132, 319] on div "Publish" at bounding box center [191, 326] width 232 height 14
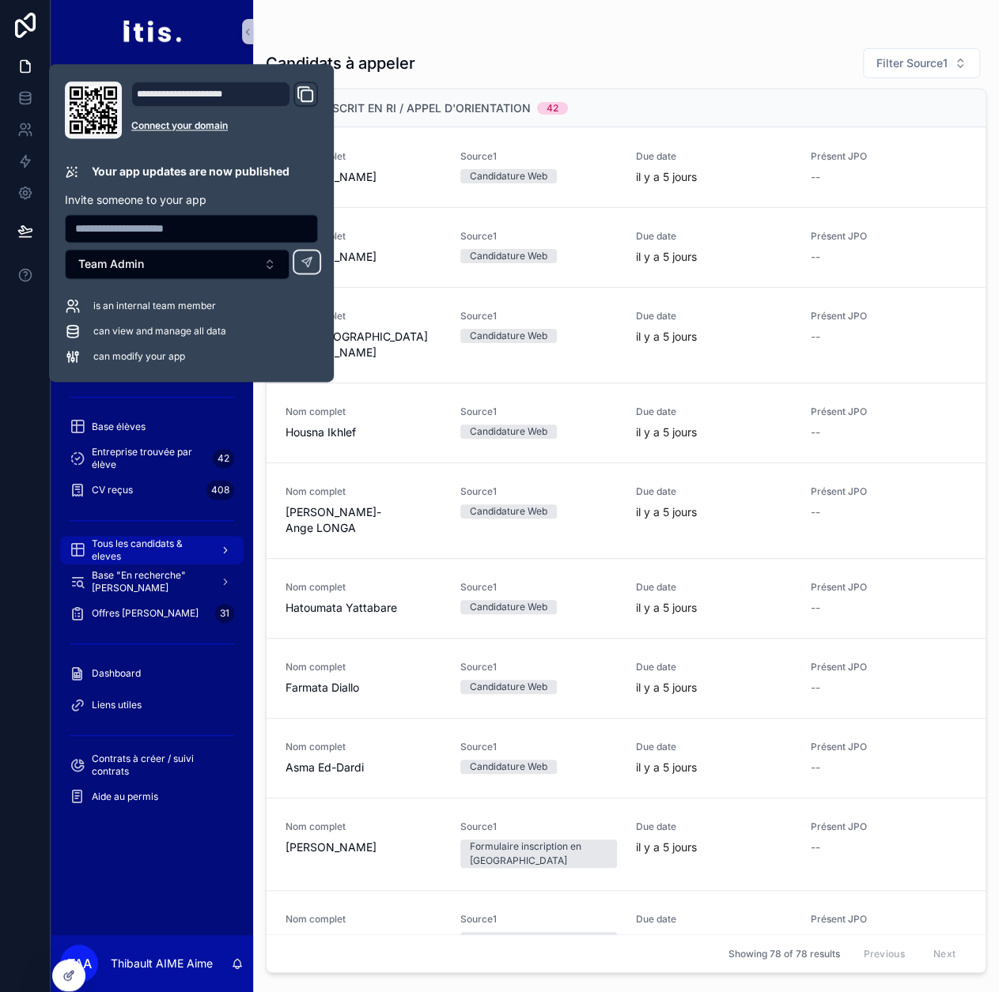
click at [169, 538] on span "Tous les candidats & eleves" at bounding box center [149, 550] width 115 height 25
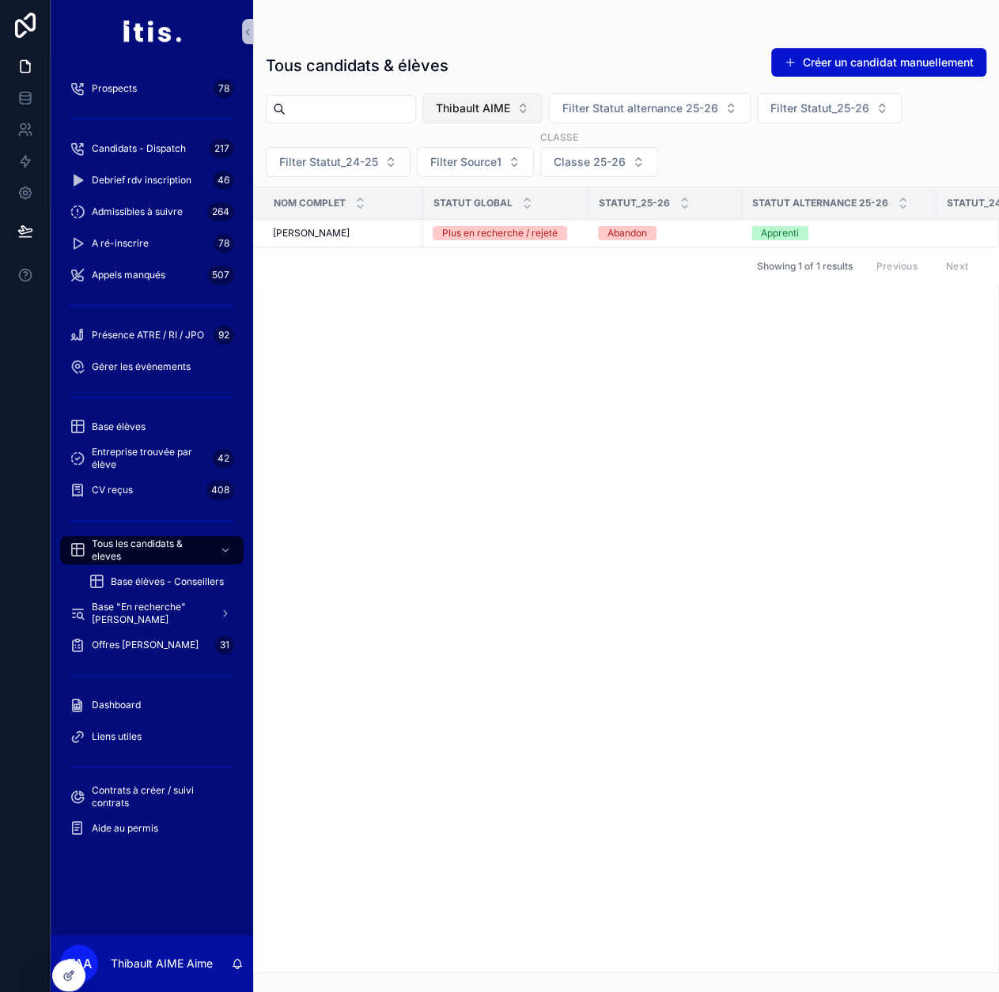
click at [490, 105] on span "Thibault AIME" at bounding box center [473, 108] width 74 height 16
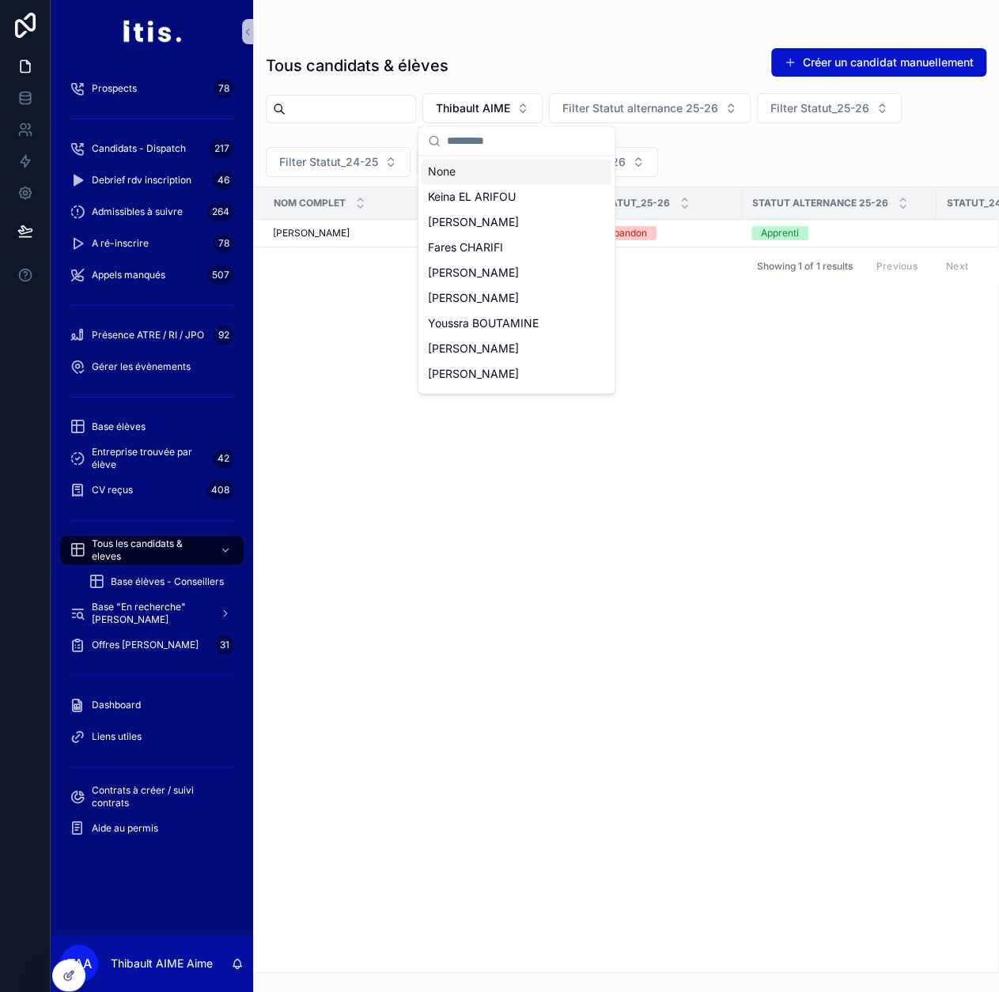
click at [471, 164] on div "None" at bounding box center [517, 171] width 190 height 25
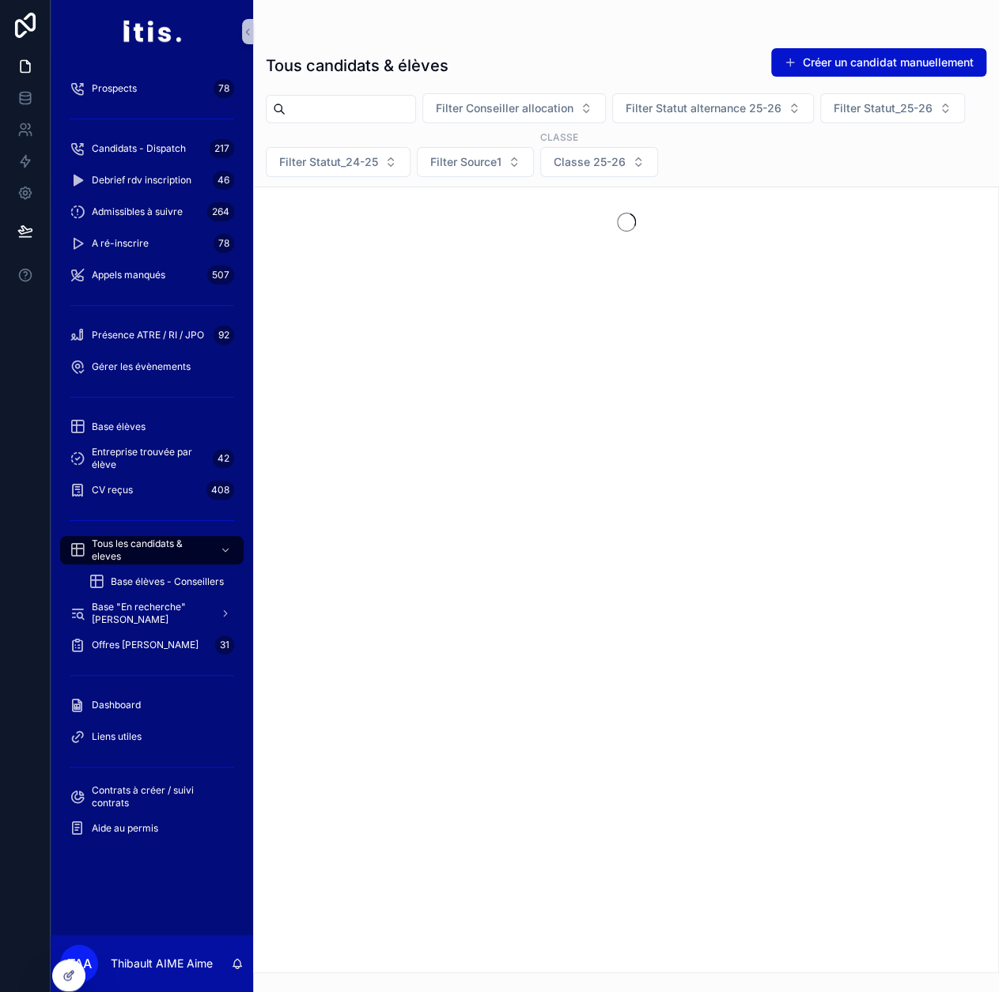
click at [398, 113] on input "scrollable content" at bounding box center [350, 109] width 130 height 22
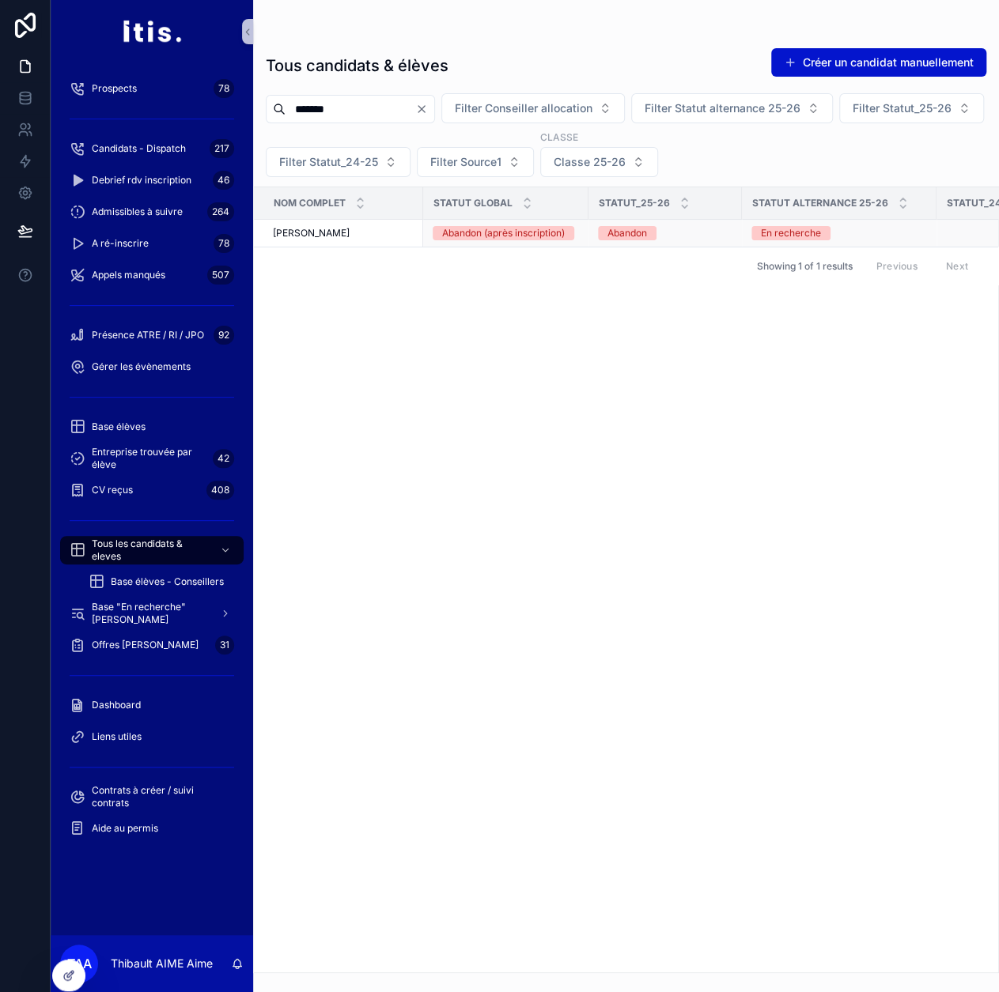
type input "*******"
click at [359, 232] on div "Maeva Ferrere Maeva Ferrere" at bounding box center [343, 233] width 141 height 13
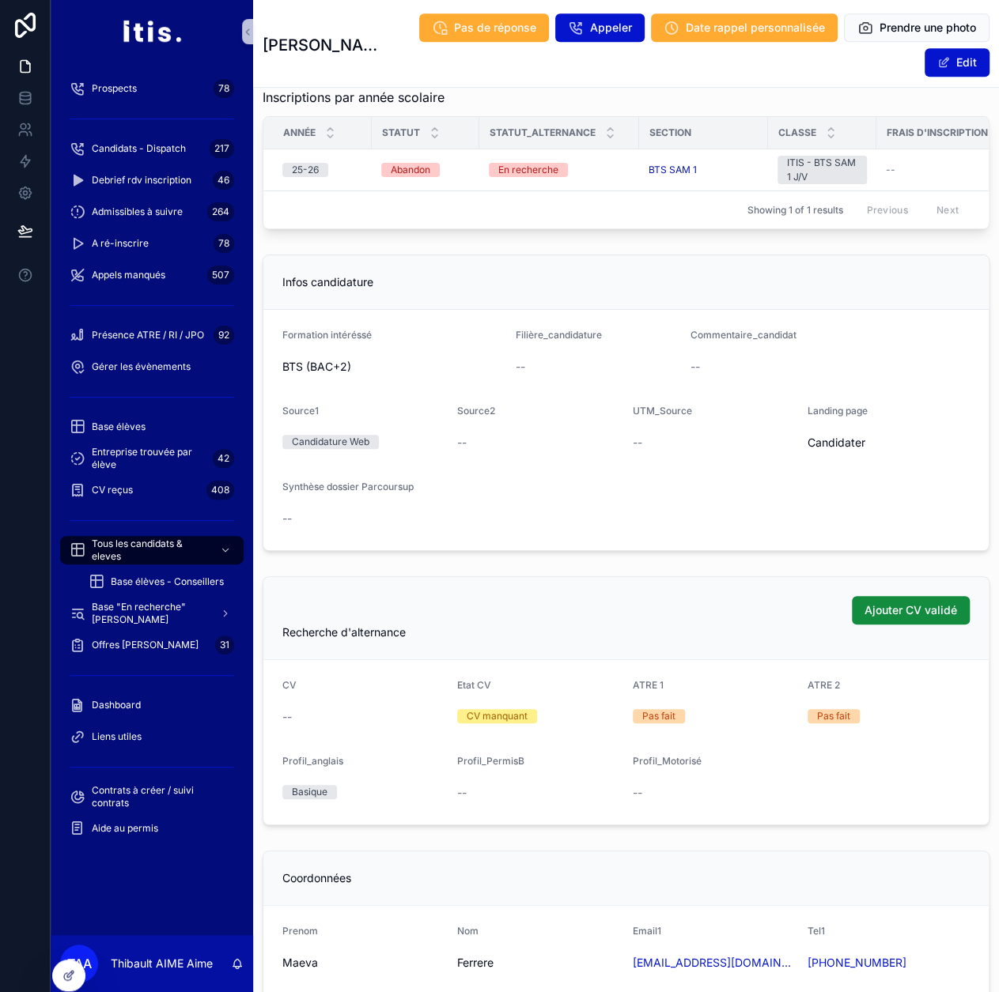
scroll to position [115, 0]
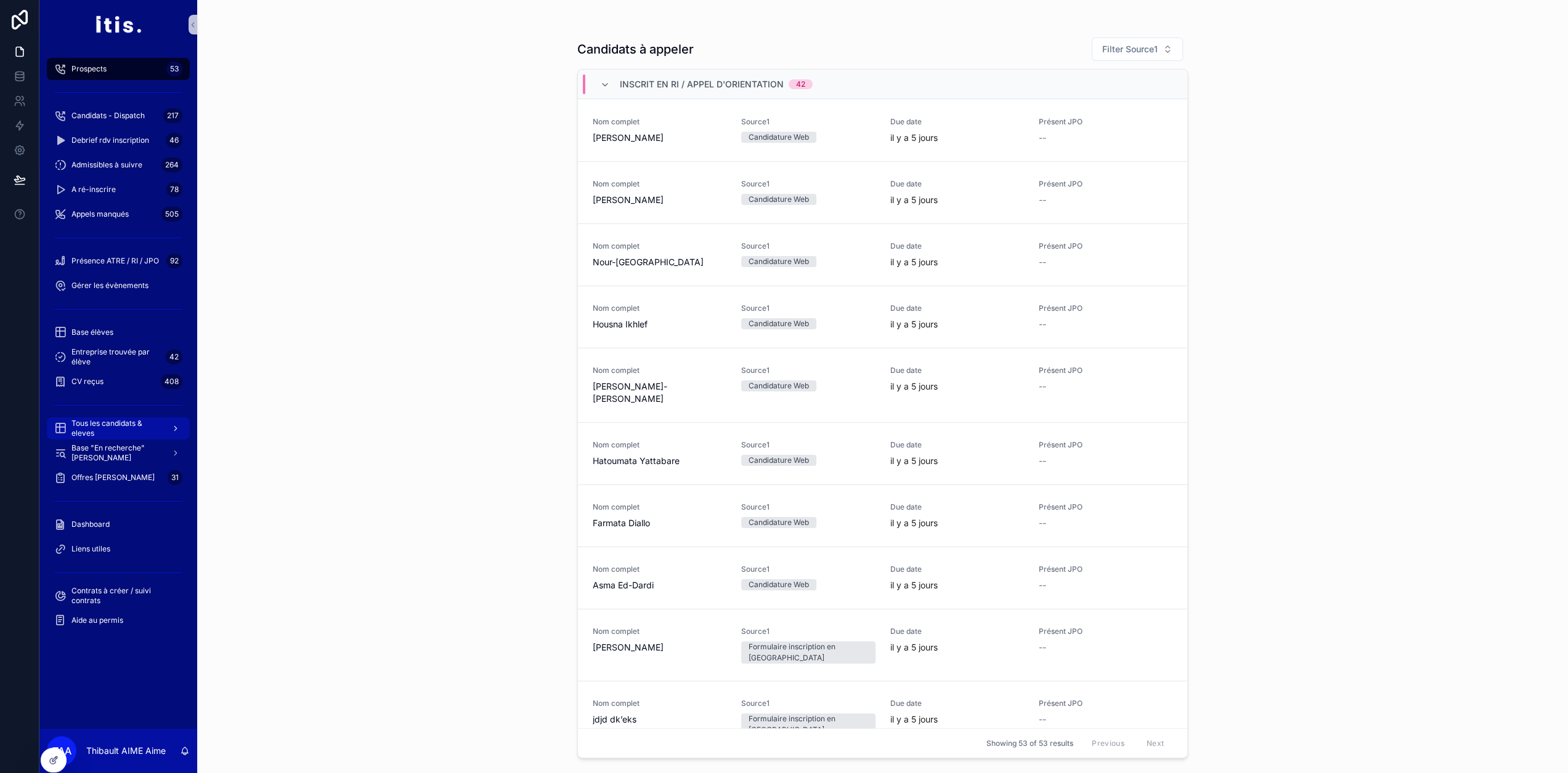
click at [123, 422] on span "Tous les candidats & eleves" at bounding box center [116, 428] width 90 height 19
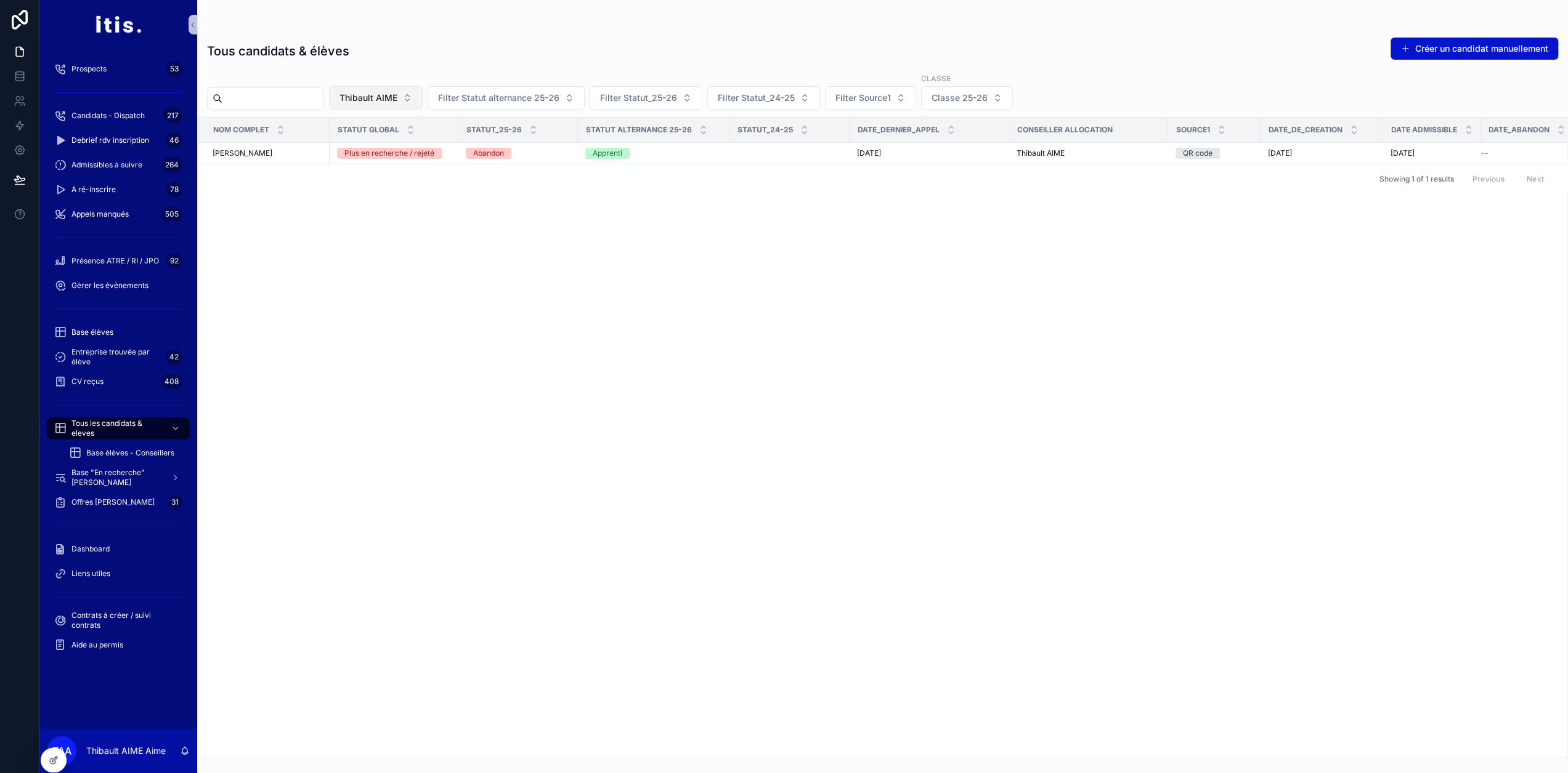
click at [397, 92] on span "Thibault AIME" at bounding box center [368, 98] width 58 height 12
click at [384, 149] on div "None" at bounding box center [403, 146] width 148 height 19
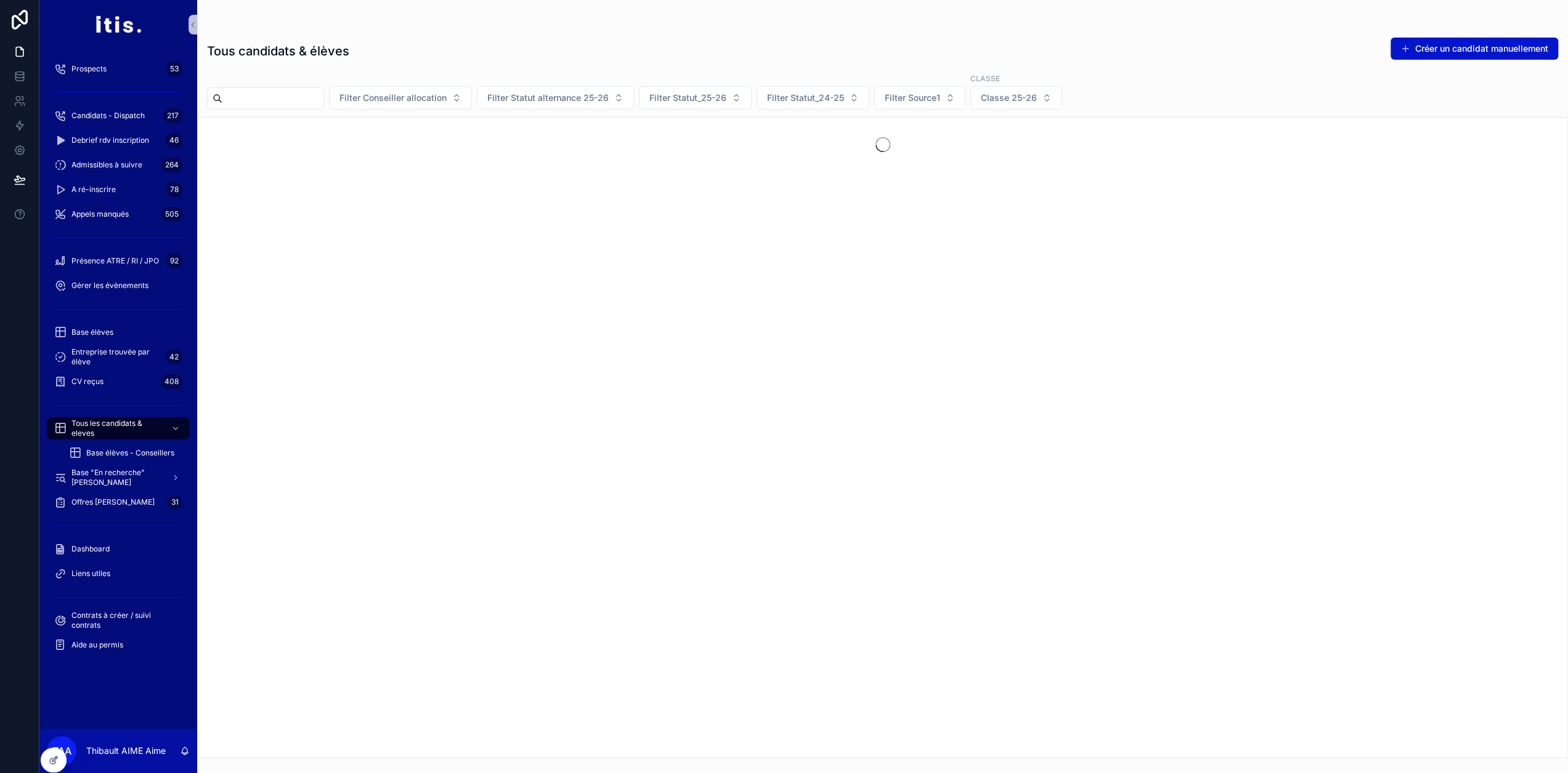
click at [290, 94] on input "scrollable content" at bounding box center [273, 98] width 101 height 17
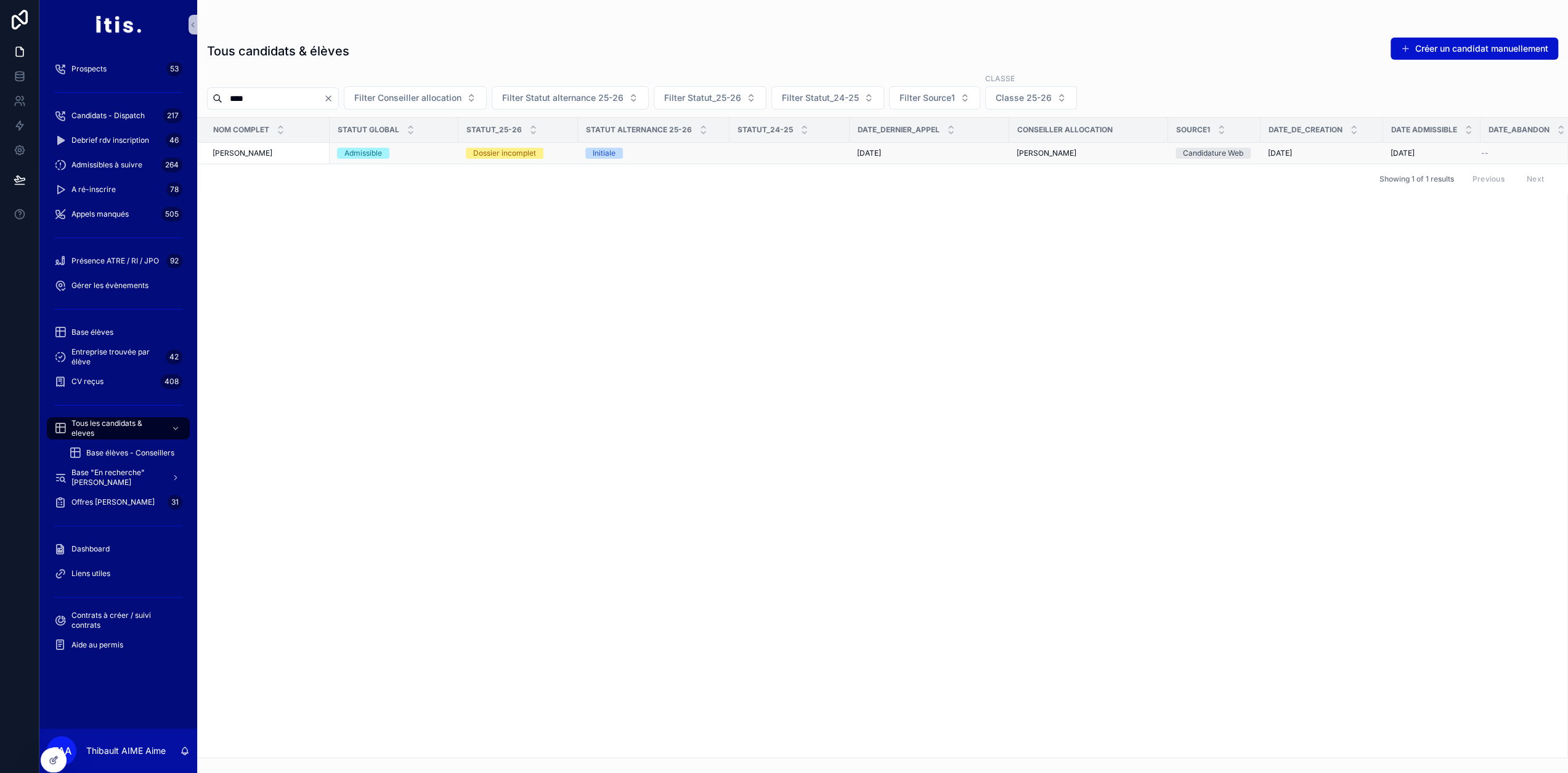
type input "****"
click at [287, 152] on div "[PERSON_NAME] [PERSON_NAME]" at bounding box center [267, 153] width 110 height 10
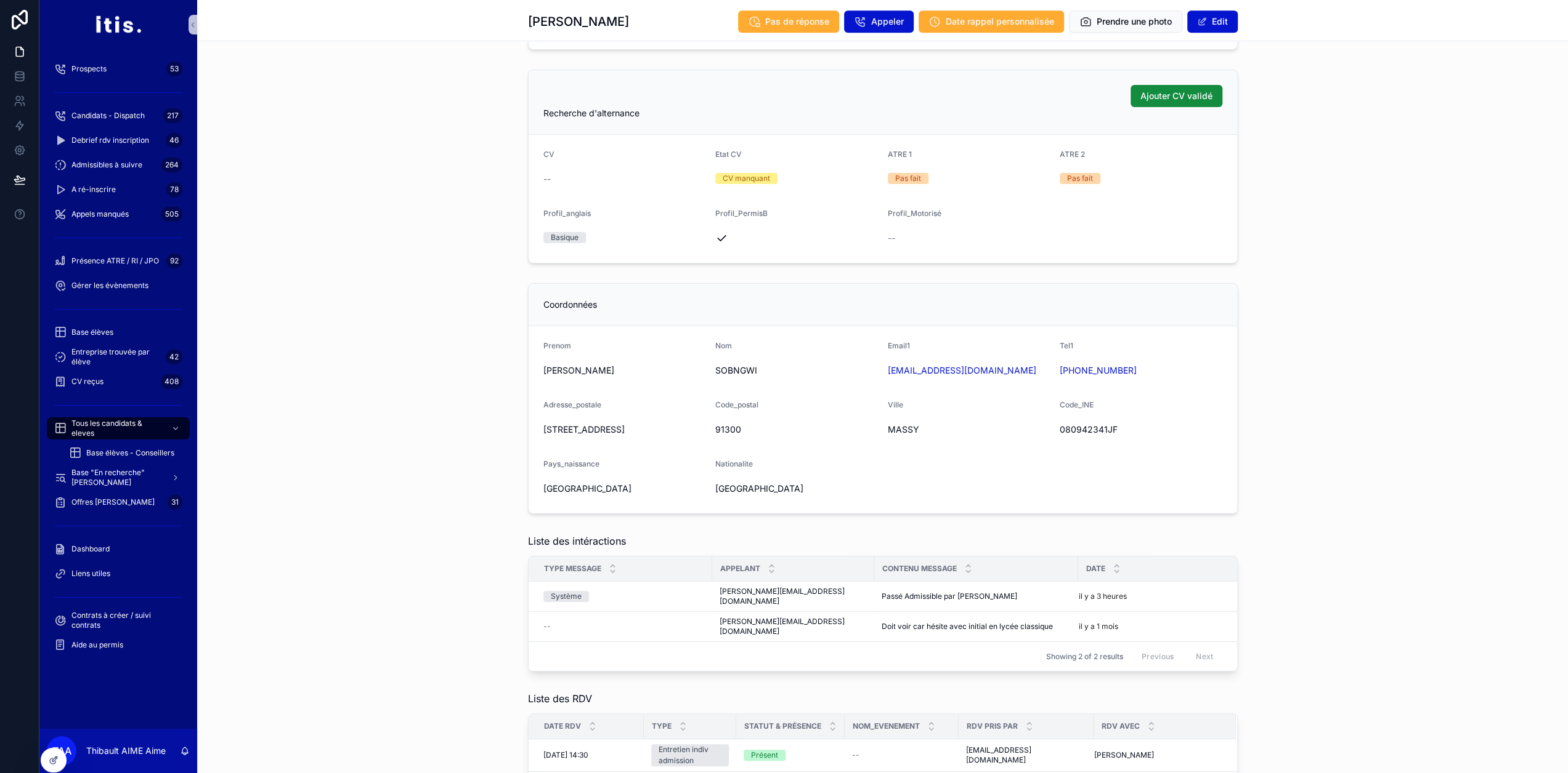
scroll to position [671, 0]
